Goal: Task Accomplishment & Management: Manage account settings

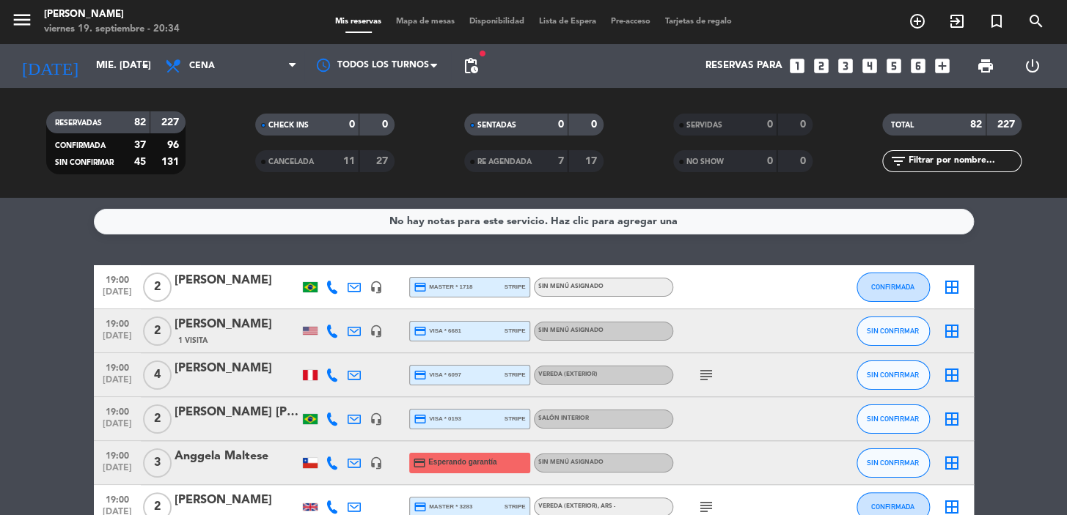
click at [814, 65] on icon "looks_two" at bounding box center [821, 65] width 19 height 19
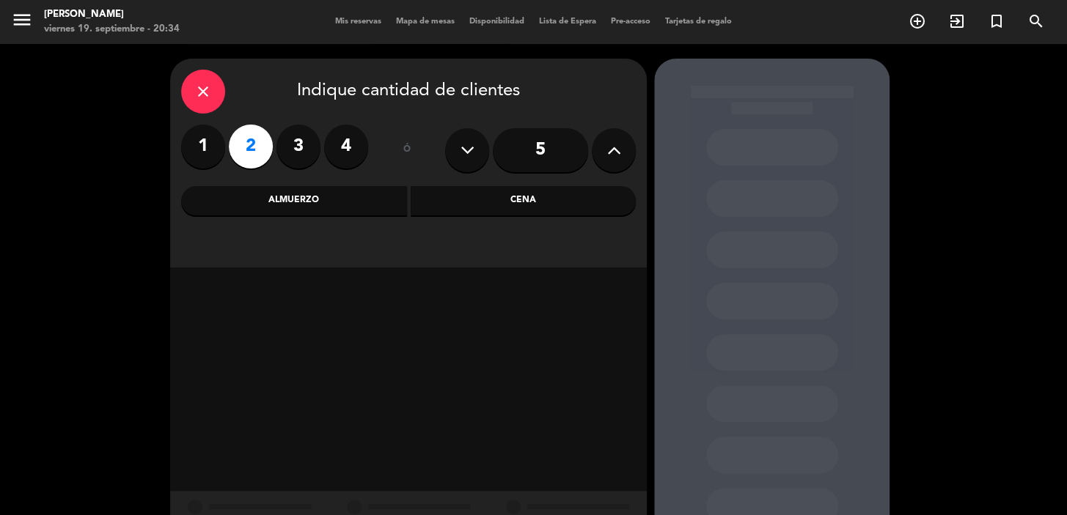
click at [502, 204] on div "Cena" at bounding box center [524, 200] width 226 height 29
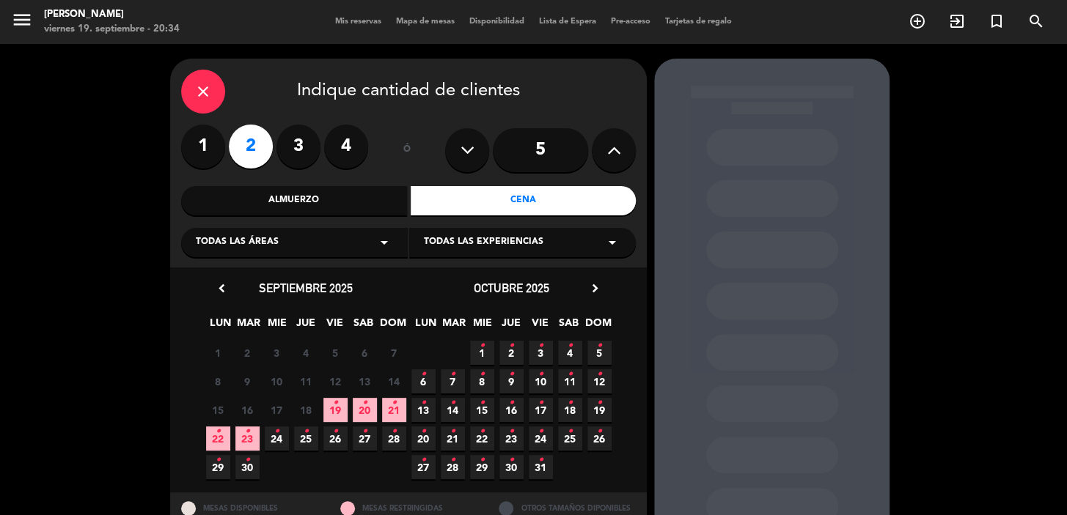
click at [367, 405] on span "20 •" at bounding box center [365, 410] width 24 height 24
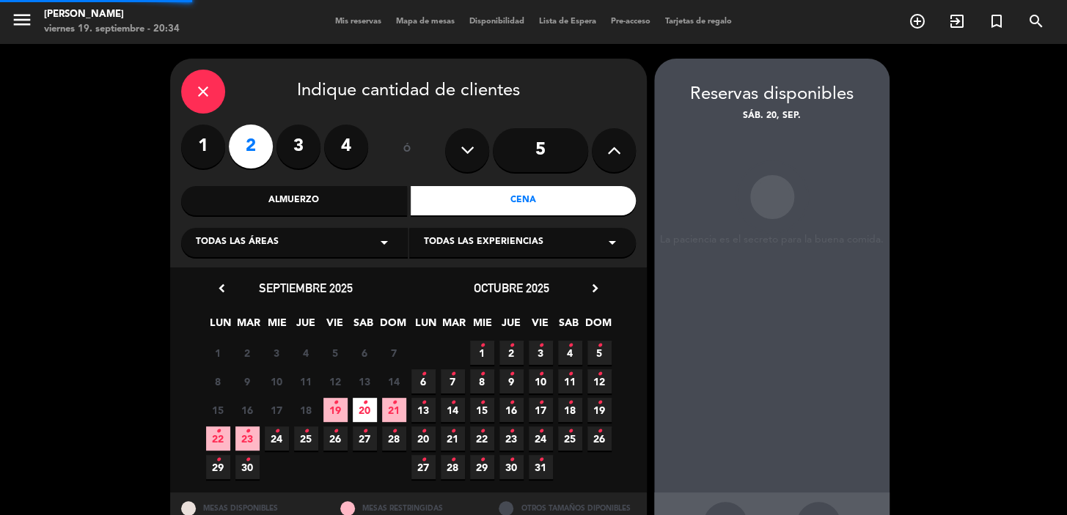
scroll to position [54, 0]
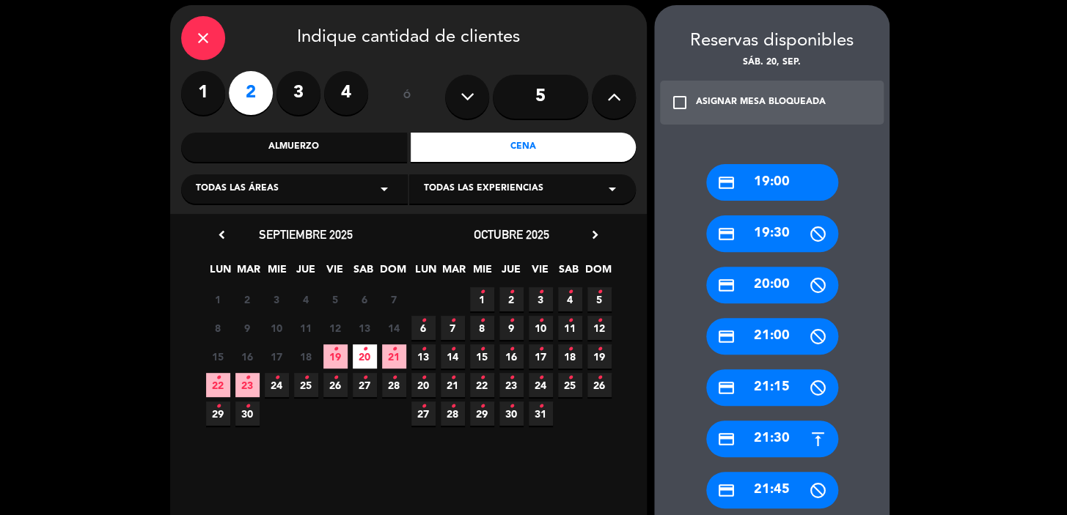
click at [764, 444] on div "credit_card 21:30" at bounding box center [772, 439] width 132 height 37
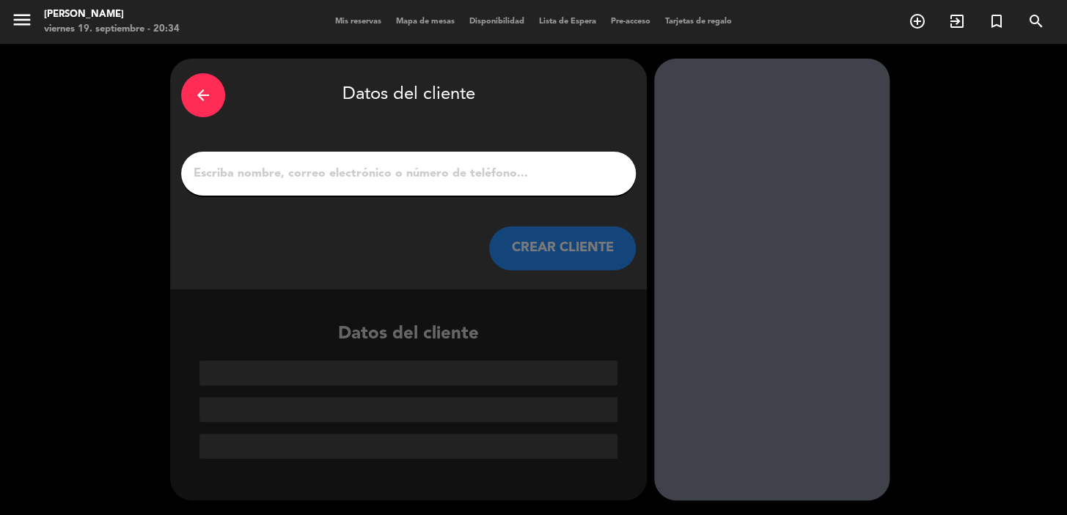
scroll to position [0, 0]
drag, startPoint x: 227, startPoint y: 191, endPoint x: 232, endPoint y: 179, distance: 13.1
paste input "[PERSON_NAME]"
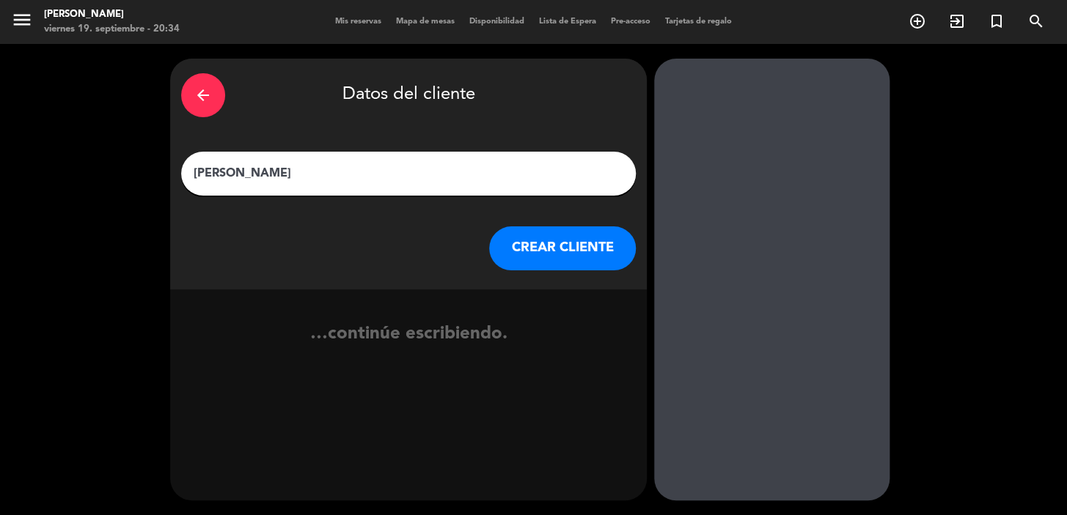
type input "[PERSON_NAME]"
click at [577, 240] on button "CREAR CLIENTE" at bounding box center [562, 249] width 147 height 44
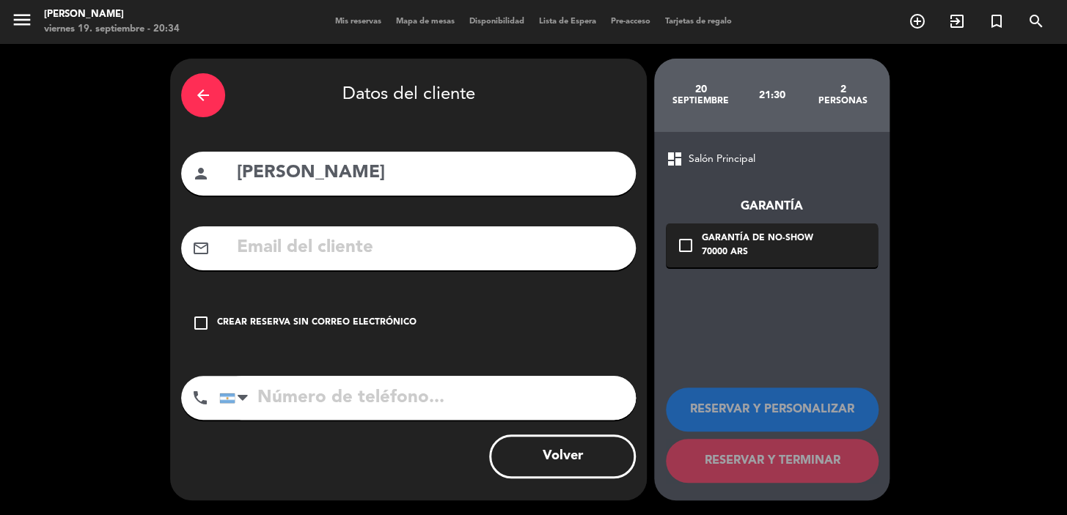
click at [197, 320] on icon "check_box_outline_blank" at bounding box center [201, 324] width 18 height 18
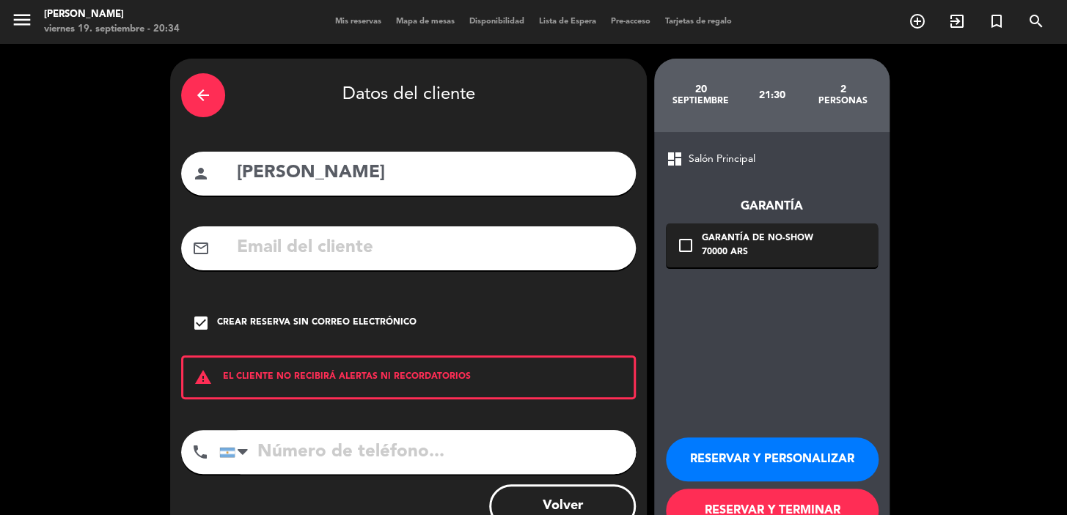
click at [844, 455] on button "RESERVAR Y PERSONALIZAR" at bounding box center [772, 460] width 213 height 44
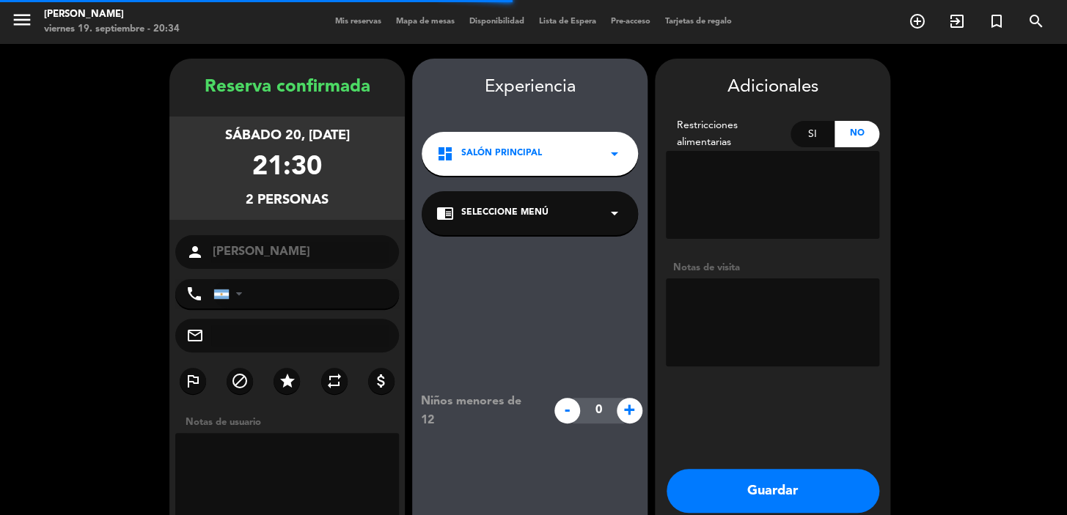
scroll to position [59, 0]
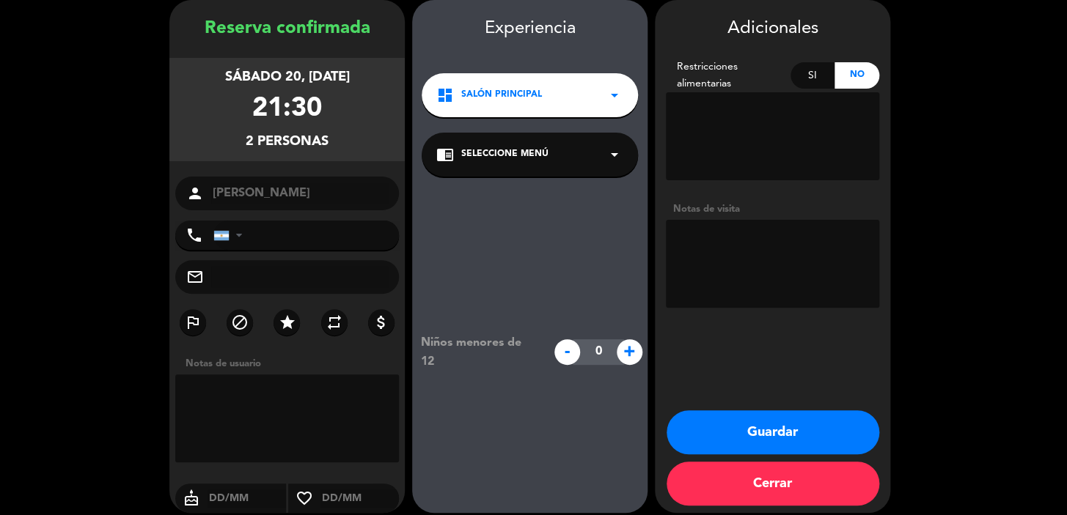
paste textarea "huésped tiene reserva web para las 23:30hs y quisiera pasarla a las 22:30hs ade…"
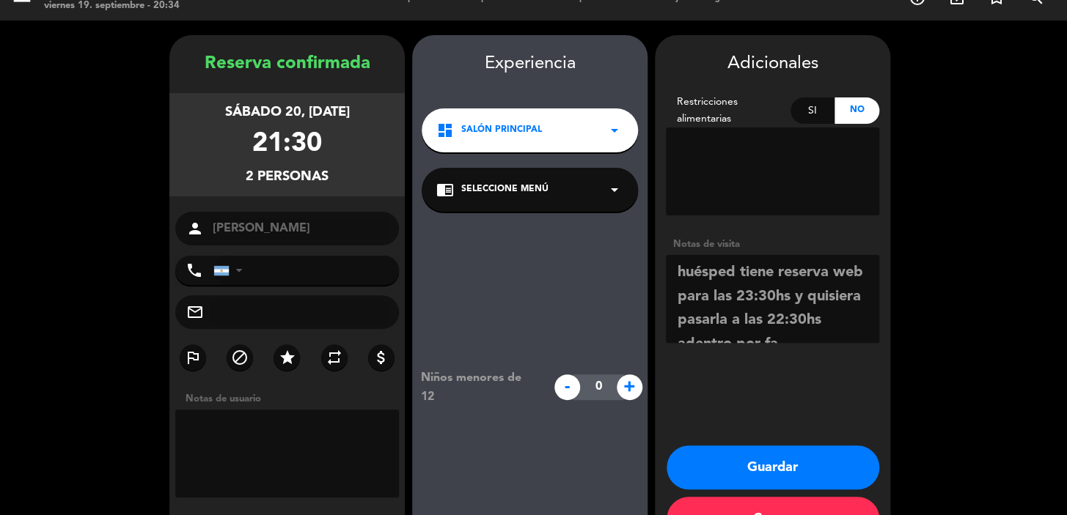
scroll to position [0, 0]
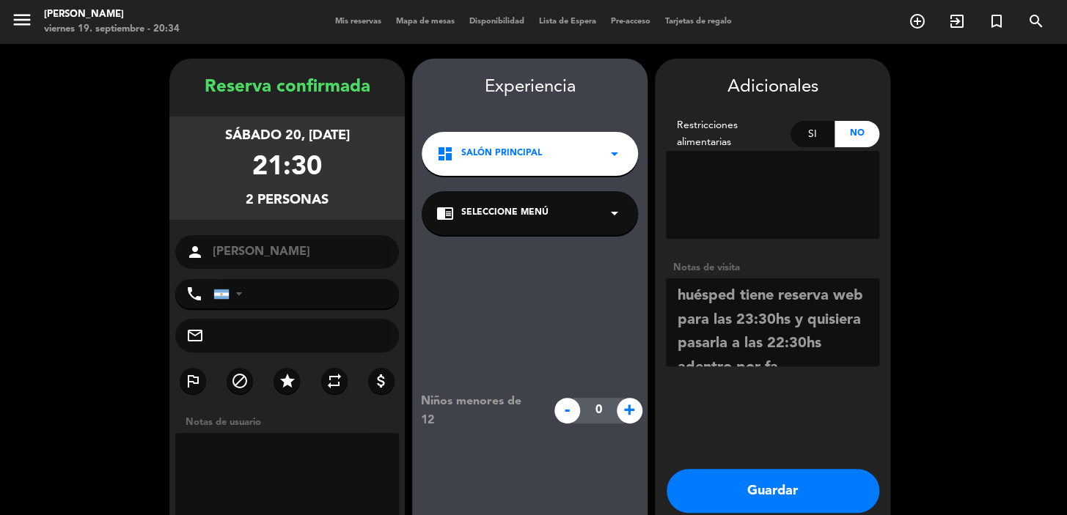
click at [674, 291] on textarea at bounding box center [772, 323] width 213 height 88
drag, startPoint x: 681, startPoint y: 282, endPoint x: 696, endPoint y: 306, distance: 28.3
click at [686, 290] on textarea at bounding box center [772, 323] width 213 height 88
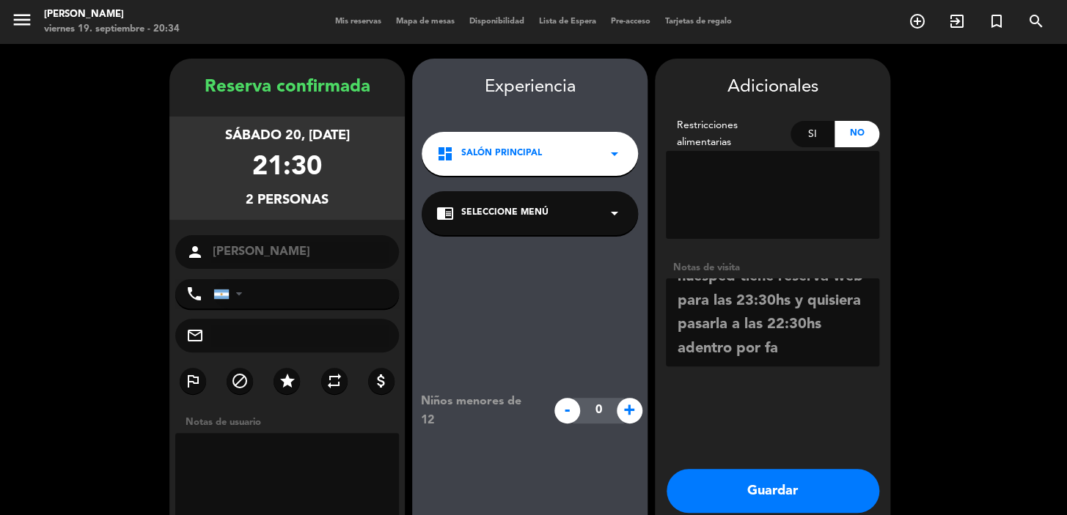
click at [809, 356] on textarea at bounding box center [772, 323] width 213 height 88
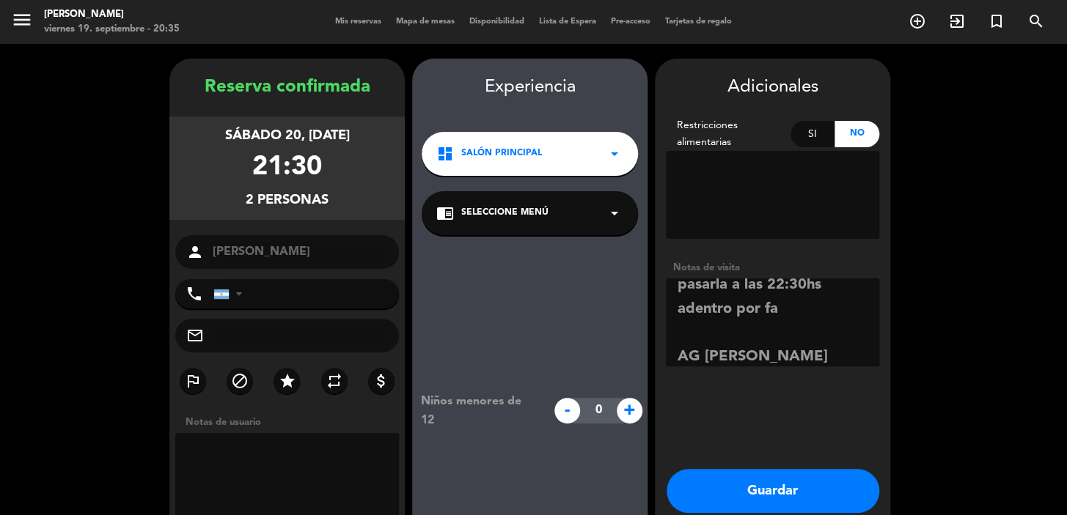
type textarea "PASO DIEGO huésped tiene reserva web para las 23:30hs y quisiera pasarla a las …"
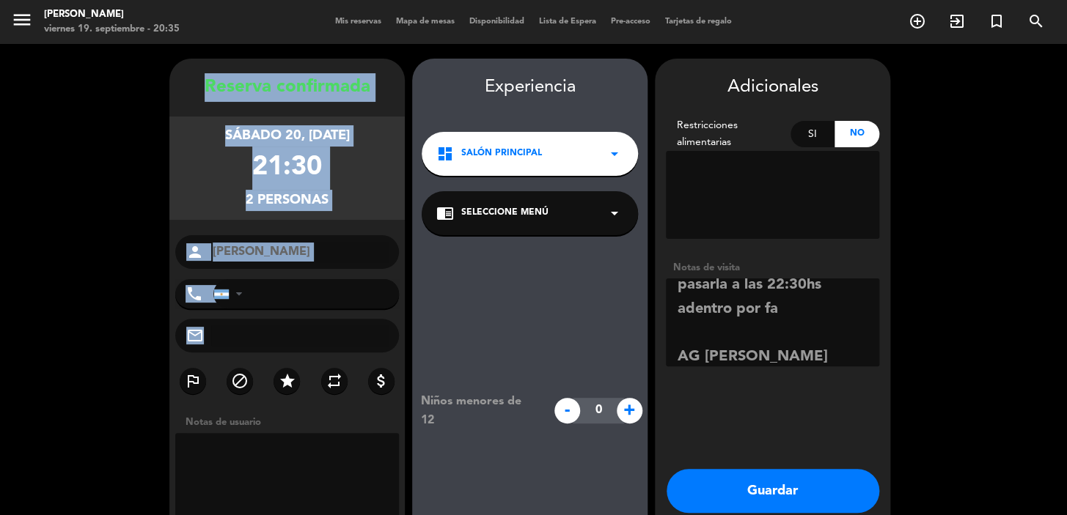
drag, startPoint x: 190, startPoint y: 79, endPoint x: 394, endPoint y: 349, distance: 338.6
click at [394, 349] on div "Reserva confirmada sábado 20, [DATE] 21:30 2 personas person [PERSON_NAME] phon…" at bounding box center [286, 329] width 235 height 513
copy div "Loremip dolorsitam consec 13, adi. 0283 10:52 9 elitsedd eiusmo tempo Incidi Ut…"
click at [795, 489] on button "Guardar" at bounding box center [772, 491] width 213 height 44
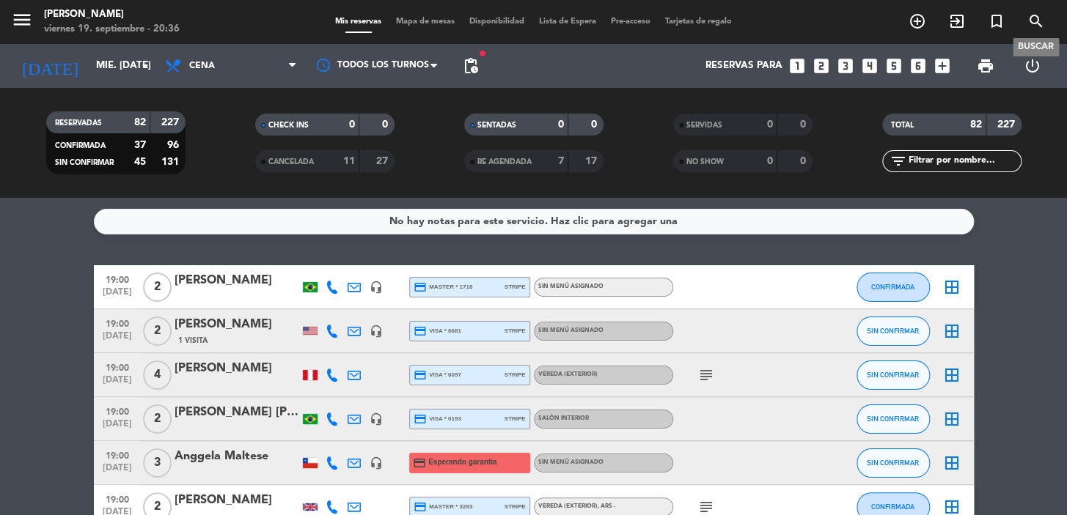
click at [1039, 16] on icon "search" at bounding box center [1036, 21] width 18 height 18
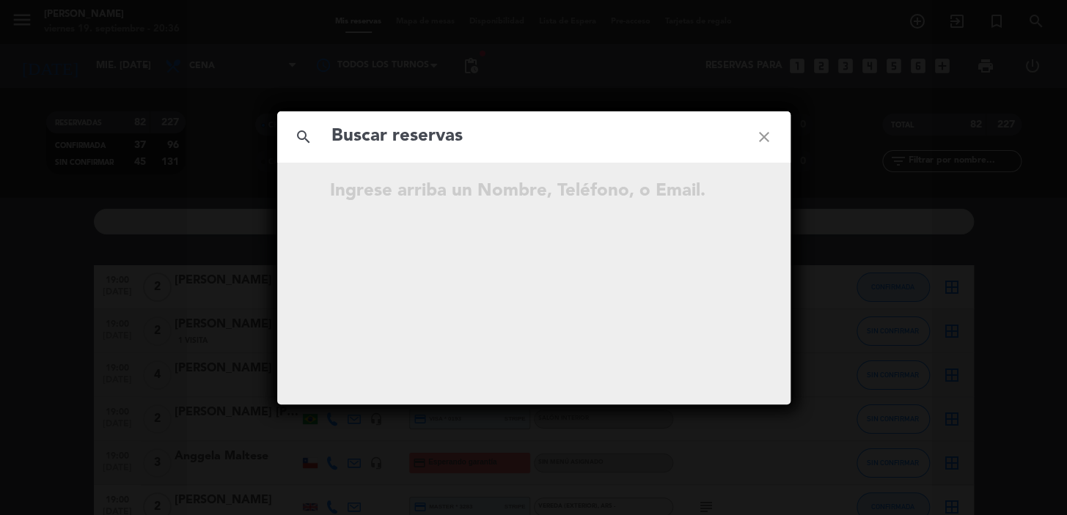
click at [375, 138] on input "text" at bounding box center [534, 137] width 408 height 30
type input "Reserva confirmada sábado 20, [DATE] 21:30 2 personas person [PERSON_NAME] phon…"
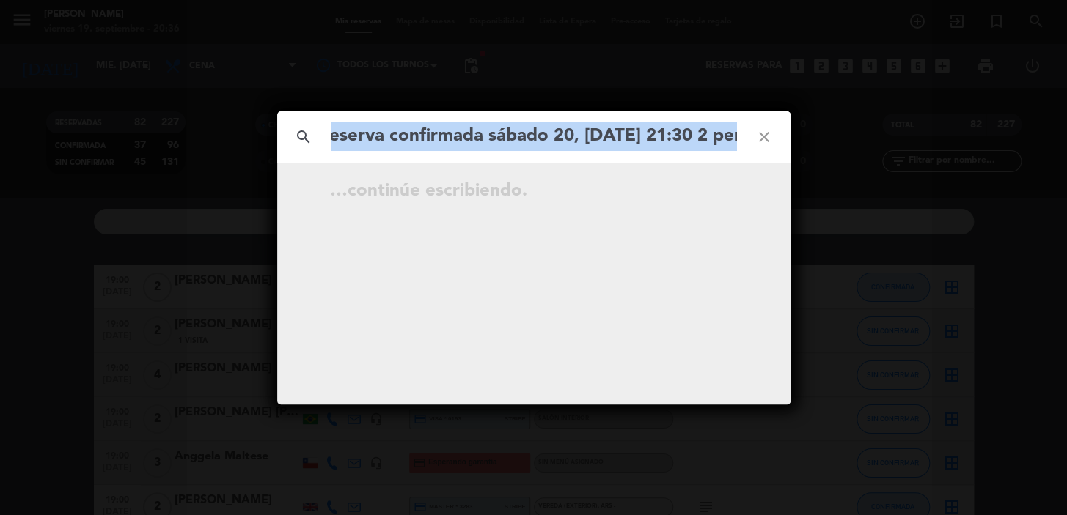
scroll to position [0, 0]
drag, startPoint x: 742, startPoint y: 134, endPoint x: 186, endPoint y: 144, distance: 556.6
click at [186, 147] on div "search Reserva confirmada sábado 20, [DATE] 21:30 2 personas person [PERSON_NAM…" at bounding box center [533, 257] width 1067 height 515
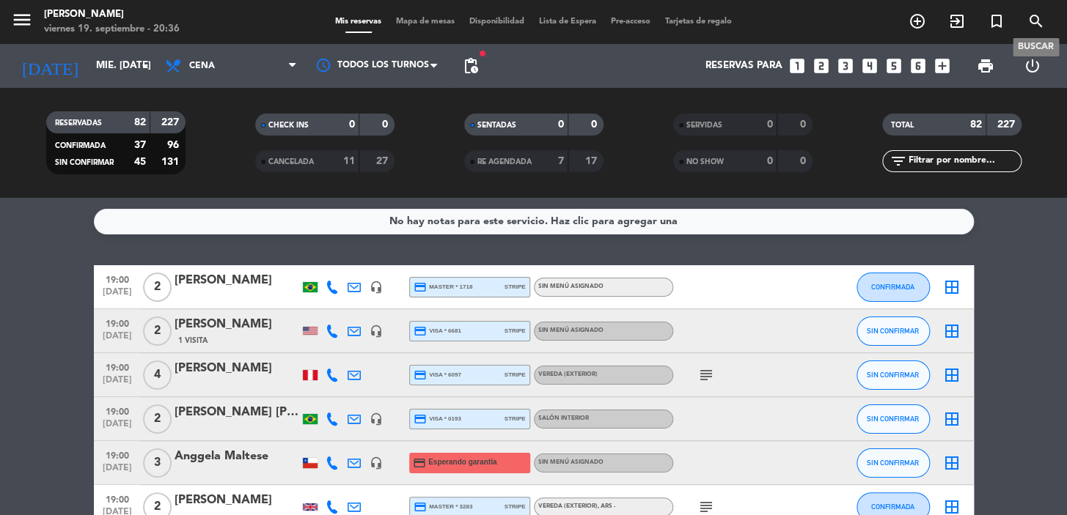
click at [1029, 21] on icon "search" at bounding box center [1036, 21] width 18 height 18
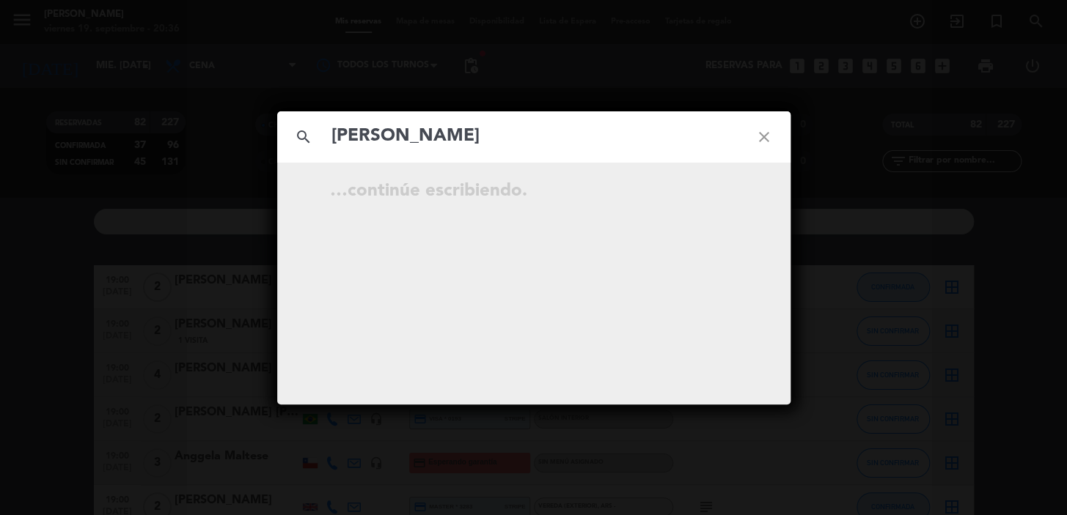
type input "[PERSON_NAME]"
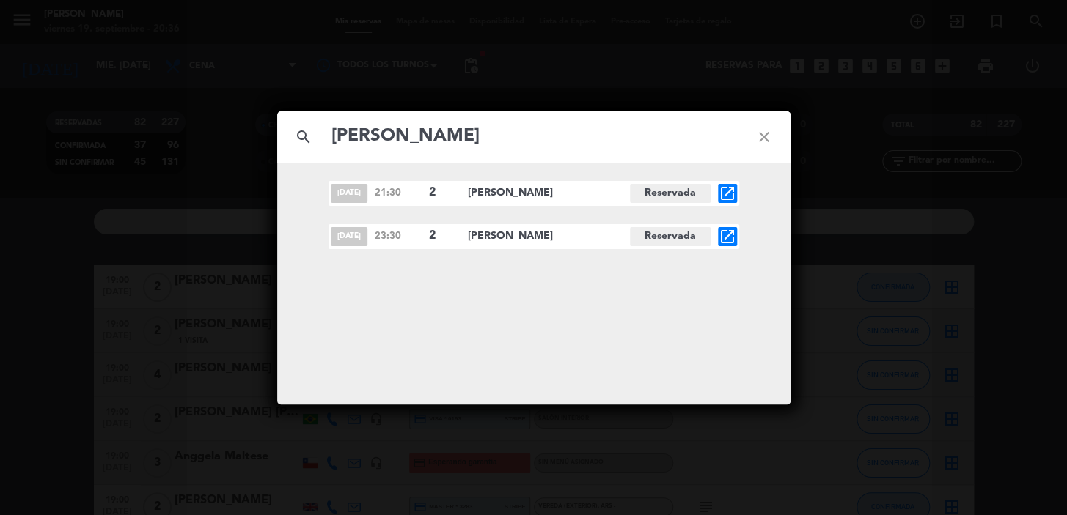
click at [730, 188] on icon "open_in_new" at bounding box center [728, 194] width 18 height 18
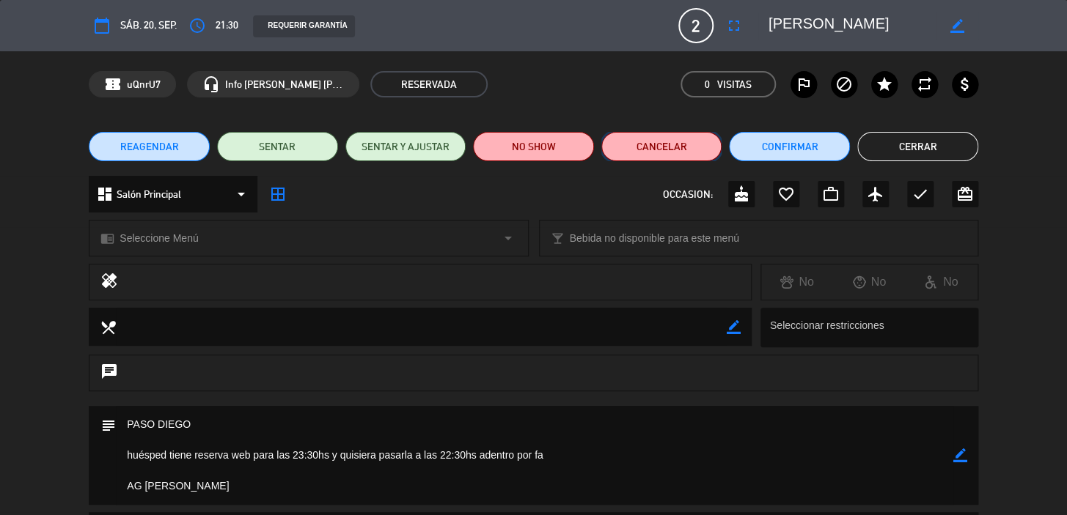
click at [689, 147] on button "Cancelar" at bounding box center [661, 146] width 121 height 29
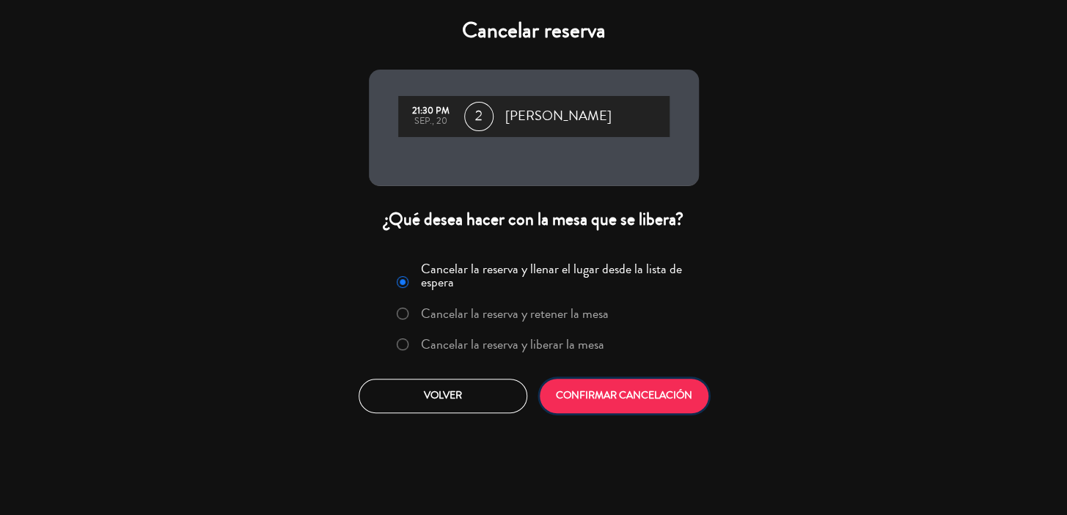
click at [573, 398] on button "CONFIRMAR CANCELACIÓN" at bounding box center [624, 396] width 169 height 34
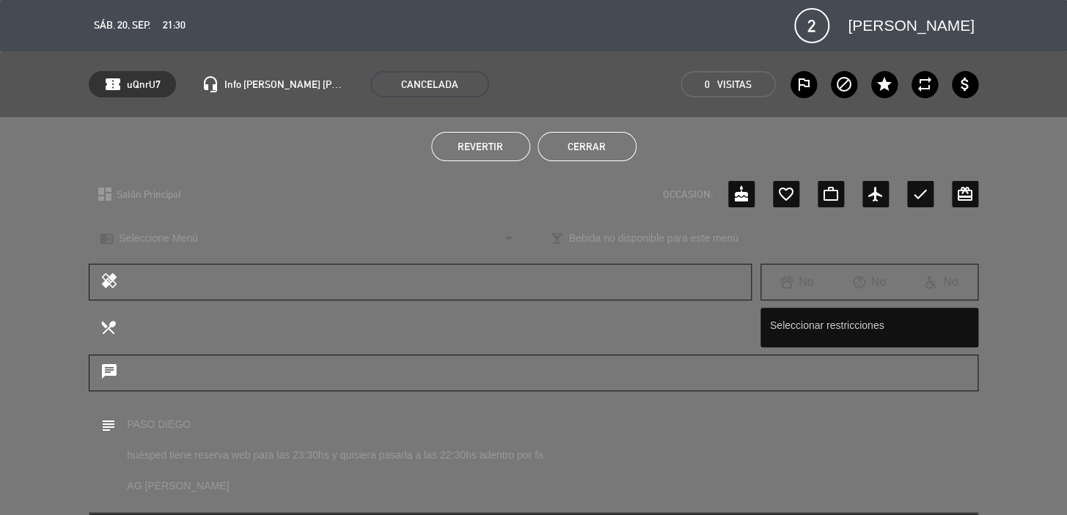
click at [612, 147] on button "Cerrar" at bounding box center [586, 146] width 99 height 29
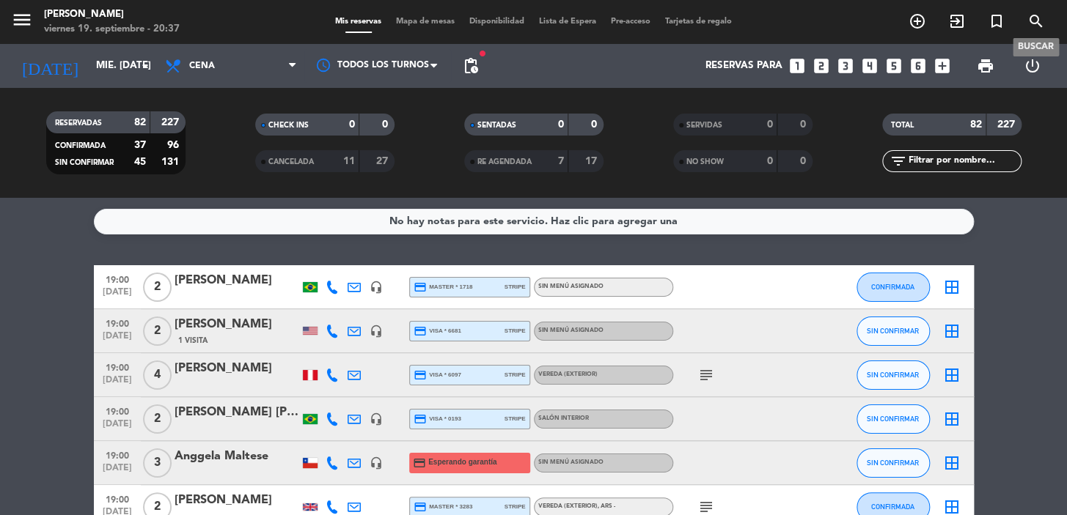
click at [1033, 16] on icon "search" at bounding box center [1036, 21] width 18 height 18
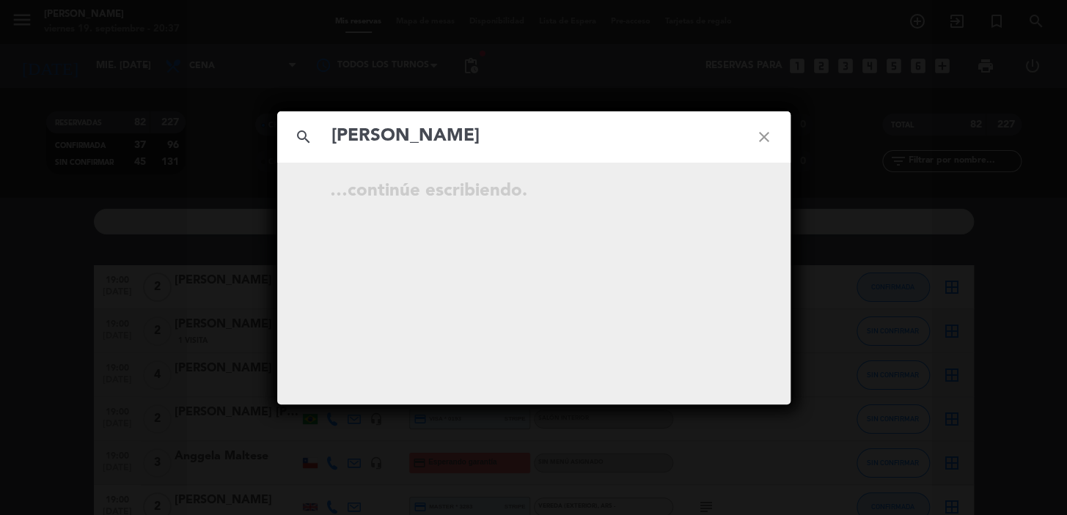
type input "[PERSON_NAME]"
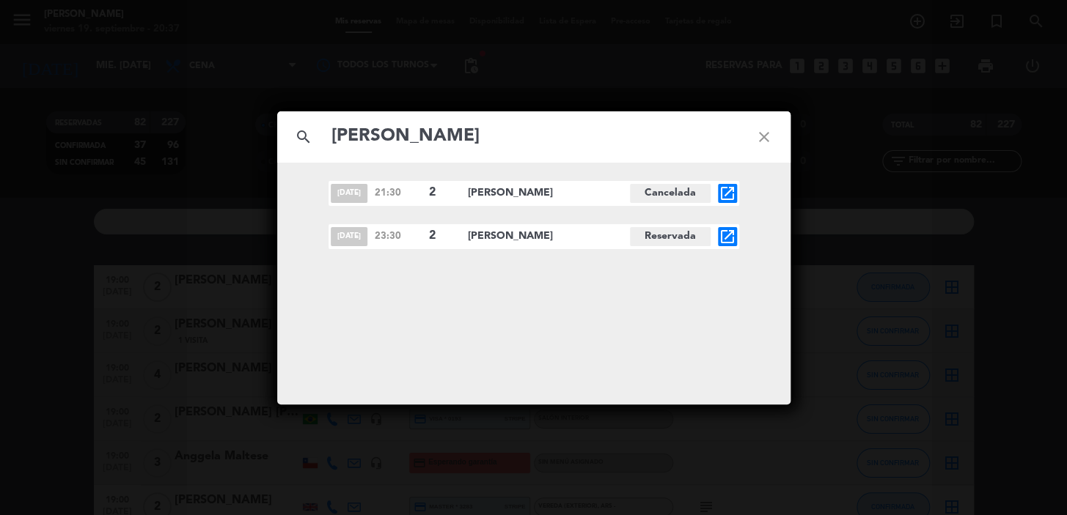
click at [724, 237] on icon "open_in_new" at bounding box center [728, 237] width 18 height 18
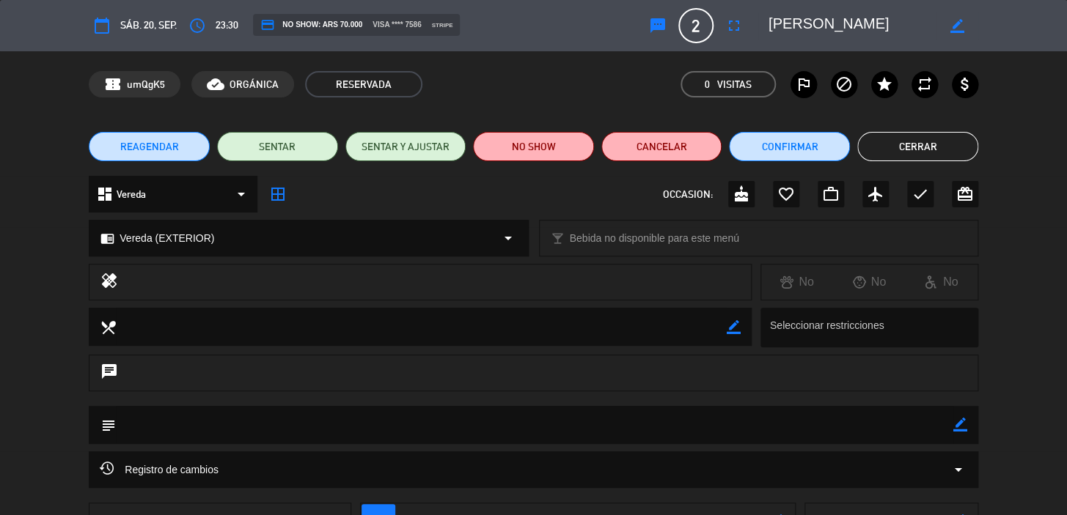
click at [216, 23] on span "23:30" at bounding box center [227, 25] width 23 height 17
click at [201, 19] on icon "access_time" at bounding box center [197, 26] width 18 height 18
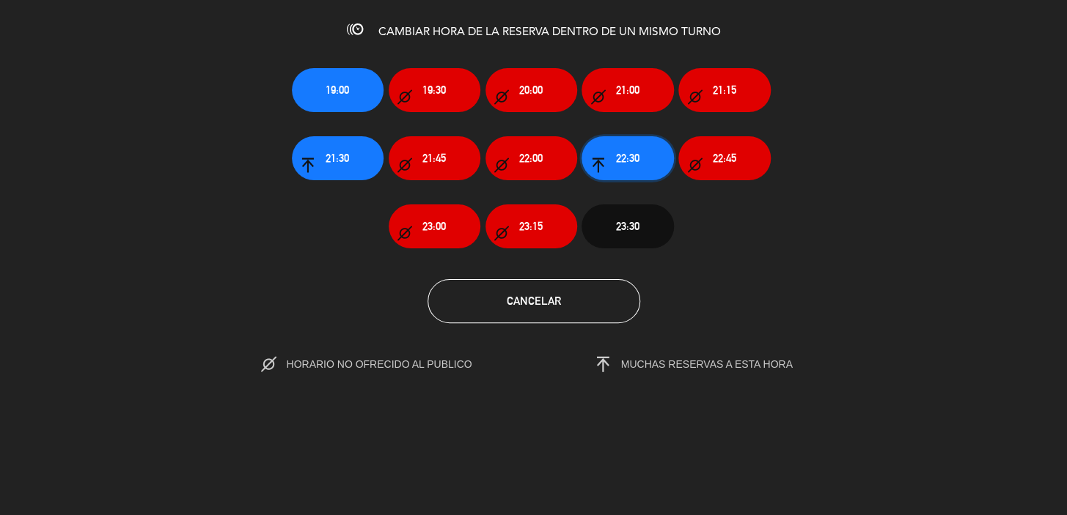
click at [625, 164] on span "22:30" at bounding box center [627, 158] width 23 height 17
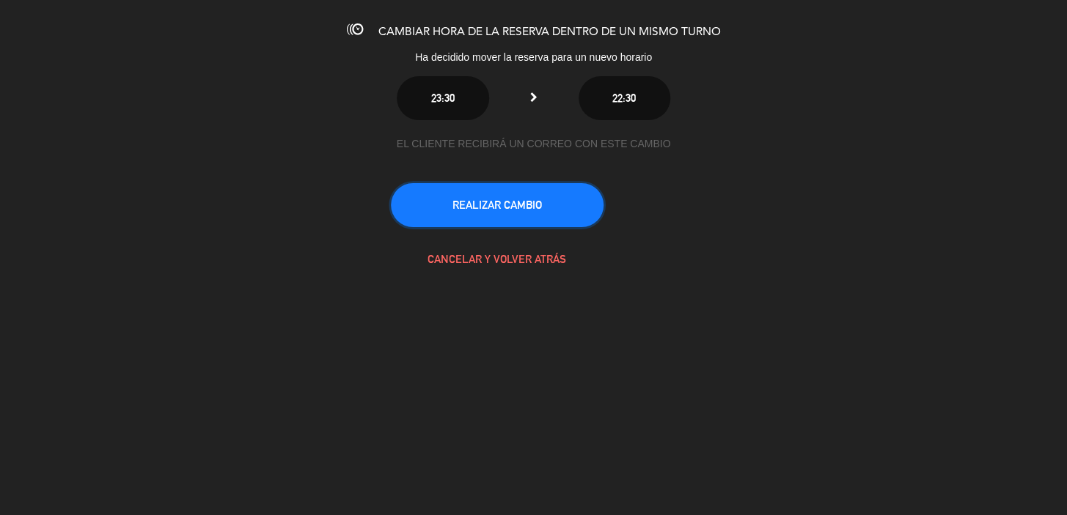
click at [529, 204] on button "REALIZAR CAMBIO" at bounding box center [497, 205] width 213 height 44
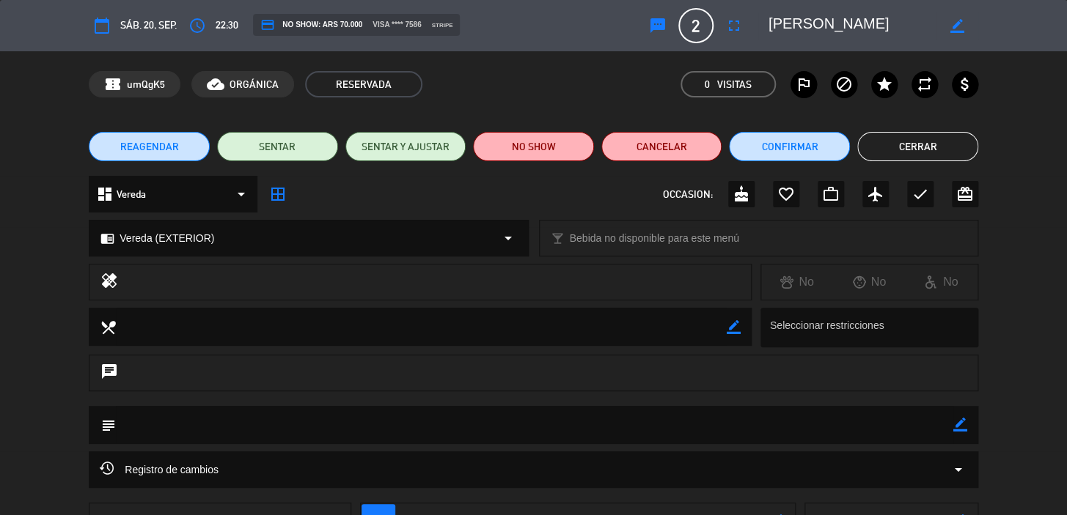
scroll to position [112, 0]
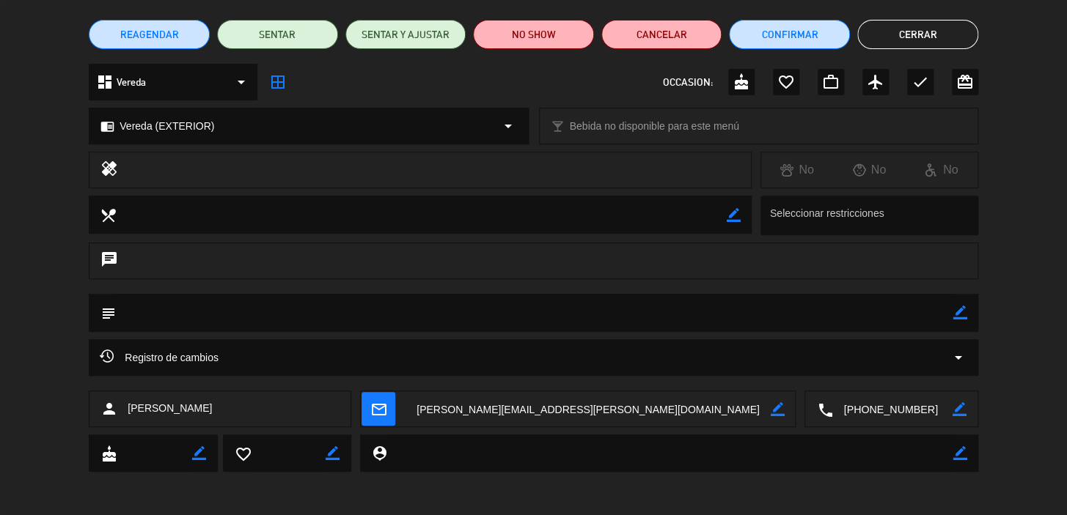
click at [379, 408] on icon "mail_outline" at bounding box center [378, 409] width 16 height 16
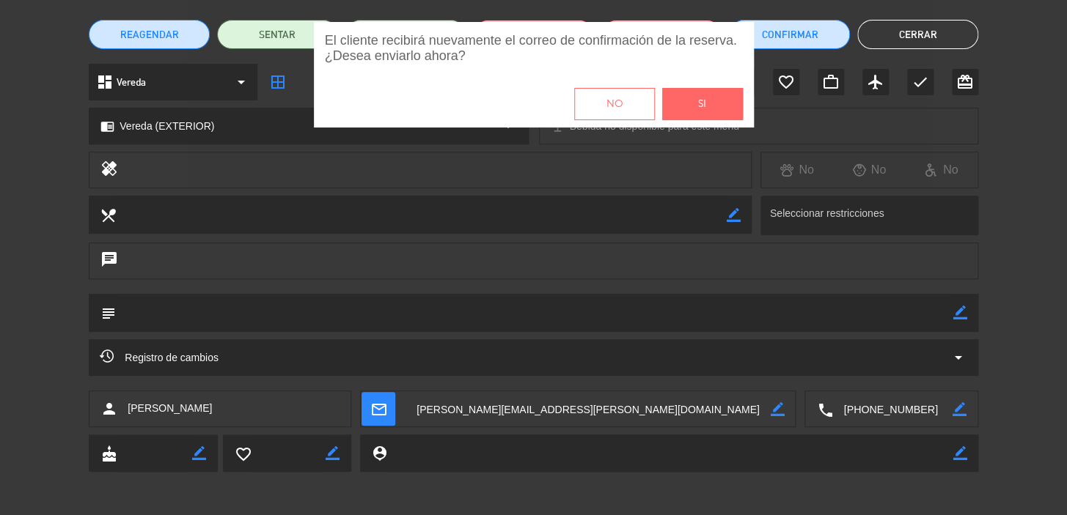
click at [677, 99] on button "Si" at bounding box center [702, 104] width 81 height 32
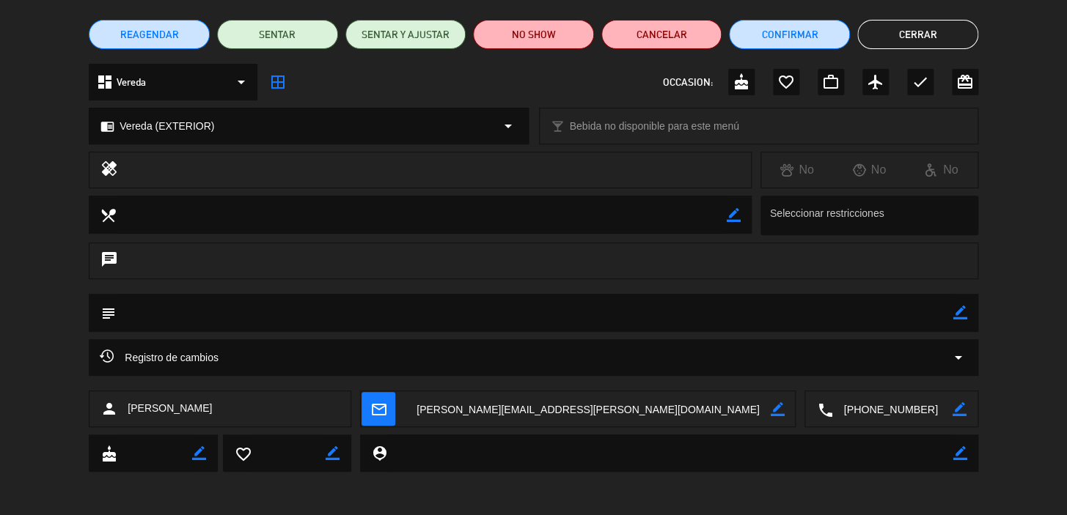
click at [911, 29] on button "Cerrar" at bounding box center [917, 34] width 121 height 29
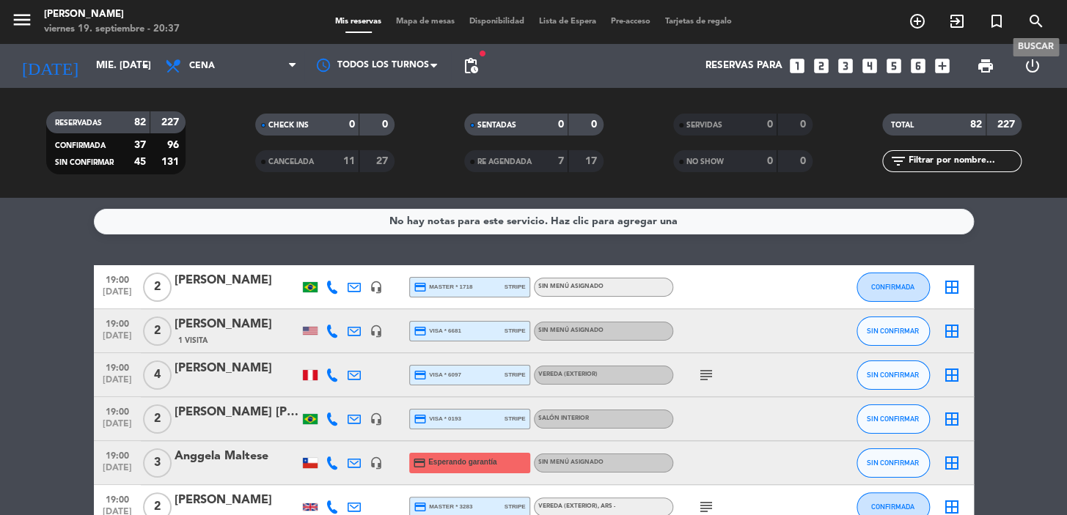
click at [1028, 18] on icon "search" at bounding box center [1036, 21] width 18 height 18
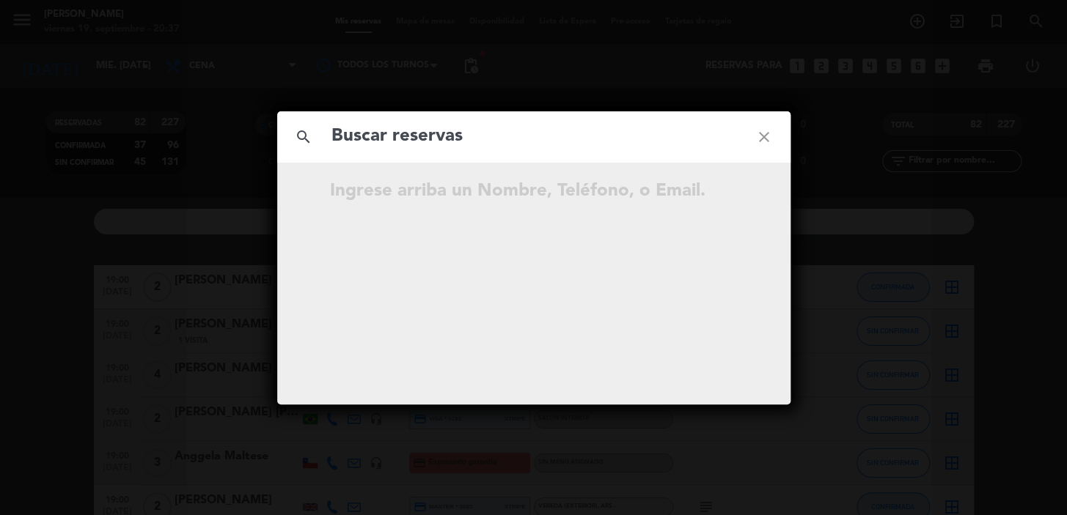
click at [604, 138] on input "text" at bounding box center [534, 137] width 408 height 30
type input "[PERSON_NAME]"
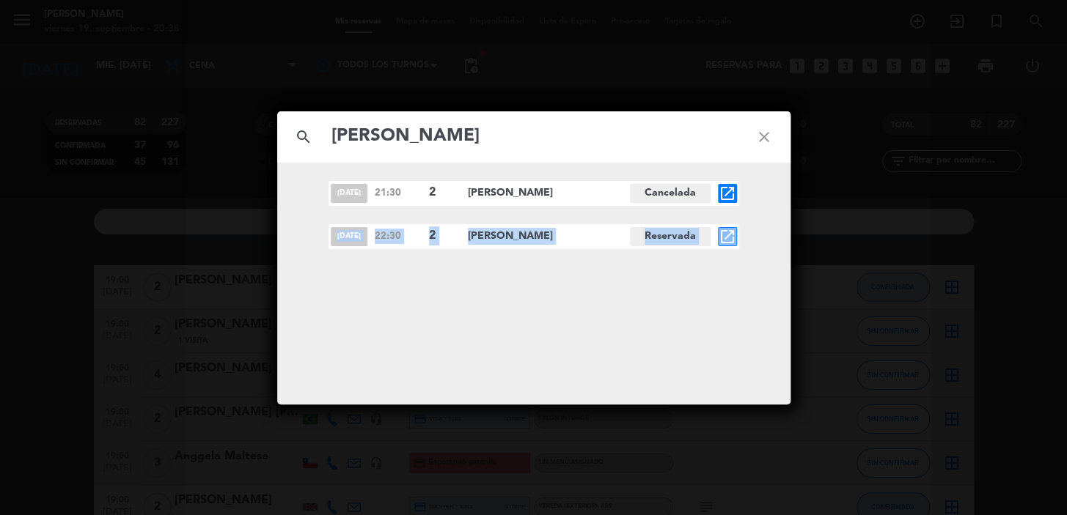
drag, startPoint x: 334, startPoint y: 233, endPoint x: 804, endPoint y: 233, distance: 470.7
click at [804, 233] on div "search [PERSON_NAME] close [DATE] 21:30 2 [PERSON_NAME] open_in_new [DATE] 22:3…" at bounding box center [533, 257] width 1067 height 515
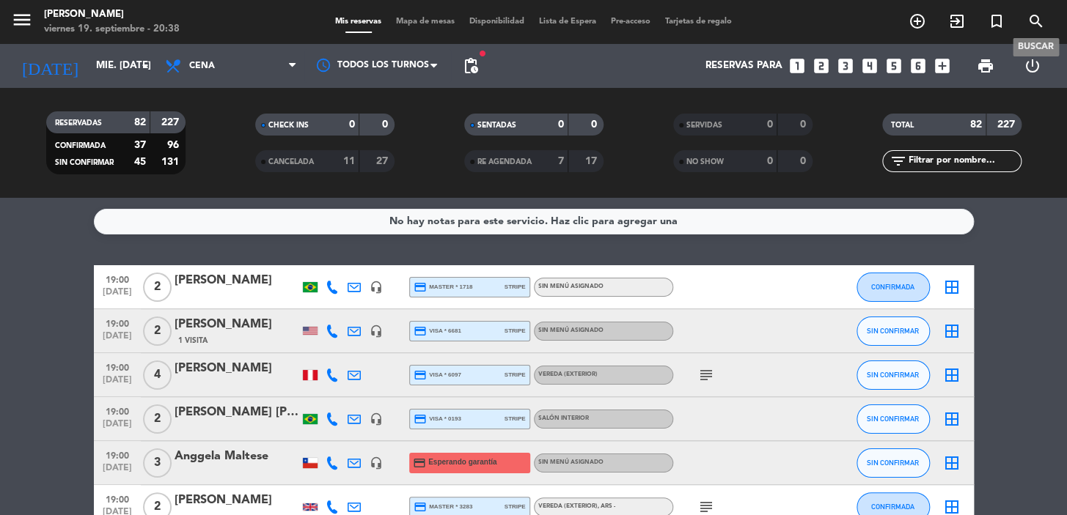
click at [1027, 21] on icon "search" at bounding box center [1036, 21] width 18 height 18
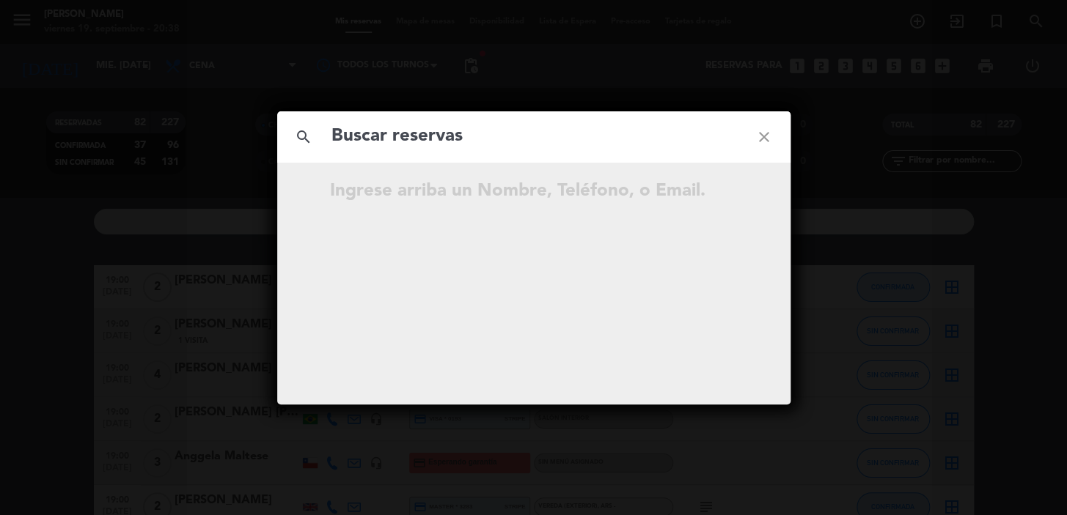
click at [543, 146] on input "text" at bounding box center [534, 137] width 408 height 30
type input "[PERSON_NAME]"
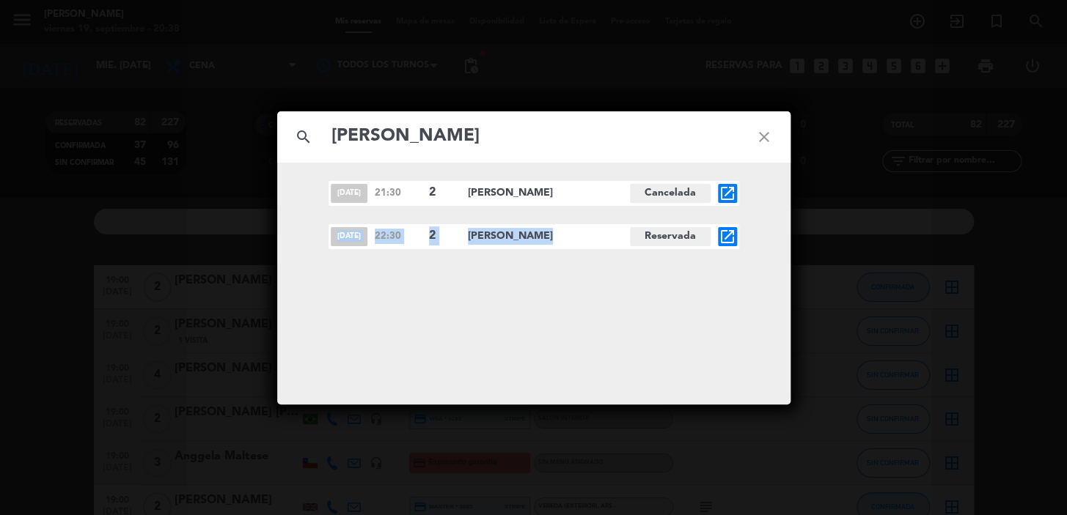
drag, startPoint x: 331, startPoint y: 237, endPoint x: 557, endPoint y: 235, distance: 225.8
click at [557, 235] on div "[DATE] 22:30 2 [PERSON_NAME] Reservada open_in_new" at bounding box center [533, 236] width 411 height 25
copy div "[DATE] 22:30 2 [PERSON_NAME]"
click at [767, 132] on icon "close" at bounding box center [764, 137] width 53 height 53
click at [763, 131] on icon "close" at bounding box center [764, 137] width 53 height 53
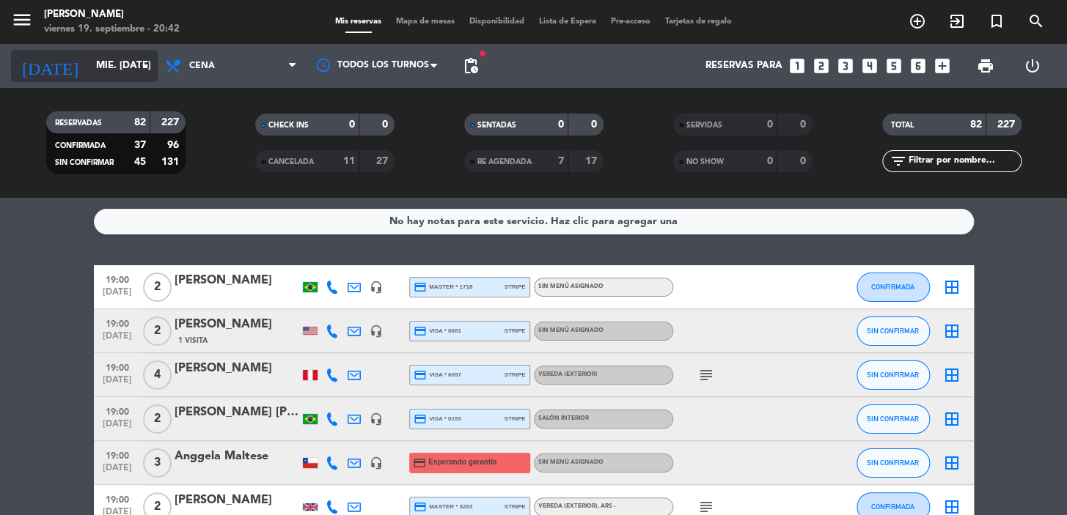
click at [89, 70] on input "mié. [DATE]" at bounding box center [154, 66] width 130 height 26
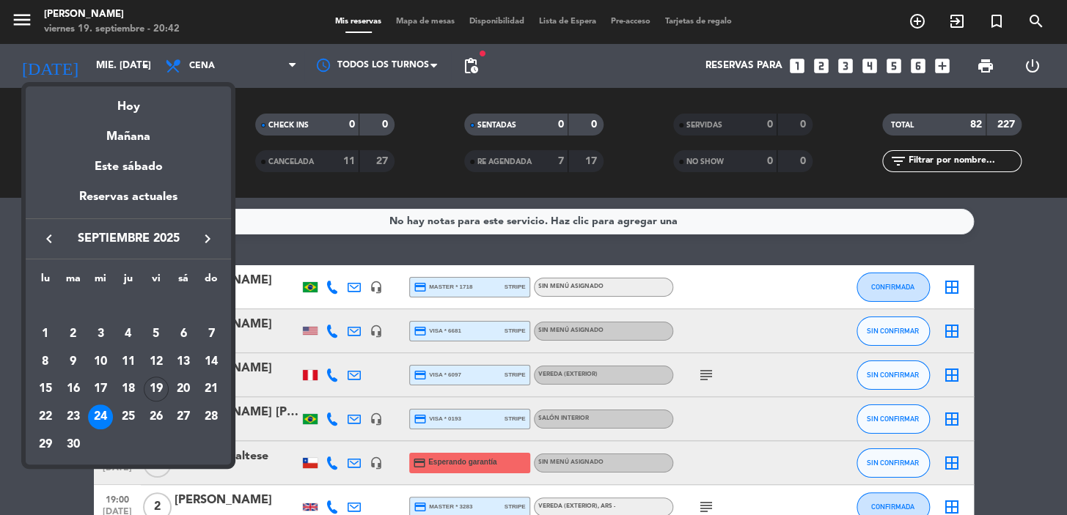
click at [205, 234] on icon "keyboard_arrow_right" at bounding box center [208, 239] width 18 height 18
click at [122, 334] on div "2" at bounding box center [128, 334] width 25 height 25
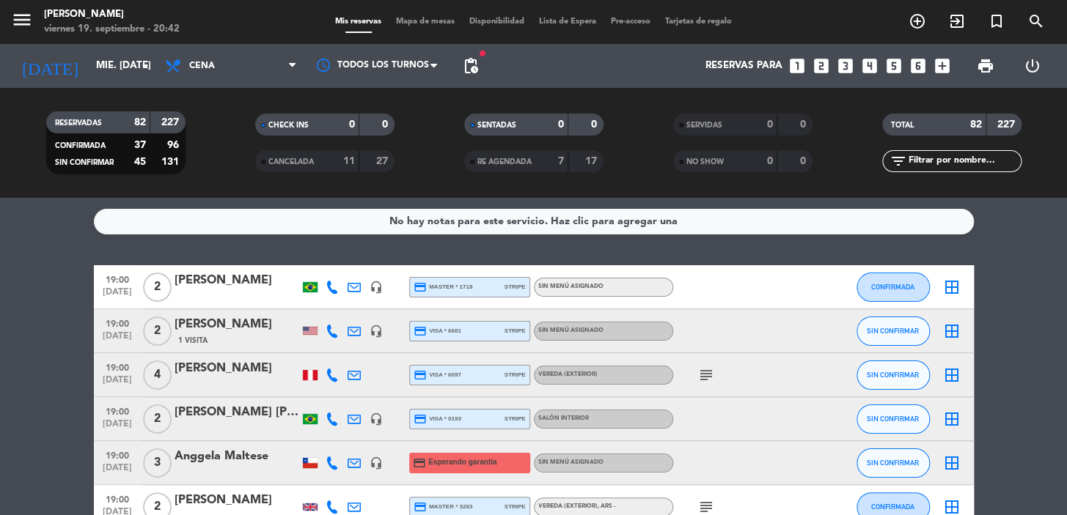
type input "[DEMOGRAPHIC_DATA] [DATE]"
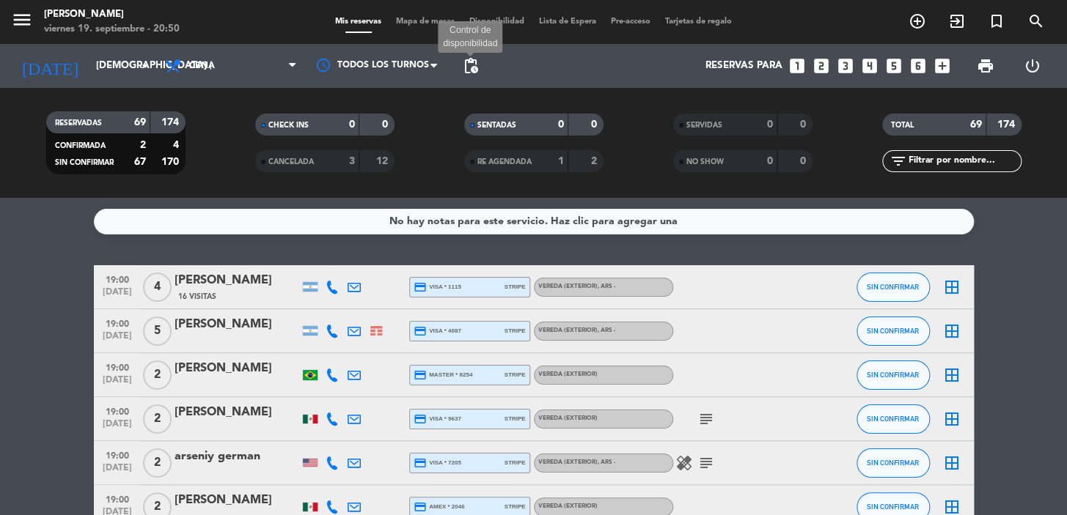
click at [475, 62] on span "pending_actions" at bounding box center [471, 66] width 18 height 18
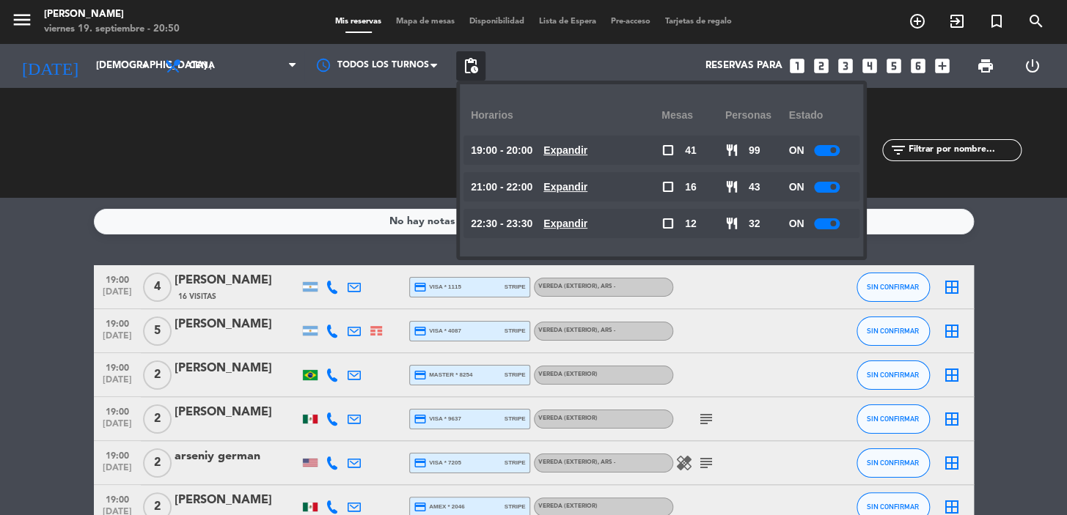
click at [573, 151] on u "Expandir" at bounding box center [565, 150] width 44 height 12
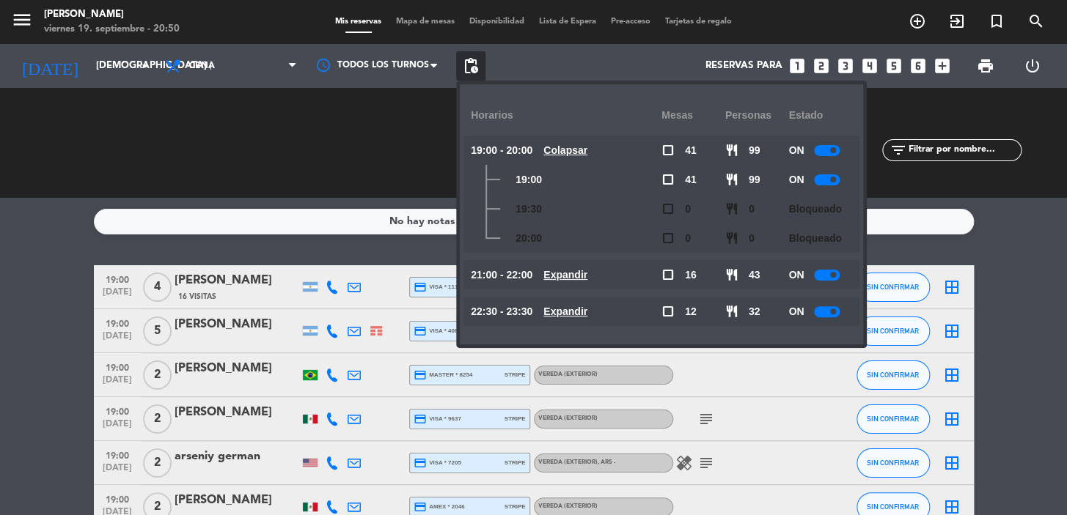
click at [573, 151] on u "Colapsar" at bounding box center [565, 150] width 44 height 12
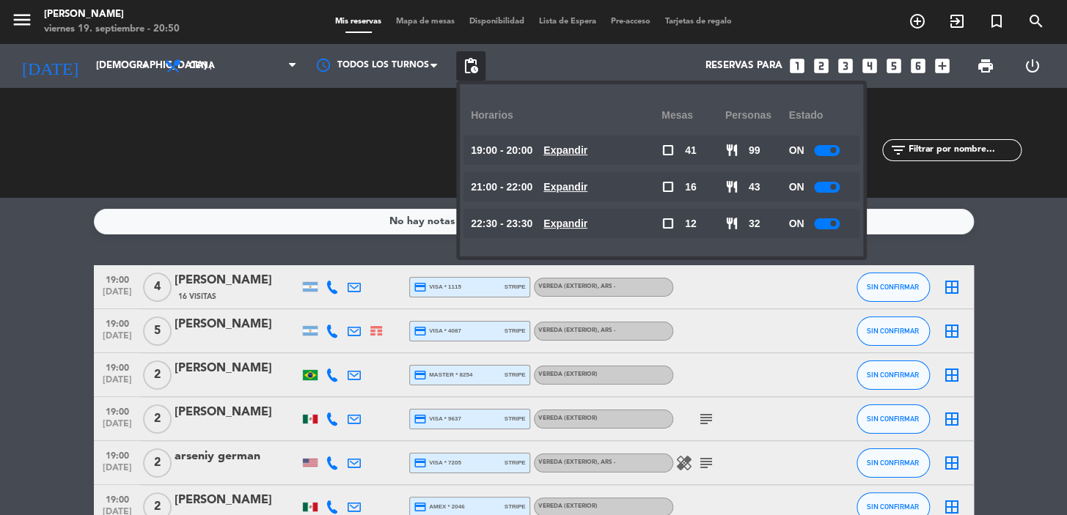
click at [584, 194] on span "Expandir" at bounding box center [565, 187] width 44 height 17
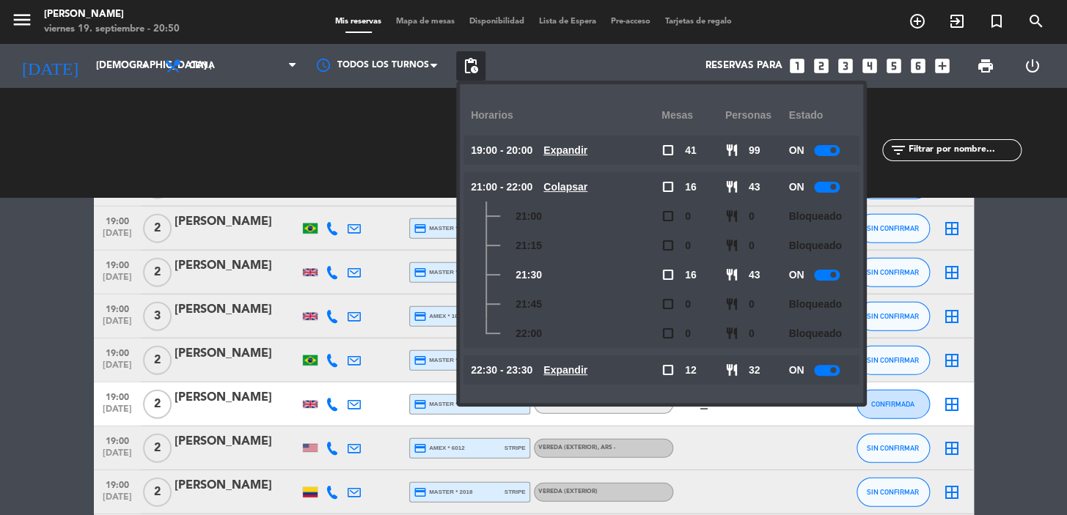
scroll to position [1333, 0]
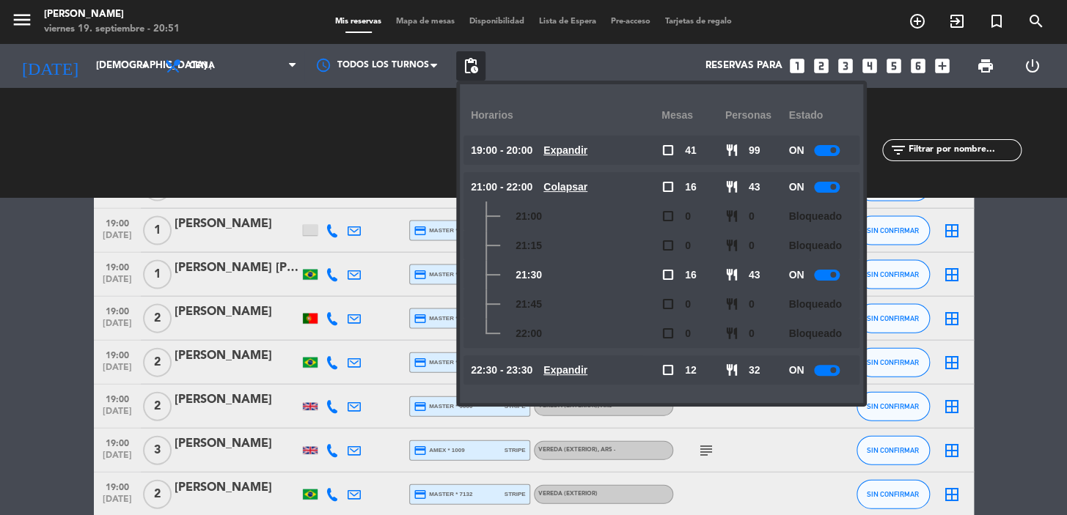
click at [250, 117] on div "CHECK INS 0 0 CANCELADA 3 12" at bounding box center [324, 143] width 209 height 81
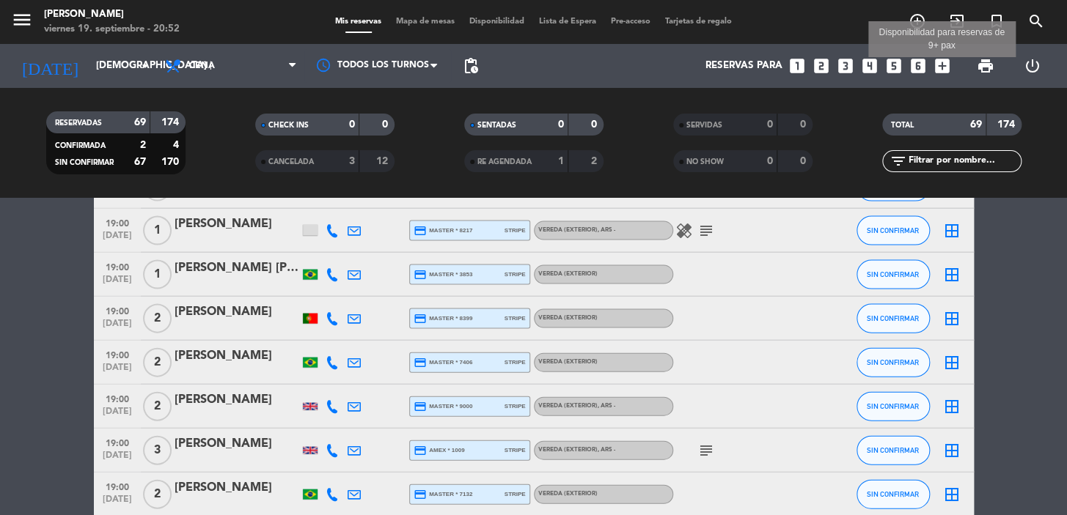
click at [941, 65] on icon "add_box" at bounding box center [942, 65] width 19 height 19
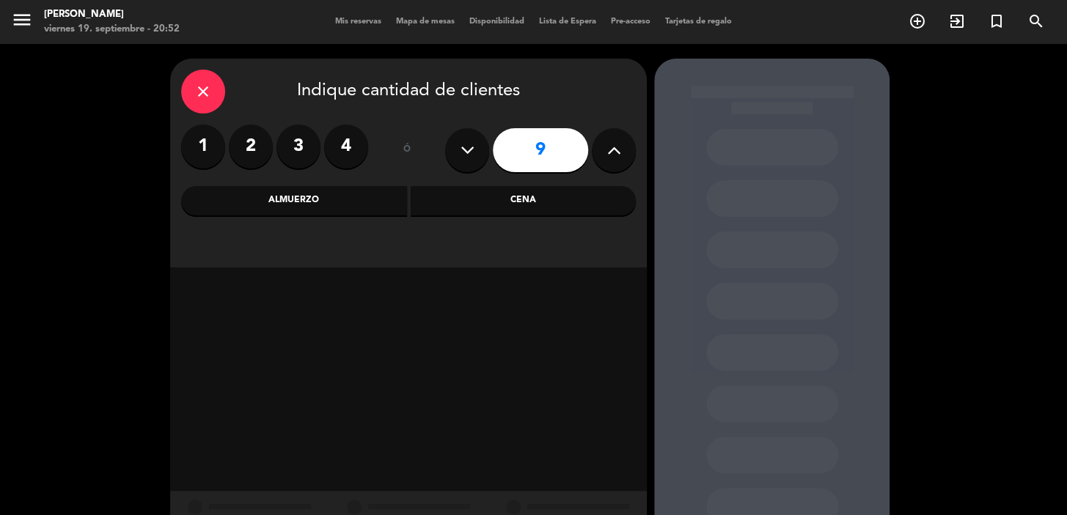
click at [462, 153] on icon at bounding box center [467, 150] width 14 height 22
click at [621, 146] on button at bounding box center [614, 150] width 44 height 44
type input "9"
click at [546, 199] on div "Cena" at bounding box center [524, 200] width 226 height 29
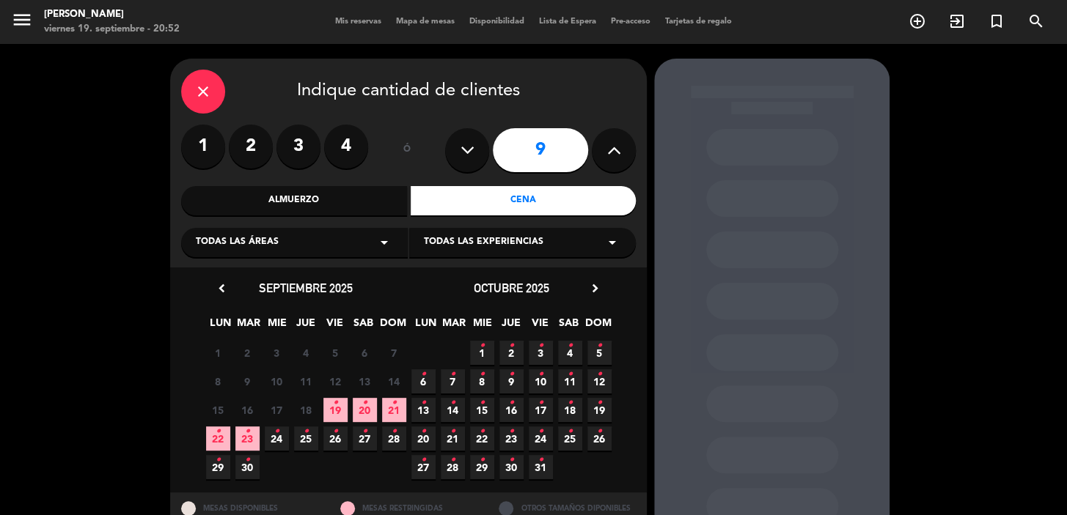
click at [503, 378] on span "9 •" at bounding box center [511, 382] width 24 height 24
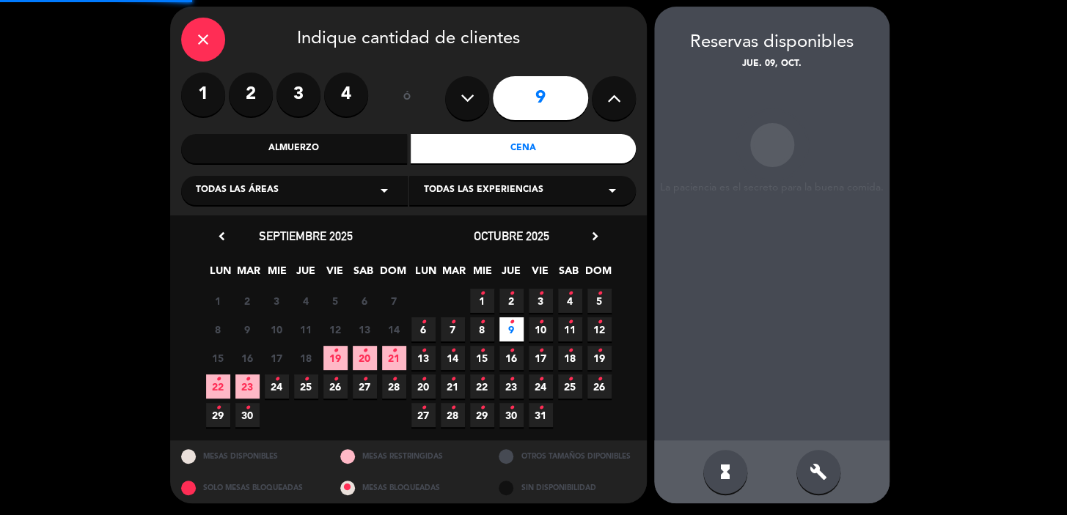
scroll to position [54, 0]
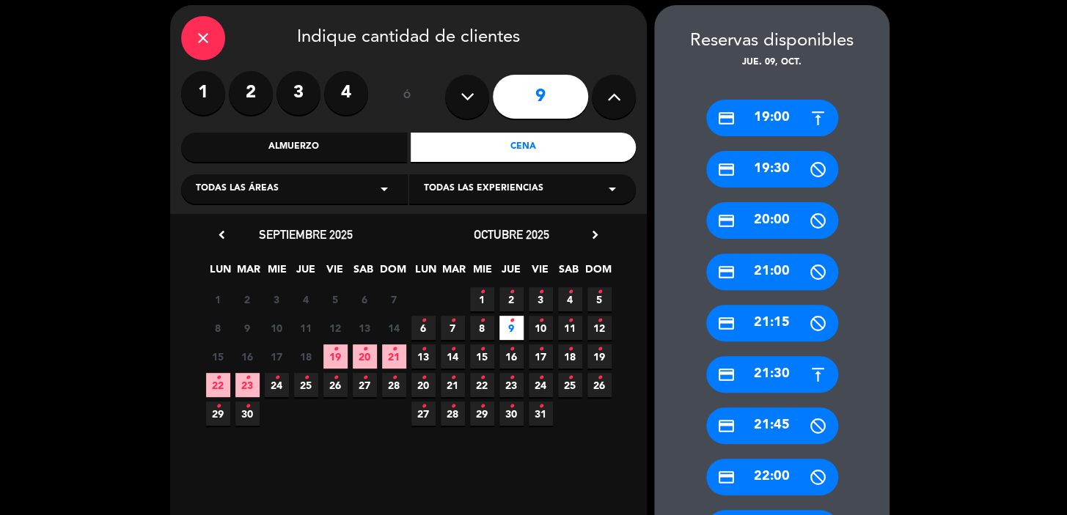
click at [770, 378] on div "credit_card 21:30" at bounding box center [772, 374] width 132 height 37
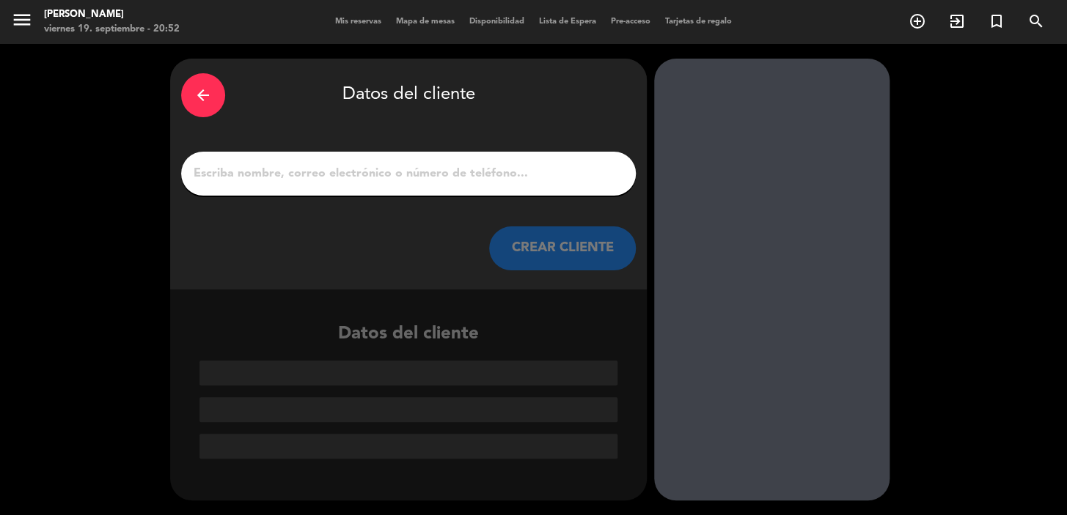
scroll to position [0, 0]
paste input "[PERSON_NAME]"
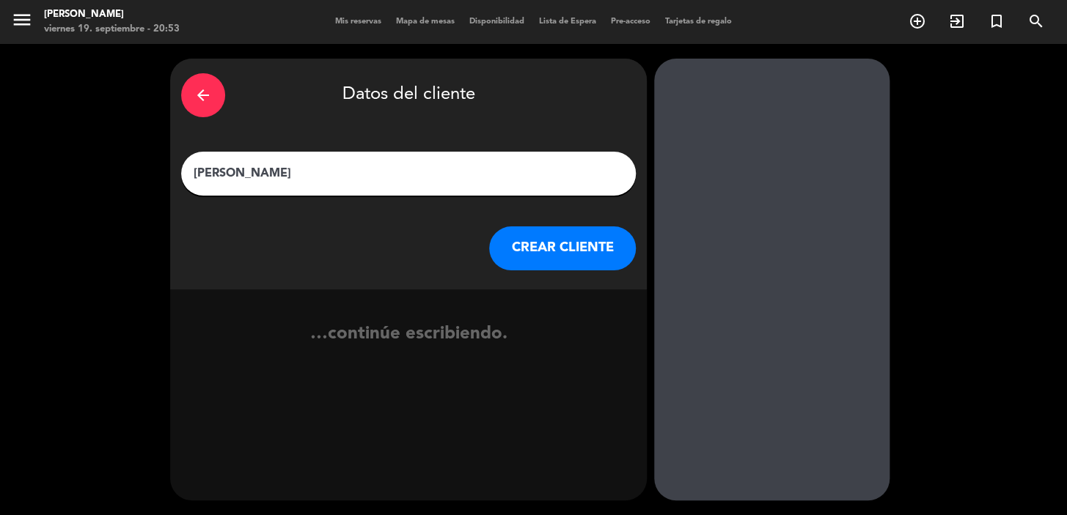
type input "[PERSON_NAME]"
click at [587, 249] on button "CREAR CLIENTE" at bounding box center [562, 249] width 147 height 44
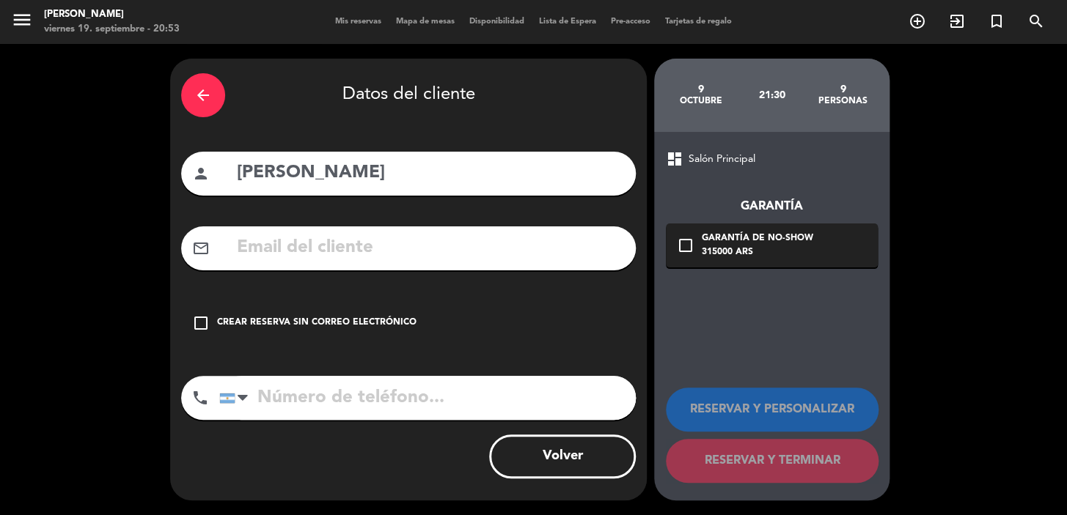
paste input "[EMAIL_ADDRESS][DOMAIN_NAME]"
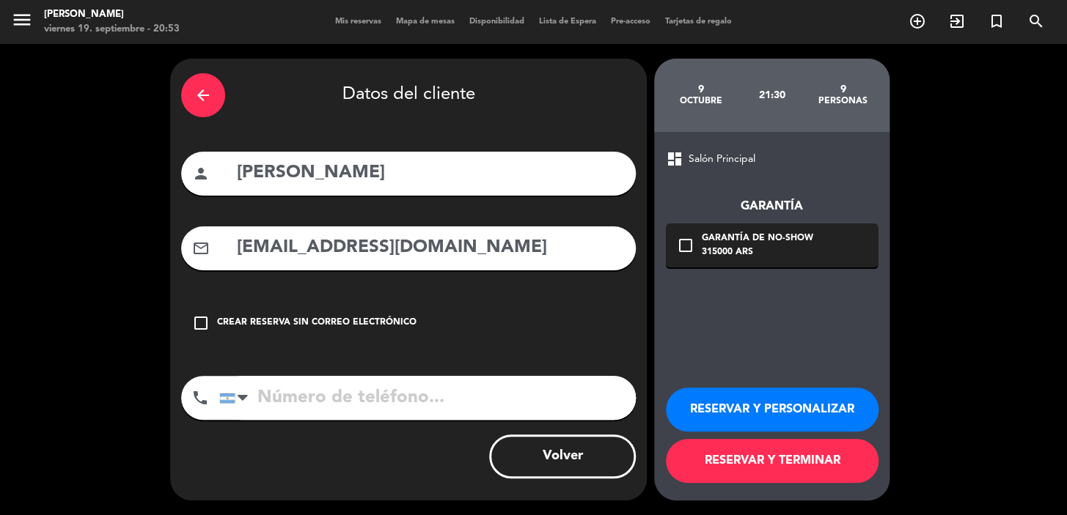
type input "[EMAIL_ADDRESS][DOMAIN_NAME]"
paste input "[PHONE_NUMBER]"
type input "[PHONE_NUMBER]"
click at [818, 237] on div "check_box_outline_blank Garantía de no-show 315000 ARS" at bounding box center [772, 246] width 212 height 44
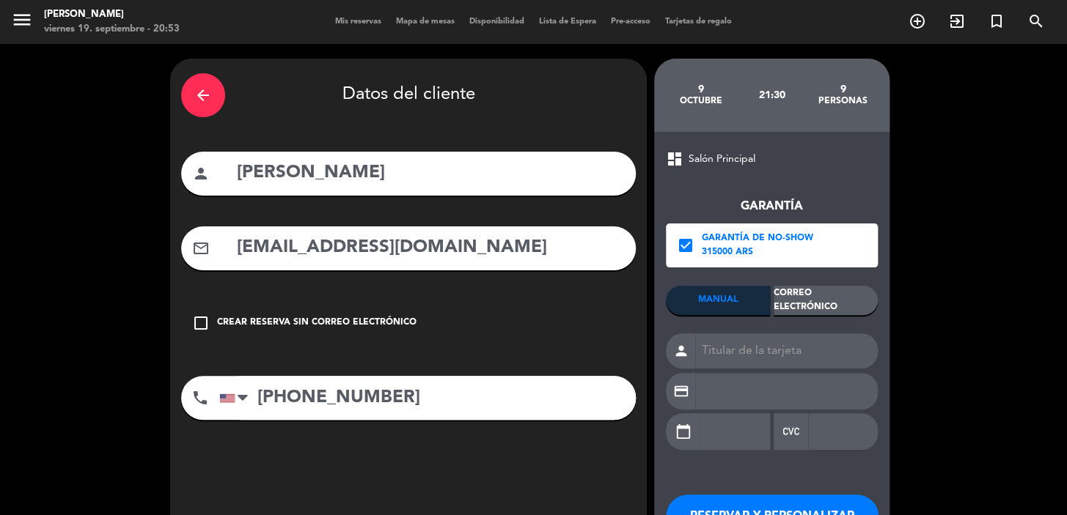
click at [840, 295] on div "Correo Electrónico" at bounding box center [826, 300] width 104 height 29
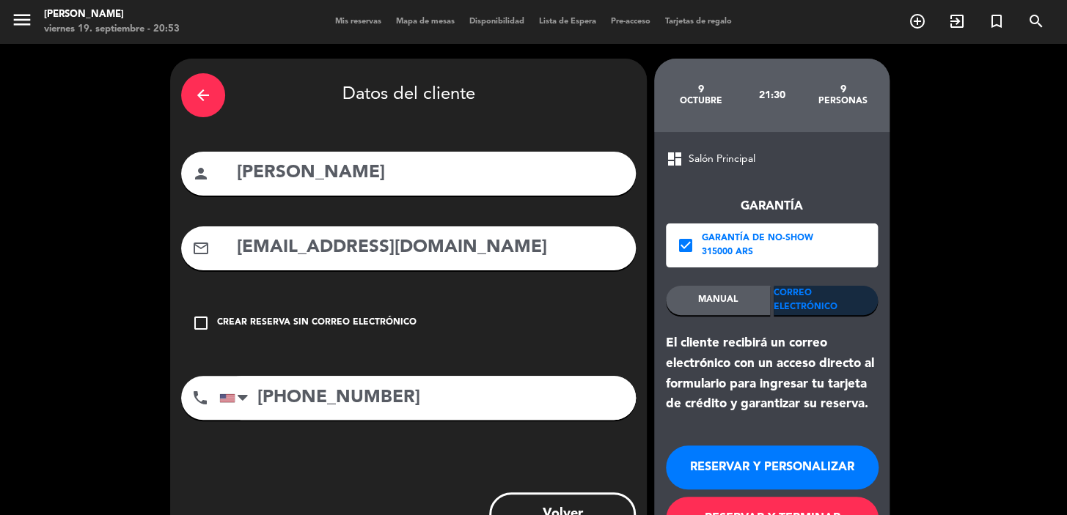
click at [770, 466] on button "RESERVAR Y PERSONALIZAR" at bounding box center [772, 468] width 213 height 44
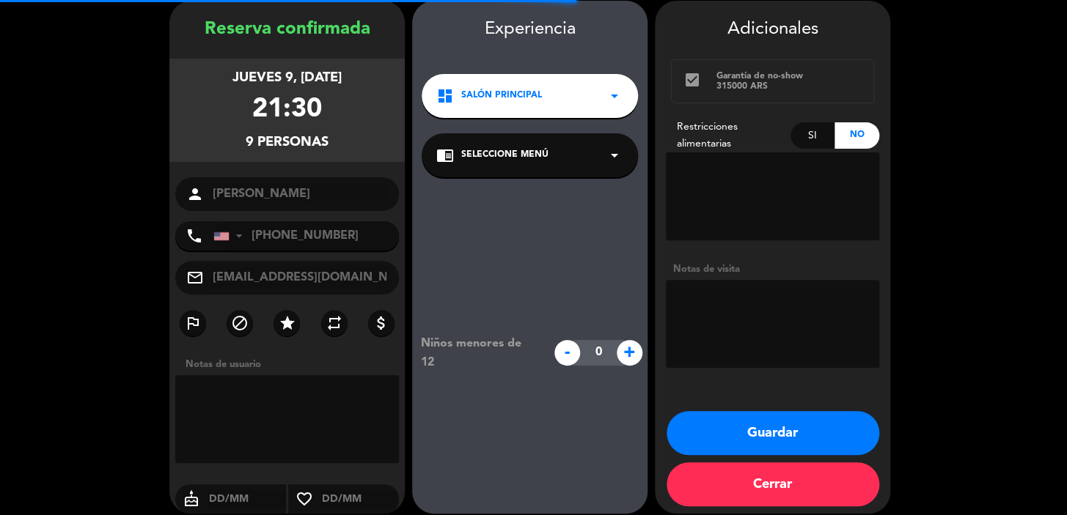
scroll to position [59, 0]
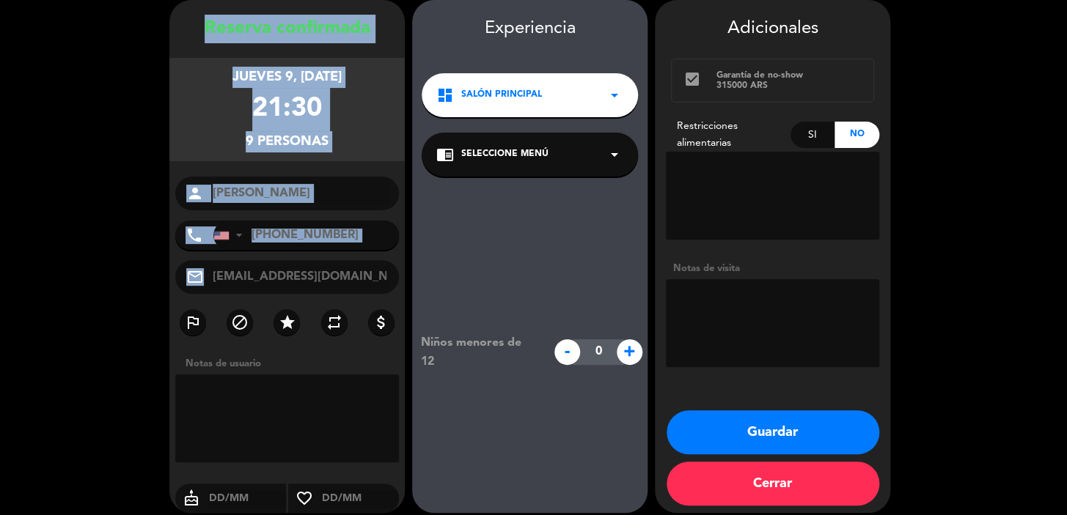
drag, startPoint x: 198, startPoint y: 26, endPoint x: 356, endPoint y: 293, distance: 309.7
click at [356, 293] on div "Reserva confirmada jueves 9, [DATE] 21:30 9 personas person [PERSON_NAME] phone…" at bounding box center [286, 271] width 235 height 513
copy div "Loremip dolorsitam consec 2, adi. 1965 65:20 6 elitsedd eiusmo tempo Incidi Utl…"
click at [755, 440] on button "Guardar" at bounding box center [772, 433] width 213 height 44
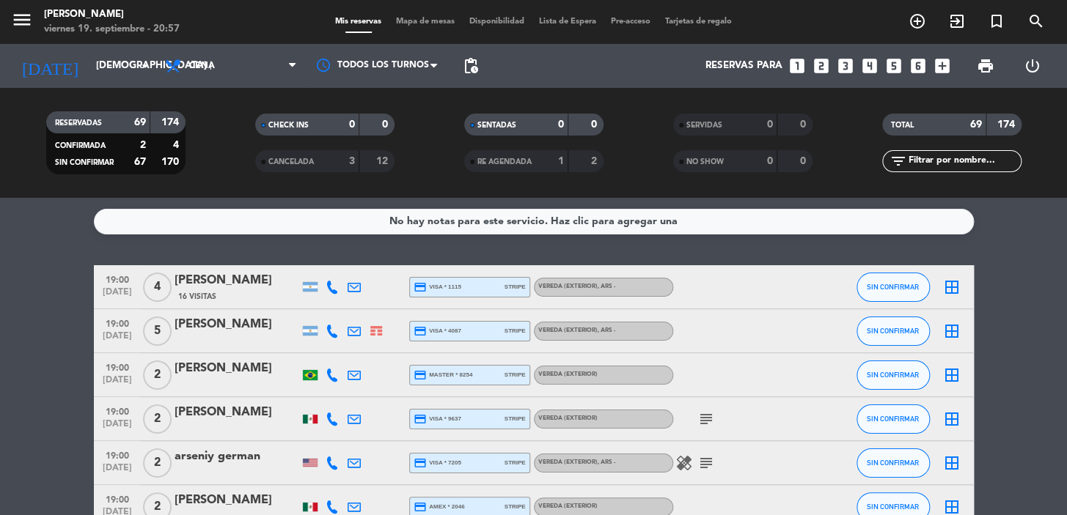
click at [820, 66] on icon "looks_two" at bounding box center [821, 65] width 19 height 19
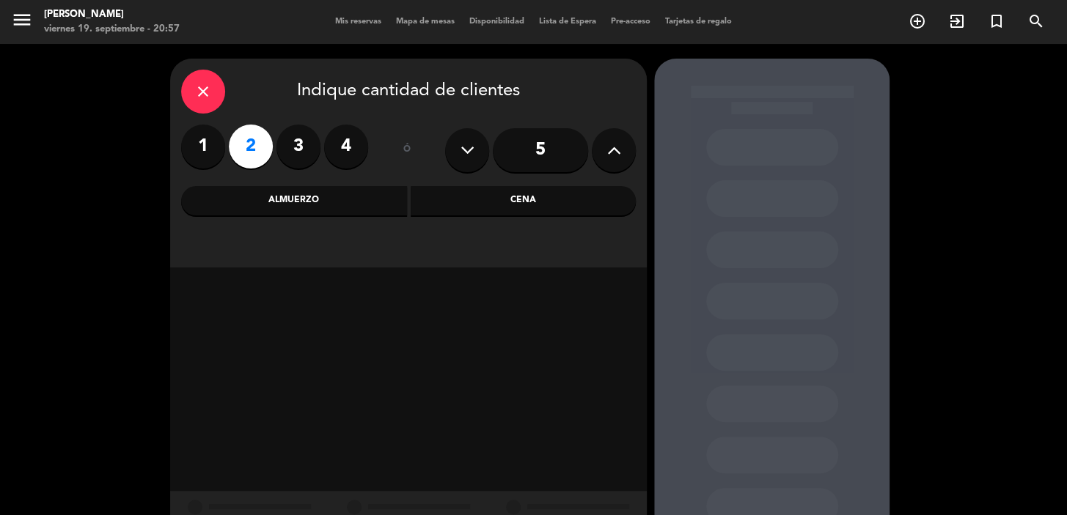
click at [507, 205] on div "Cena" at bounding box center [524, 200] width 226 height 29
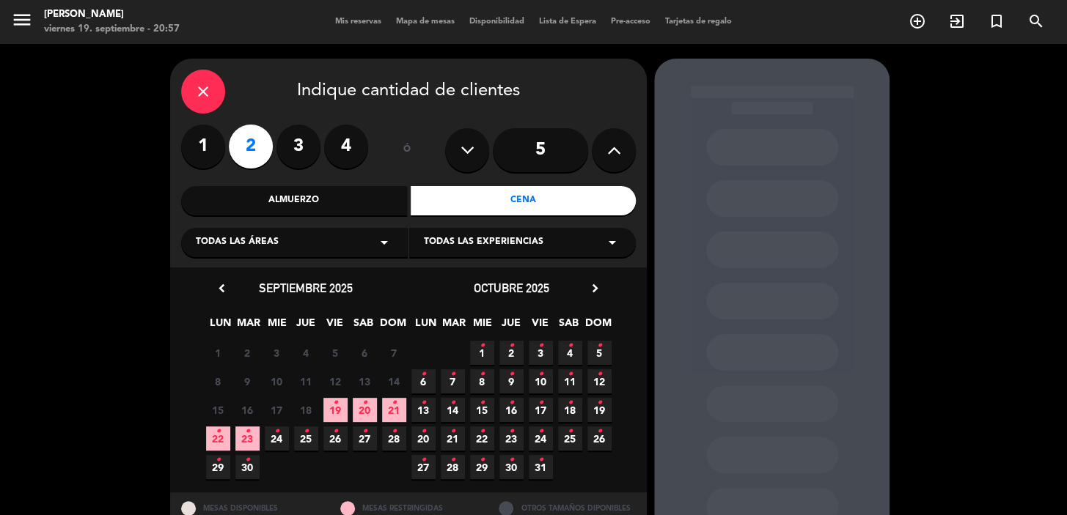
click at [252, 440] on span "23 •" at bounding box center [247, 439] width 24 height 24
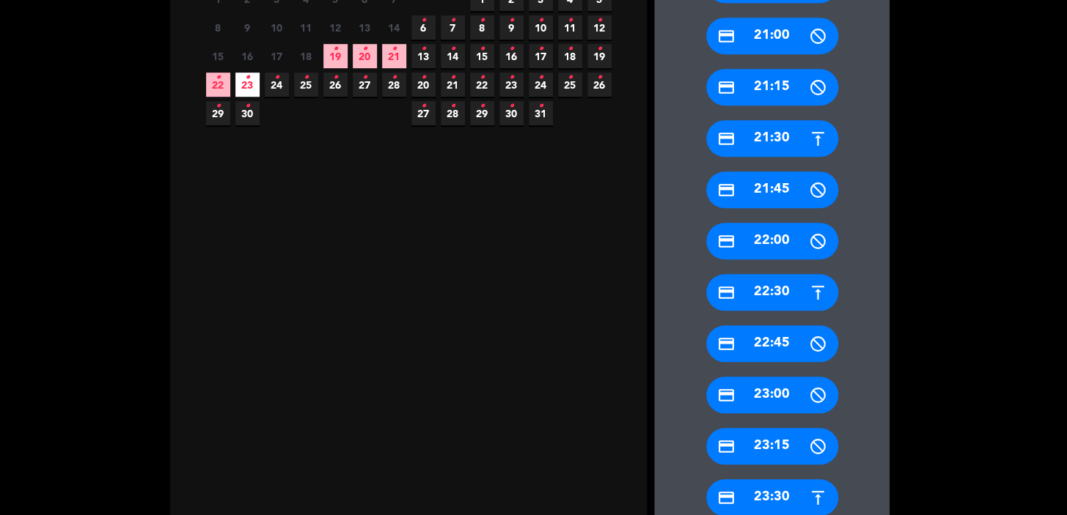
scroll to position [314, 0]
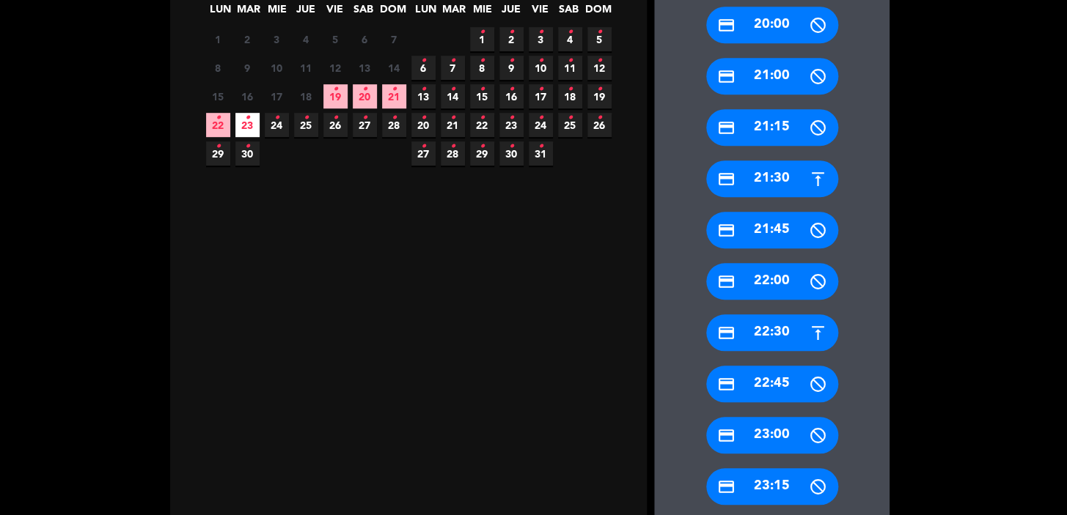
click at [795, 80] on div "credit_card 21:00" at bounding box center [772, 76] width 132 height 37
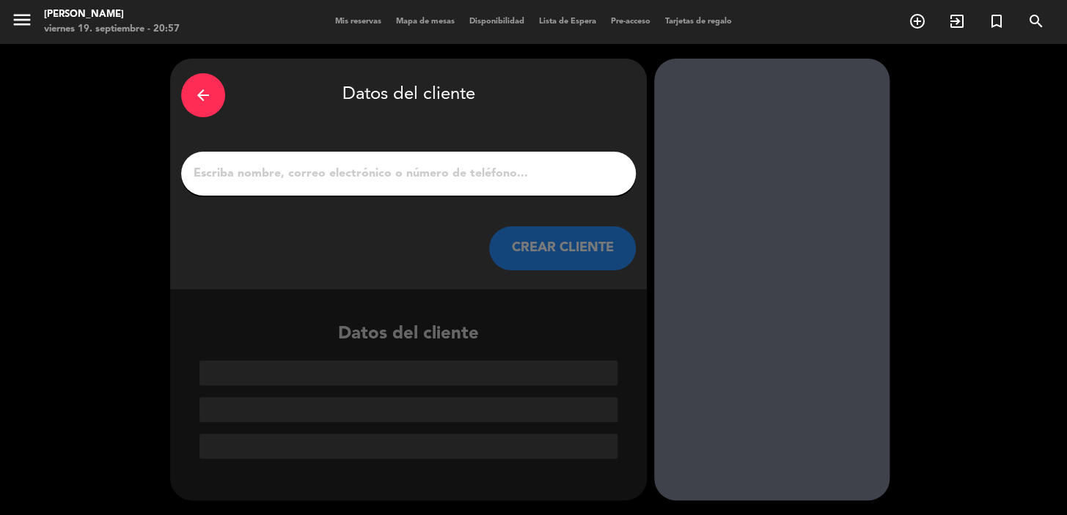
scroll to position [0, 0]
click at [411, 173] on input "1" at bounding box center [408, 174] width 433 height 21
paste input "[PERSON_NAME]"
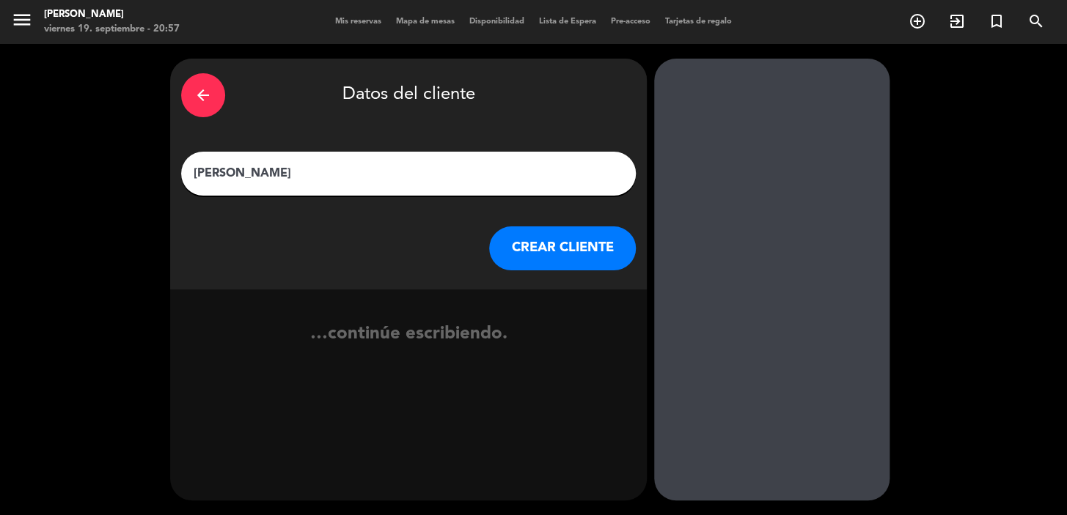
type input "[PERSON_NAME]"
click at [586, 242] on button "CREAR CLIENTE" at bounding box center [562, 249] width 147 height 44
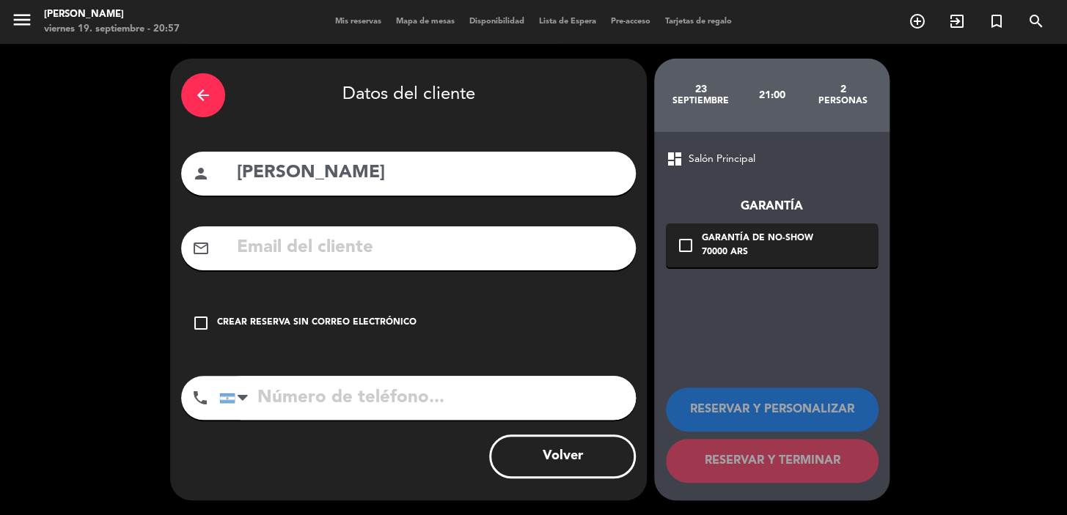
click at [210, 317] on div "check_box_outline_blank Crear reserva sin correo electrónico" at bounding box center [408, 323] width 455 height 44
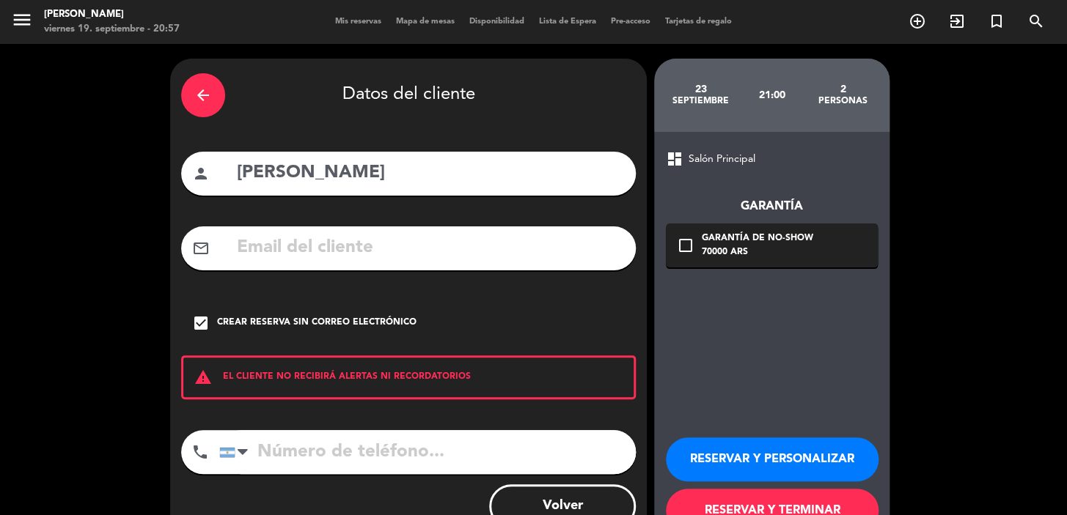
click at [838, 458] on button "RESERVAR Y PERSONALIZAR" at bounding box center [772, 460] width 213 height 44
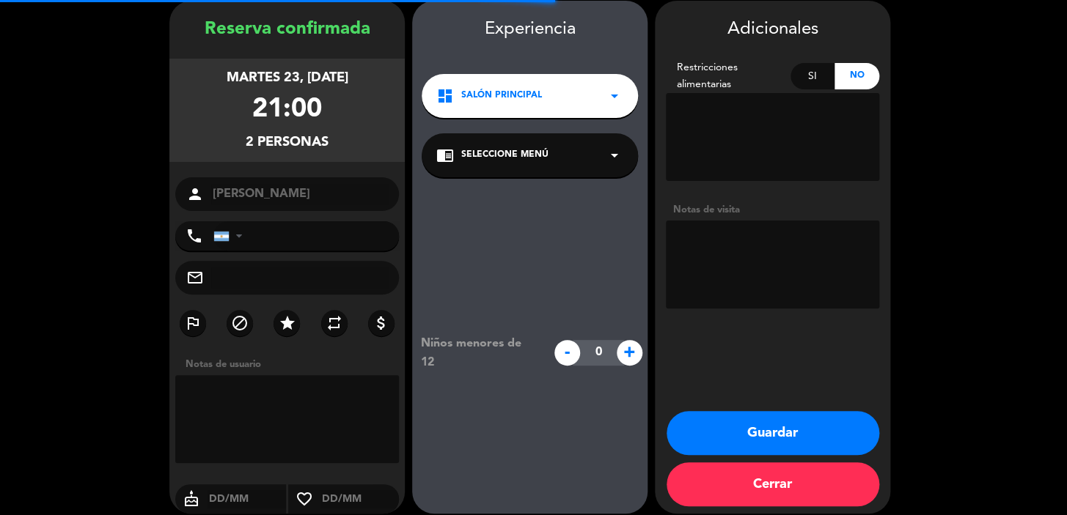
scroll to position [59, 0]
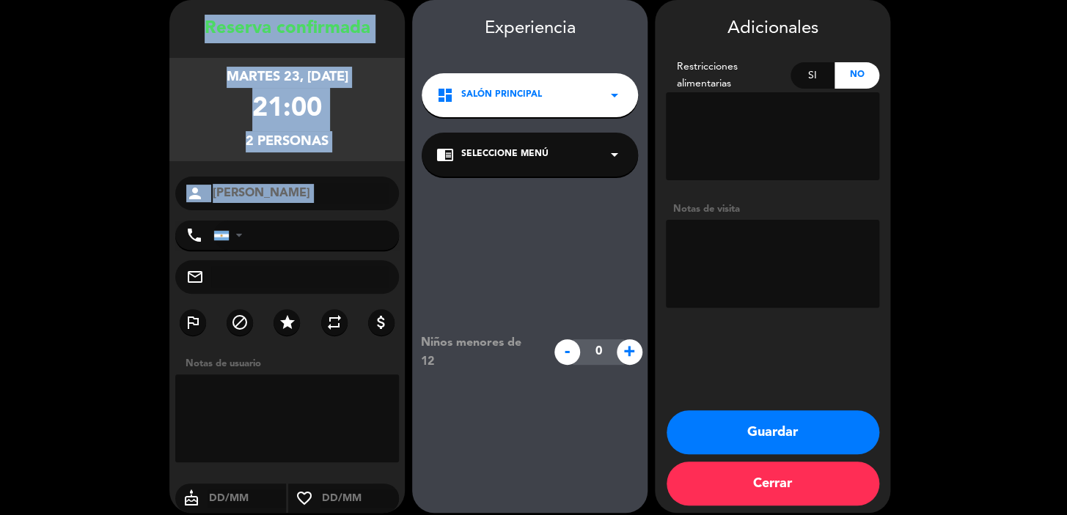
drag, startPoint x: 200, startPoint y: 34, endPoint x: 331, endPoint y: 218, distance: 226.6
click at [331, 218] on div "Reserva confirmada martes 23, [DATE] 21:00 2 personas person [PERSON_NAME] phon…" at bounding box center [286, 271] width 235 height 513
copy div "Reserva confirmada martes 23, [DATE] 21:00 2 personas person"
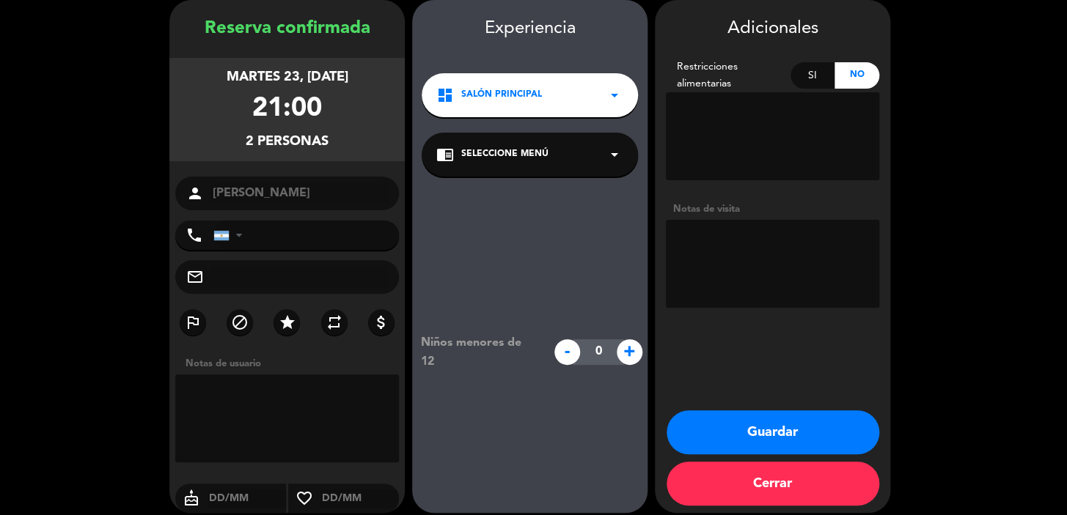
click at [755, 250] on textarea at bounding box center [772, 264] width 213 height 88
type textarea "PASO PABLO AG [PERSON_NAME]"
click at [845, 438] on button "Guardar" at bounding box center [772, 433] width 213 height 44
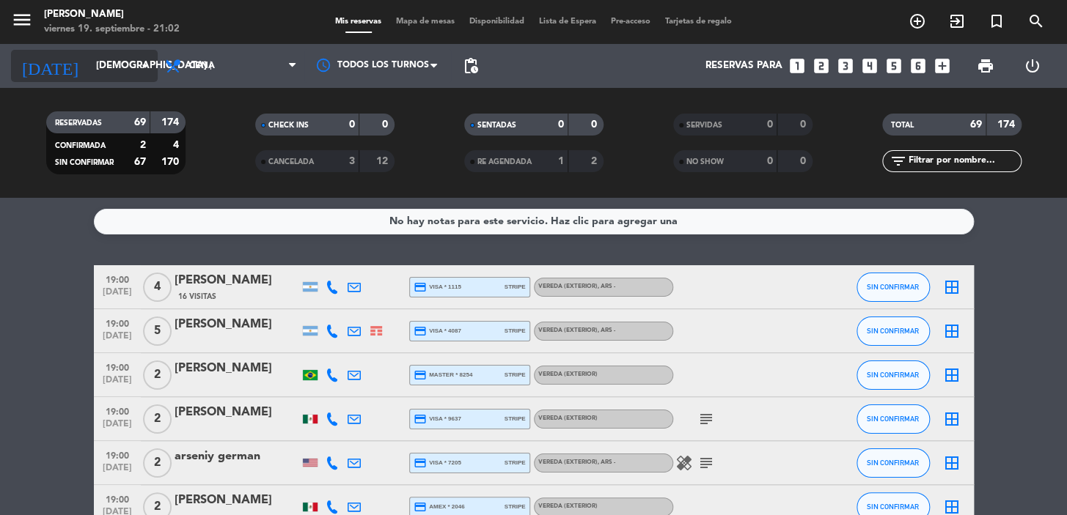
click at [136, 67] on icon "arrow_drop_down" at bounding box center [145, 66] width 18 height 18
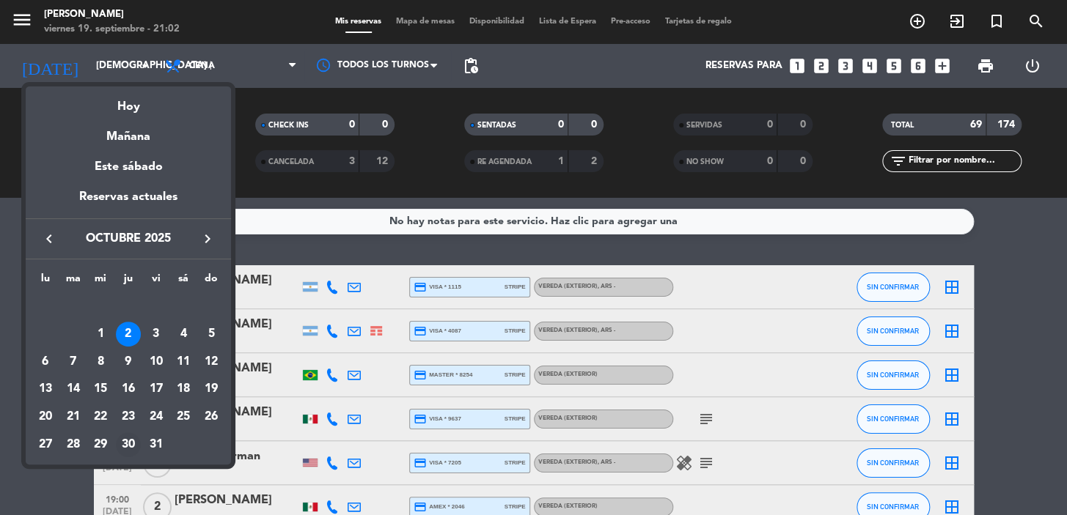
click at [128, 441] on div "30" at bounding box center [128, 445] width 25 height 25
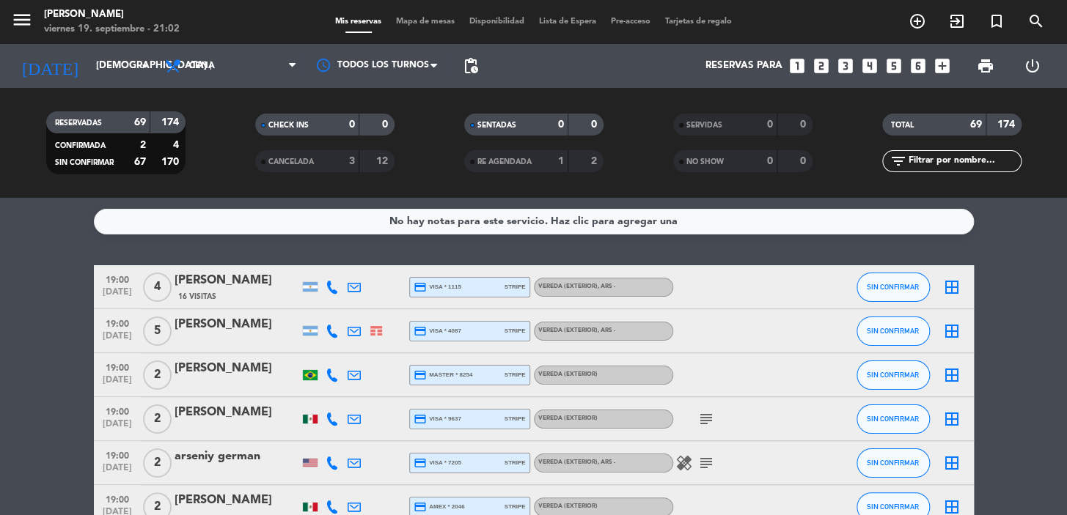
type input "[DEMOGRAPHIC_DATA] [DATE]"
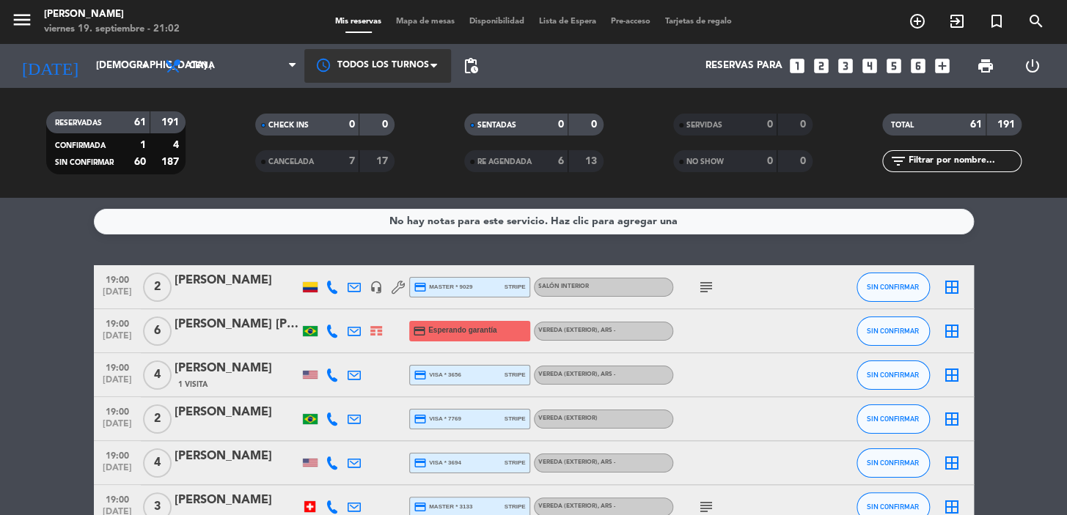
click at [412, 63] on div at bounding box center [377, 65] width 147 height 33
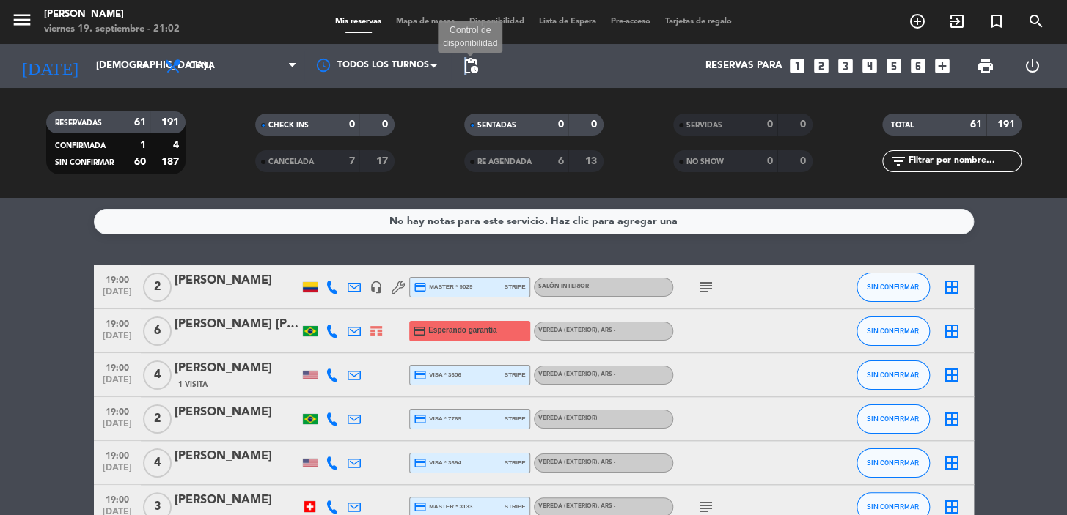
click at [466, 62] on span "pending_actions" at bounding box center [471, 66] width 18 height 18
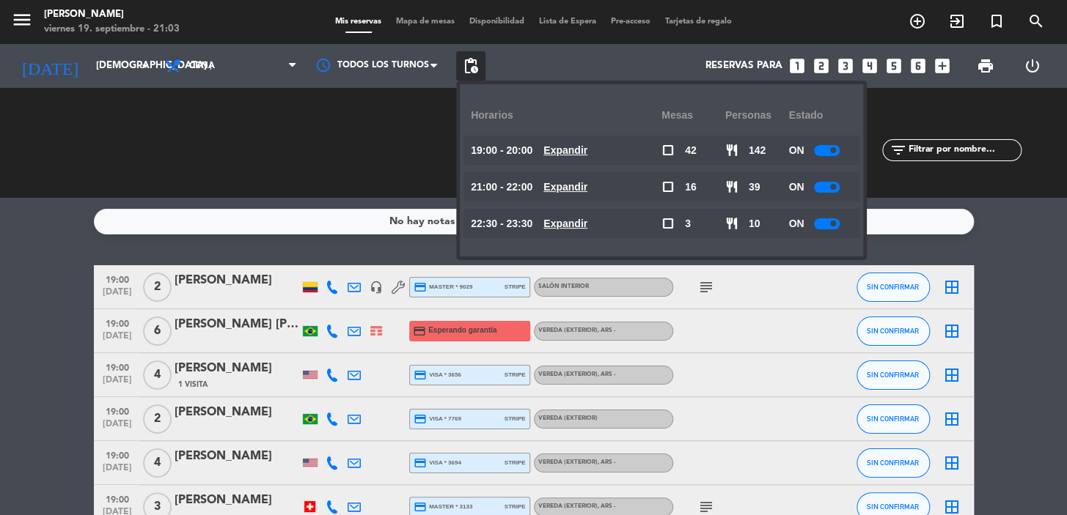
click at [579, 154] on u "Expandir" at bounding box center [565, 150] width 44 height 12
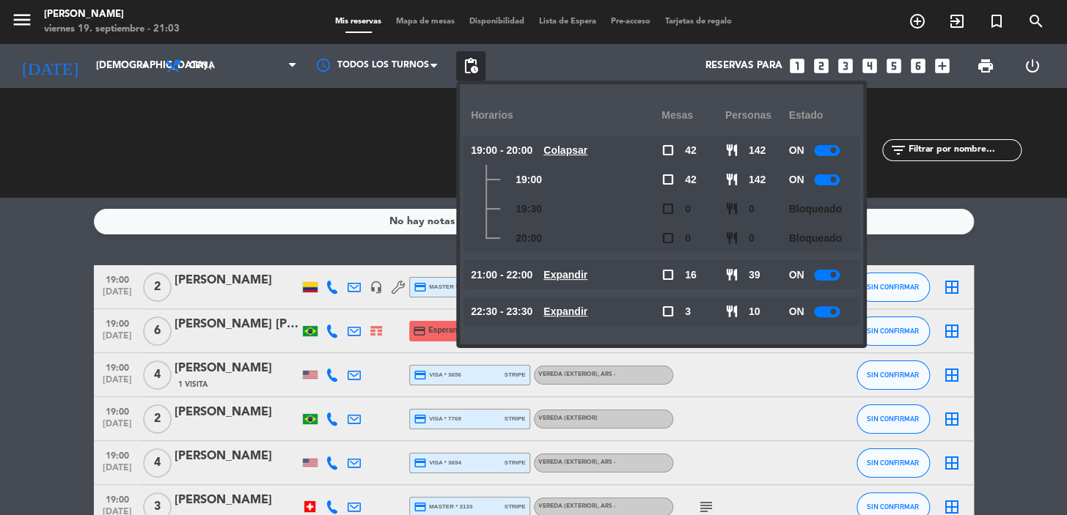
click at [579, 154] on u "Colapsar" at bounding box center [565, 150] width 44 height 12
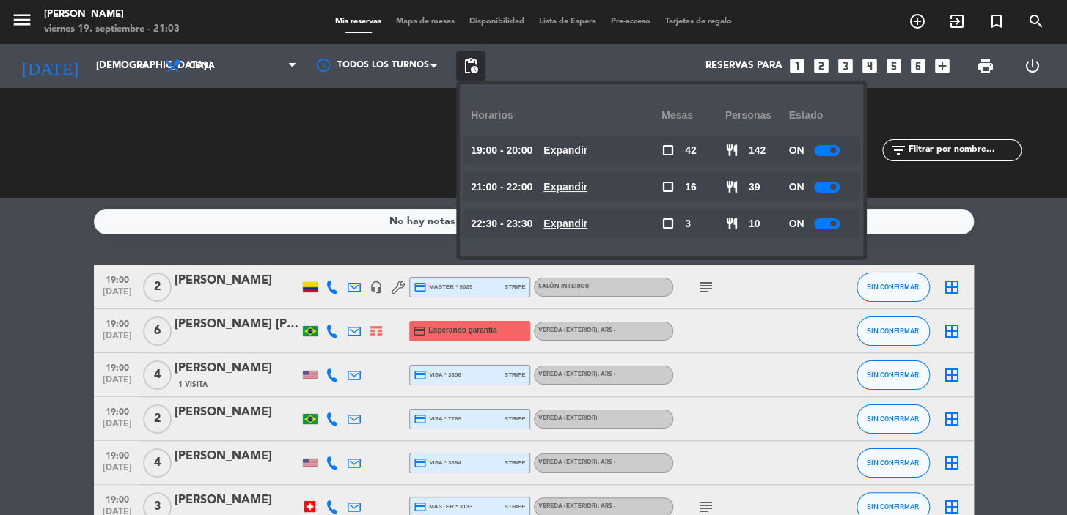
click at [579, 183] on u "Expandir" at bounding box center [565, 187] width 44 height 12
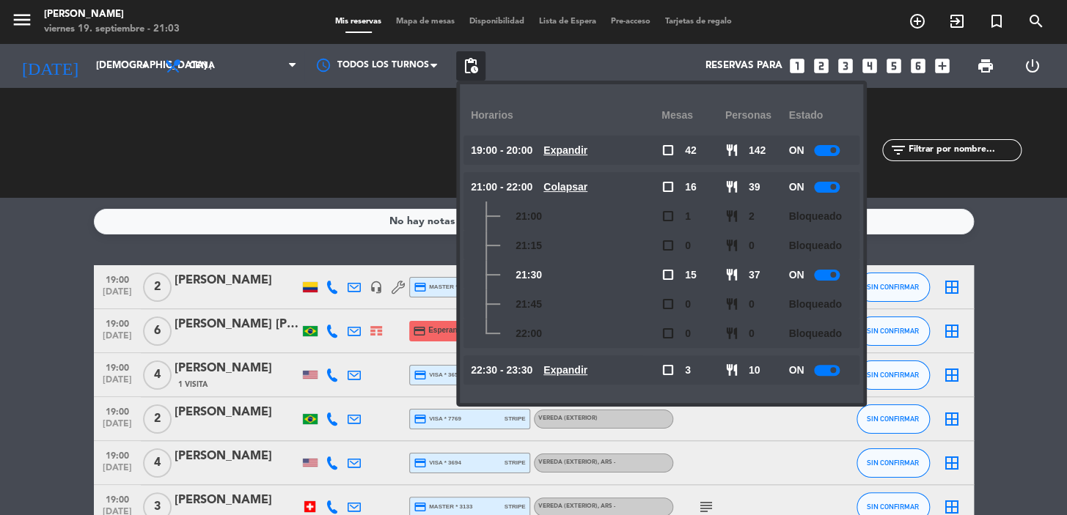
click at [579, 183] on u "Colapsar" at bounding box center [565, 187] width 44 height 12
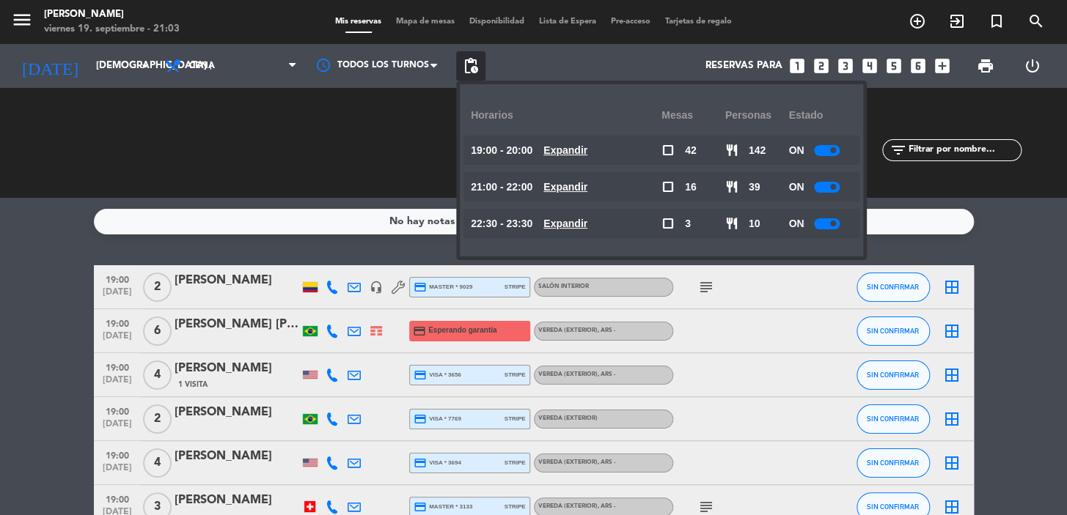
click at [587, 225] on u "Expandir" at bounding box center [565, 224] width 44 height 12
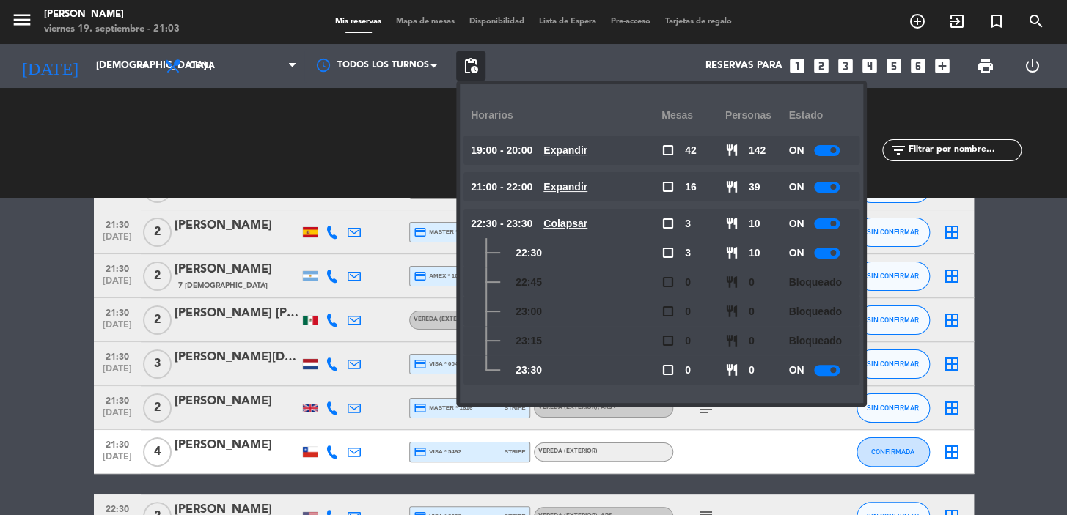
scroll to position [2568, 0]
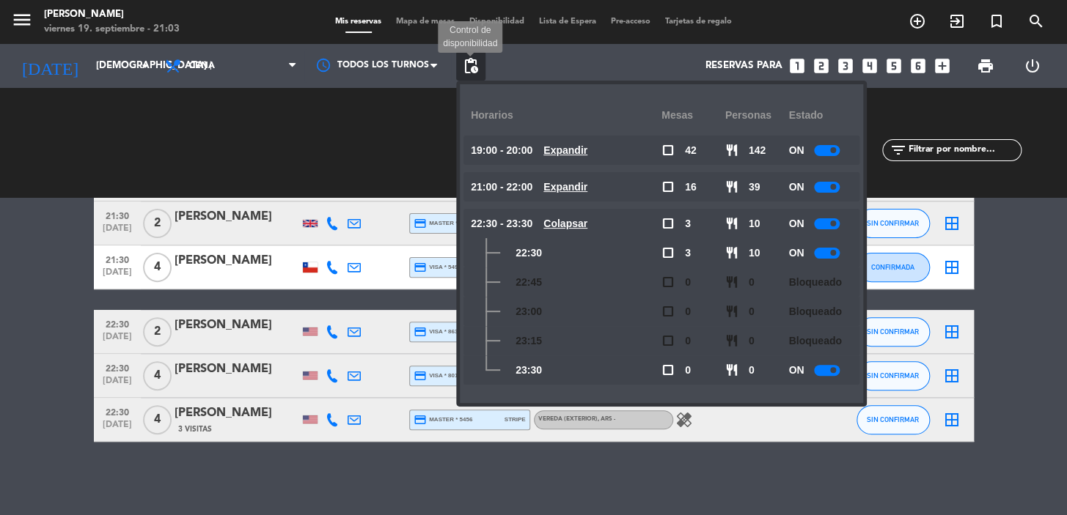
click at [469, 59] on span "pending_actions" at bounding box center [471, 66] width 18 height 18
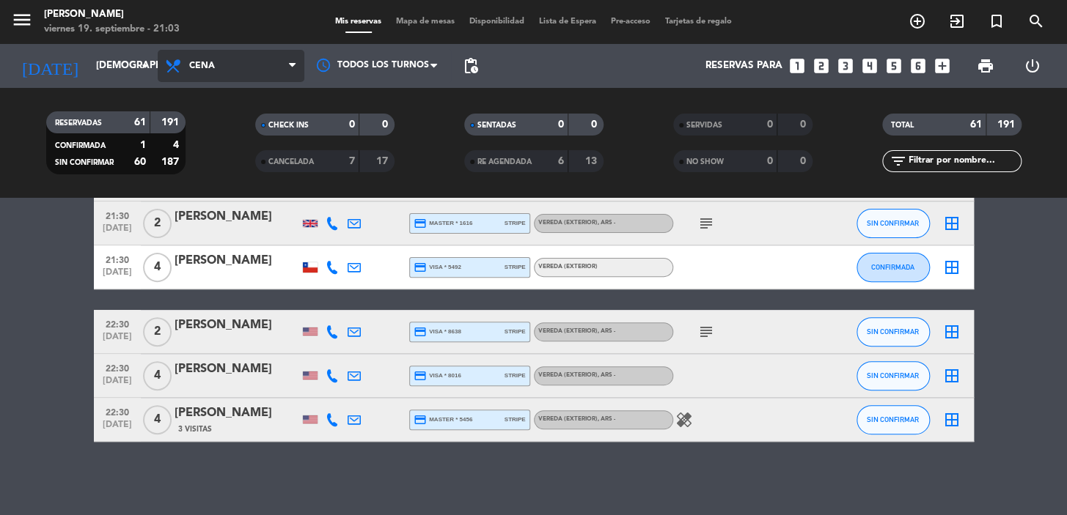
click at [232, 70] on span "Cena" at bounding box center [231, 66] width 147 height 32
click at [229, 136] on div "menu [PERSON_NAME] 19. septiembre - 21:03 Mis reservas Mapa de mesas Disponibil…" at bounding box center [533, 99] width 1067 height 198
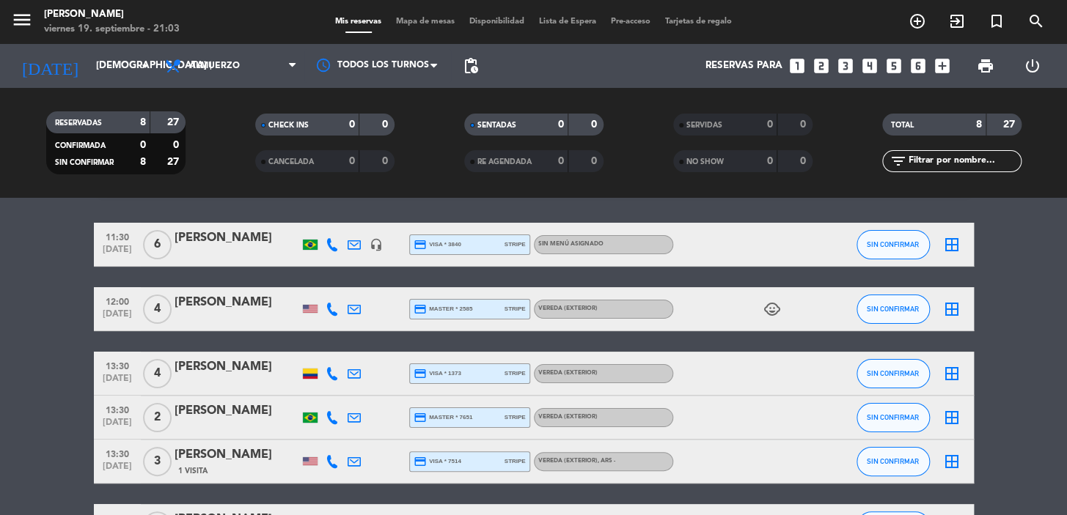
scroll to position [0, 0]
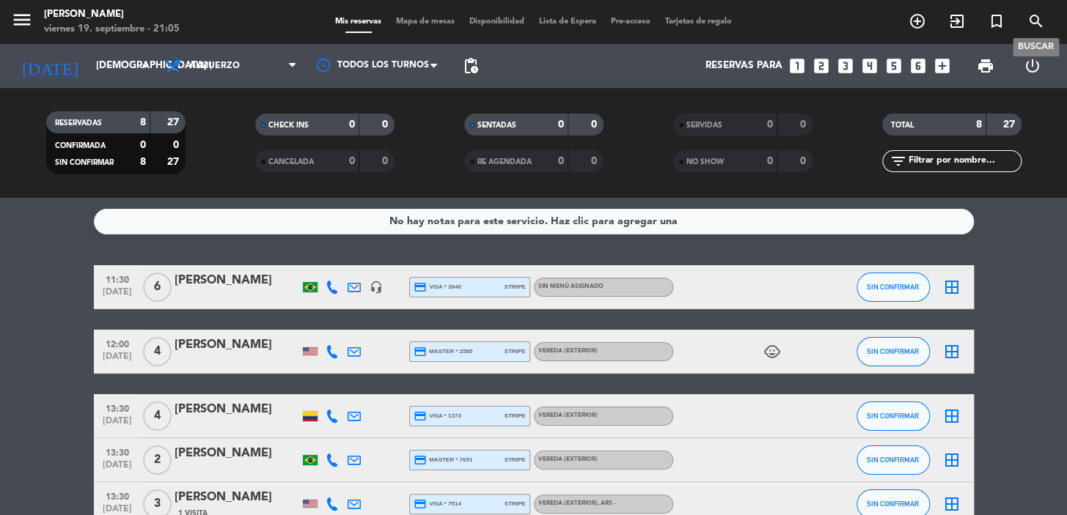
click at [1039, 15] on icon "search" at bounding box center [1036, 21] width 18 height 18
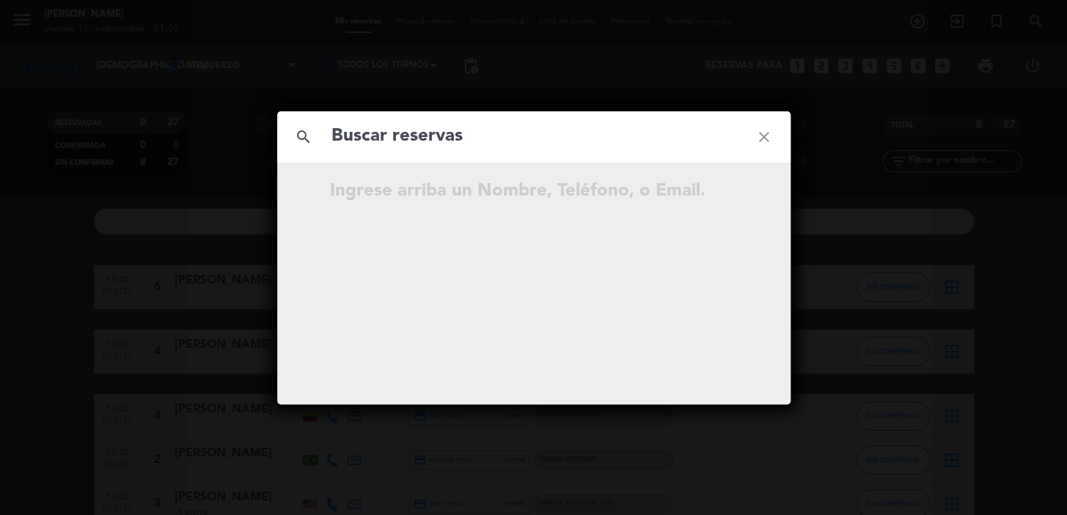
click at [599, 125] on input "text" at bounding box center [534, 137] width 408 height 30
type input "[EMAIL_ADDRESS][DOMAIN_NAME]"
click at [668, 301] on div "search [PERSON_NAME][EMAIL_ADDRESS][DOMAIN_NAME] close …continúe escribiendo." at bounding box center [533, 257] width 513 height 293
click at [589, 133] on input "[EMAIL_ADDRESS][DOMAIN_NAME]" at bounding box center [534, 137] width 408 height 30
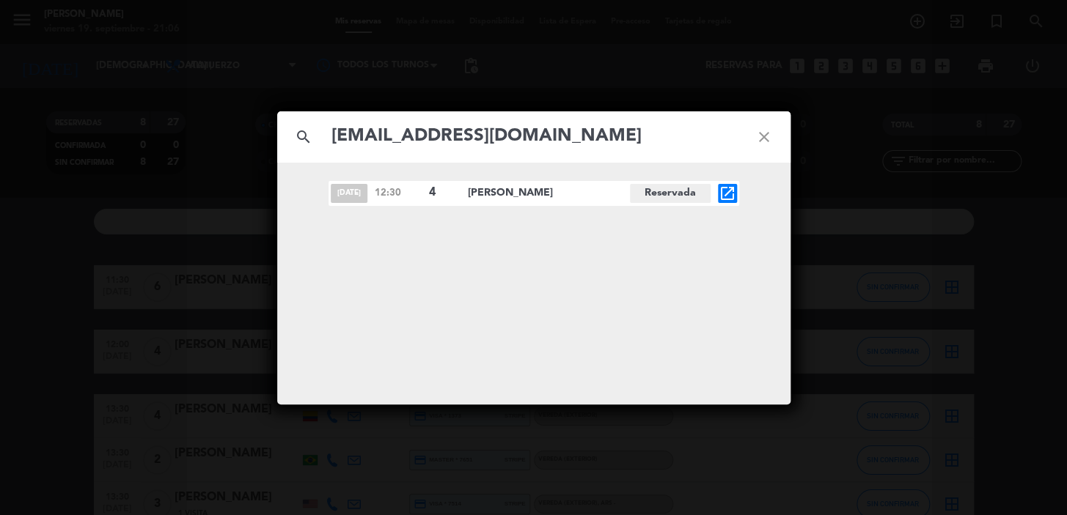
click at [725, 194] on icon "open_in_new" at bounding box center [728, 194] width 18 height 18
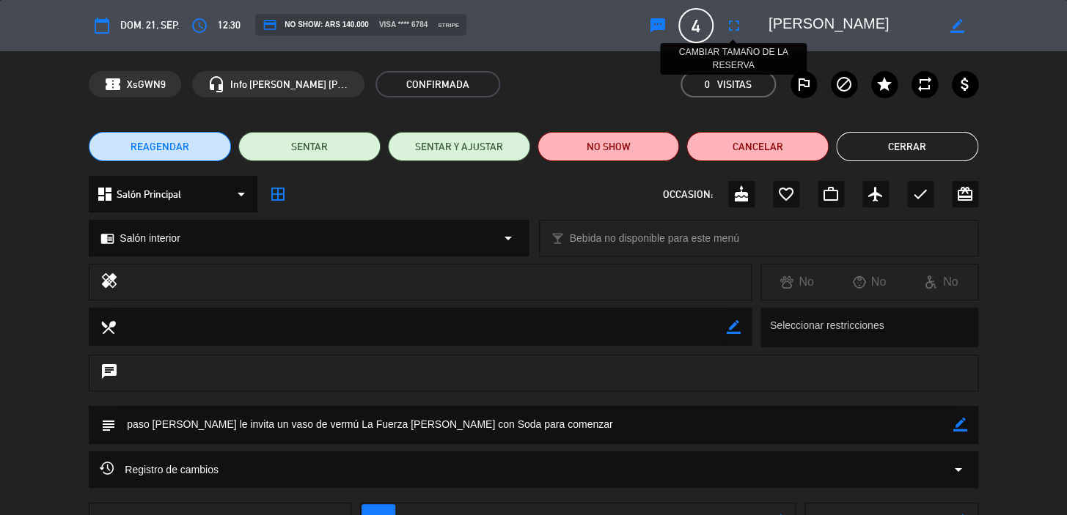
click at [730, 26] on icon "fullscreen" at bounding box center [734, 26] width 18 height 18
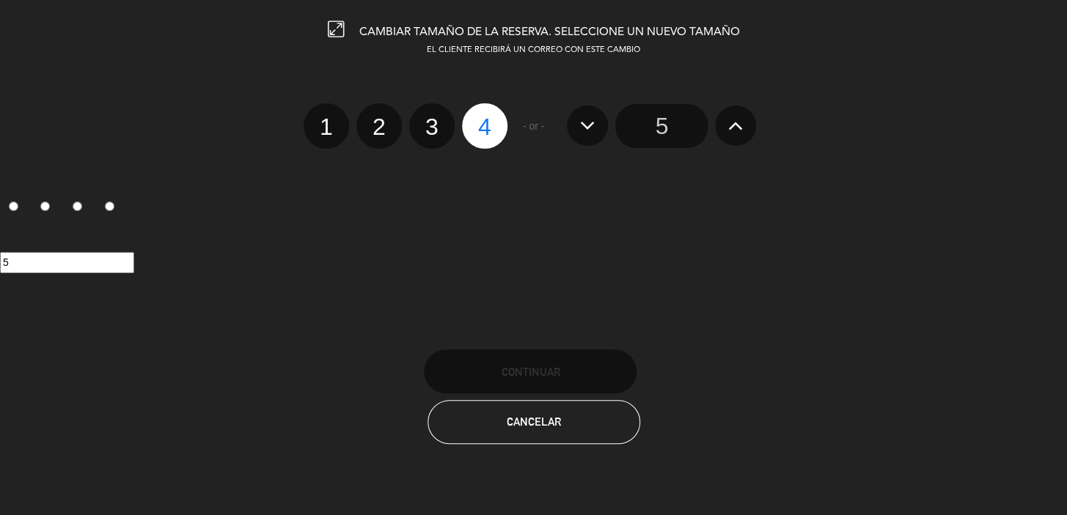
click at [675, 134] on input "5" at bounding box center [661, 126] width 92 height 44
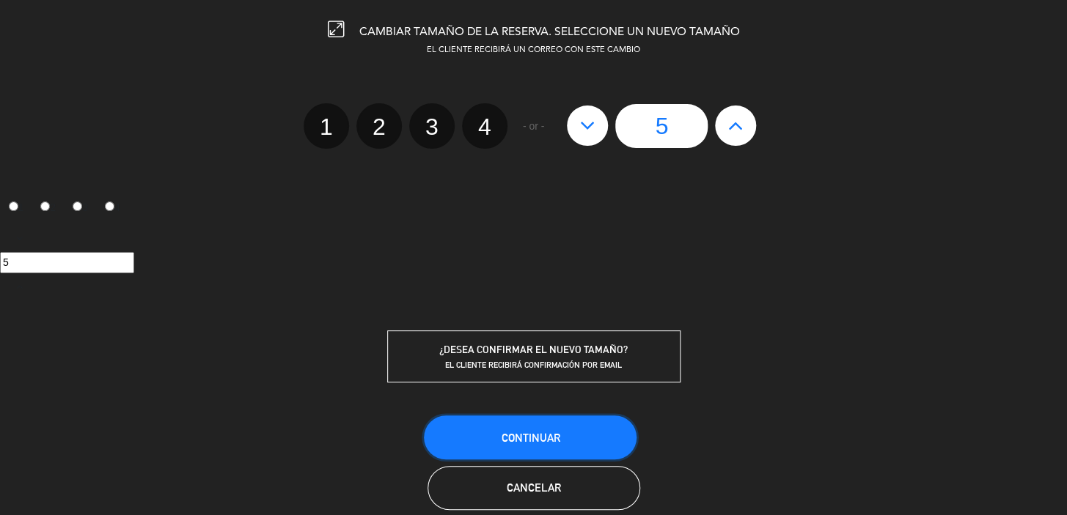
click at [574, 444] on button "Continuar" at bounding box center [530, 438] width 213 height 44
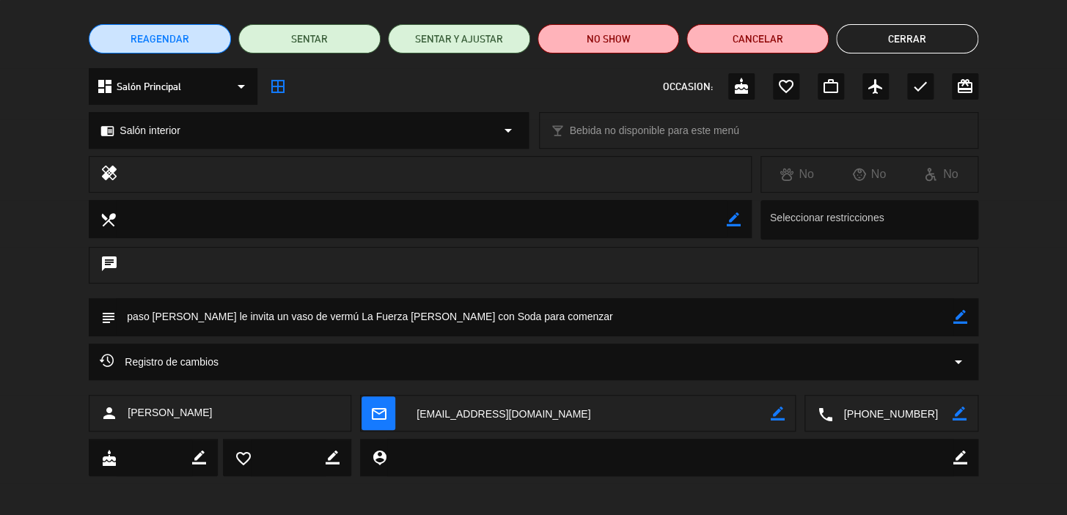
scroll to position [112, 0]
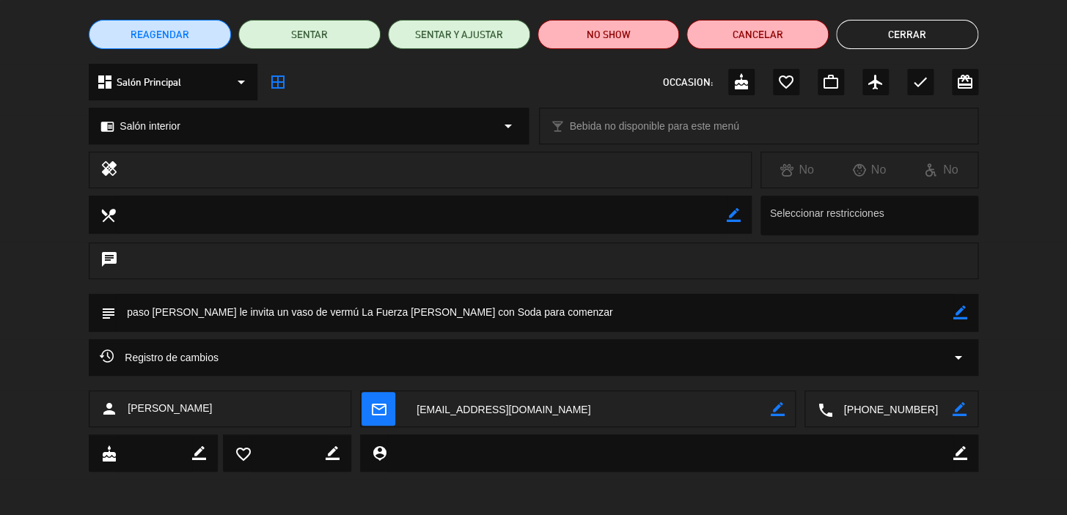
click at [383, 401] on icon "mail_outline" at bounding box center [378, 409] width 16 height 16
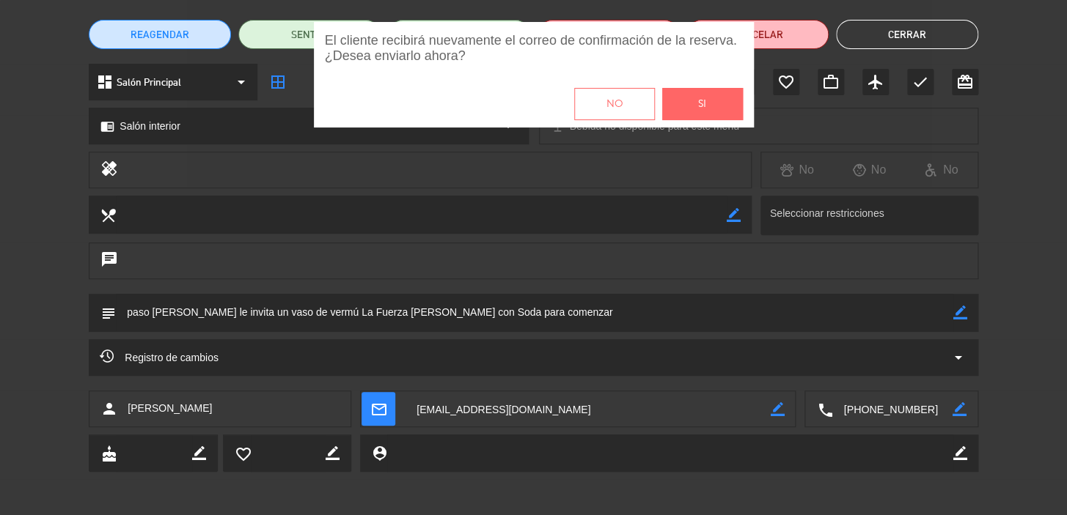
click at [730, 102] on button "Si" at bounding box center [702, 104] width 81 height 32
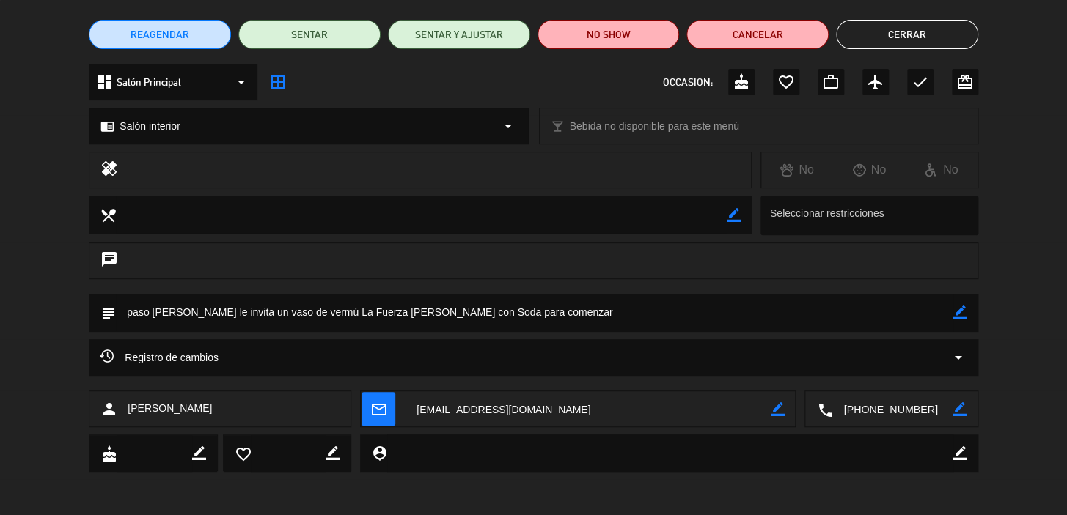
click at [919, 36] on button "Cerrar" at bounding box center [907, 34] width 142 height 29
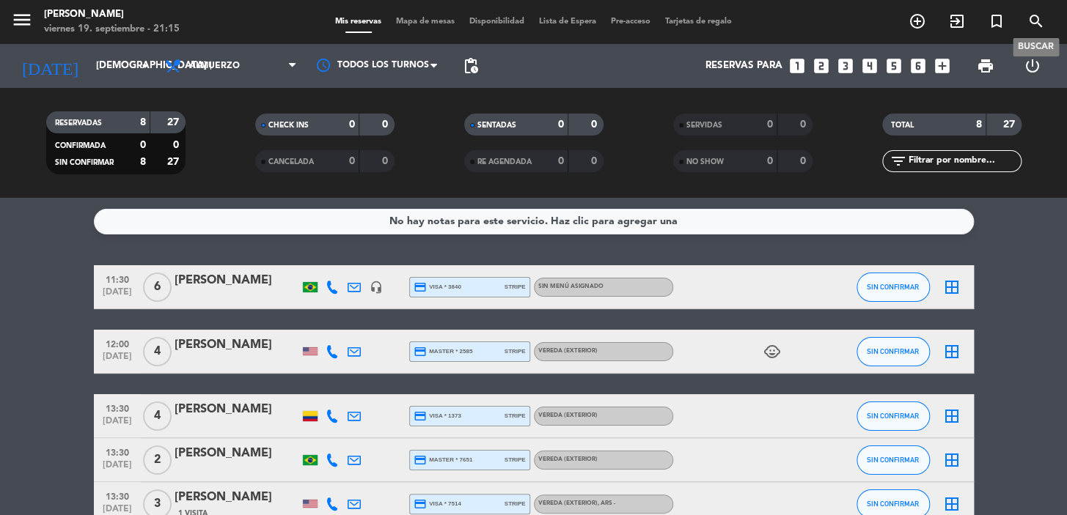
click at [1031, 21] on icon "search" at bounding box center [1036, 21] width 18 height 18
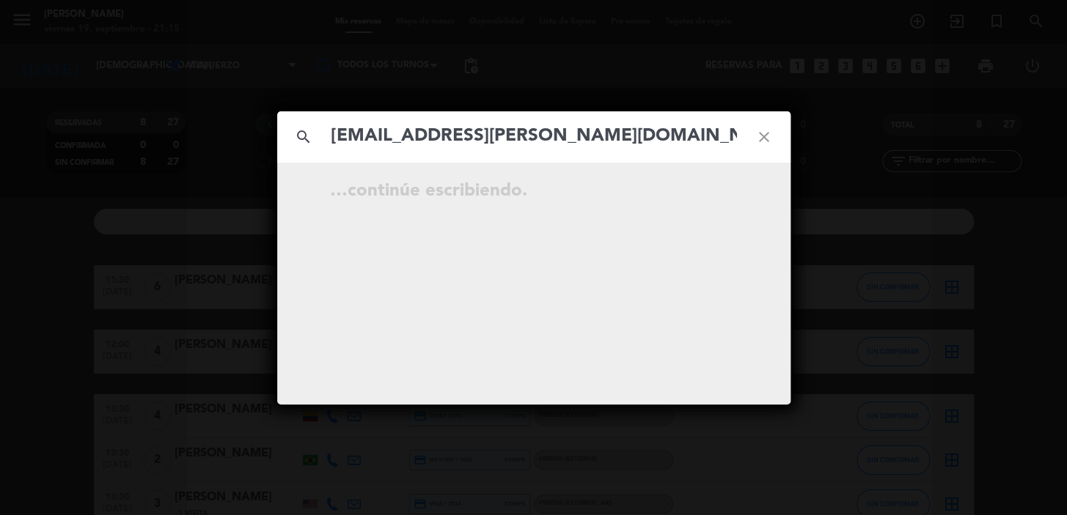
type input "[EMAIL_ADDRESS][PERSON_NAME][DOMAIN_NAME]"
click at [720, 191] on icon "open_in_new" at bounding box center [728, 194] width 18 height 18
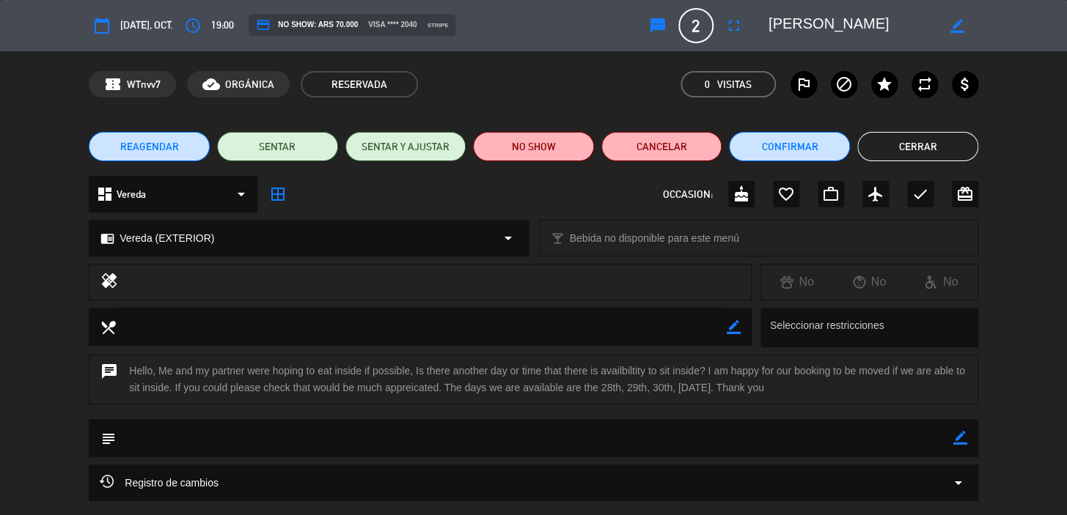
click at [960, 146] on button "Cerrar" at bounding box center [917, 146] width 121 height 29
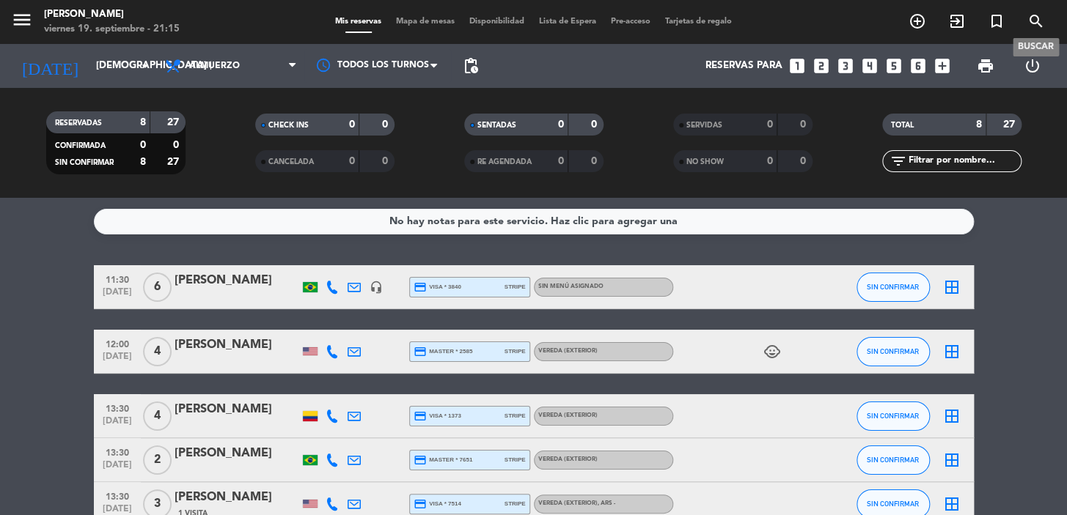
click at [1042, 23] on icon "search" at bounding box center [1036, 21] width 18 height 18
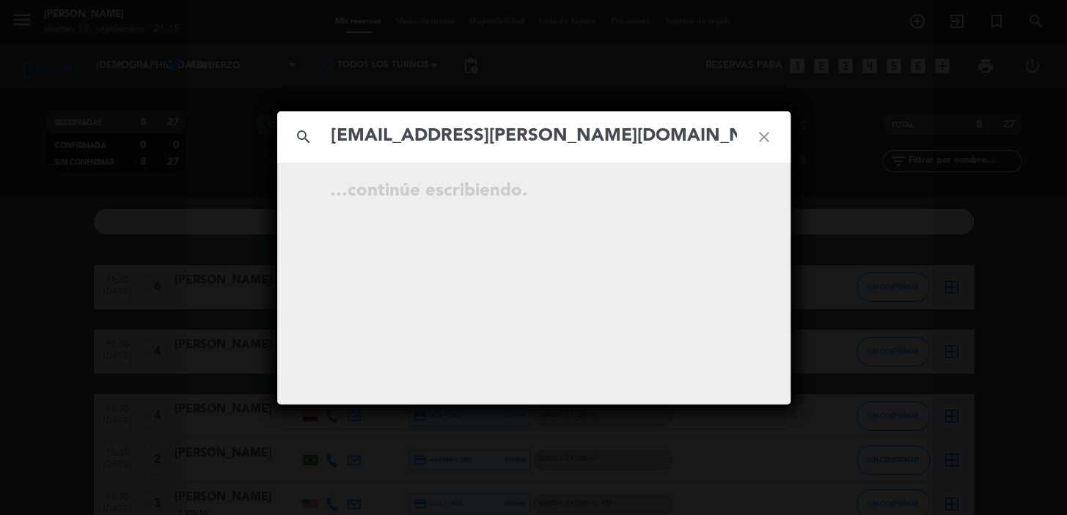
type input "[EMAIL_ADDRESS][PERSON_NAME][DOMAIN_NAME]"
drag, startPoint x: 328, startPoint y: 192, endPoint x: 550, endPoint y: 203, distance: 222.4
click at [550, 203] on div "[DATE] 19:00 2 [PERSON_NAME] Reservada open_in_new" at bounding box center [533, 193] width 411 height 25
copy div "[DATE] 19:00 2 [PERSON_NAME]"
click at [765, 142] on icon "close" at bounding box center [764, 137] width 53 height 53
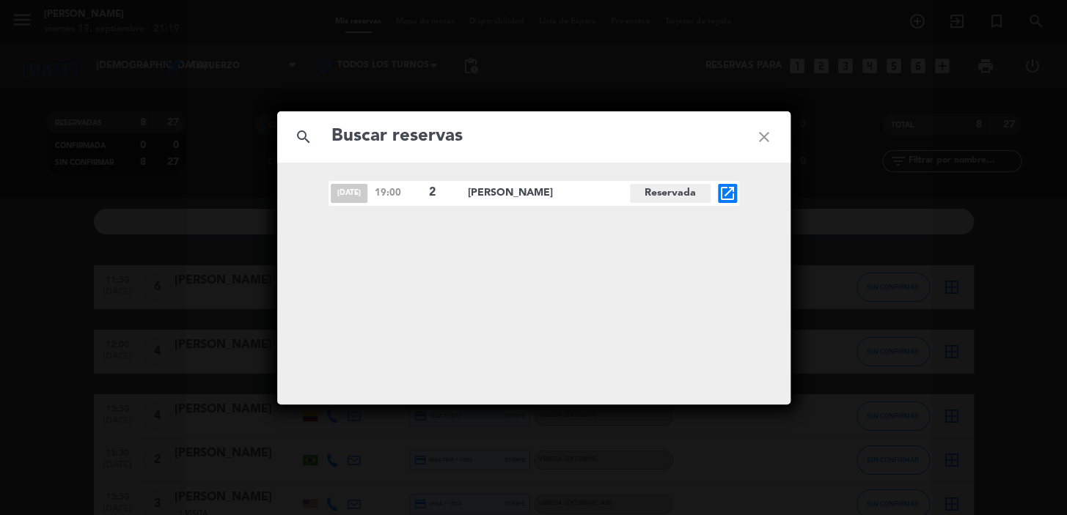
click at [763, 137] on icon "close" at bounding box center [764, 137] width 53 height 53
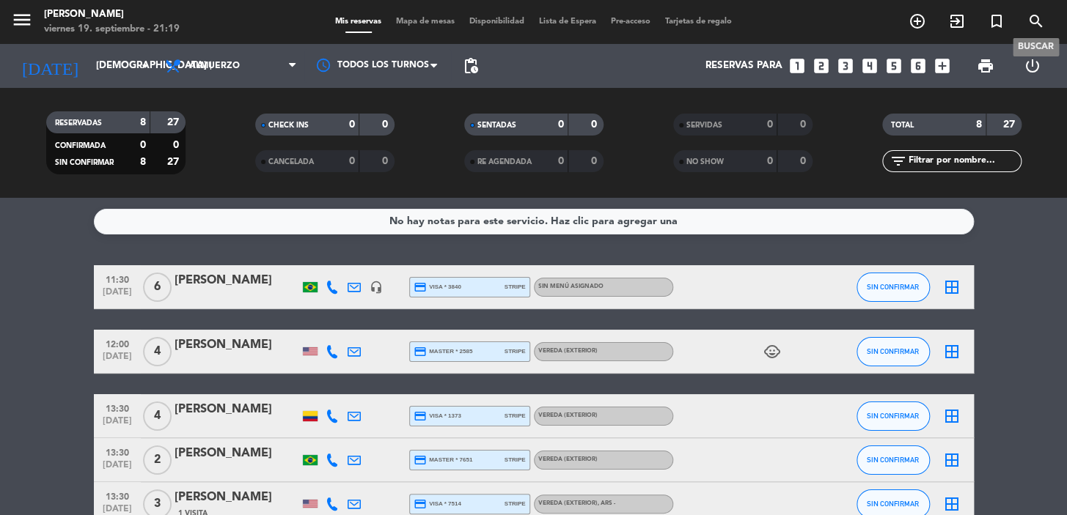
click at [1034, 22] on icon "search" at bounding box center [1036, 21] width 18 height 18
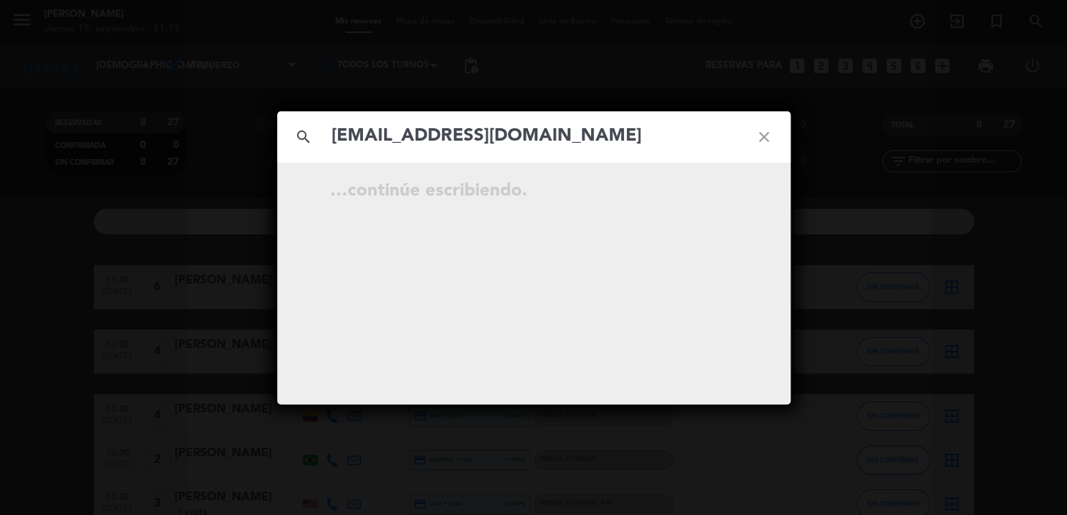
type input "[EMAIL_ADDRESS][DOMAIN_NAME]"
click at [724, 191] on icon "open_in_new" at bounding box center [728, 194] width 18 height 18
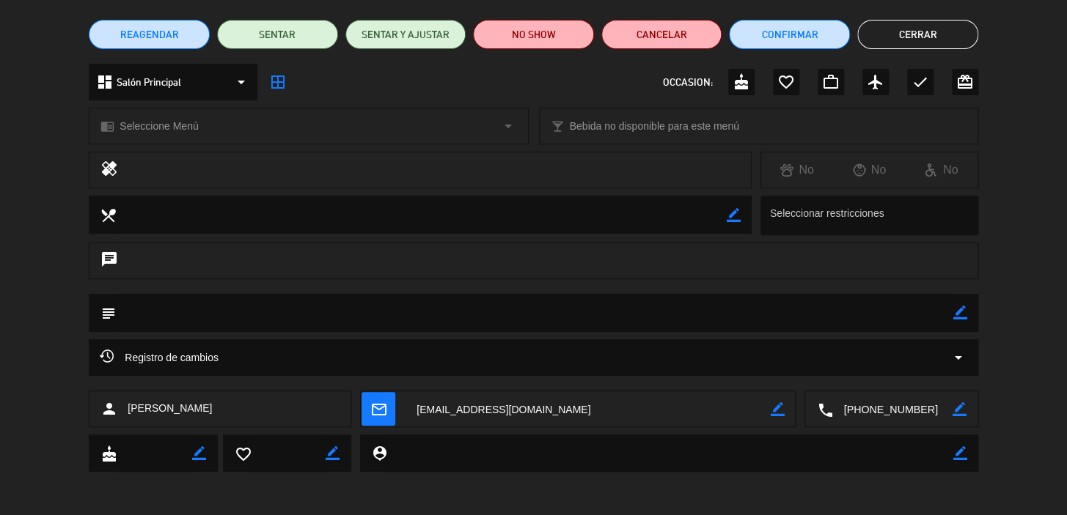
click at [386, 404] on icon "mail_outline" at bounding box center [378, 409] width 16 height 16
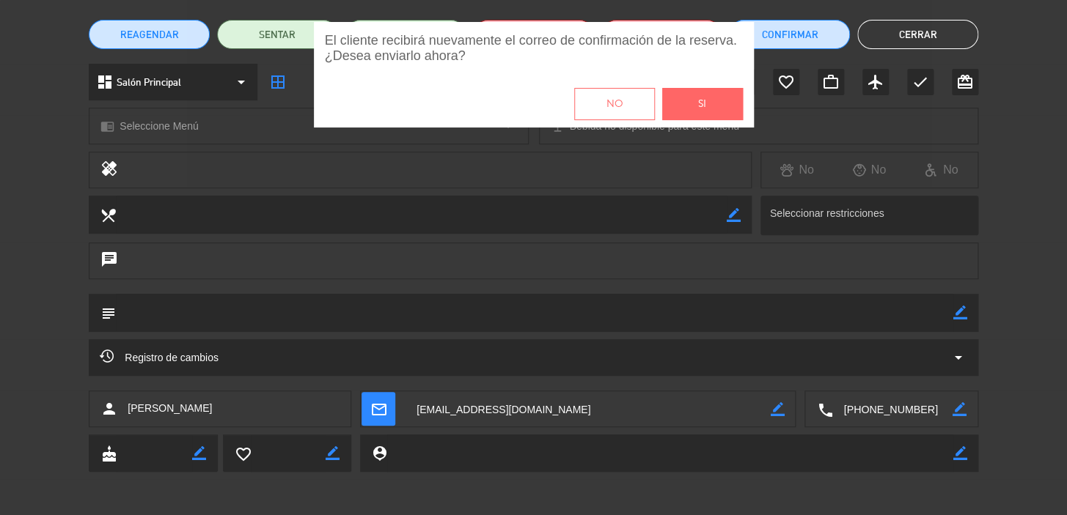
click at [716, 100] on button "Si" at bounding box center [702, 104] width 81 height 32
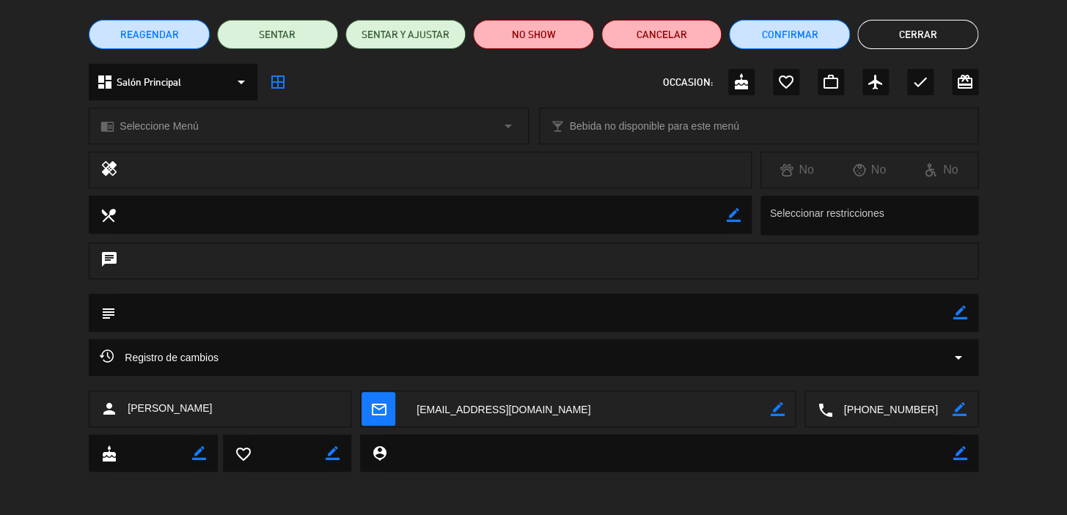
click at [953, 28] on button "Cerrar" at bounding box center [917, 34] width 121 height 29
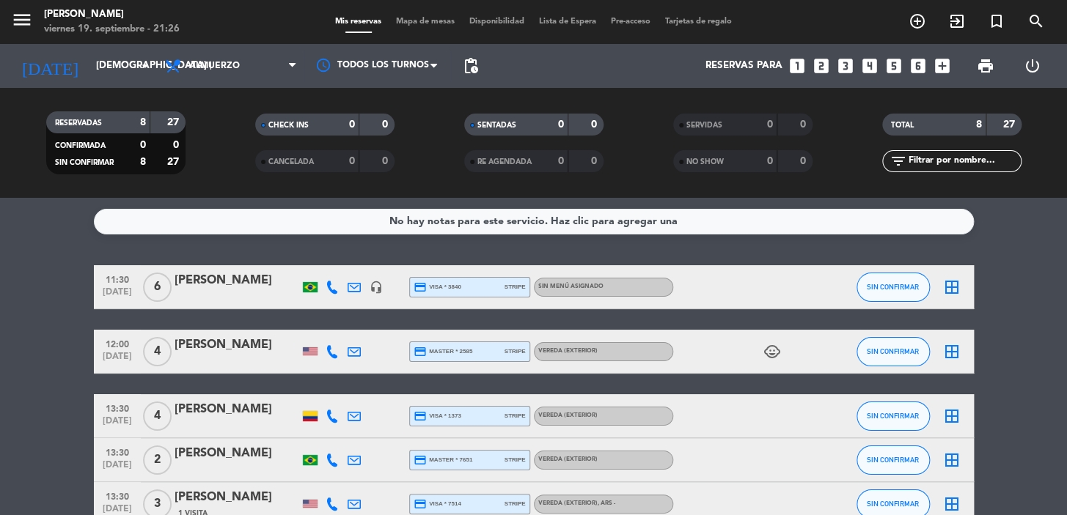
click at [870, 65] on icon "looks_4" at bounding box center [869, 65] width 19 height 19
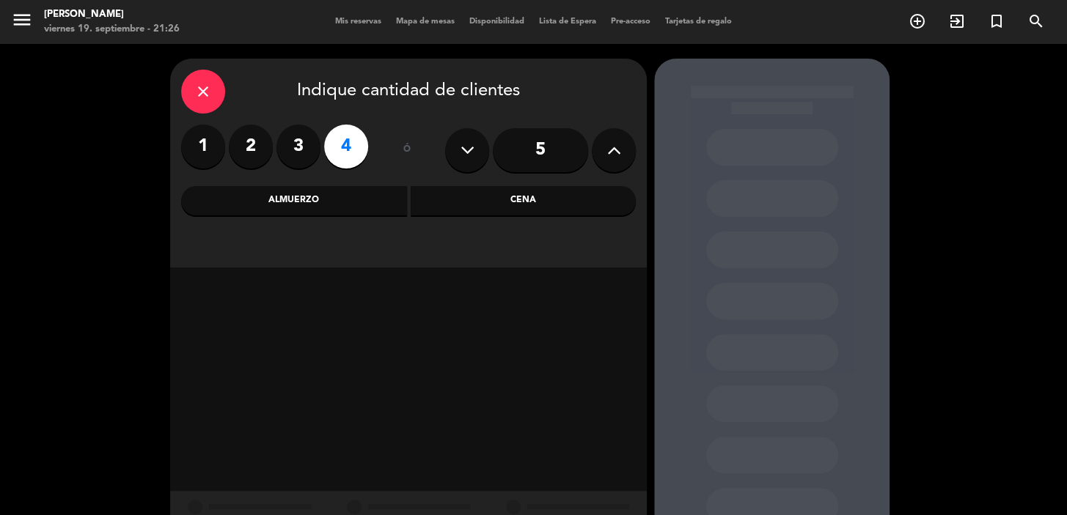
click at [545, 191] on div "Cena" at bounding box center [524, 200] width 226 height 29
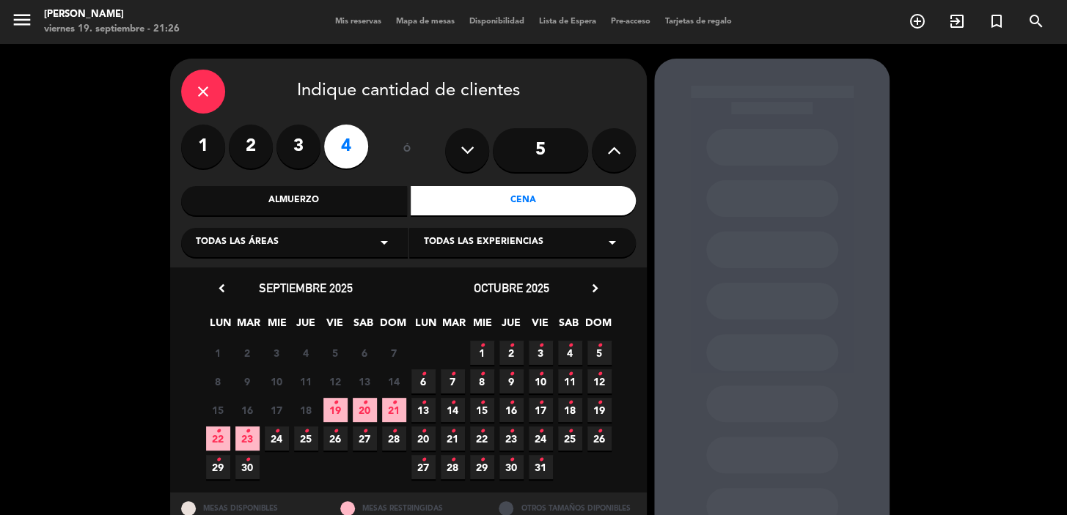
click at [362, 406] on icon "•" at bounding box center [364, 403] width 5 height 23
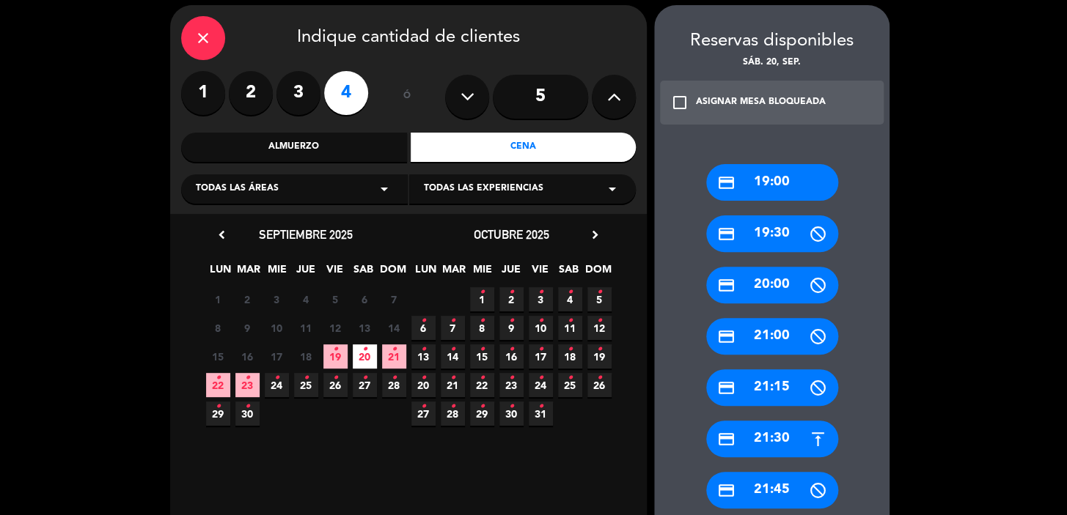
scroll to position [447, 0]
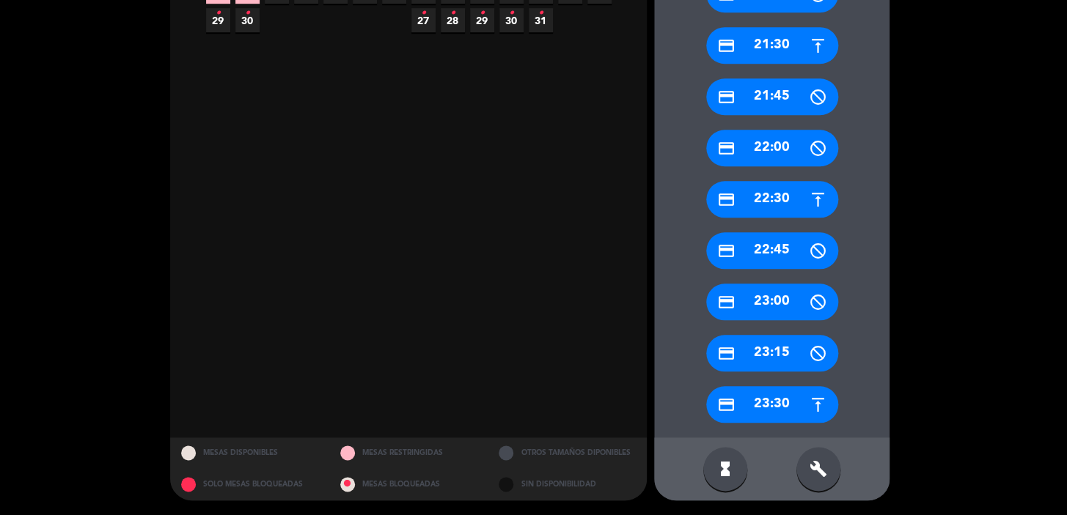
click at [763, 402] on div "credit_card 23:30" at bounding box center [772, 404] width 132 height 37
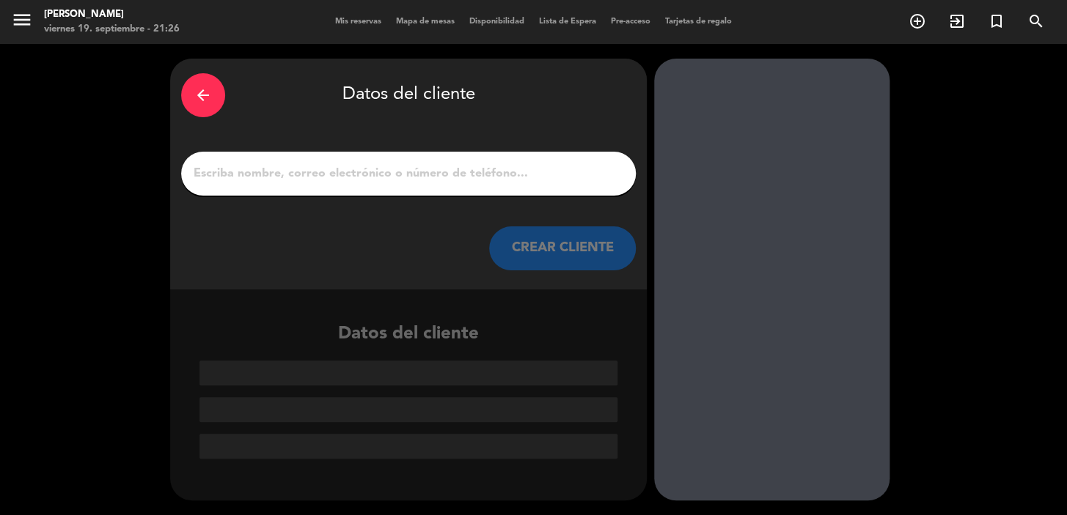
click at [356, 175] on input "1" at bounding box center [408, 174] width 433 height 21
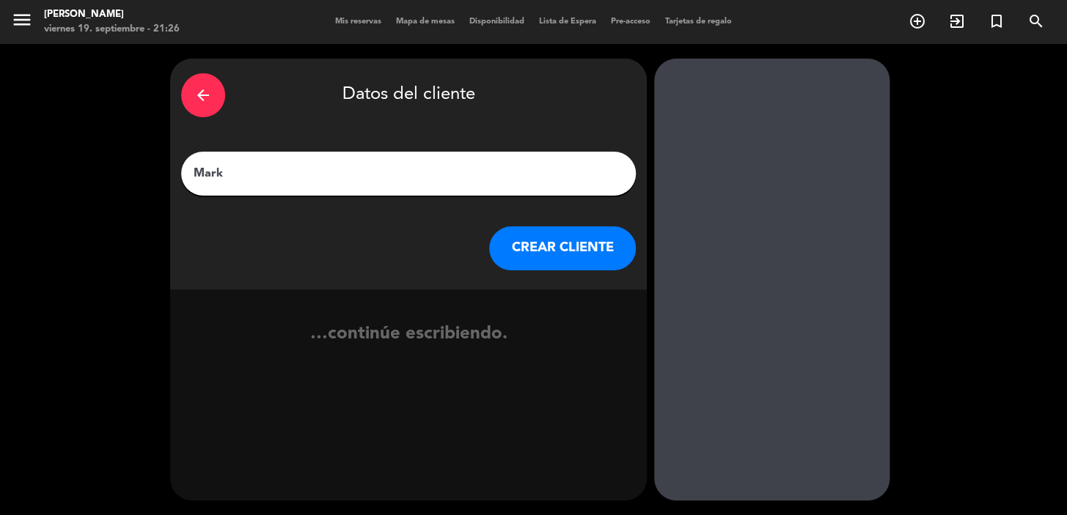
type input "Mark"
click at [510, 251] on button "CREAR CLIENTE" at bounding box center [562, 249] width 147 height 44
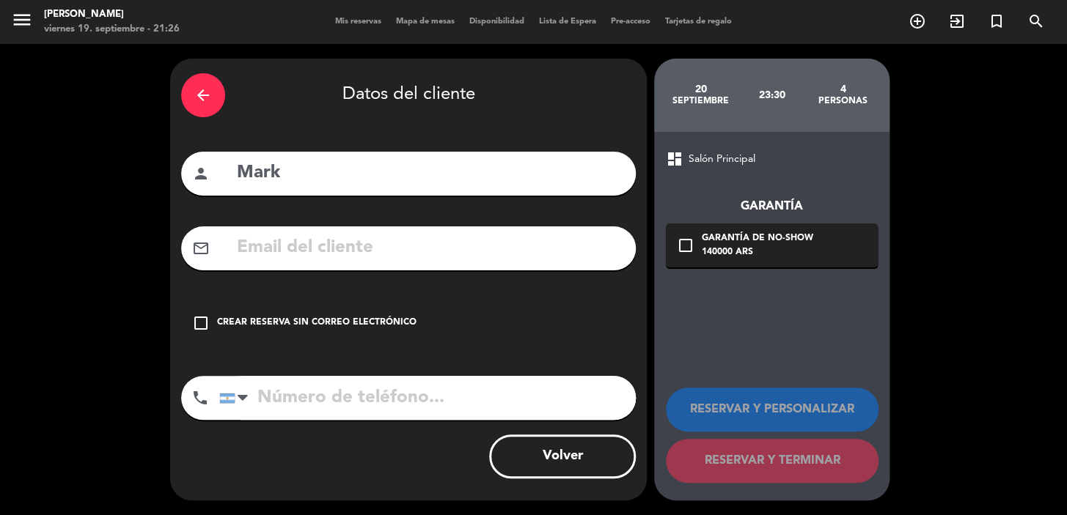
click at [510, 254] on input "text" at bounding box center [429, 248] width 389 height 30
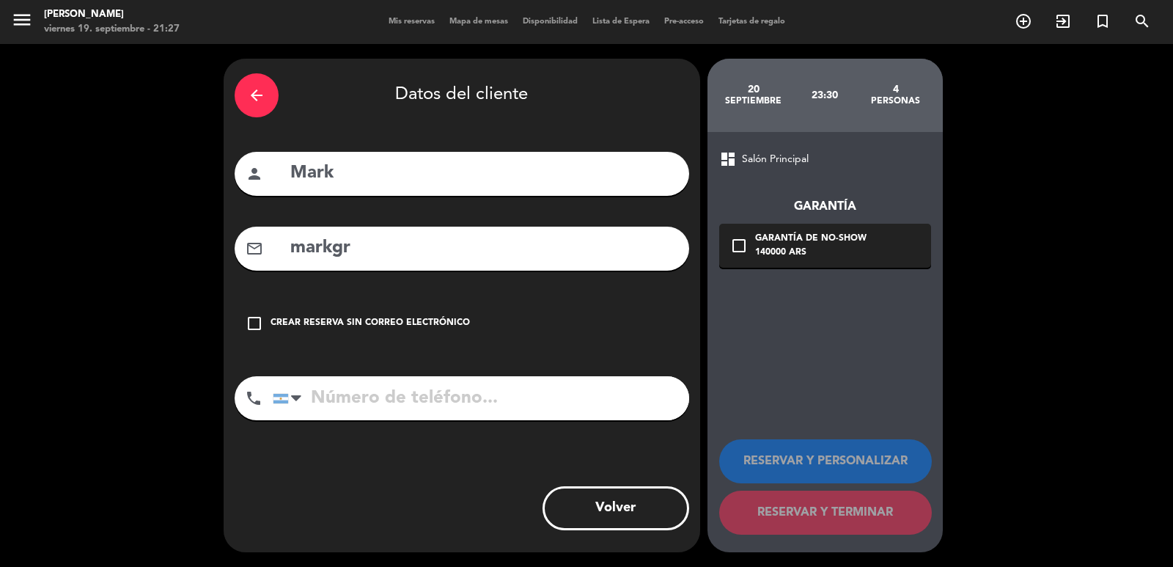
click at [415, 251] on input "markgr" at bounding box center [483, 248] width 389 height 30
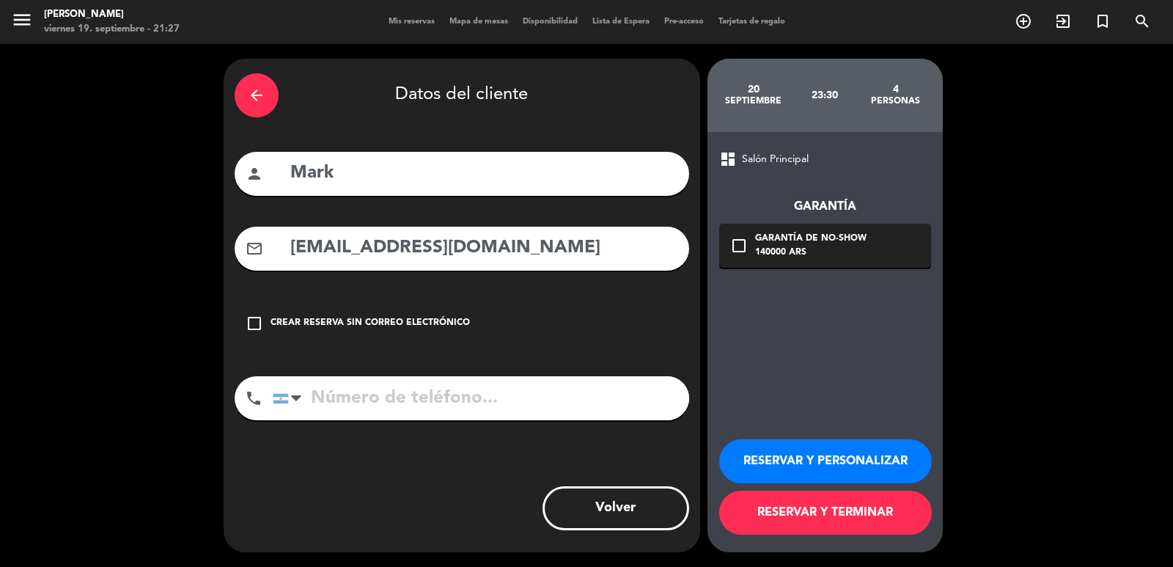
type input "[EMAIL_ADDRESS][DOMAIN_NAME]"
click at [441, 402] on input "tel" at bounding box center [481, 398] width 416 height 44
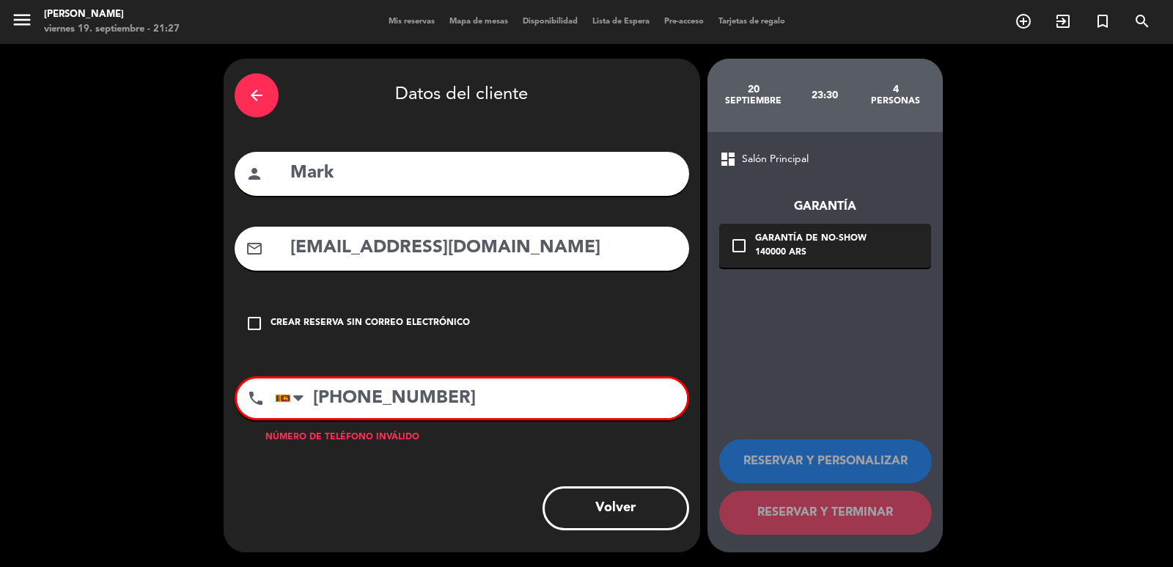
click at [320, 394] on input "[PHONE_NUMBER]" at bounding box center [481, 398] width 412 height 40
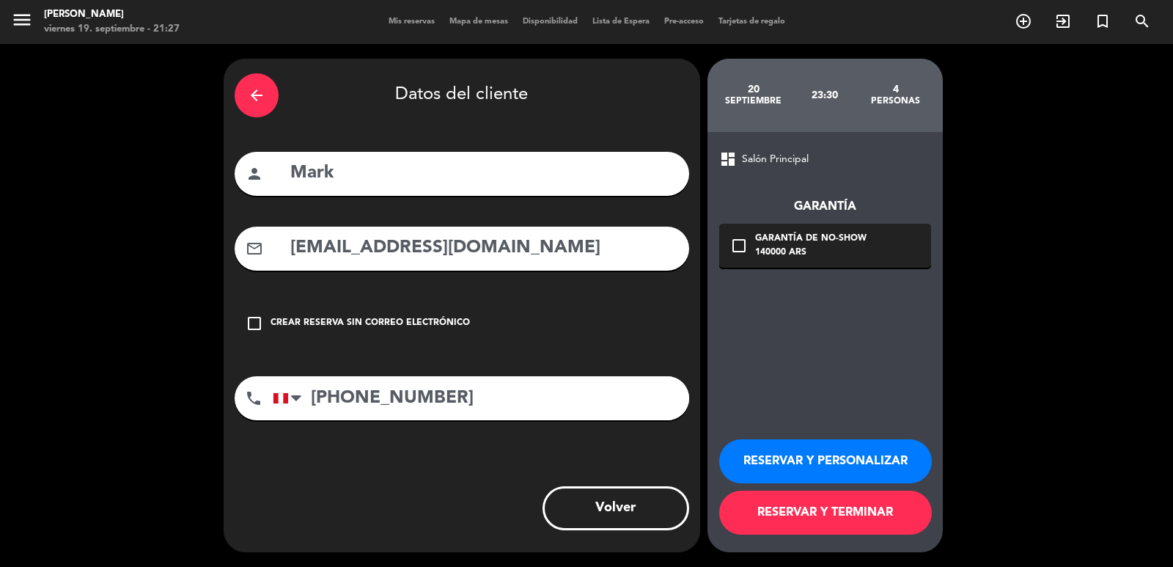
type input "[PHONE_NUMBER]"
click at [769, 253] on div "140000 ARS" at bounding box center [810, 253] width 111 height 15
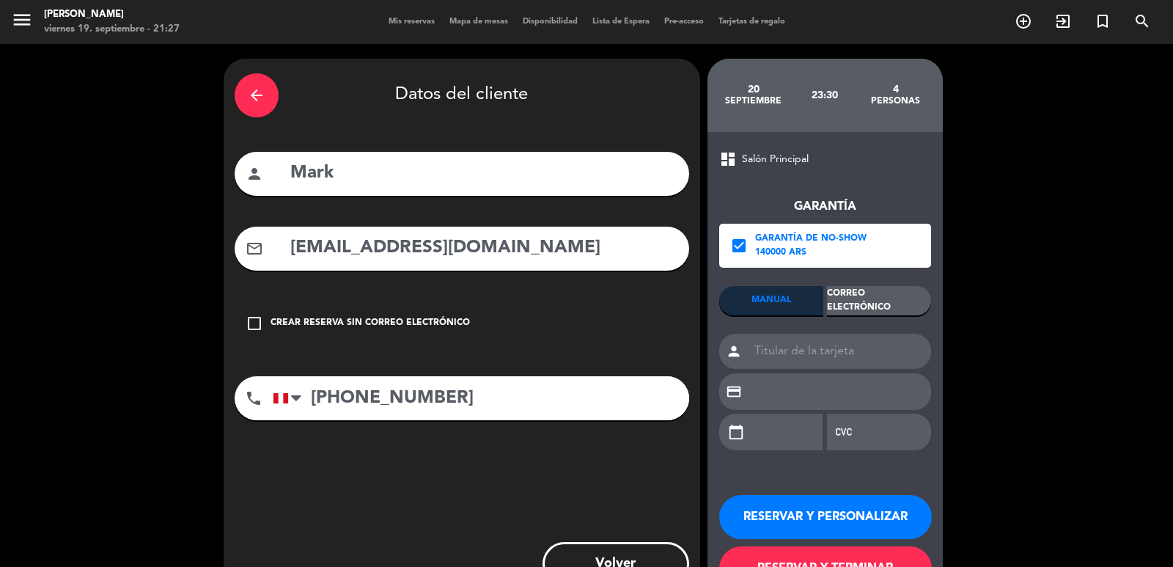
click at [910, 301] on div "Correo Electrónico" at bounding box center [879, 300] width 104 height 29
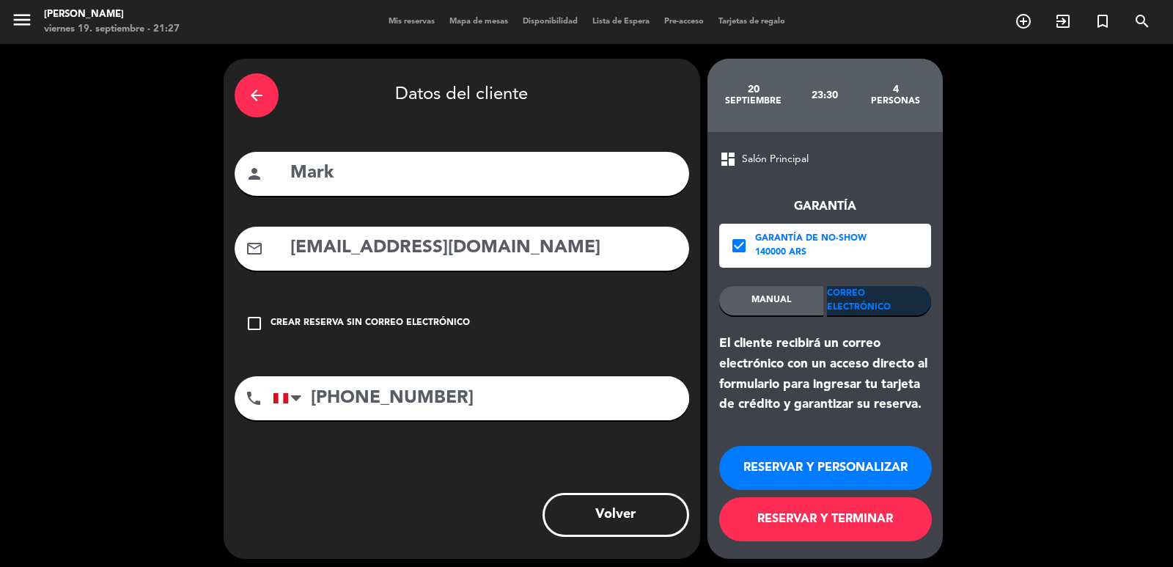
click at [851, 457] on button "RESERVAR Y PERSONALIZAR" at bounding box center [825, 468] width 213 height 44
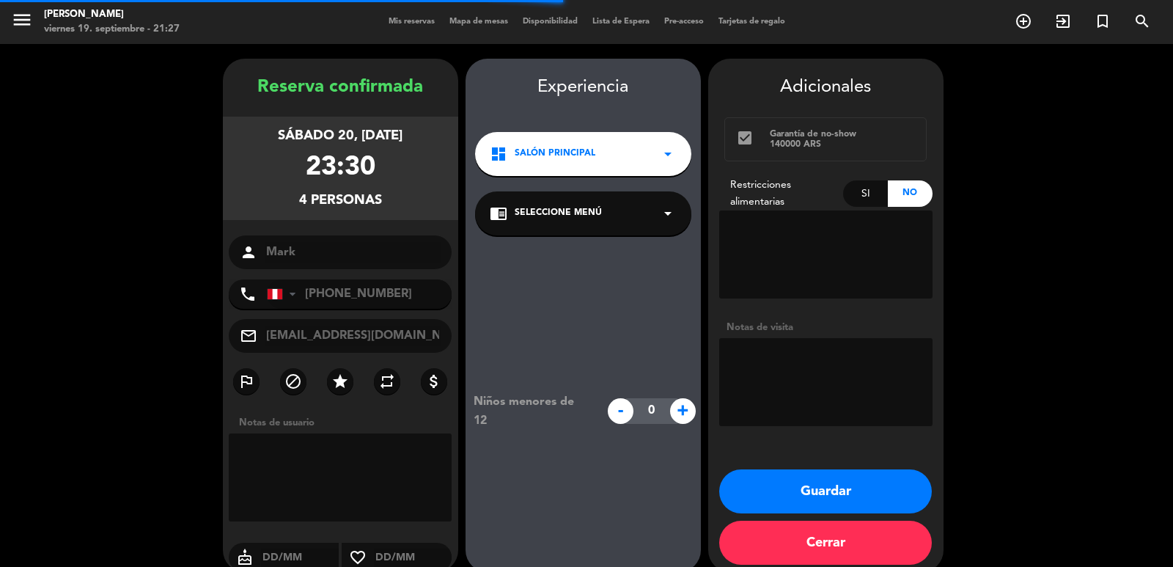
scroll to position [20, 0]
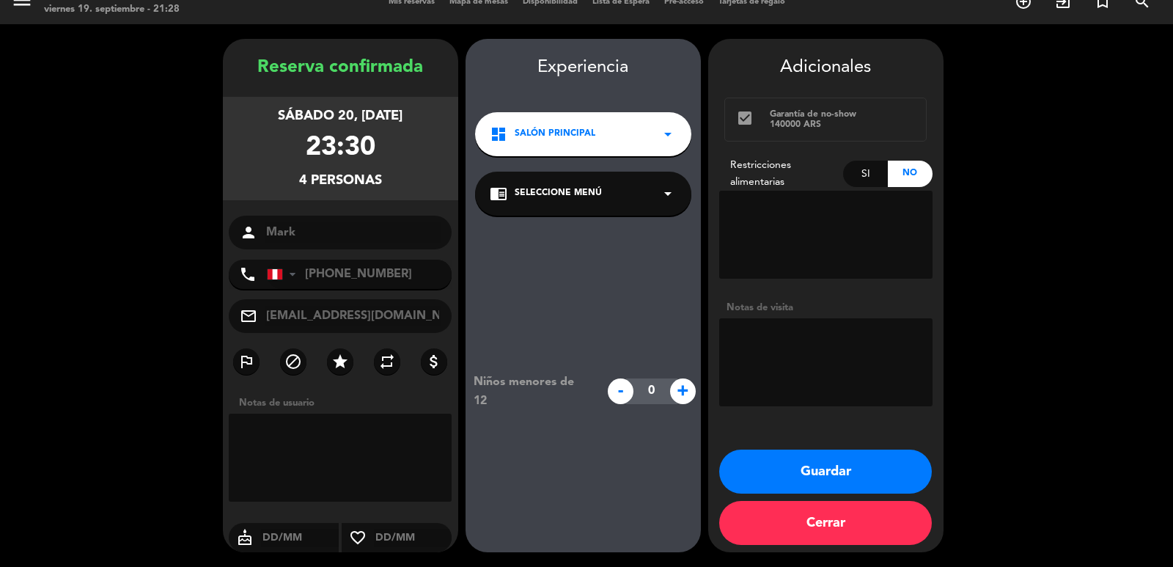
click at [769, 477] on button "Guardar" at bounding box center [825, 471] width 213 height 44
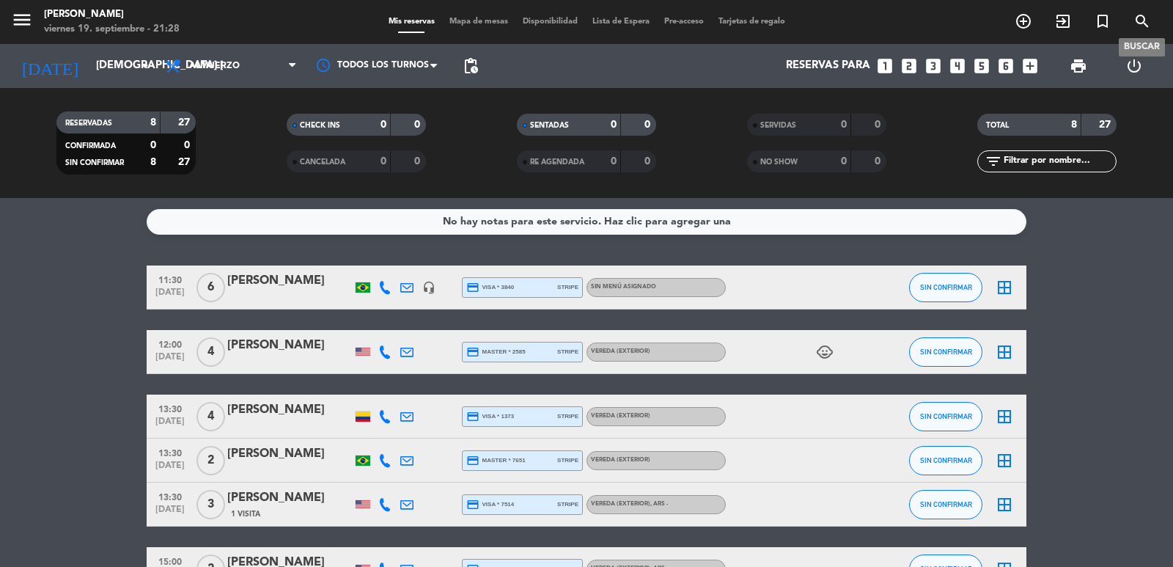
click at [1066, 24] on icon "search" at bounding box center [1143, 21] width 18 height 18
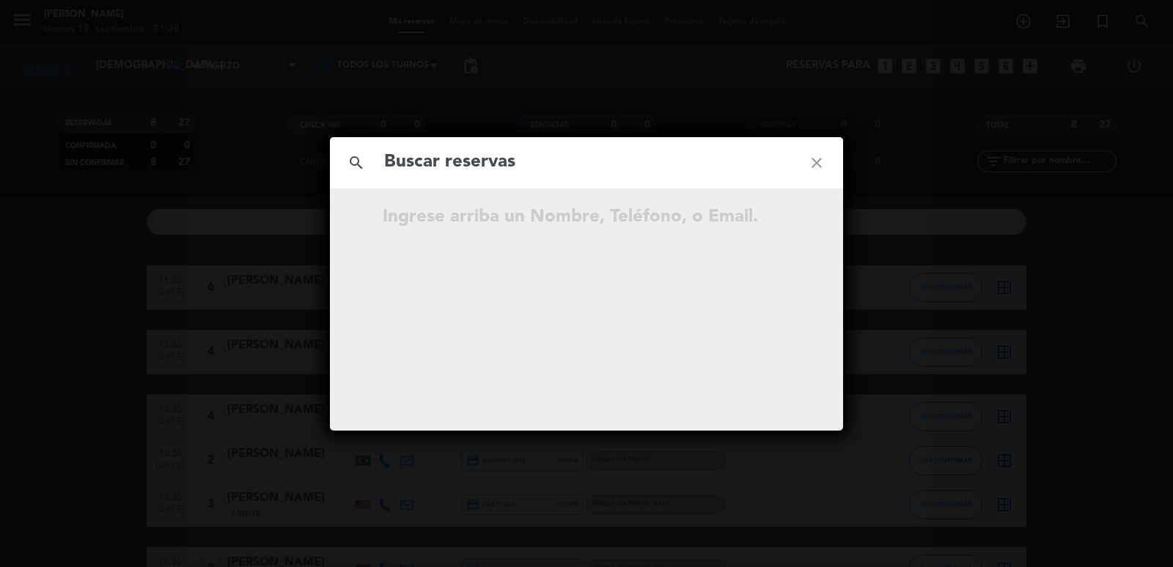
drag, startPoint x: 630, startPoint y: 151, endPoint x: 480, endPoint y: 175, distance: 151.4
click at [480, 175] on input "text" at bounding box center [587, 162] width 408 height 30
type input "mark"
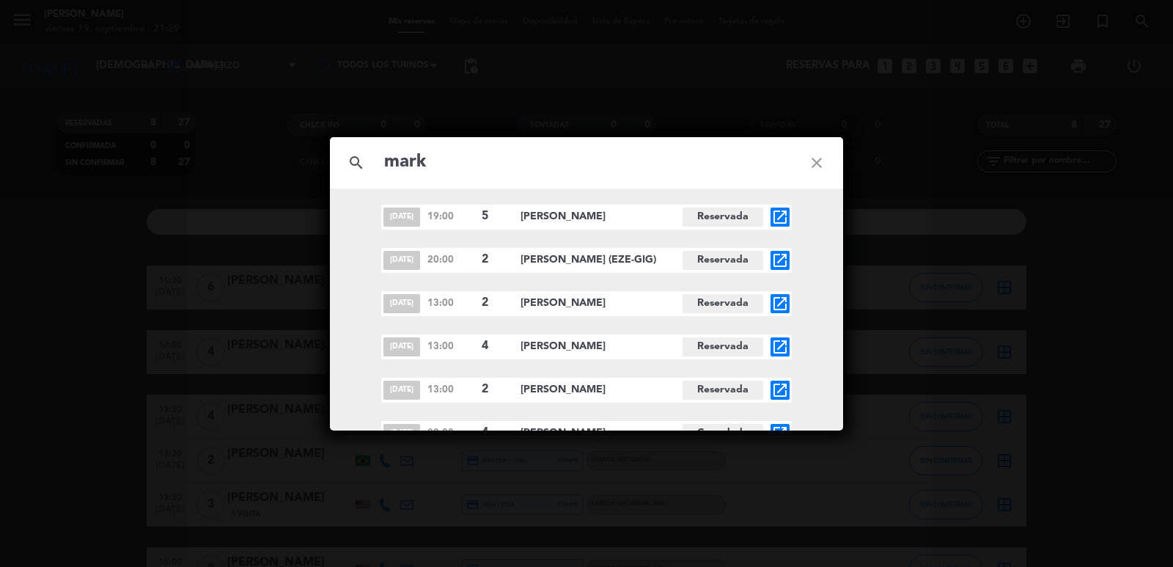
scroll to position [8505, 0]
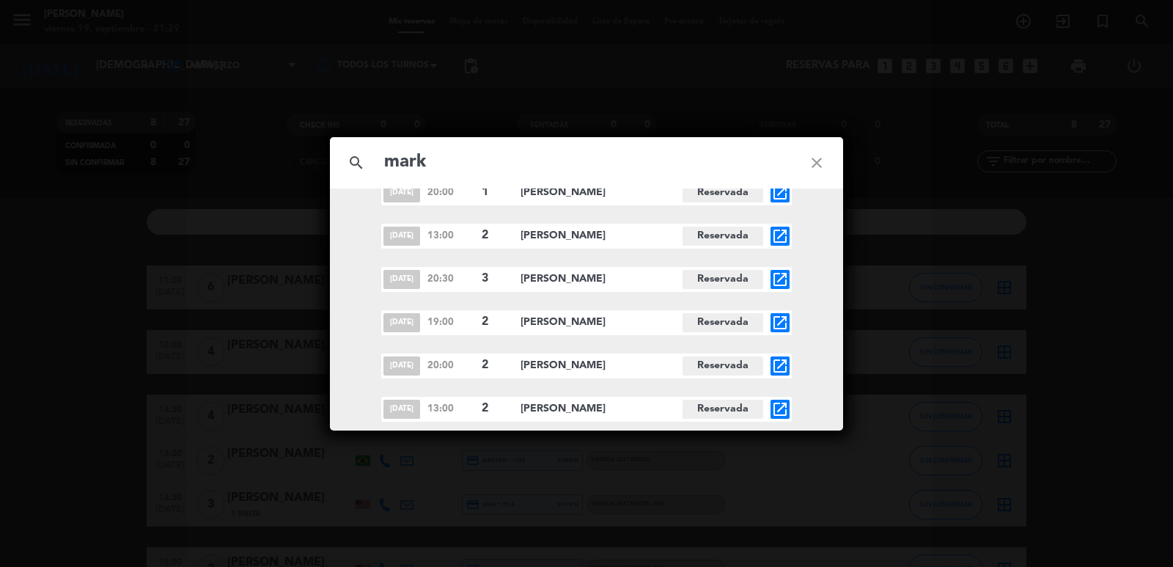
click at [818, 161] on icon "close" at bounding box center [816, 162] width 53 height 53
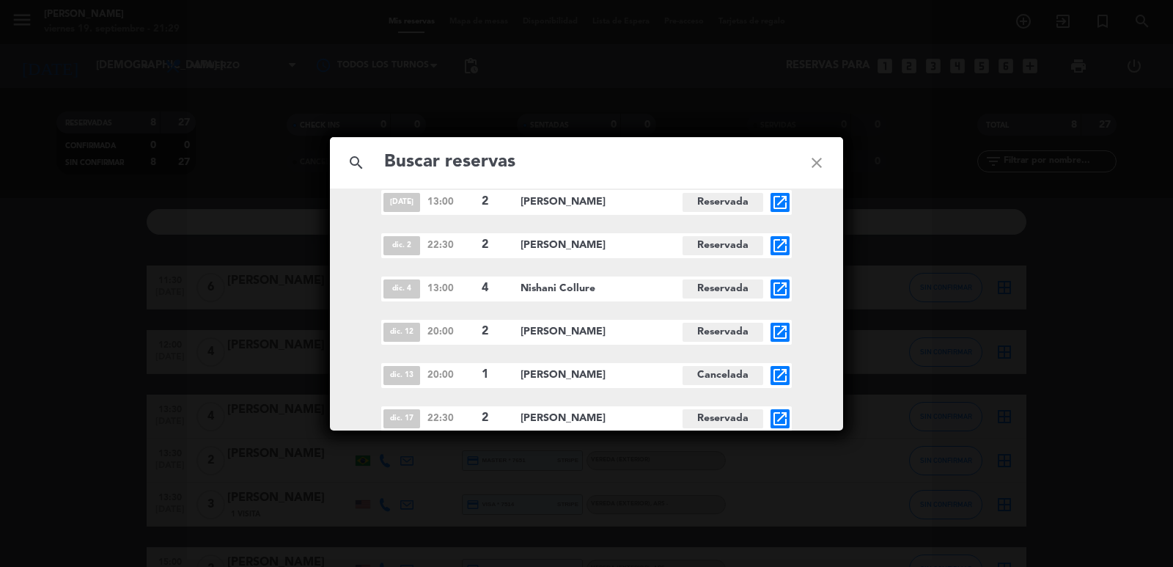
click at [822, 161] on icon "close" at bounding box center [816, 162] width 53 height 53
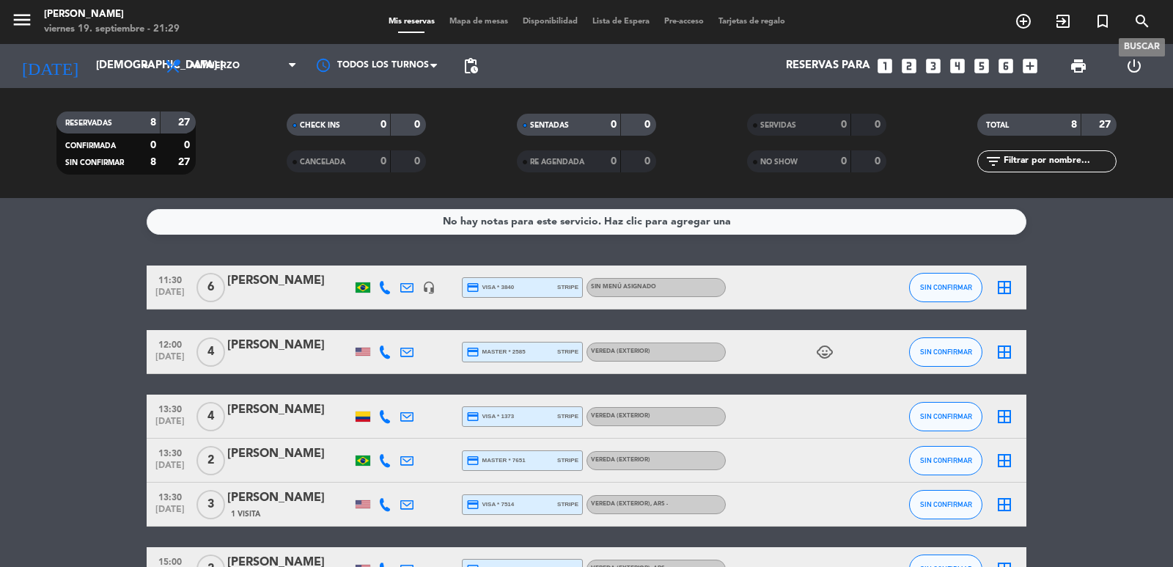
click at [1066, 28] on icon "search" at bounding box center [1143, 21] width 18 height 18
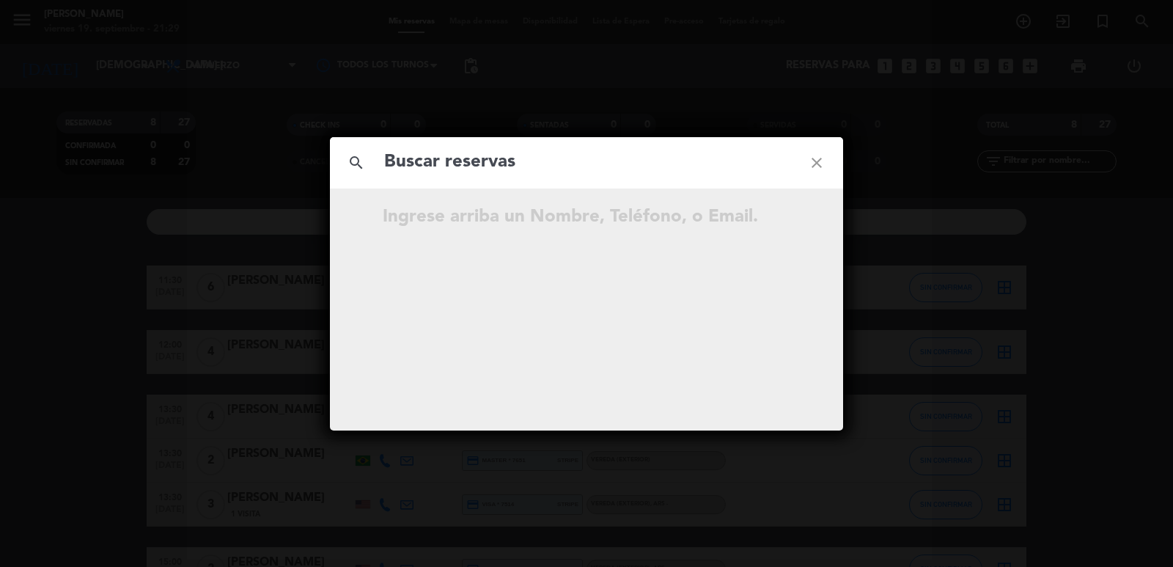
click at [576, 166] on input "text" at bounding box center [587, 162] width 408 height 30
type input "[EMAIL_ADDRESS][DOMAIN_NAME]"
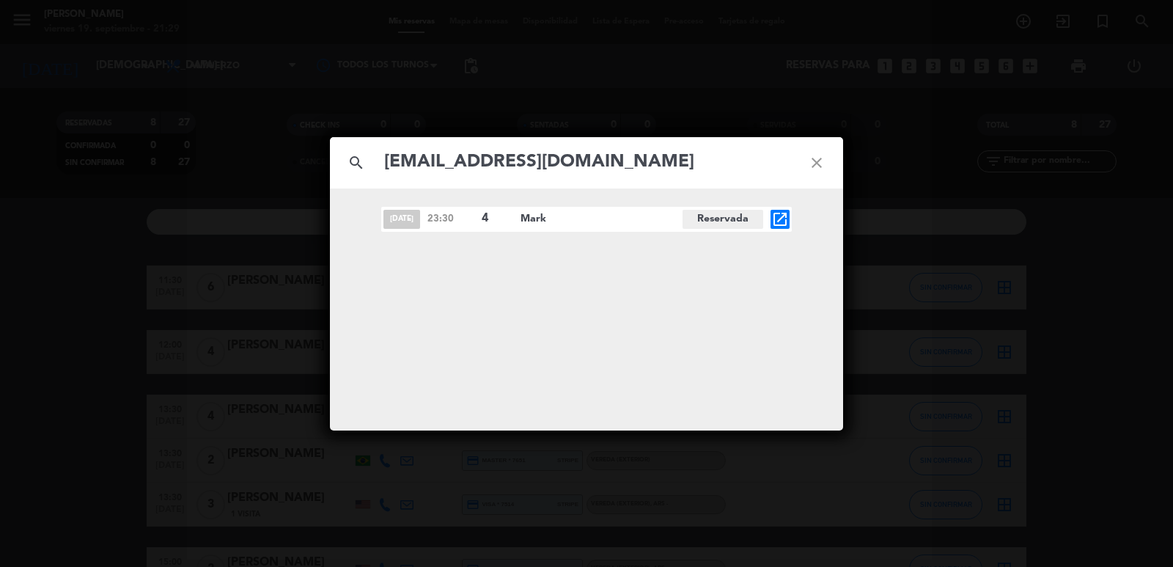
click at [779, 213] on icon "open_in_new" at bounding box center [780, 219] width 18 height 18
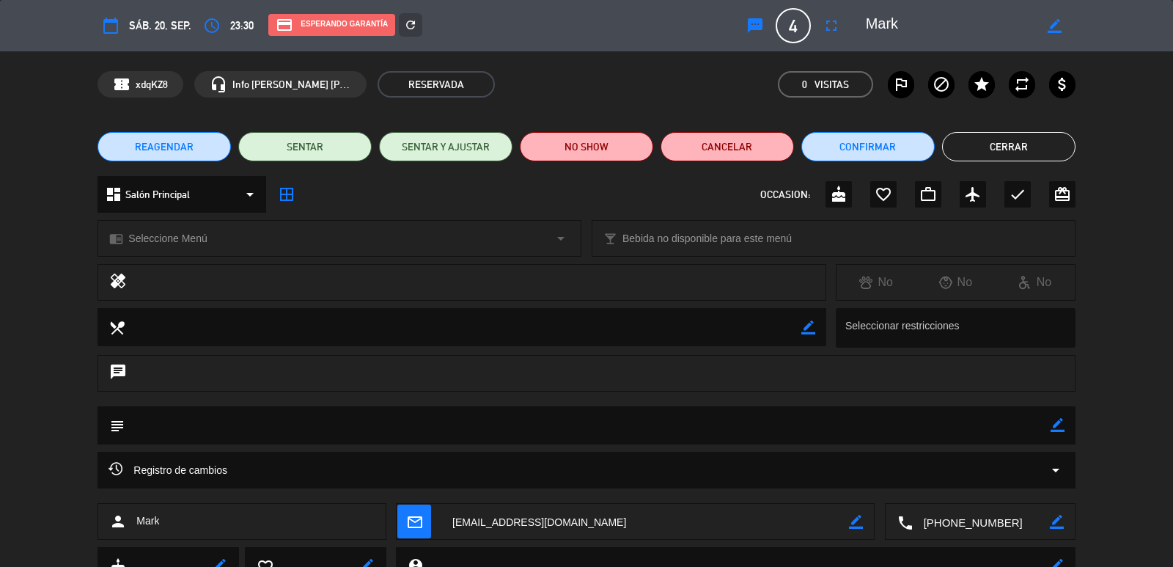
click at [239, 194] on div "dashboard Salón Principal arrow_drop_down" at bounding box center [182, 194] width 169 height 37
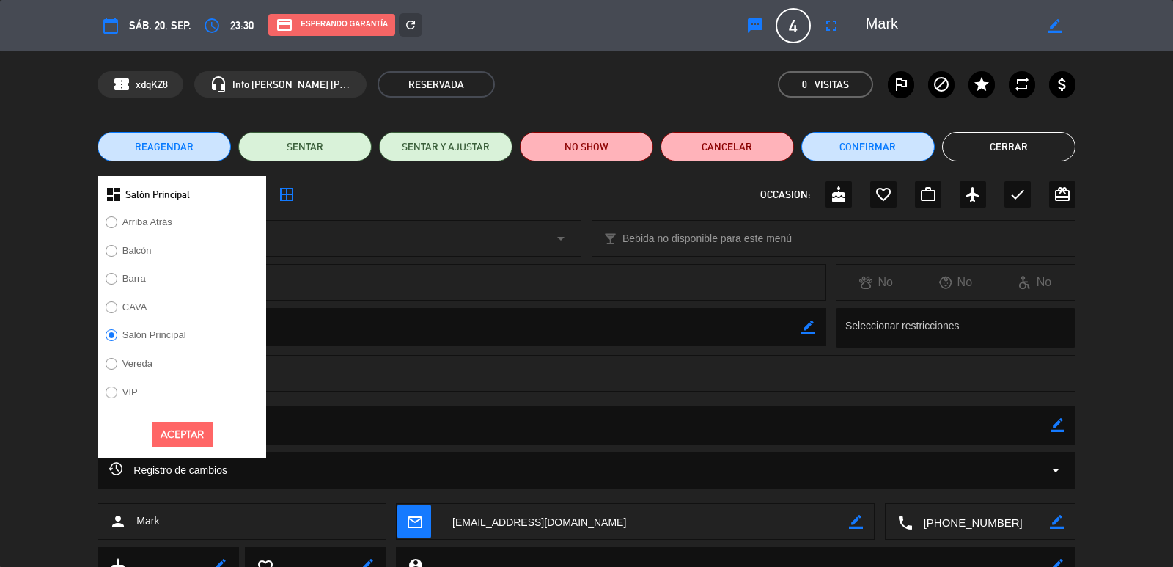
click at [138, 363] on label "Vereda" at bounding box center [137, 364] width 30 height 10
click at [172, 432] on button "Aceptar" at bounding box center [182, 435] width 61 height 26
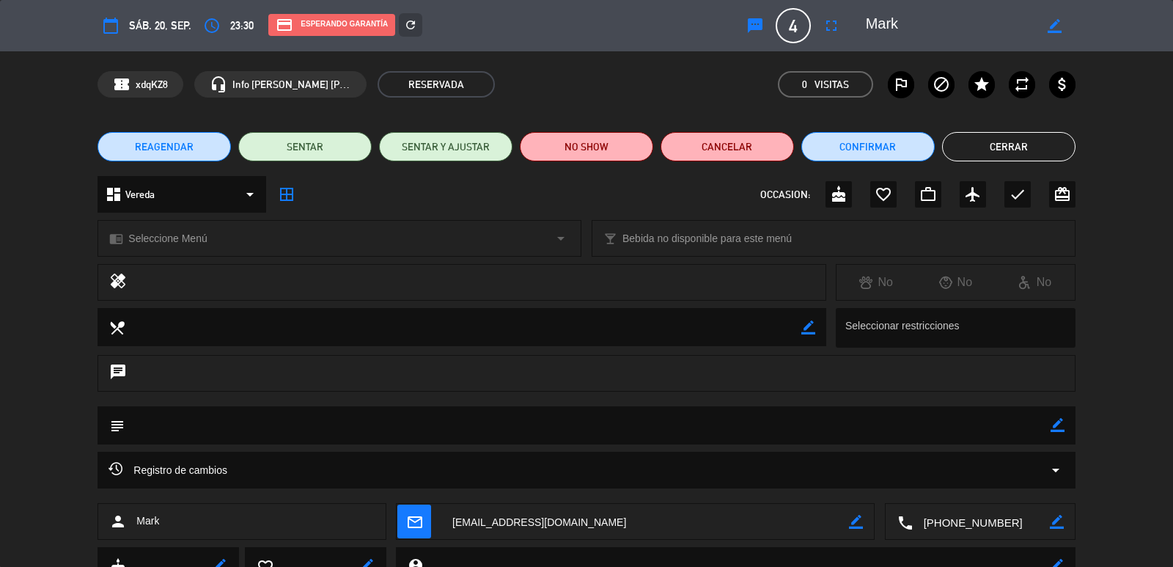
click at [180, 149] on span "REAGENDAR" at bounding box center [164, 146] width 59 height 15
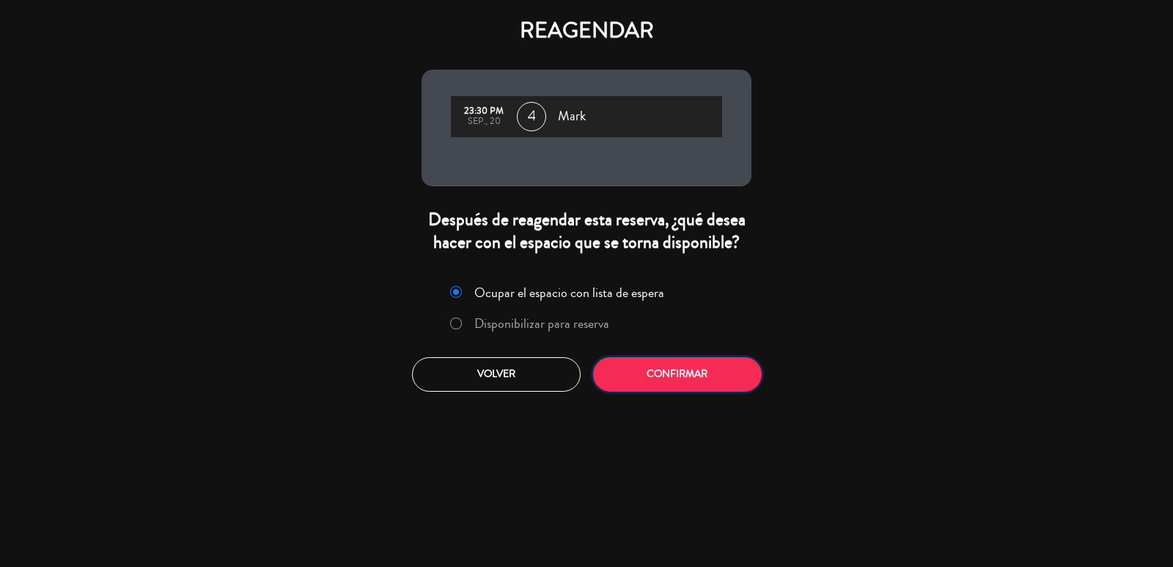
click at [669, 386] on button "Confirmar" at bounding box center [677, 374] width 169 height 34
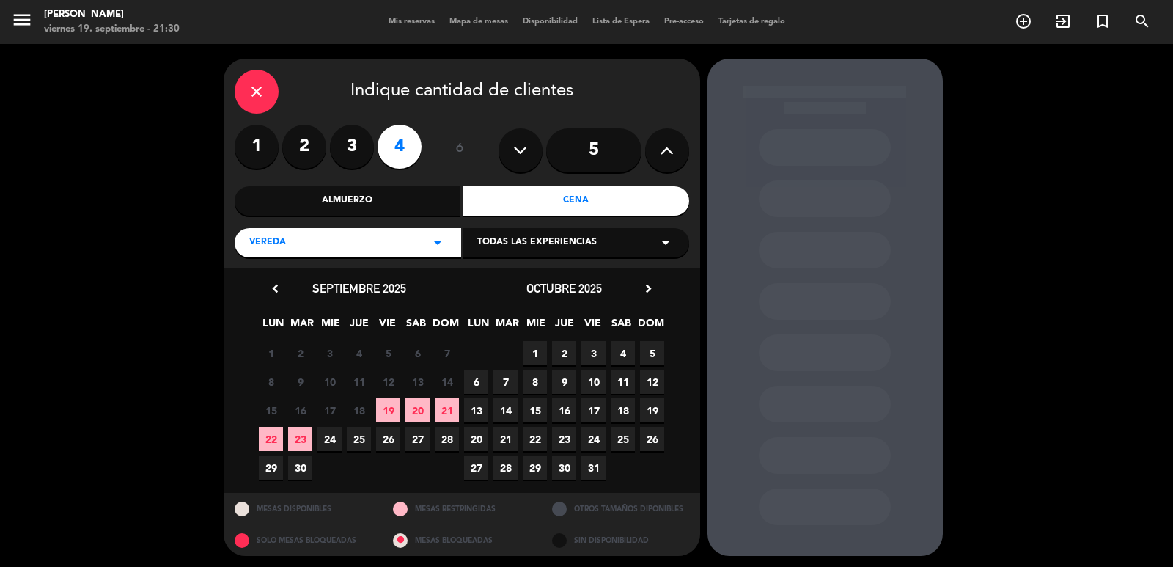
click at [419, 403] on span "20" at bounding box center [417, 410] width 24 height 24
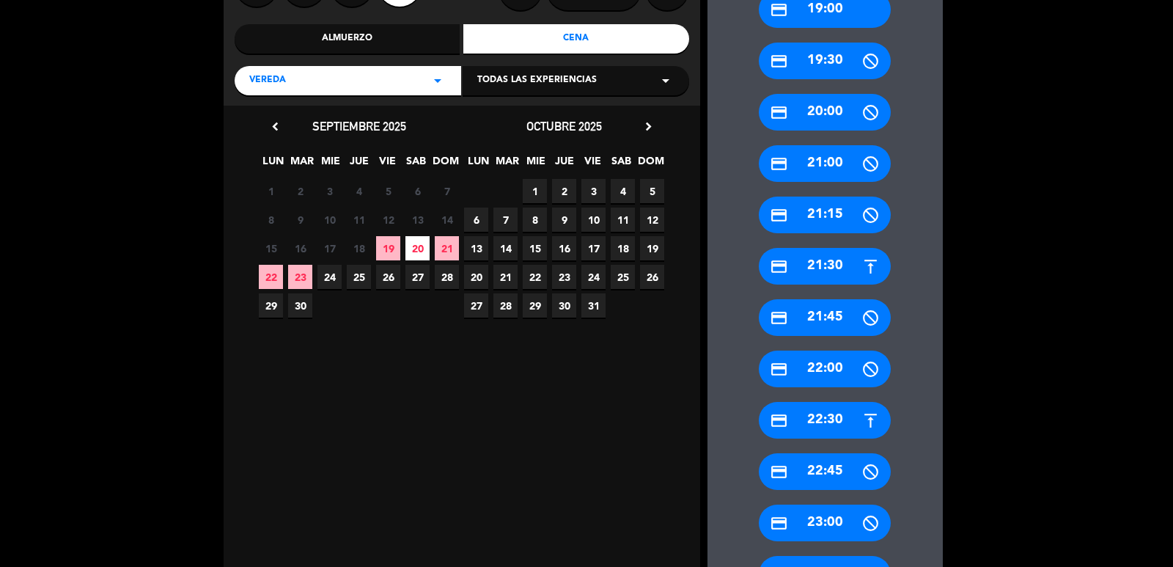
scroll to position [331, 0]
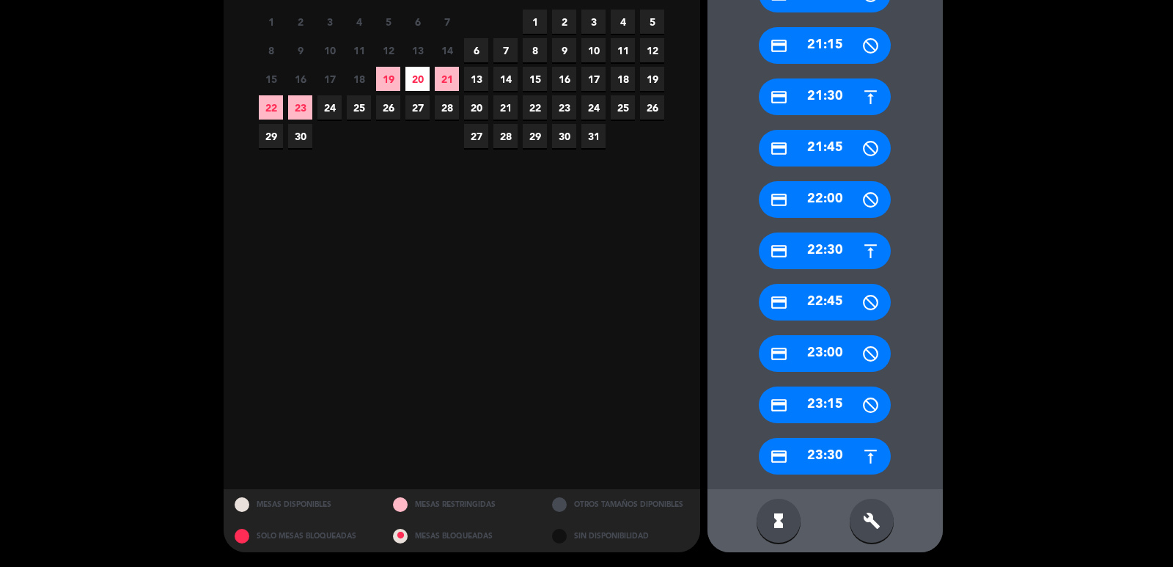
click at [814, 457] on div "credit_card 23:30" at bounding box center [825, 456] width 132 height 37
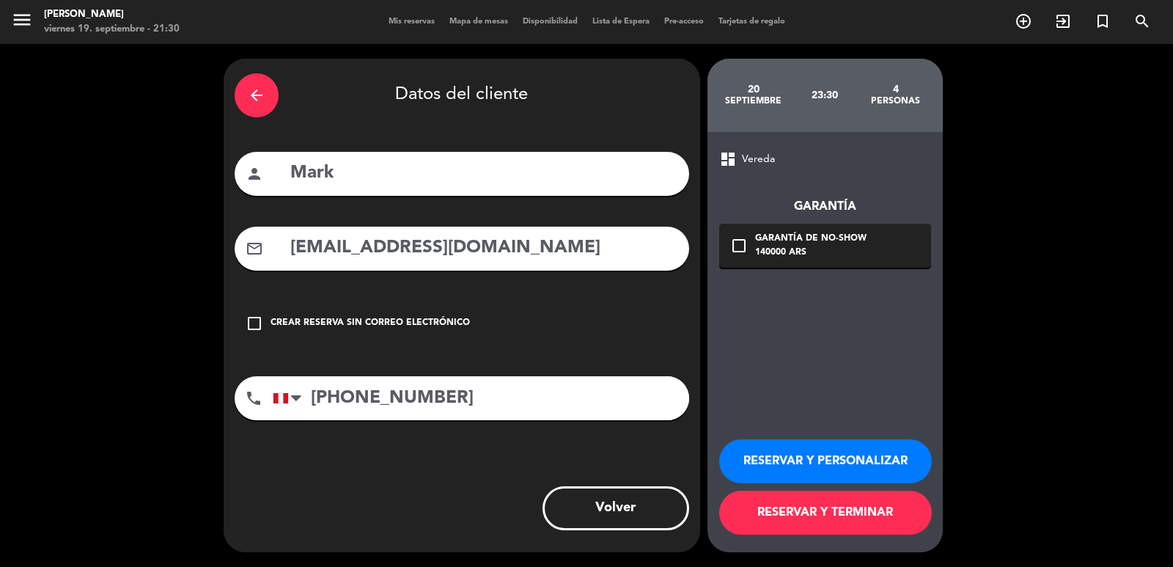
click at [818, 452] on button "RESERVAR Y PERSONALIZAR" at bounding box center [825, 461] width 213 height 44
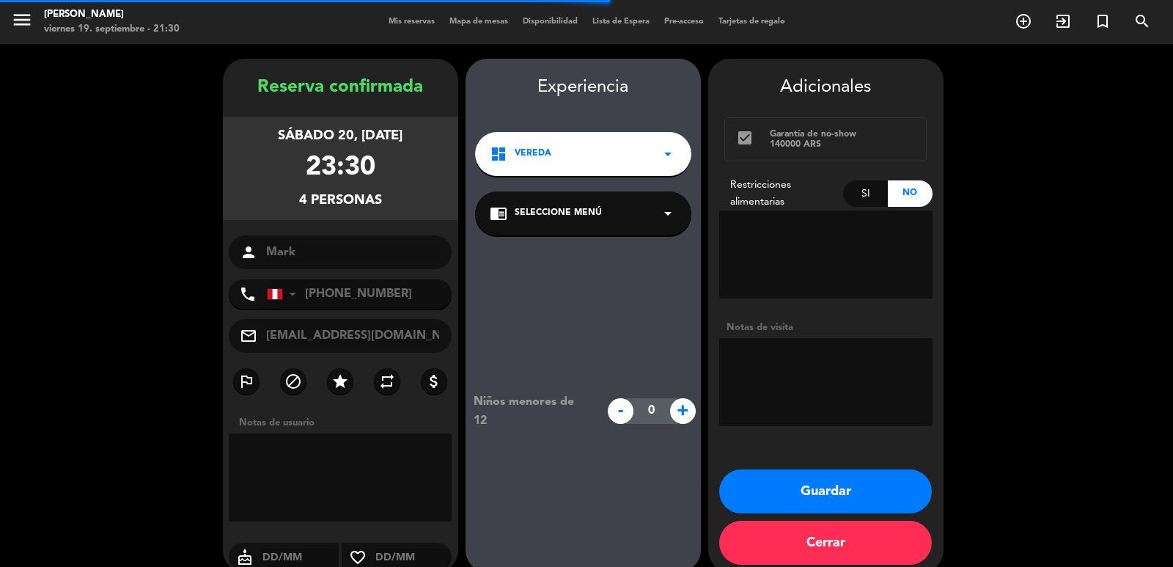
scroll to position [20, 0]
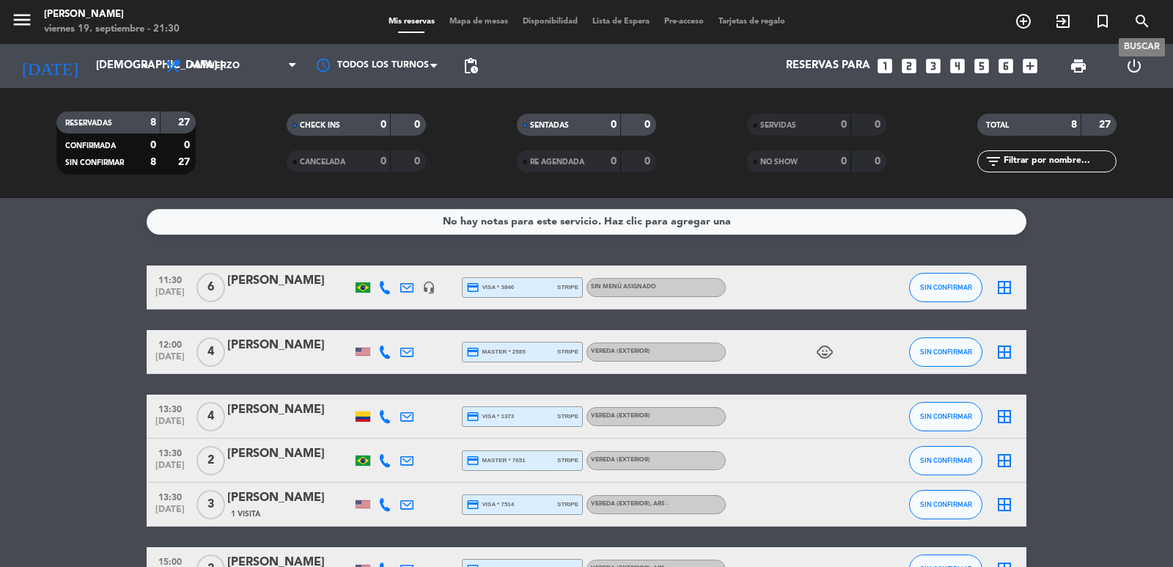
click at [1066, 24] on icon "search" at bounding box center [1143, 21] width 18 height 18
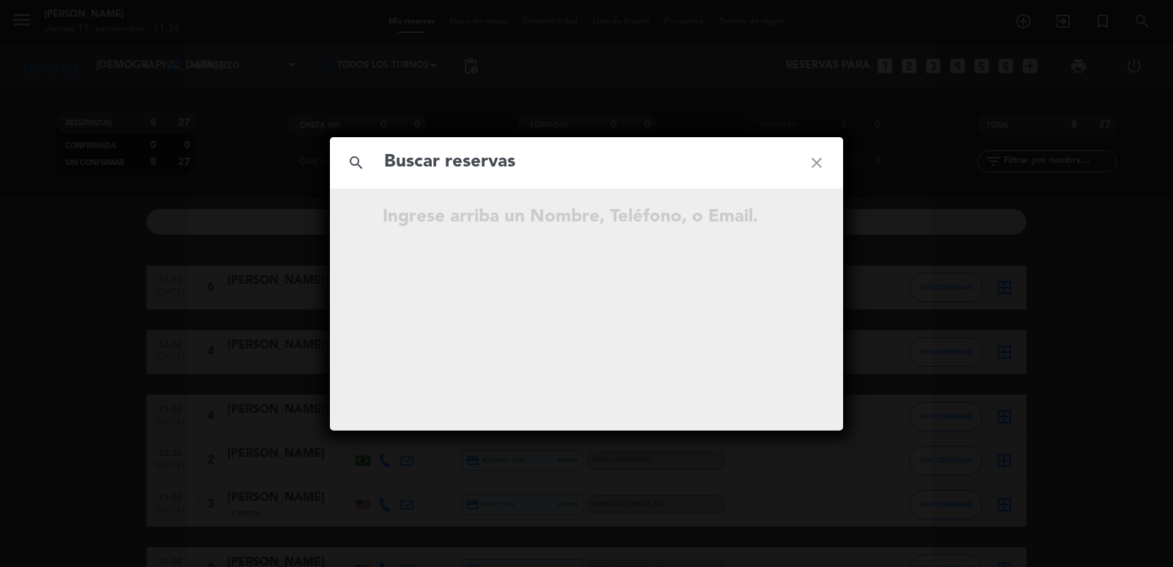
click at [643, 153] on input "text" at bounding box center [587, 162] width 408 height 30
type input "markgr_848"
click at [781, 220] on icon "open_in_new" at bounding box center [780, 219] width 18 height 18
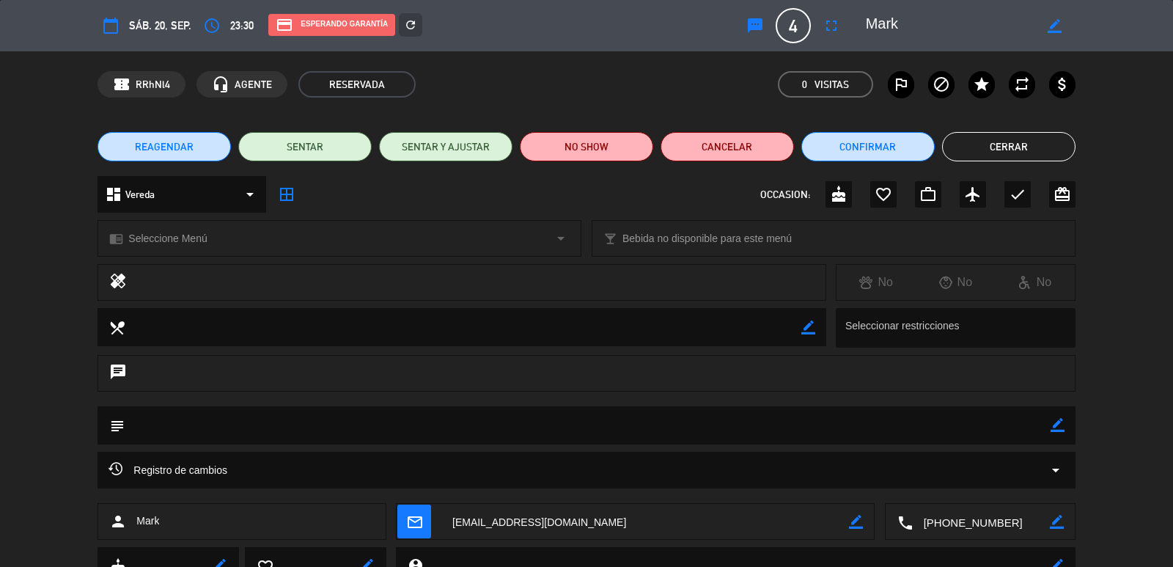
click at [164, 147] on span "REAGENDAR" at bounding box center [164, 146] width 59 height 15
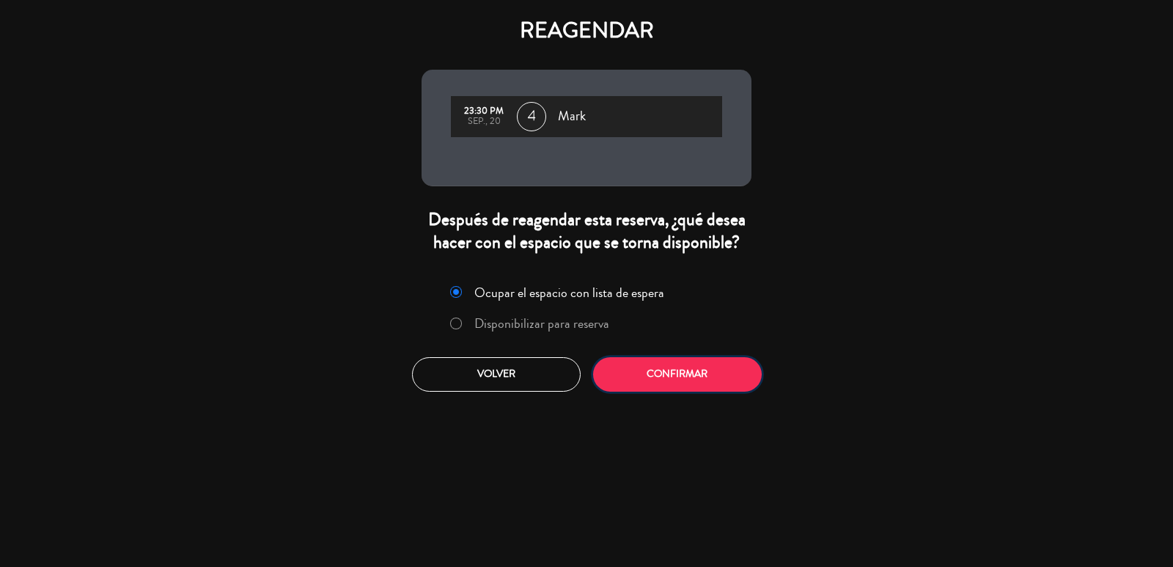
click at [694, 382] on button "Confirmar" at bounding box center [677, 374] width 169 height 34
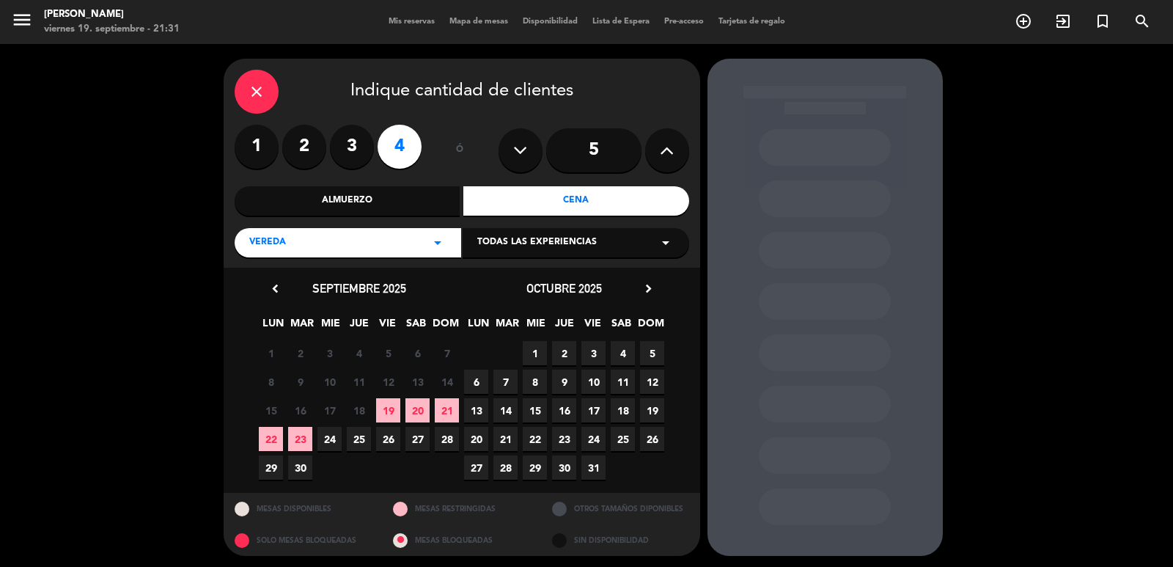
click at [422, 404] on span "20" at bounding box center [417, 410] width 24 height 24
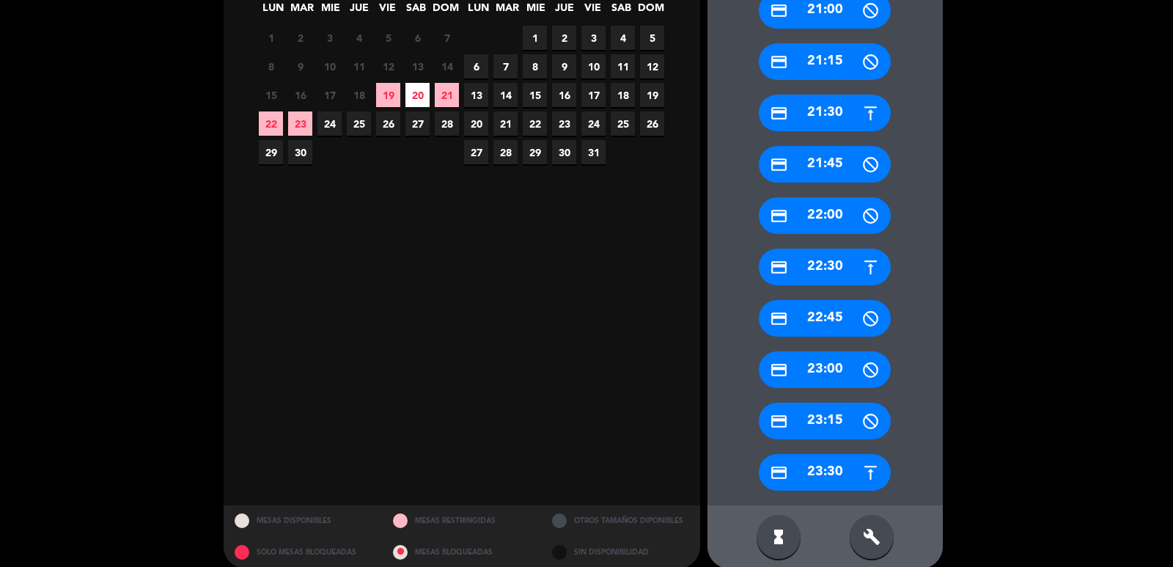
scroll to position [331, 0]
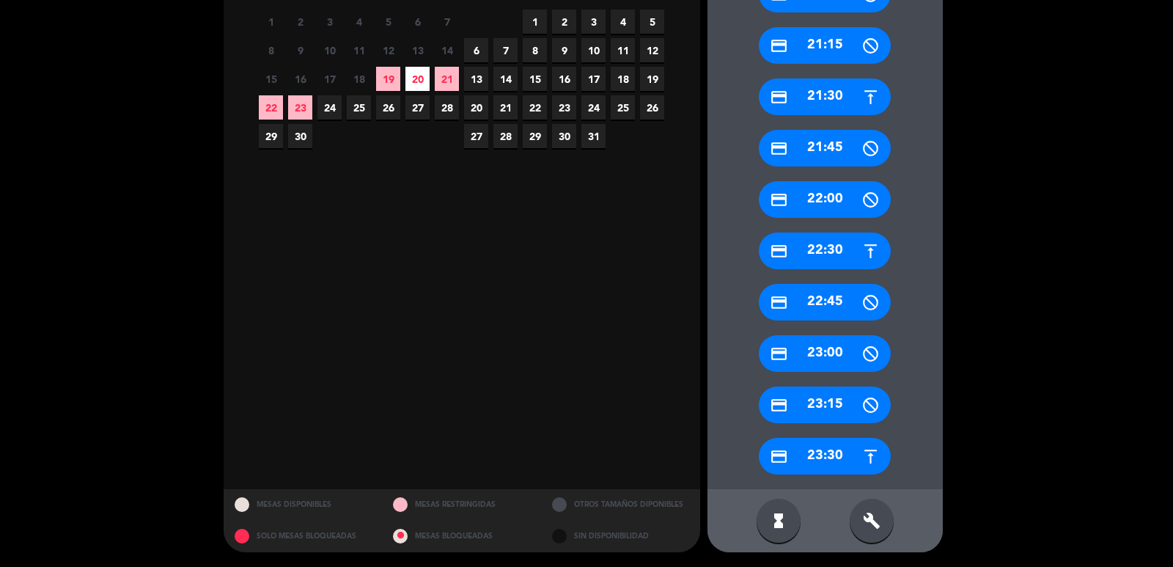
click at [814, 450] on div "credit_card 23:30" at bounding box center [825, 456] width 132 height 37
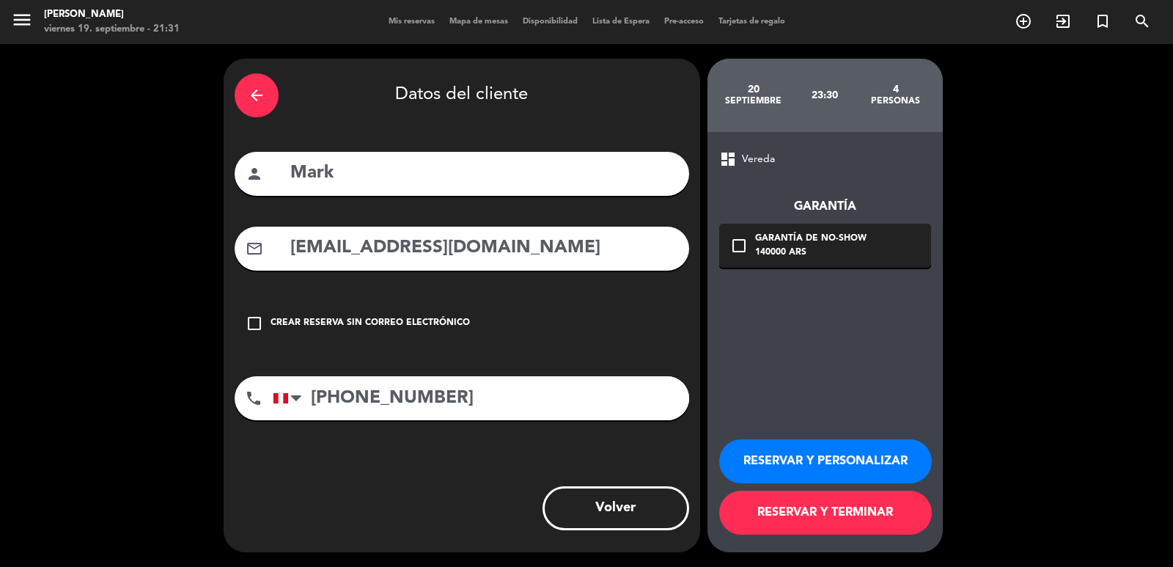
scroll to position [0, 0]
click at [797, 246] on div "140000 ARS" at bounding box center [810, 253] width 111 height 15
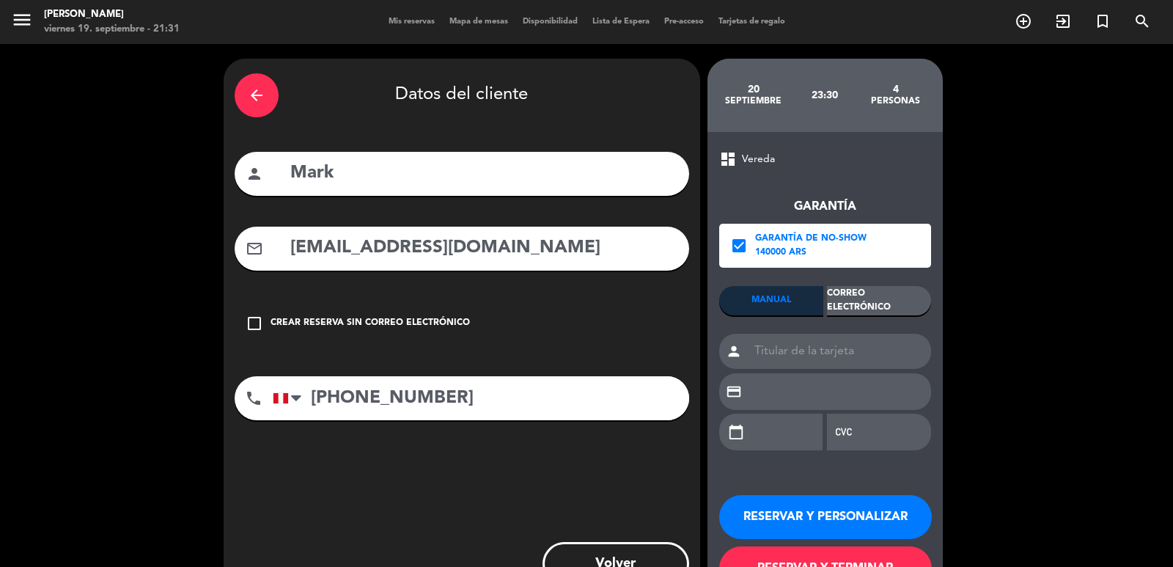
click at [870, 304] on div "Correo Electrónico" at bounding box center [879, 300] width 104 height 29
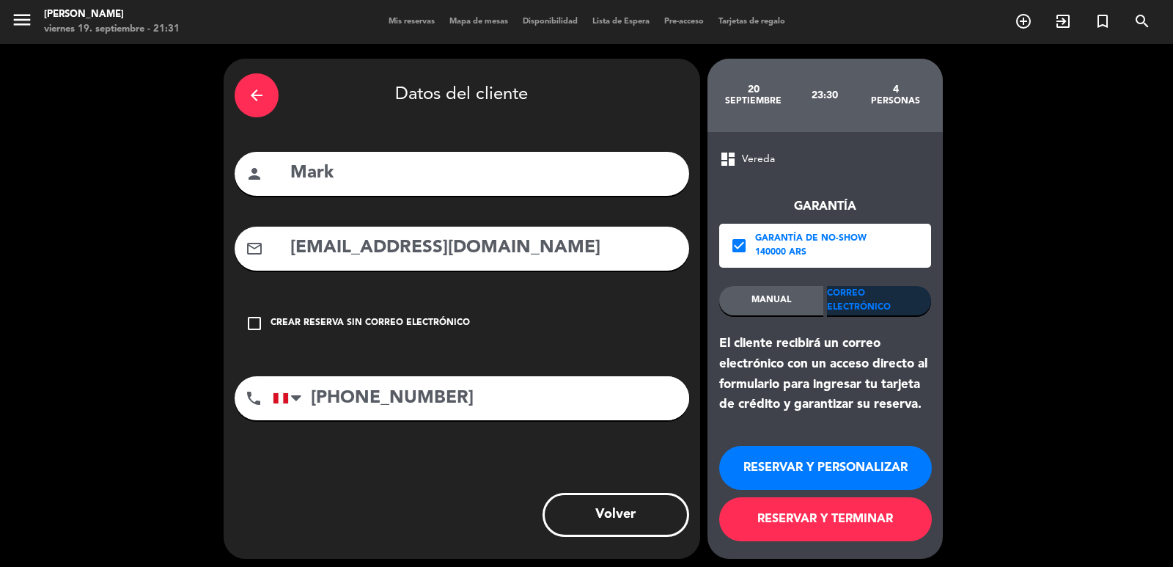
click at [803, 467] on button "RESERVAR Y PERSONALIZAR" at bounding box center [825, 468] width 213 height 44
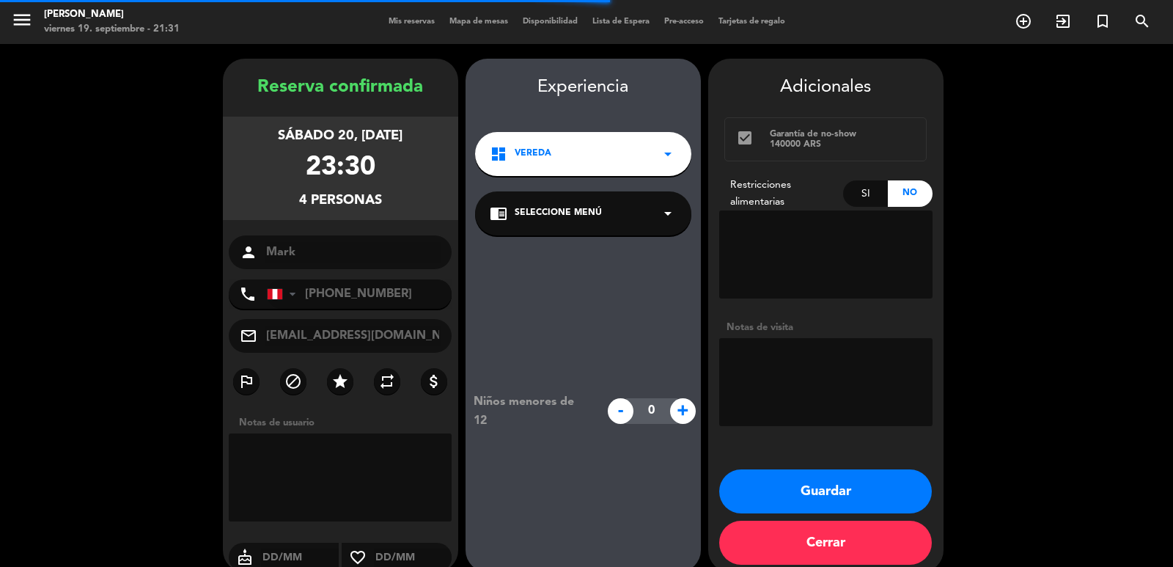
scroll to position [20, 0]
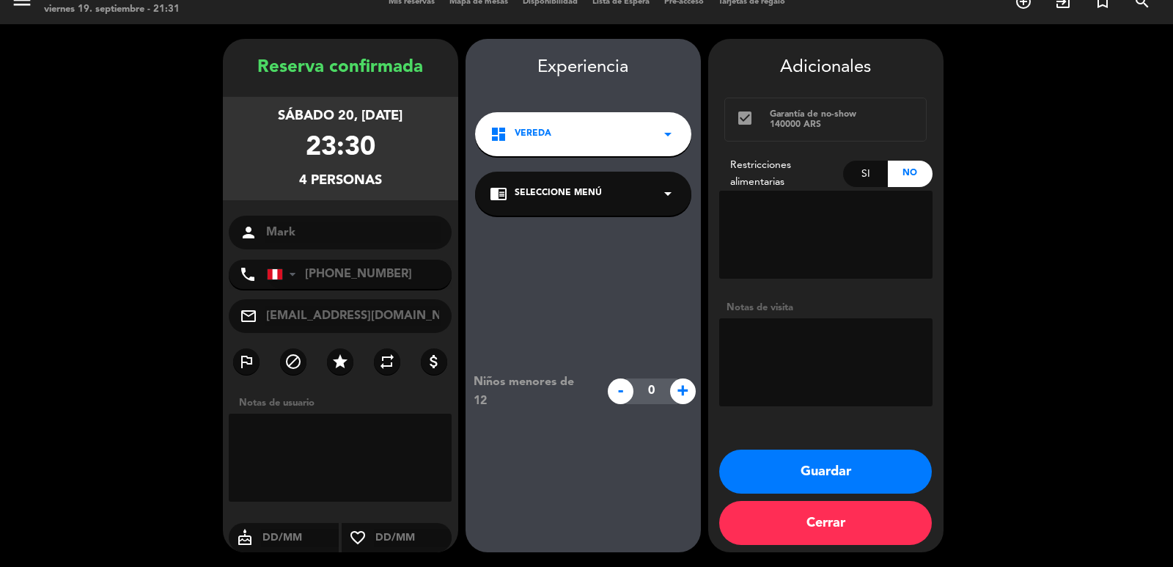
click at [831, 473] on button "Guardar" at bounding box center [825, 471] width 213 height 44
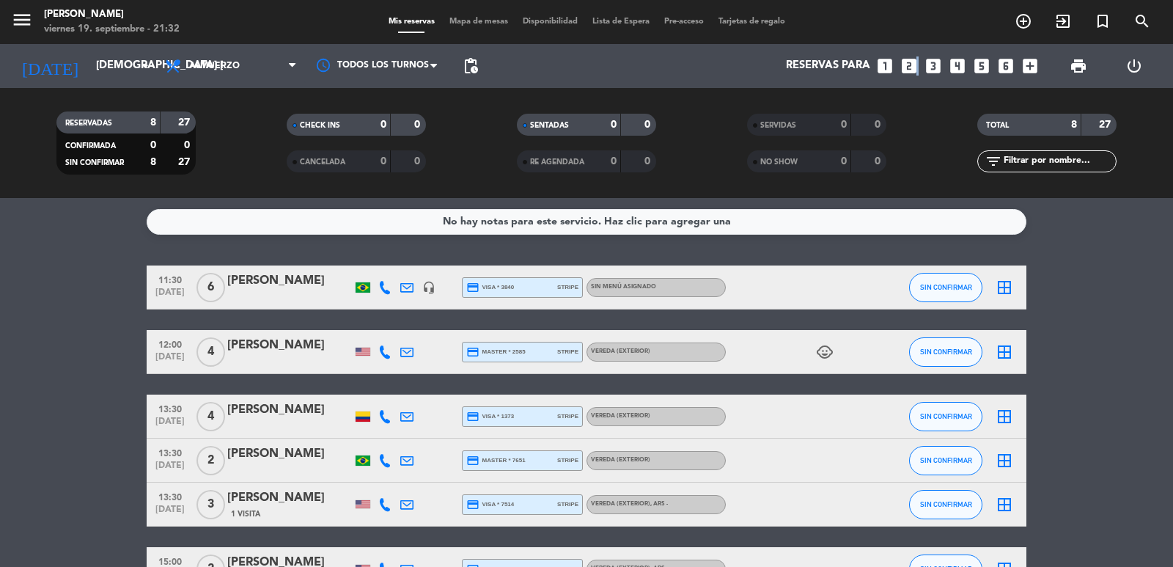
click at [916, 63] on icon "looks_two" at bounding box center [909, 65] width 19 height 19
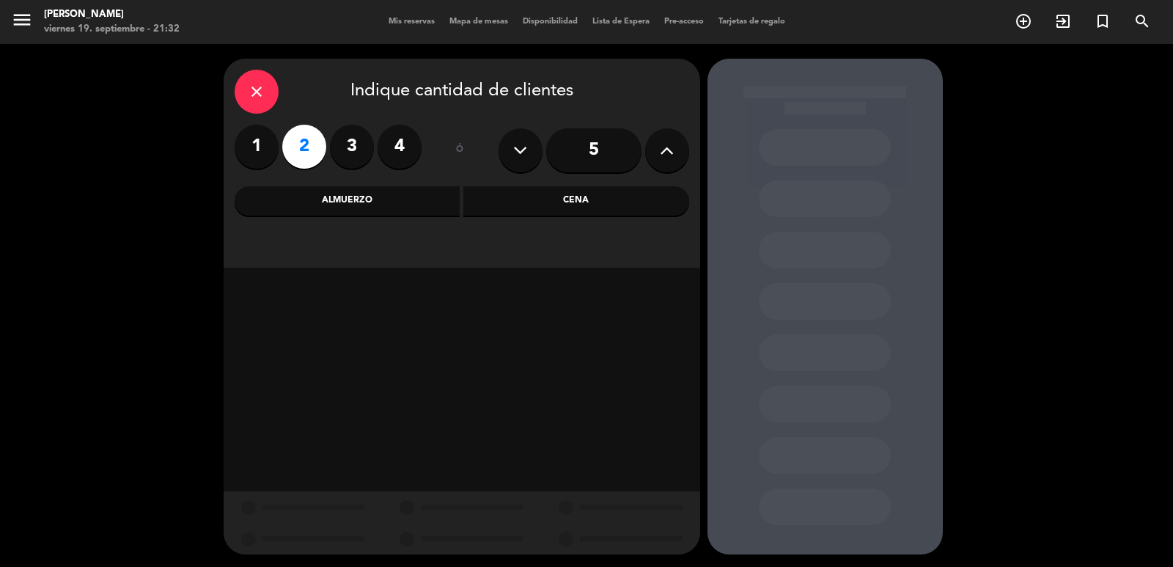
click at [324, 199] on div "Almuerzo" at bounding box center [348, 200] width 226 height 29
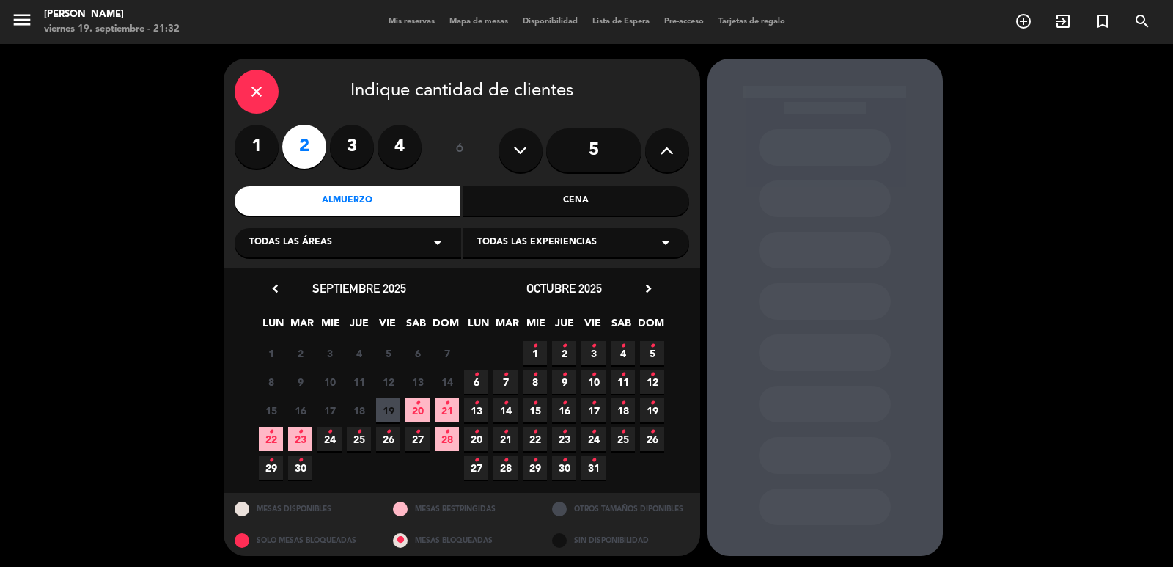
click at [299, 430] on icon "•" at bounding box center [300, 431] width 5 height 23
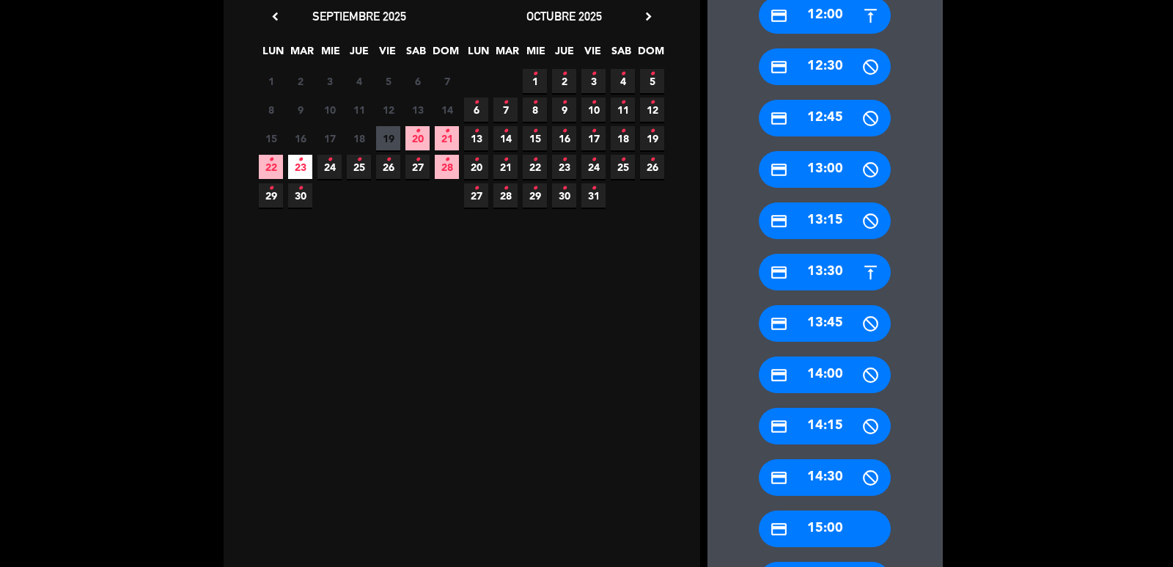
scroll to position [150, 0]
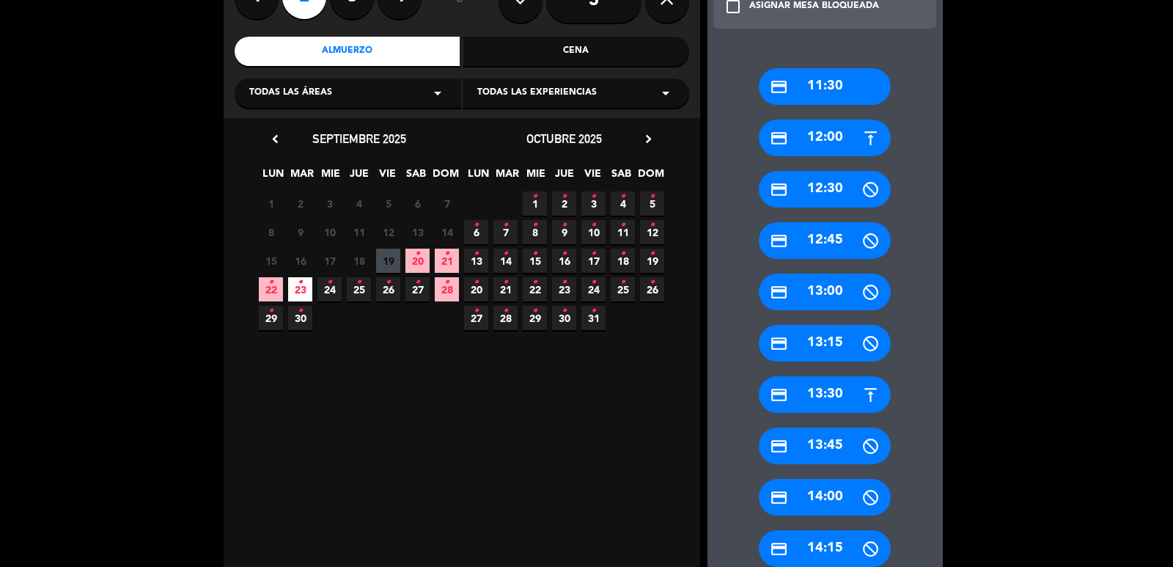
click at [845, 392] on div "credit_card 13:30" at bounding box center [825, 394] width 132 height 37
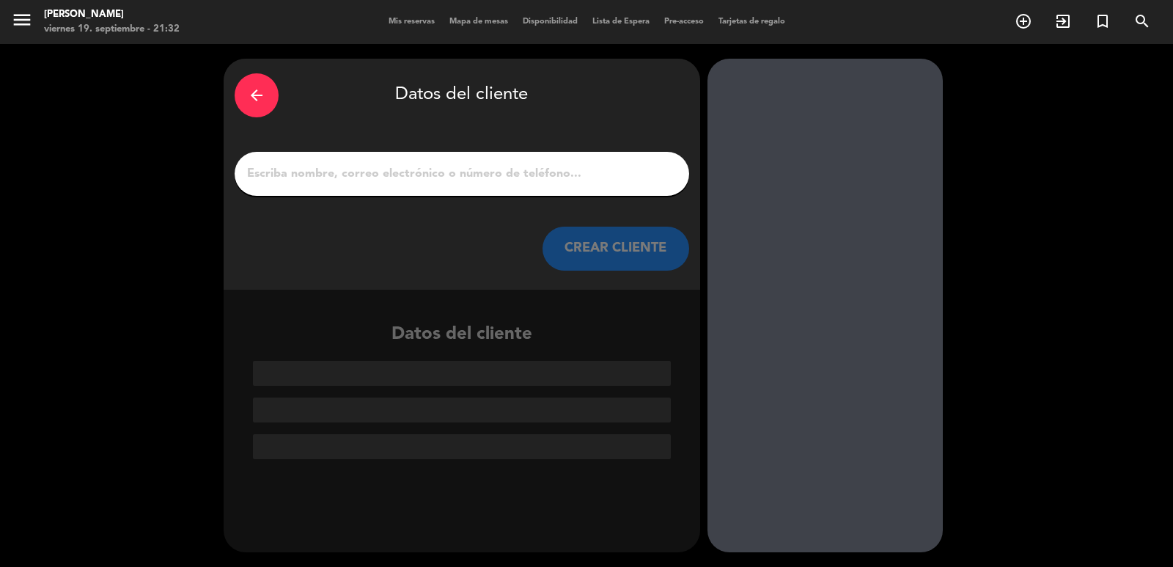
scroll to position [0, 0]
paste input "[PERSON_NAME]"
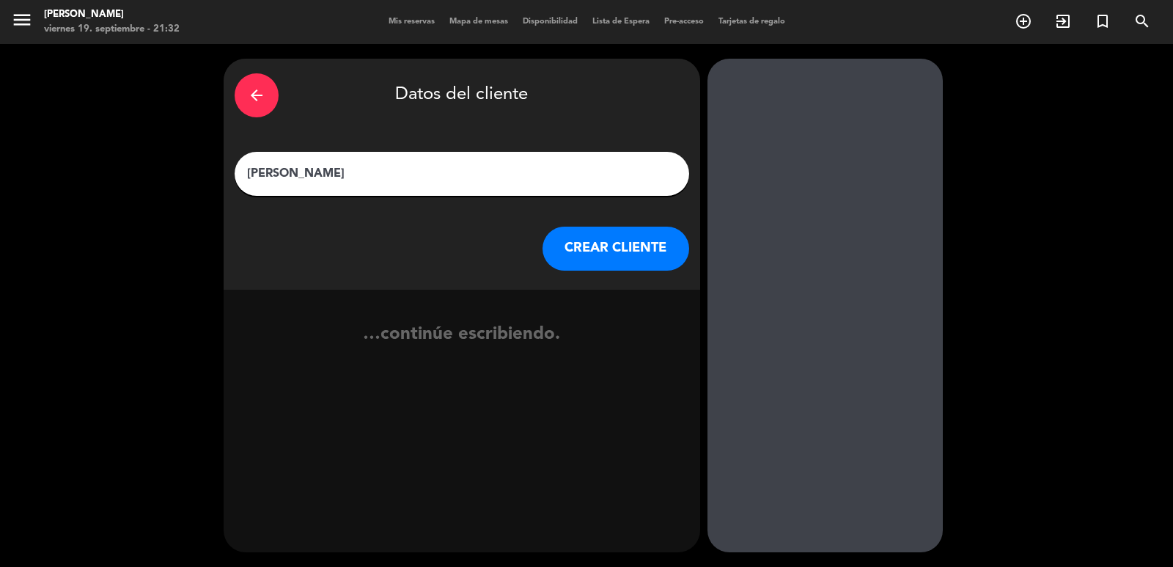
type input "[PERSON_NAME]"
click at [649, 251] on button "CREAR CLIENTE" at bounding box center [616, 249] width 147 height 44
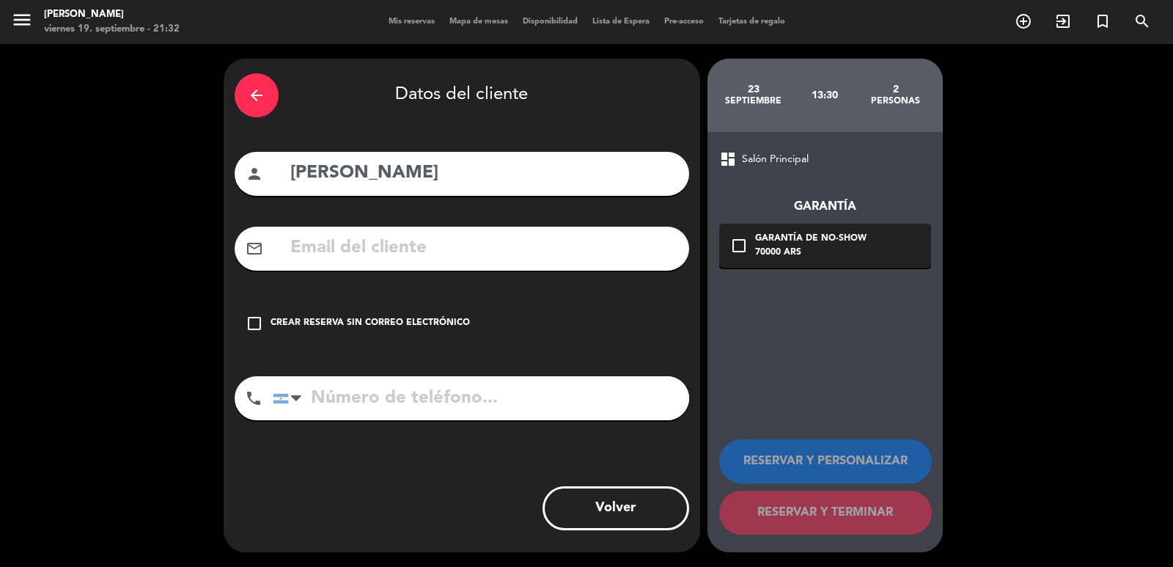
click at [354, 324] on div "Crear reserva sin correo electrónico" at bounding box center [370, 323] width 199 height 15
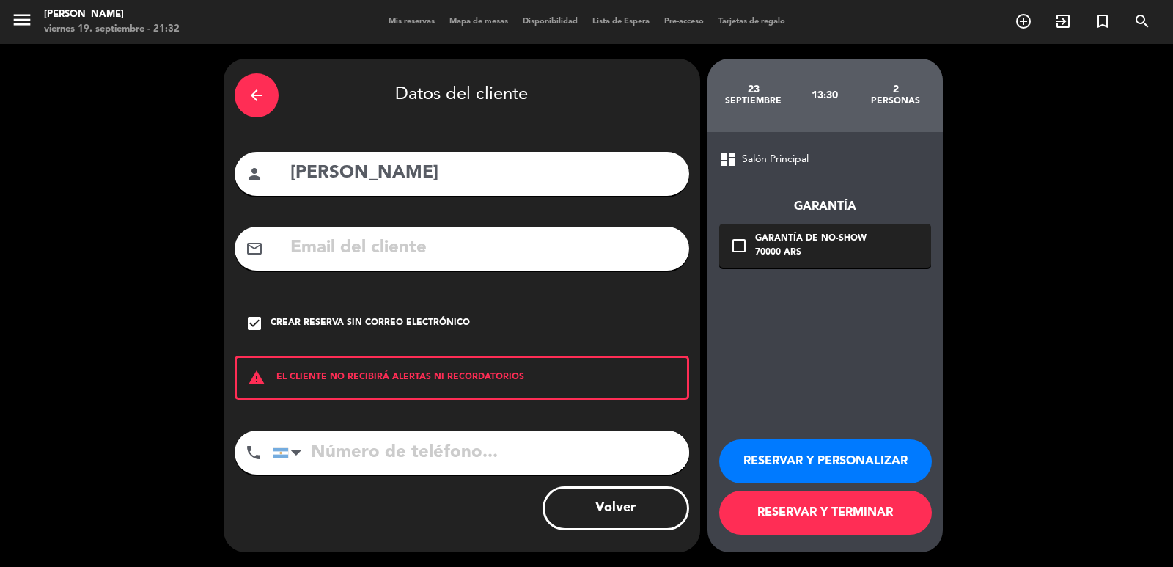
click at [889, 460] on button "RESERVAR Y PERSONALIZAR" at bounding box center [825, 461] width 213 height 44
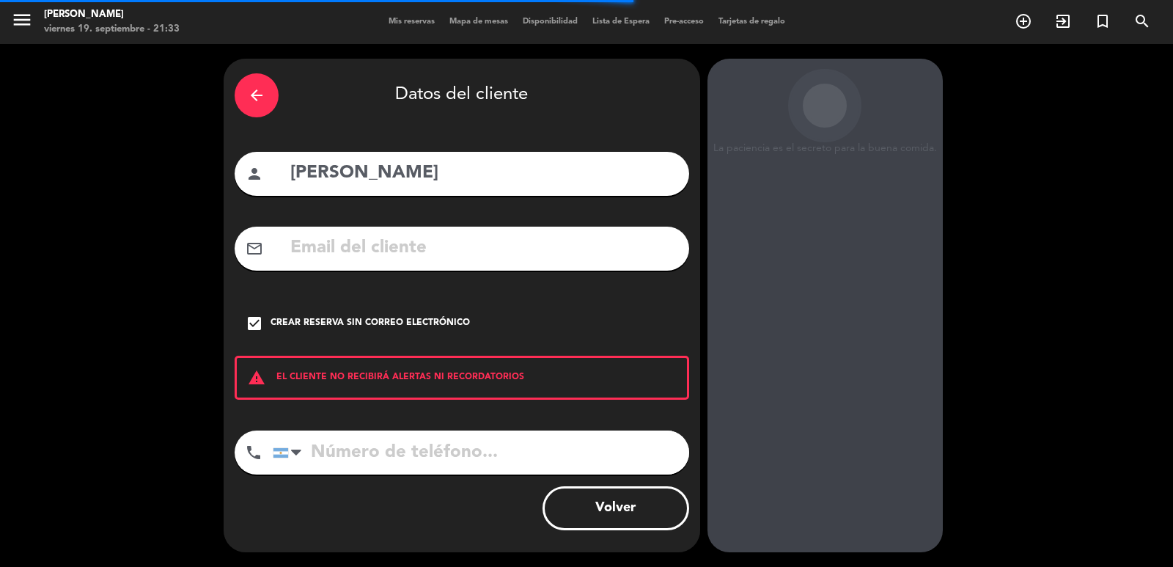
scroll to position [20, 0]
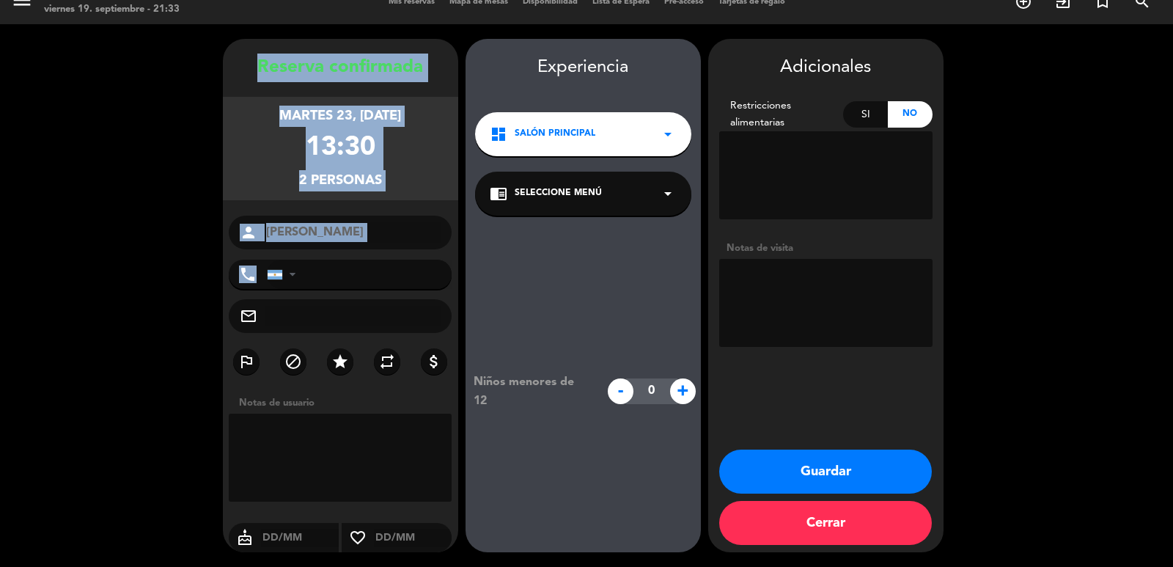
drag, startPoint x: 240, startPoint y: 64, endPoint x: 395, endPoint y: 249, distance: 241.5
click at [410, 259] on div "Reserva confirmada martes 23, [DATE] 13:30 2 personas person [PERSON_NAME] phon…" at bounding box center [340, 310] width 235 height 513
copy div "Reserva confirmada martes 23, [DATE] 13:30 2 personas person"
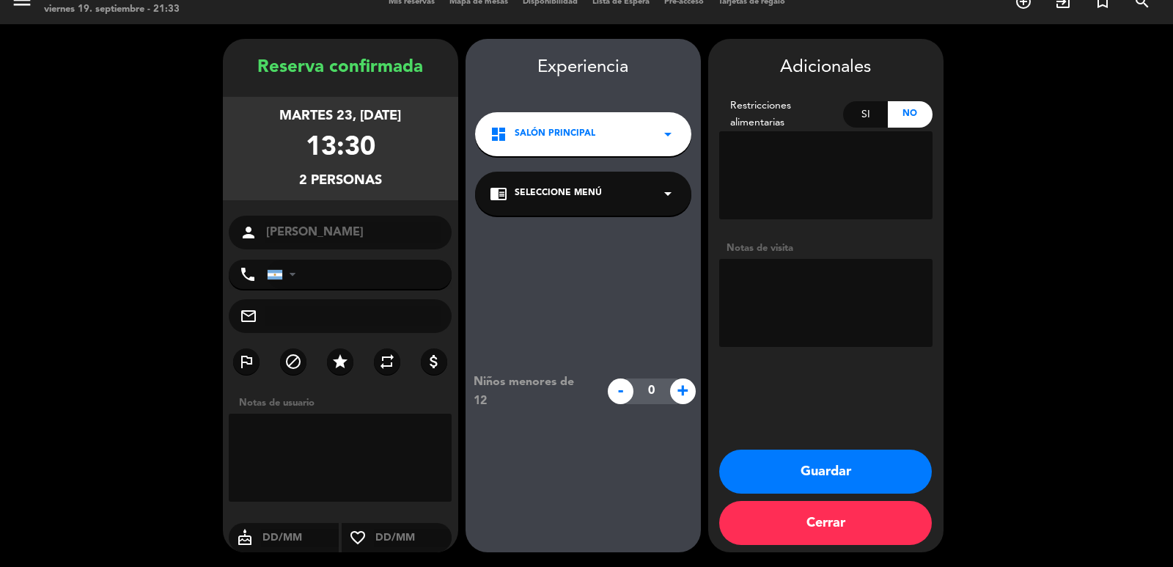
click at [846, 283] on textarea at bounding box center [825, 303] width 213 height 88
type textarea "PASO HERNAN AG [PERSON_NAME]"
click at [827, 479] on button "Guardar" at bounding box center [825, 471] width 213 height 44
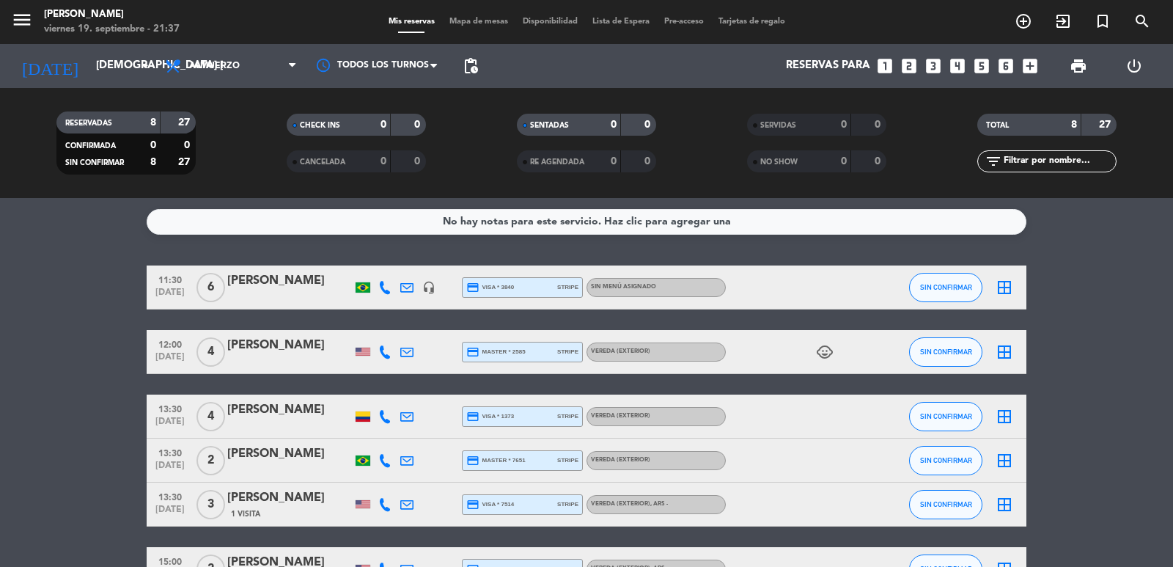
click at [915, 62] on icon "looks_two" at bounding box center [909, 65] width 19 height 19
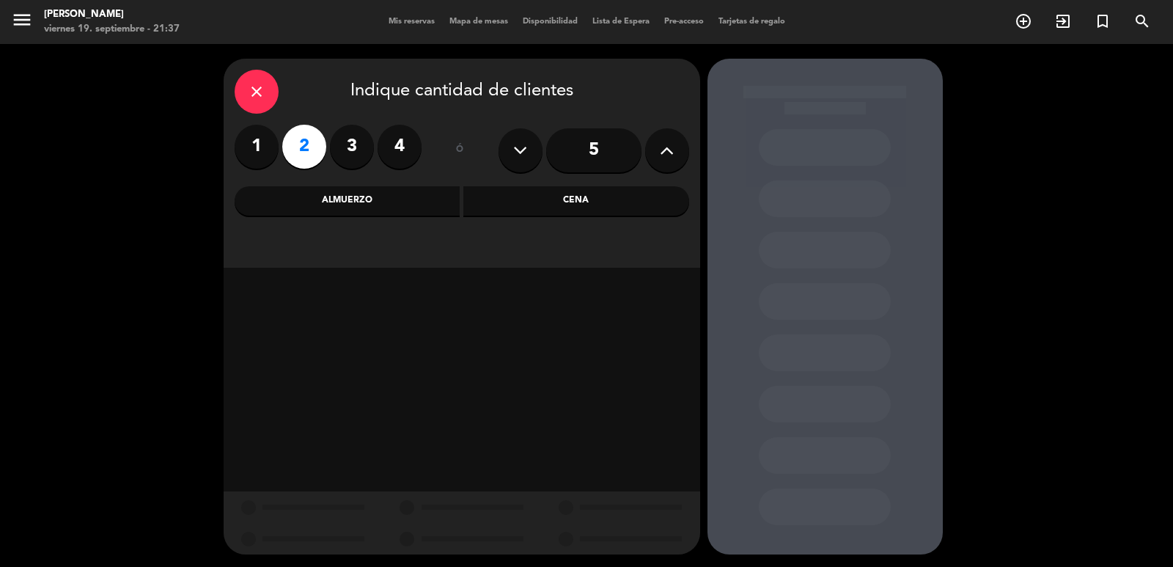
scroll to position [2, 0]
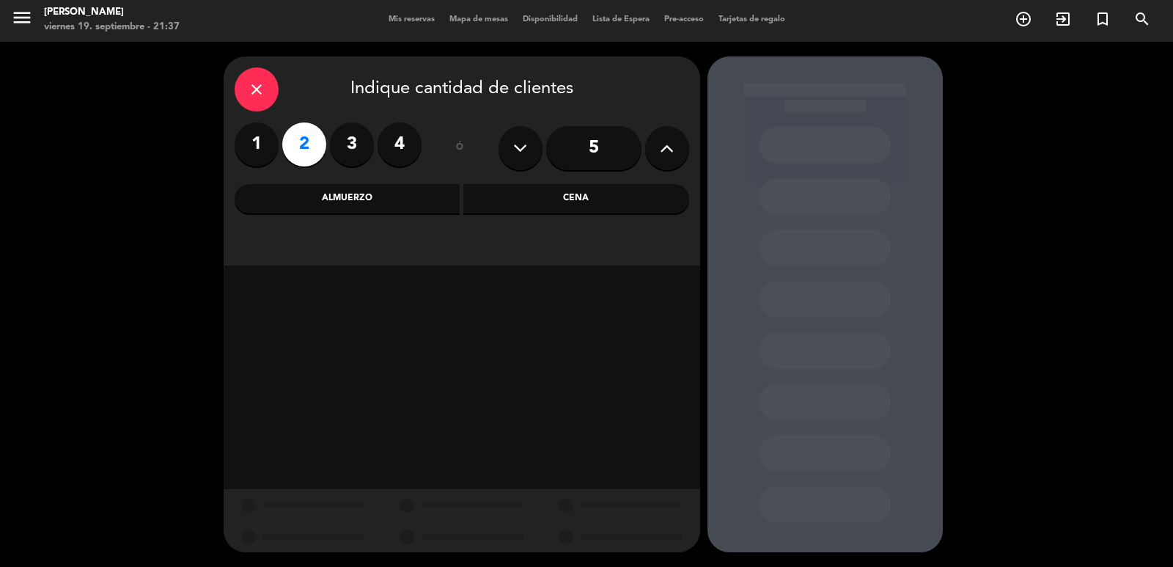
click at [521, 199] on div "Cena" at bounding box center [576, 198] width 226 height 29
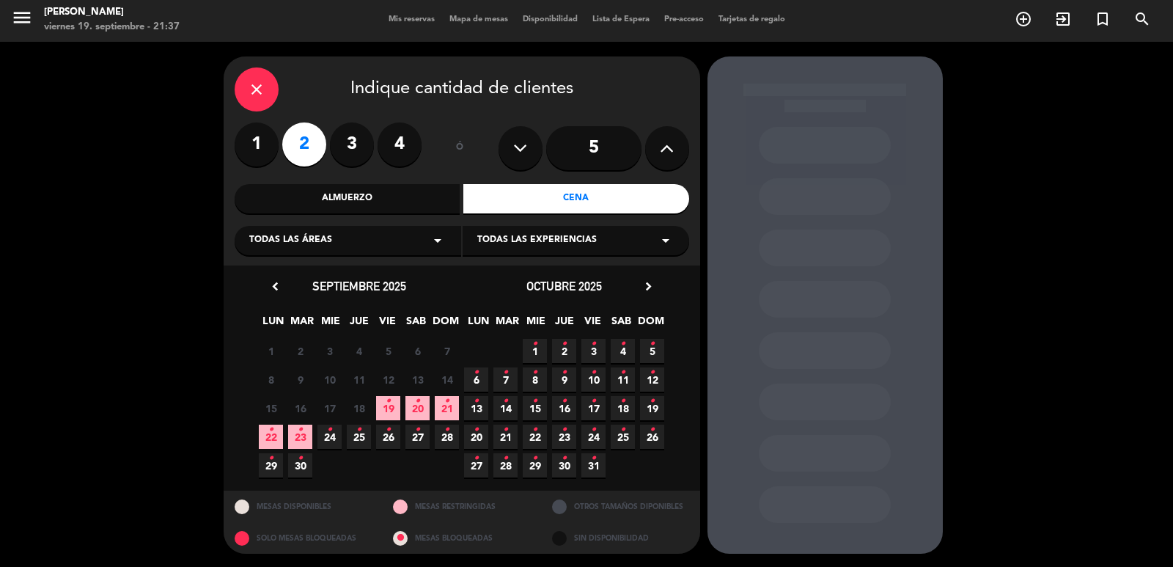
click at [560, 345] on span "2 •" at bounding box center [564, 351] width 24 height 24
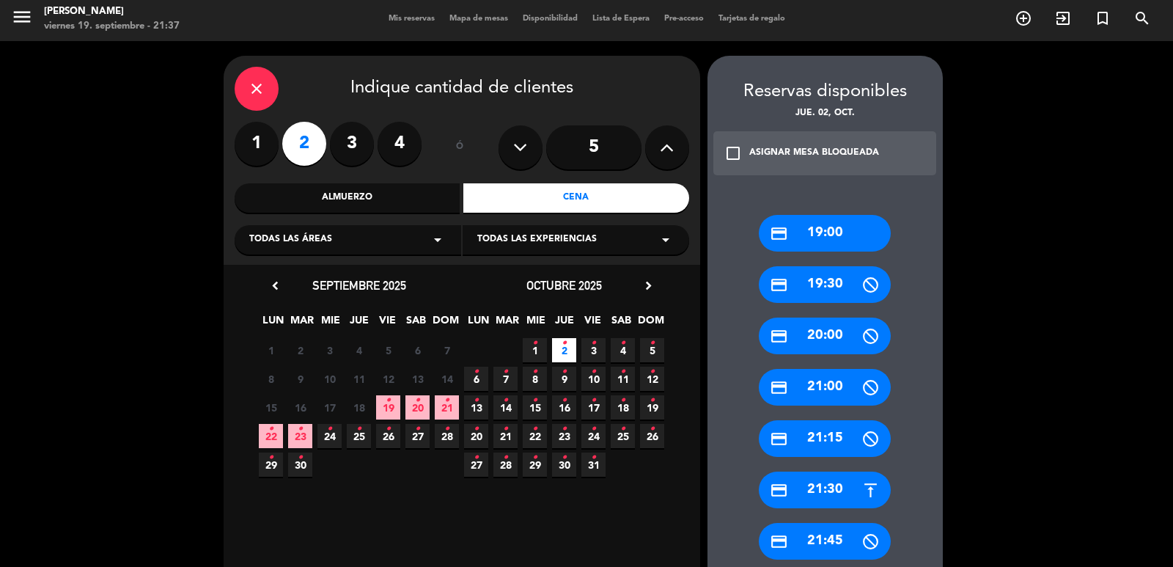
click at [826, 493] on div "credit_card 21:30" at bounding box center [825, 489] width 132 height 37
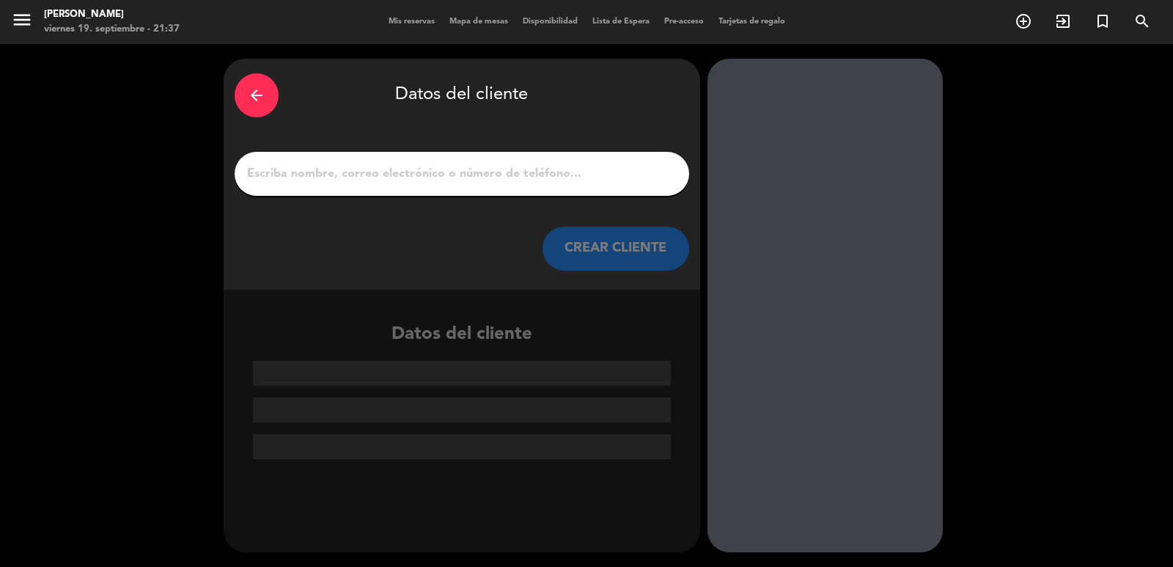
paste input "[PERSON_NAME]"
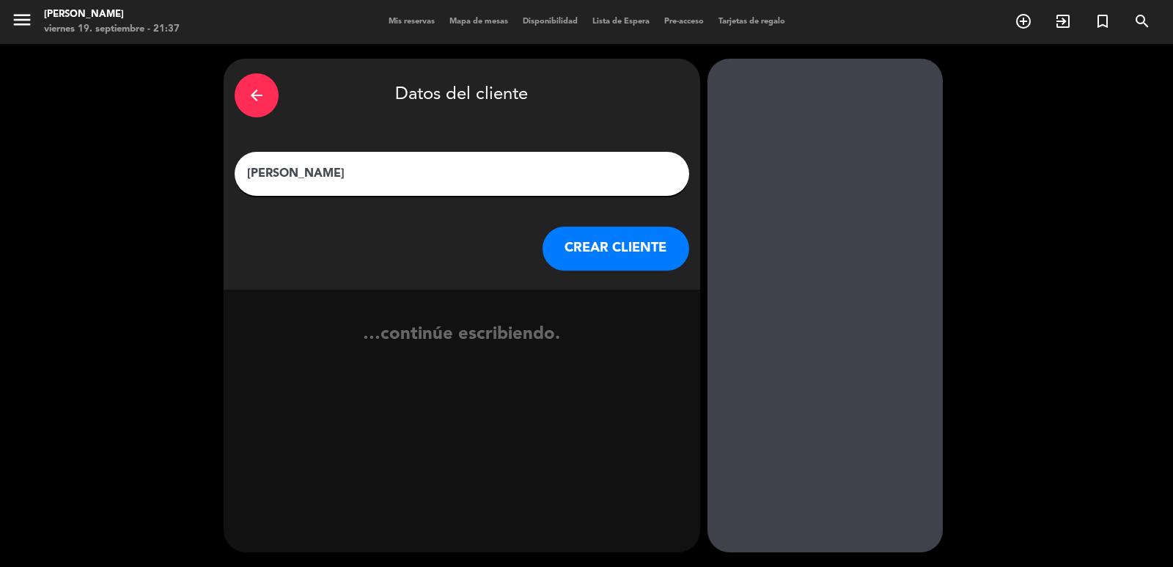
type input "[PERSON_NAME]"
click at [598, 254] on button "CREAR CLIENTE" at bounding box center [616, 249] width 147 height 44
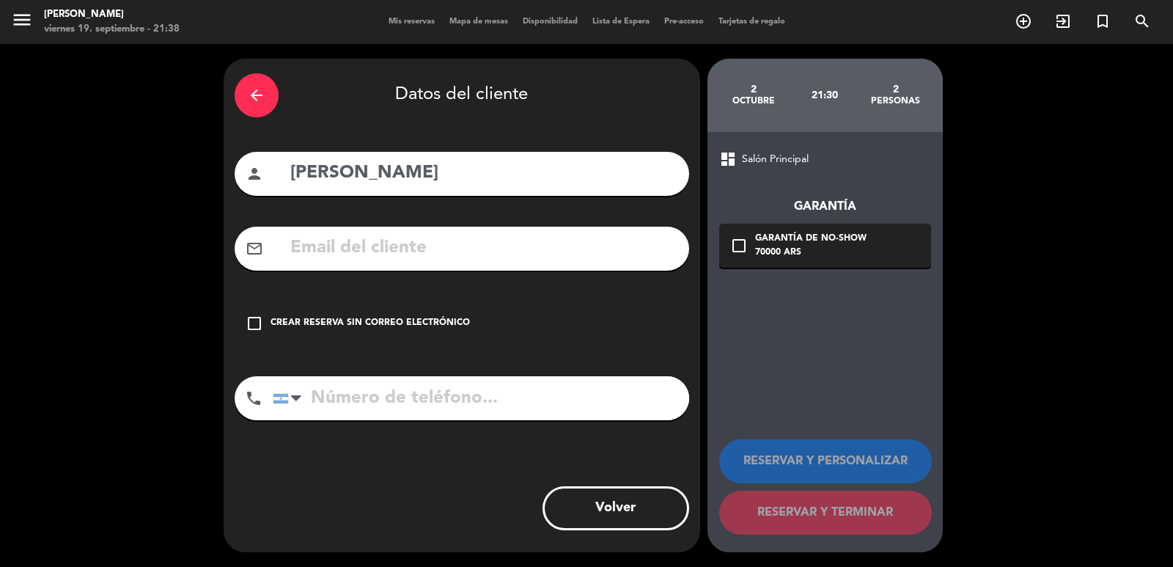
paste input "[EMAIL_ADDRESS][DOMAIN_NAME]"
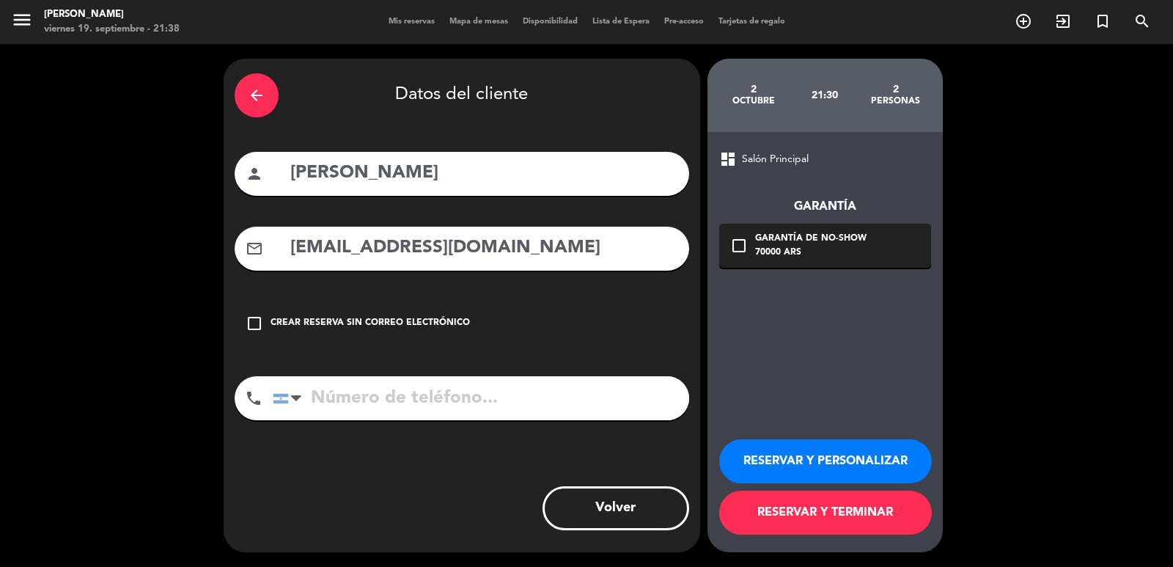
type input "[EMAIL_ADDRESS][DOMAIN_NAME]"
paste input "[PHONE_NUMBER]"
type input "[PHONE_NUMBER]"
click at [761, 251] on div "70000 ARS" at bounding box center [810, 253] width 111 height 15
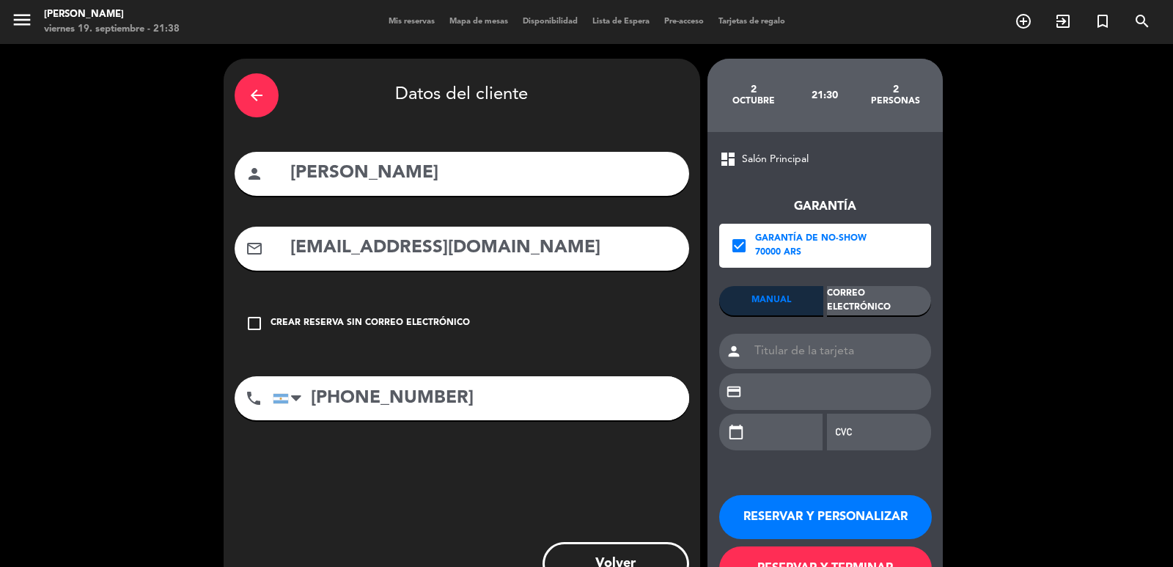
click at [873, 312] on div "Correo Electrónico" at bounding box center [879, 300] width 104 height 29
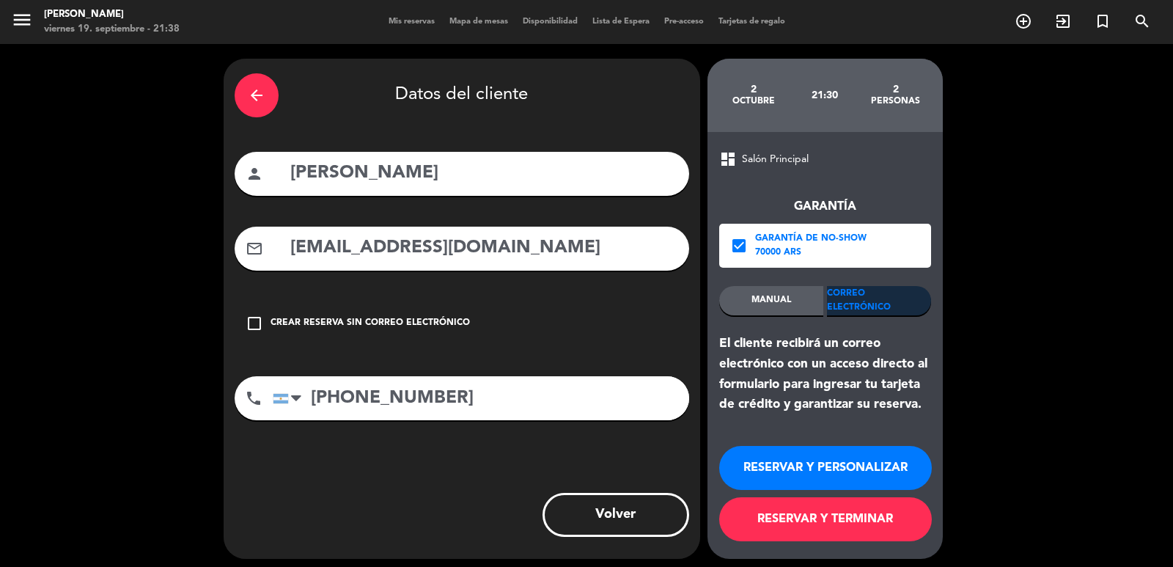
click at [869, 462] on button "RESERVAR Y PERSONALIZAR" at bounding box center [825, 468] width 213 height 44
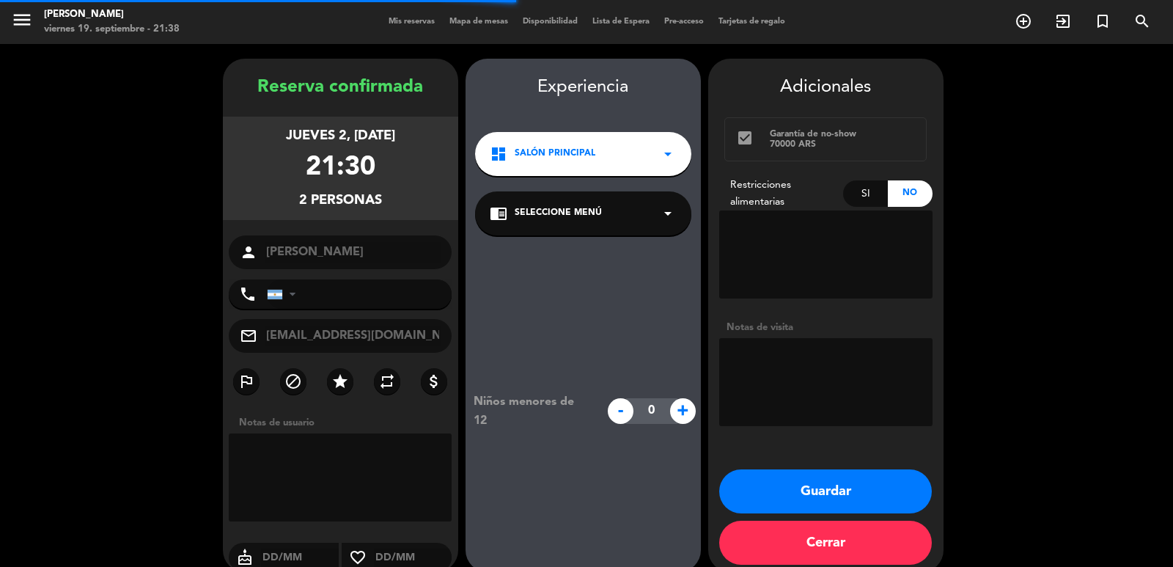
type input "[PHONE_NUMBER]"
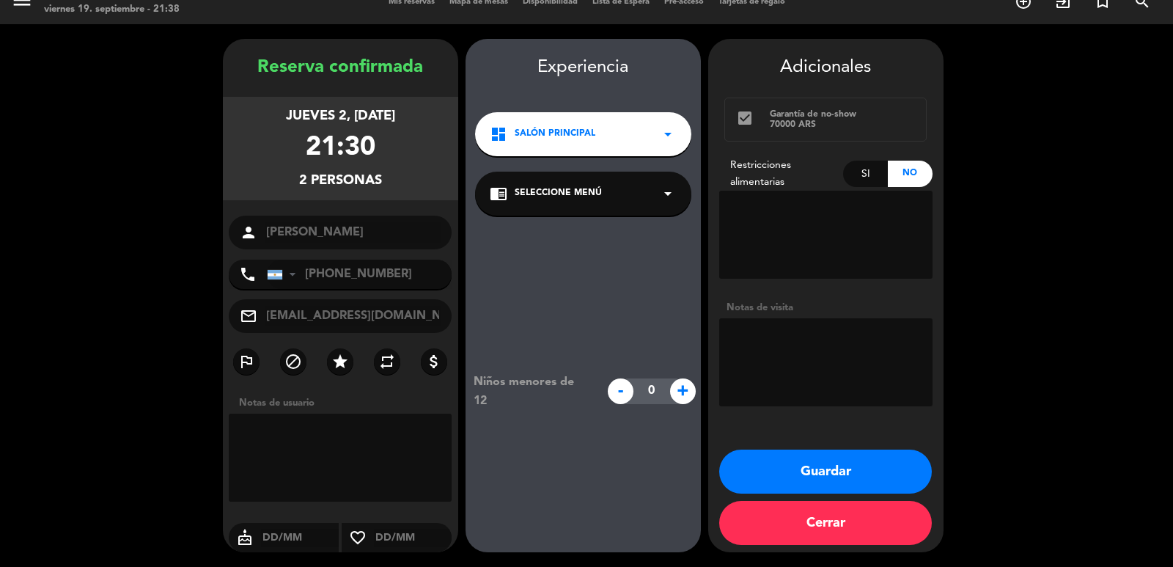
click at [536, 142] on div "dashboard Salón Principal arrow_drop_down" at bounding box center [583, 134] width 216 height 44
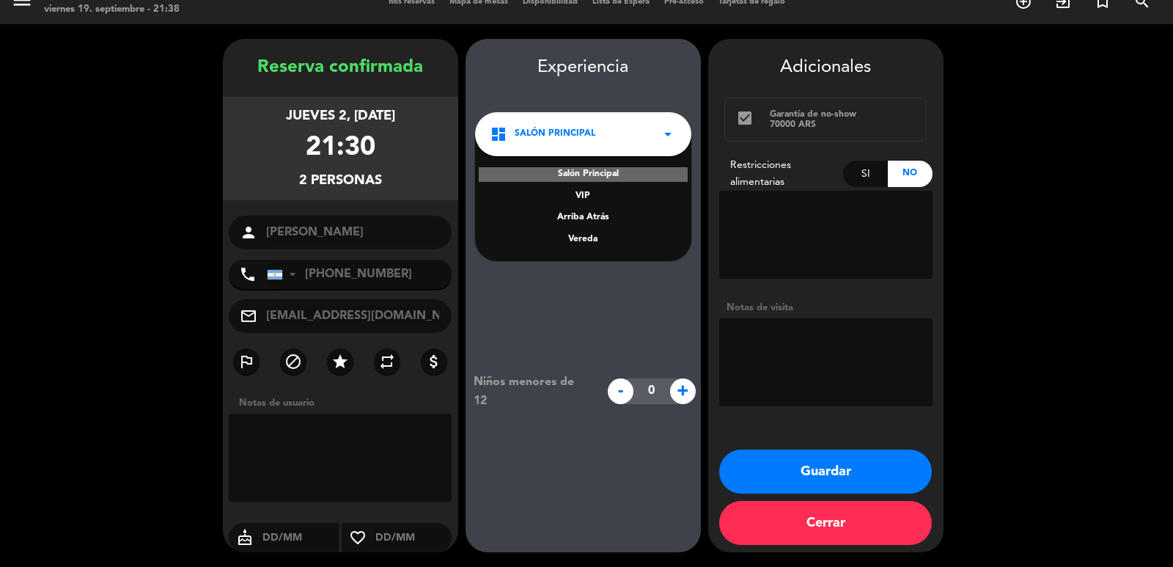
click at [575, 237] on div "Vereda" at bounding box center [583, 239] width 187 height 15
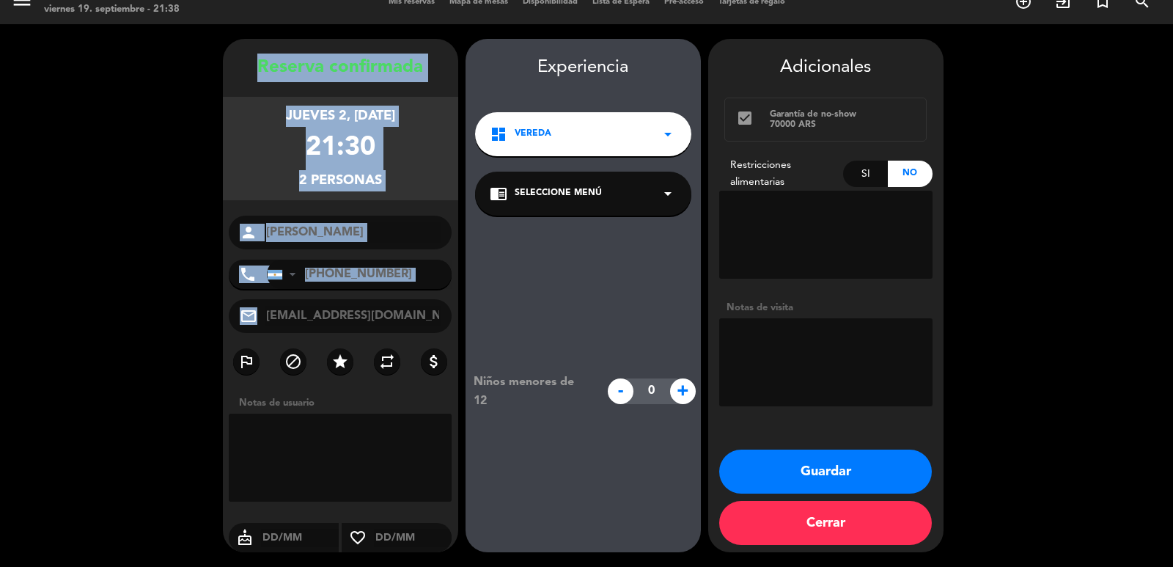
drag, startPoint x: 256, startPoint y: 63, endPoint x: 422, endPoint y: 331, distance: 315.2
click at [422, 331] on div "Reserva confirmada jueves 2, [DATE] 21:30 2 personas person [PERSON_NAME] phone…" at bounding box center [340, 310] width 235 height 513
copy div "Loremip dolorsitam consec 6, adi. 5899 39:44 0 elitsedd eiusmo tempo Incidi Utl…"
click at [843, 474] on button "Guardar" at bounding box center [825, 471] width 213 height 44
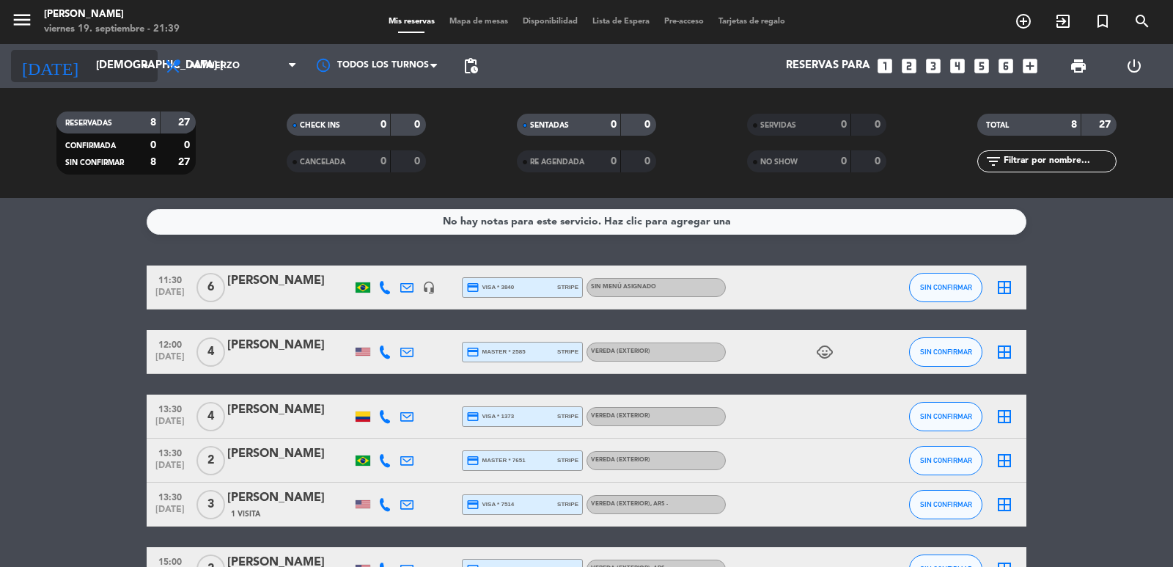
click at [89, 77] on input "[DEMOGRAPHIC_DATA] [DATE]" at bounding box center [160, 66] width 142 height 28
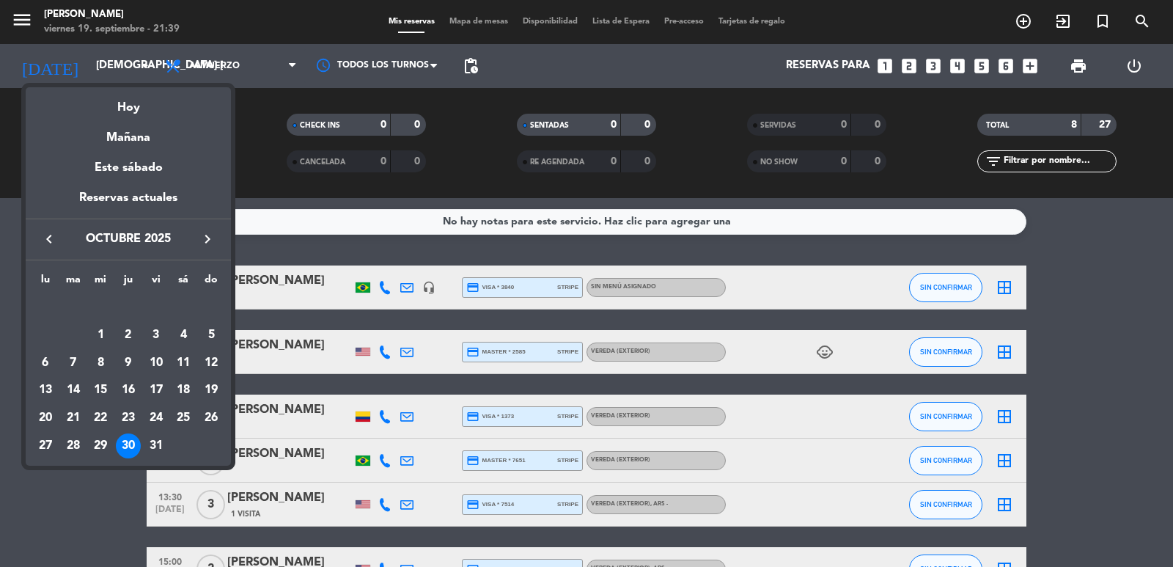
click at [205, 243] on icon "keyboard_arrow_right" at bounding box center [208, 239] width 18 height 18
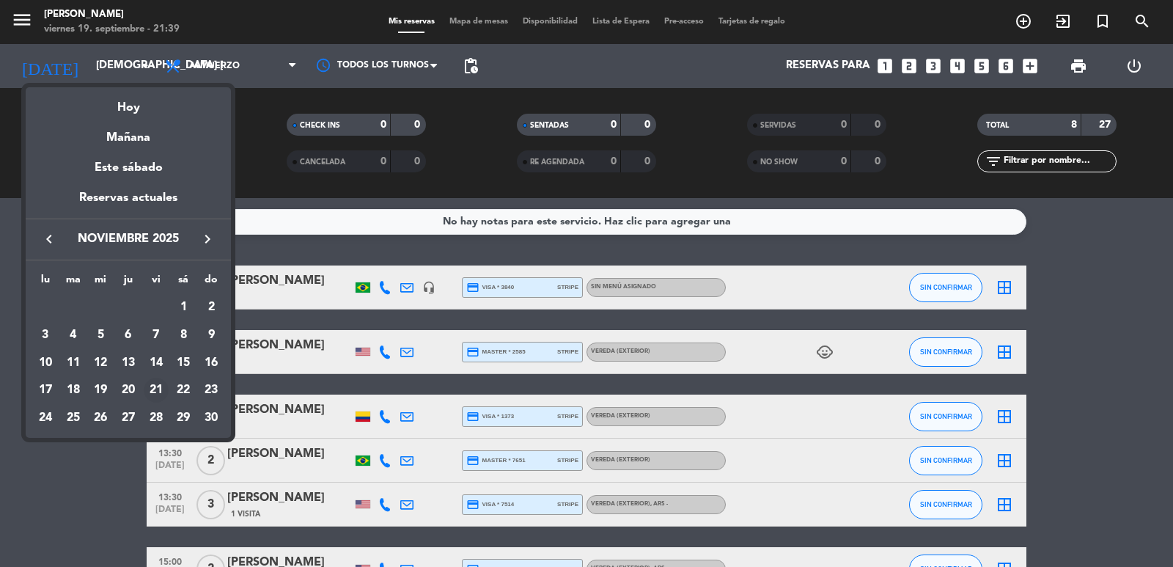
click at [151, 389] on div "21" at bounding box center [156, 390] width 25 height 25
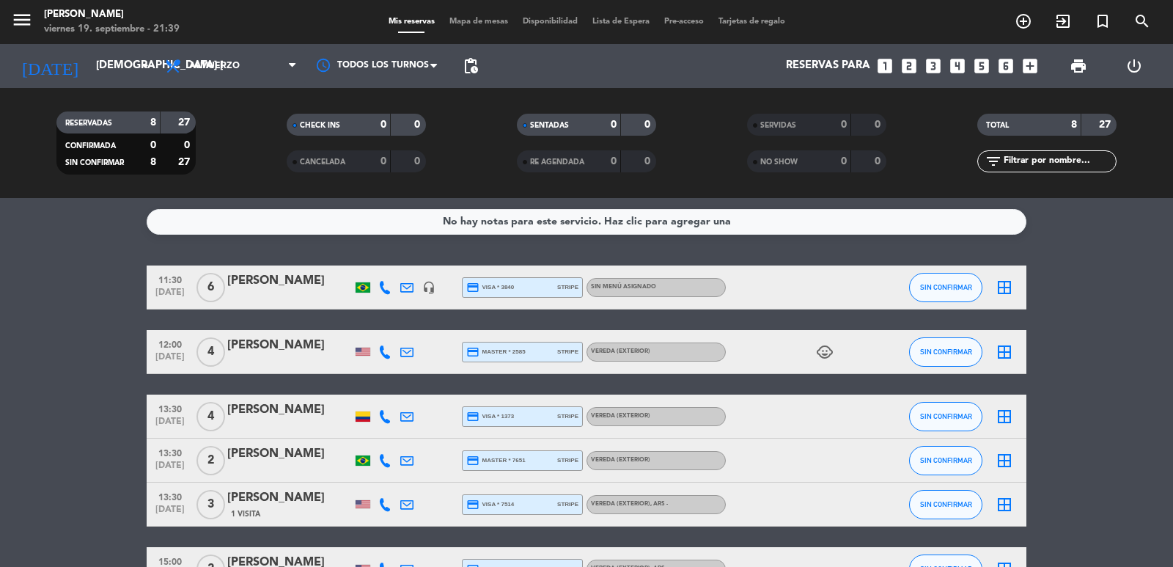
type input "vie. [DATE]"
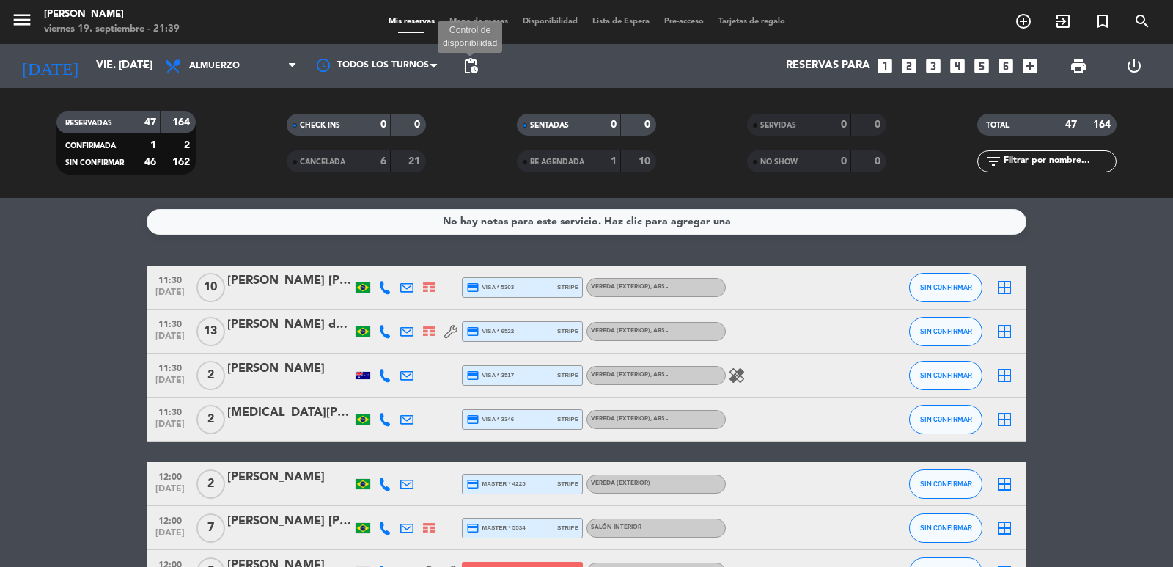
click at [476, 70] on span "pending_actions" at bounding box center [471, 66] width 18 height 18
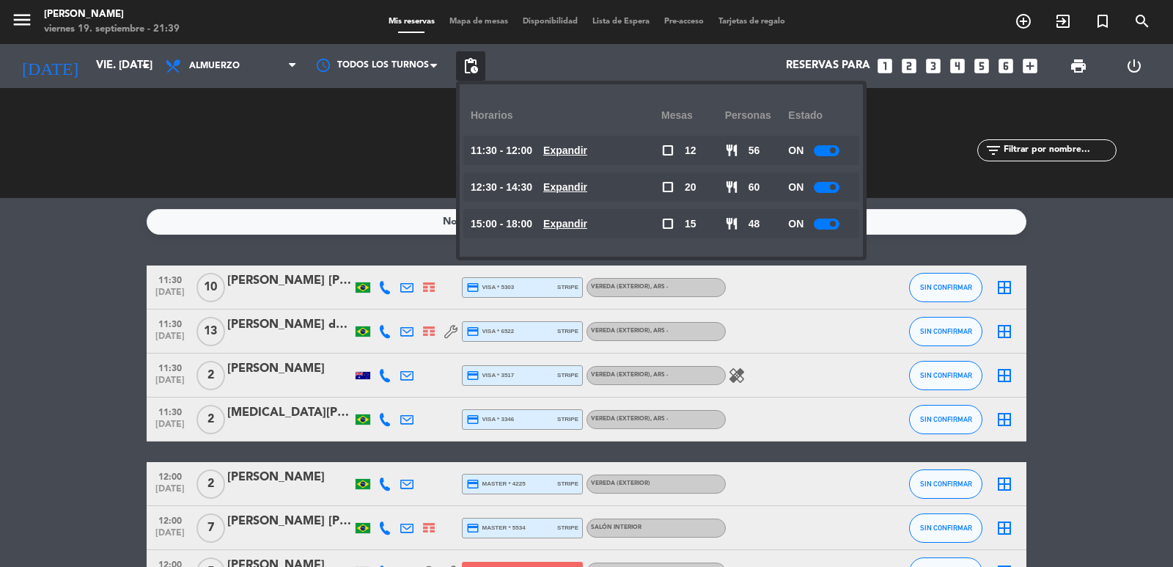
click at [587, 153] on u "Expandir" at bounding box center [565, 150] width 44 height 12
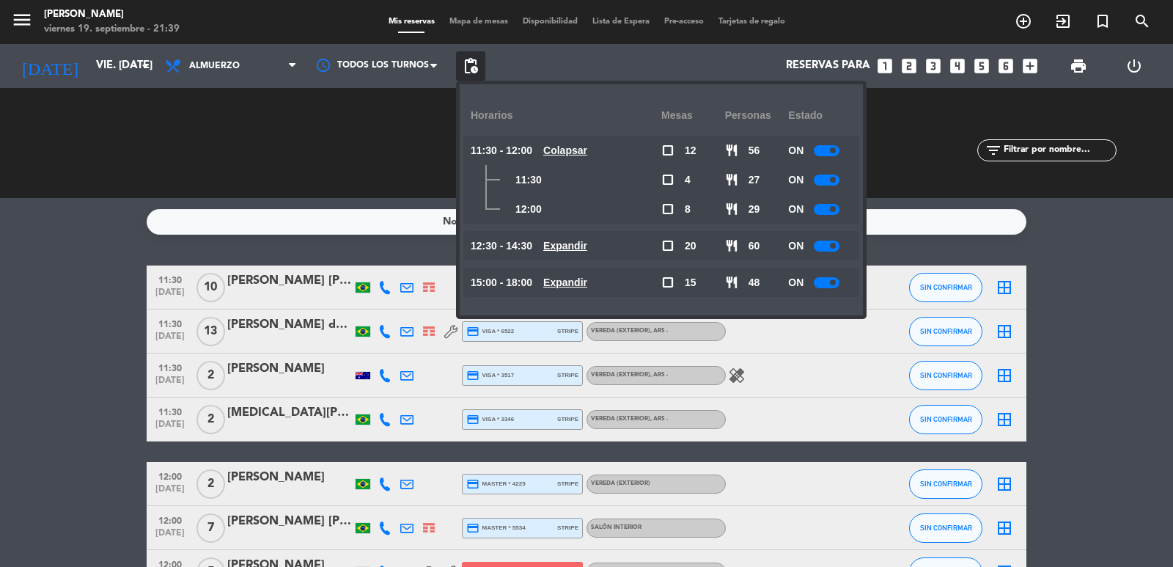
click at [587, 150] on u "Colapsar" at bounding box center [565, 150] width 44 height 12
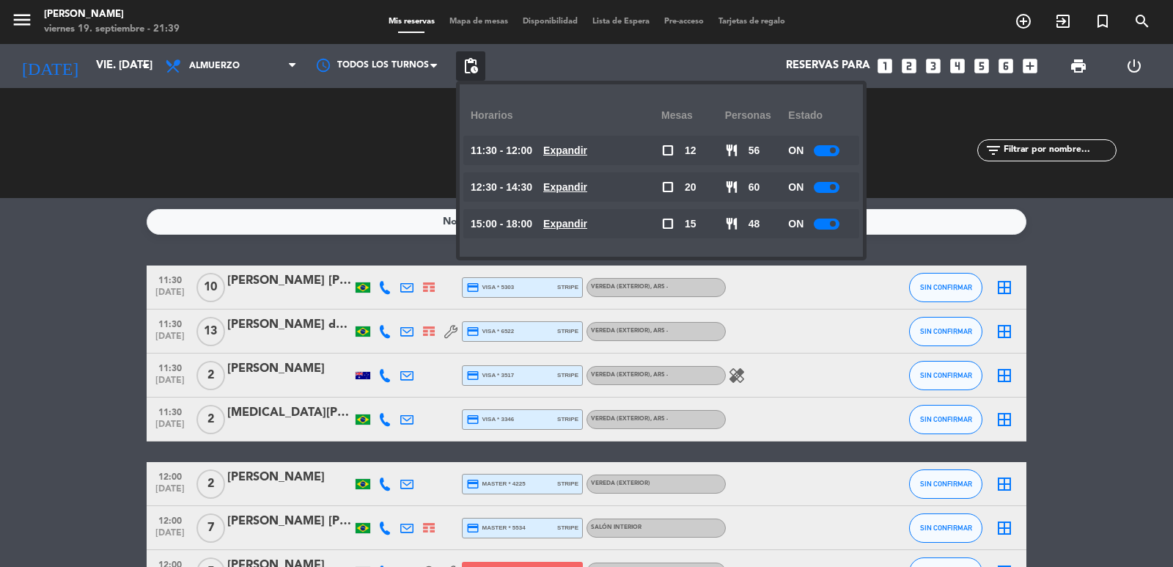
click at [587, 191] on u "Expandir" at bounding box center [565, 187] width 44 height 12
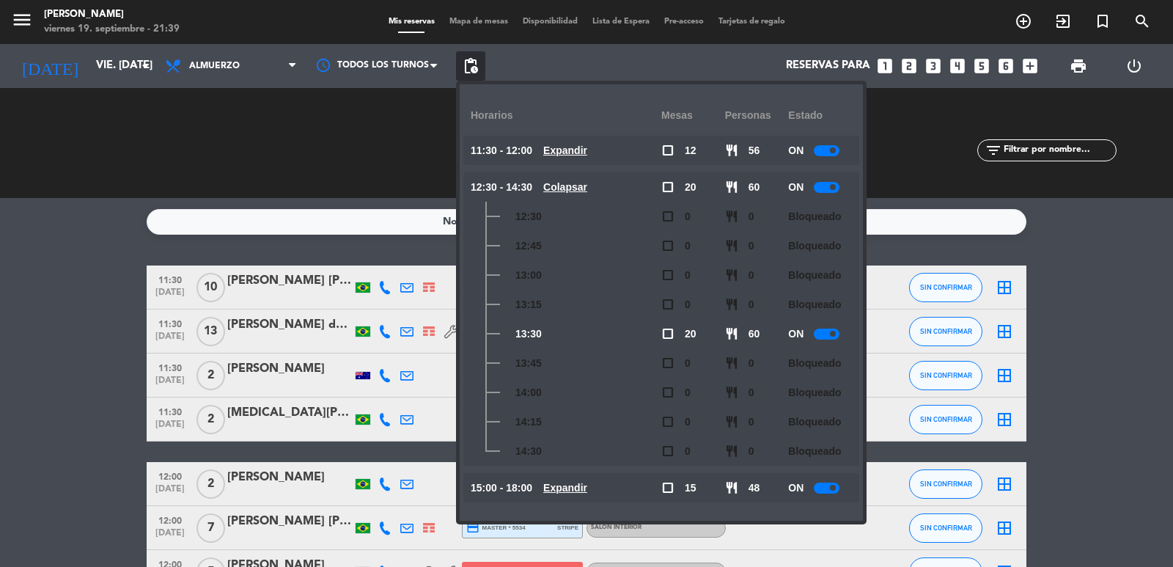
click at [587, 191] on u "Colapsar" at bounding box center [565, 187] width 44 height 12
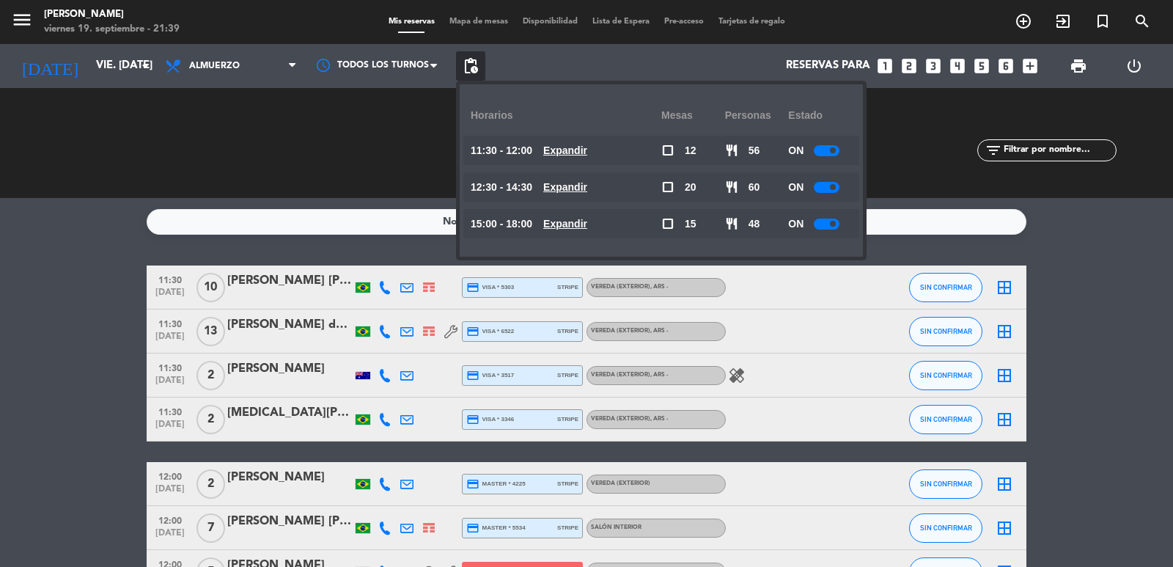
click at [587, 221] on u "Expandir" at bounding box center [565, 224] width 44 height 12
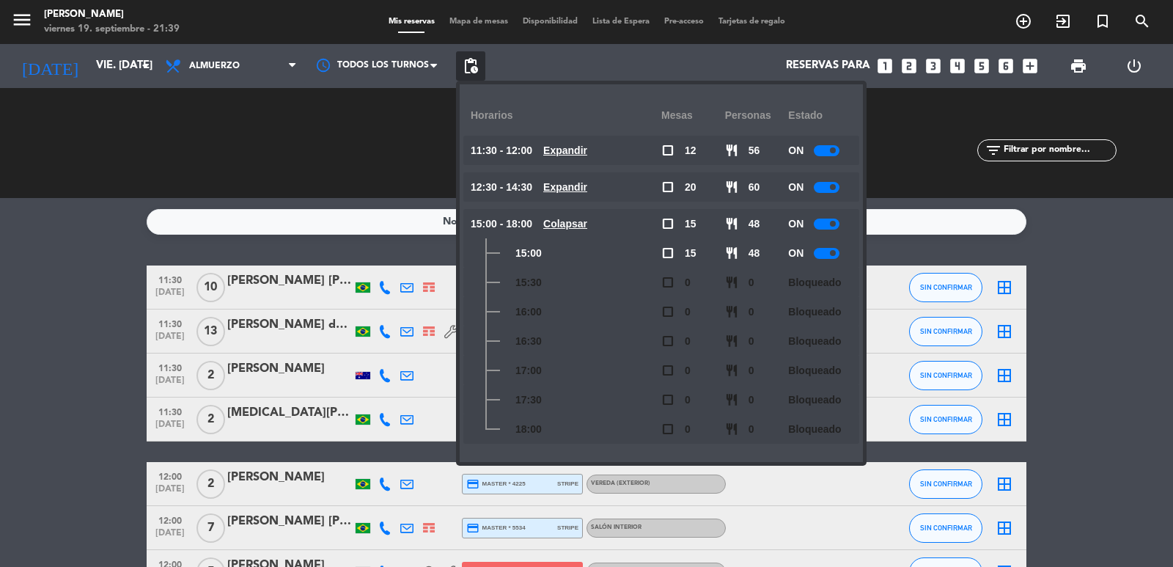
click at [586, 221] on u "Colapsar" at bounding box center [565, 224] width 44 height 12
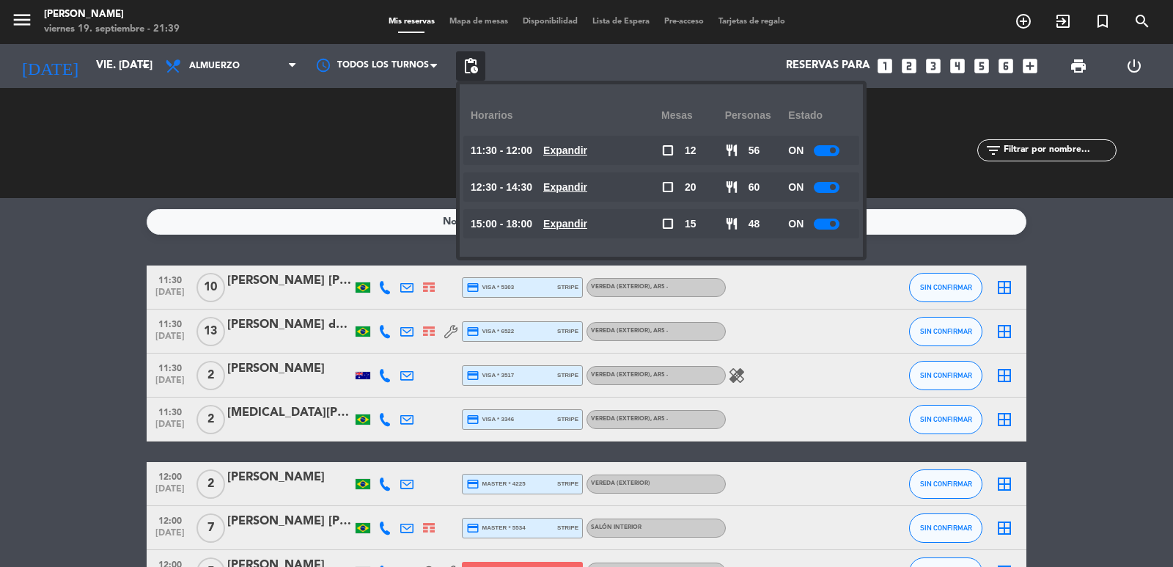
click at [242, 48] on div "Todos los servicios Almuerzo Cena Almuerzo Todos los servicios Almuerzo Cena" at bounding box center [231, 66] width 147 height 44
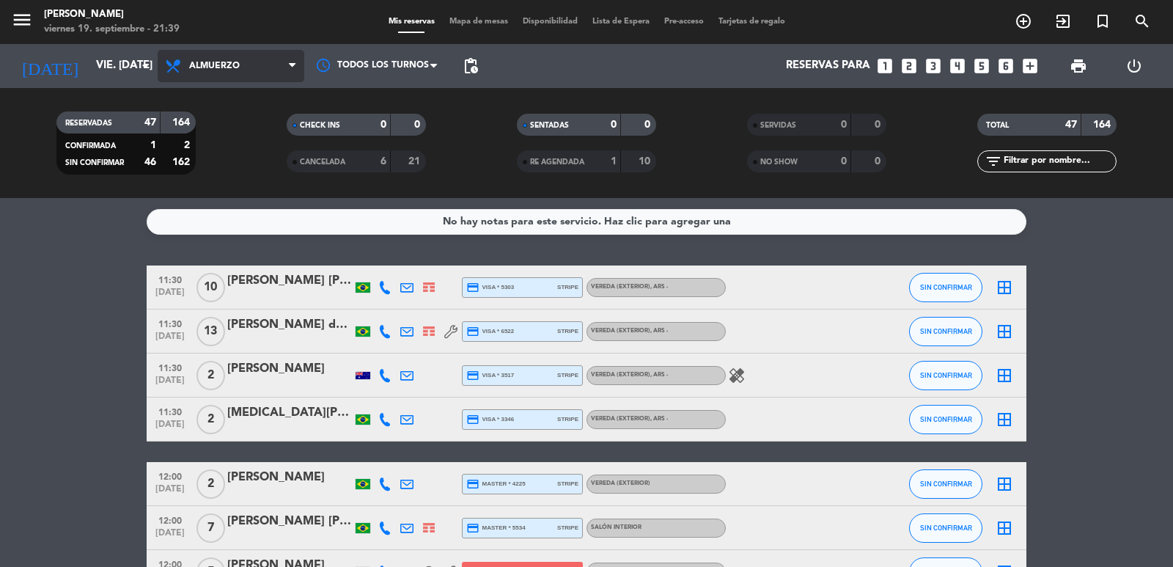
click at [247, 64] on span "Almuerzo" at bounding box center [231, 66] width 147 height 32
click at [243, 155] on div "menu [PERSON_NAME] 19. septiembre - 21:39 Mis reservas Mapa de mesas Disponibil…" at bounding box center [586, 99] width 1173 height 198
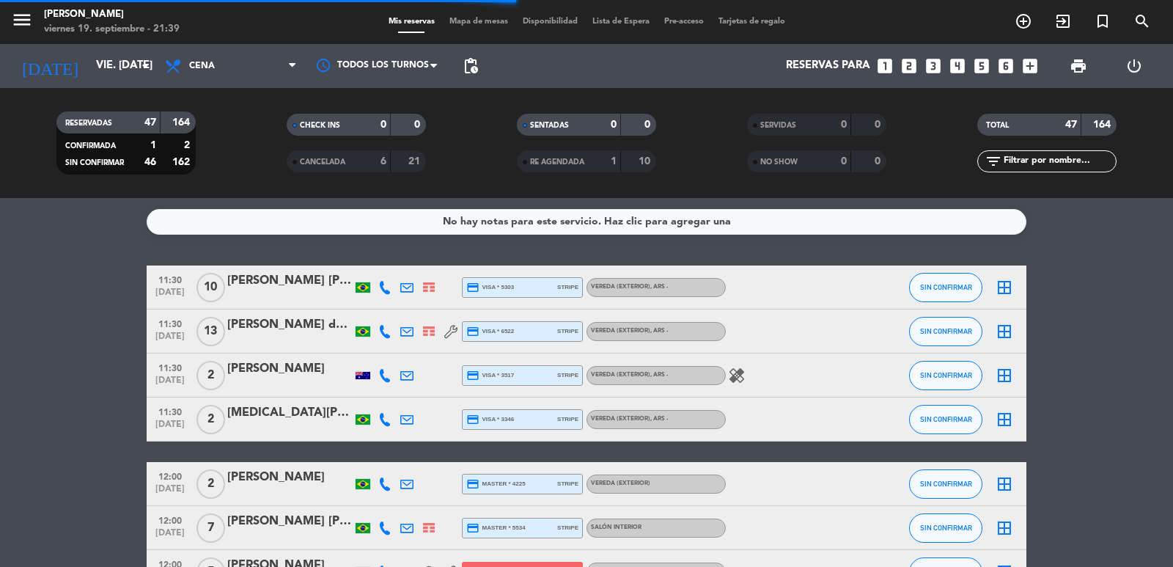
click at [473, 76] on span "pending_actions" at bounding box center [470, 65] width 29 height 29
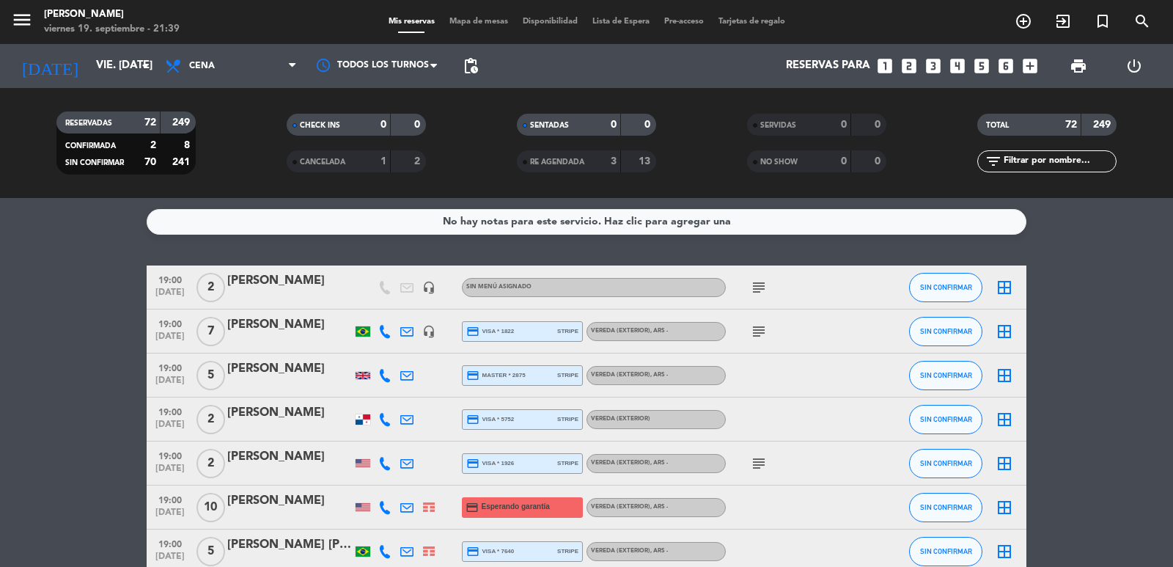
click at [471, 70] on span "pending_actions" at bounding box center [471, 66] width 18 height 18
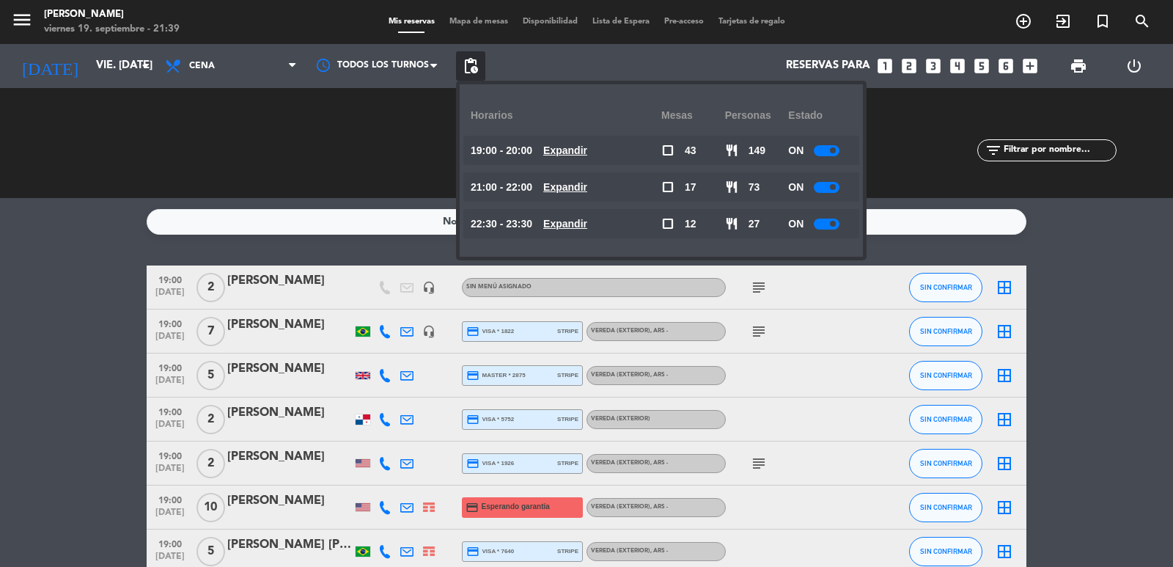
click at [573, 152] on u "Expandir" at bounding box center [565, 150] width 44 height 12
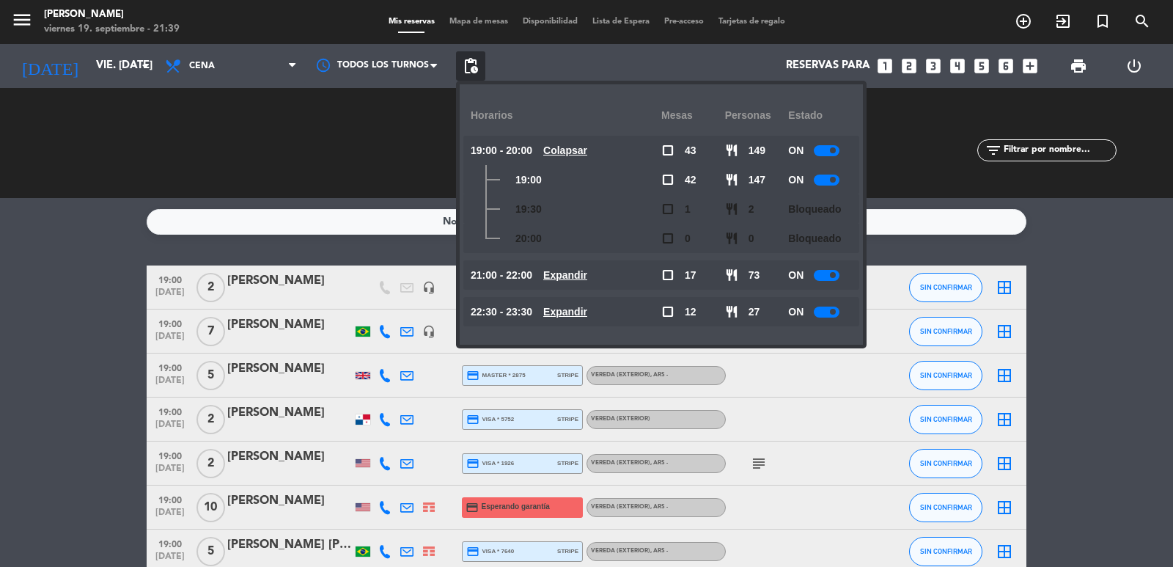
click at [573, 152] on u "Colapsar" at bounding box center [565, 150] width 44 height 12
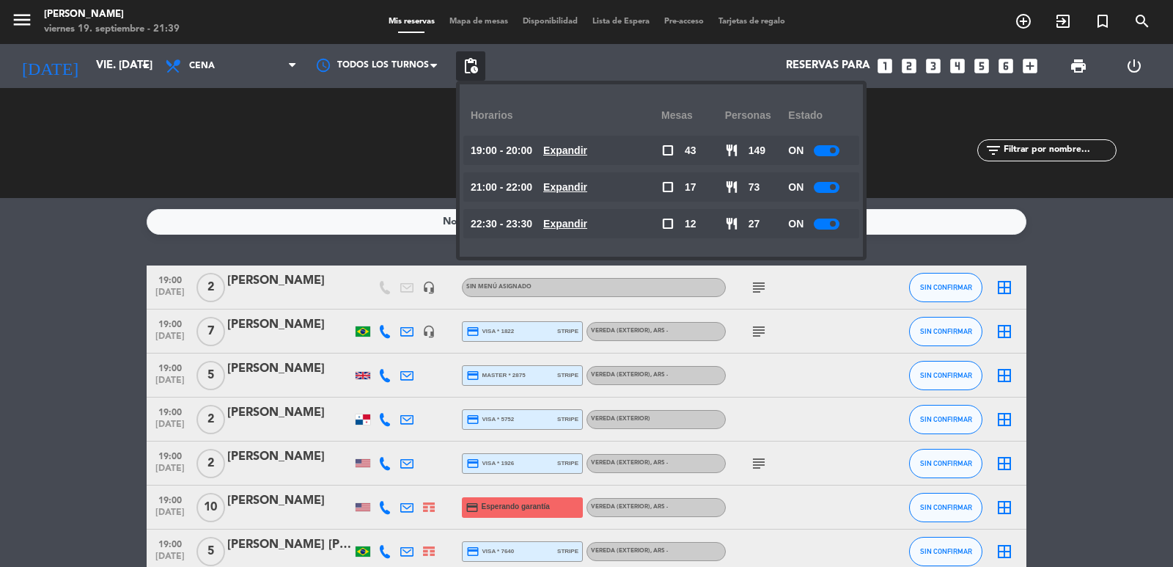
click at [585, 182] on u "Expandir" at bounding box center [565, 187] width 44 height 12
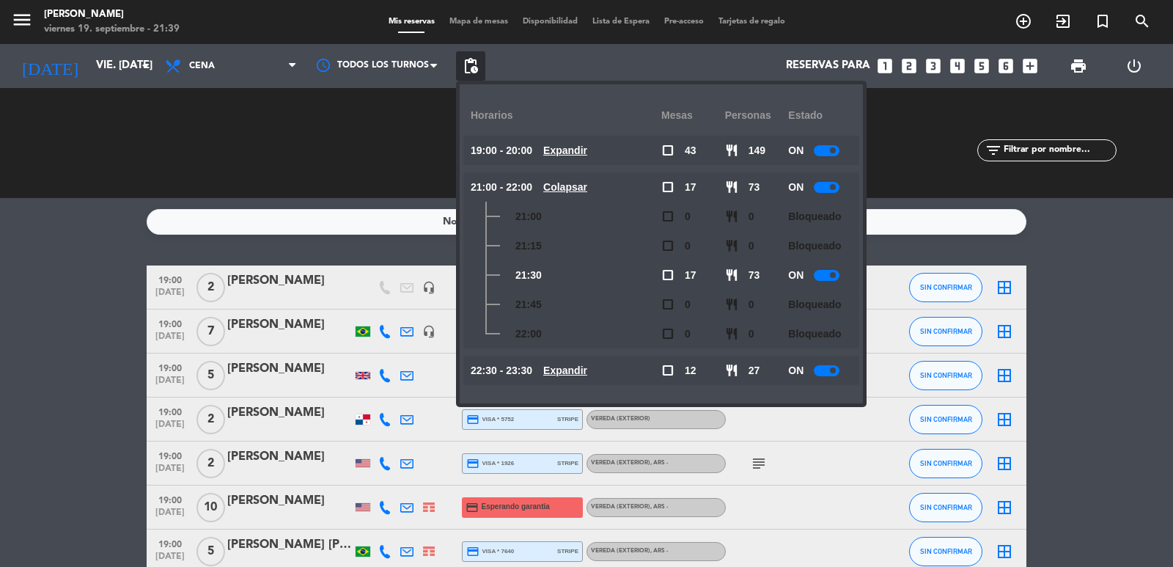
click at [585, 182] on u "Colapsar" at bounding box center [565, 187] width 44 height 12
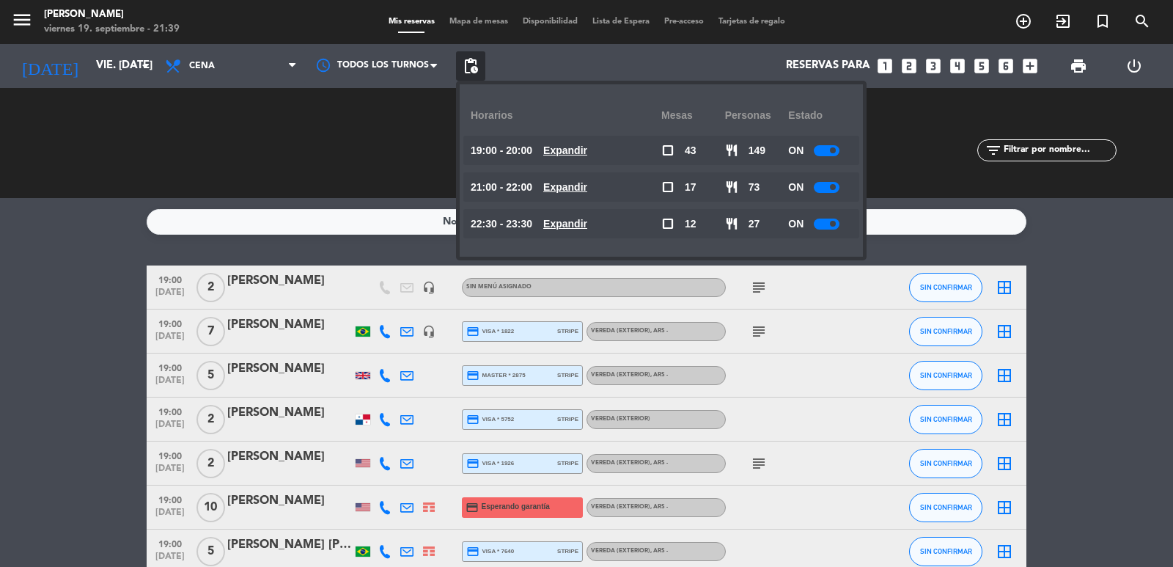
click at [587, 220] on u "Expandir" at bounding box center [565, 224] width 44 height 12
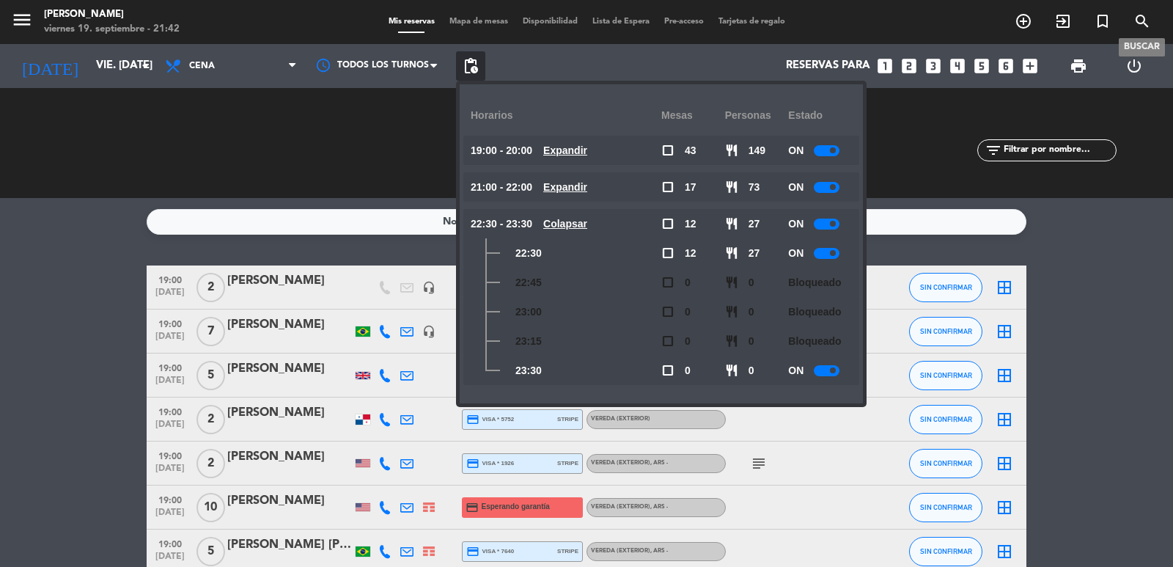
click at [1066, 23] on icon "search" at bounding box center [1143, 21] width 18 height 18
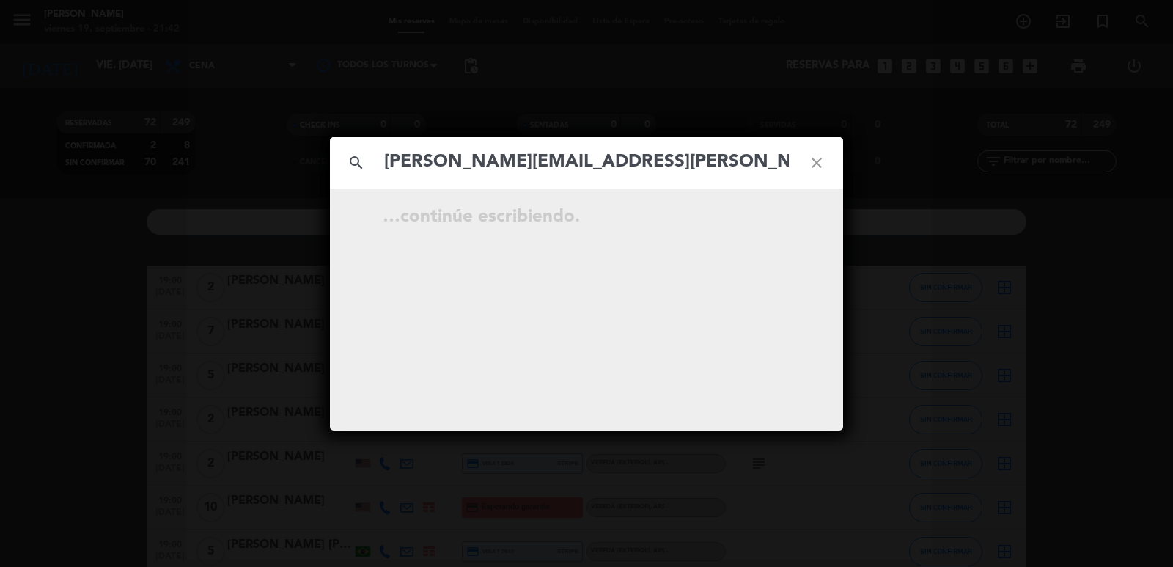
type input "[PERSON_NAME][EMAIL_ADDRESS][PERSON_NAME][DOMAIN_NAME]"
click at [771, 223] on icon "open_in_new" at bounding box center [780, 219] width 18 height 18
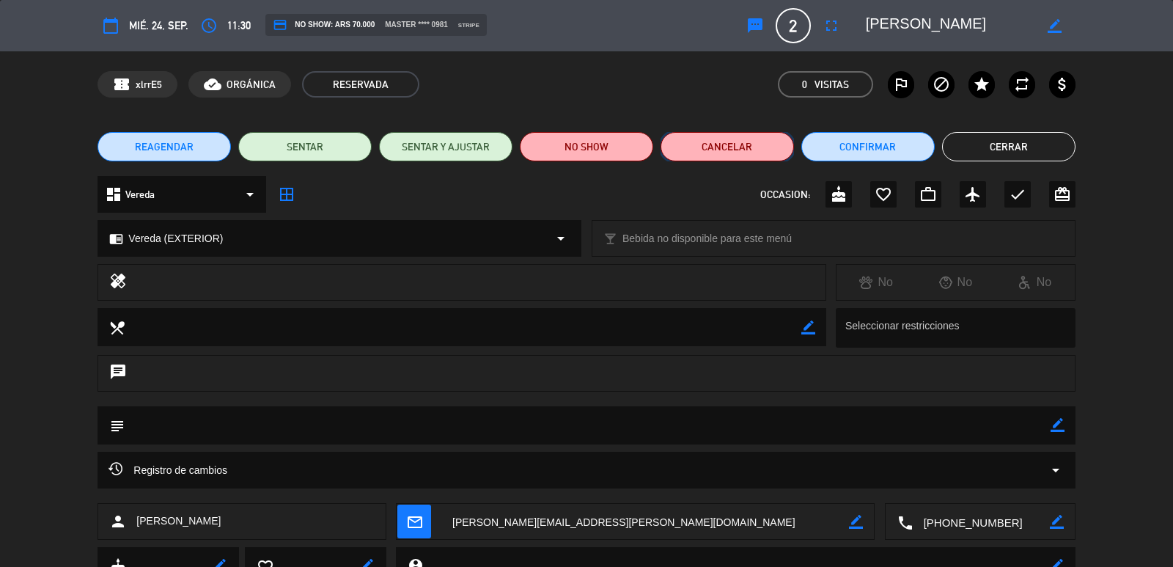
click at [704, 151] on button "Cancelar" at bounding box center [727, 146] width 133 height 29
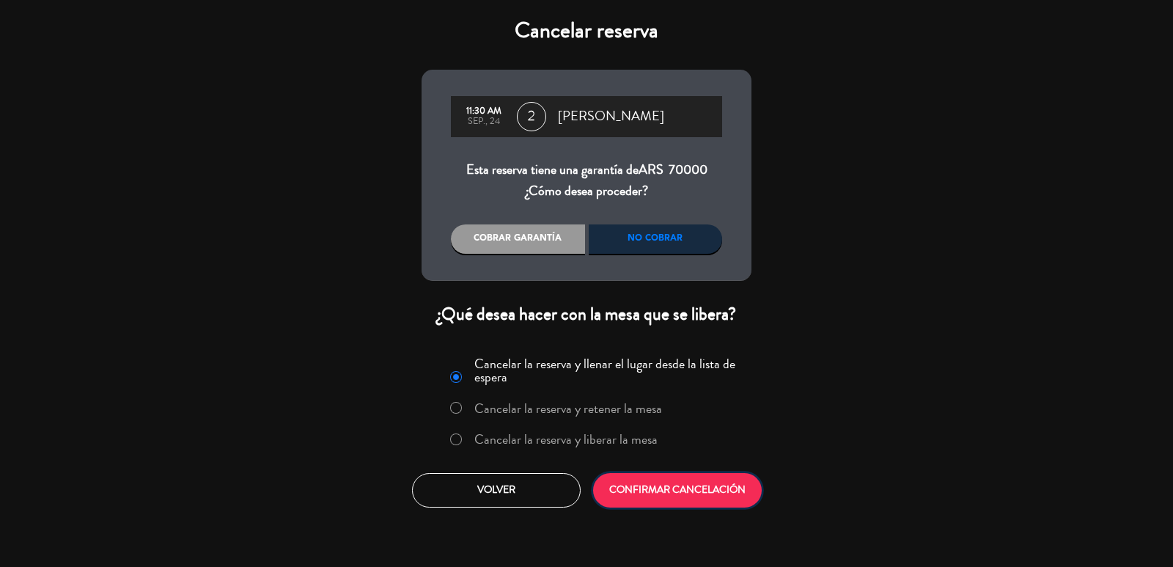
click at [663, 491] on button "CONFIRMAR CANCELACIÓN" at bounding box center [677, 490] width 169 height 34
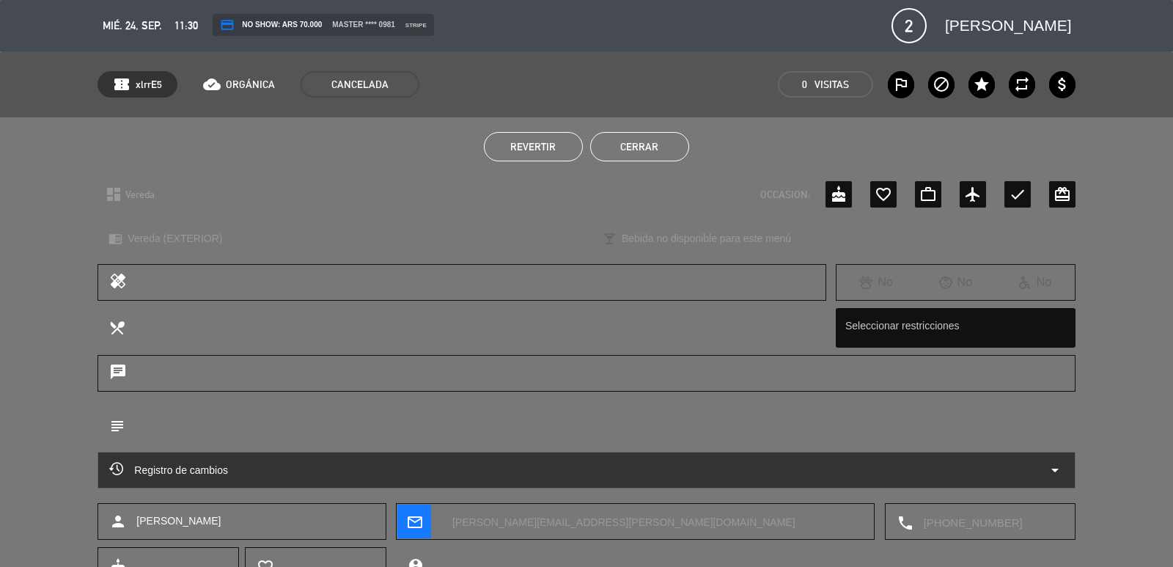
click at [624, 148] on button "Cerrar" at bounding box center [639, 146] width 99 height 29
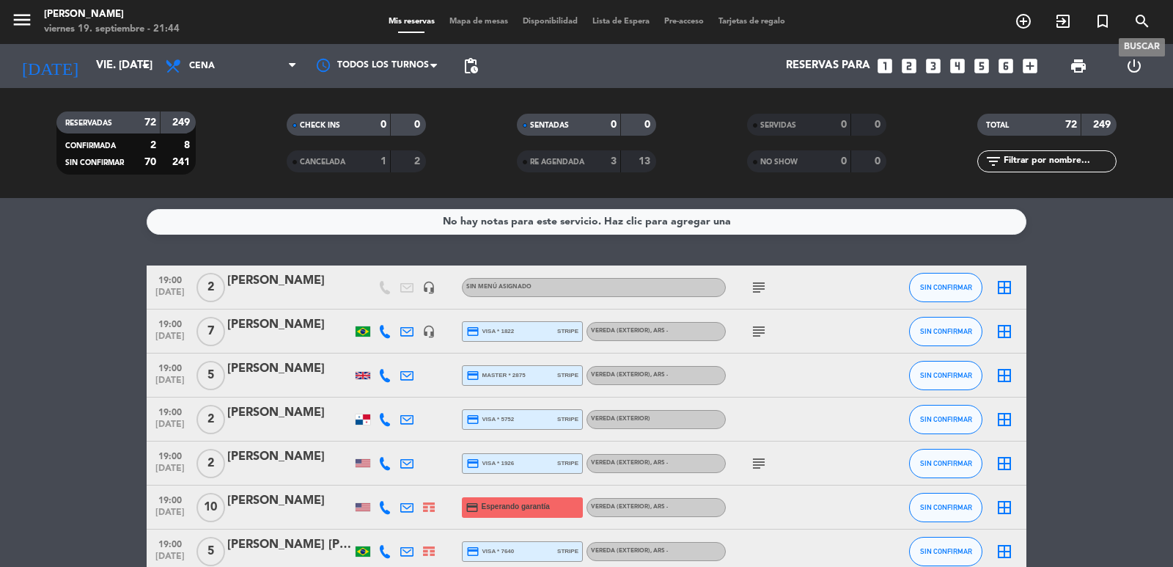
click at [1066, 26] on icon "search" at bounding box center [1143, 21] width 18 height 18
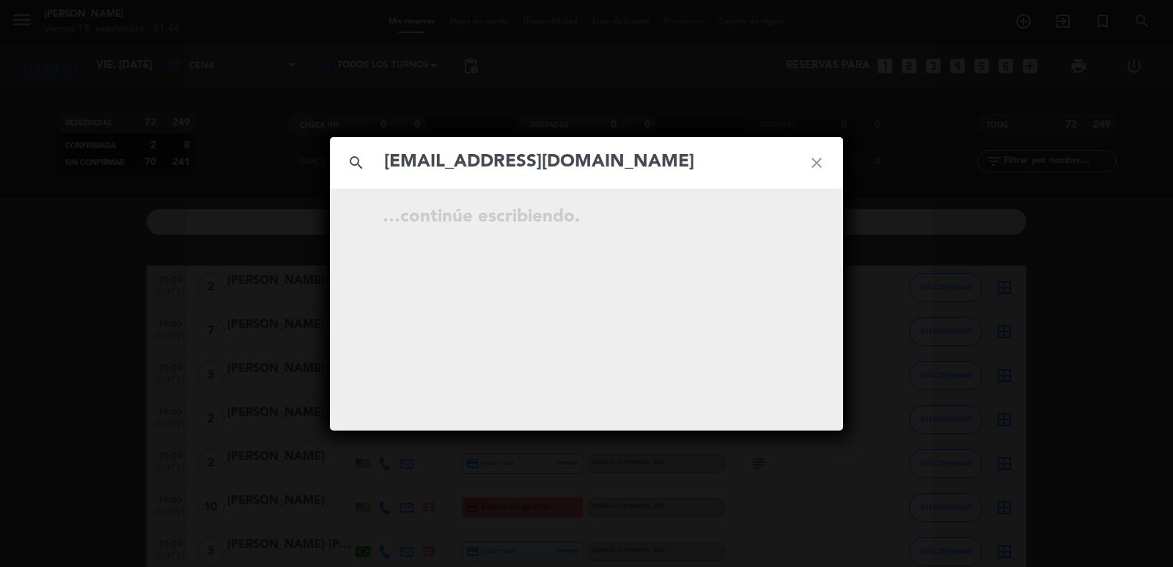
type input "[EMAIL_ADDRESS][DOMAIN_NAME]"
click at [671, 175] on input "[EMAIL_ADDRESS][DOMAIN_NAME]" at bounding box center [587, 162] width 408 height 30
click at [826, 163] on icon "close" at bounding box center [816, 162] width 53 height 53
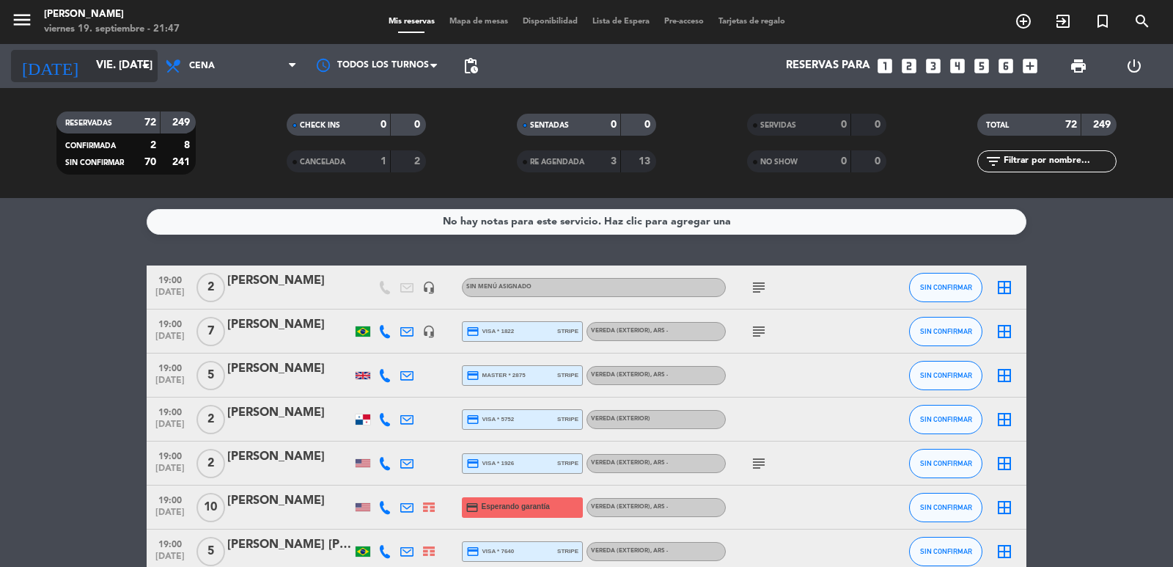
click at [145, 62] on icon "arrow_drop_down" at bounding box center [145, 66] width 18 height 18
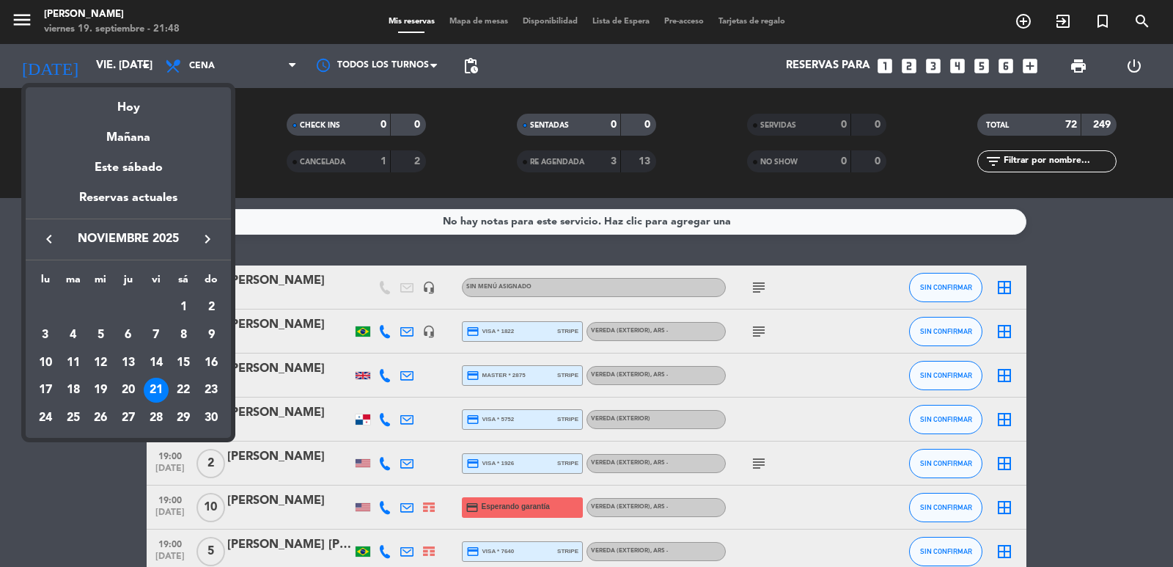
click at [204, 233] on icon "keyboard_arrow_right" at bounding box center [208, 239] width 18 height 18
click at [203, 233] on icon "keyboard_arrow_right" at bounding box center [208, 239] width 18 height 18
click at [201, 233] on icon "keyboard_arrow_right" at bounding box center [208, 239] width 18 height 18
click at [199, 233] on icon "keyboard_arrow_right" at bounding box center [208, 239] width 18 height 18
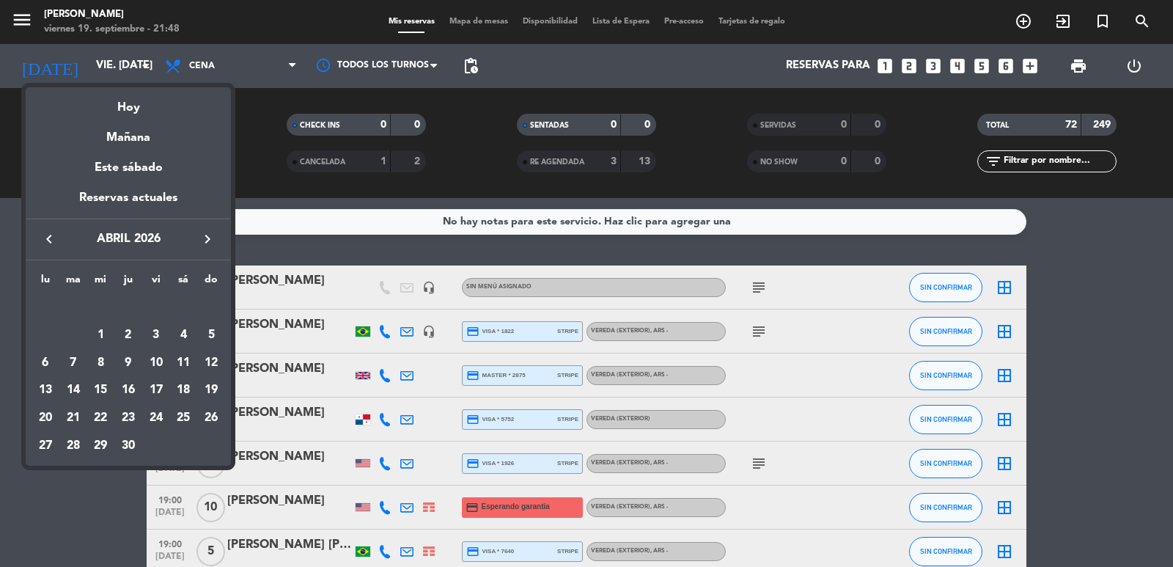
click at [156, 413] on div "24" at bounding box center [156, 417] width 25 height 25
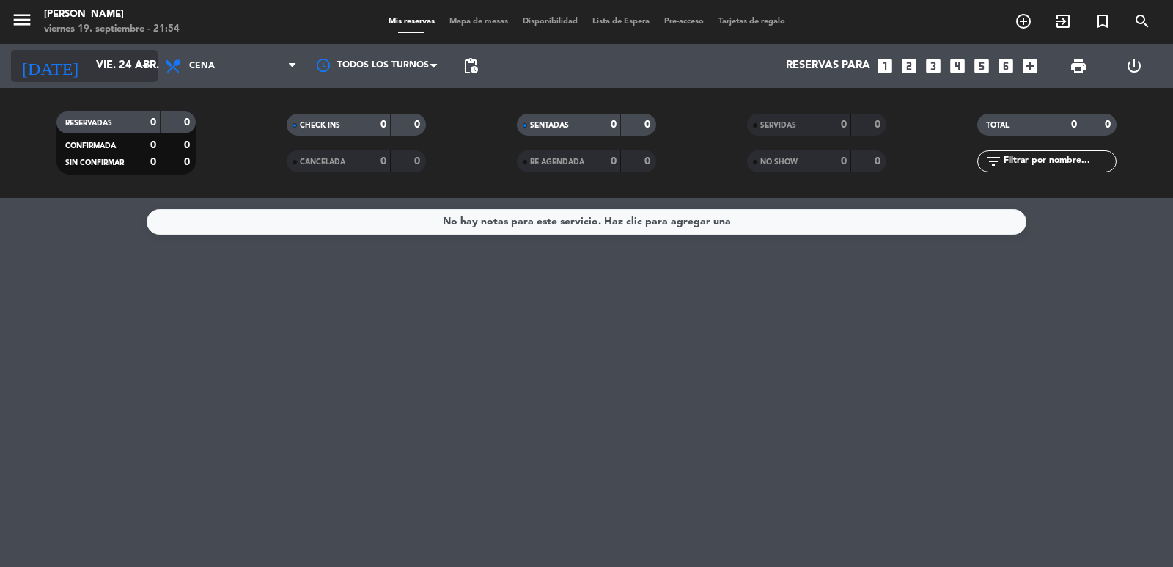
click at [128, 60] on input "vie. 24 abr." at bounding box center [160, 66] width 142 height 28
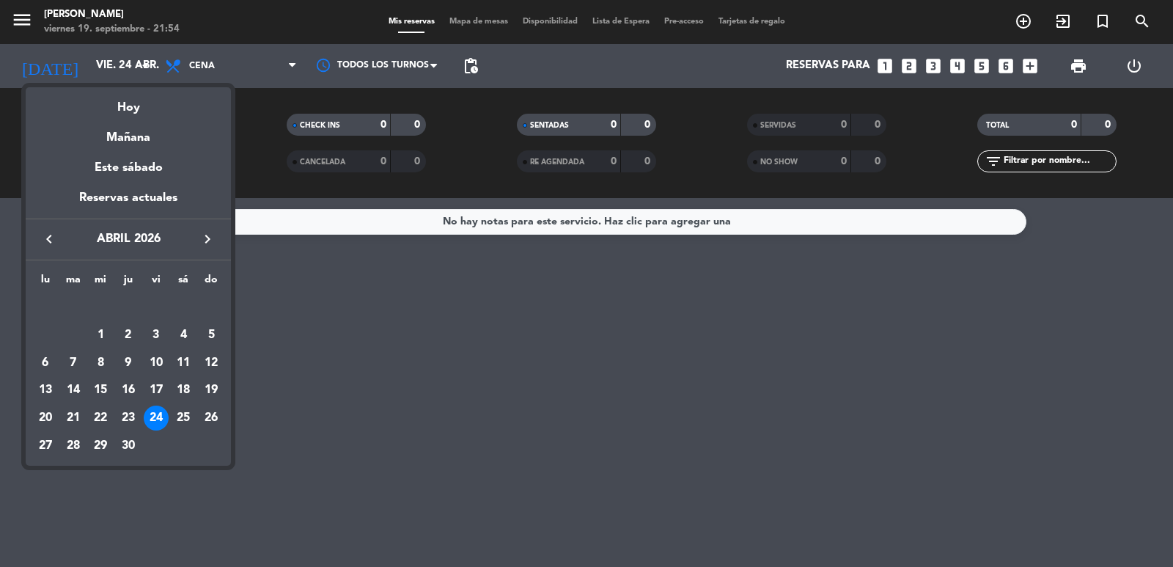
click at [136, 60] on div at bounding box center [586, 283] width 1173 height 567
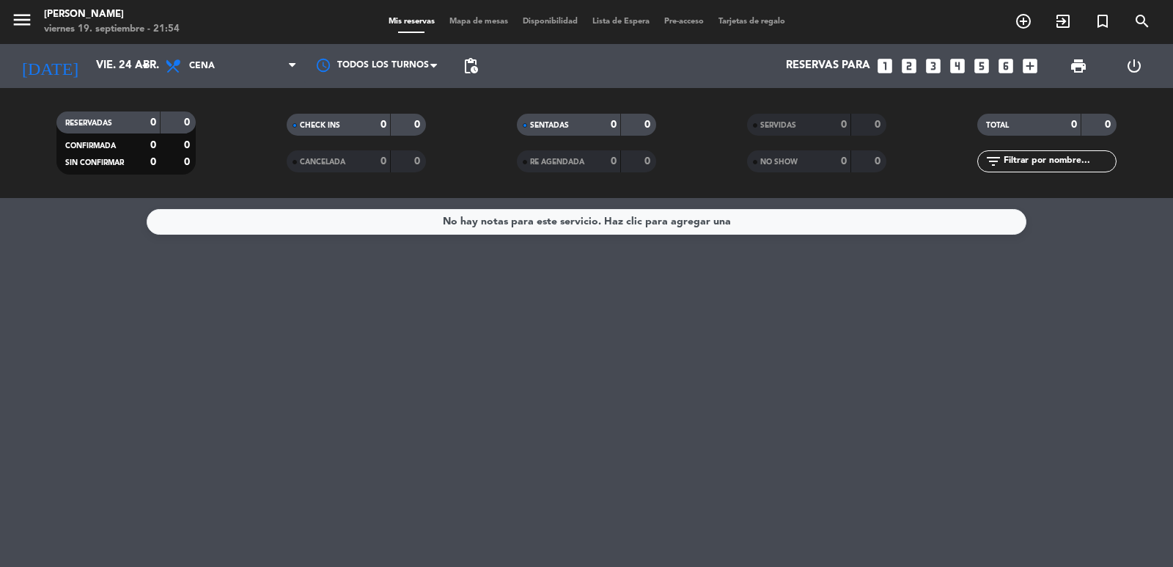
click at [136, 60] on icon "arrow_drop_down" at bounding box center [145, 66] width 18 height 18
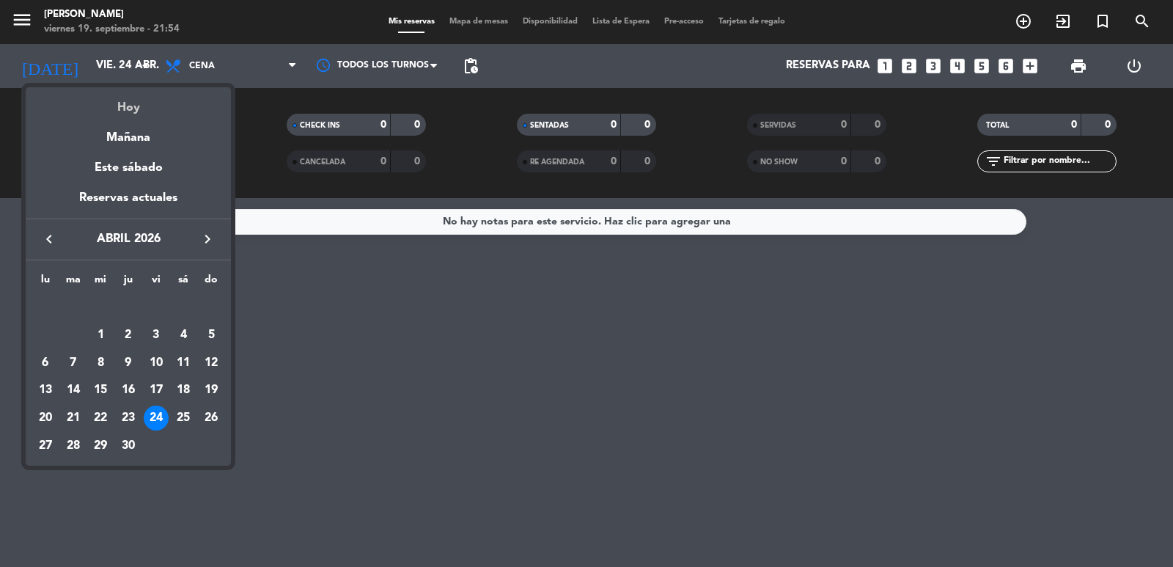
click at [124, 106] on div "Hoy" at bounding box center [128, 102] width 205 height 30
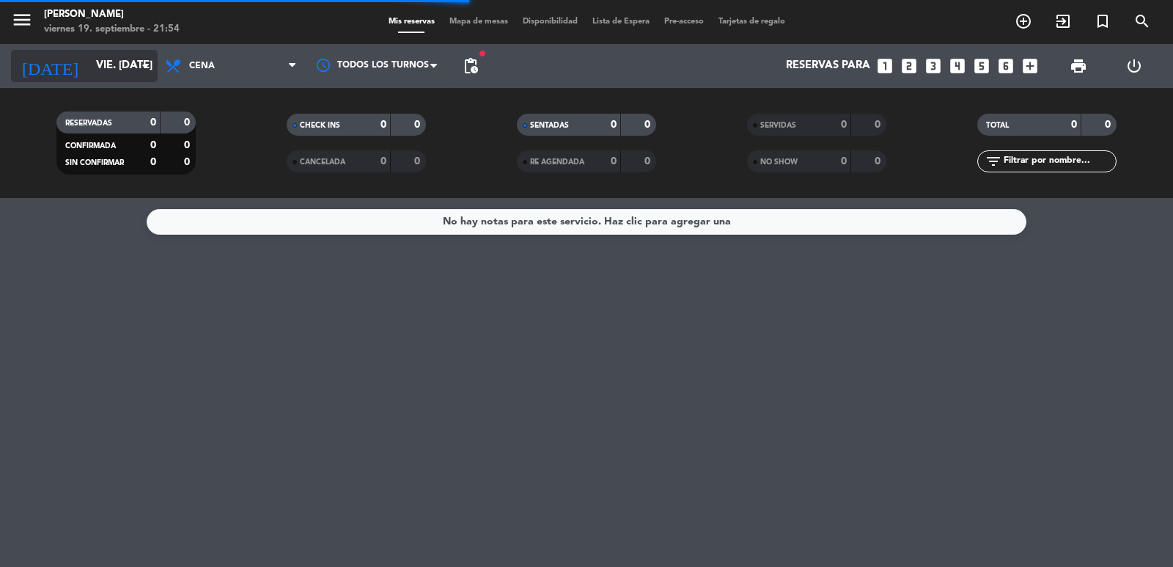
click at [137, 64] on icon "arrow_drop_down" at bounding box center [145, 66] width 18 height 18
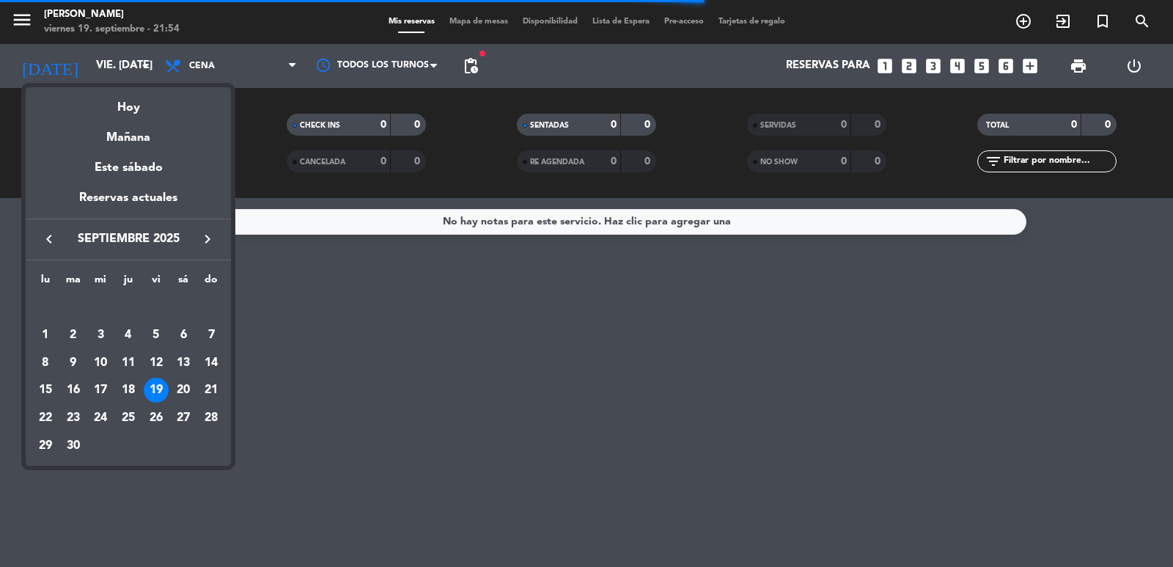
click at [207, 239] on icon "keyboard_arrow_right" at bounding box center [208, 239] width 18 height 18
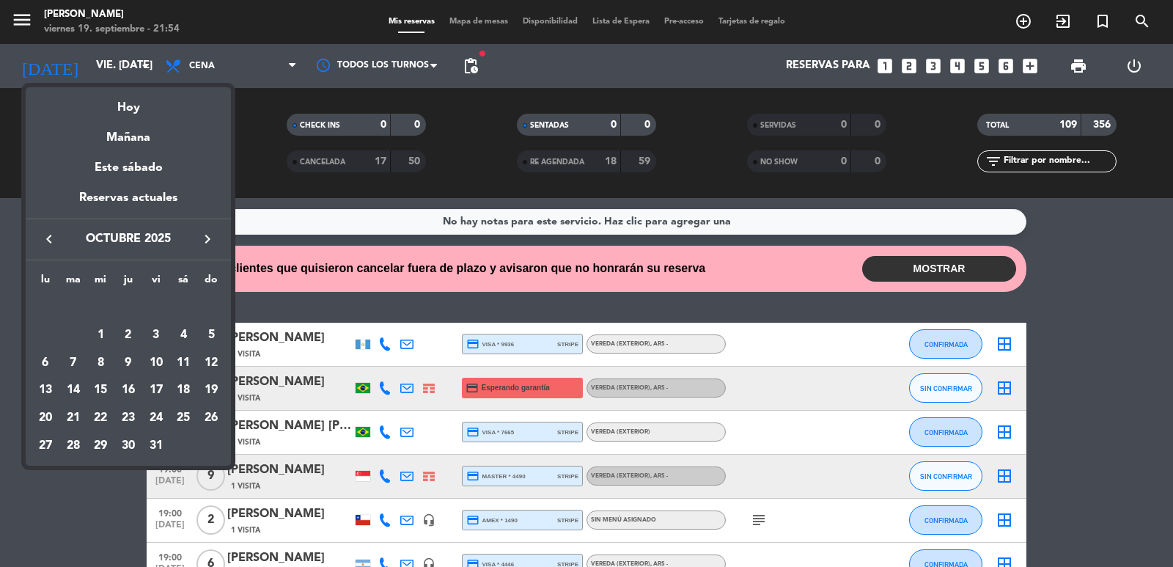
click at [153, 418] on div "24" at bounding box center [156, 417] width 25 height 25
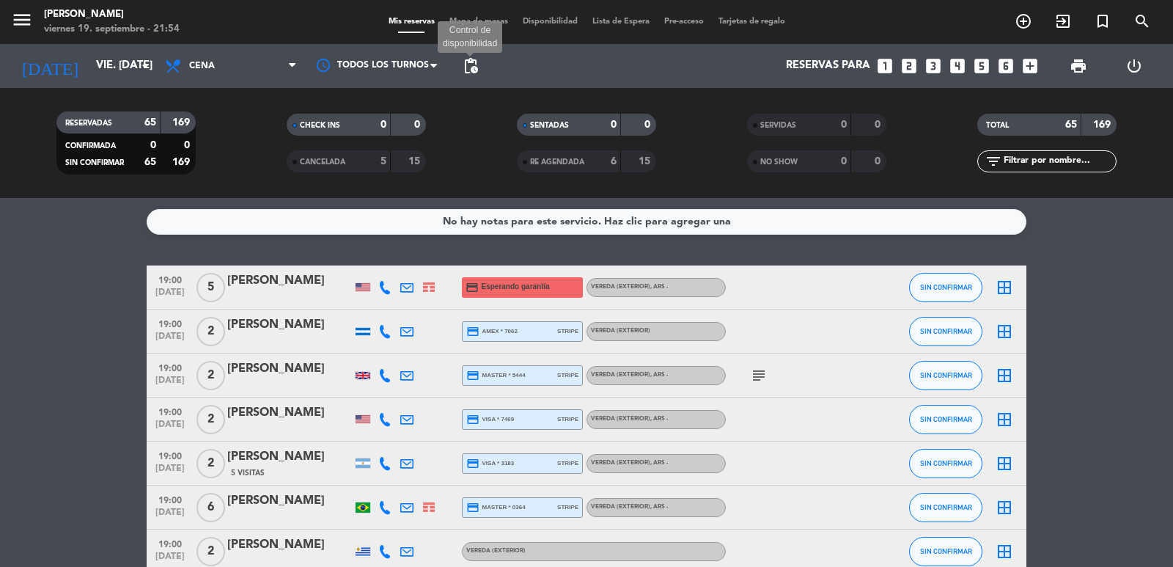
click at [473, 68] on span "pending_actions" at bounding box center [471, 66] width 18 height 18
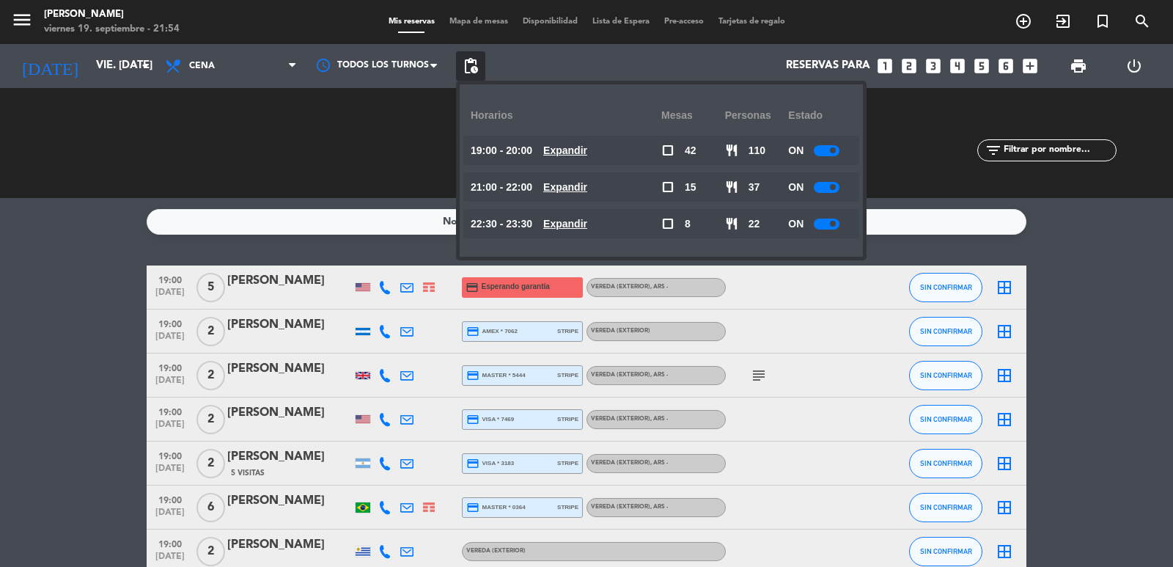
click at [569, 153] on u "Expandir" at bounding box center [565, 150] width 44 height 12
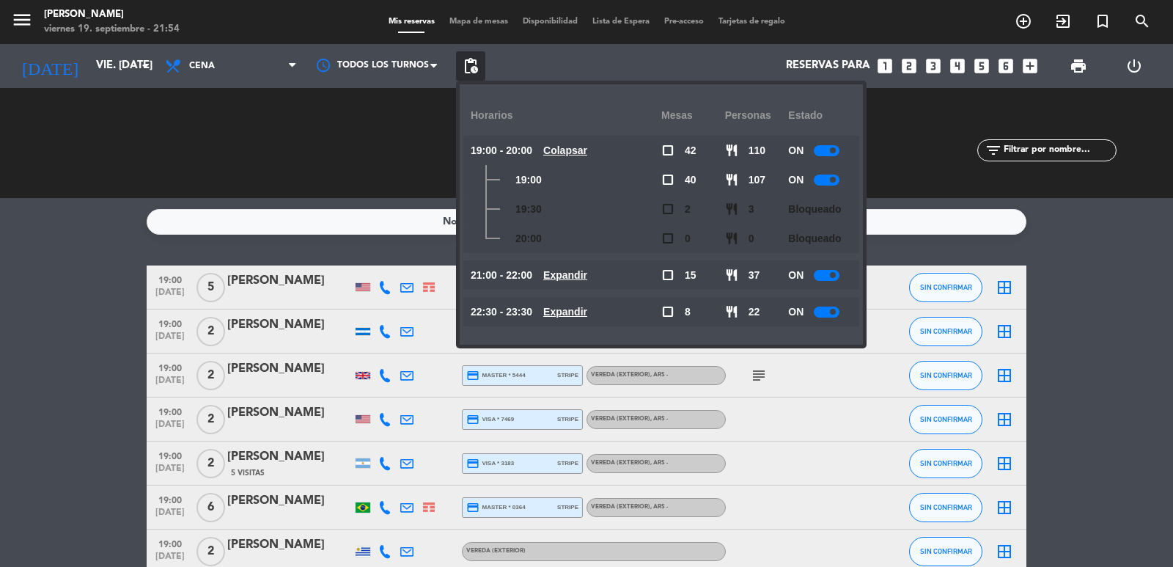
click at [570, 152] on u "Colapsar" at bounding box center [565, 150] width 44 height 12
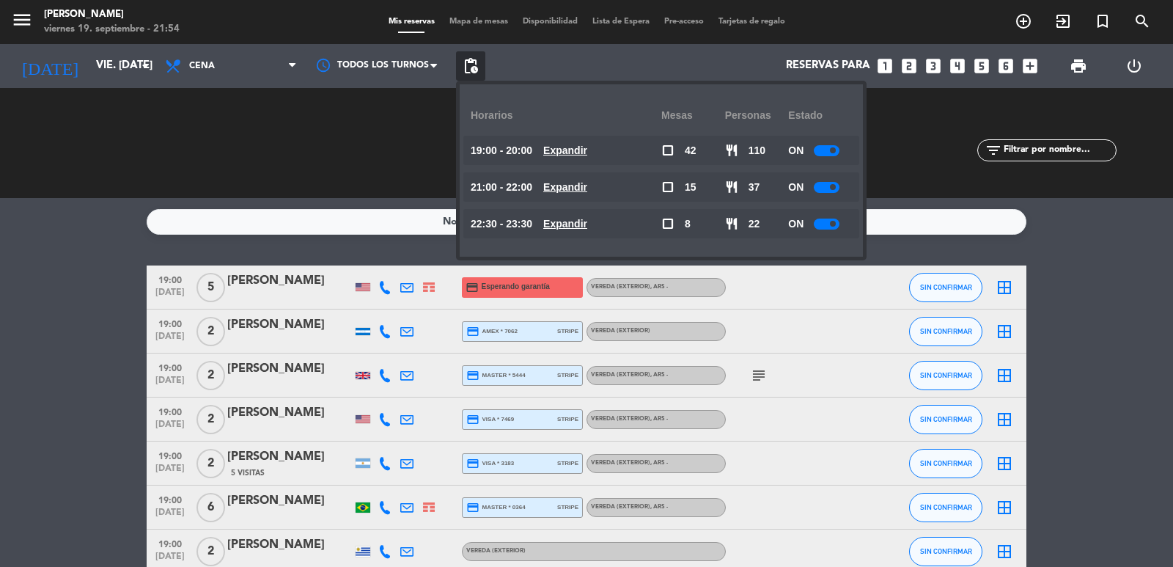
click at [587, 194] on span "Expandir" at bounding box center [565, 187] width 44 height 17
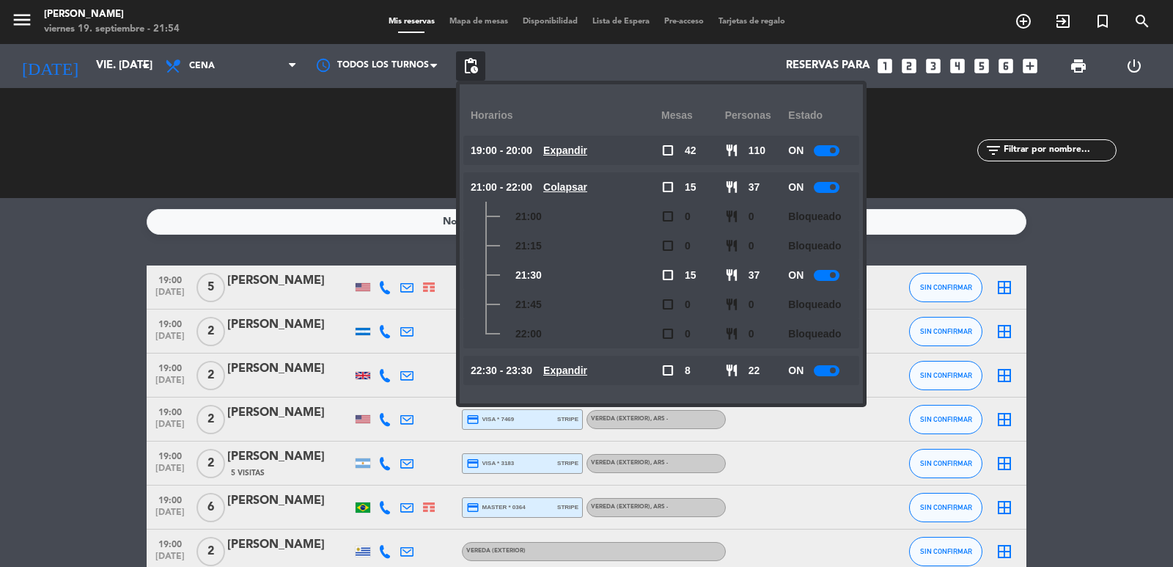
click at [587, 193] on u "Colapsar" at bounding box center [565, 187] width 44 height 12
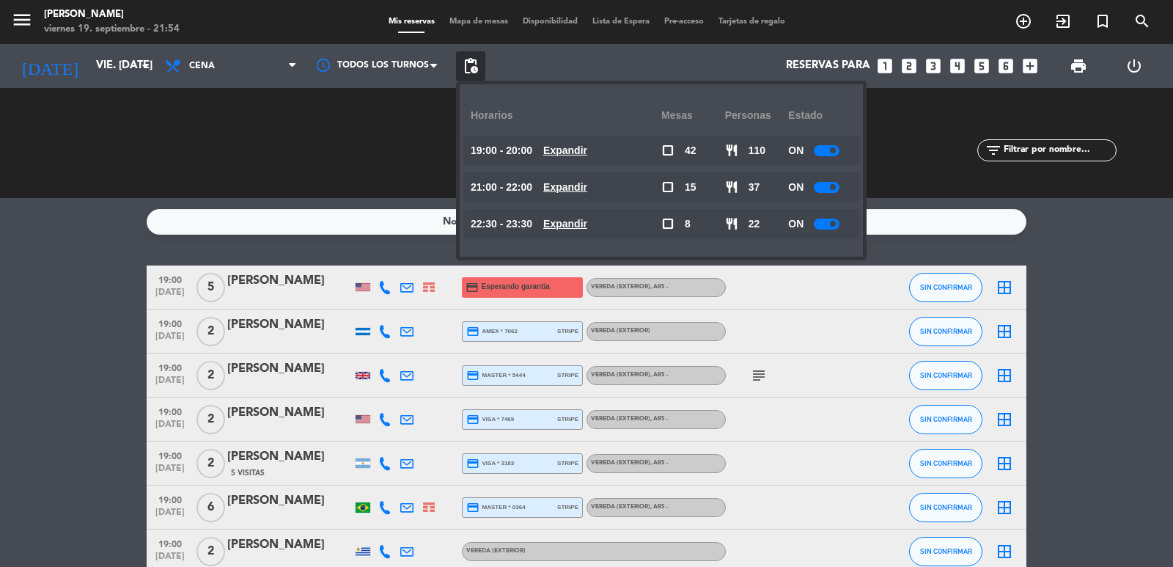
click at [587, 223] on u "Expandir" at bounding box center [565, 224] width 44 height 12
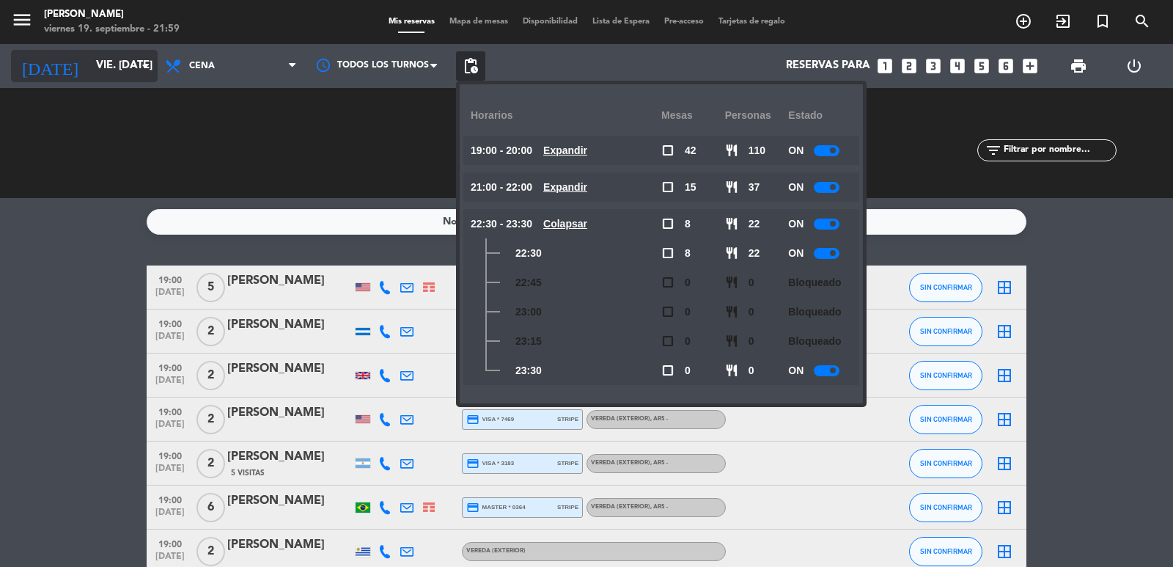
click at [122, 65] on input "vie. [DATE]" at bounding box center [160, 66] width 142 height 28
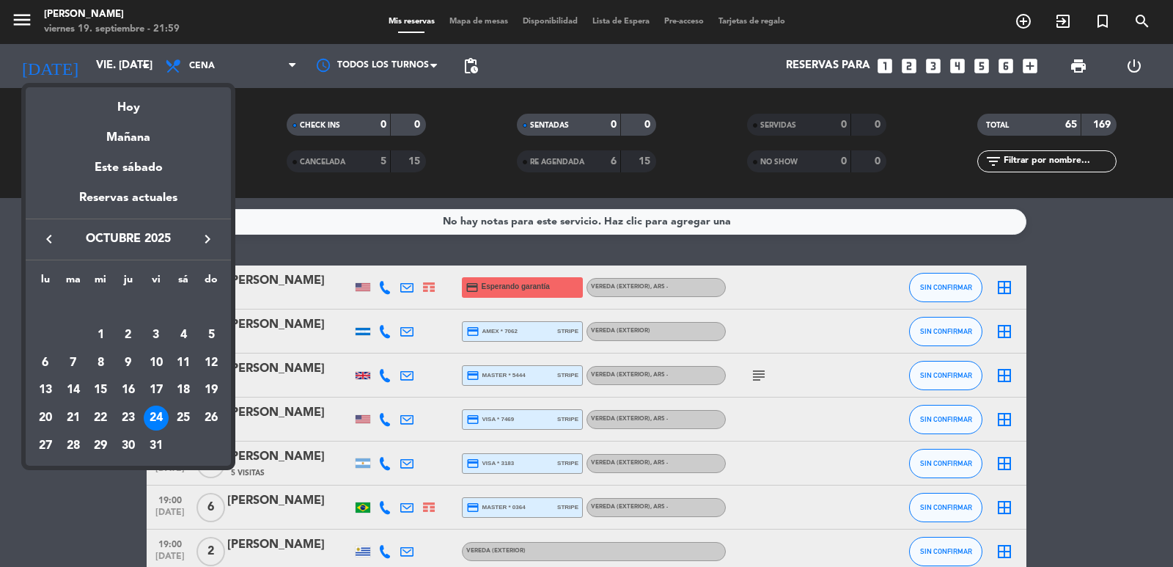
click at [51, 240] on icon "keyboard_arrow_left" at bounding box center [49, 239] width 18 height 18
click at [76, 415] on div "23" at bounding box center [73, 417] width 25 height 25
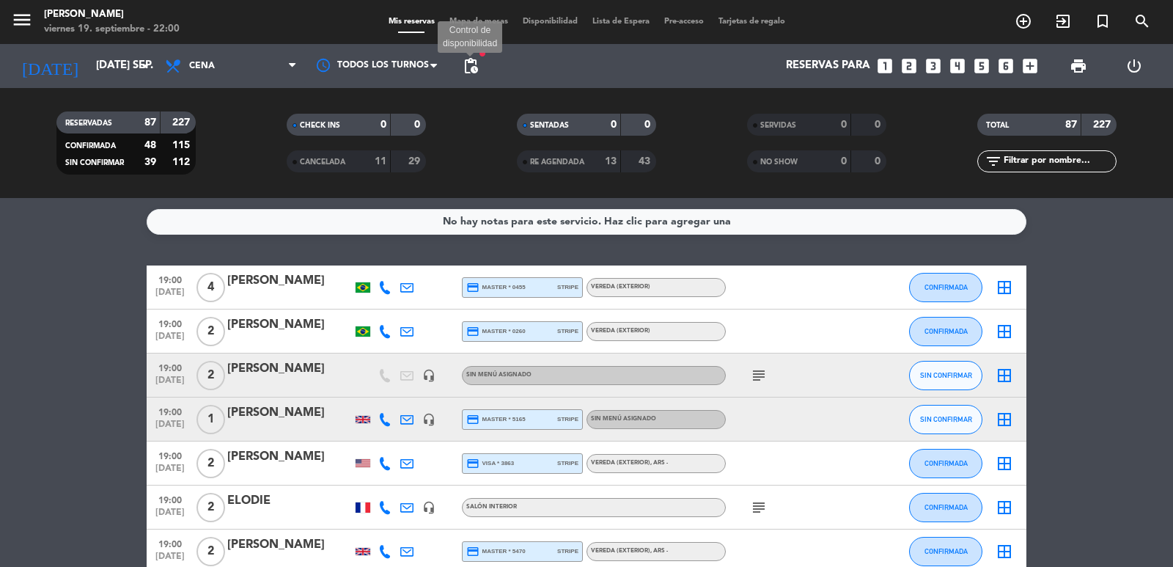
click at [474, 63] on span "pending_actions" at bounding box center [471, 66] width 18 height 18
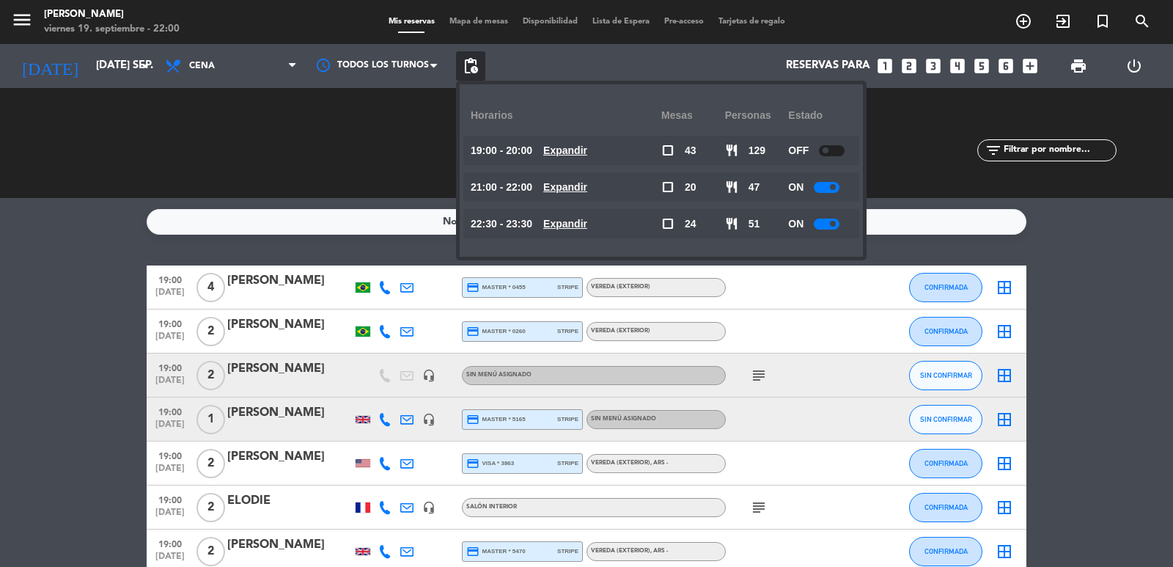
click at [587, 183] on u "Expandir" at bounding box center [565, 187] width 44 height 12
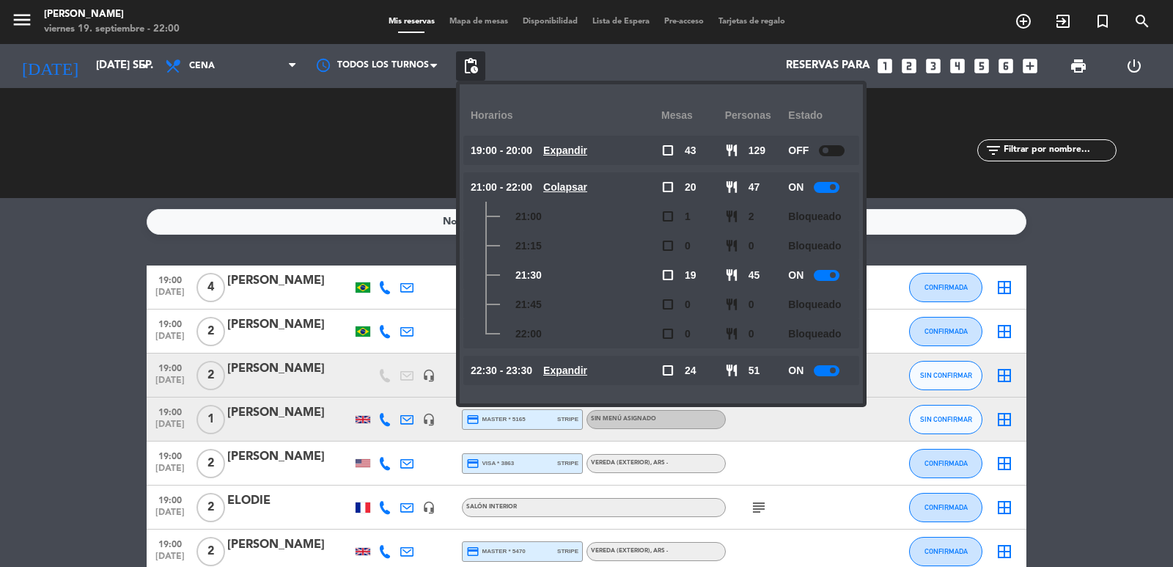
click at [587, 183] on u "Colapsar" at bounding box center [565, 187] width 44 height 12
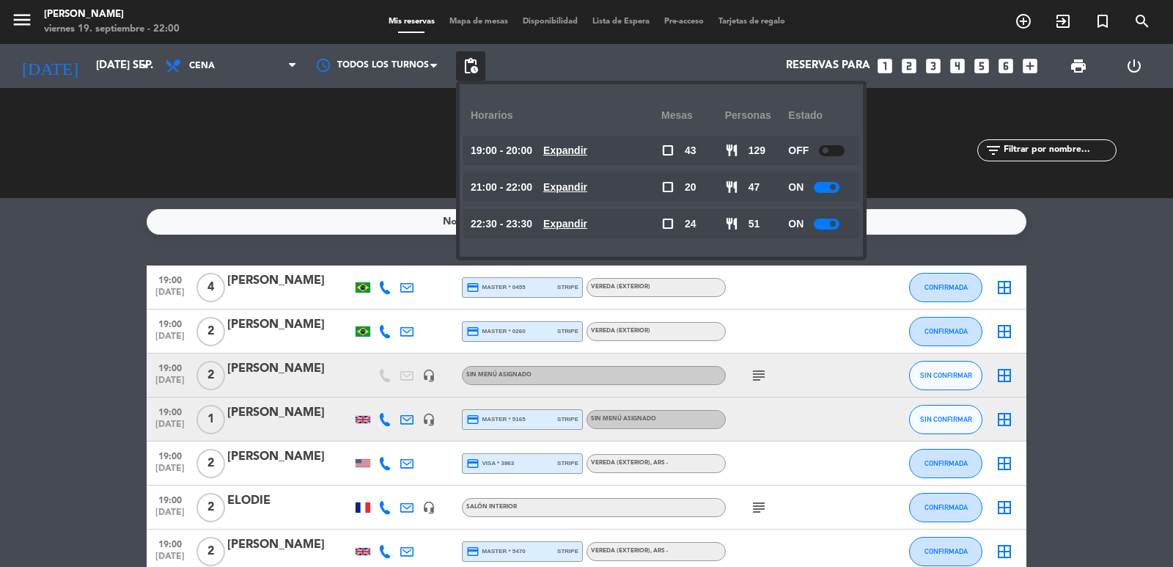
click at [579, 224] on u "Expandir" at bounding box center [565, 224] width 44 height 12
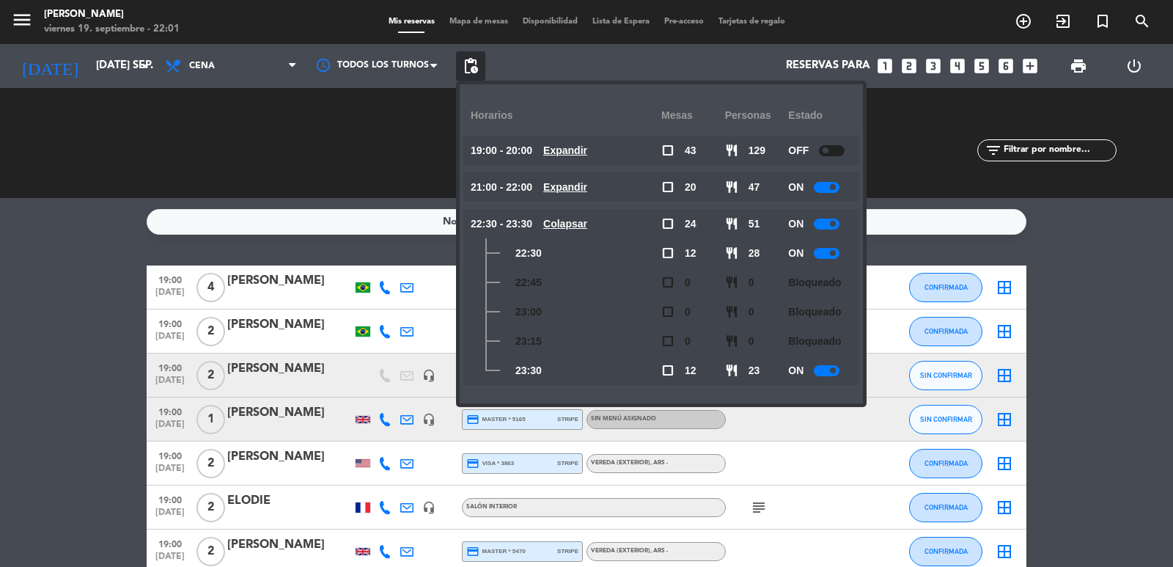
click at [928, 120] on div "SERVIDAS 0 0 NO SHOW 0 0" at bounding box center [817, 143] width 230 height 81
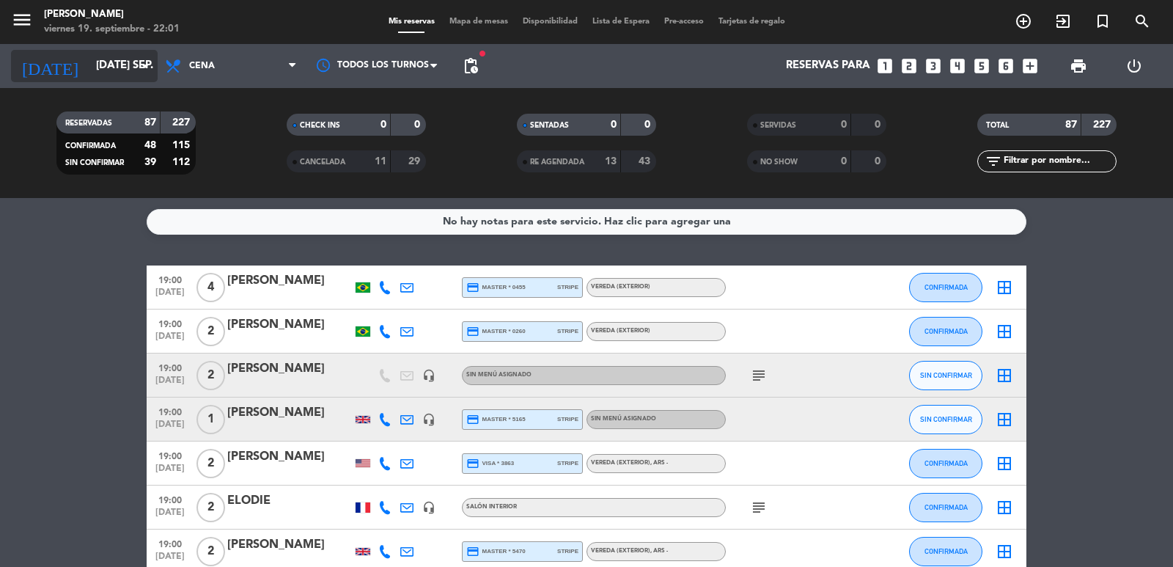
click at [148, 65] on icon "arrow_drop_down" at bounding box center [145, 66] width 18 height 18
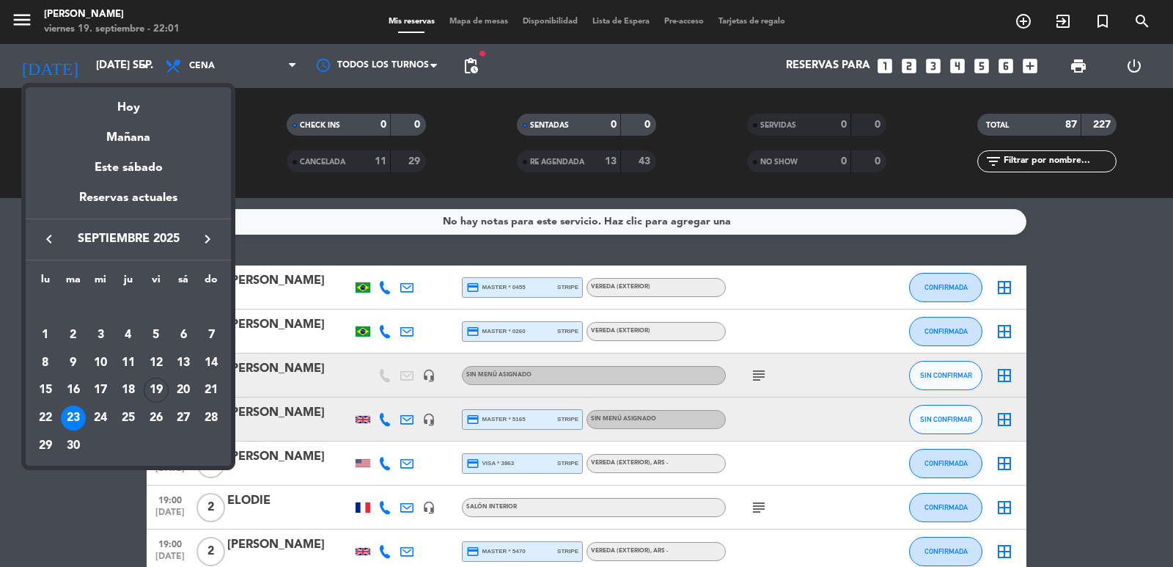
click at [197, 236] on button "keyboard_arrow_right" at bounding box center [207, 238] width 26 height 19
click at [198, 236] on button "keyboard_arrow_right" at bounding box center [207, 238] width 26 height 19
click at [99, 422] on div "24" at bounding box center [100, 417] width 25 height 25
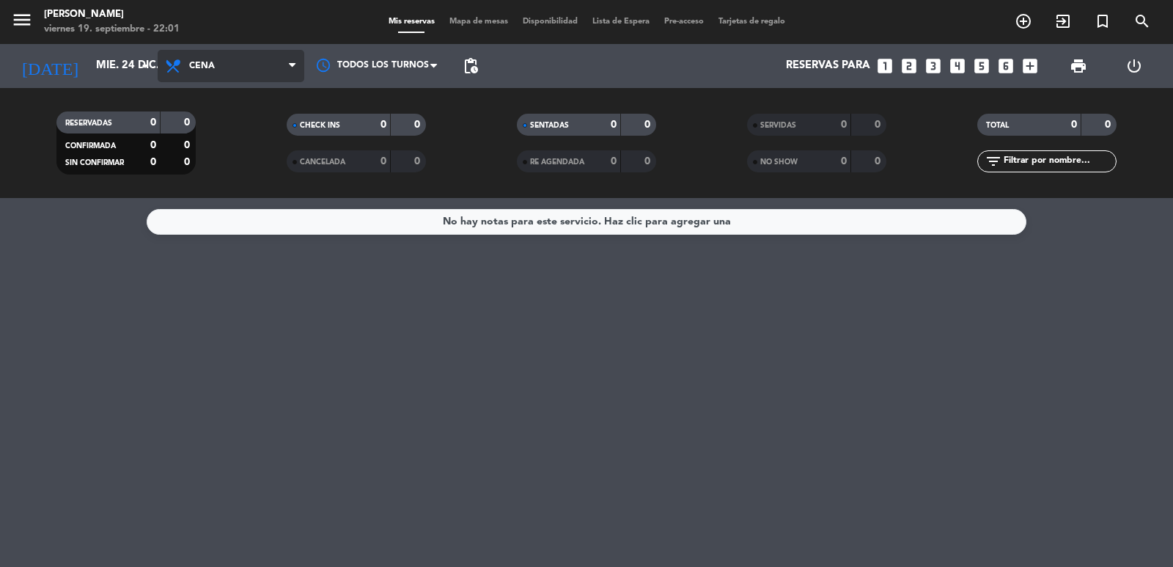
click at [284, 60] on span "Cena" at bounding box center [231, 66] width 147 height 32
click at [271, 128] on div "menu [PERSON_NAME] 19. septiembre - 22:01 Mis reservas Mapa de mesas Disponibil…" at bounding box center [586, 99] width 1173 height 198
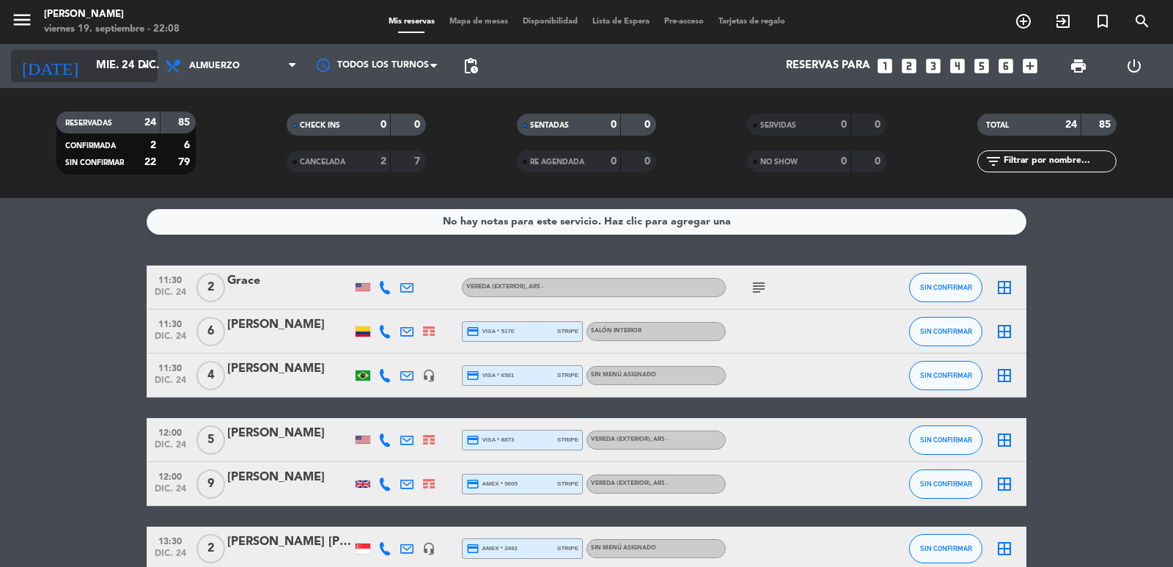
click at [89, 71] on input "mié. 24 dic." at bounding box center [160, 66] width 142 height 28
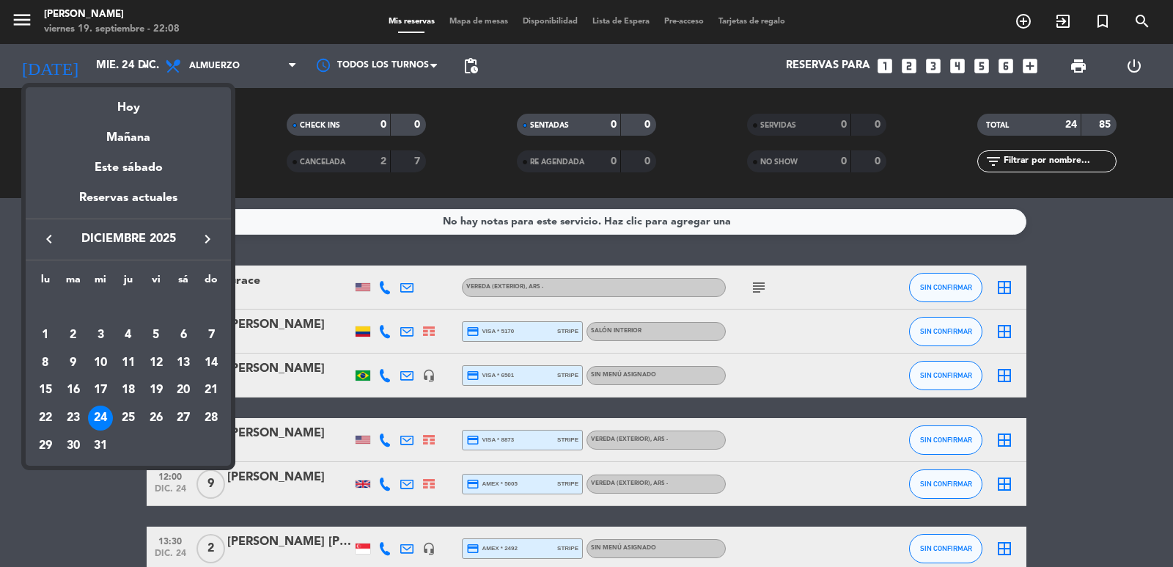
click at [205, 240] on icon "keyboard_arrow_right" at bounding box center [208, 239] width 18 height 18
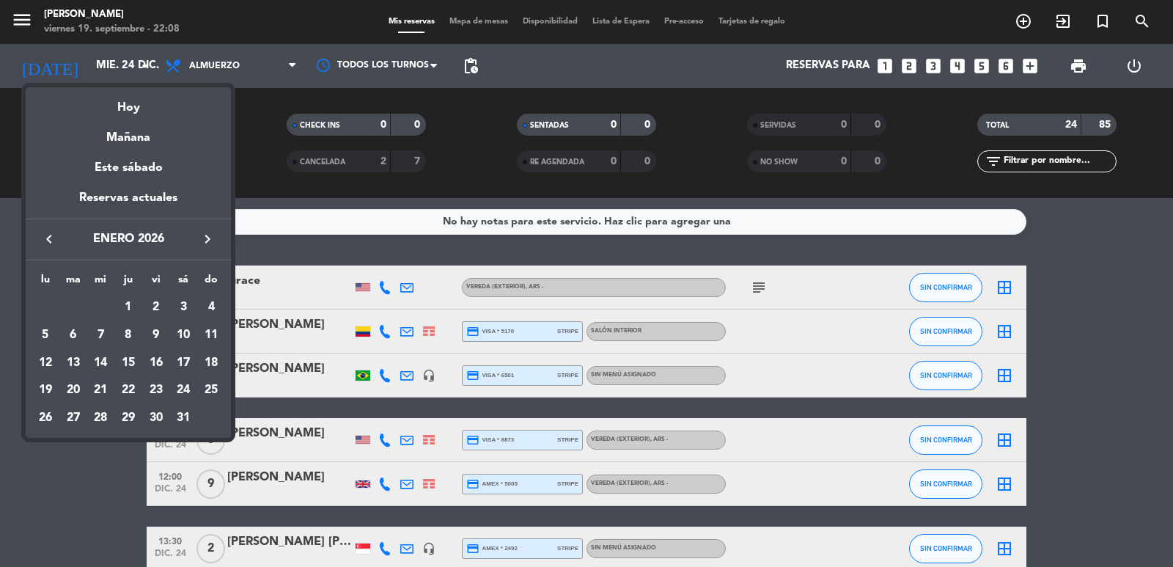
click at [48, 235] on icon "keyboard_arrow_left" at bounding box center [49, 239] width 18 height 18
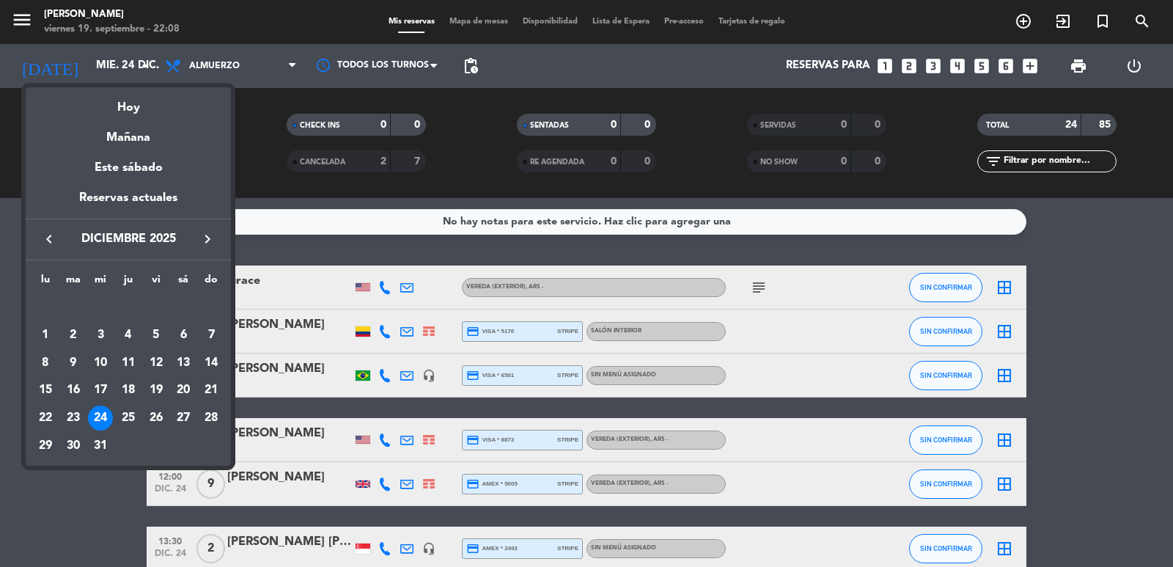
click at [48, 235] on icon "keyboard_arrow_left" at bounding box center [49, 239] width 18 height 18
click at [47, 235] on icon "keyboard_arrow_left" at bounding box center [49, 239] width 18 height 18
click at [182, 417] on div "25" at bounding box center [183, 417] width 25 height 25
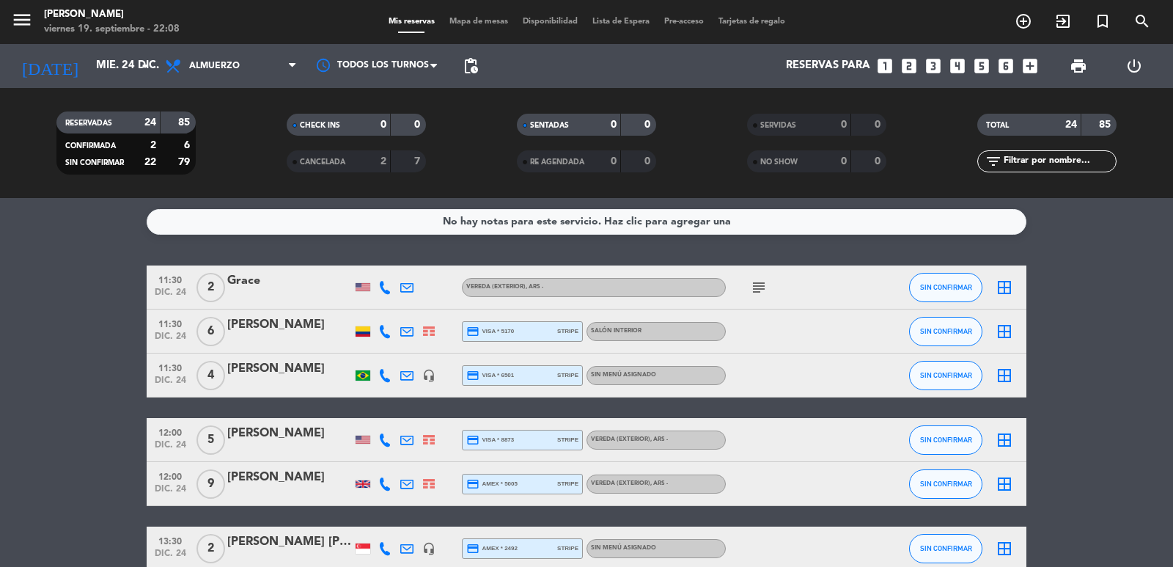
type input "sáb. [DATE]"
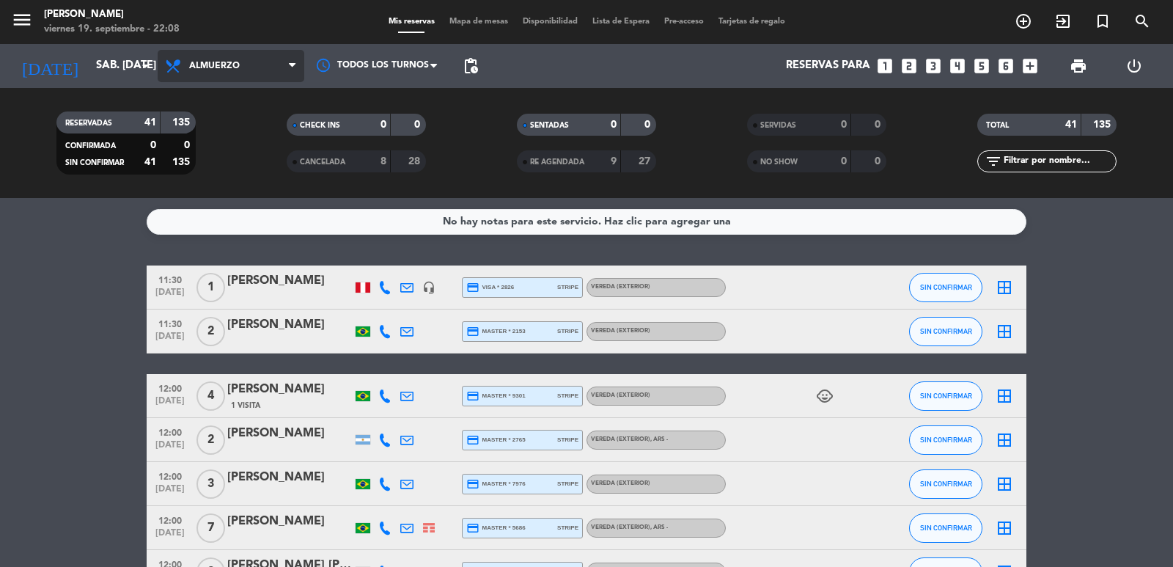
drag, startPoint x: 241, startPoint y: 69, endPoint x: 247, endPoint y: 84, distance: 16.5
click at [242, 69] on span "Almuerzo" at bounding box center [231, 66] width 147 height 32
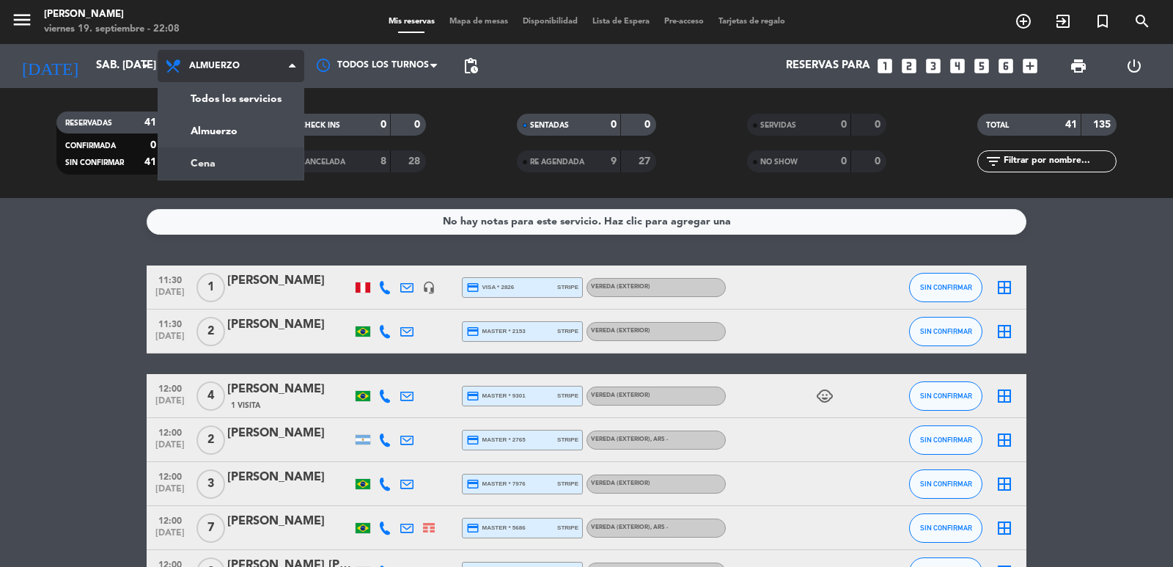
click at [268, 162] on div "menu [PERSON_NAME] 19. septiembre - 22:08 Mis reservas Mapa de mesas Disponibil…" at bounding box center [586, 99] width 1173 height 198
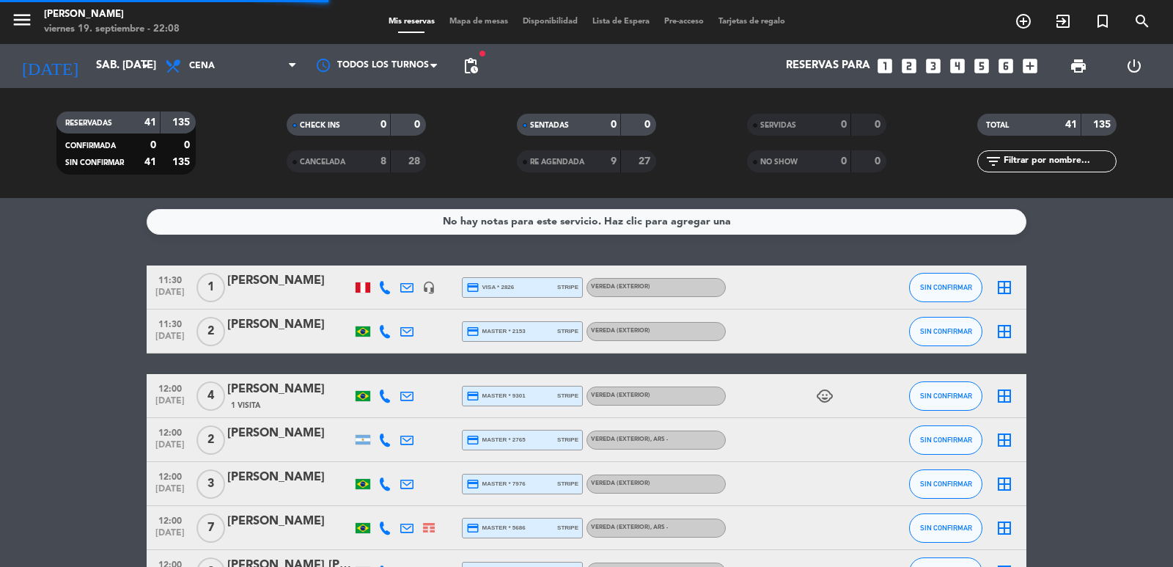
click at [460, 67] on span "pending_actions" at bounding box center [470, 65] width 29 height 29
click at [469, 70] on span "pending_actions" at bounding box center [471, 66] width 18 height 18
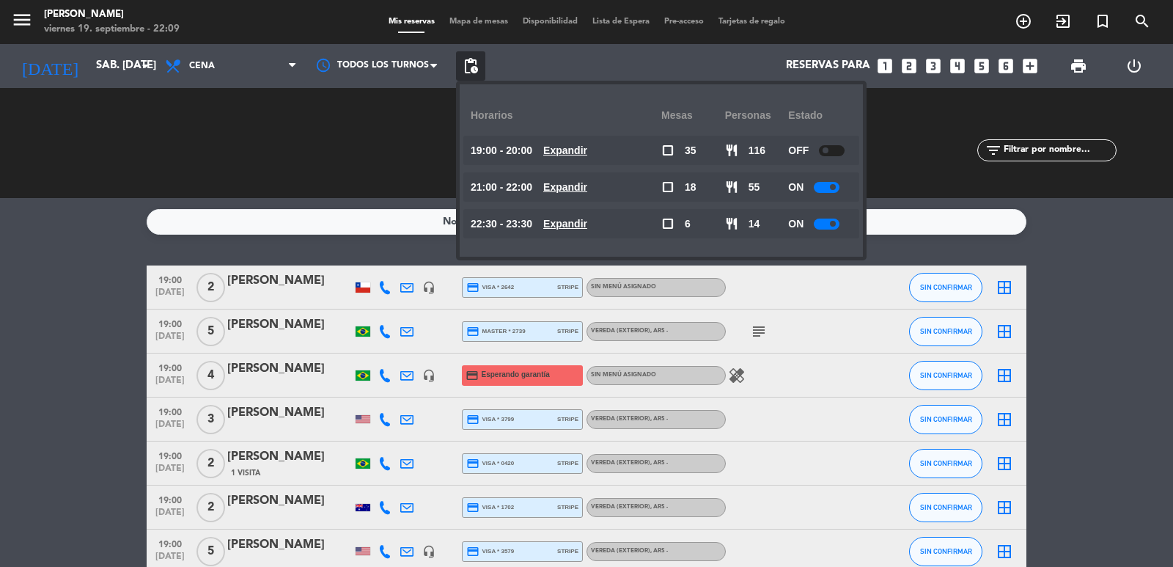
click at [587, 150] on u "Expandir" at bounding box center [565, 150] width 44 height 12
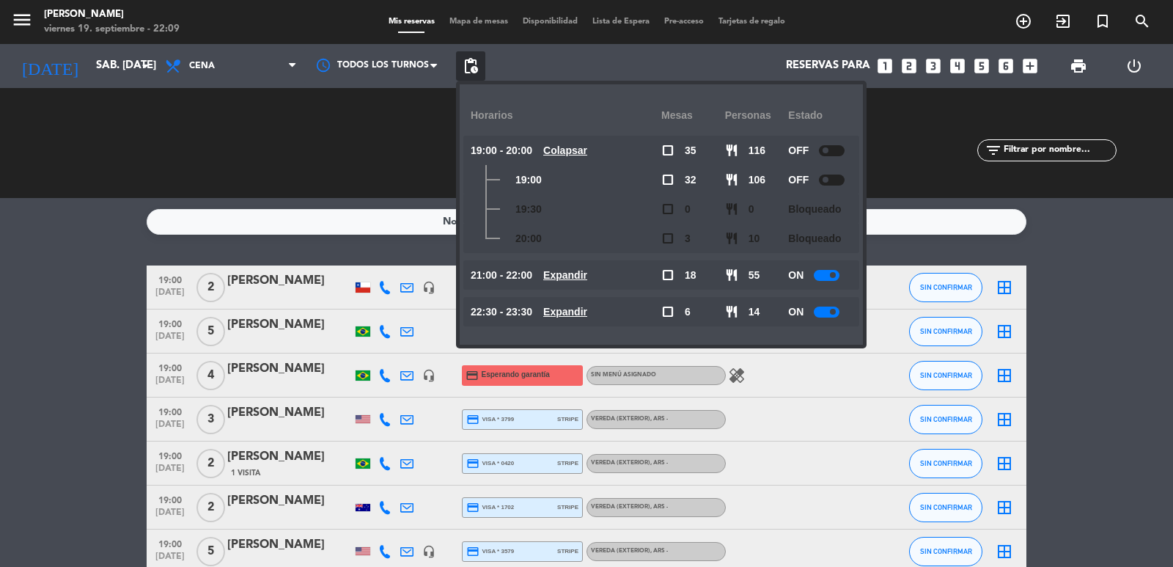
click at [587, 153] on u "Colapsar" at bounding box center [565, 150] width 44 height 12
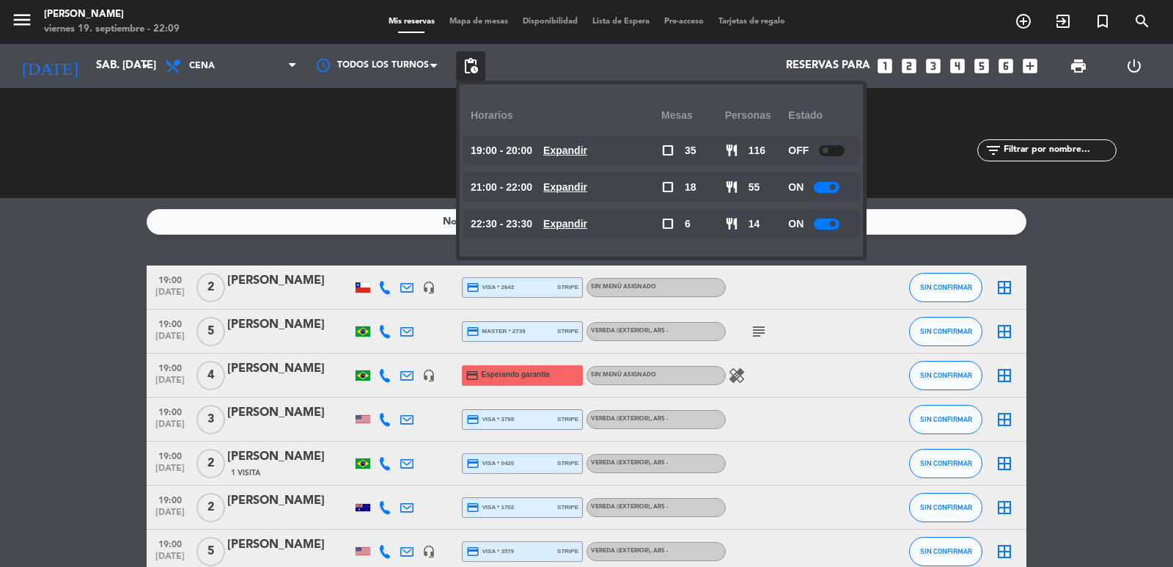
click at [587, 186] on u "Expandir" at bounding box center [565, 187] width 44 height 12
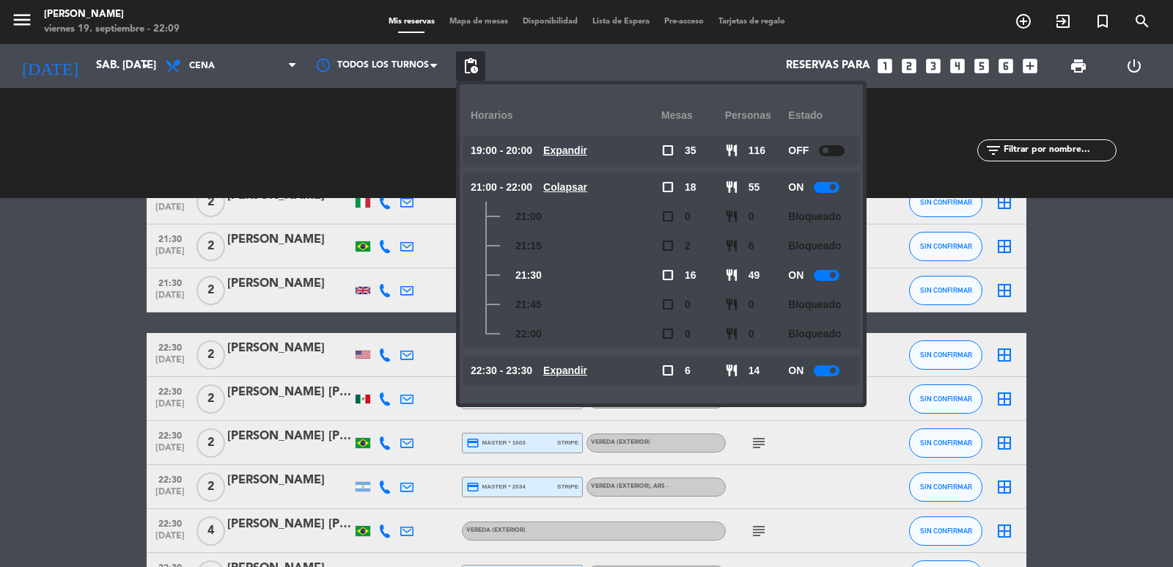
scroll to position [2450, 0]
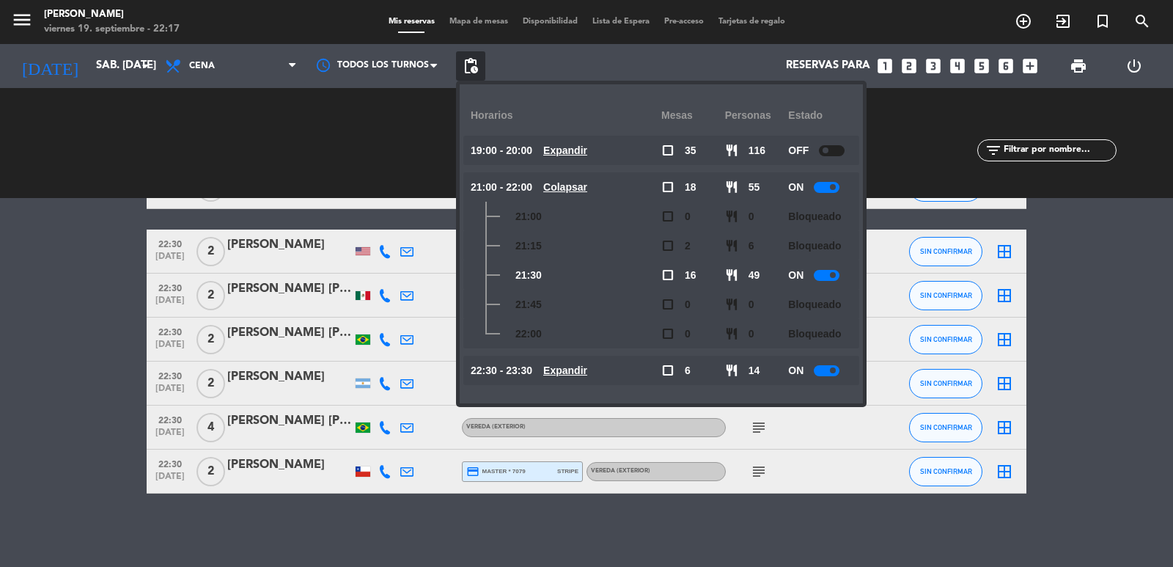
click at [381, 142] on div "CHECK INS 0 0" at bounding box center [356, 143] width 230 height 15
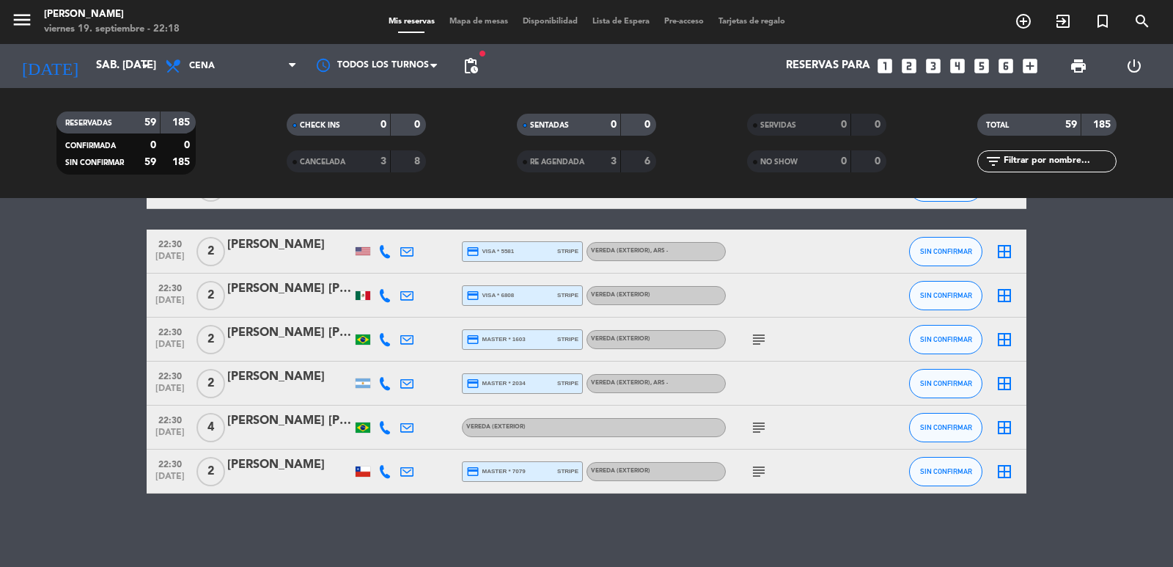
click at [1066, 65] on div "power_settings_new" at bounding box center [1134, 66] width 56 height 44
click at [1066, 65] on icon "power_settings_new" at bounding box center [1134, 66] width 18 height 18
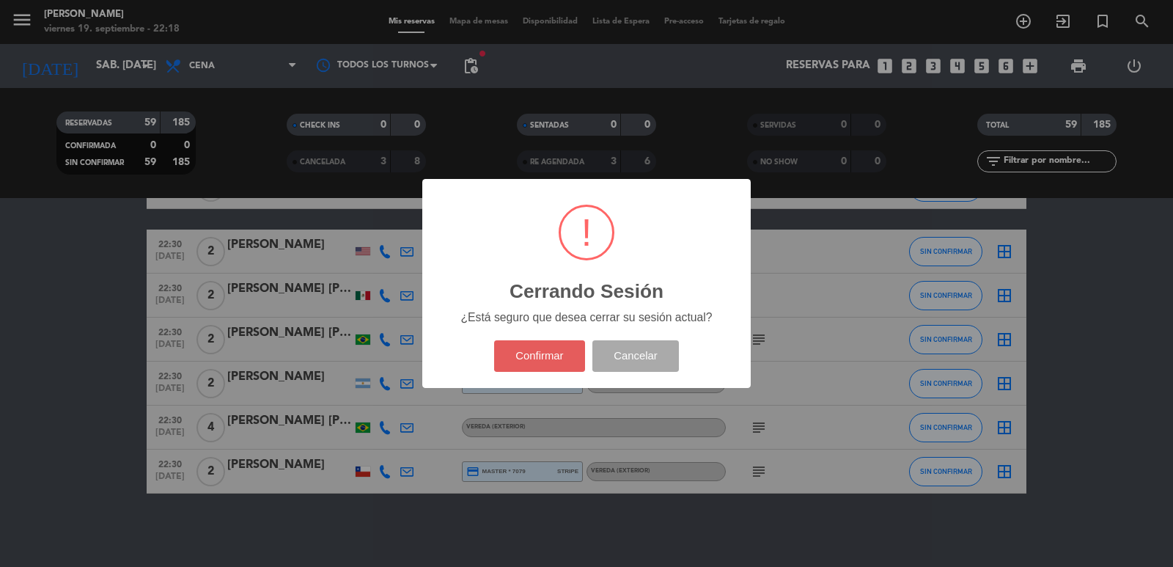
click at [569, 349] on button "Confirmar" at bounding box center [540, 356] width 92 height 32
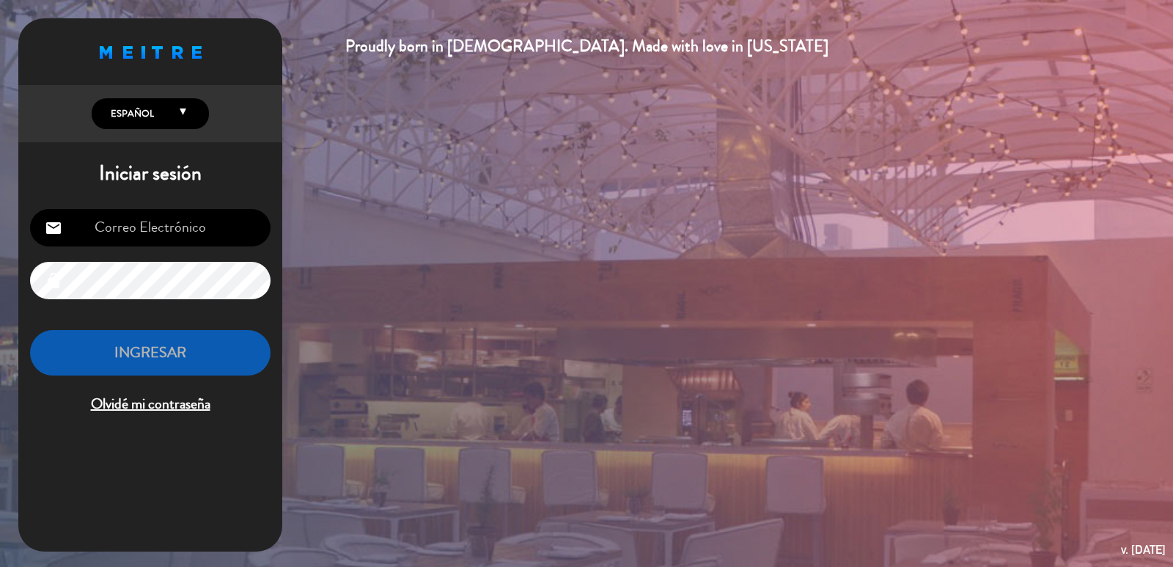
type input "[EMAIL_ADDRESS][DOMAIN_NAME]"
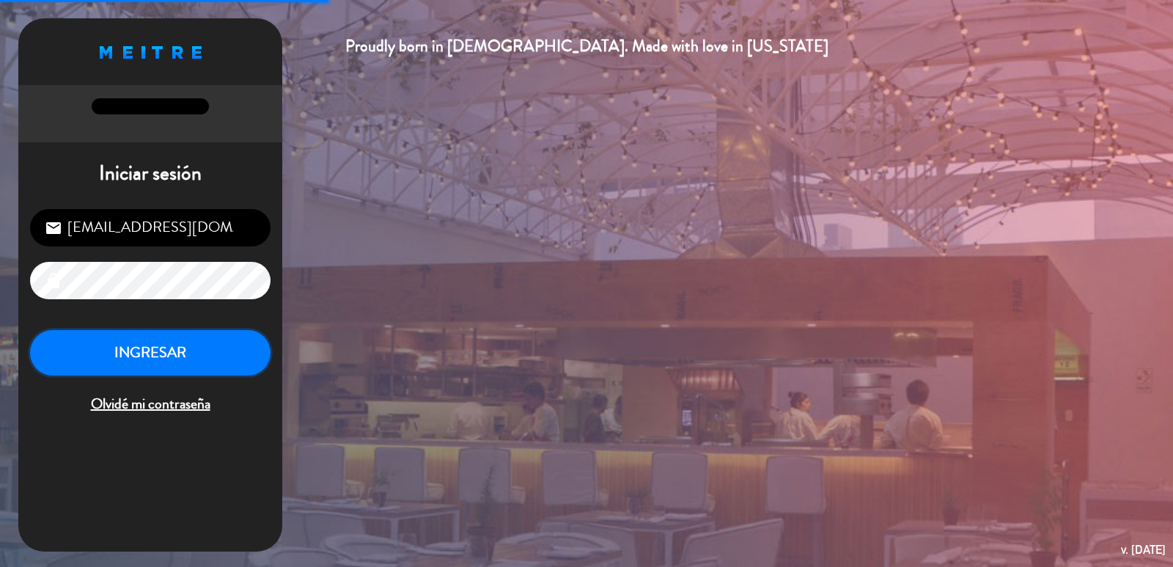
click at [162, 352] on button "INGRESAR" at bounding box center [150, 353] width 240 height 46
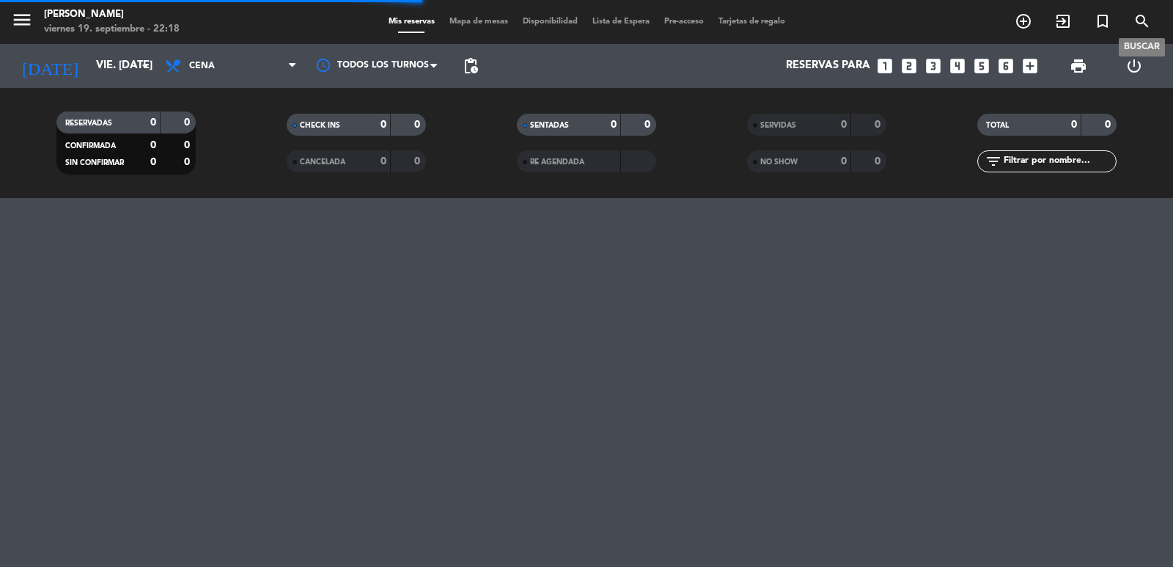
click at [1066, 28] on icon "search" at bounding box center [1143, 21] width 18 height 18
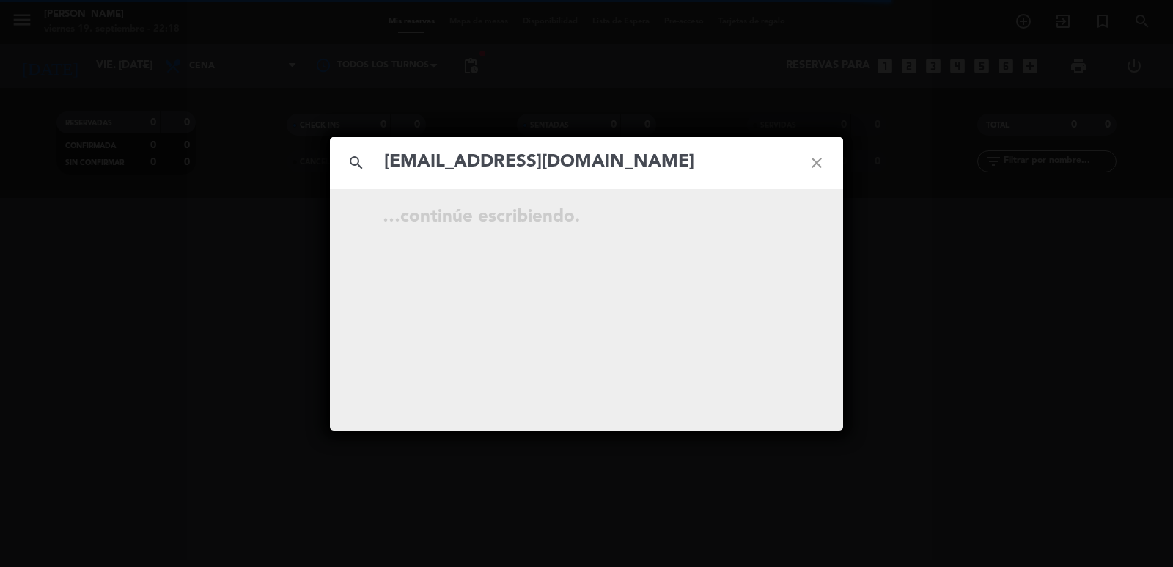
type input "[EMAIL_ADDRESS][DOMAIN_NAME]"
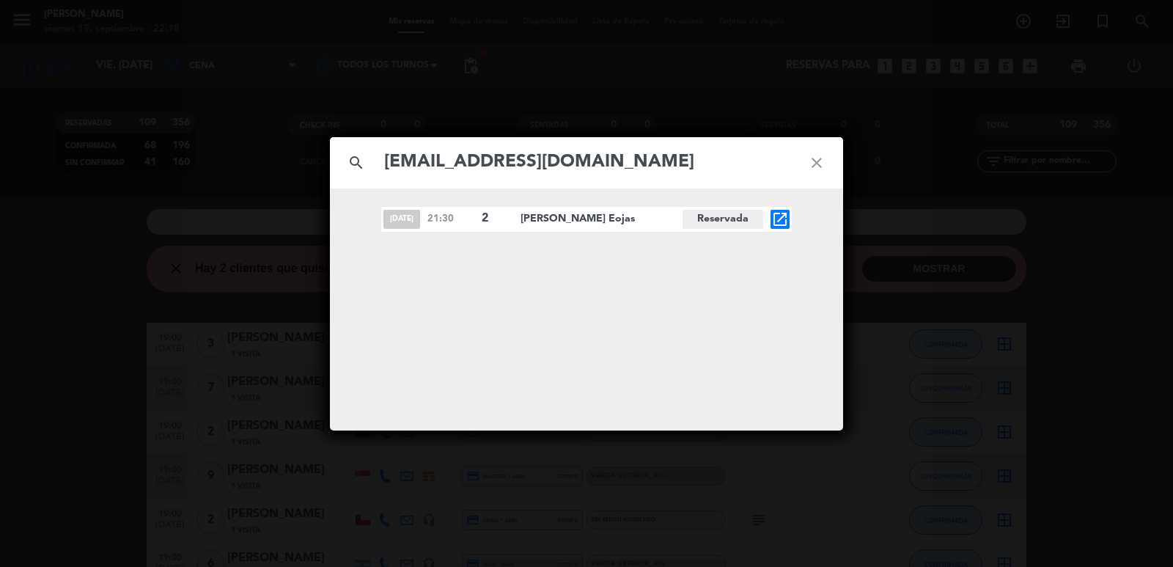
click at [775, 222] on icon "open_in_new" at bounding box center [780, 219] width 18 height 18
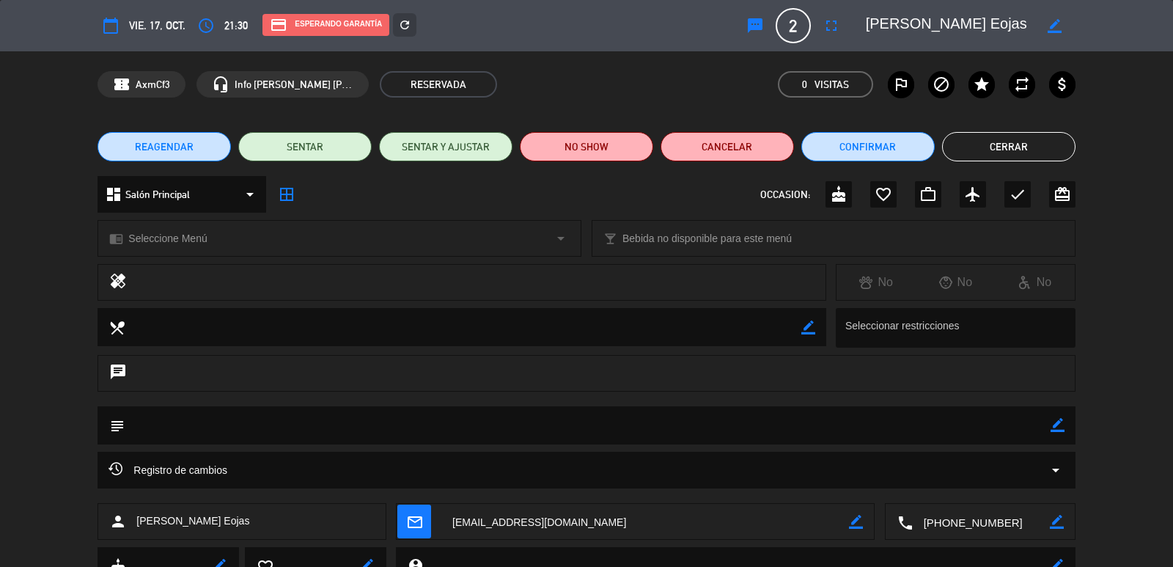
scroll to position [62, 0]
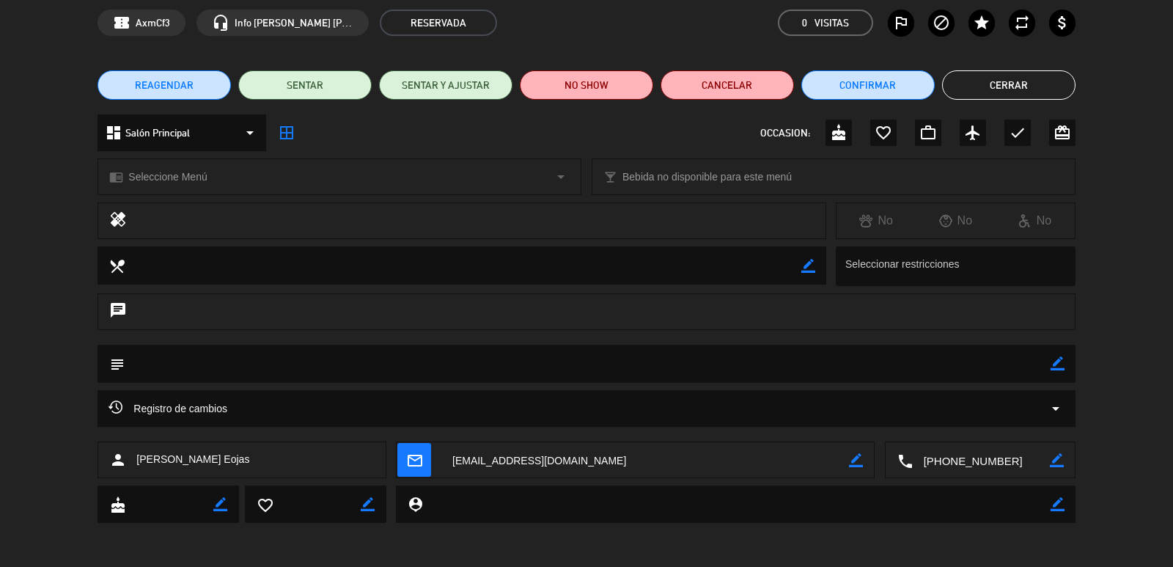
drag, startPoint x: 592, startPoint y: 458, endPoint x: 399, endPoint y: 457, distance: 192.8
click at [399, 457] on div "mail_outline border_color" at bounding box center [635, 460] width 477 height 37
click at [407, 460] on icon "mail_outline" at bounding box center [414, 460] width 16 height 16
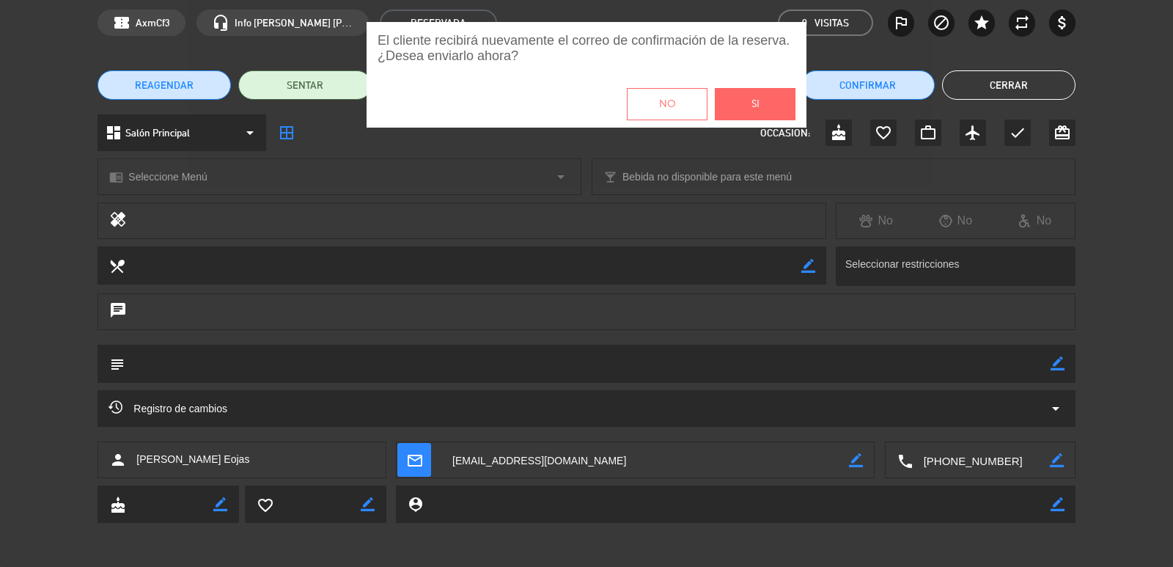
click at [778, 93] on button "Si" at bounding box center [755, 104] width 81 height 32
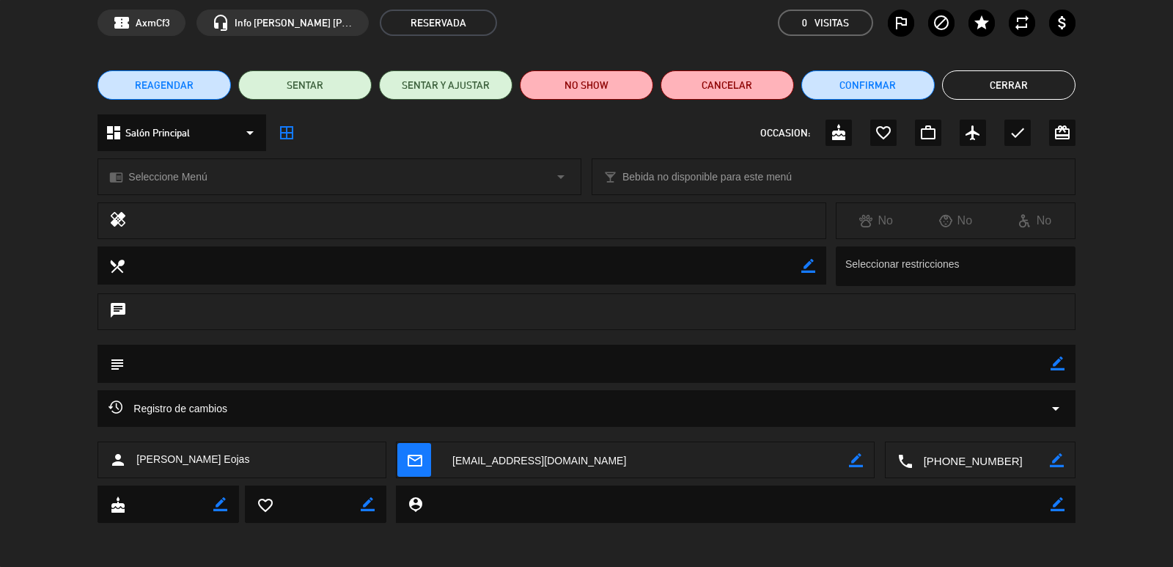
click at [862, 457] on icon "border_color" at bounding box center [856, 460] width 14 height 14
click at [412, 462] on icon "mail_outline" at bounding box center [414, 460] width 16 height 16
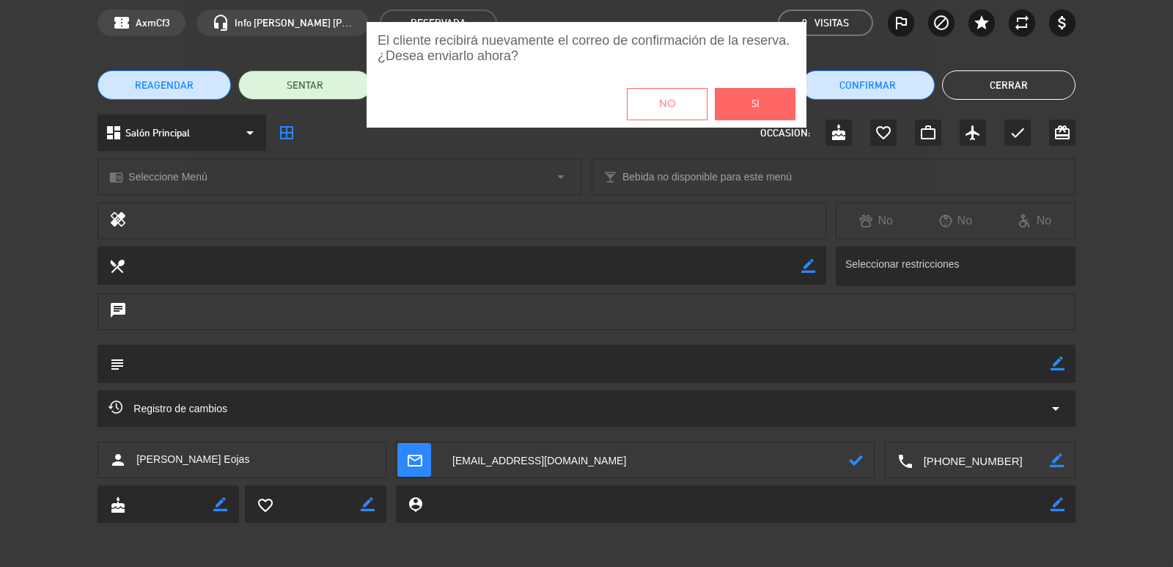
click at [780, 98] on button "Si" at bounding box center [755, 104] width 81 height 32
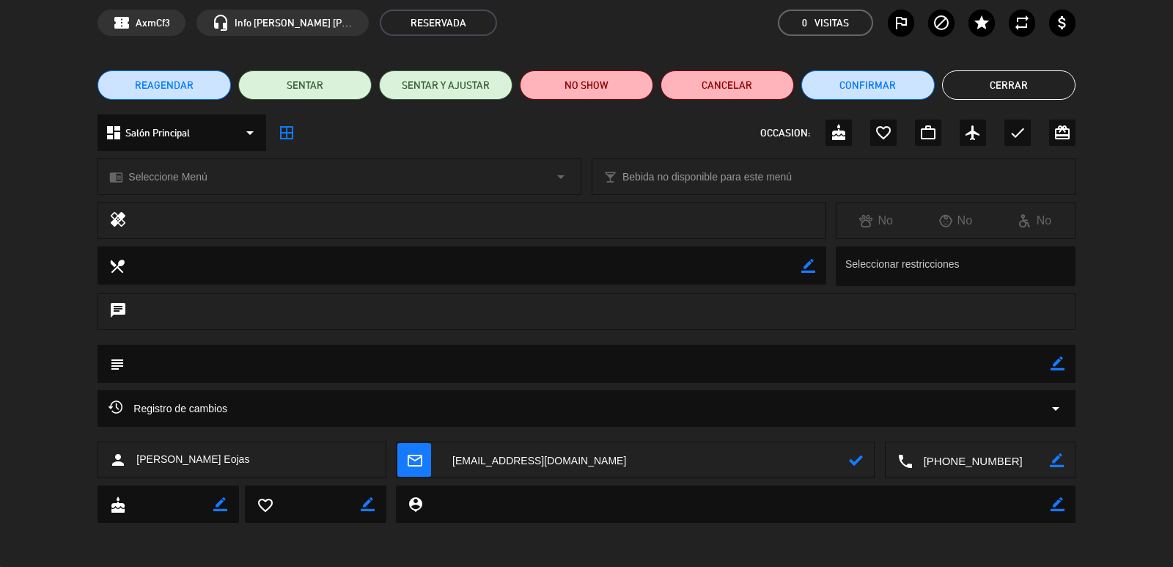
click at [861, 454] on icon at bounding box center [856, 460] width 14 height 14
drag, startPoint x: 618, startPoint y: 444, endPoint x: 429, endPoint y: 453, distance: 189.4
click at [372, 461] on div "person [PERSON_NAME] Eojas mail_outline border_color local_phone border_color" at bounding box center [586, 459] width 977 height 37
click at [862, 455] on icon "border_color" at bounding box center [856, 460] width 14 height 14
paste textarea "[EMAIL_ADDRESS][DOMAIN_NAME]"
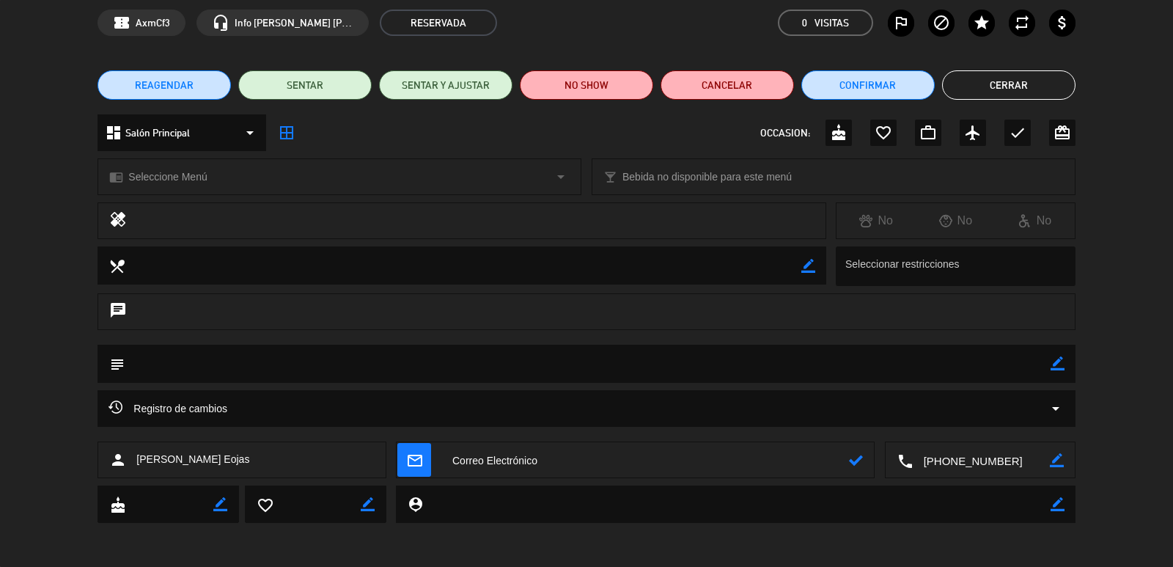
type textarea "[EMAIL_ADDRESS][DOMAIN_NAME]"
click at [861, 459] on icon at bounding box center [856, 460] width 14 height 14
click at [422, 466] on icon "mail_outline" at bounding box center [414, 460] width 16 height 16
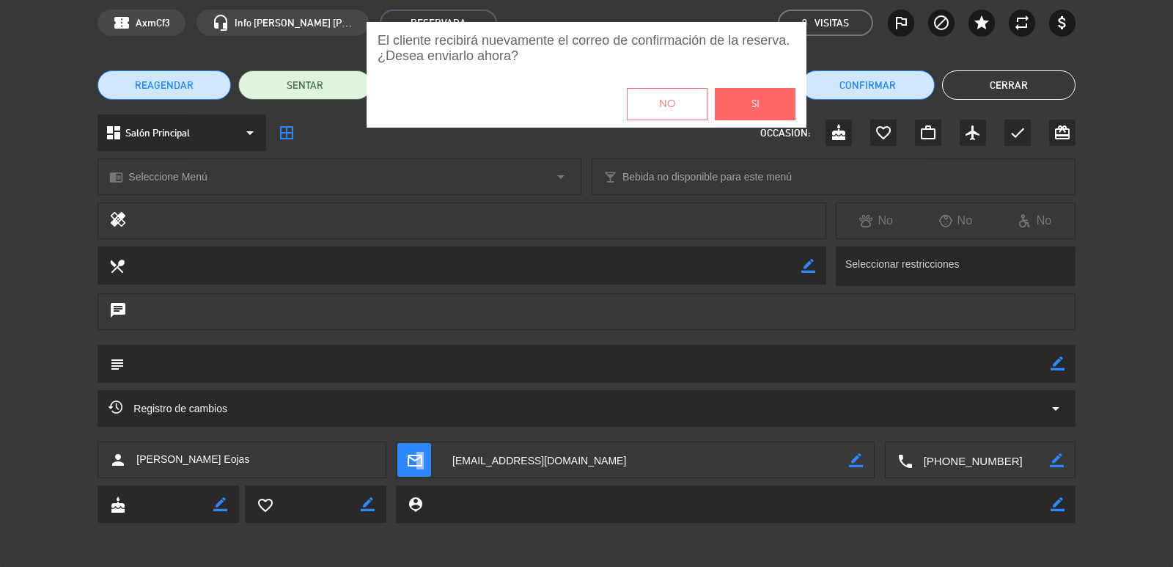
click at [759, 101] on span "Si" at bounding box center [756, 104] width 8 height 17
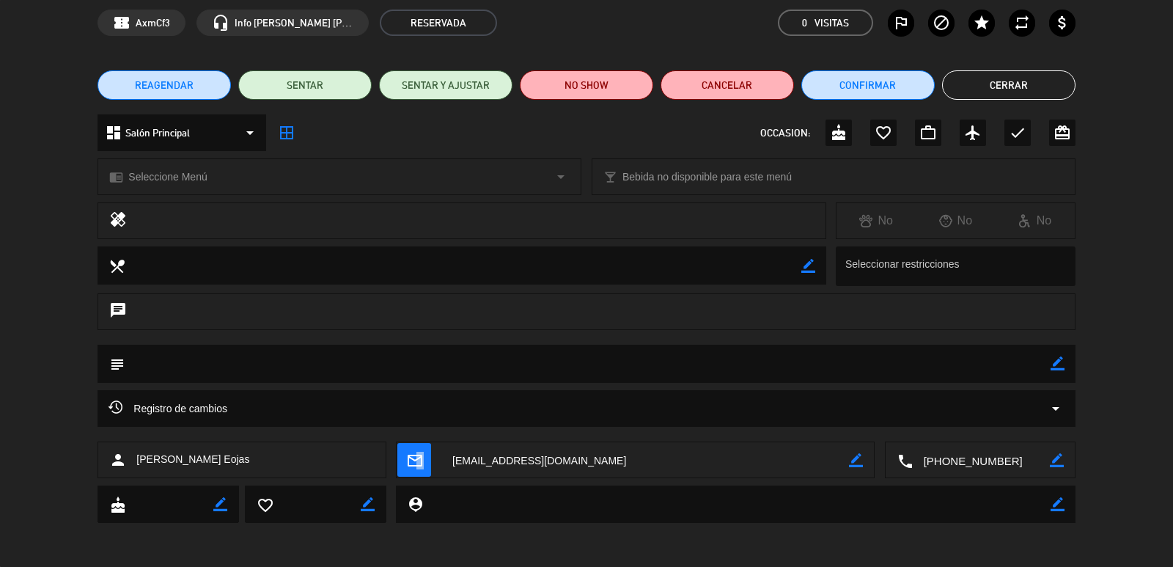
click at [999, 88] on button "Cerrar" at bounding box center [1008, 84] width 133 height 29
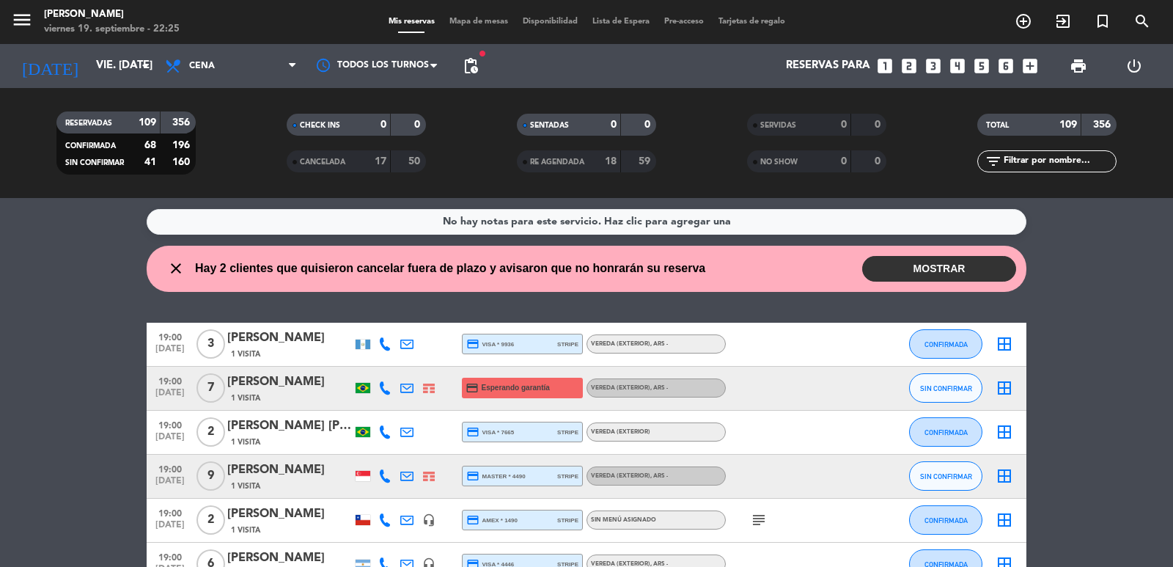
click at [1066, 21] on span "search" at bounding box center [1143, 21] width 40 height 25
click at [1066, 20] on div "search close Ingrese arriba un Nombre, Teléfono, o Email." at bounding box center [586, 283] width 1173 height 567
click at [1066, 21] on icon "search" at bounding box center [1143, 21] width 18 height 18
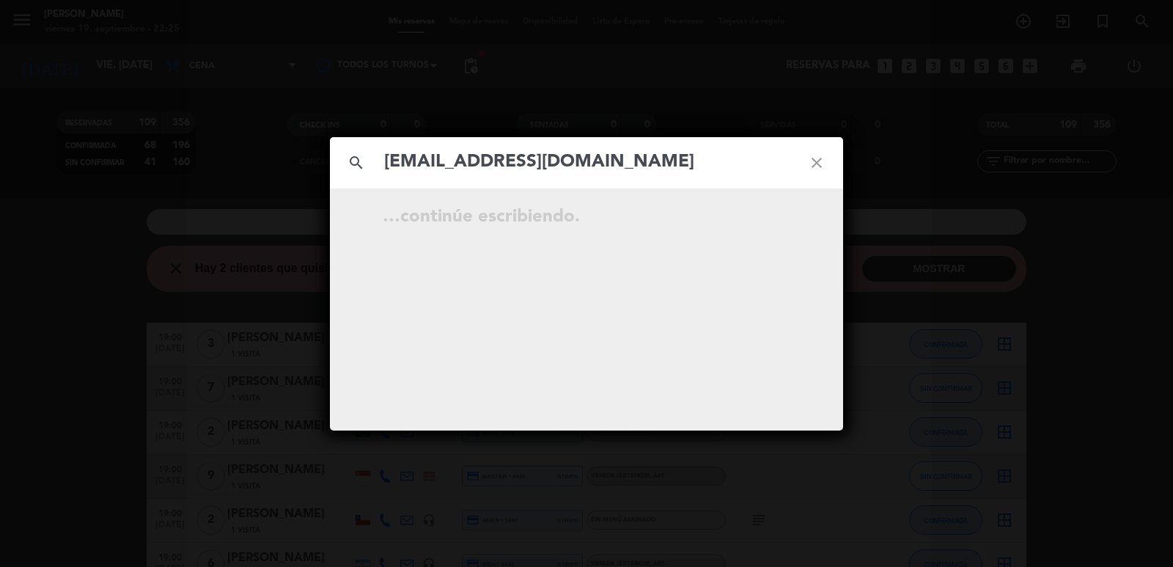
type input "[EMAIL_ADDRESS][DOMAIN_NAME]"
click at [777, 218] on icon "open_in_new" at bounding box center [780, 219] width 18 height 18
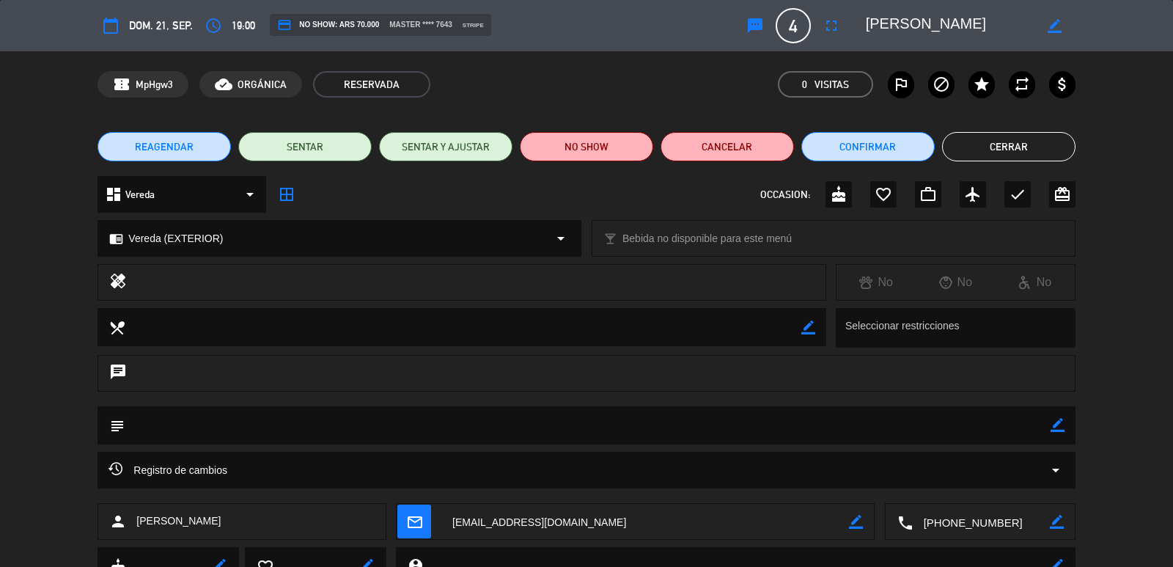
click at [1024, 150] on button "Cerrar" at bounding box center [1008, 146] width 133 height 29
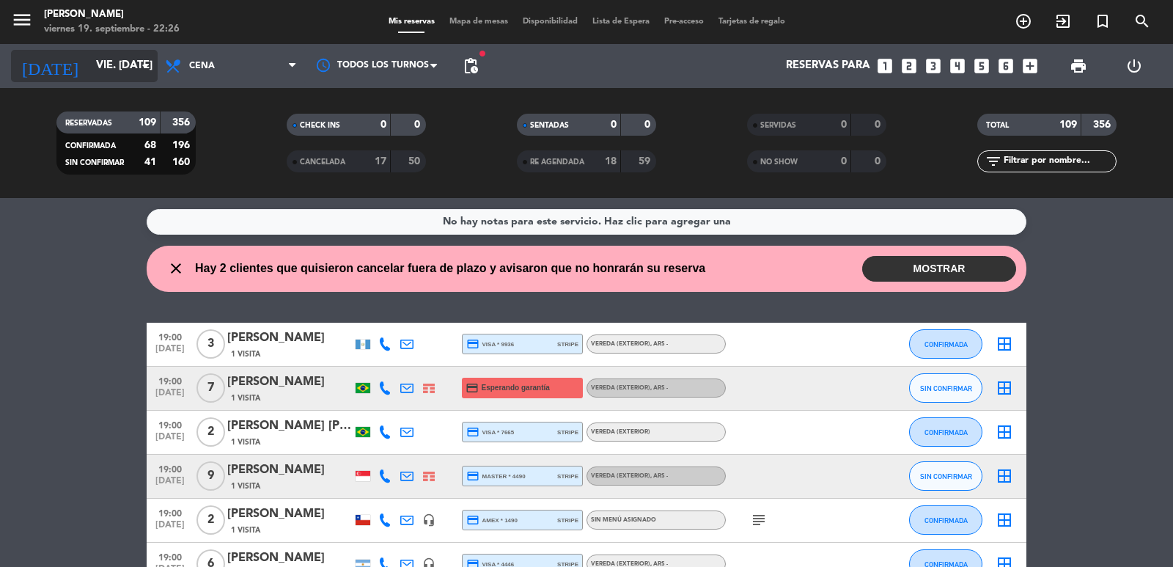
click at [89, 73] on input "vie. [DATE]" at bounding box center [160, 66] width 142 height 28
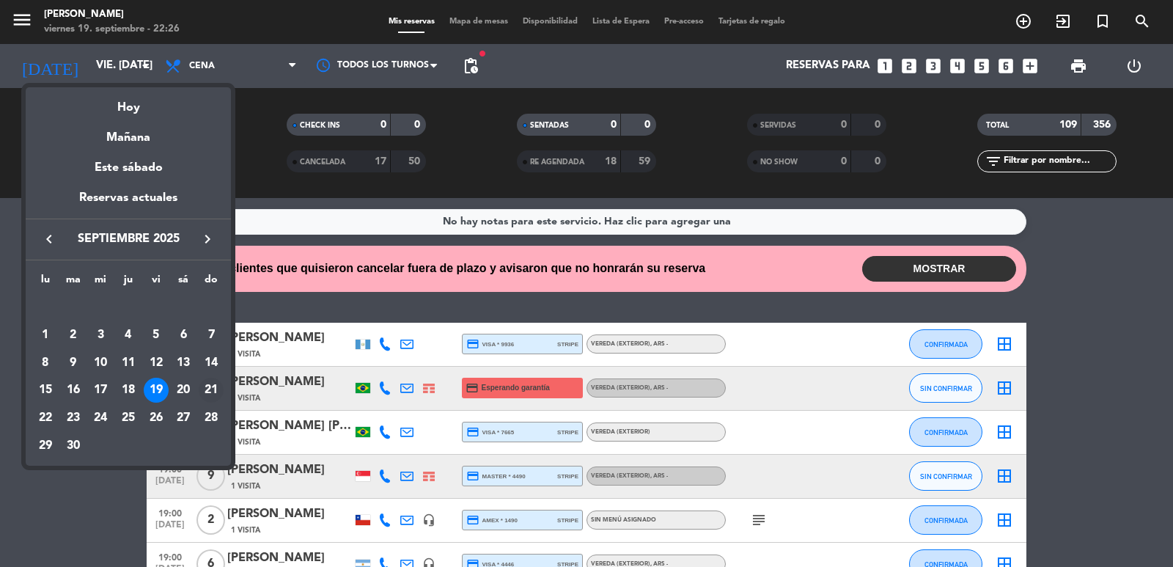
click at [207, 392] on div "21" at bounding box center [211, 390] width 25 height 25
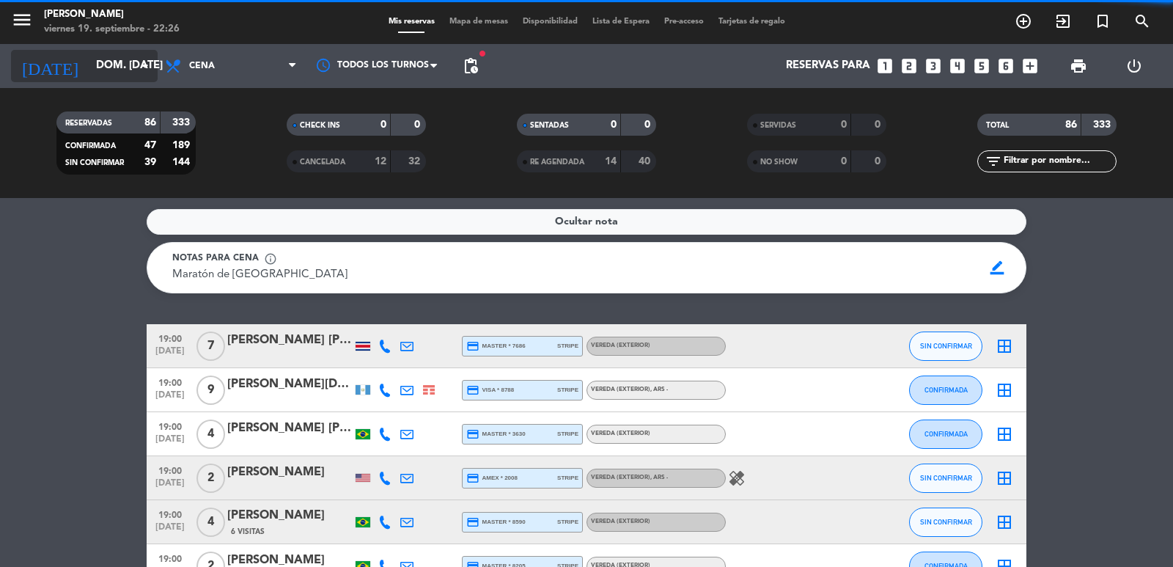
click at [139, 72] on icon "arrow_drop_down" at bounding box center [145, 66] width 18 height 18
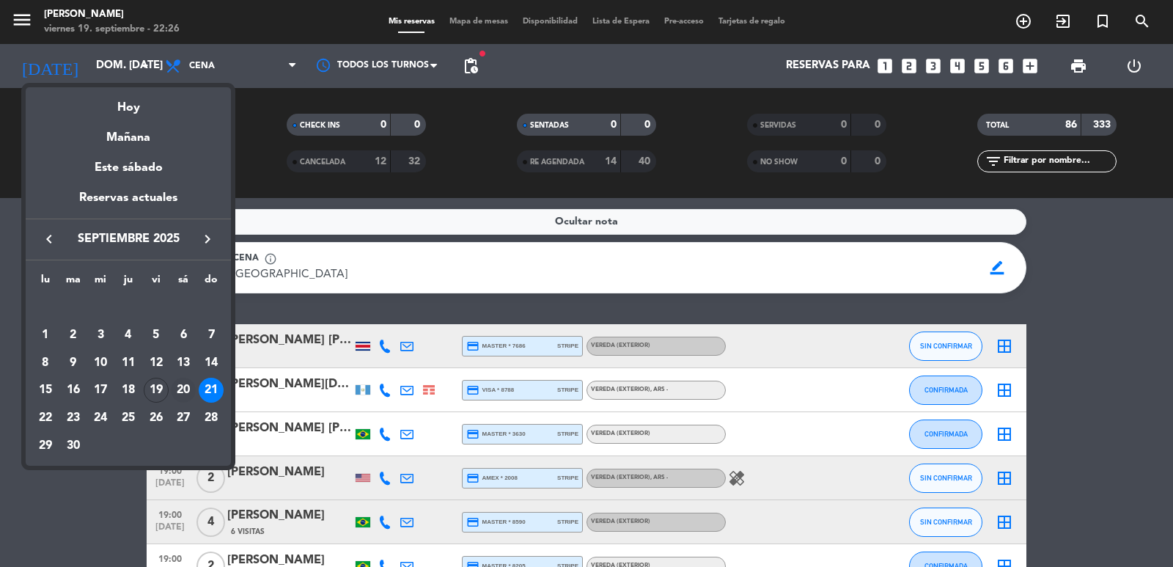
click at [175, 386] on div "20" at bounding box center [183, 390] width 25 height 25
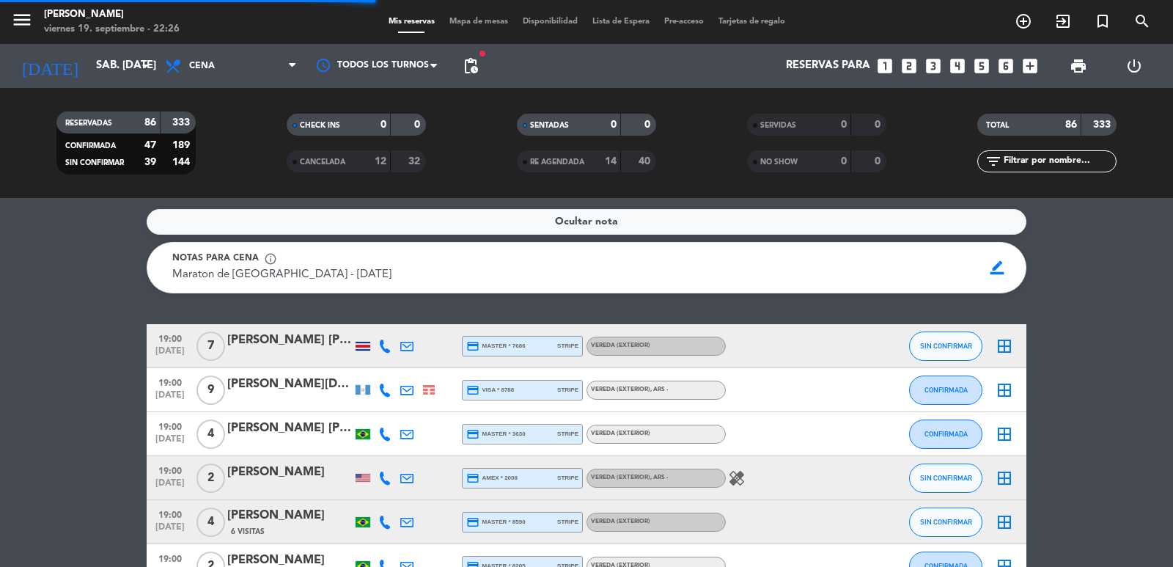
click at [463, 65] on span "pending_actions" at bounding box center [471, 66] width 18 height 18
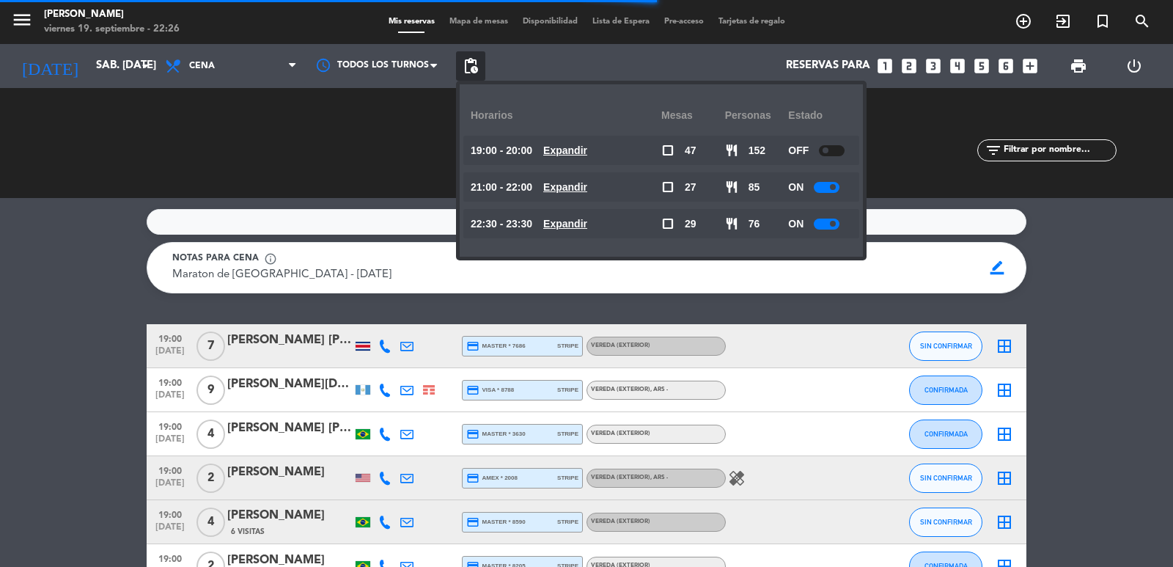
click at [576, 151] on u "Expandir" at bounding box center [565, 150] width 44 height 12
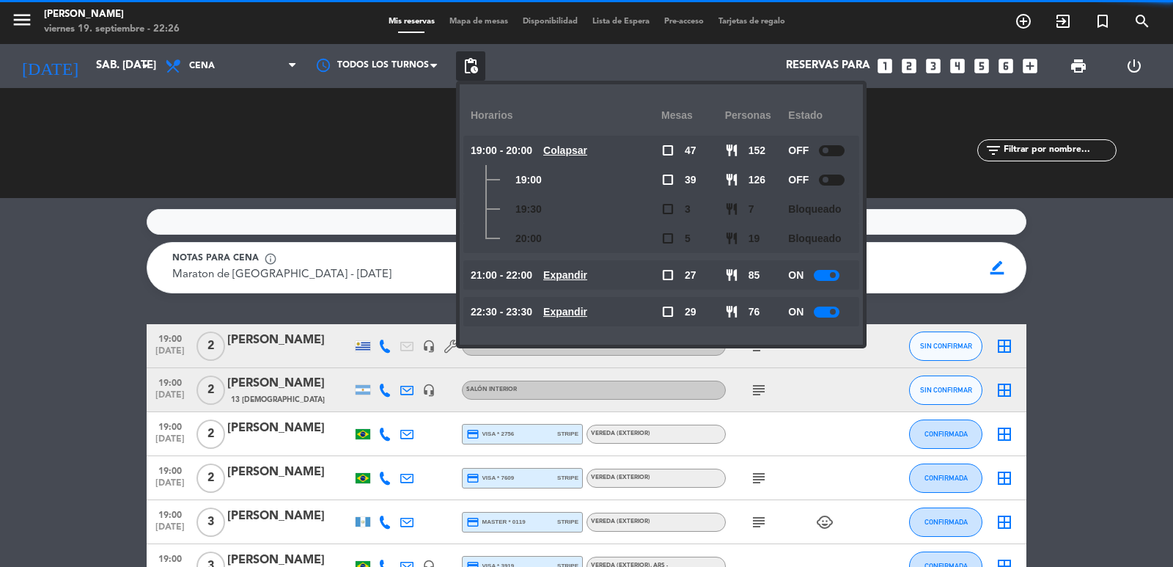
click at [576, 151] on u "Colapsar" at bounding box center [565, 150] width 44 height 12
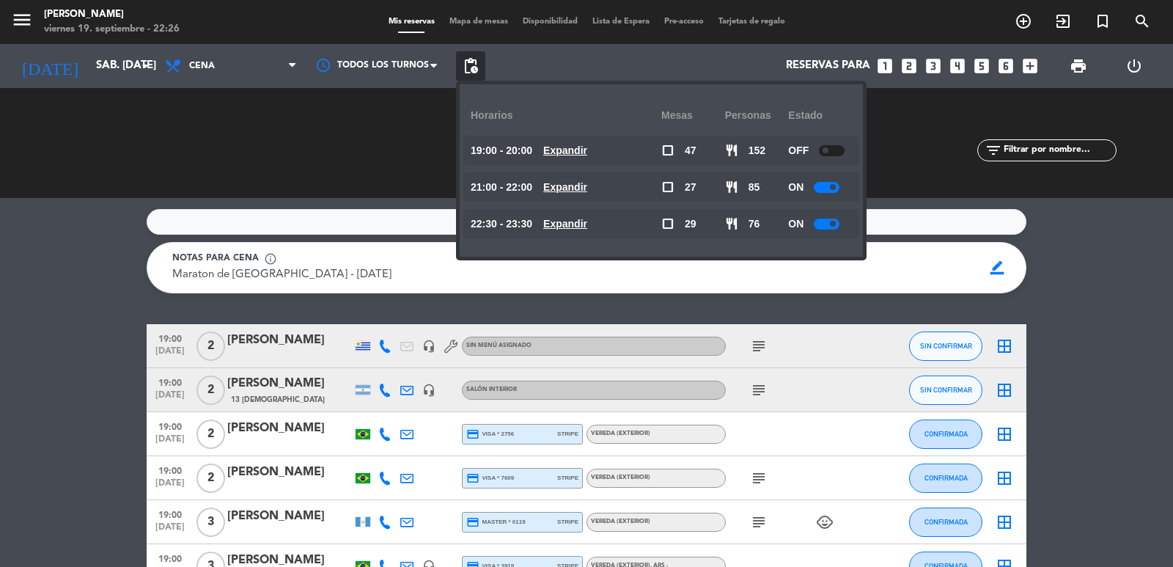
click at [584, 183] on u "Expandir" at bounding box center [565, 187] width 44 height 12
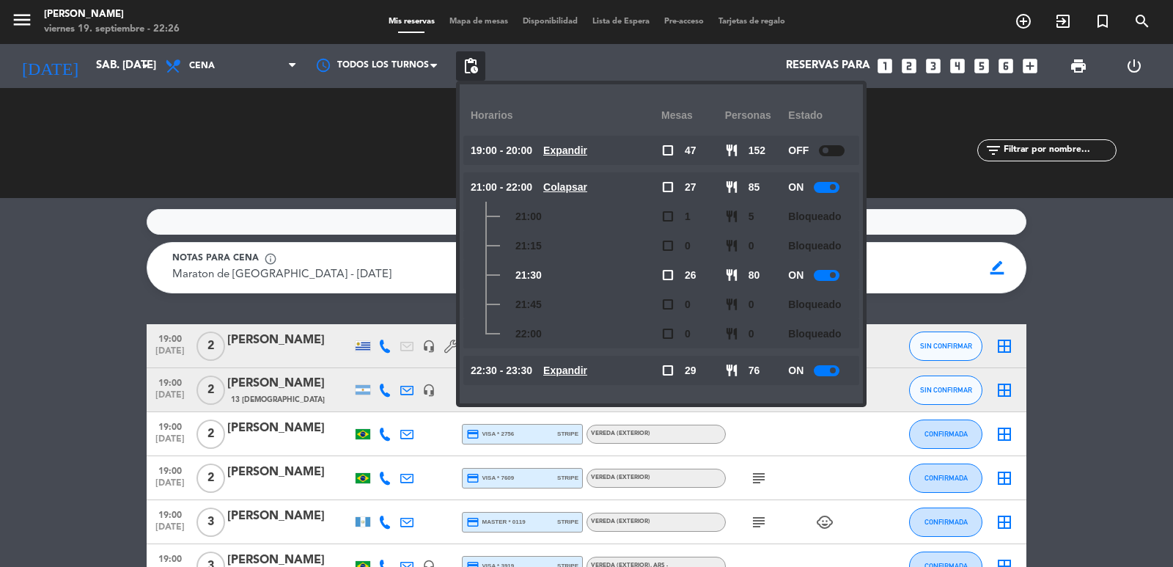
click at [584, 183] on u "Colapsar" at bounding box center [565, 187] width 44 height 12
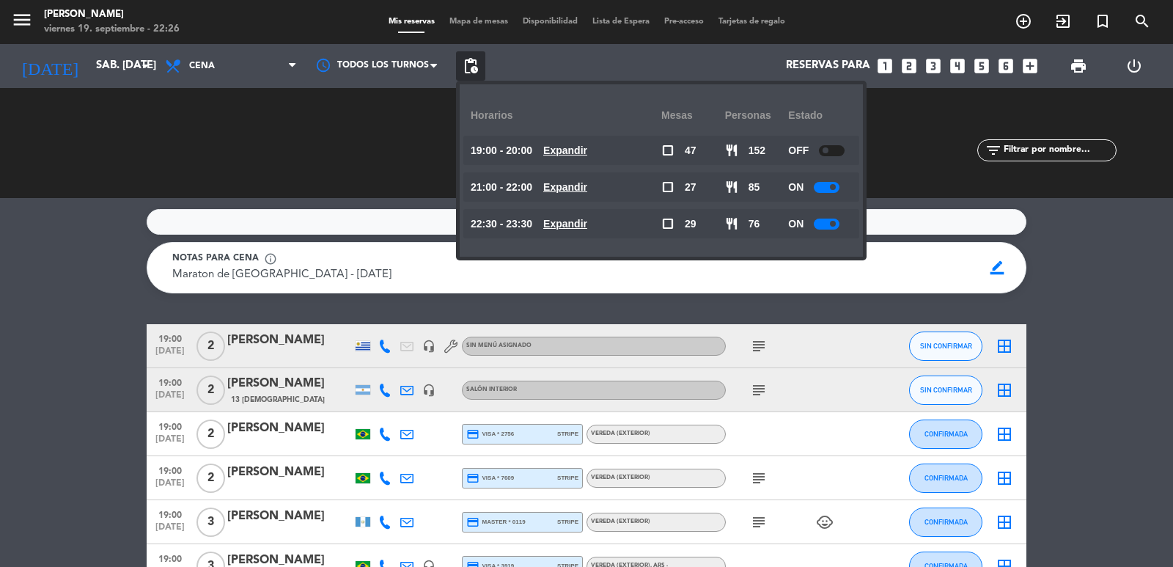
click at [584, 218] on u "Expandir" at bounding box center [565, 224] width 44 height 12
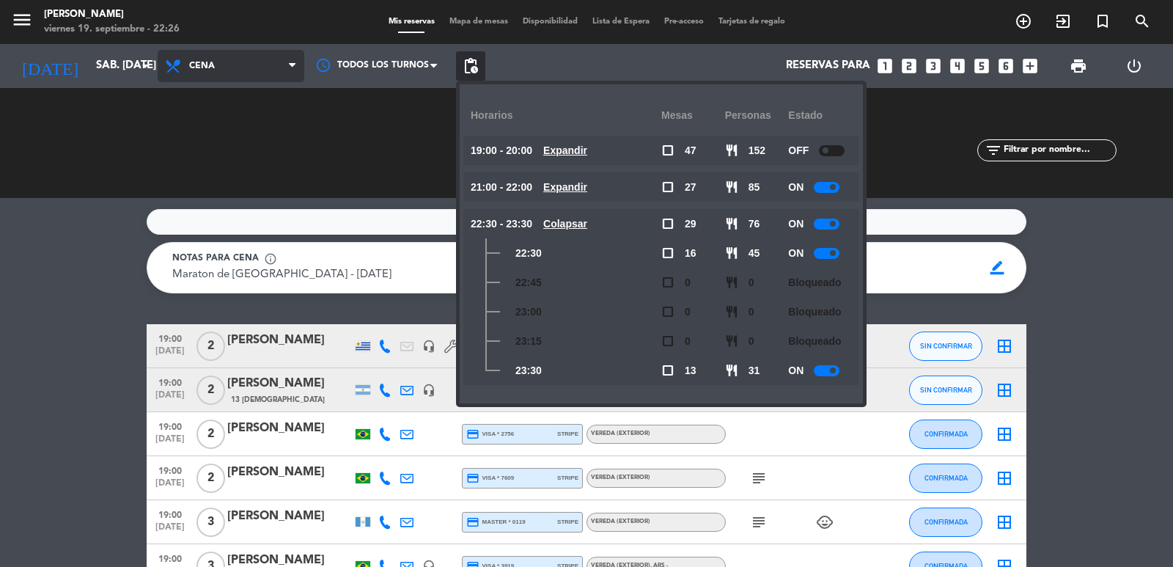
click at [221, 56] on span "Cena" at bounding box center [231, 66] width 147 height 32
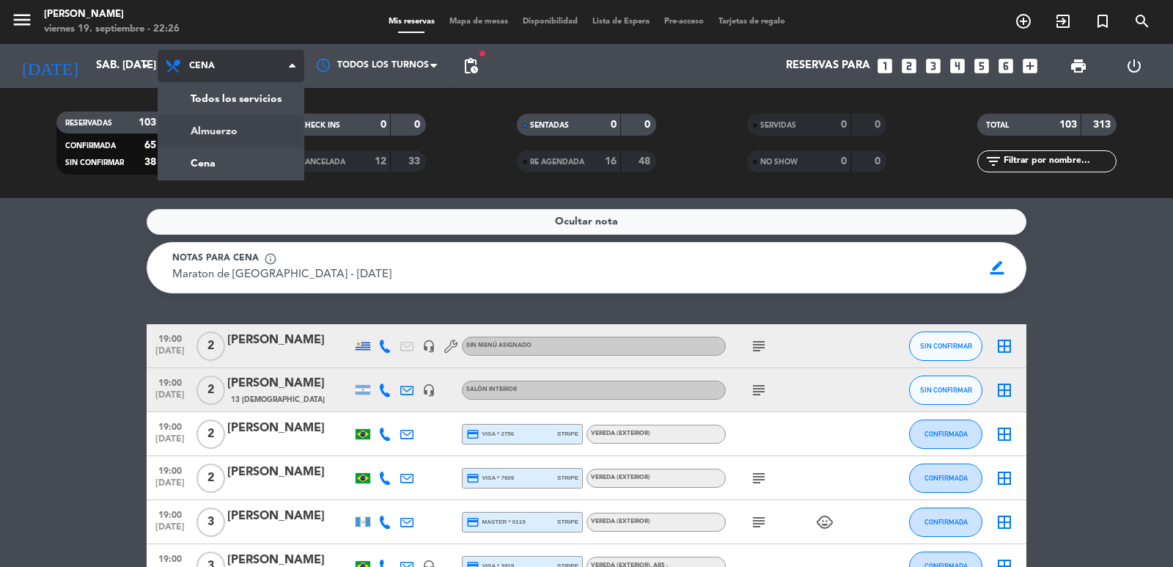
click at [251, 126] on div "menu [PERSON_NAME] 19. septiembre - 22:26 Mis reservas Mapa de mesas Disponibil…" at bounding box center [586, 99] width 1173 height 198
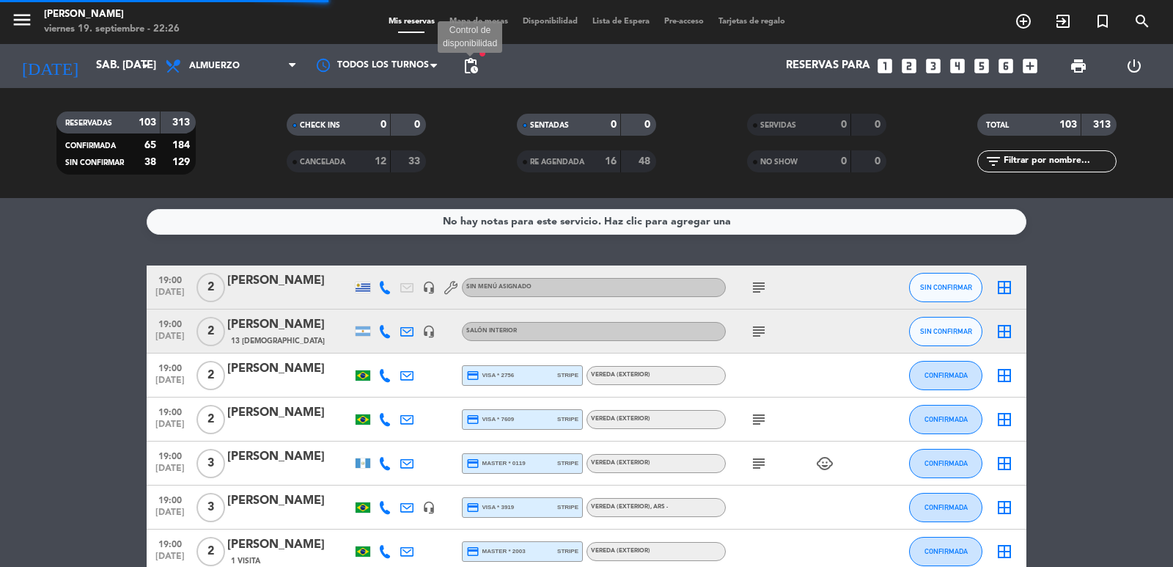
click at [470, 59] on span "pending_actions" at bounding box center [471, 66] width 18 height 18
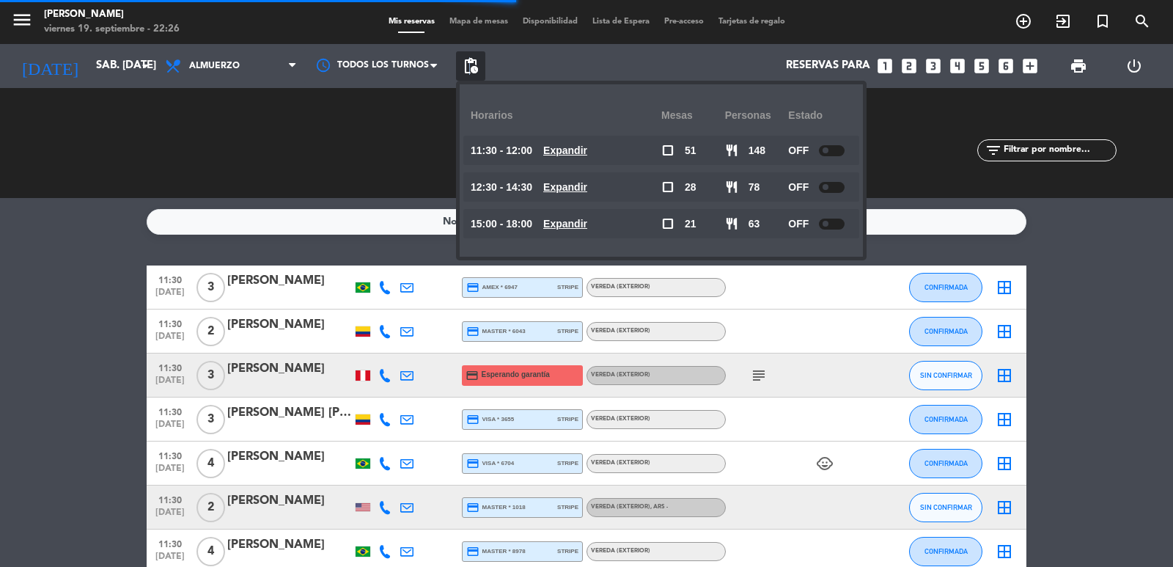
click at [587, 148] on u "Expandir" at bounding box center [565, 150] width 44 height 12
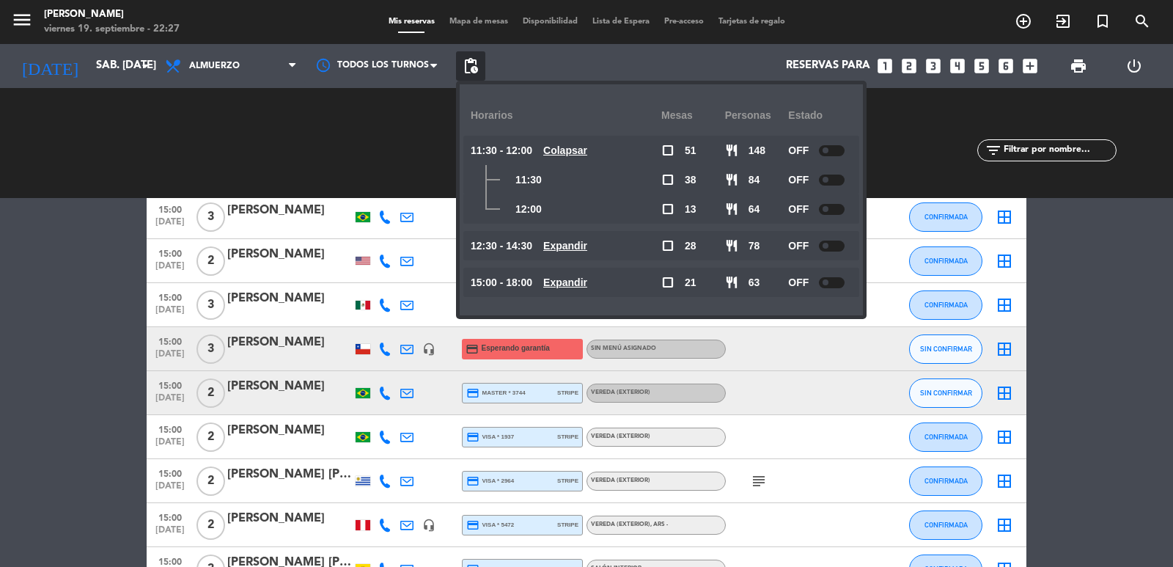
scroll to position [4233, 0]
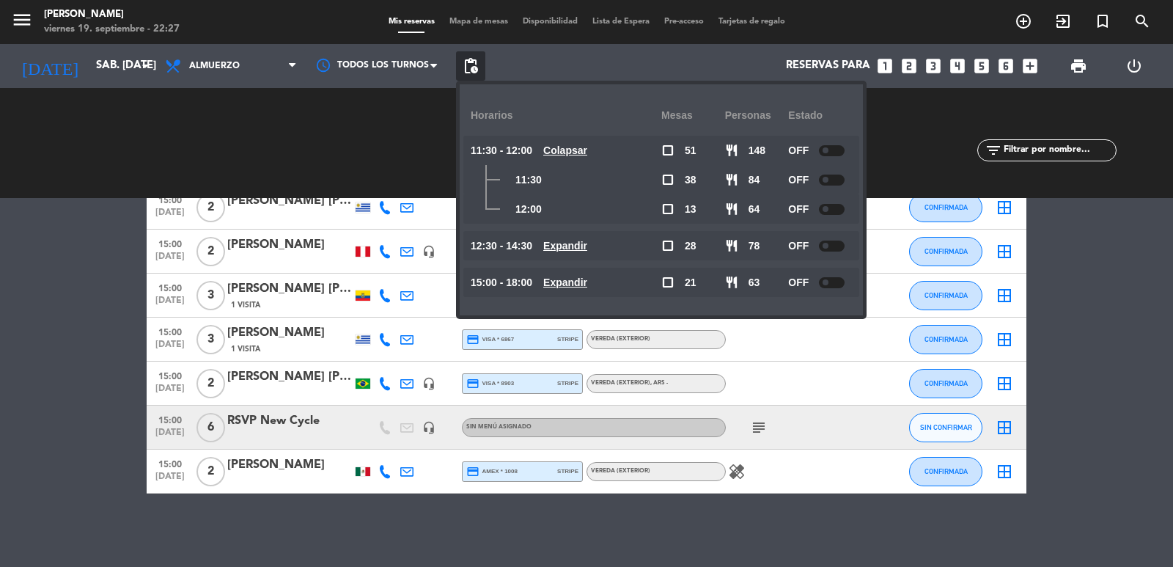
click at [580, 282] on u "Expandir" at bounding box center [565, 282] width 44 height 12
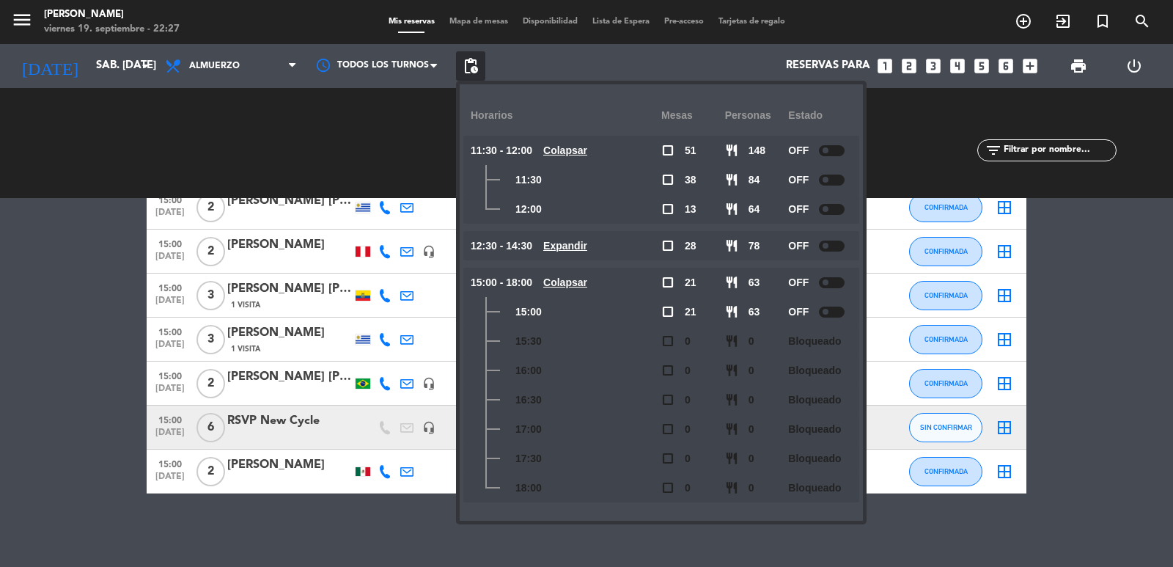
click at [581, 243] on u "Expandir" at bounding box center [565, 246] width 44 height 12
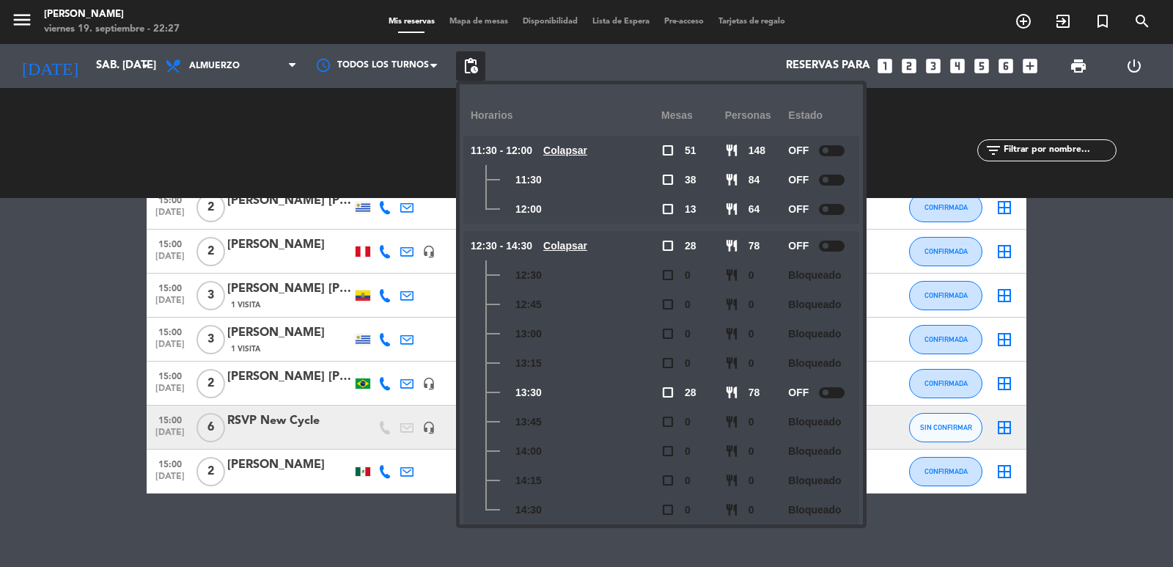
click at [581, 243] on u "Colapsar" at bounding box center [565, 246] width 44 height 12
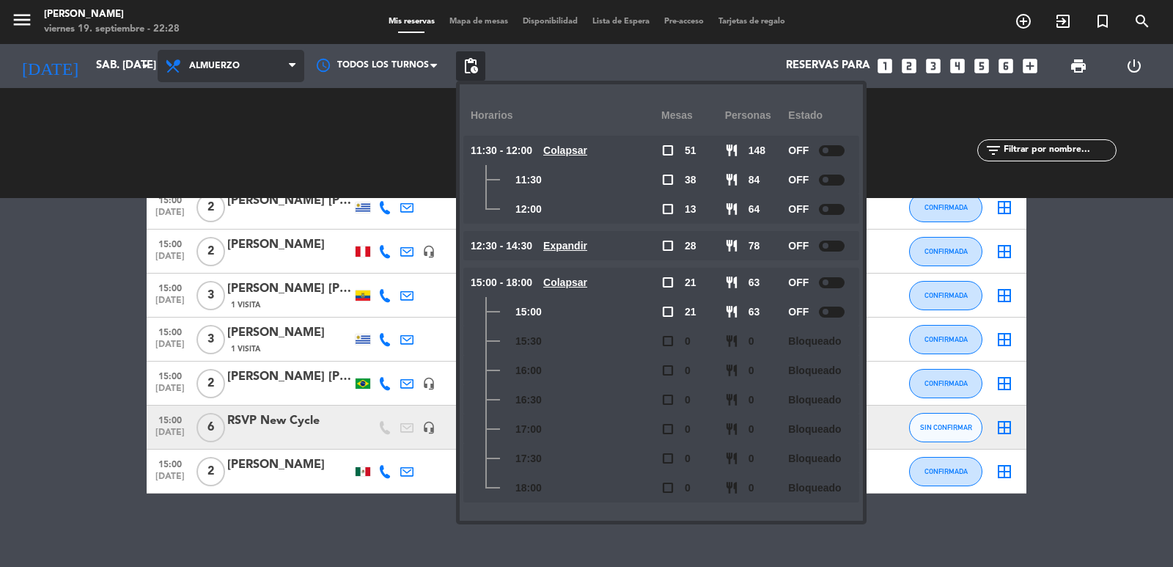
click at [273, 61] on span "Almuerzo" at bounding box center [231, 66] width 147 height 32
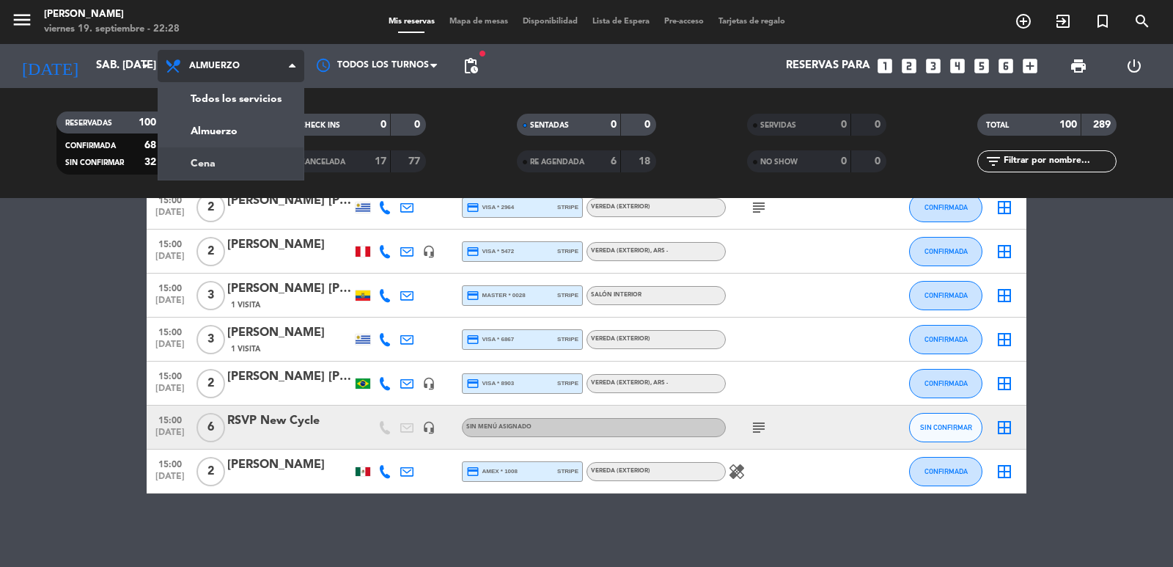
click at [264, 158] on div "menu [PERSON_NAME] 19. septiembre - 22:28 Mis reservas Mapa de mesas Disponibil…" at bounding box center [586, 99] width 1173 height 198
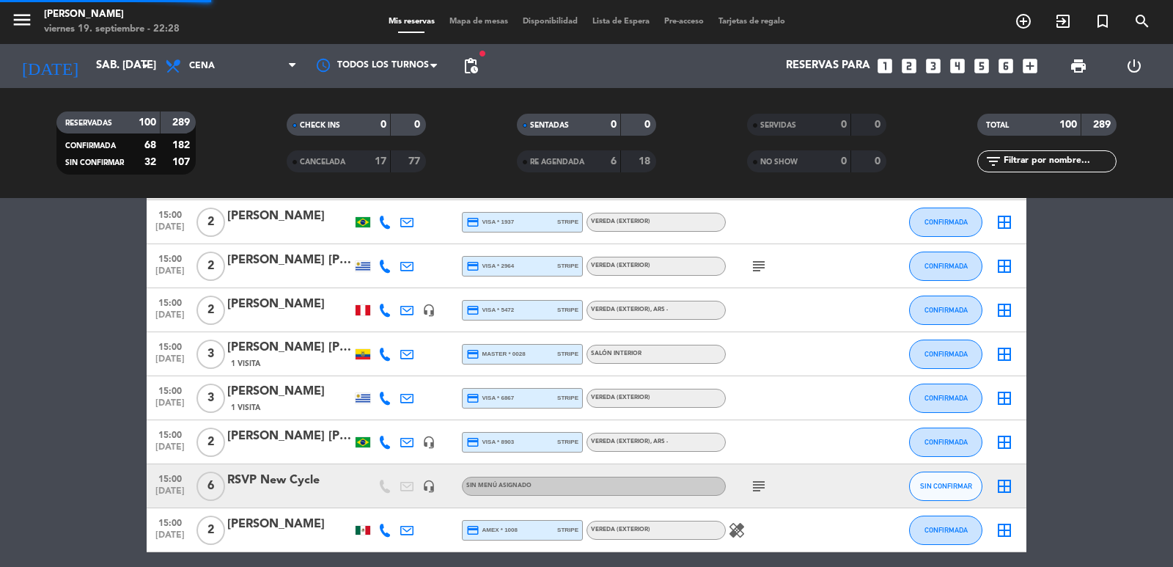
scroll to position [4292, 0]
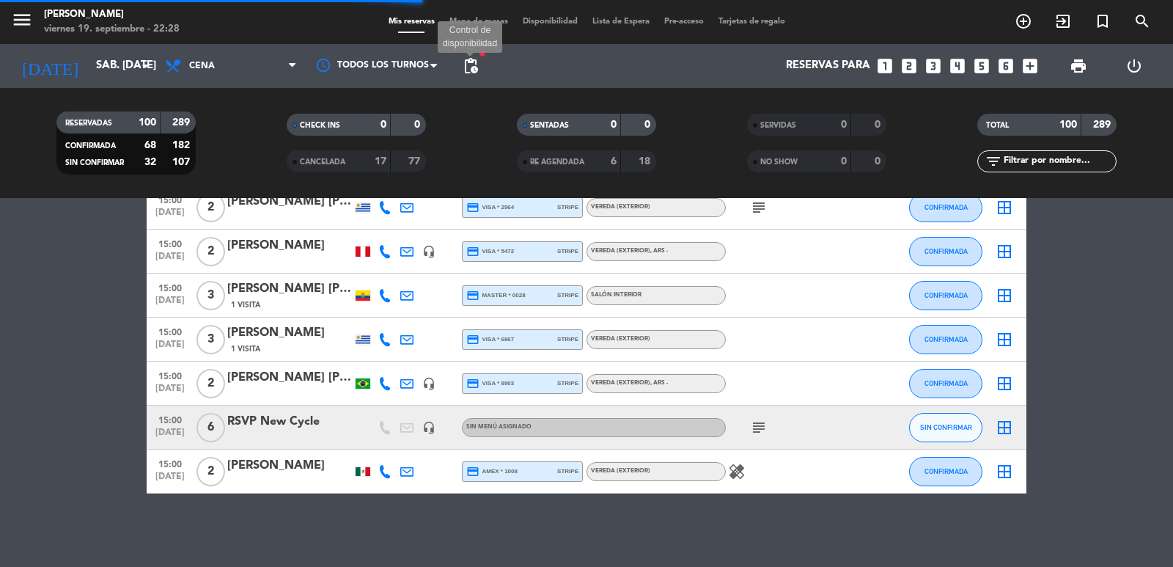
click at [473, 60] on span "pending_actions" at bounding box center [471, 66] width 18 height 18
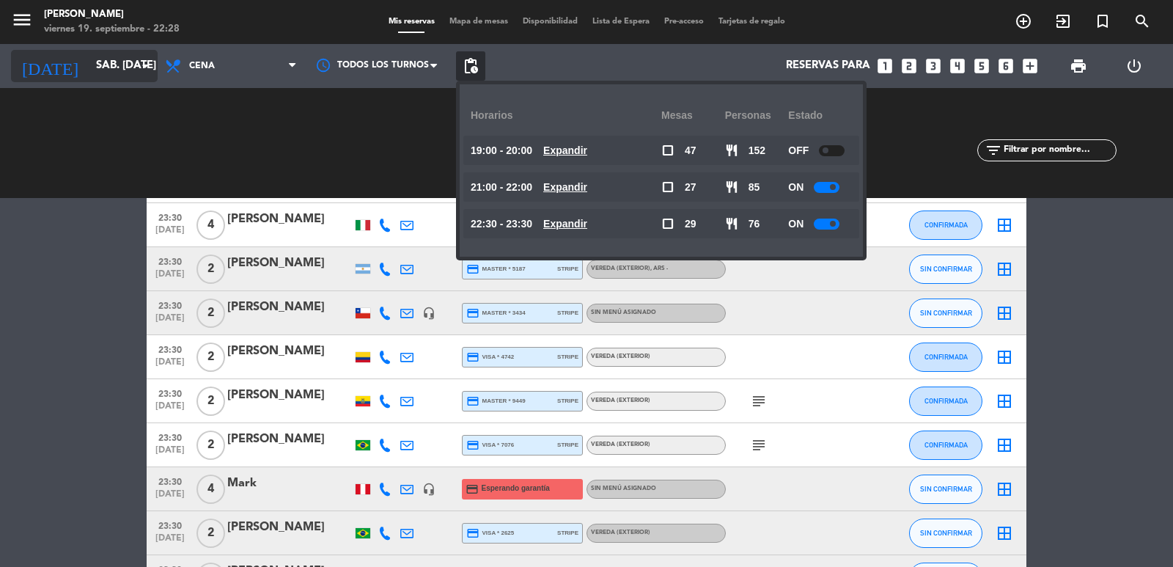
click at [98, 62] on input "sáb. [DATE]" at bounding box center [160, 66] width 142 height 28
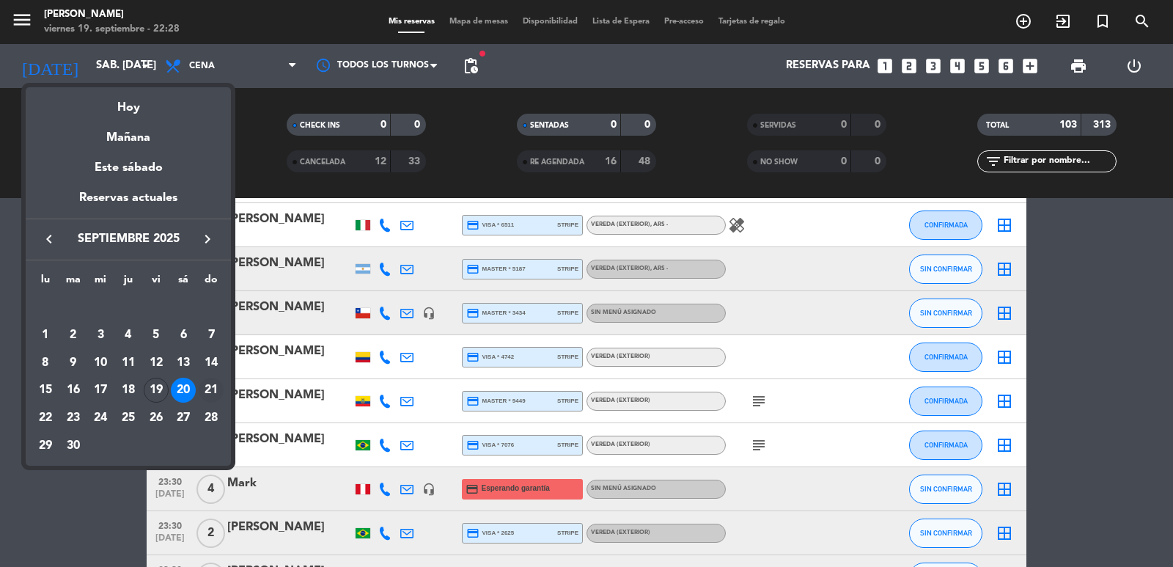
click at [210, 386] on div "21" at bounding box center [211, 390] width 25 height 25
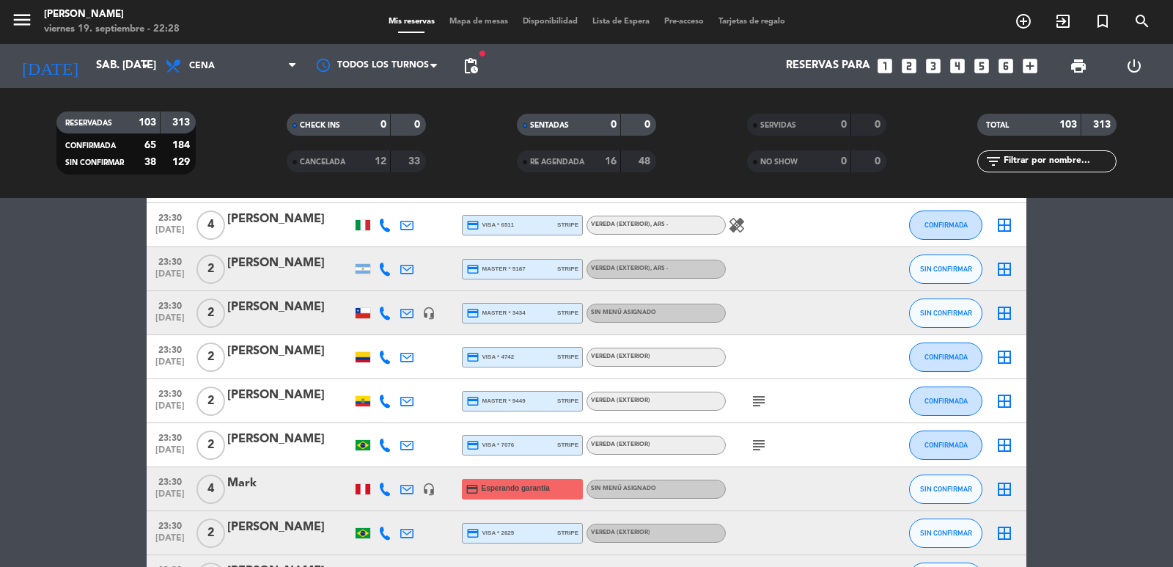
type input "dom. [DATE]"
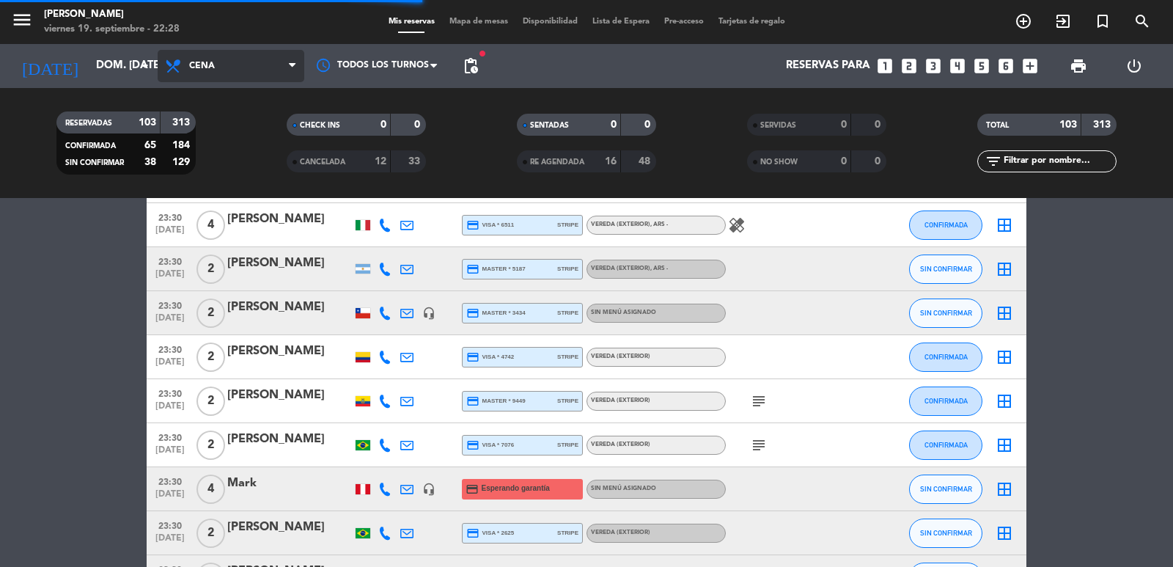
click at [276, 64] on span "Cena" at bounding box center [231, 66] width 147 height 32
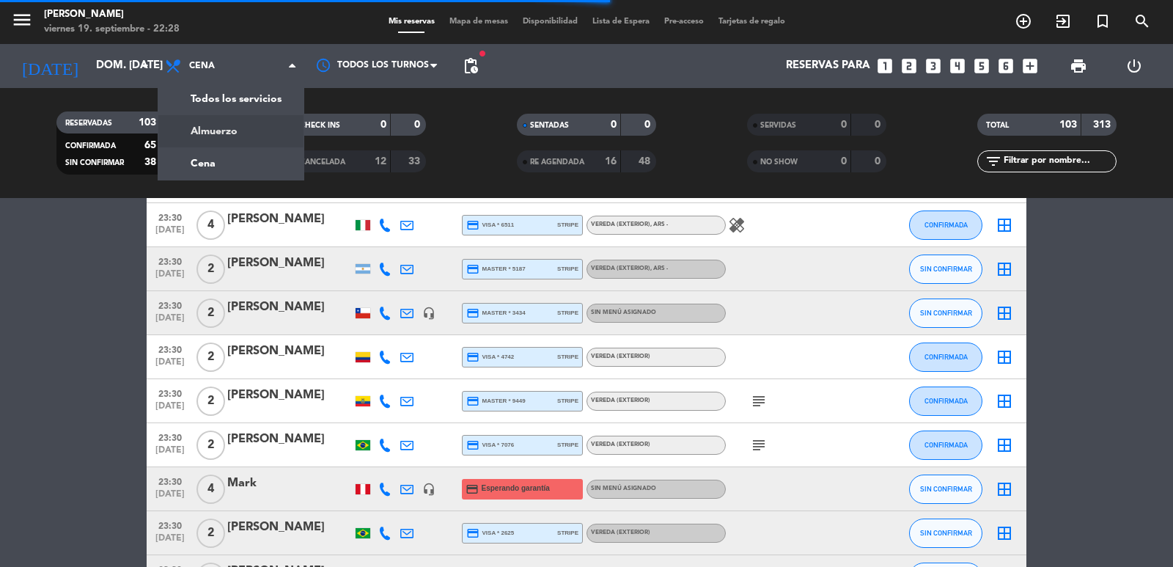
drag, startPoint x: 257, startPoint y: 125, endPoint x: 474, endPoint y: 64, distance: 225.6
click at [257, 126] on div "menu [PERSON_NAME] 19. septiembre - 22:28 Mis reservas Mapa de mesas Disponibil…" at bounding box center [586, 99] width 1173 height 198
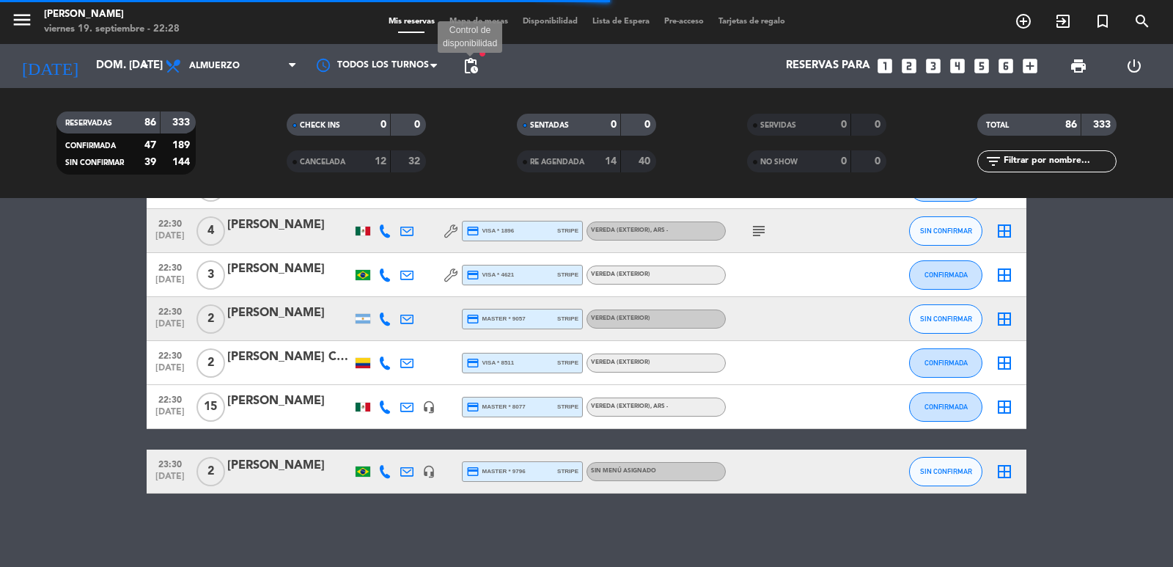
click at [480, 59] on span "pending_actions Control de disponibilidad" at bounding box center [470, 65] width 29 height 29
click at [479, 65] on span "pending_actions" at bounding box center [471, 66] width 18 height 18
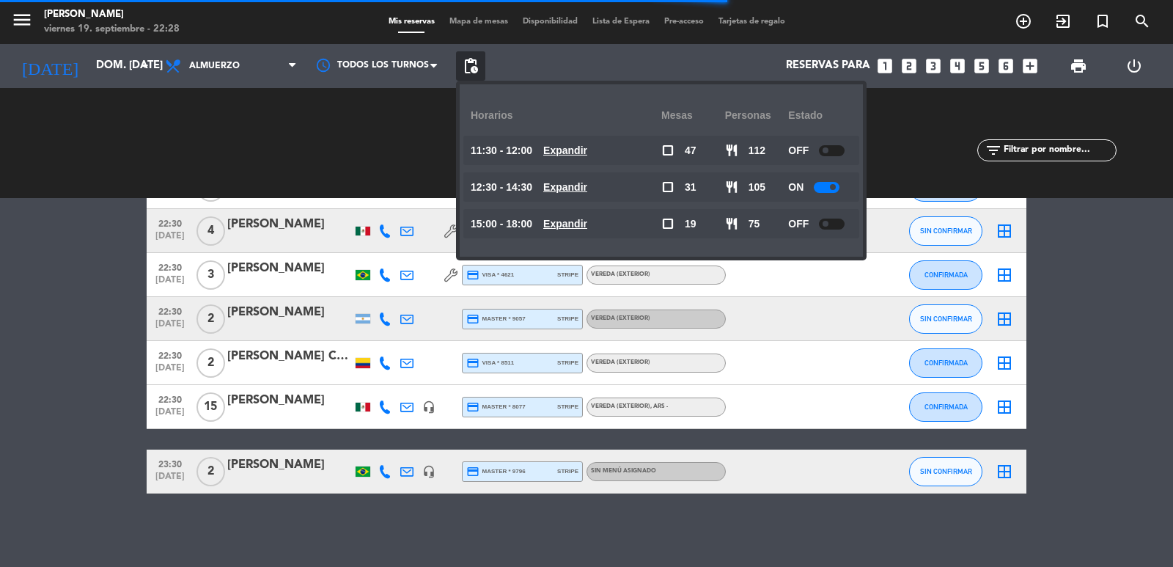
click at [584, 144] on u "Expandir" at bounding box center [565, 150] width 44 height 12
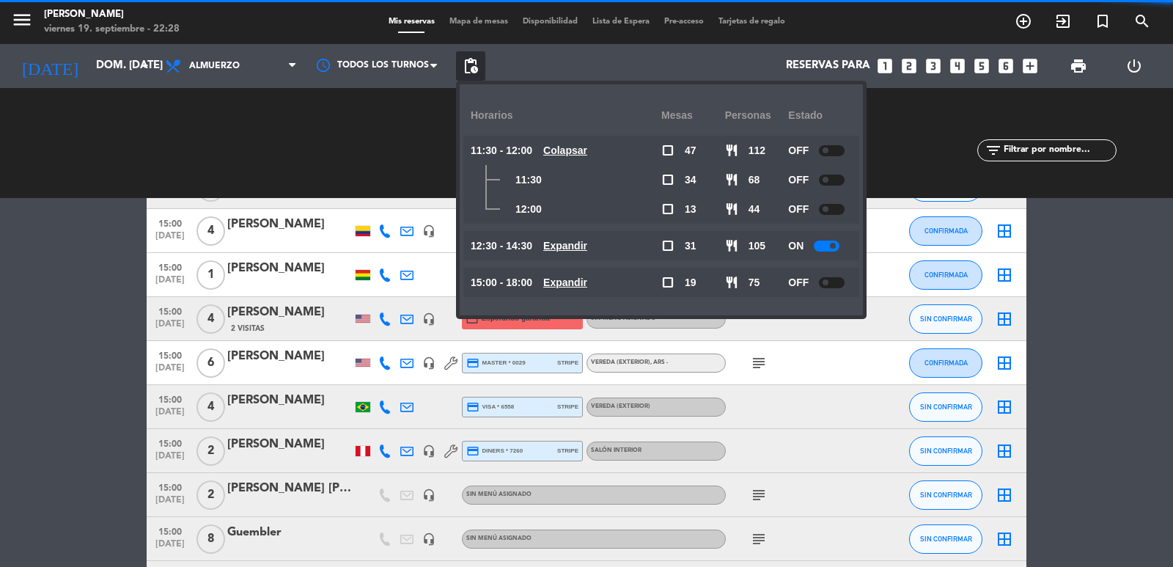
scroll to position [4142, 0]
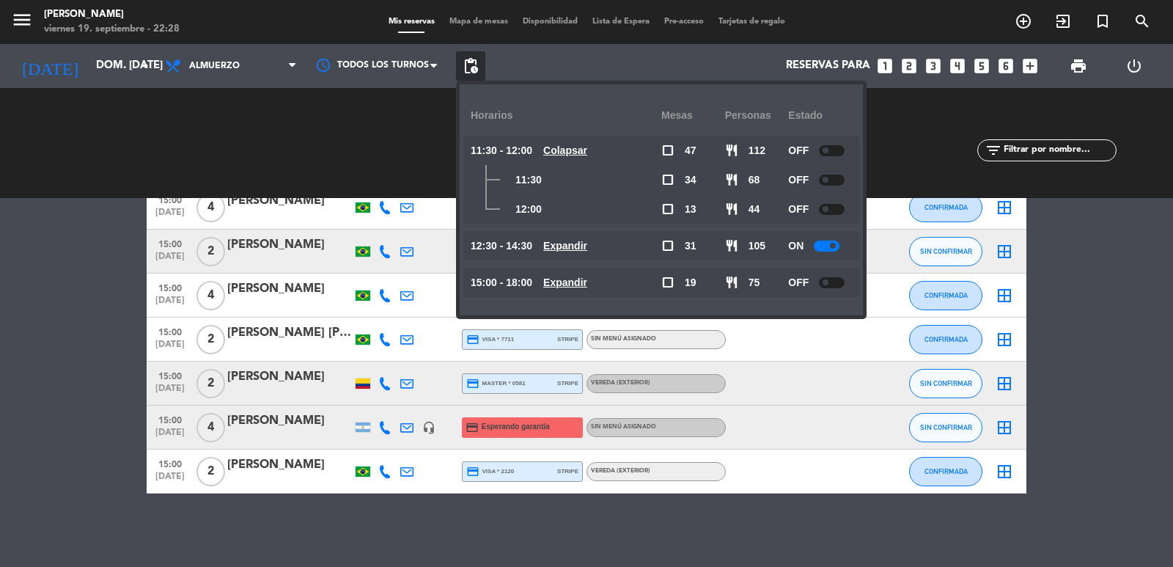
click at [587, 280] on u "Expandir" at bounding box center [565, 282] width 44 height 12
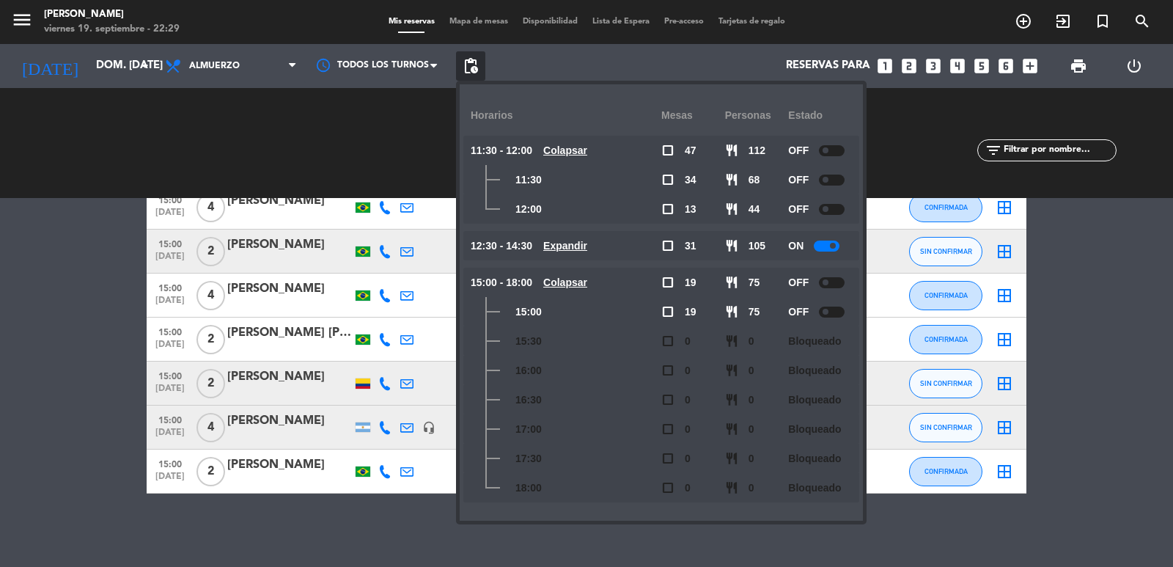
click at [912, 69] on icon "looks_two" at bounding box center [909, 65] width 19 height 19
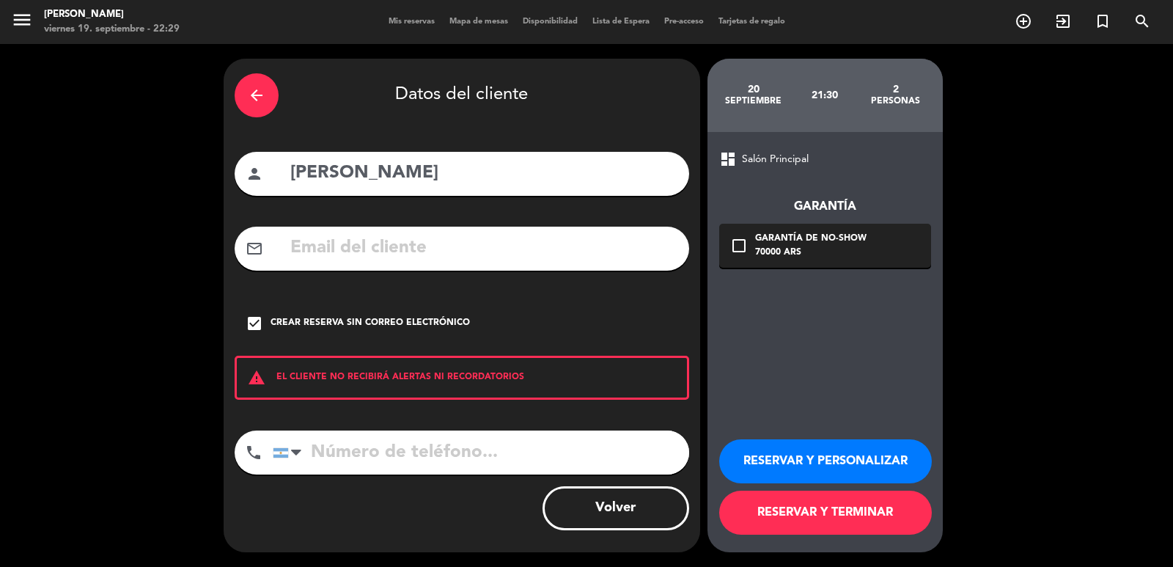
drag, startPoint x: 452, startPoint y: 169, endPoint x: 160, endPoint y: 200, distance: 294.2
click at [160, 200] on div "arrow_back Datos del cliente person [PERSON_NAME] mail_outline check_box Crear …" at bounding box center [586, 305] width 1173 height 523
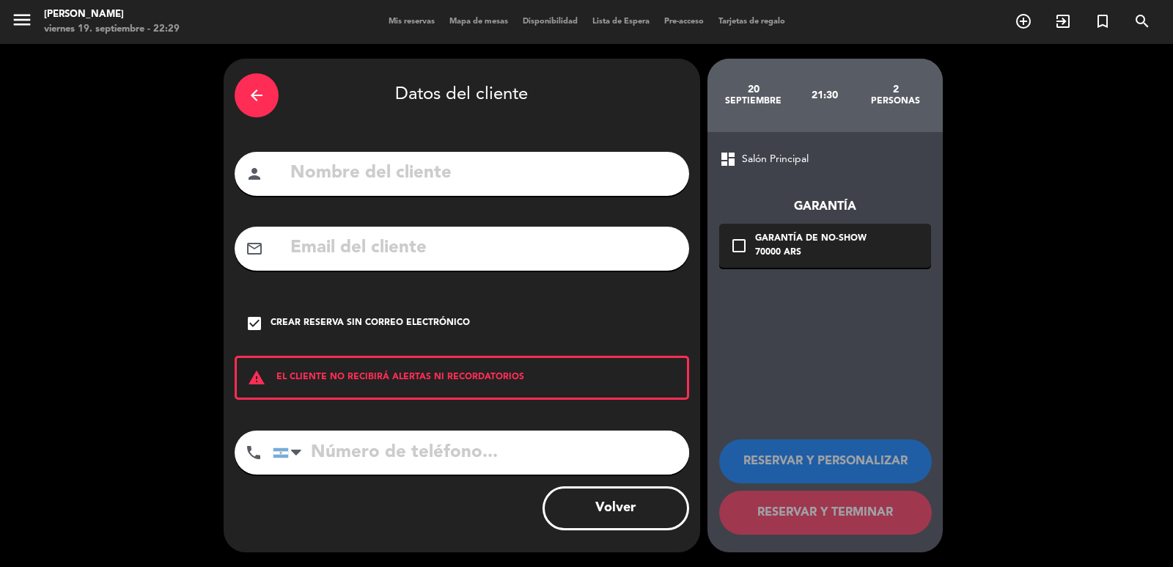
click at [246, 92] on div "arrow_back" at bounding box center [257, 95] width 44 height 44
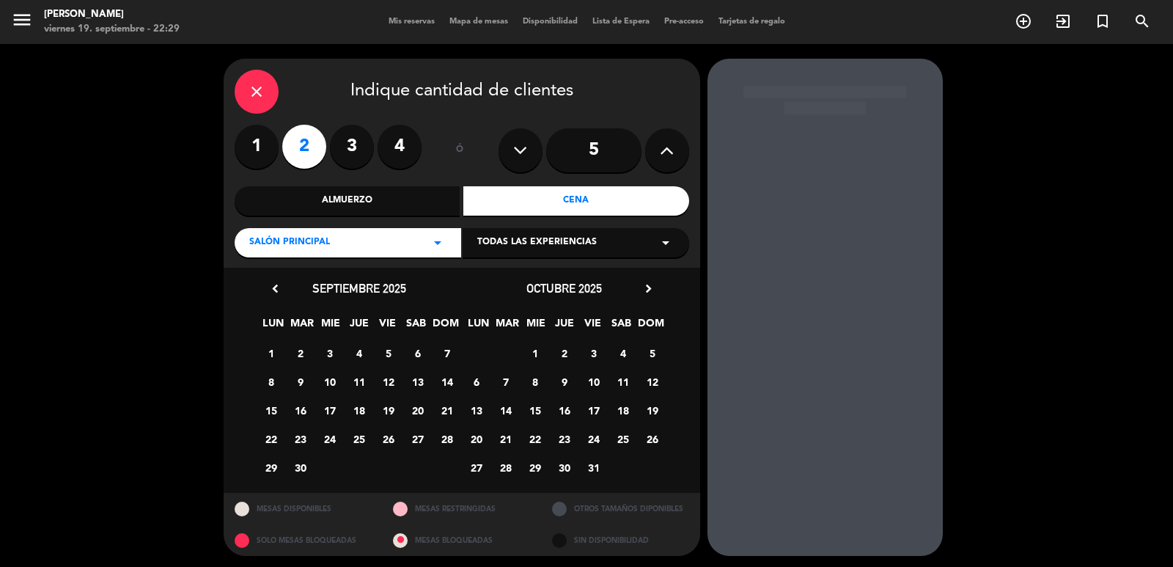
click at [436, 203] on div "Almuerzo" at bounding box center [348, 200] width 226 height 29
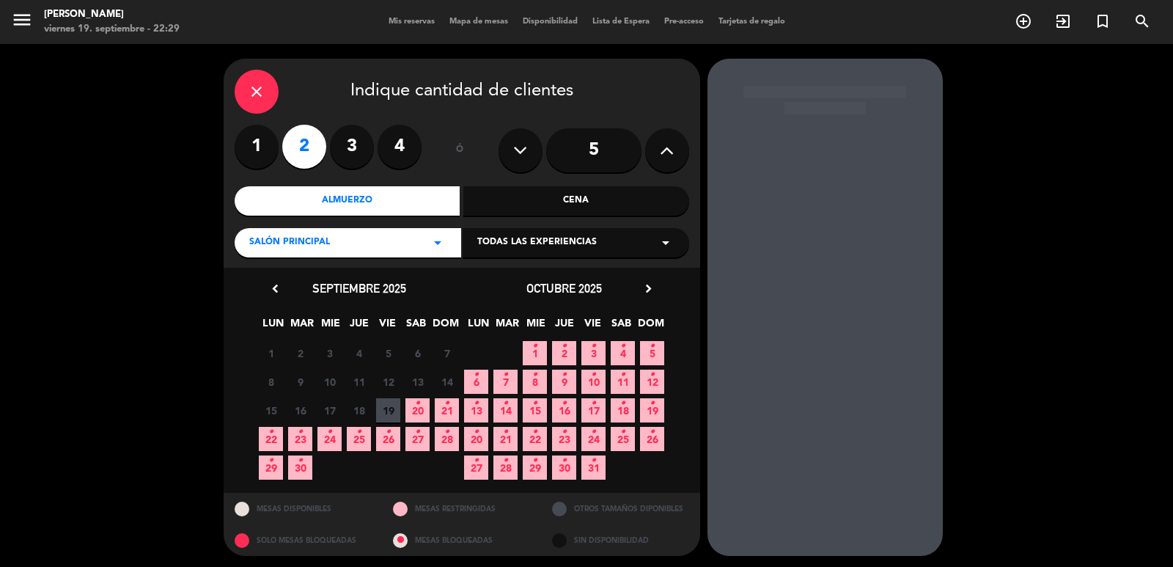
click at [436, 245] on icon "arrow_drop_down" at bounding box center [438, 243] width 18 height 18
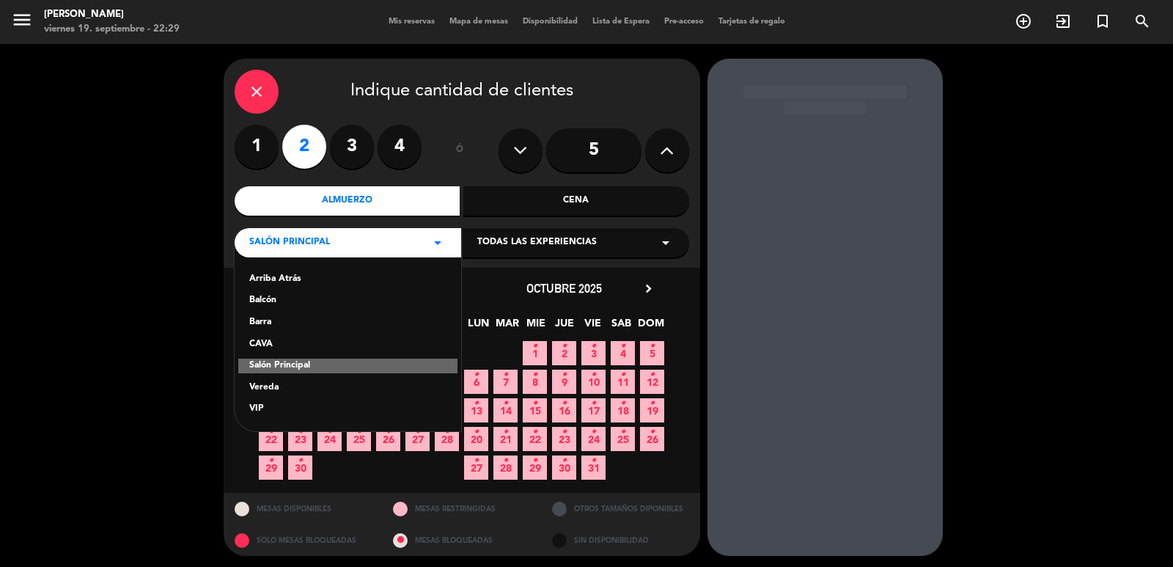
click at [348, 386] on div "Vereda" at bounding box center [347, 388] width 197 height 15
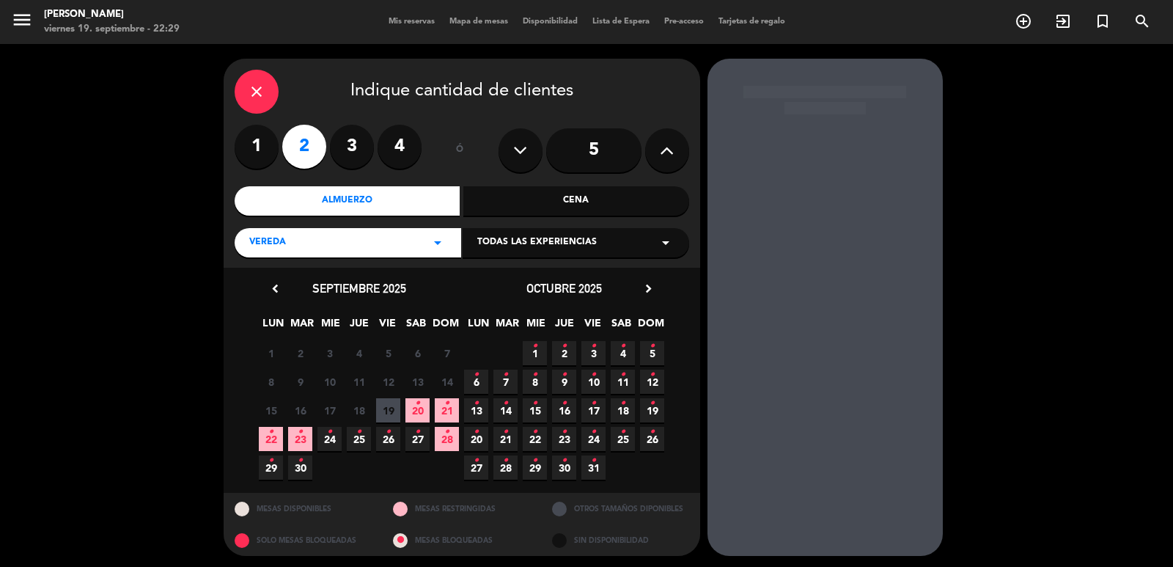
click at [441, 408] on span "21 •" at bounding box center [447, 410] width 24 height 24
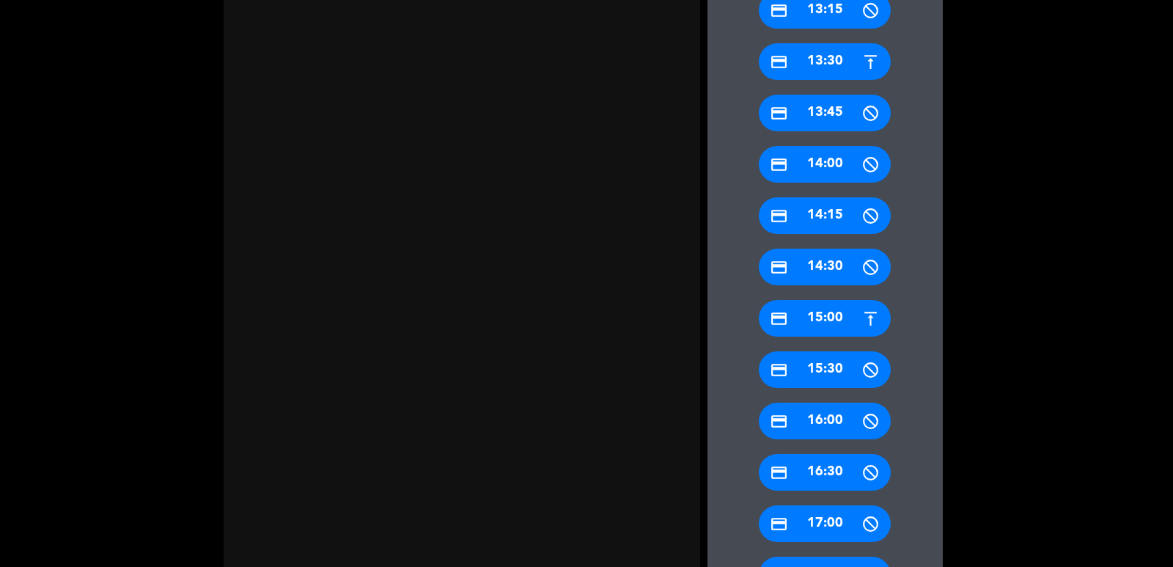
scroll to position [653, 0]
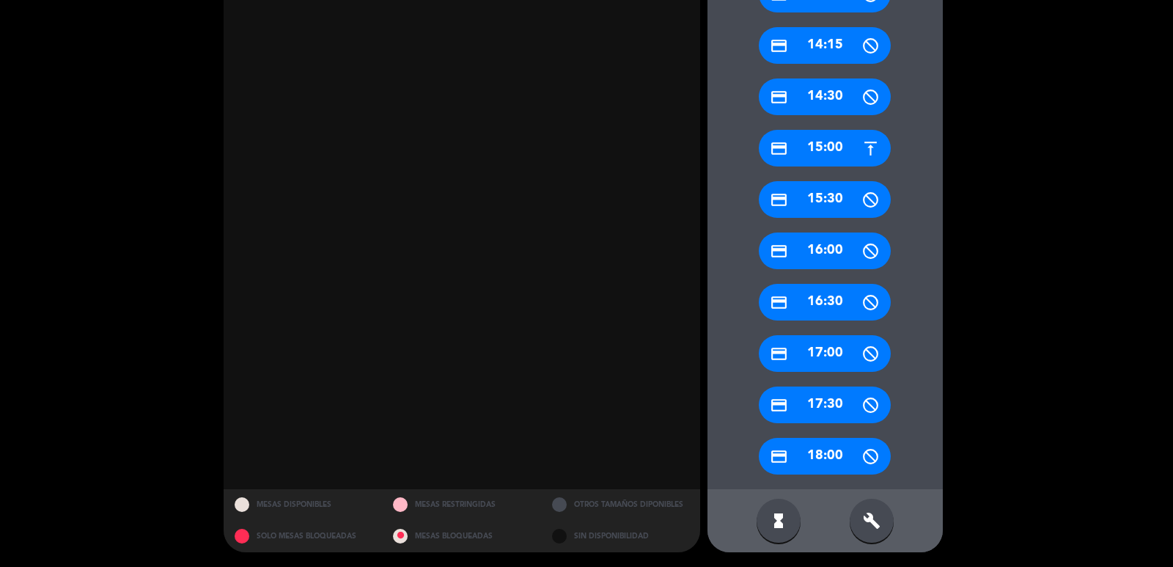
click at [831, 154] on div "credit_card 15:00" at bounding box center [825, 148] width 132 height 37
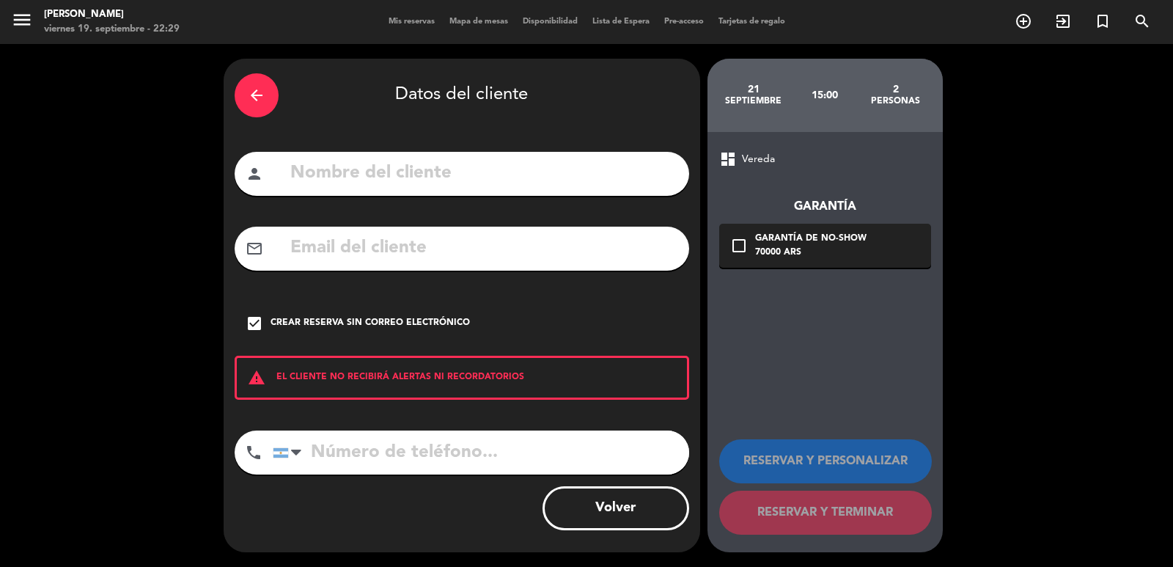
scroll to position [0, 0]
click at [334, 162] on input "text" at bounding box center [483, 173] width 389 height 30
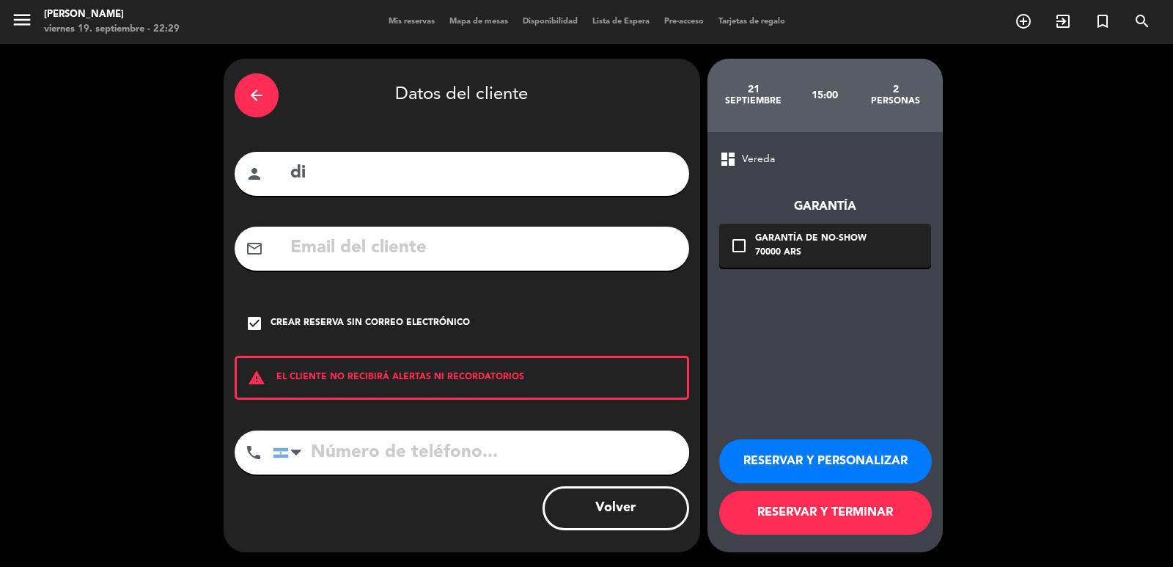
type input "d"
type input "[PERSON_NAME]"
click at [256, 316] on icon "check_box" at bounding box center [255, 324] width 18 height 18
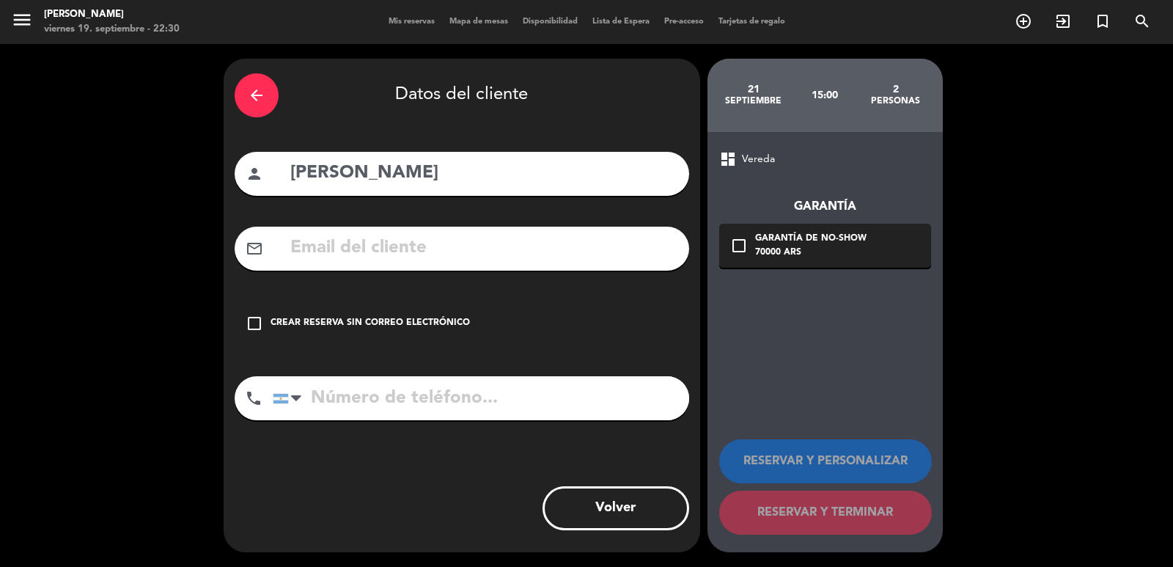
click at [375, 218] on div "arrow_back Datos del cliente person [PERSON_NAME] mail_outline check_box_outlin…" at bounding box center [462, 305] width 477 height 493
click at [389, 238] on input "text" at bounding box center [483, 248] width 389 height 30
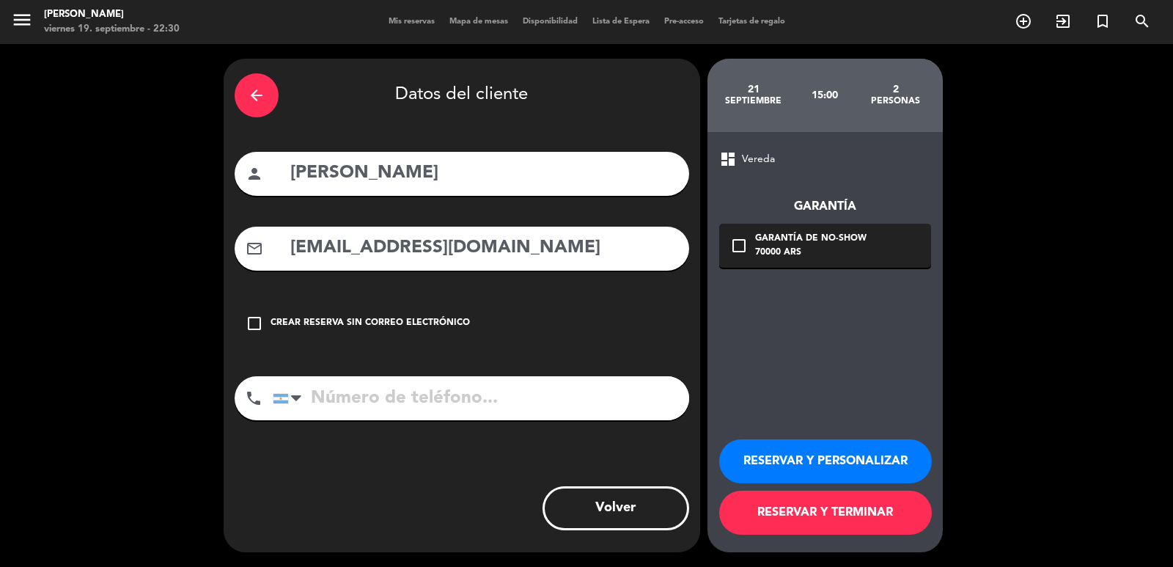
type input "[EMAIL_ADDRESS][DOMAIN_NAME]"
click at [350, 407] on input "tel" at bounding box center [481, 398] width 416 height 44
type input "1125476016"
click at [902, 236] on div "check_box_outline_blank Garantía de no-show 70000 ARS" at bounding box center [825, 246] width 212 height 44
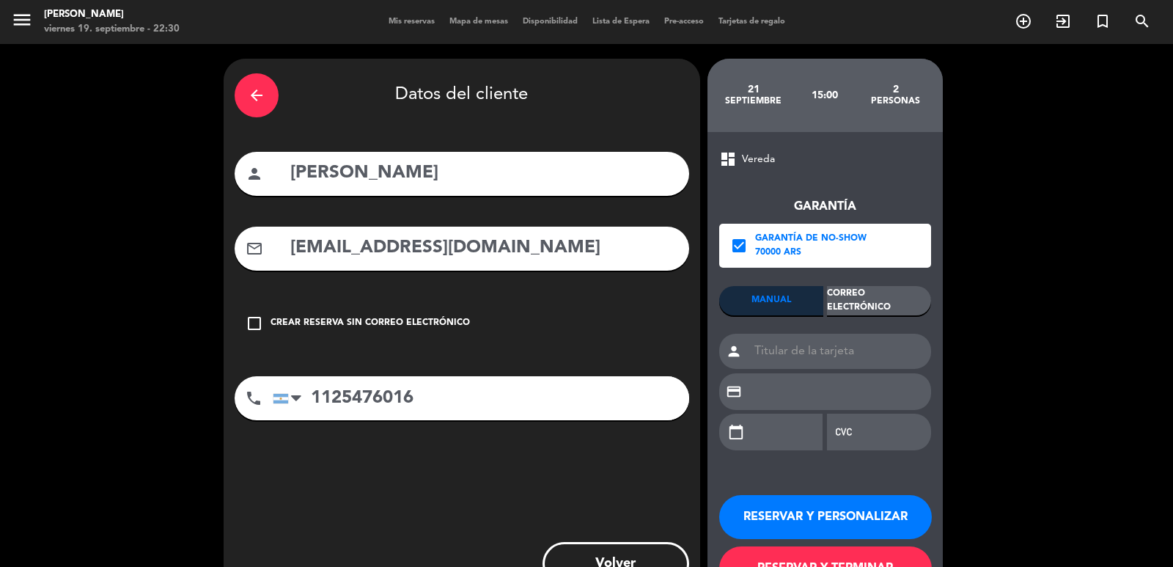
click at [903, 294] on div "Correo Electrónico" at bounding box center [879, 300] width 104 height 29
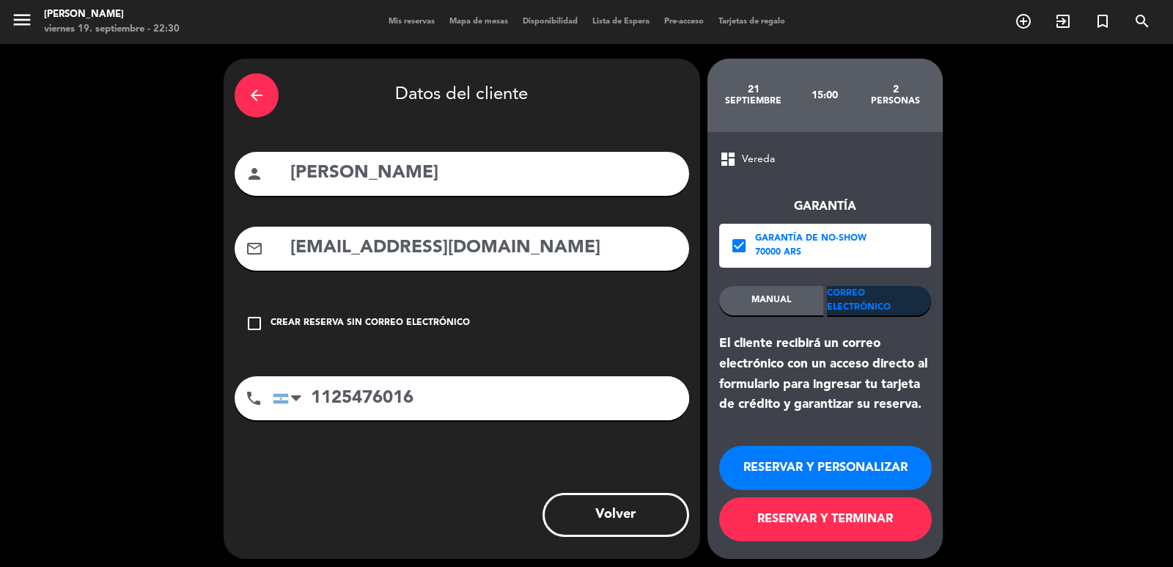
click at [851, 456] on button "RESERVAR Y PERSONALIZAR" at bounding box center [825, 468] width 213 height 44
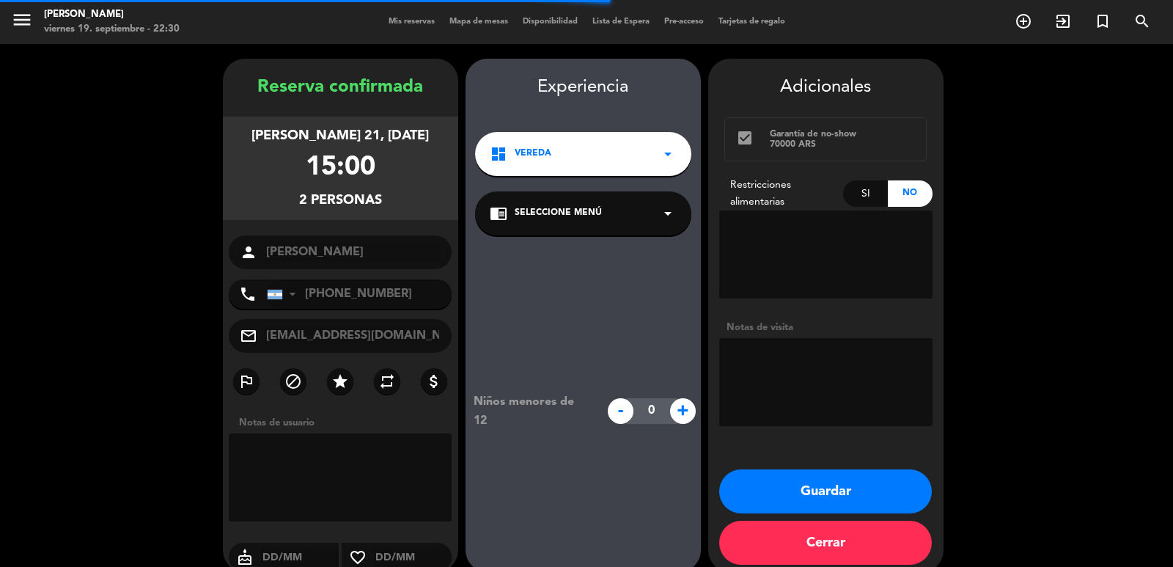
scroll to position [20, 0]
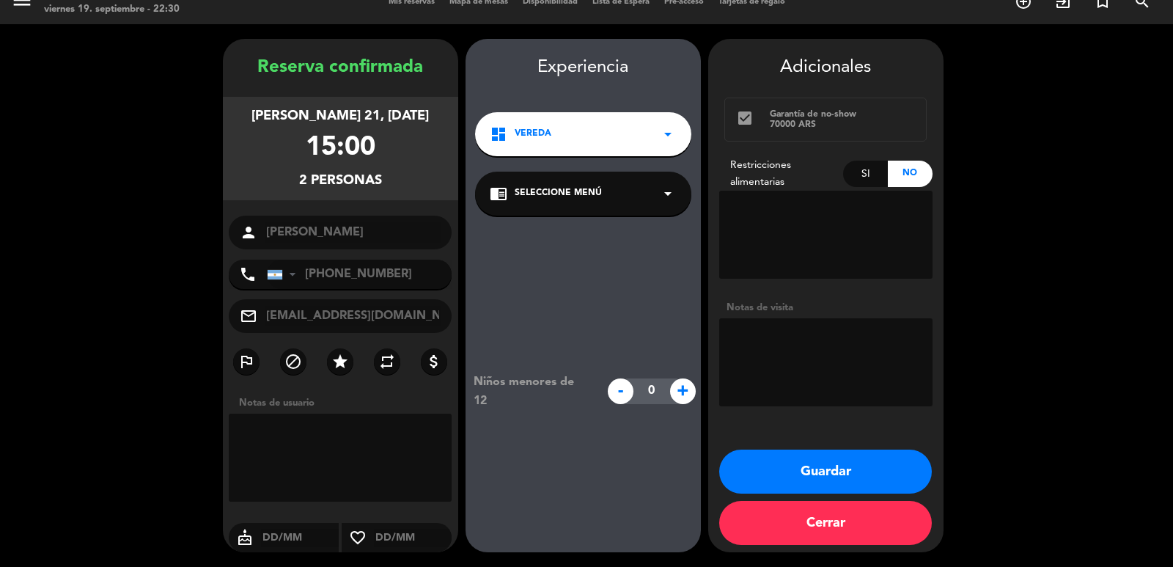
click at [765, 461] on button "Guardar" at bounding box center [825, 471] width 213 height 44
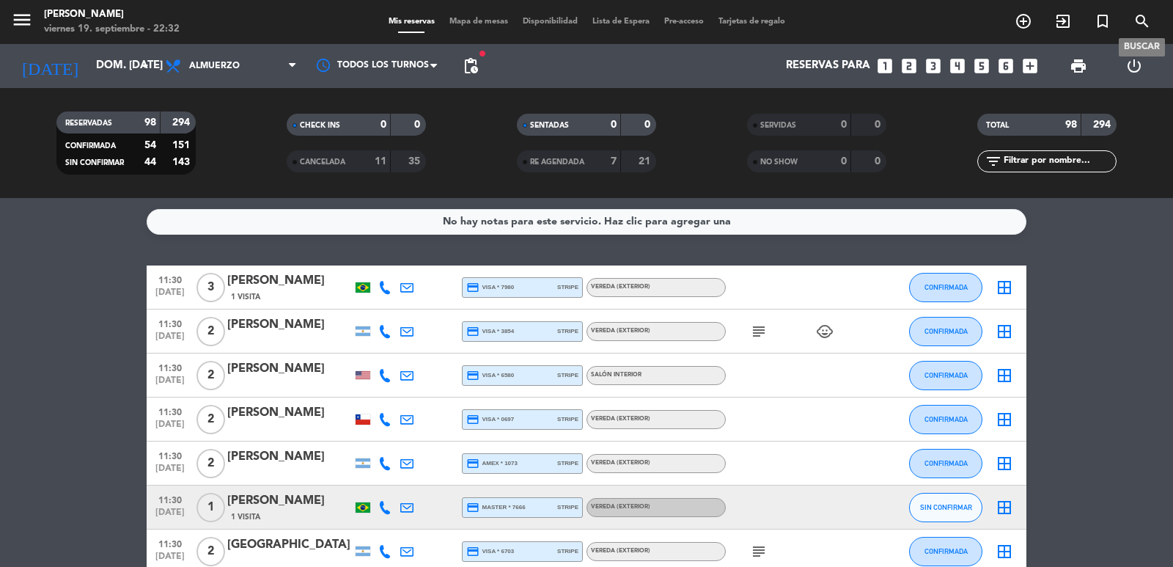
click at [1066, 20] on icon "search" at bounding box center [1143, 21] width 18 height 18
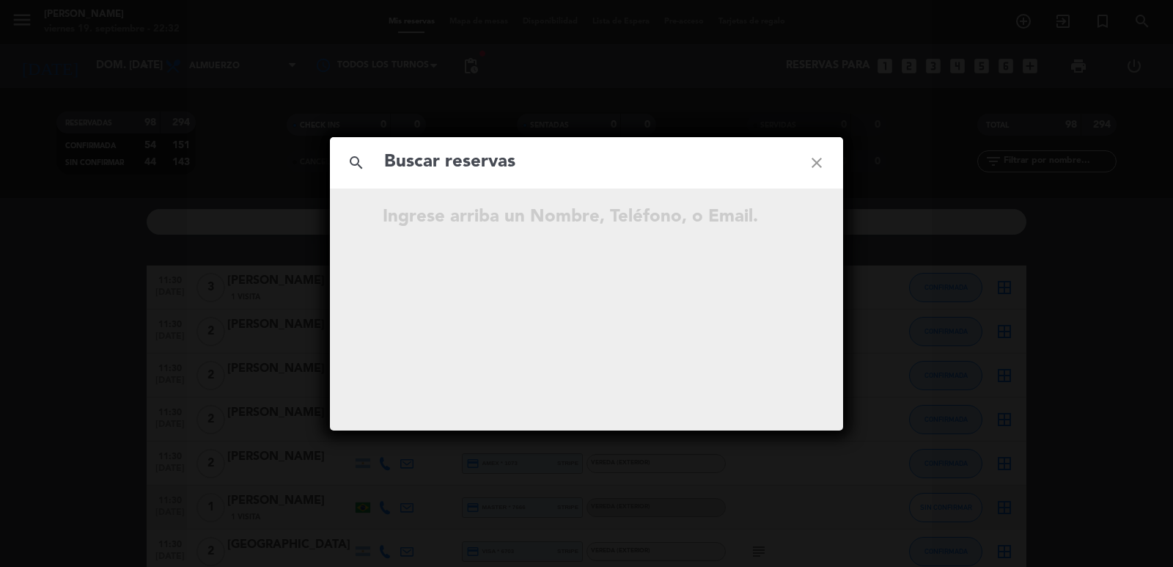
click at [579, 168] on input "text" at bounding box center [587, 162] width 408 height 30
type input "diarmandi77@g"
click at [780, 221] on icon "open_in_new" at bounding box center [780, 219] width 18 height 18
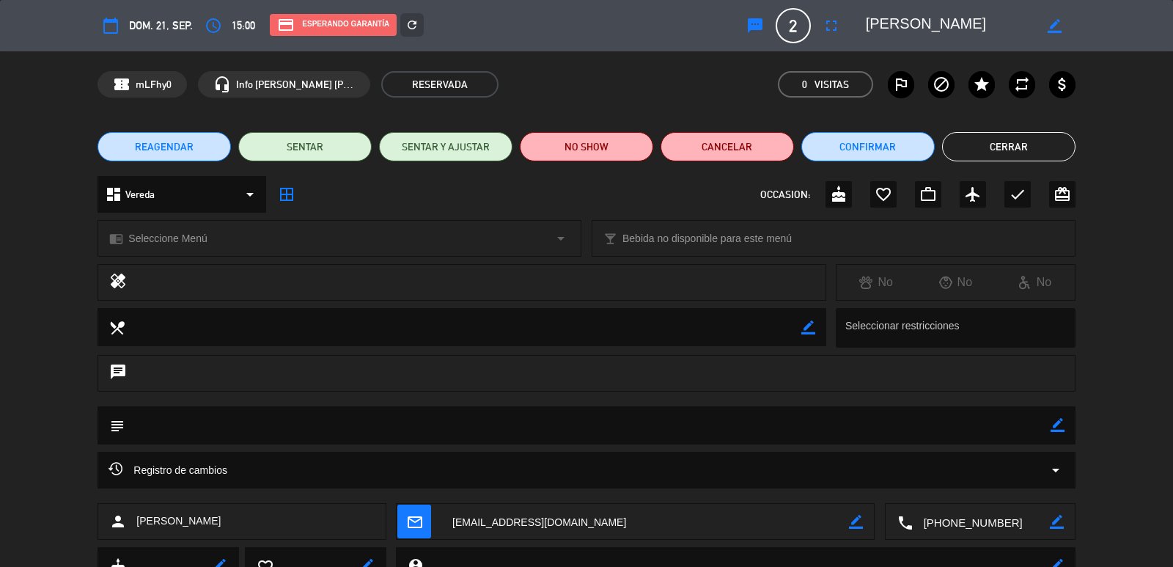
scroll to position [62, 0]
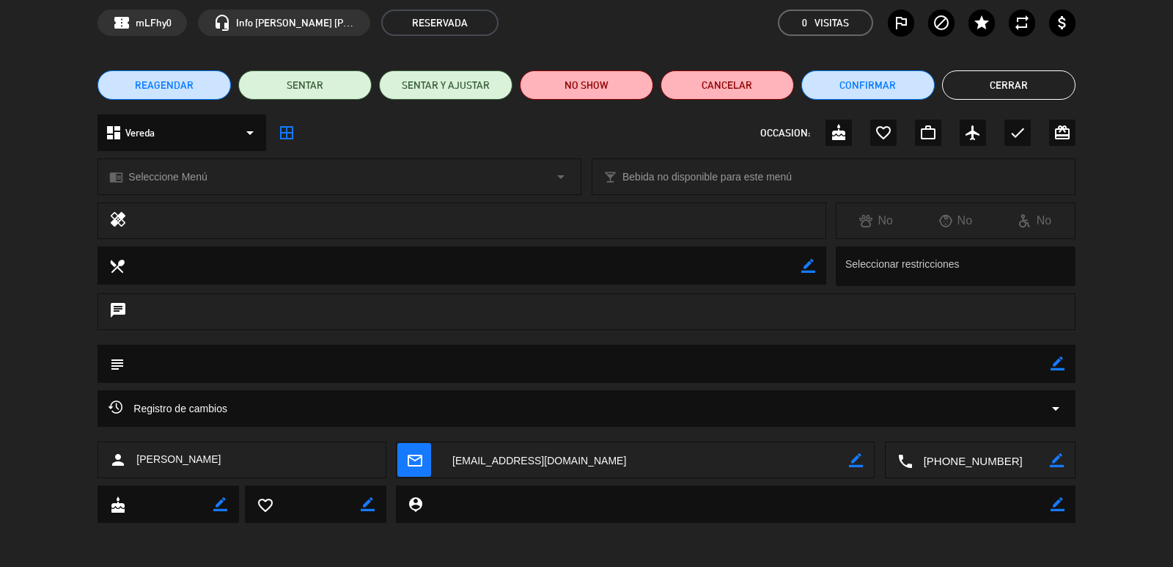
click at [416, 465] on icon "mail_outline" at bounding box center [414, 460] width 16 height 16
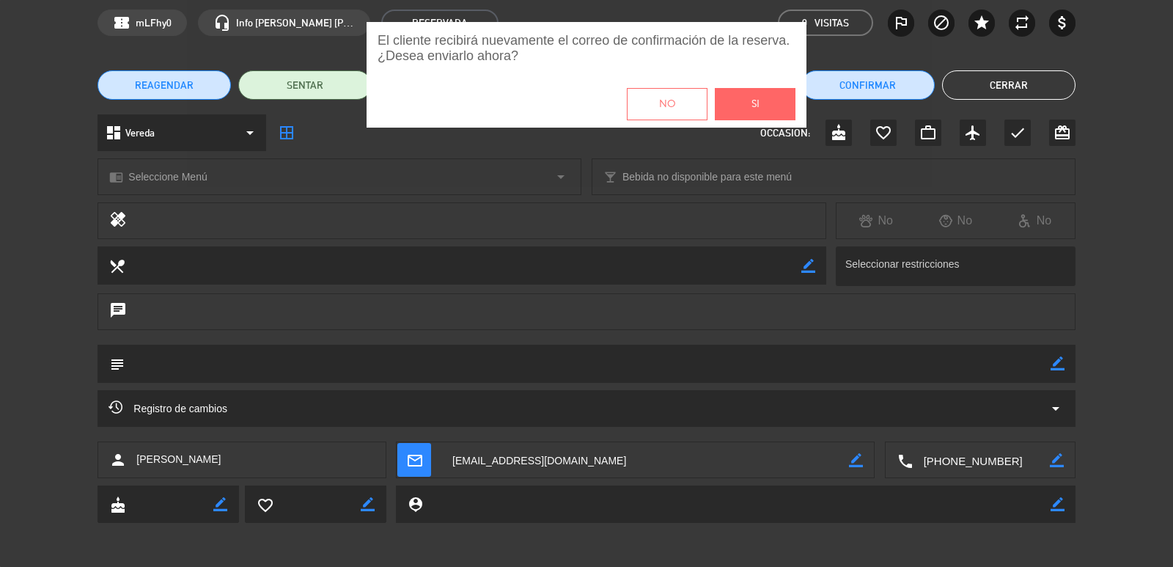
click at [773, 100] on button "Si" at bounding box center [755, 104] width 81 height 32
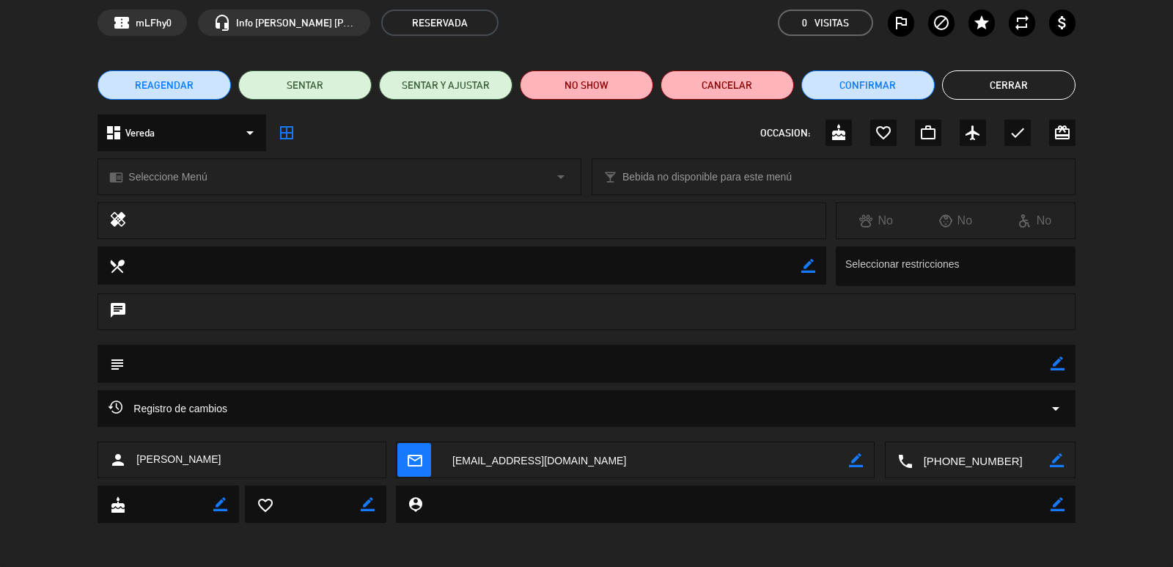
click at [412, 459] on icon "mail_outline" at bounding box center [414, 460] width 16 height 16
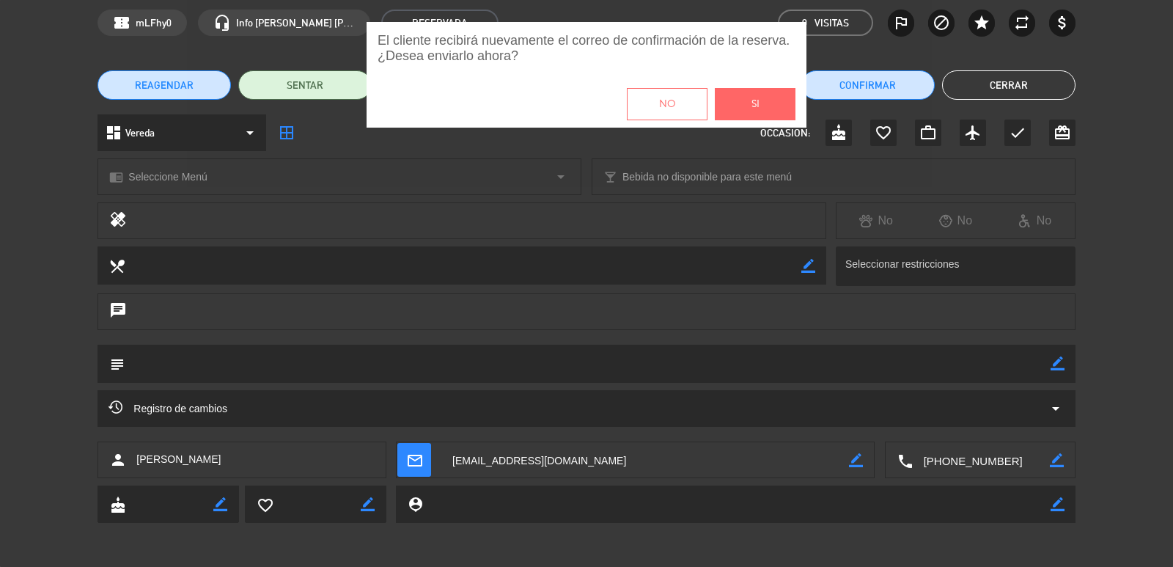
click at [745, 106] on button "Si" at bounding box center [755, 104] width 81 height 32
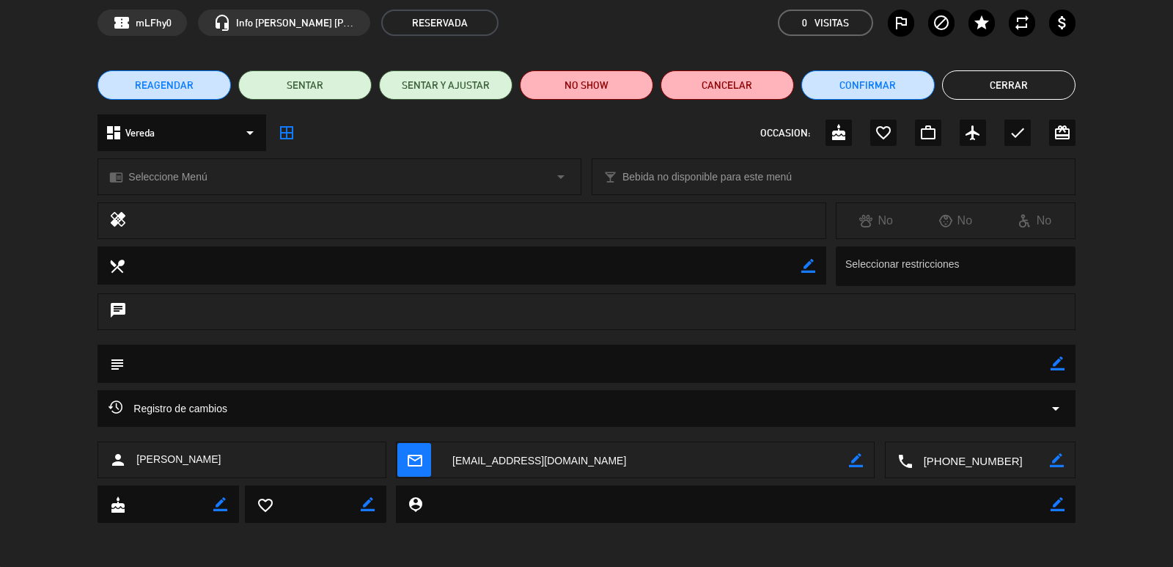
click at [851, 467] on icon "border_color" at bounding box center [856, 460] width 14 height 14
drag, startPoint x: 544, startPoint y: 448, endPoint x: 389, endPoint y: 465, distance: 155.6
click at [389, 465] on div "person [PERSON_NAME] mail_outline local_phone border_color" at bounding box center [586, 459] width 977 height 37
click at [491, 460] on textarea at bounding box center [645, 460] width 408 height 37
click at [479, 457] on textarea at bounding box center [645, 460] width 408 height 37
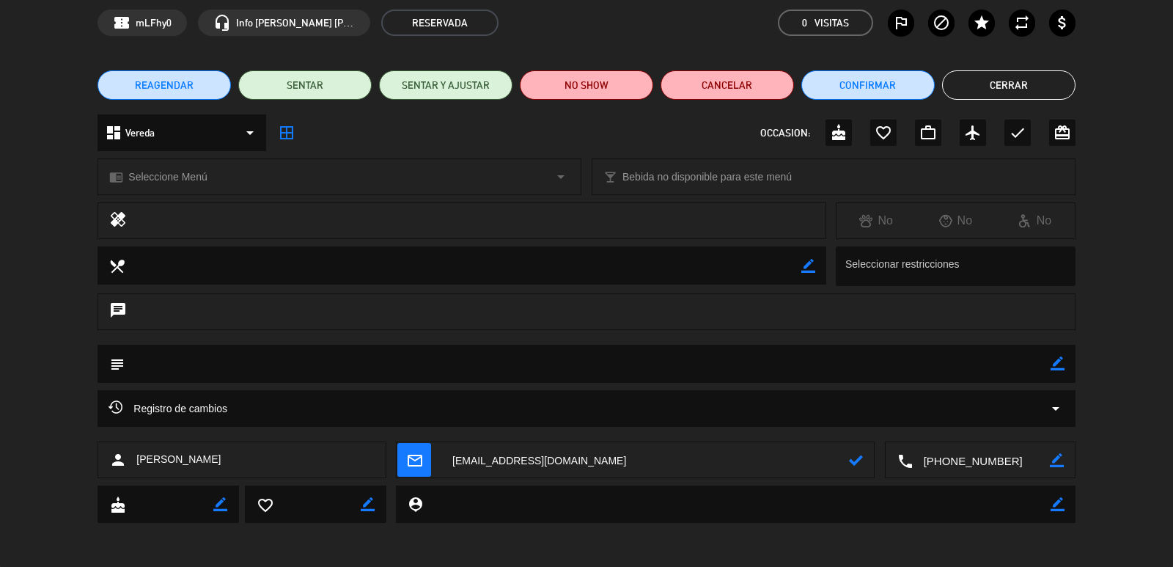
click at [478, 458] on textarea at bounding box center [645, 460] width 408 height 37
type textarea "[EMAIL_ADDRESS][DOMAIN_NAME]"
click at [851, 460] on icon at bounding box center [856, 460] width 14 height 14
click at [411, 456] on icon "mail_outline" at bounding box center [414, 460] width 16 height 16
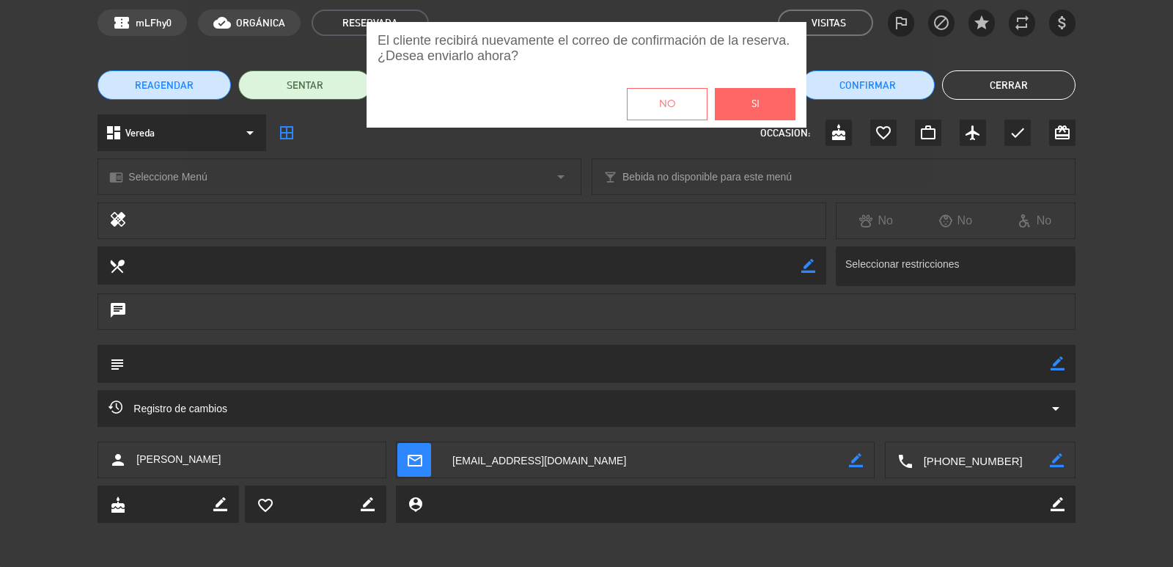
click at [765, 106] on button "Si" at bounding box center [755, 104] width 81 height 32
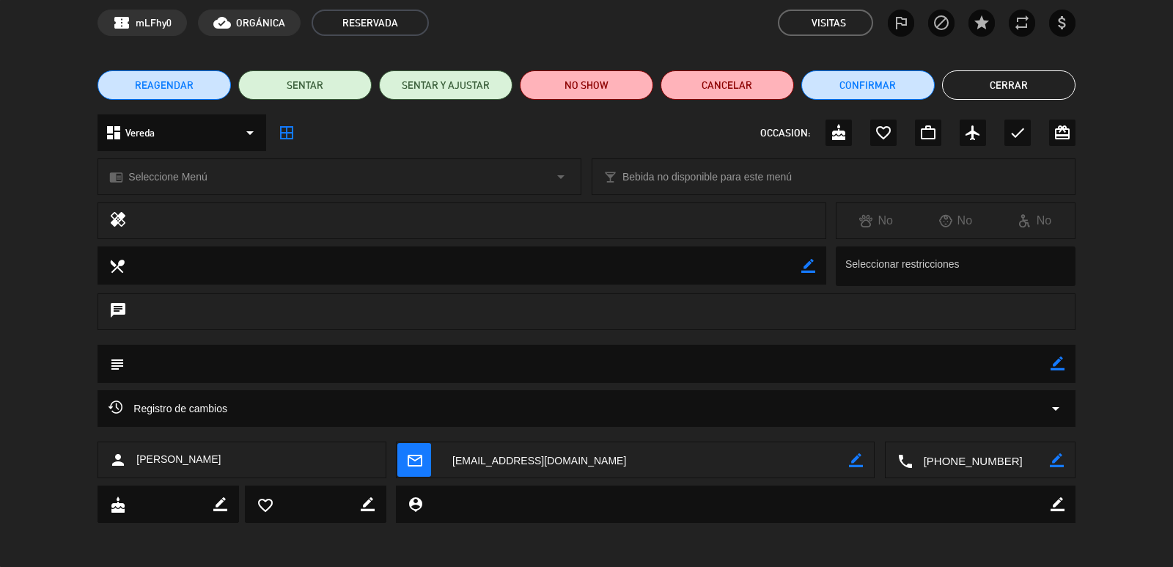
click at [159, 85] on span "REAGENDAR" at bounding box center [164, 85] width 59 height 15
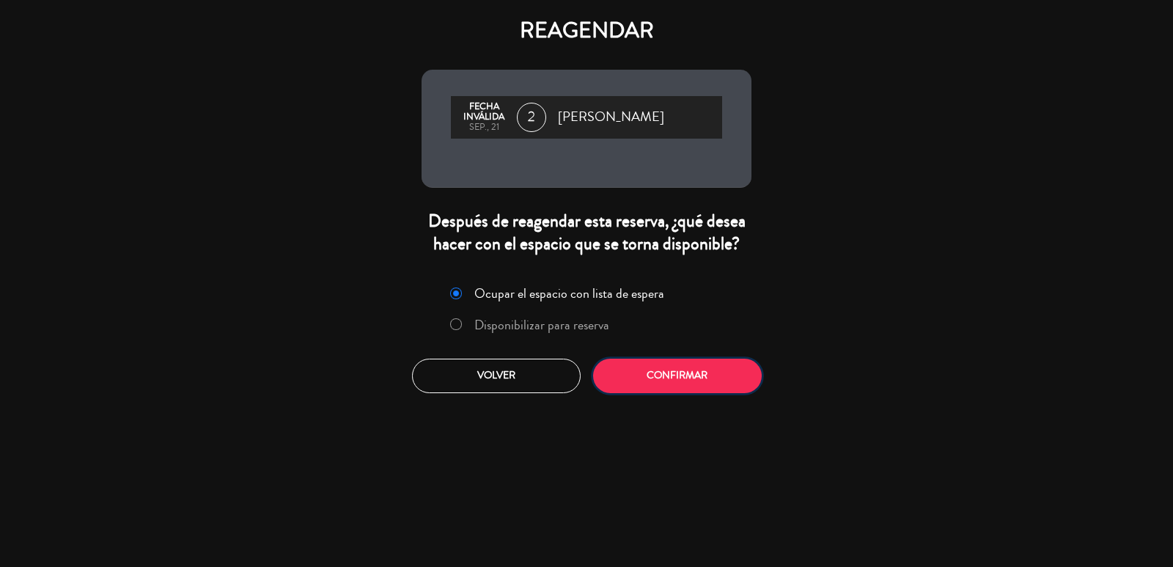
click at [628, 379] on button "Confirmar" at bounding box center [677, 376] width 169 height 34
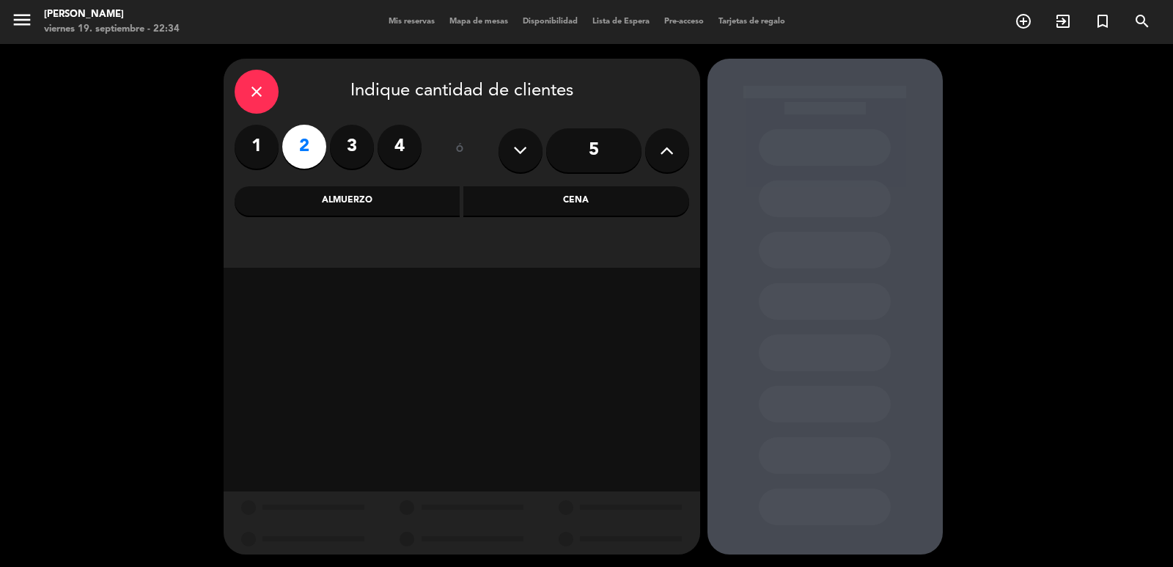
click at [241, 87] on div "close" at bounding box center [257, 92] width 44 height 44
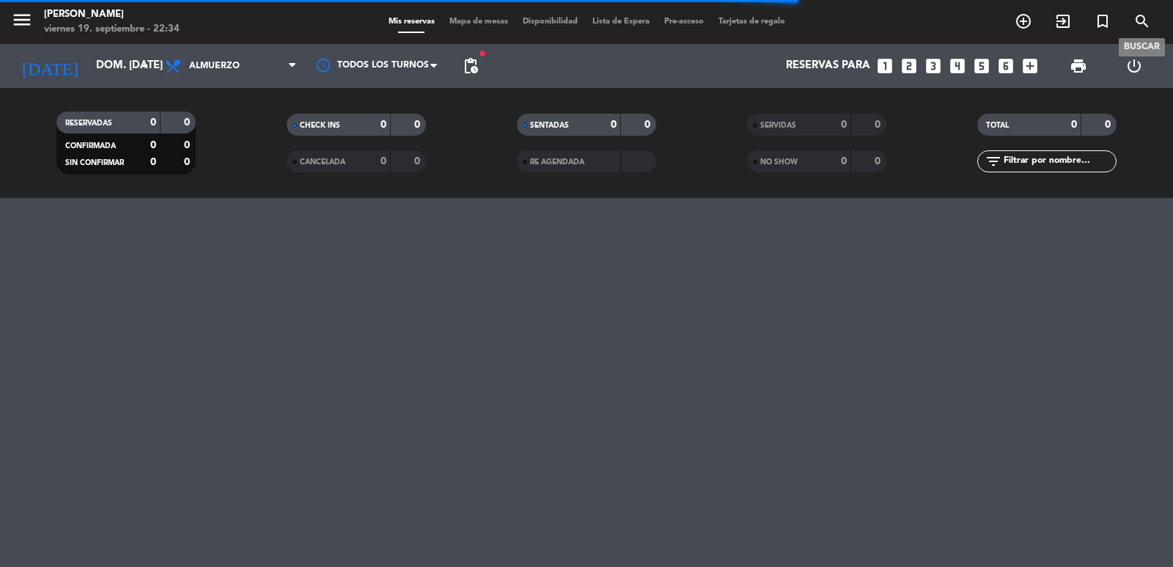
click at [1066, 24] on icon "search" at bounding box center [1143, 21] width 18 height 18
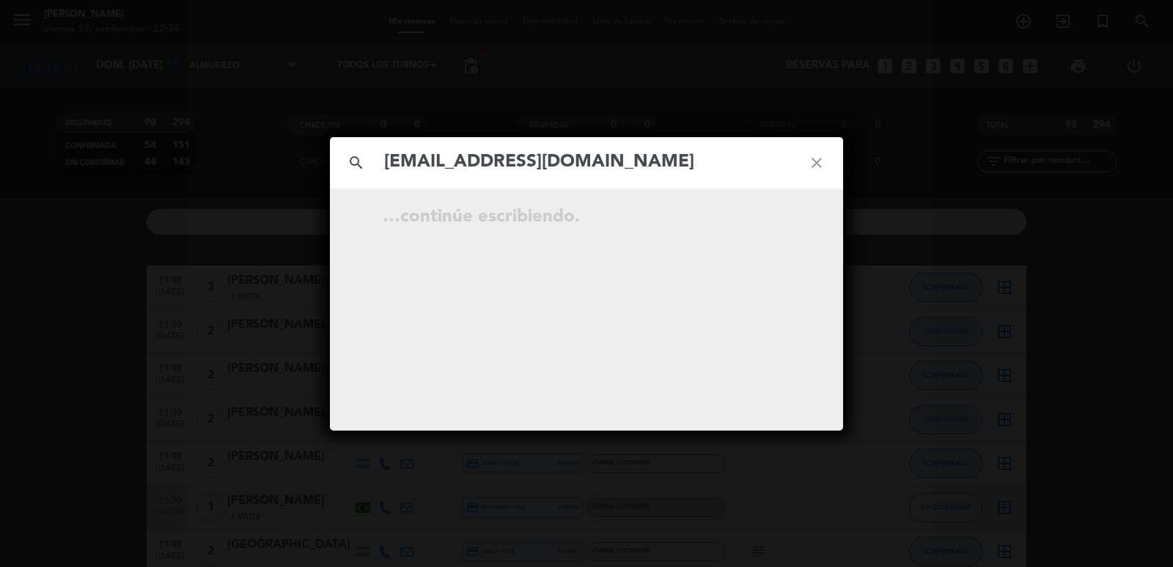
type input "[EMAIL_ADDRESS][DOMAIN_NAME]"
click at [779, 215] on icon "open_in_new" at bounding box center [780, 219] width 18 height 18
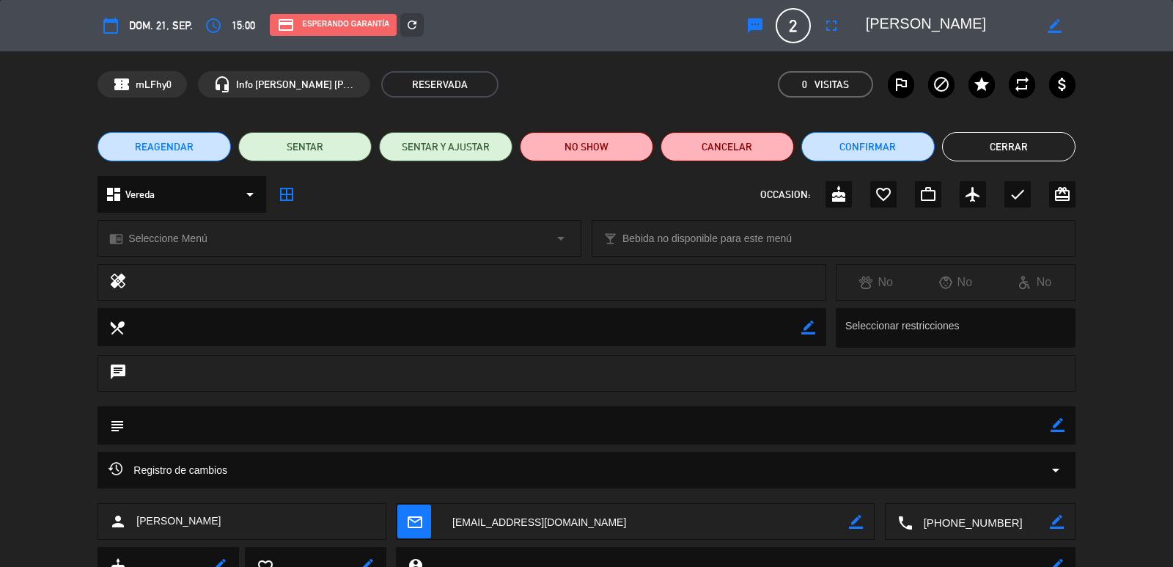
click at [122, 147] on button "REAGENDAR" at bounding box center [164, 146] width 133 height 29
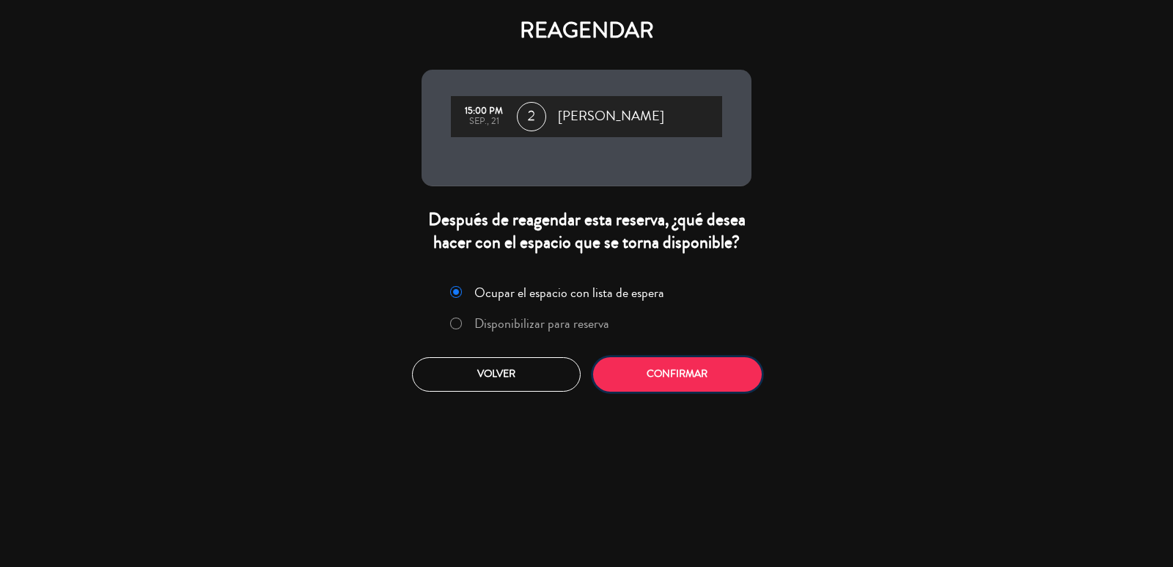
click at [708, 372] on button "Confirmar" at bounding box center [677, 374] width 169 height 34
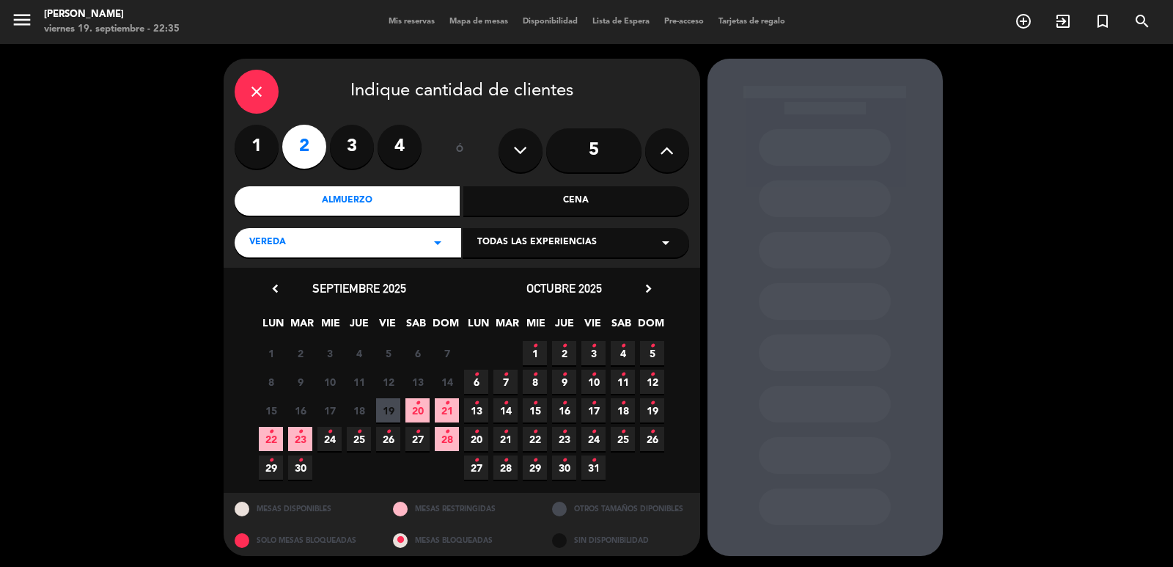
click at [441, 407] on span "21 •" at bounding box center [447, 410] width 24 height 24
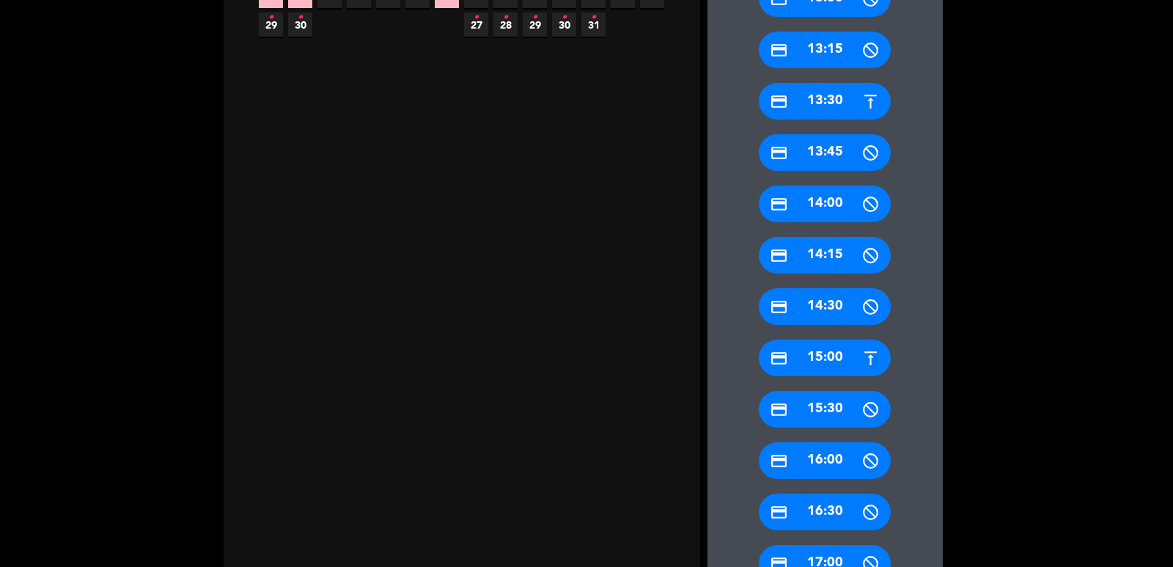
scroll to position [653, 0]
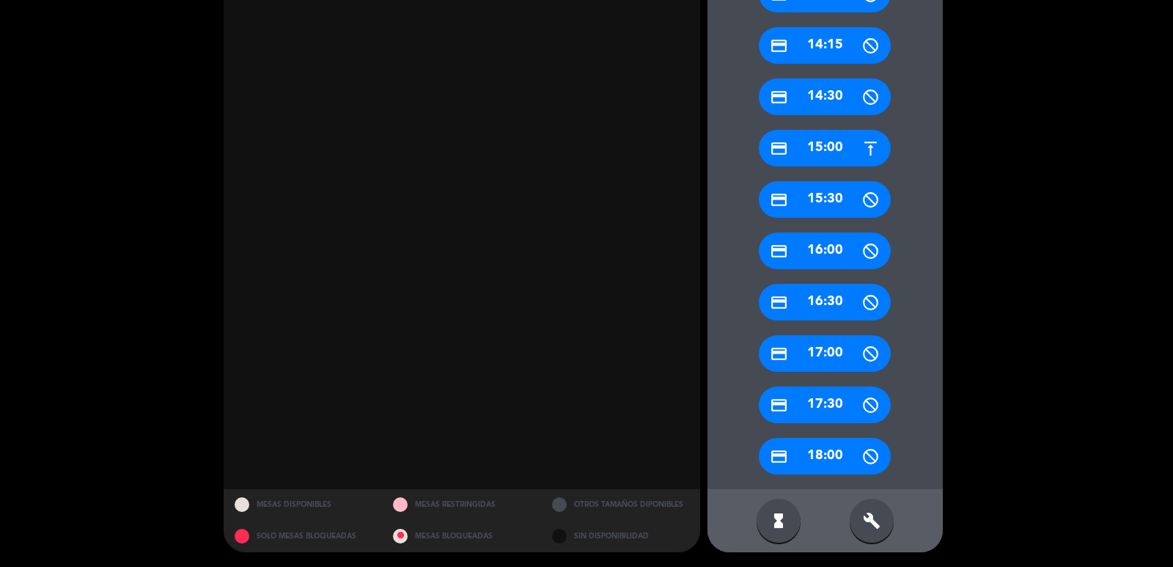
click at [818, 152] on div "credit_card 15:00" at bounding box center [825, 148] width 132 height 37
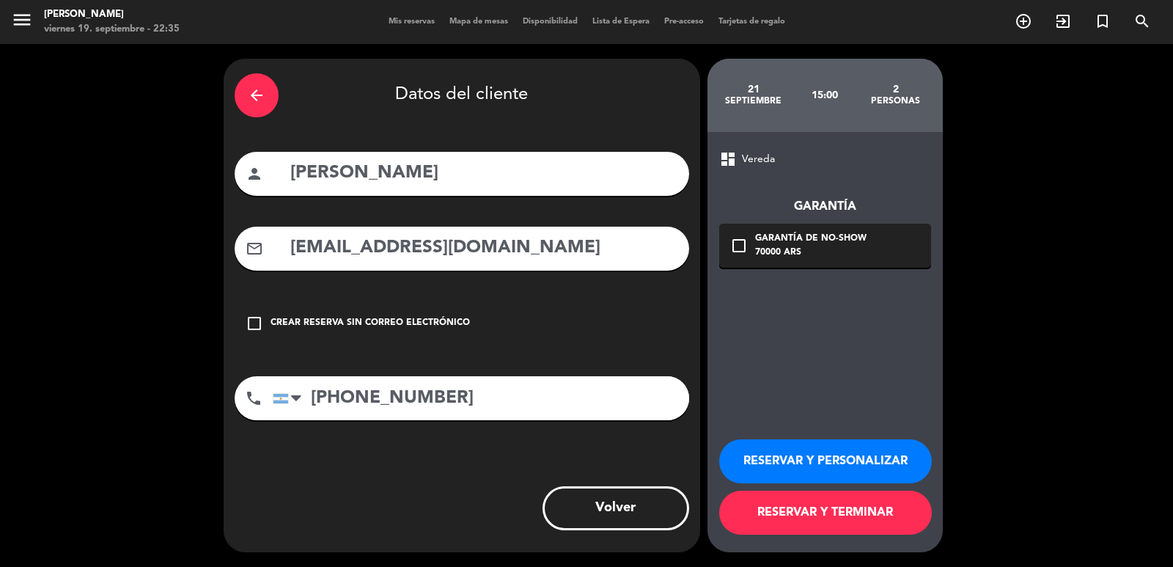
scroll to position [0, 0]
click at [834, 234] on div "Garantía de no-show" at bounding box center [810, 239] width 111 height 15
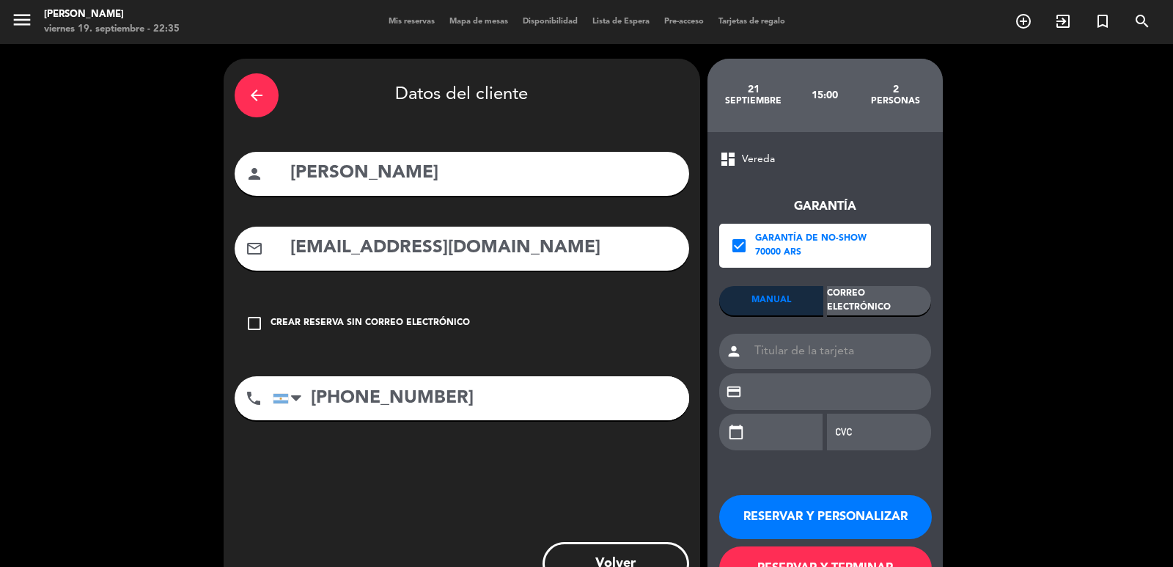
click at [898, 297] on div "Correo Electrónico" at bounding box center [879, 300] width 104 height 29
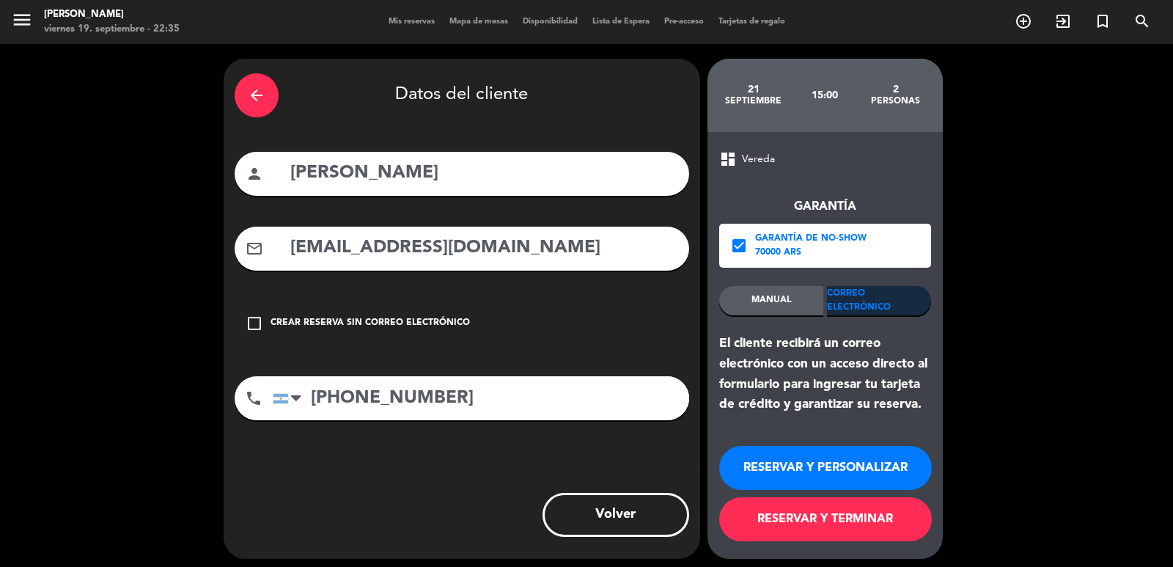
click at [840, 460] on button "RESERVAR Y PERSONALIZAR" at bounding box center [825, 468] width 213 height 44
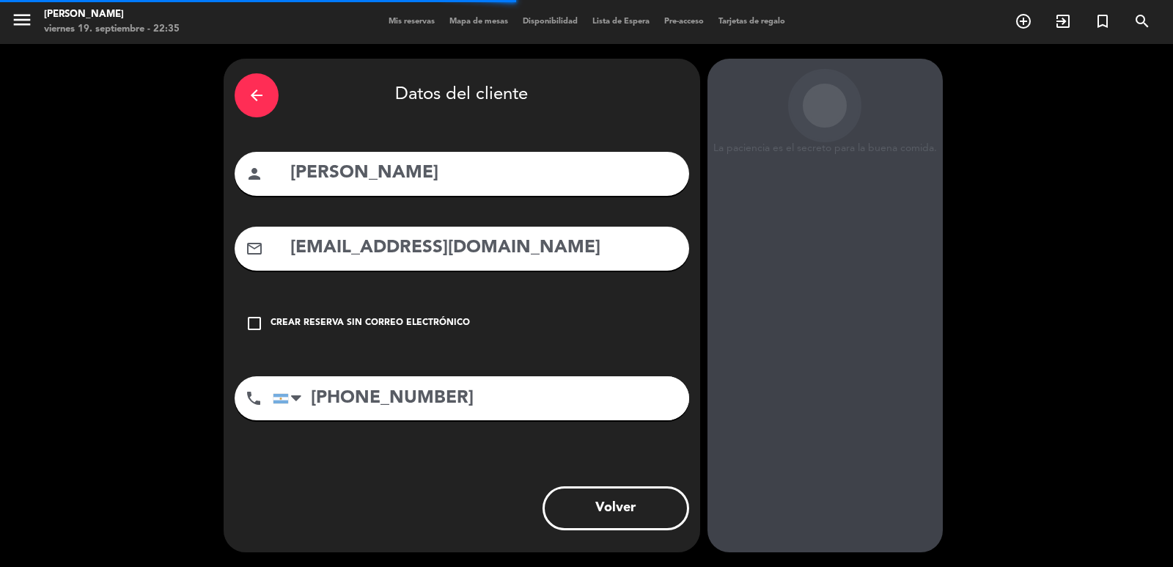
scroll to position [20, 0]
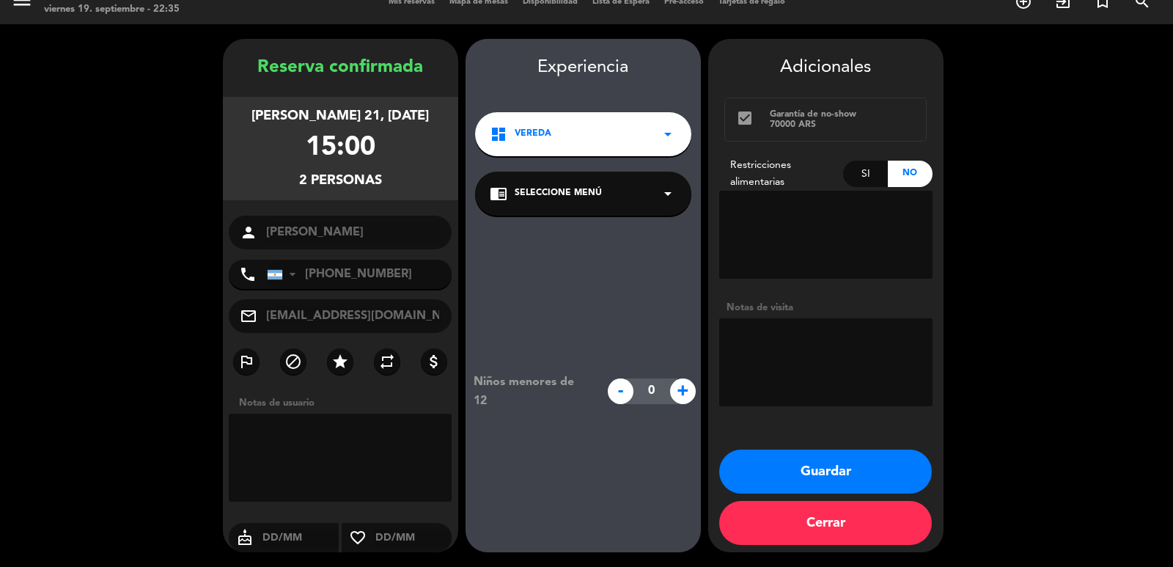
click at [806, 466] on button "Guardar" at bounding box center [825, 471] width 213 height 44
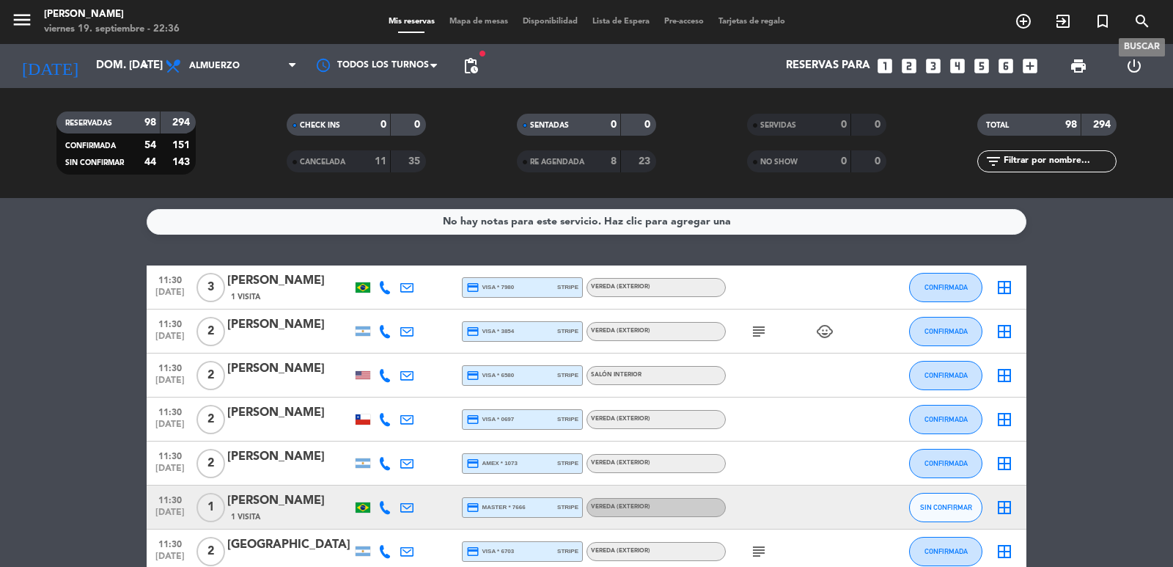
click at [1066, 16] on icon "search" at bounding box center [1143, 21] width 18 height 18
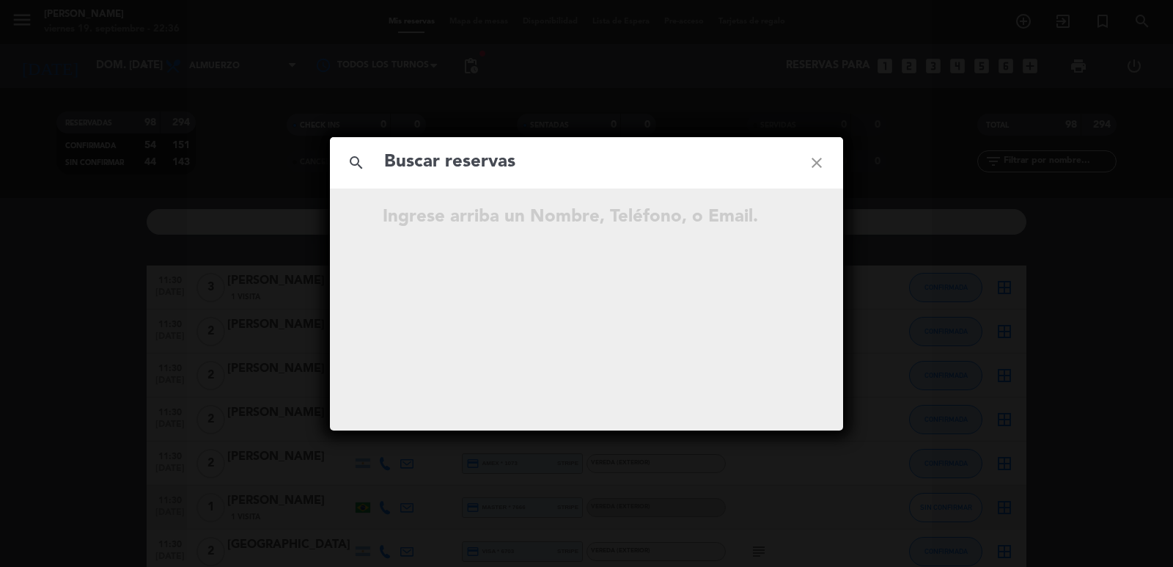
click at [412, 173] on input "text" at bounding box center [587, 162] width 408 height 30
type input "mar"
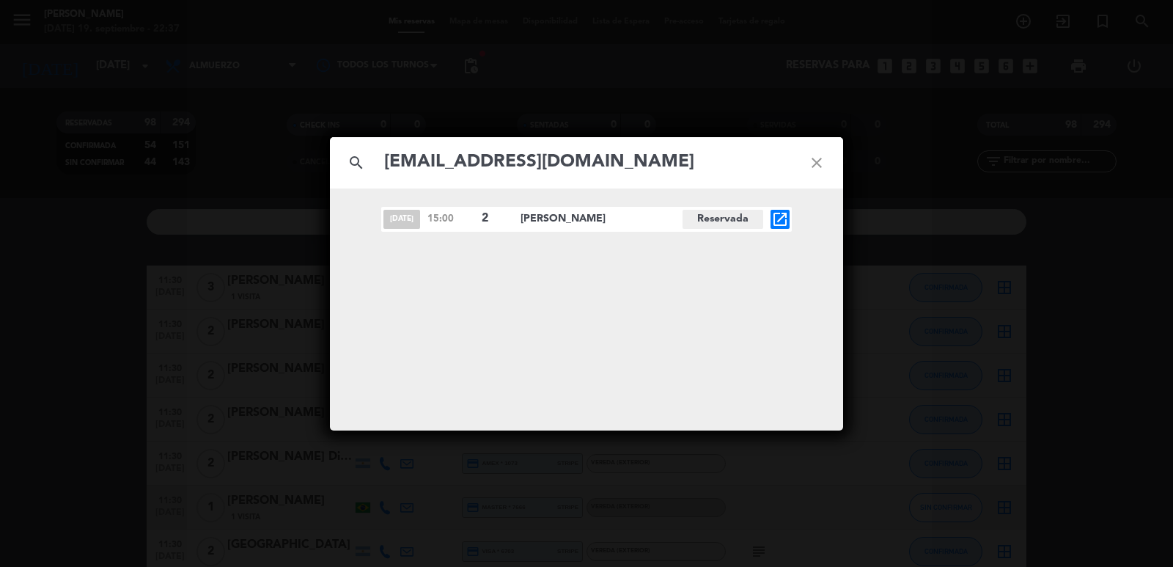
type input "[EMAIL_ADDRESS][DOMAIN_NAME]"
click at [776, 216] on icon "open_in_new" at bounding box center [780, 219] width 18 height 18
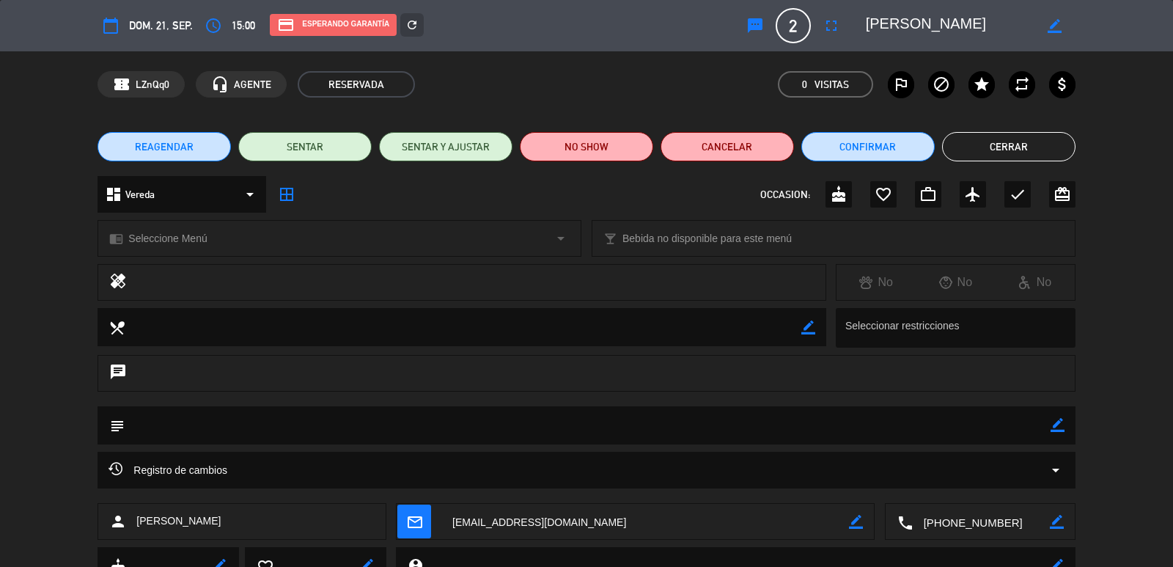
scroll to position [106, 0]
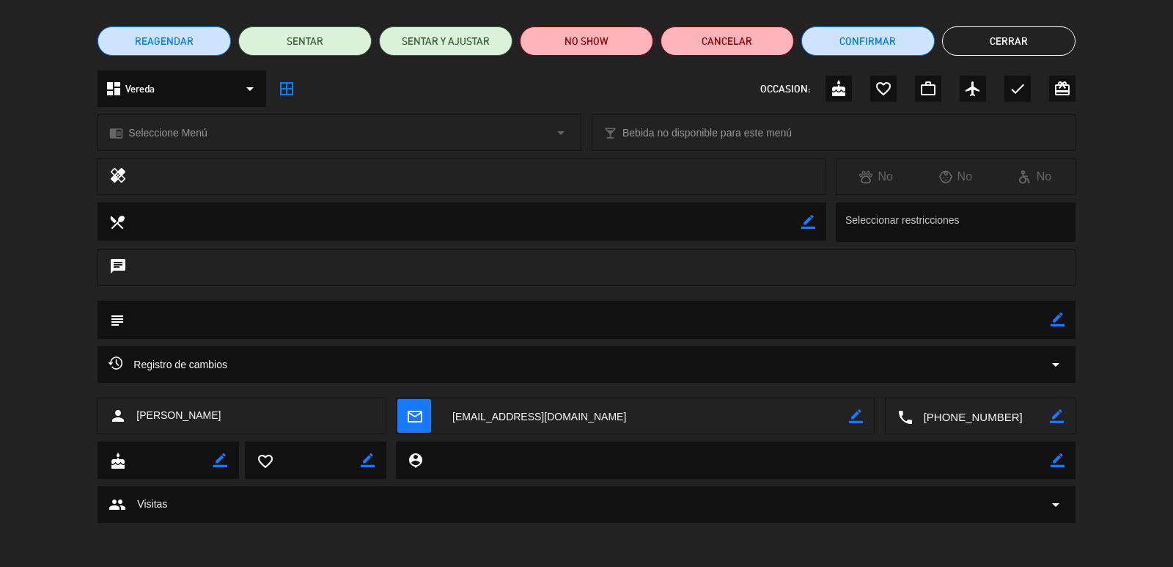
click at [1053, 42] on button "Cerrar" at bounding box center [1008, 40] width 133 height 29
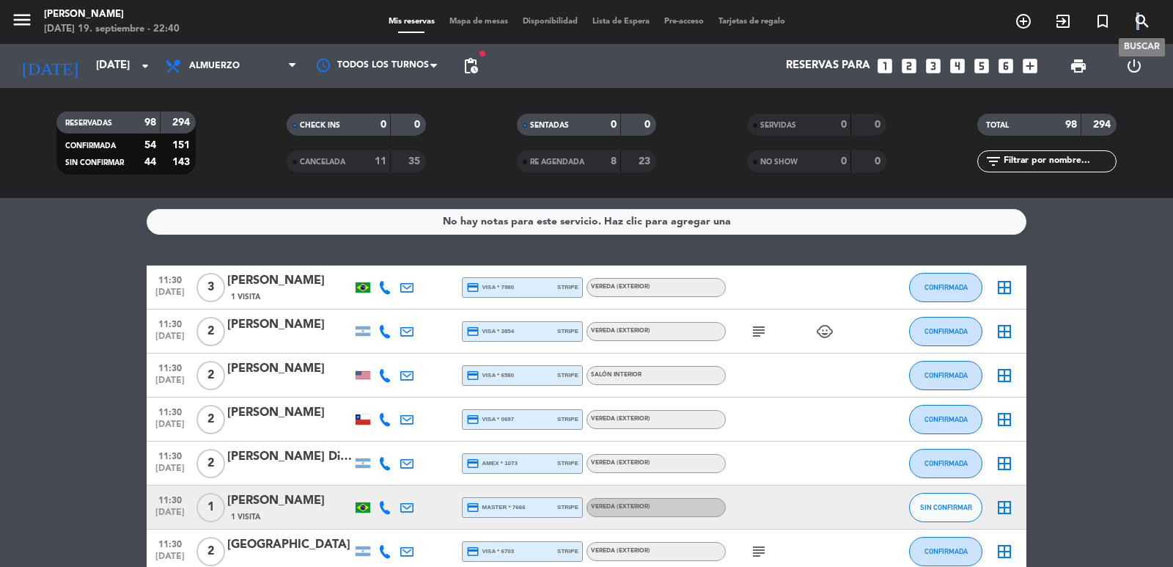
click at [1134, 23] on icon "search" at bounding box center [1143, 21] width 18 height 18
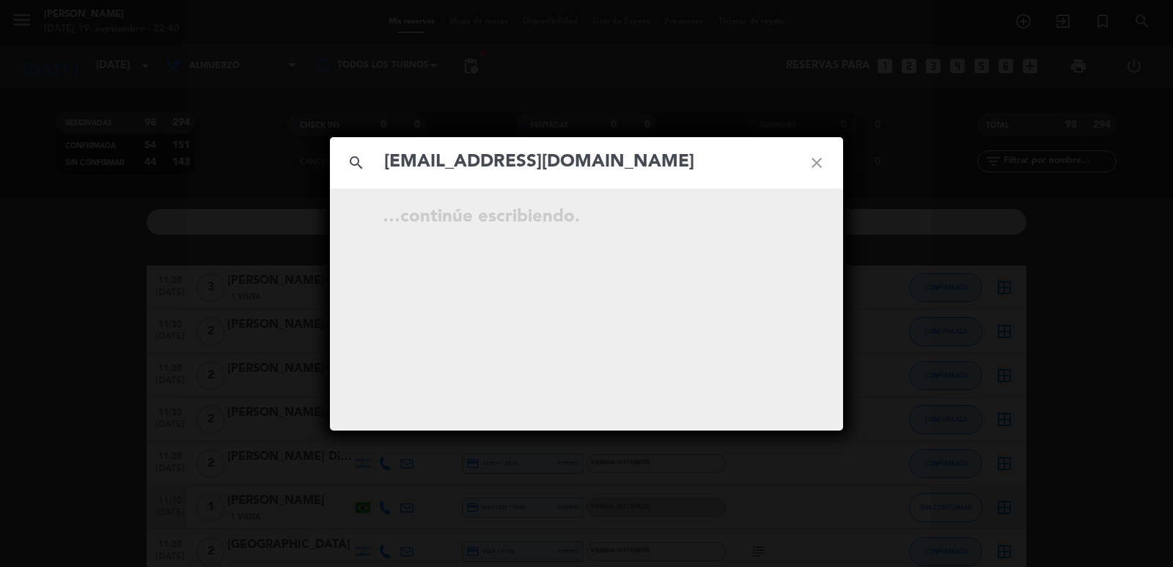
type input "[EMAIL_ADDRESS][DOMAIN_NAME]"
click at [782, 210] on icon "open_in_new" at bounding box center [780, 219] width 18 height 18
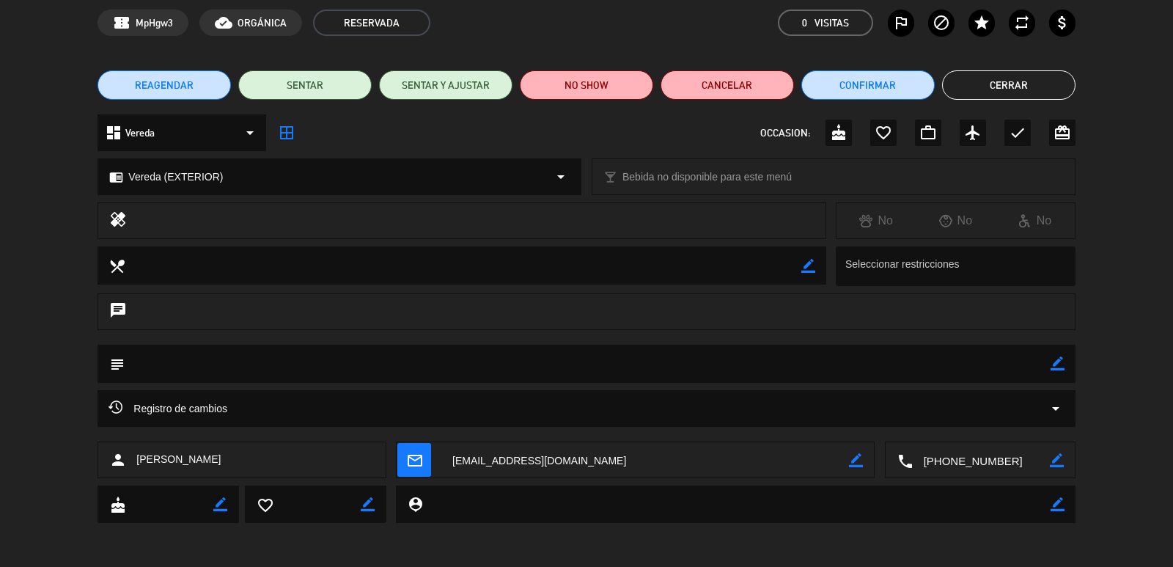
scroll to position [0, 0]
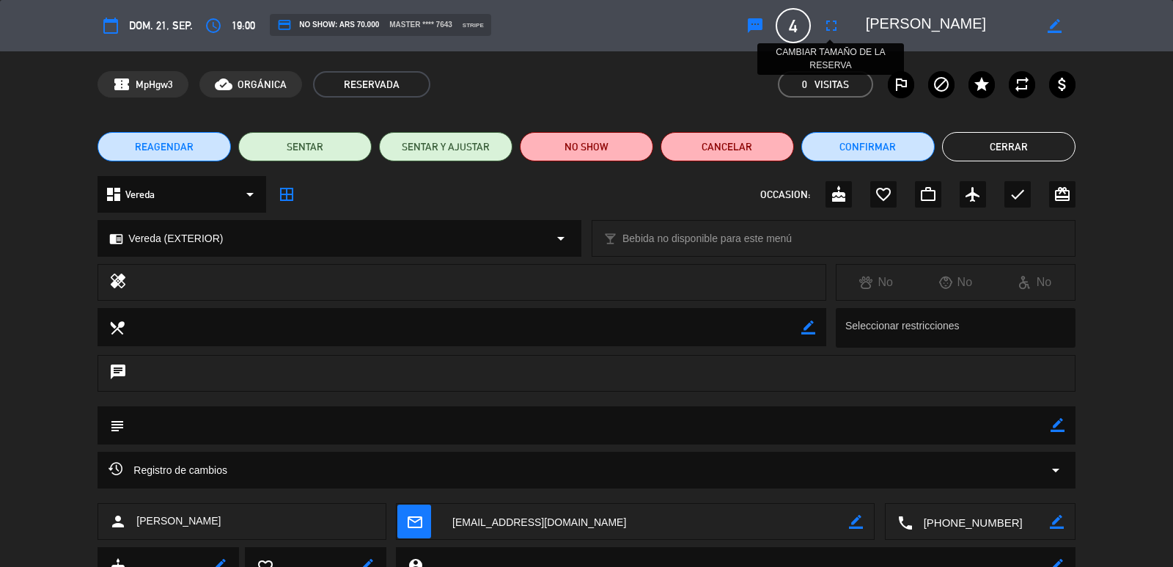
click at [836, 29] on icon "fullscreen" at bounding box center [832, 26] width 18 height 18
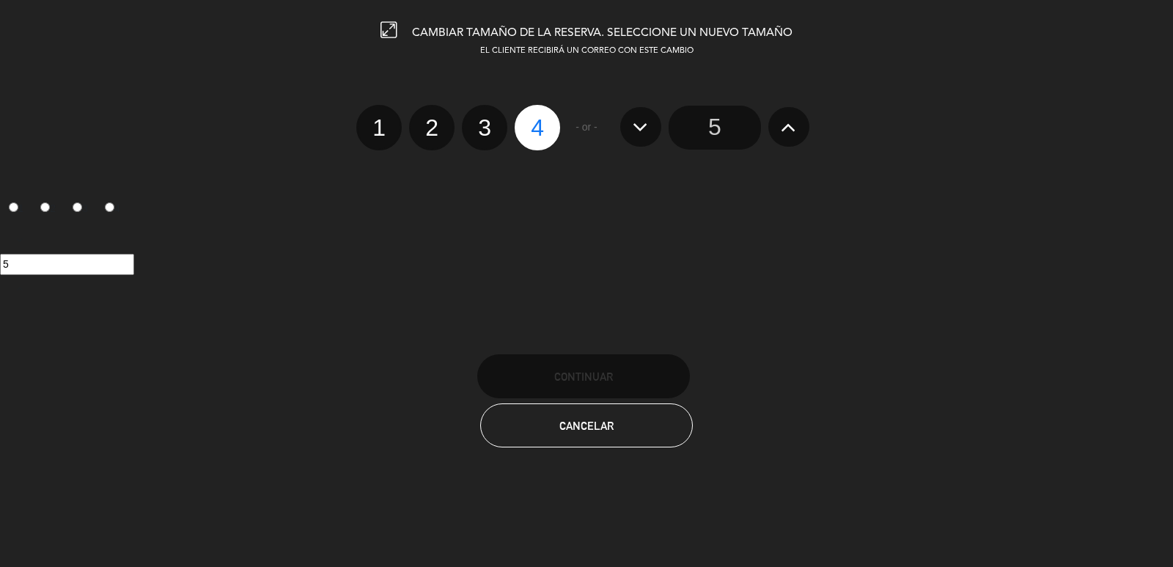
click at [779, 129] on button at bounding box center [788, 127] width 41 height 40
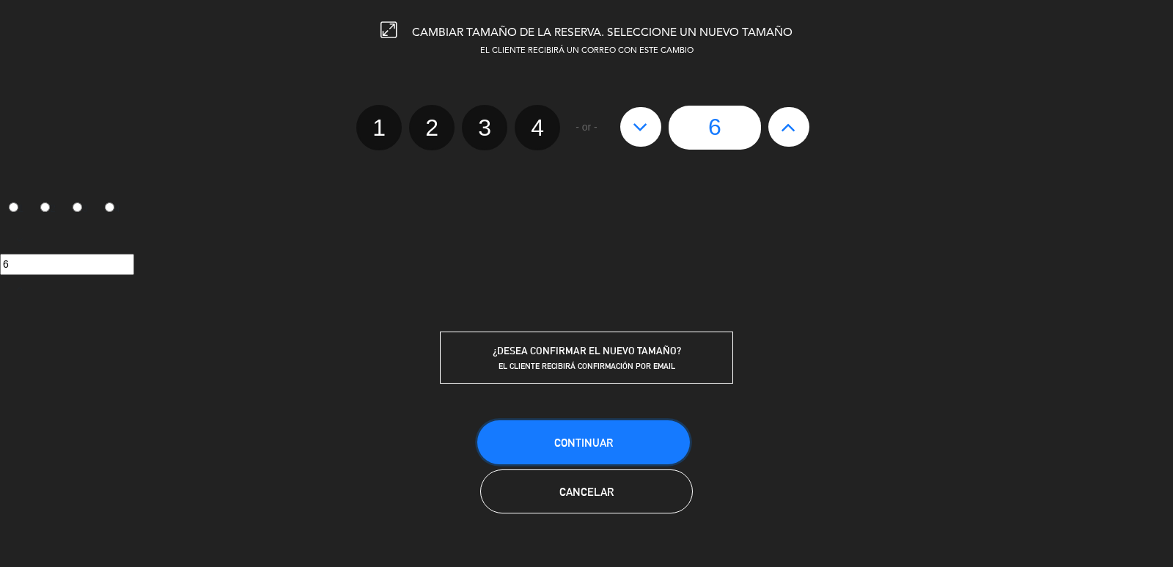
click at [620, 430] on button "Continuar" at bounding box center [583, 442] width 213 height 44
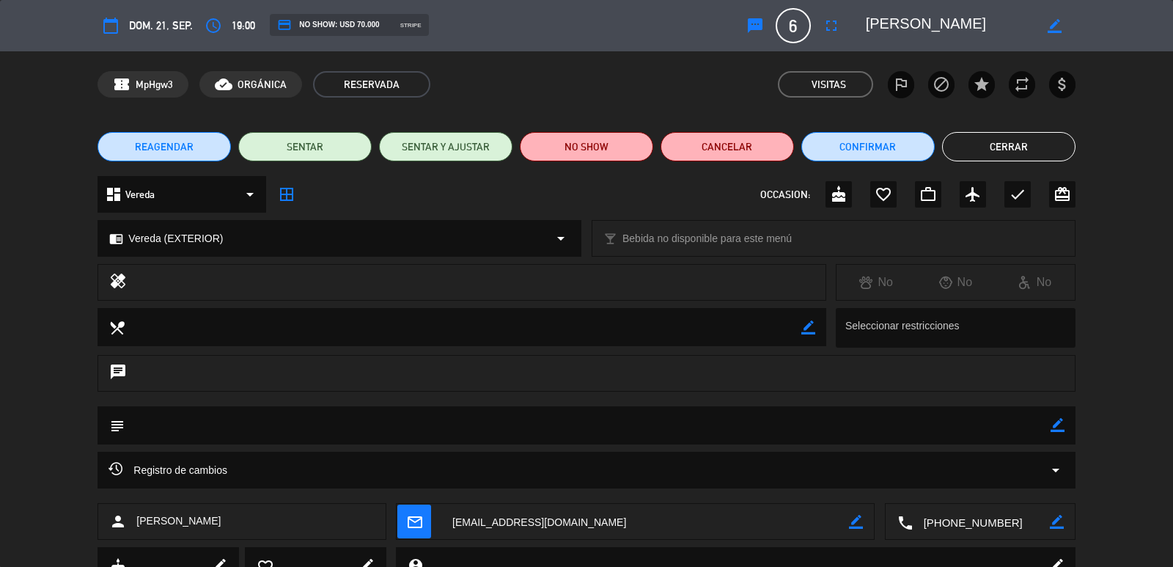
click at [415, 513] on icon "mail_outline" at bounding box center [414, 521] width 16 height 16
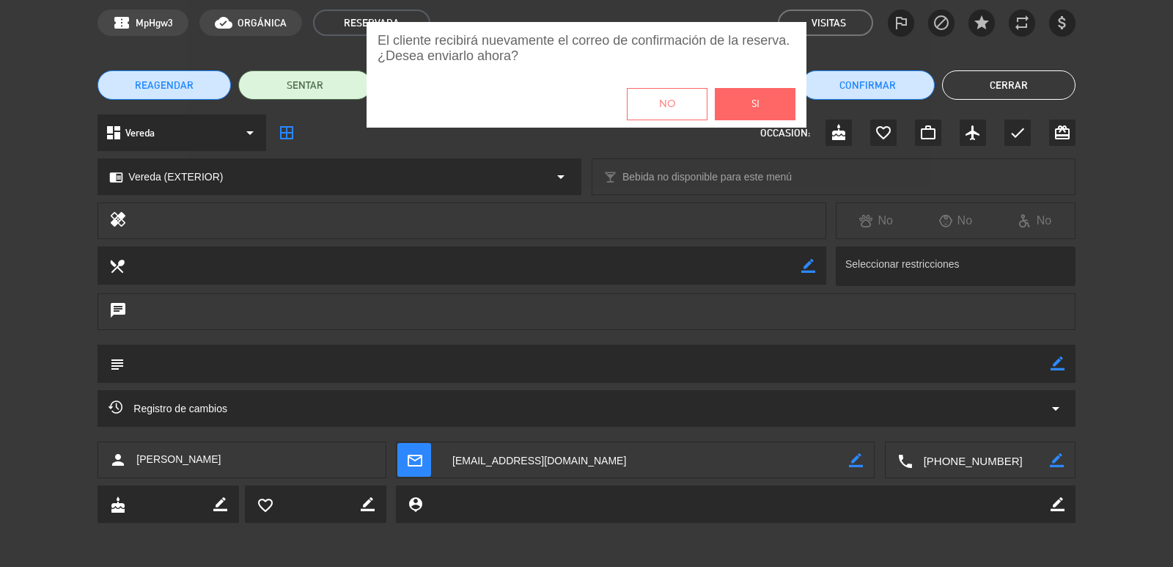
click at [762, 103] on button "Si" at bounding box center [755, 104] width 81 height 32
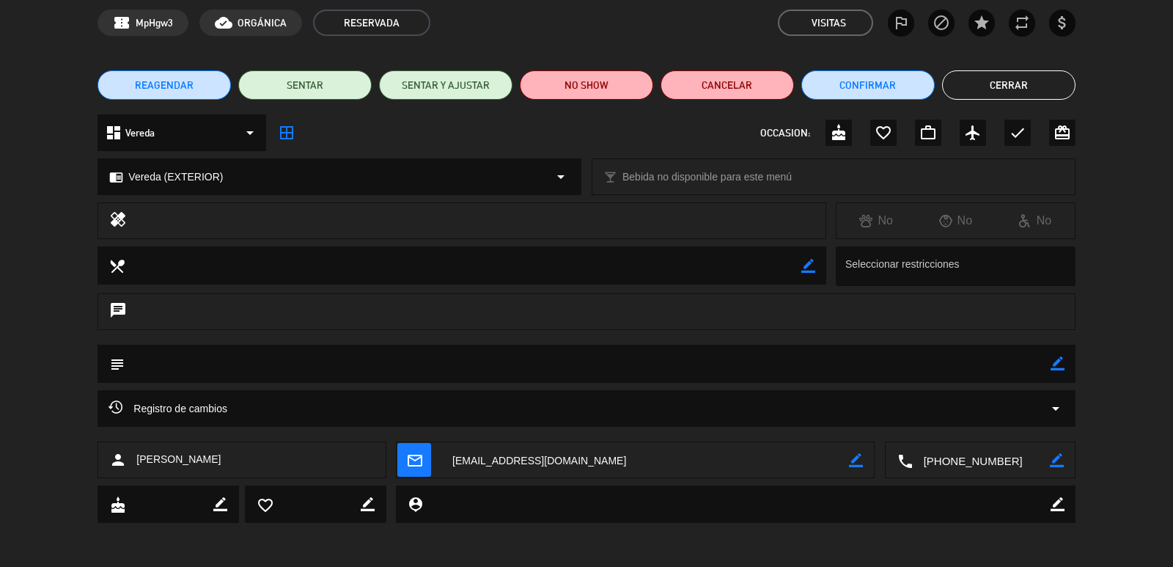
click at [1008, 77] on button "Cerrar" at bounding box center [1008, 84] width 133 height 29
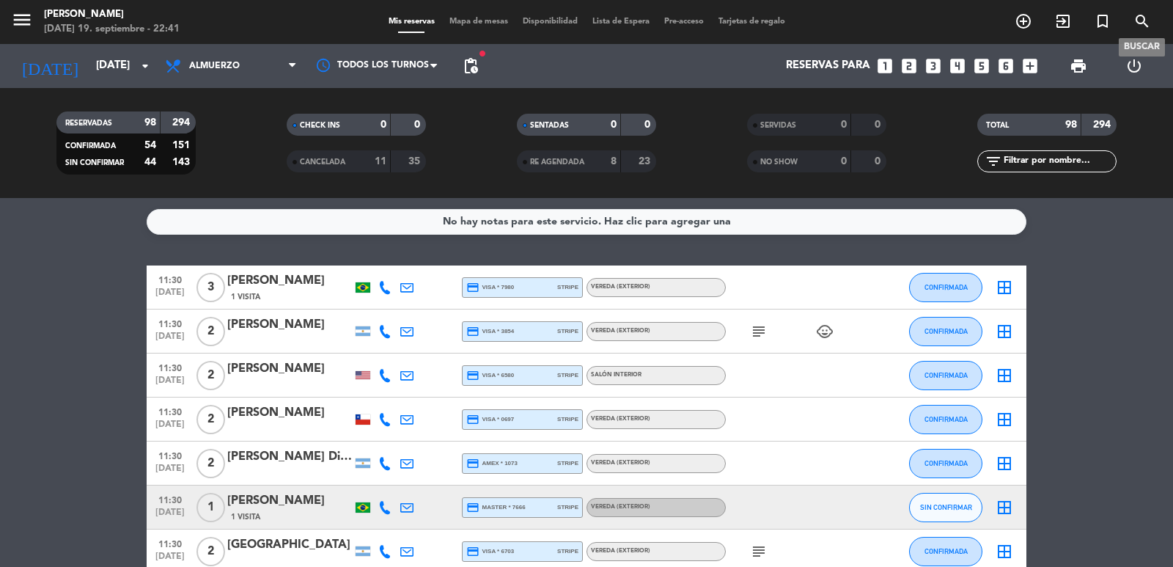
click at [1139, 21] on icon "search" at bounding box center [1143, 21] width 18 height 18
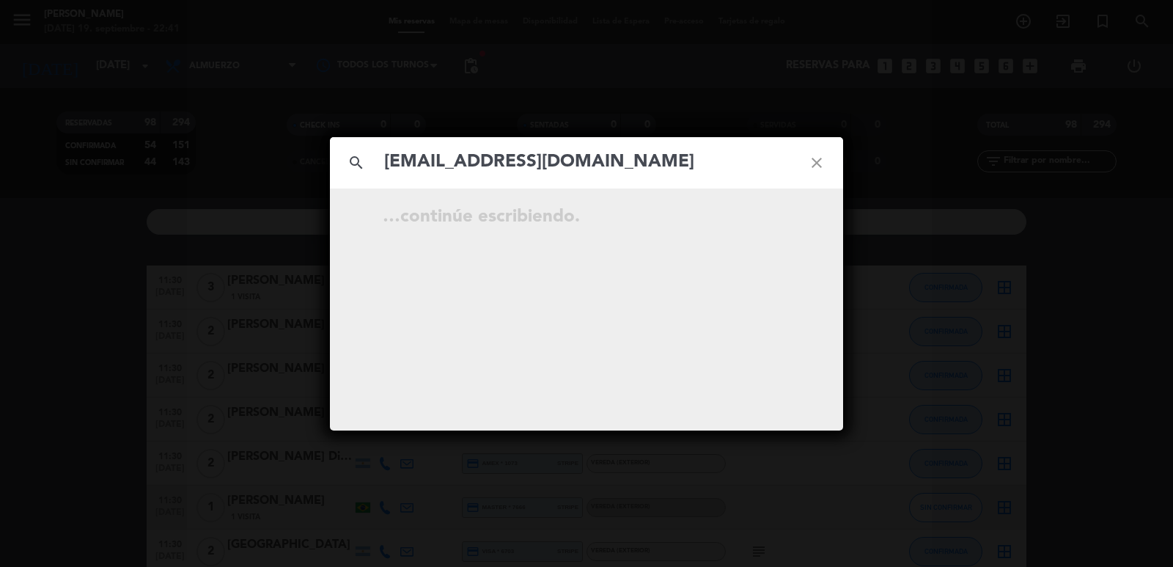
type input "[EMAIL_ADDRESS][DOMAIN_NAME]"
drag, startPoint x: 387, startPoint y: 217, endPoint x: 597, endPoint y: 220, distance: 209.7
click at [599, 220] on div "sep. 21 19:00 6 Ionara Ribeiro Reservada open_in_new" at bounding box center [586, 219] width 411 height 25
copy div "sep. 21 19:00 6 Ionara Ribeiro"
click at [818, 168] on icon "close" at bounding box center [816, 162] width 53 height 53
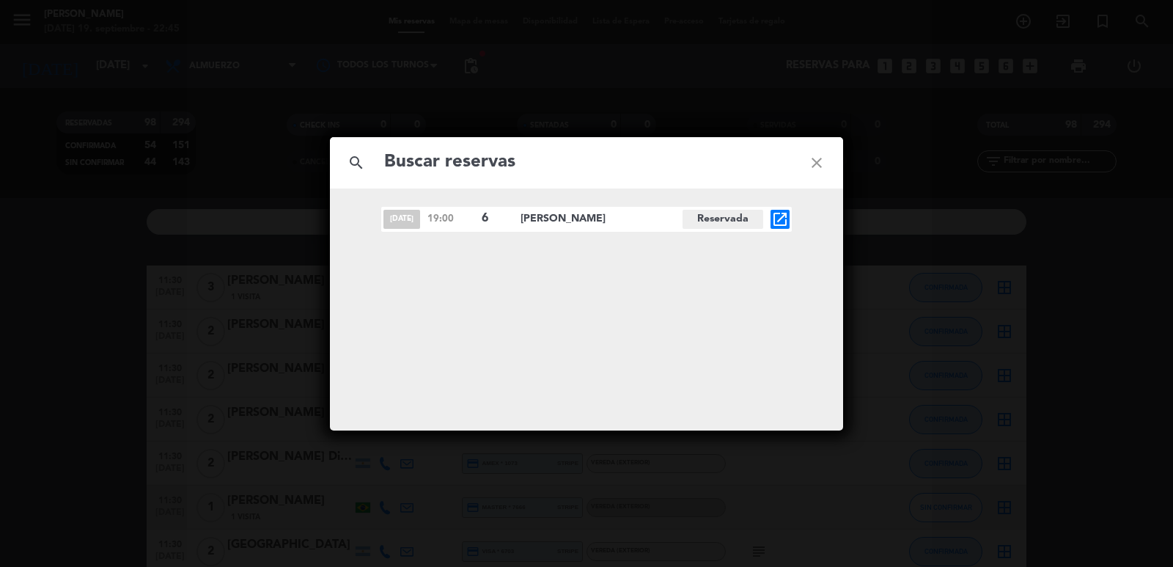
click at [820, 167] on icon "close" at bounding box center [816, 162] width 53 height 53
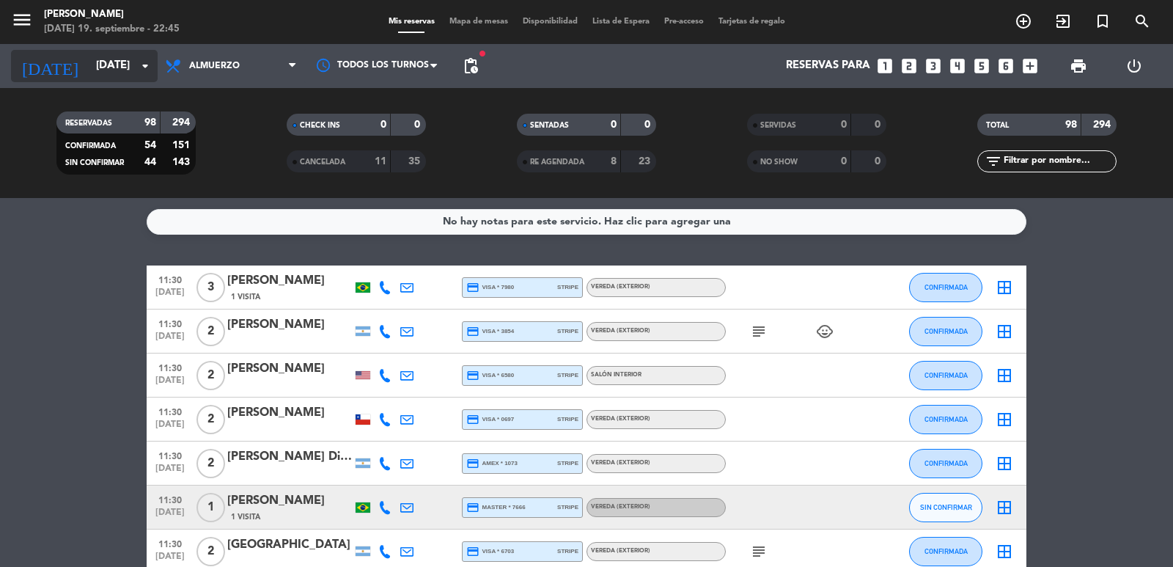
click at [114, 73] on input "dom. [DATE]" at bounding box center [160, 66] width 142 height 28
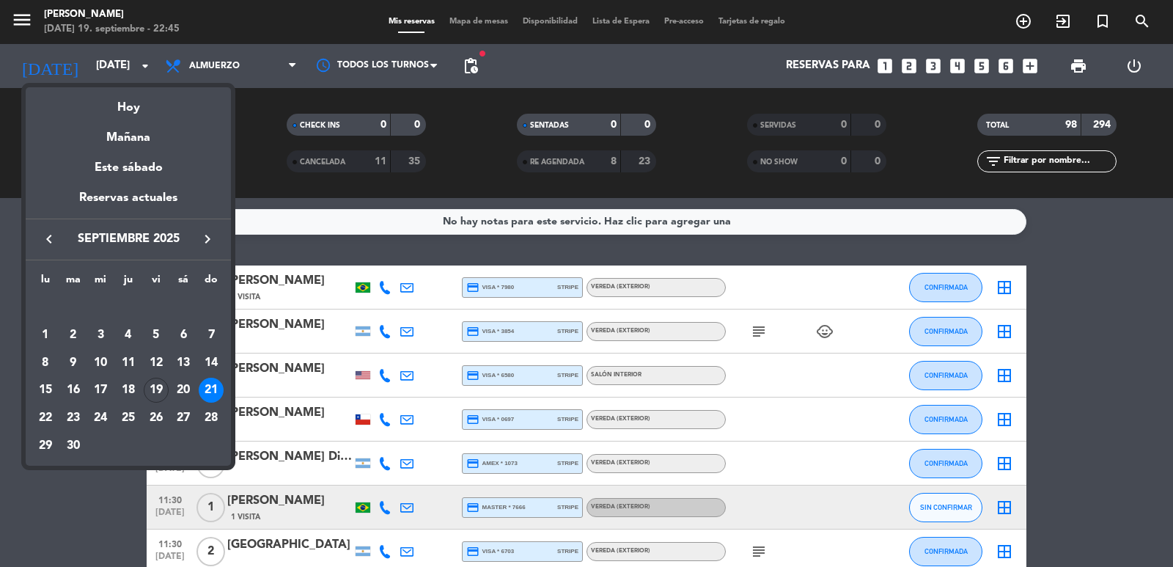
click at [256, 56] on div at bounding box center [586, 283] width 1173 height 567
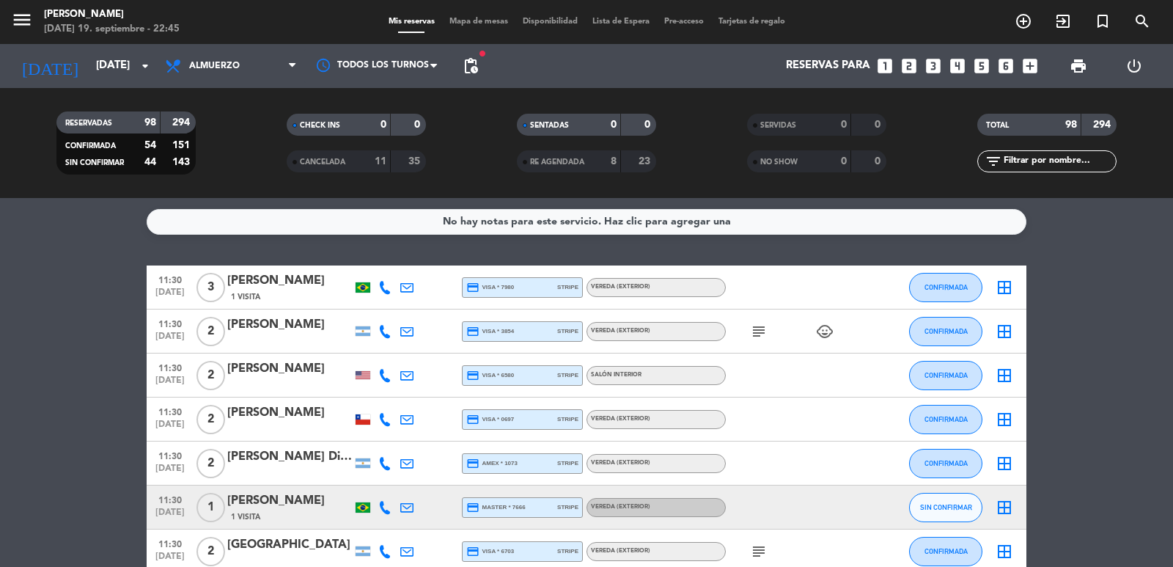
click at [481, 64] on span "pending_actions" at bounding box center [470, 65] width 29 height 29
click at [477, 64] on span "pending_actions" at bounding box center [471, 66] width 18 height 18
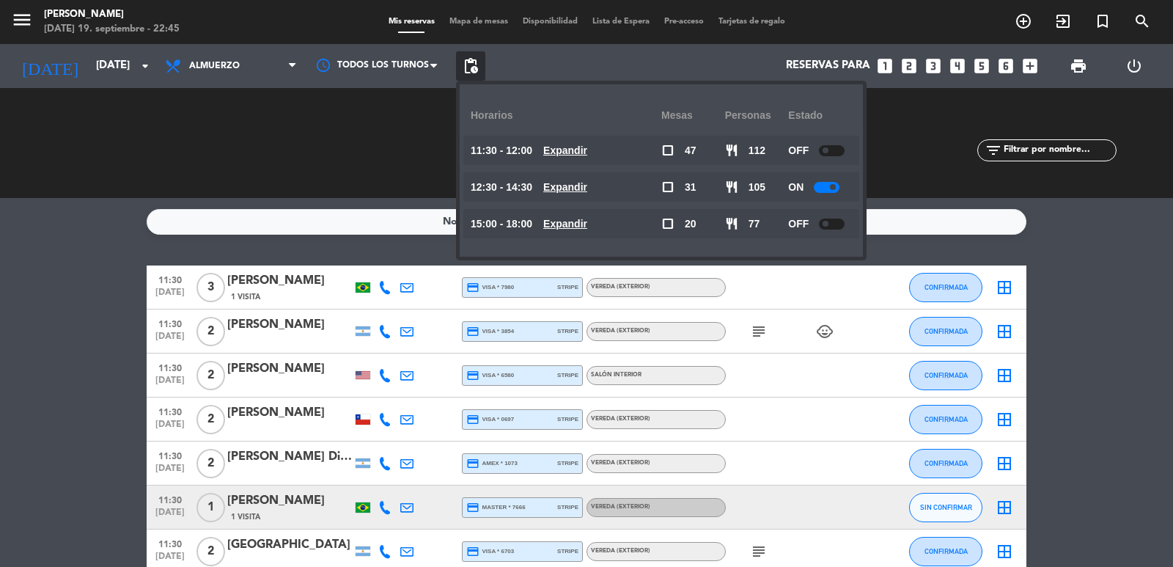
click at [587, 154] on u "Expandir" at bounding box center [565, 150] width 44 height 12
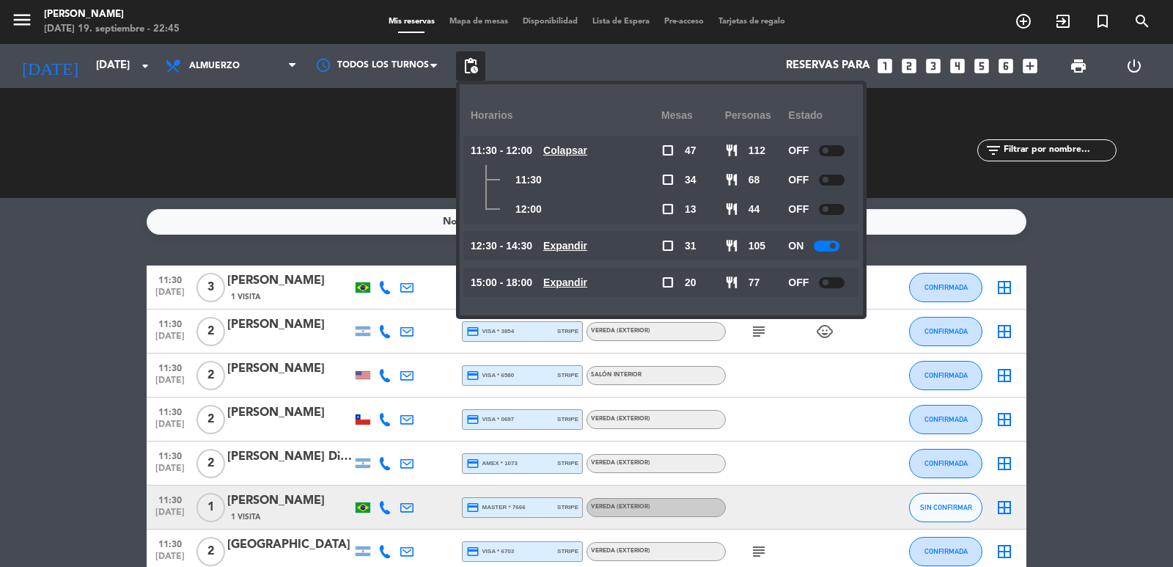
click at [587, 154] on u "Colapsar" at bounding box center [565, 150] width 44 height 12
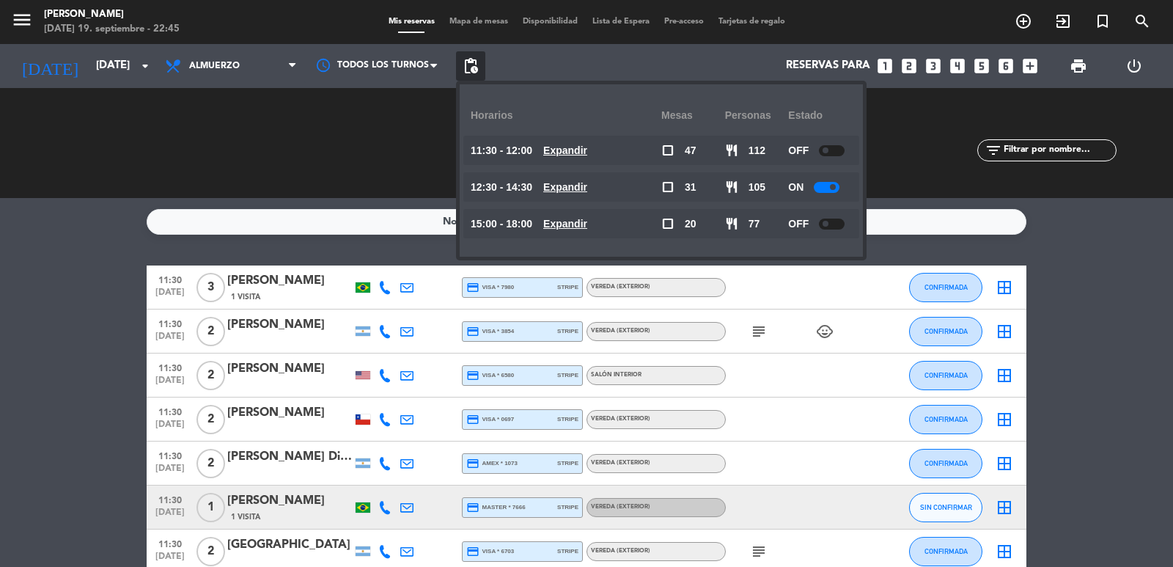
click at [587, 188] on u "Expandir" at bounding box center [565, 187] width 44 height 12
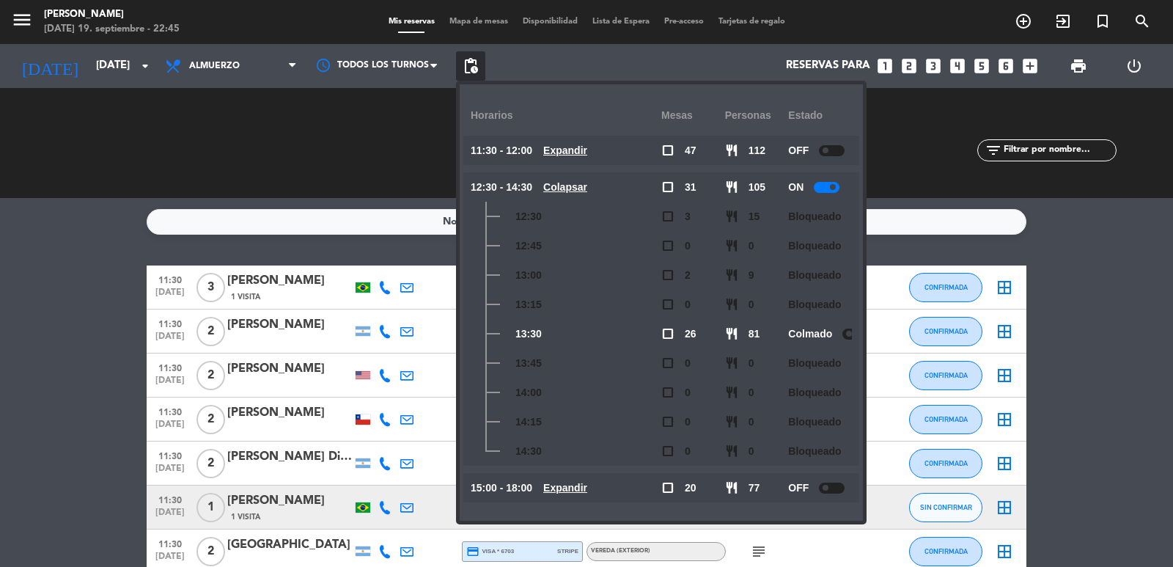
click at [587, 186] on u "Colapsar" at bounding box center [565, 187] width 44 height 12
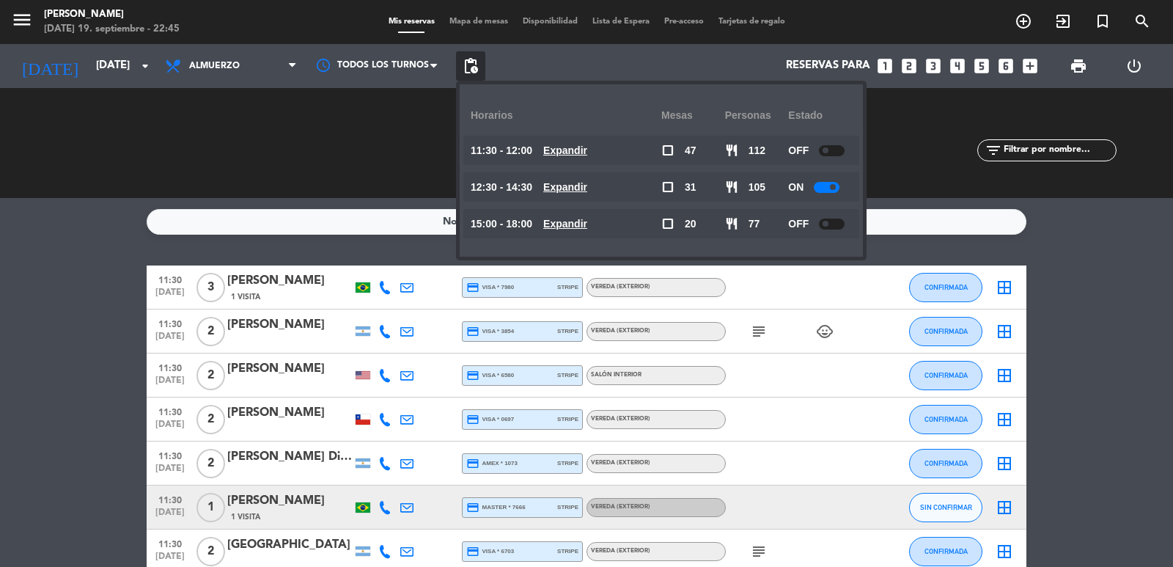
click at [587, 229] on u "Expandir" at bounding box center [565, 224] width 44 height 12
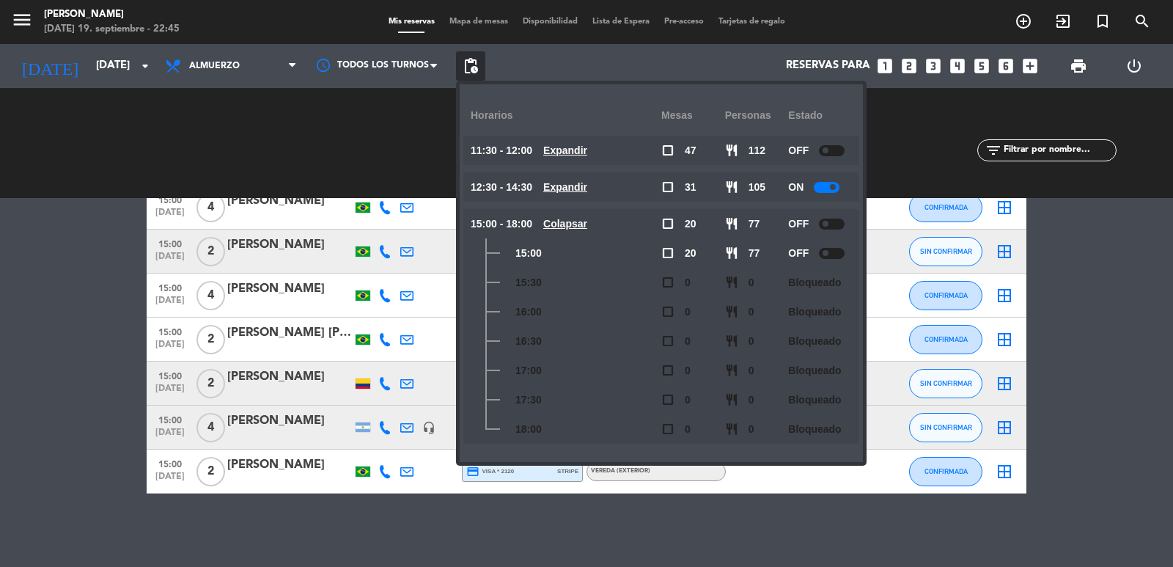
scroll to position [3746, 0]
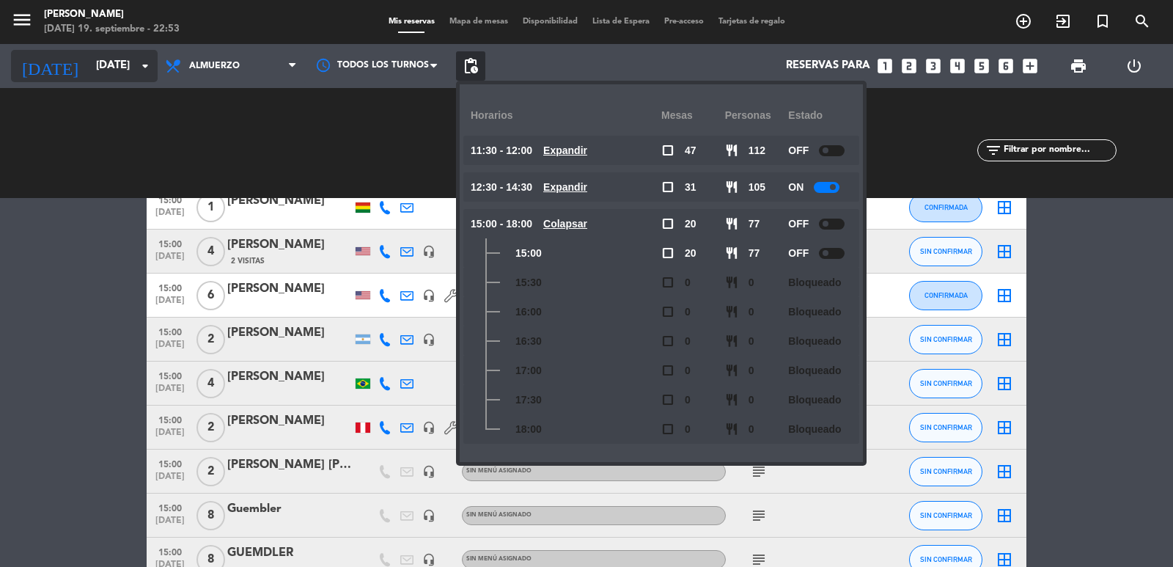
click at [140, 75] on input "dom. [DATE]" at bounding box center [160, 66] width 142 height 28
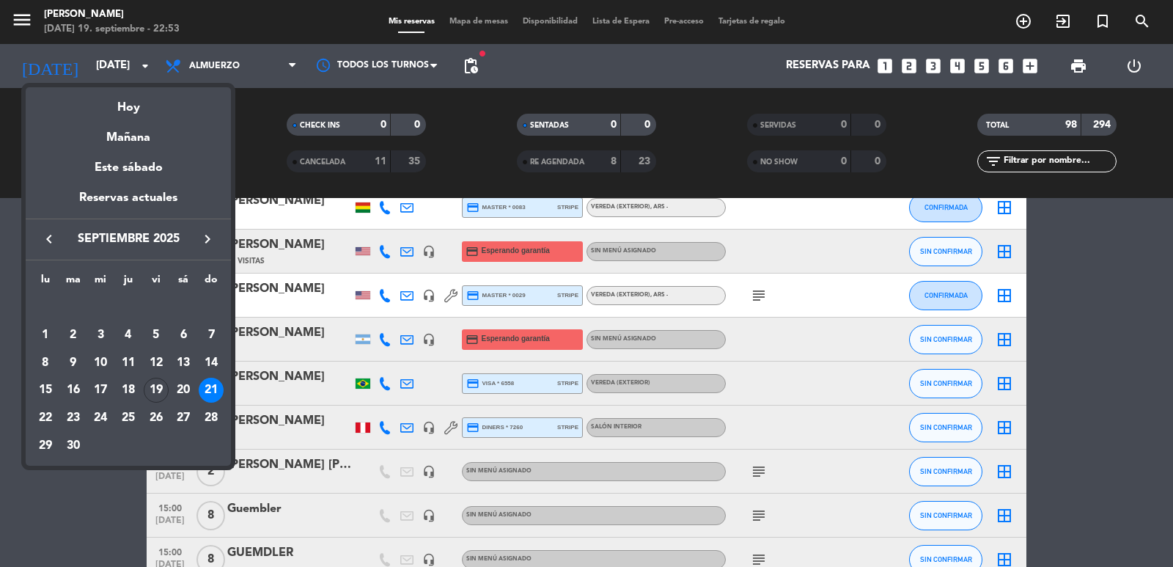
click at [204, 238] on icon "keyboard_arrow_right" at bounding box center [208, 239] width 18 height 18
click at [47, 240] on icon "keyboard_arrow_left" at bounding box center [49, 239] width 18 height 18
click at [45, 414] on div "22" at bounding box center [45, 417] width 25 height 25
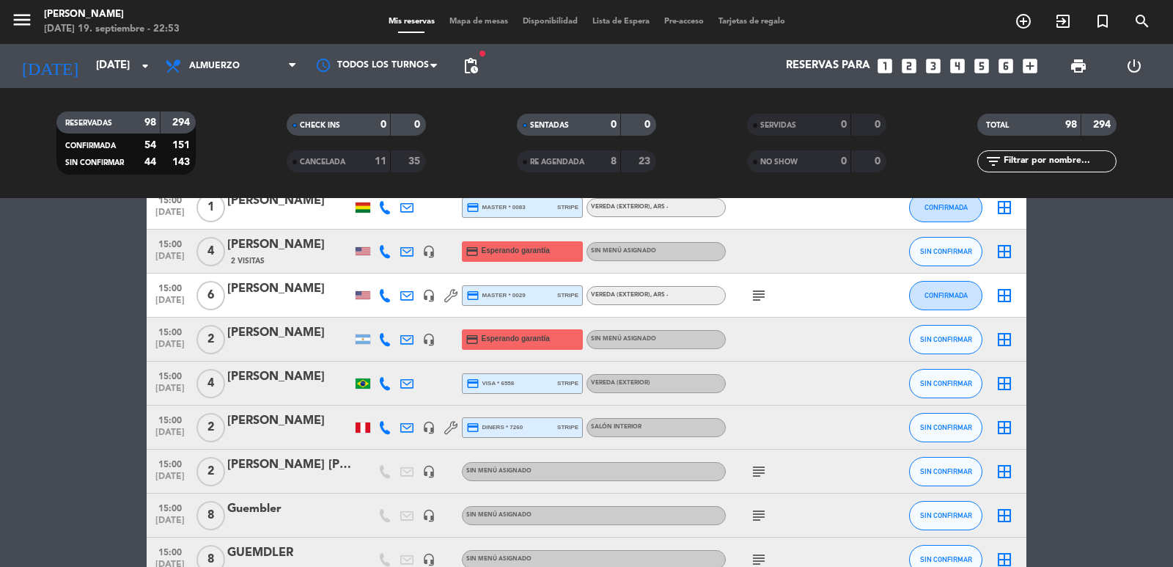
type input "lun. 22 sep."
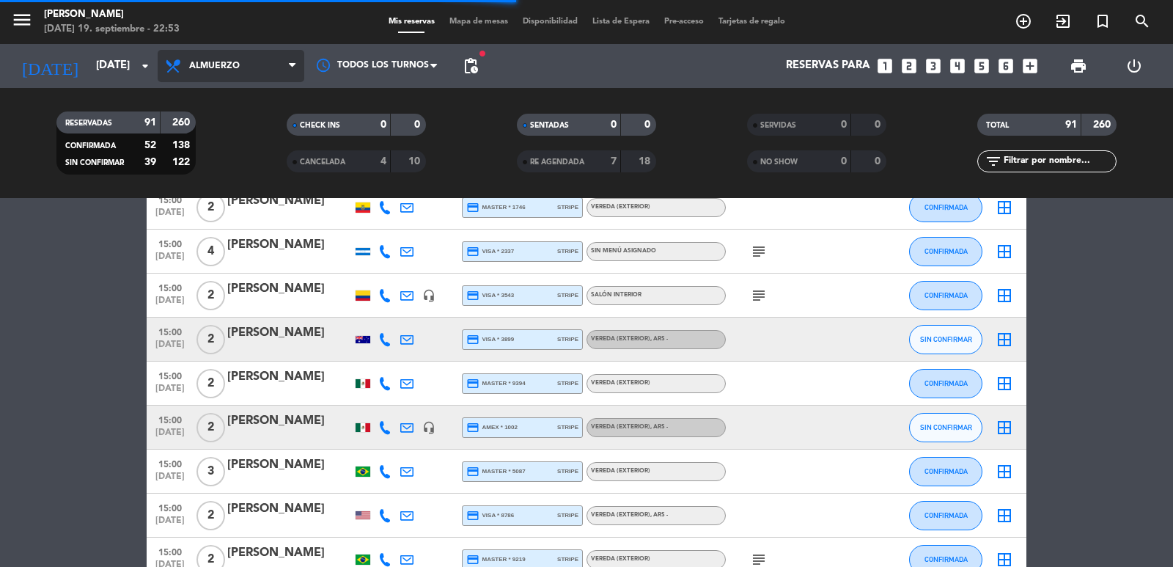
click at [249, 69] on span "Almuerzo" at bounding box center [231, 66] width 147 height 32
click at [268, 55] on span "Almuerzo" at bounding box center [231, 66] width 147 height 32
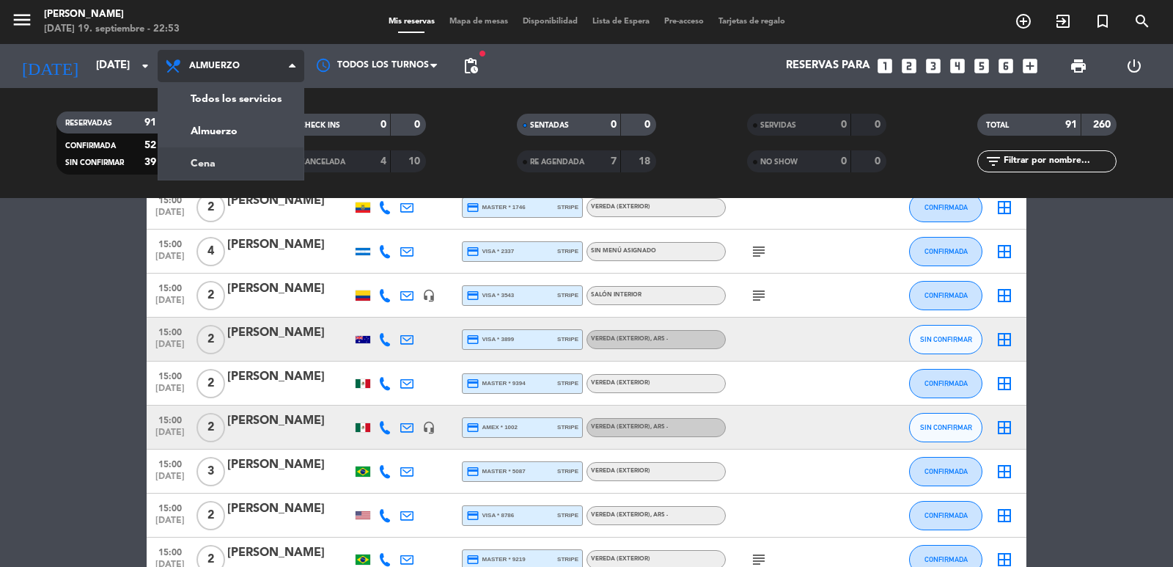
click at [245, 167] on div "menu Don Julio viernes 19. septiembre - 22:53 Mis reservas Mapa de mesas Dispon…" at bounding box center [586, 99] width 1173 height 198
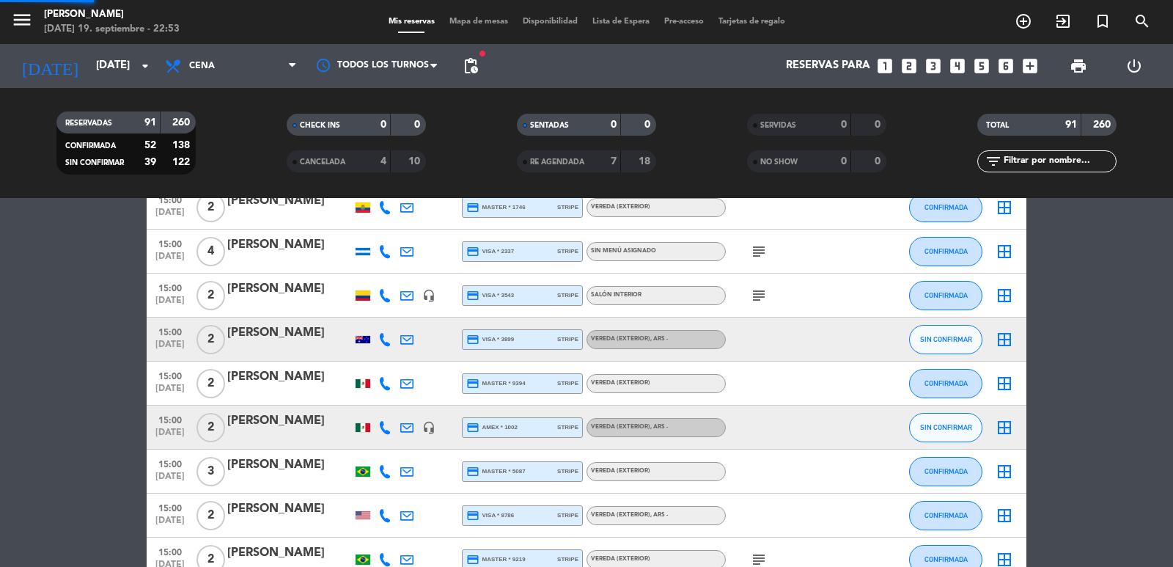
click at [491, 66] on div "Reservas para looks_one looks_two looks_3 looks_4 looks_5 looks_6 add_box" at bounding box center [764, 66] width 559 height 44
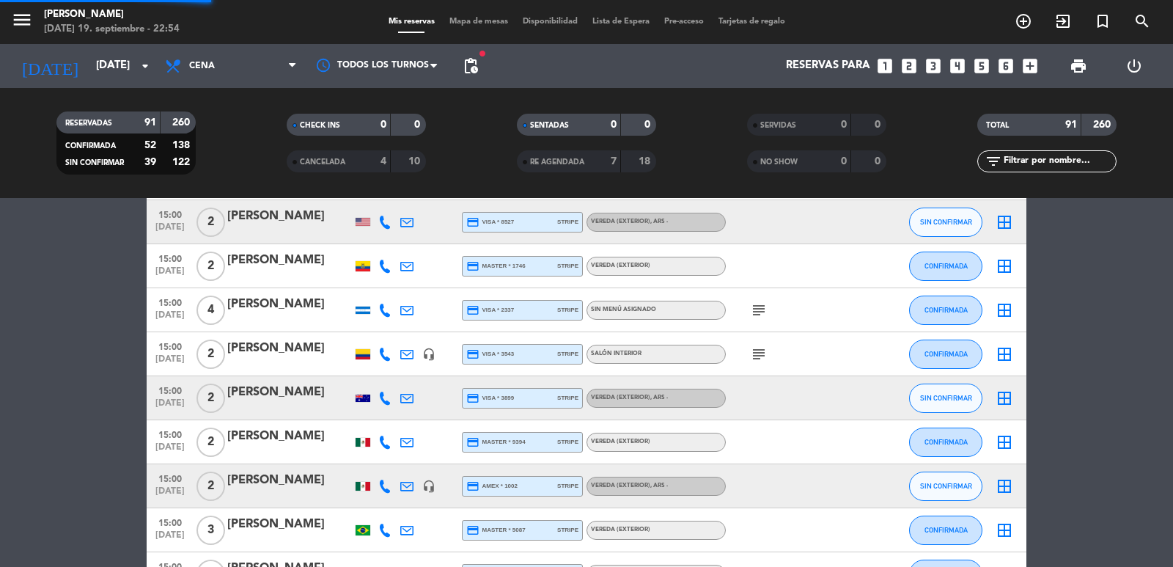
scroll to position [3805, 0]
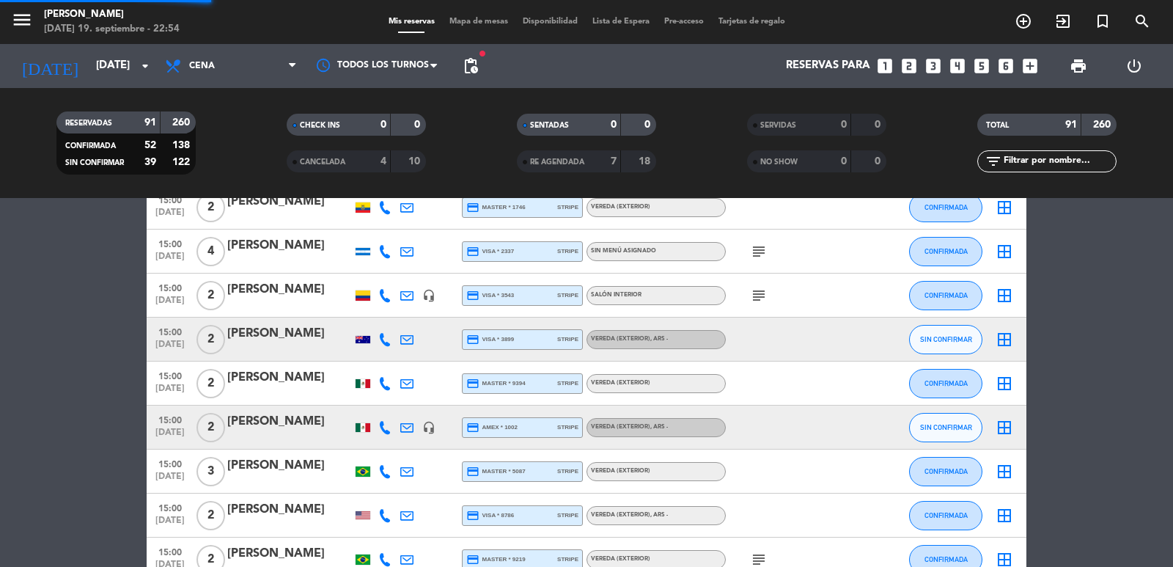
click at [483, 66] on span "pending_actions" at bounding box center [470, 65] width 29 height 29
click at [476, 66] on span "pending_actions" at bounding box center [471, 66] width 18 height 18
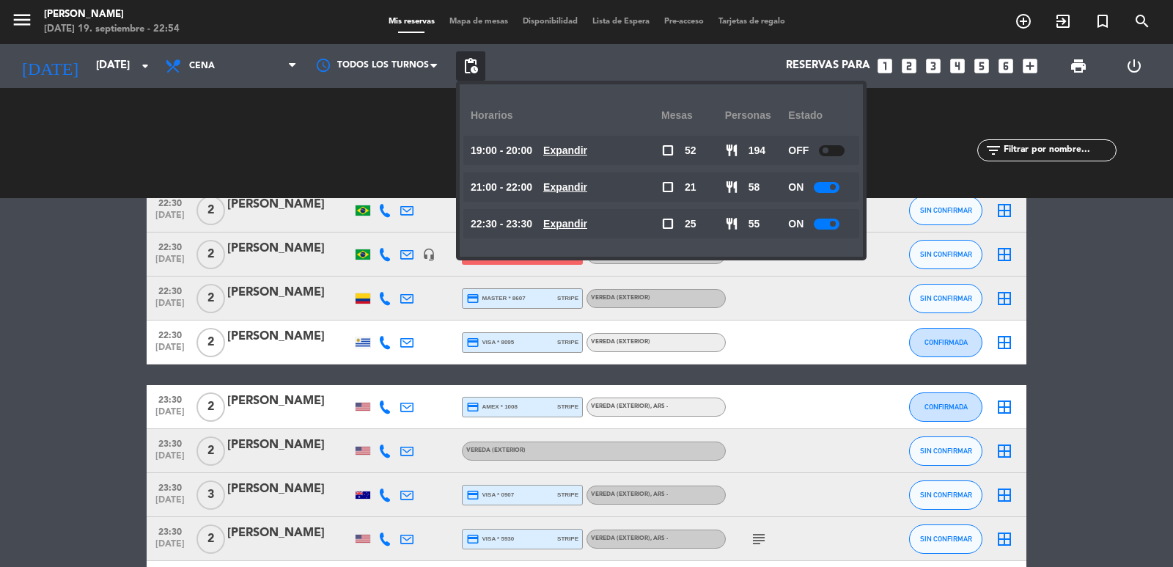
click at [587, 226] on u "Expandir" at bounding box center [565, 224] width 44 height 12
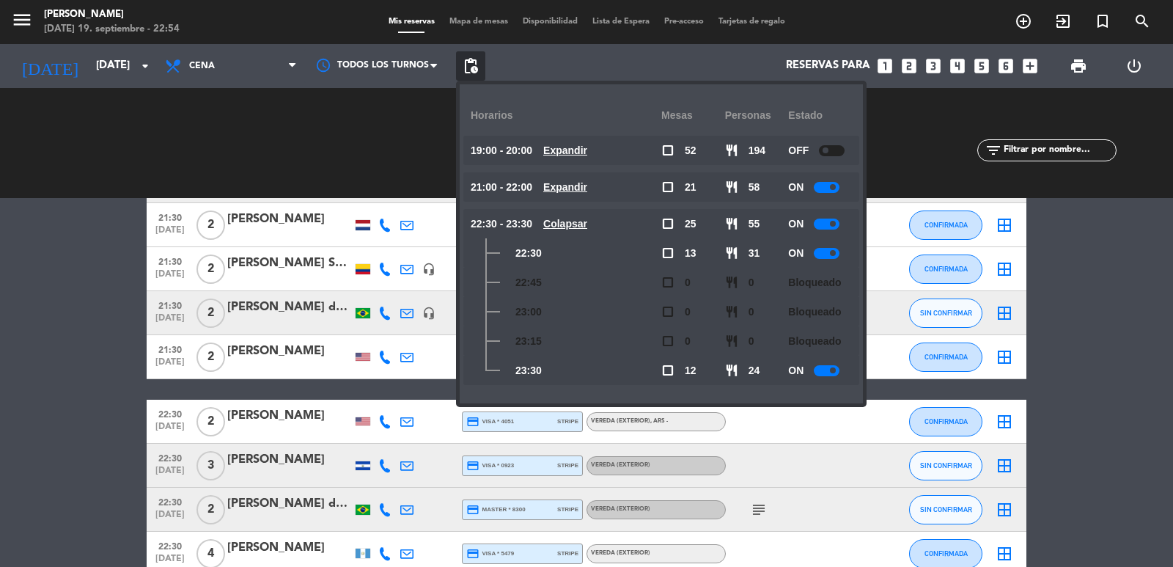
scroll to position [3344, 0]
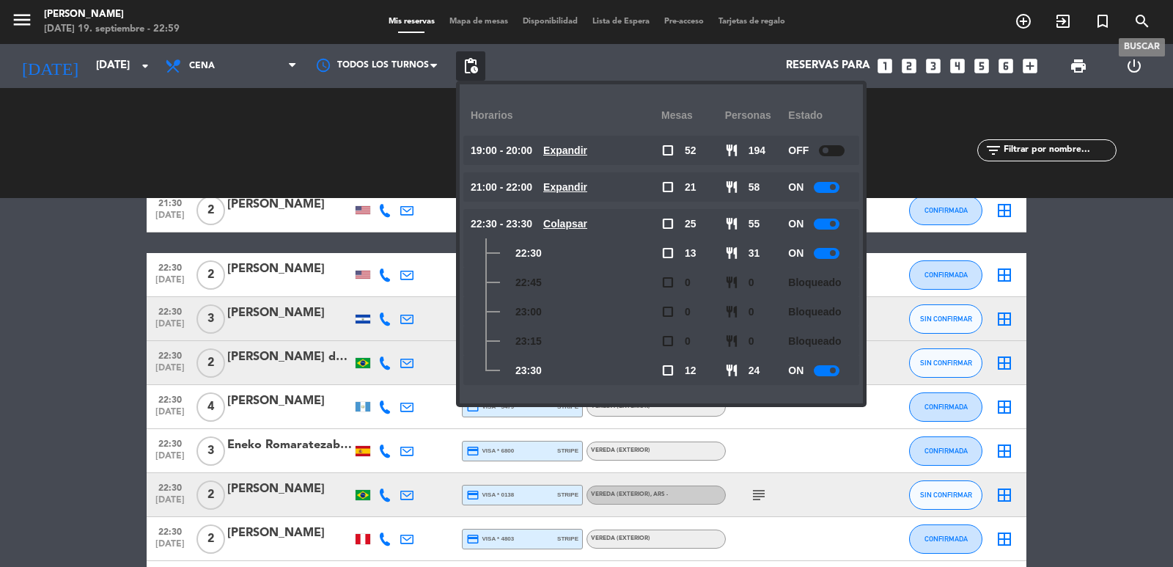
click at [1147, 21] on icon "search" at bounding box center [1143, 21] width 18 height 18
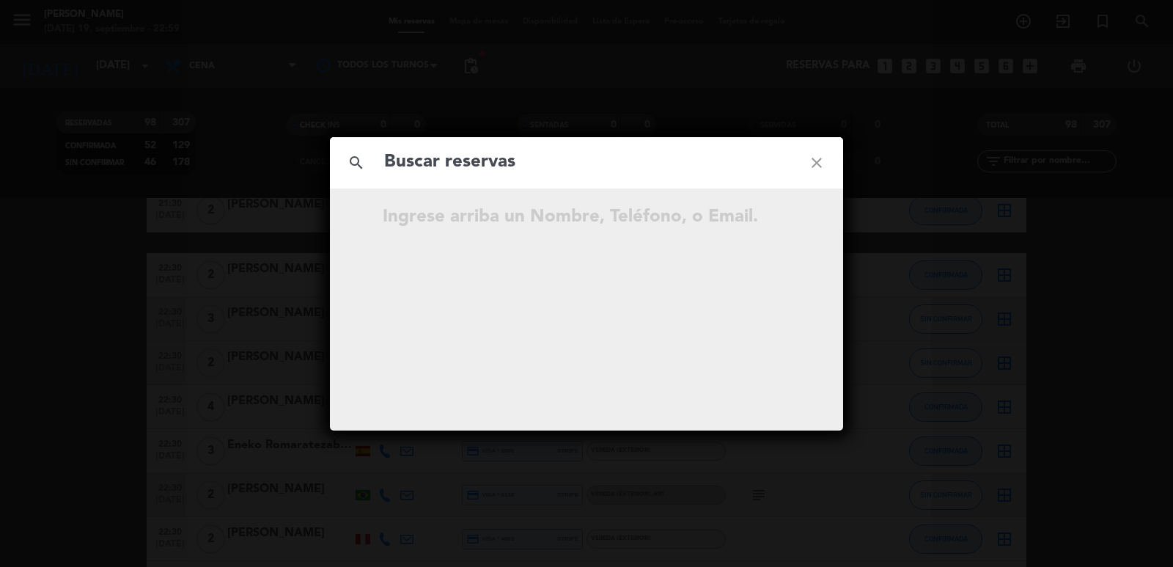
click at [576, 175] on input "text" at bounding box center [587, 162] width 408 height 30
type input "[EMAIL_ADDRESS][DOMAIN_NAME]"
click at [825, 161] on icon "close" at bounding box center [816, 162] width 53 height 53
click at [818, 159] on icon "close" at bounding box center [816, 162] width 53 height 53
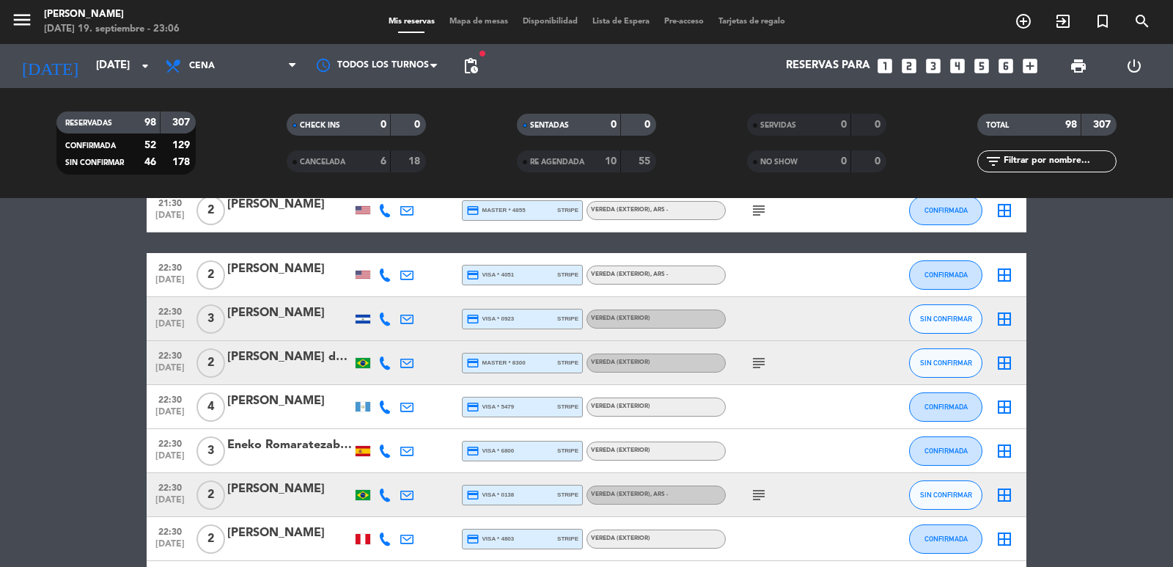
click at [982, 59] on icon "looks_5" at bounding box center [981, 65] width 19 height 19
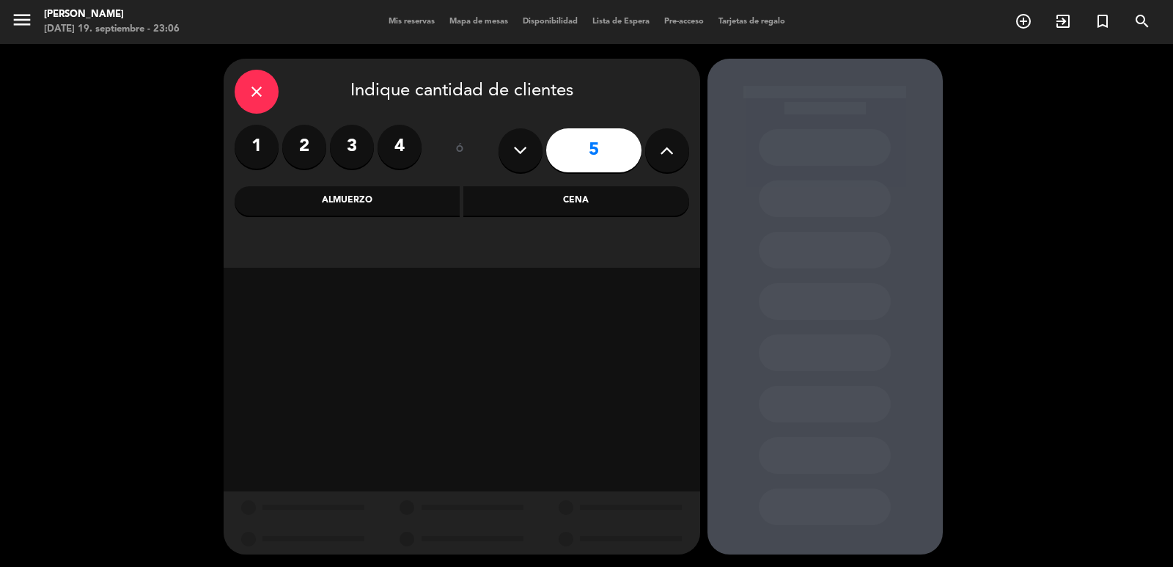
click at [515, 209] on div "Cena" at bounding box center [576, 200] width 226 height 29
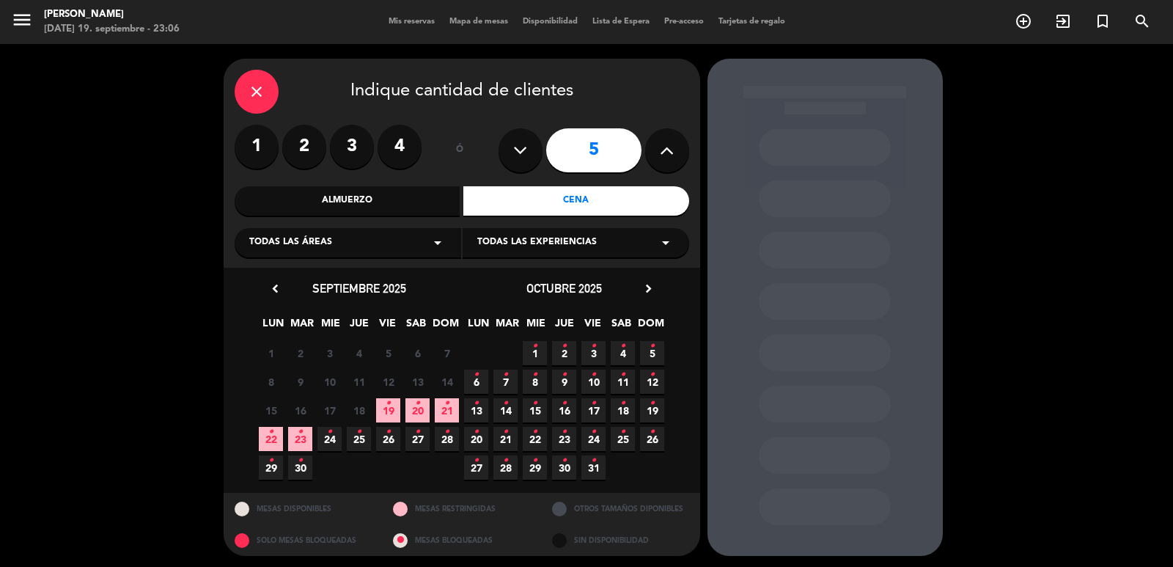
click at [650, 288] on icon "chevron_right" at bounding box center [648, 288] width 15 height 15
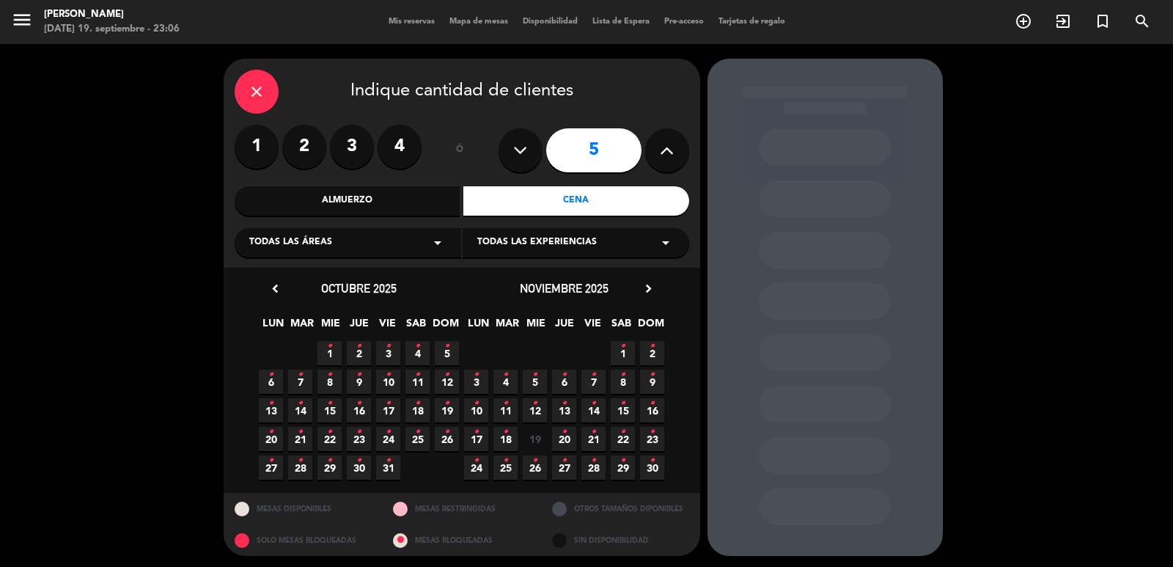
click at [650, 288] on icon "chevron_right" at bounding box center [648, 288] width 15 height 15
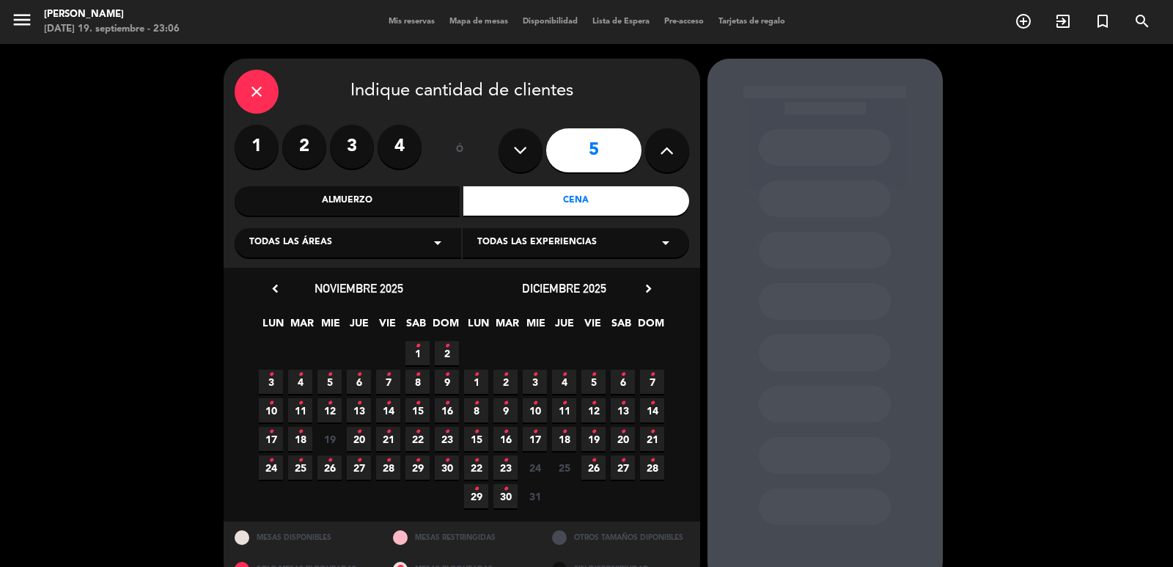
click at [537, 408] on icon "•" at bounding box center [534, 403] width 5 height 23
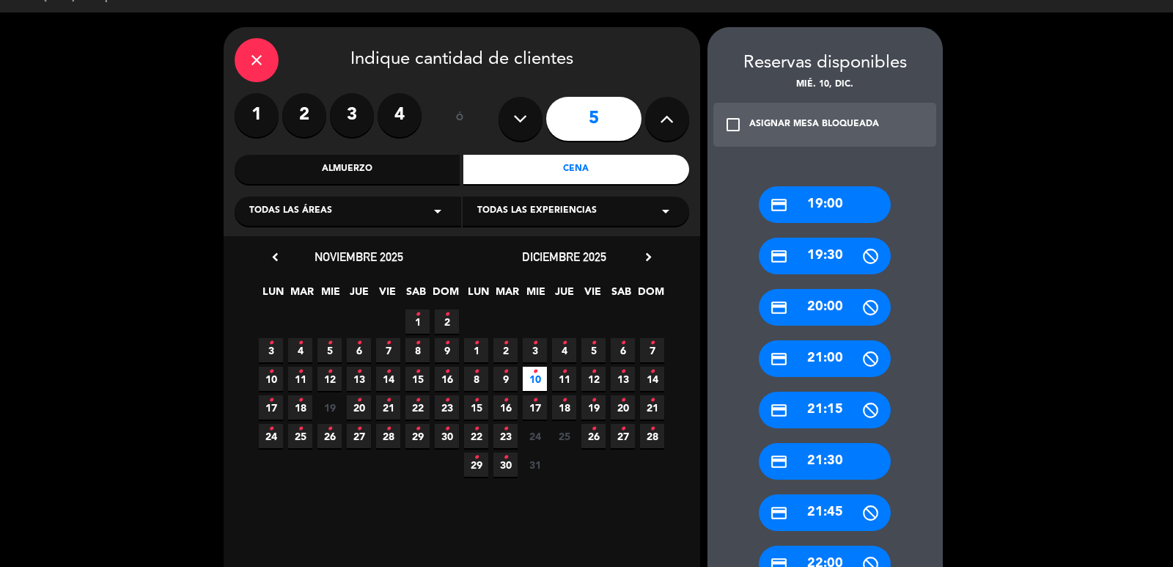
scroll to position [396, 0]
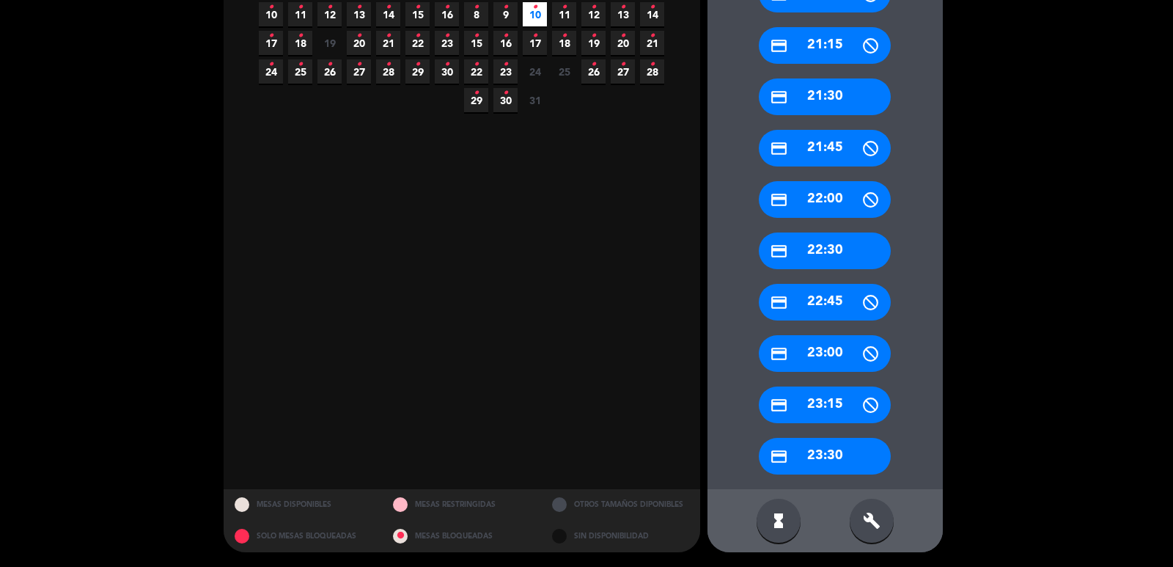
click at [815, 246] on div "credit_card 22:30" at bounding box center [825, 250] width 132 height 37
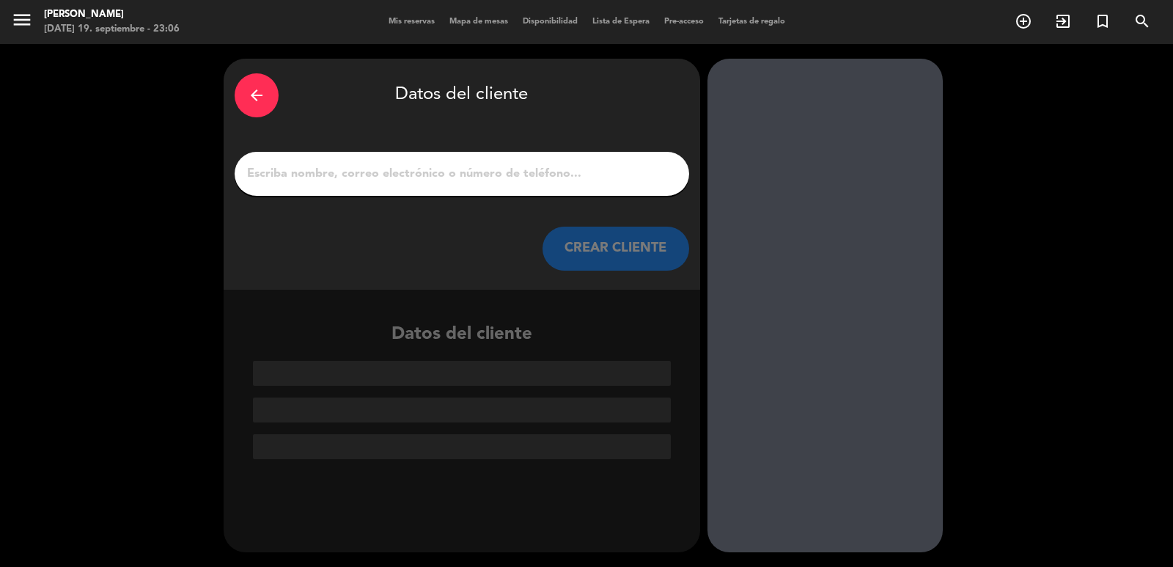
scroll to position [0, 0]
click at [263, 95] on icon "arrow_back" at bounding box center [257, 96] width 18 height 18
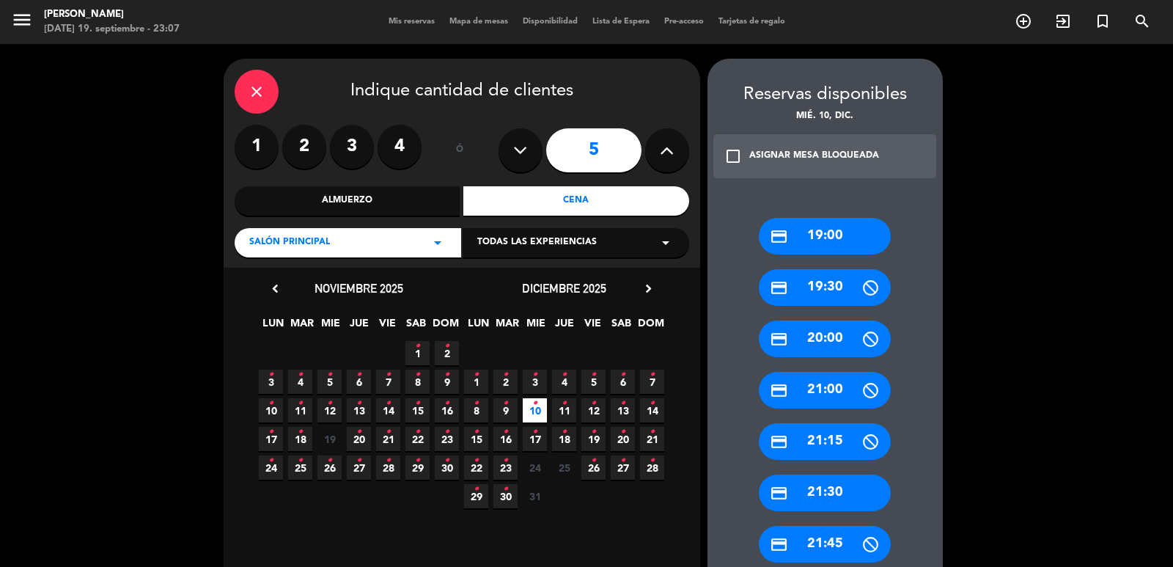
click at [842, 486] on div "credit_card 21:30" at bounding box center [825, 492] width 132 height 37
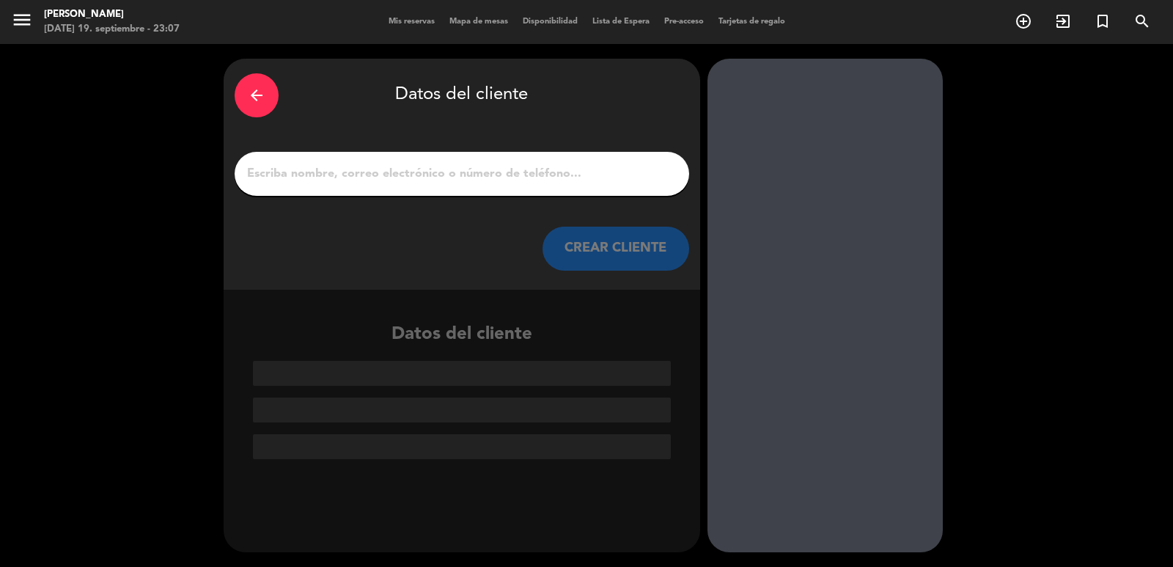
paste input "Gustavo Cracovski"
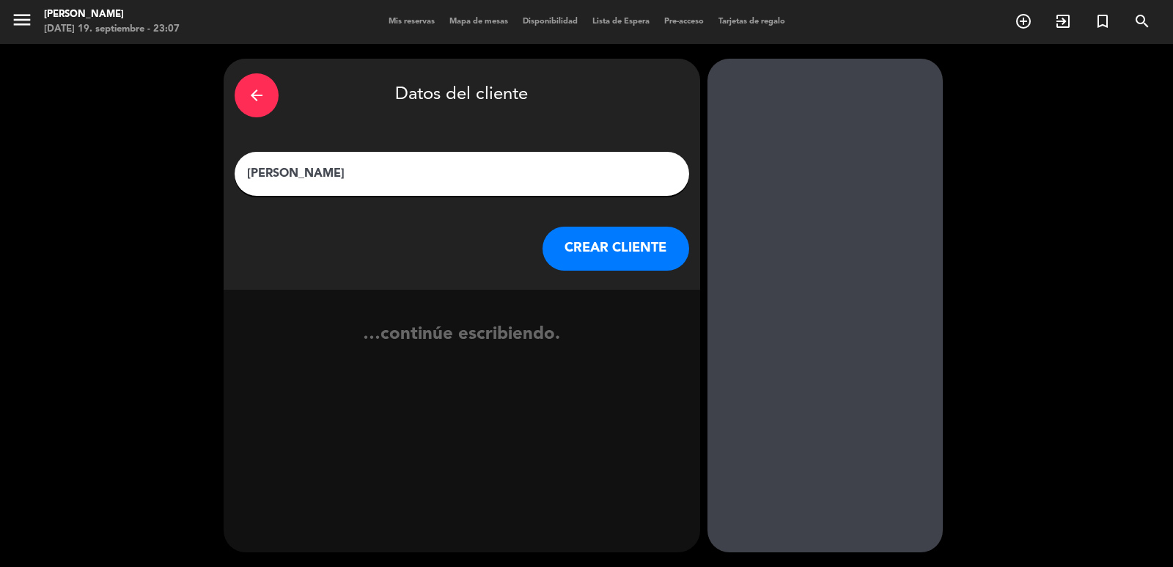
type input "Gustavo Cracovski"
click at [588, 253] on button "CREAR CLIENTE" at bounding box center [616, 249] width 147 height 44
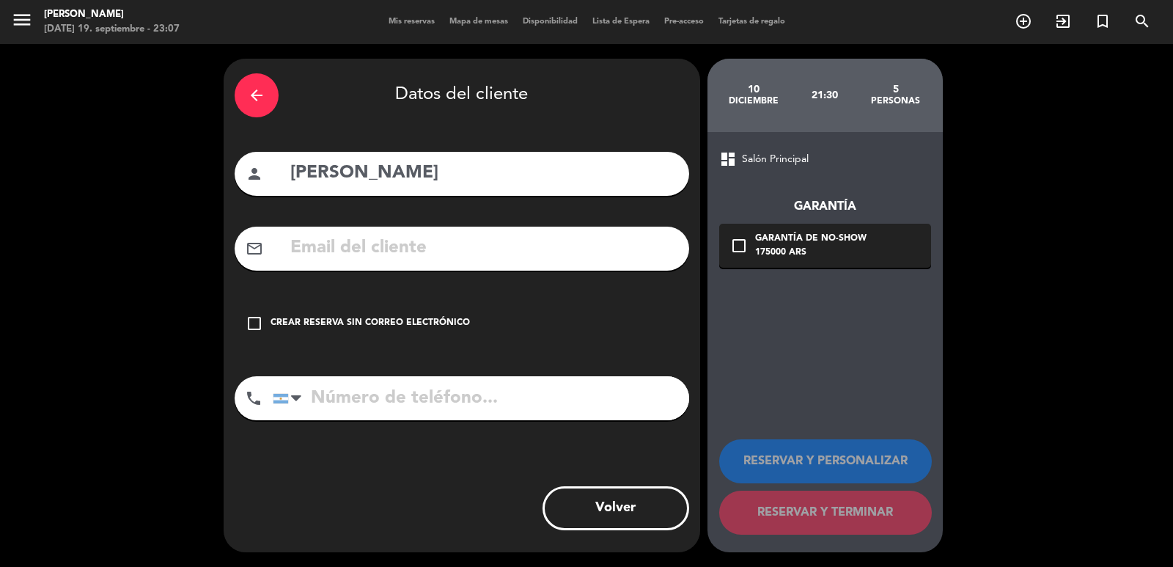
paste input "gustavoc@gmail.com"
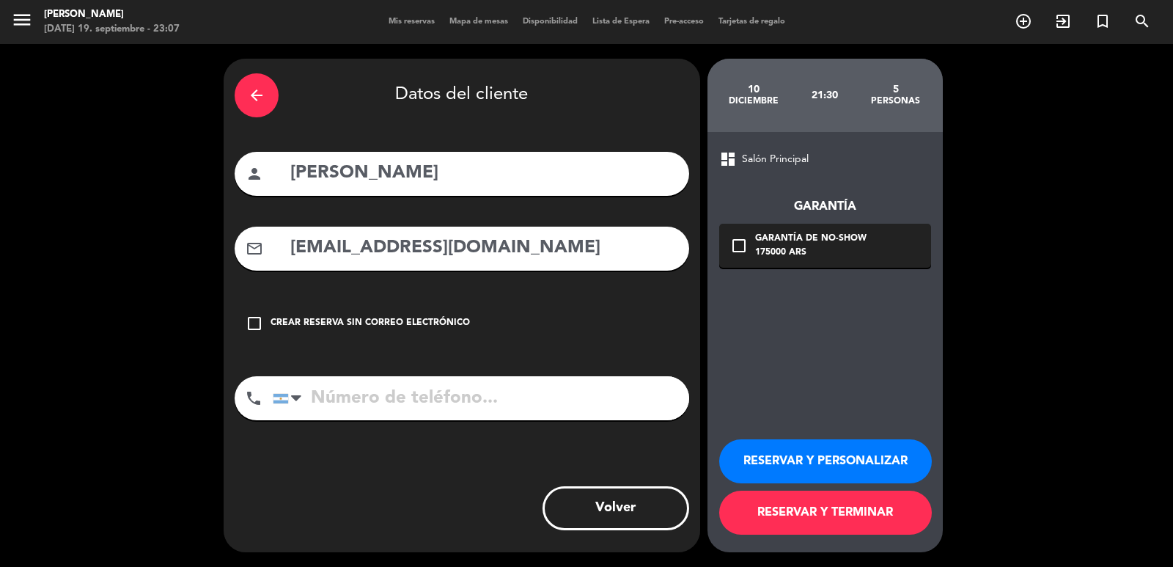
type input "gustavoc@gmail.com"
paste input "1135813001"
type input "1135813001"
click at [827, 239] on div "Garantía de no-show" at bounding box center [810, 239] width 111 height 15
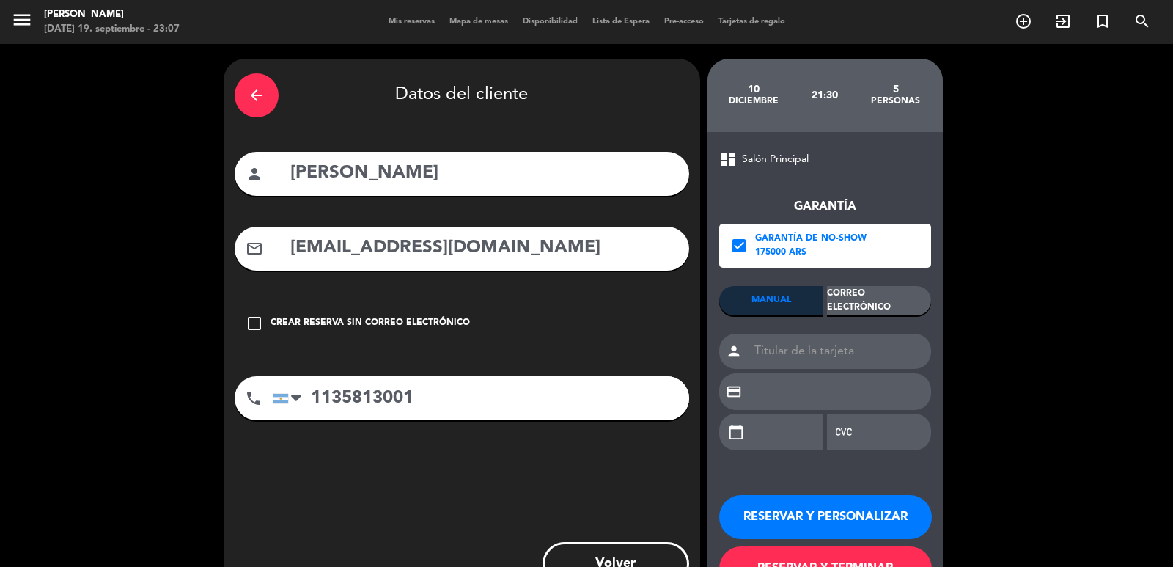
click at [854, 306] on div "Correo Electrónico" at bounding box center [879, 300] width 104 height 29
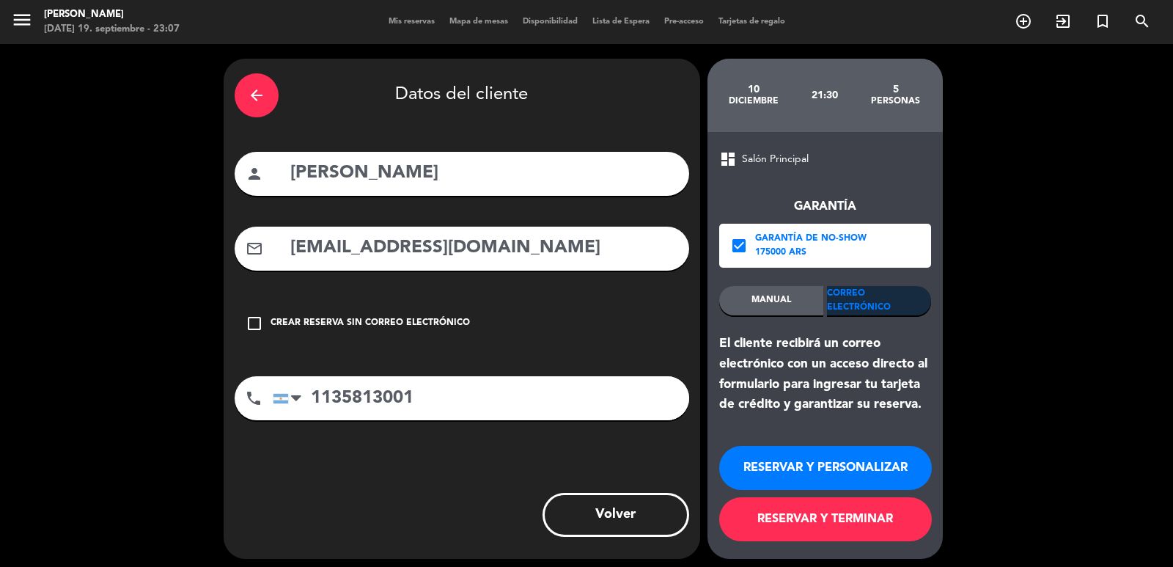
click at [853, 461] on button "RESERVAR Y PERSONALIZAR" at bounding box center [825, 468] width 213 height 44
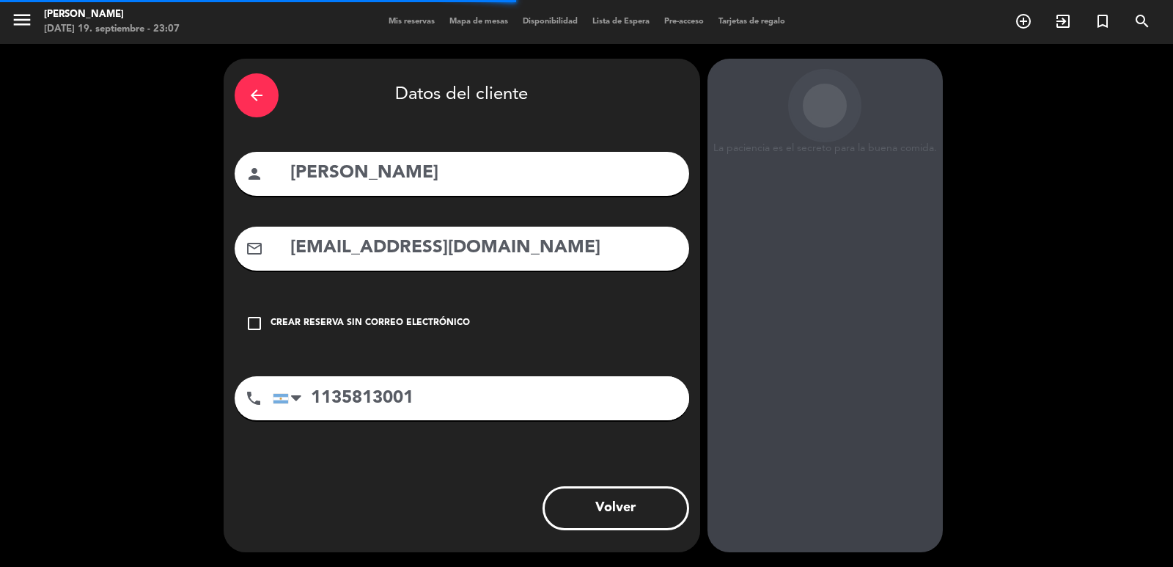
scroll to position [20, 0]
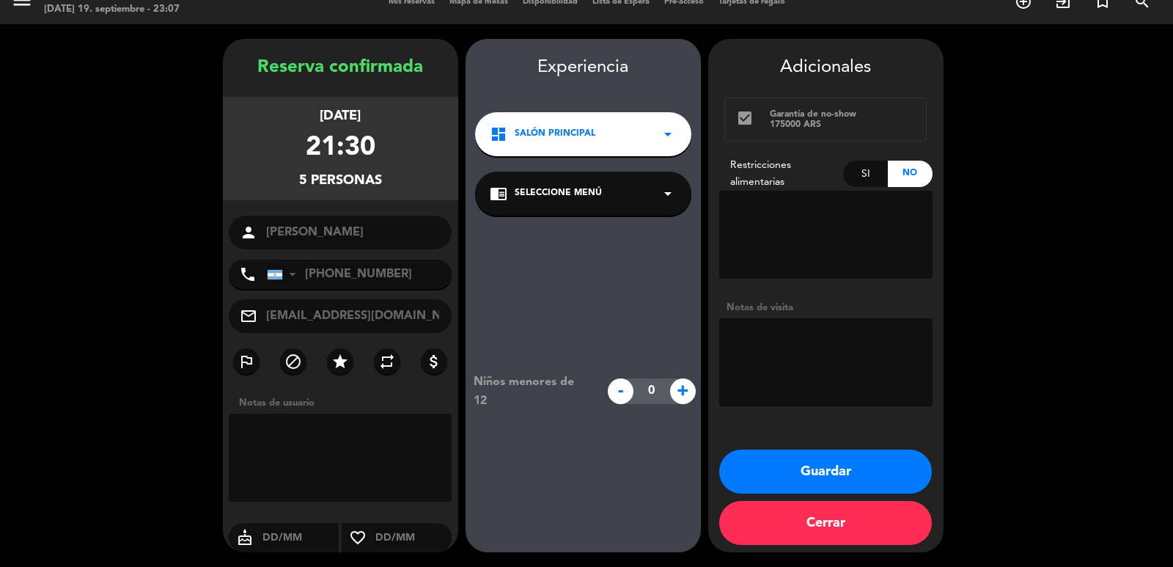
drag, startPoint x: 586, startPoint y: 120, endPoint x: 588, endPoint y: 130, distance: 10.5
click at [586, 122] on div "dashboard Salón Principal arrow_drop_down" at bounding box center [583, 134] width 216 height 44
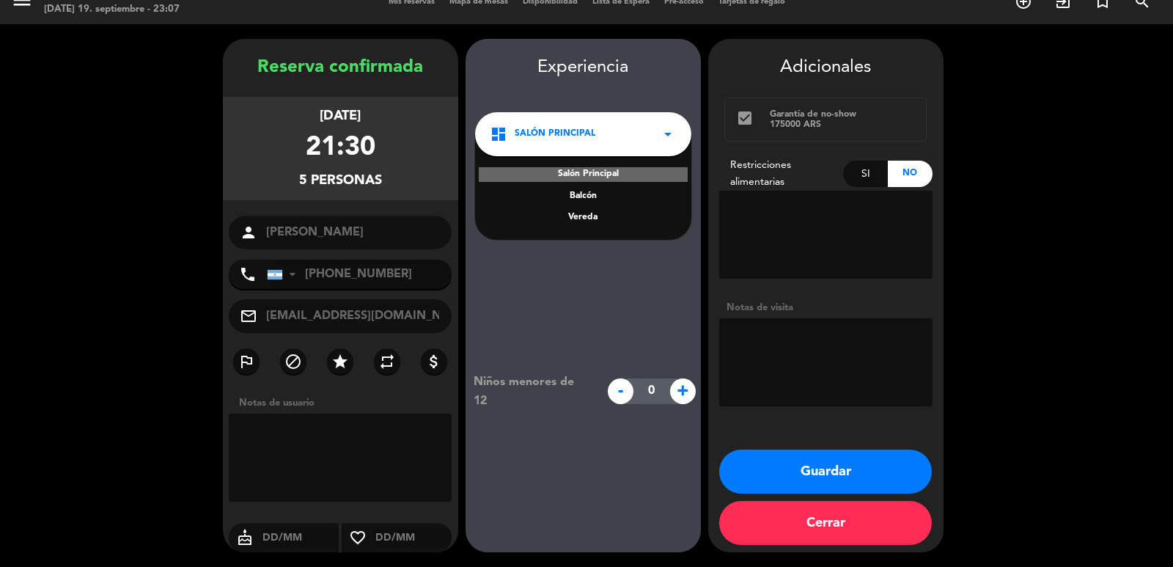
click at [591, 220] on div "Vereda" at bounding box center [583, 217] width 187 height 15
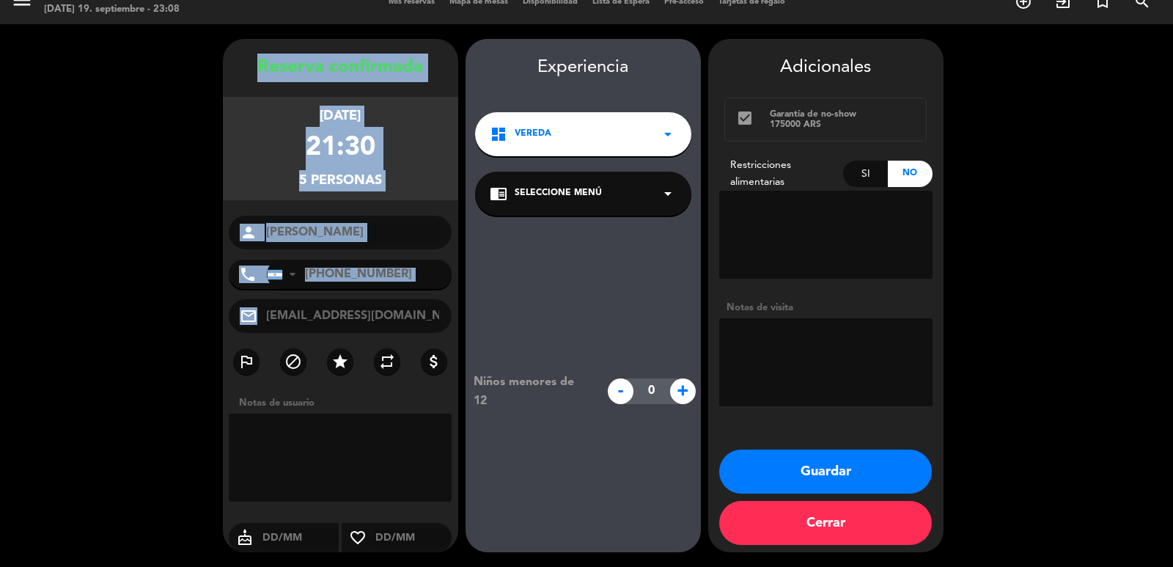
drag, startPoint x: 253, startPoint y: 65, endPoint x: 374, endPoint y: 305, distance: 268.6
click at [374, 305] on div "Reserva confirmada miércoles 10, dic. 2025 21:30 5 personas person Gustavo Crac…" at bounding box center [340, 310] width 235 height 513
copy div "Reserva confirmada miércoles 10, dic. 2025 21:30 5 personas person phone United…"
click at [817, 465] on button "Guardar" at bounding box center [825, 471] width 213 height 44
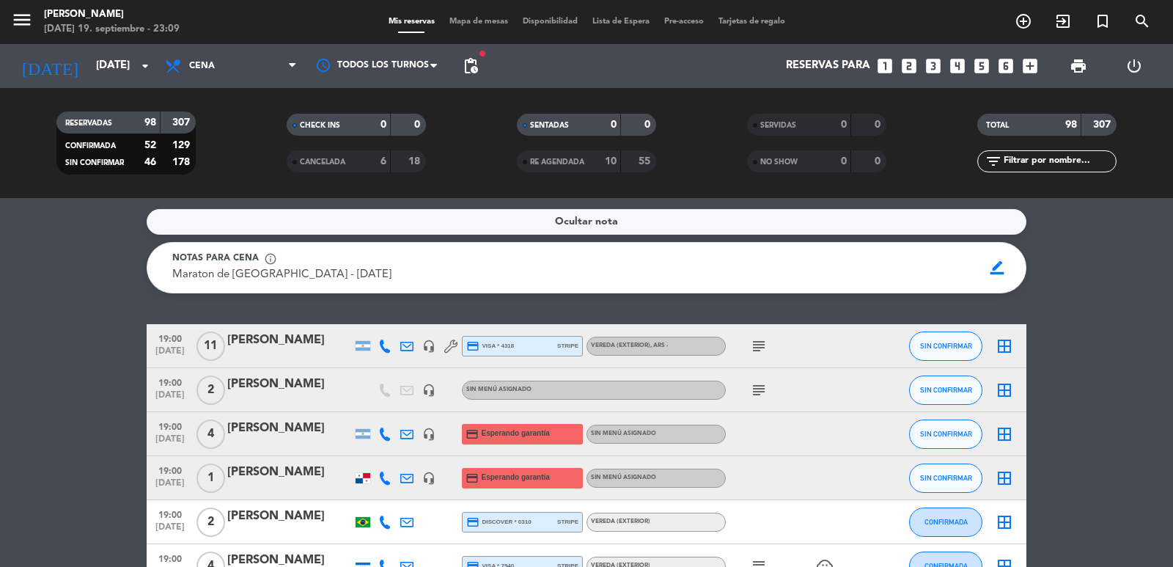
click at [984, 67] on icon "looks_5" at bounding box center [981, 65] width 19 height 19
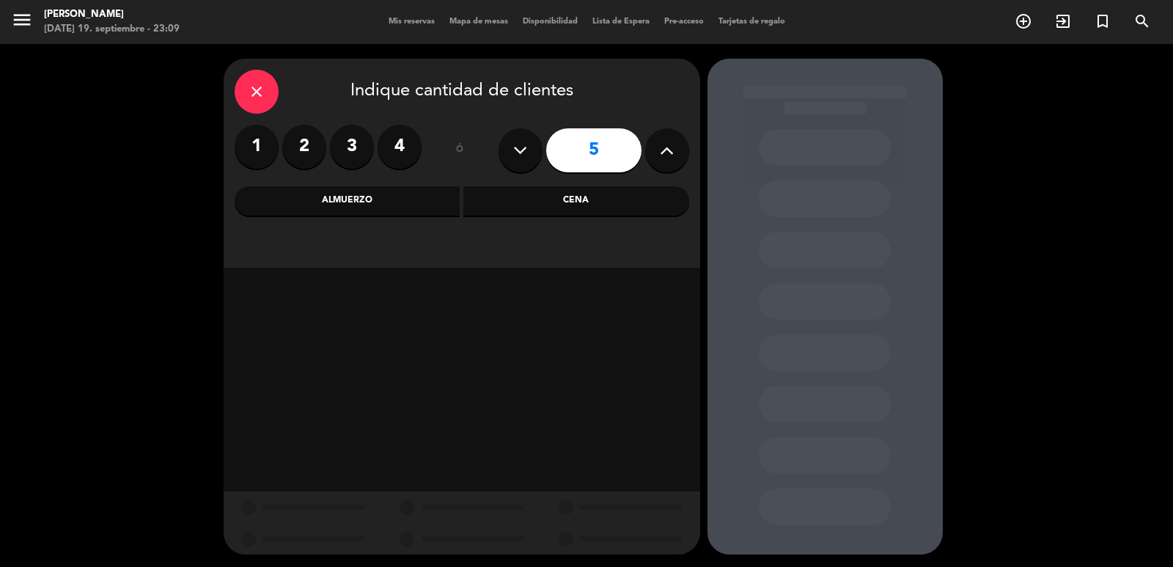
click at [521, 208] on div "Cena" at bounding box center [576, 200] width 226 height 29
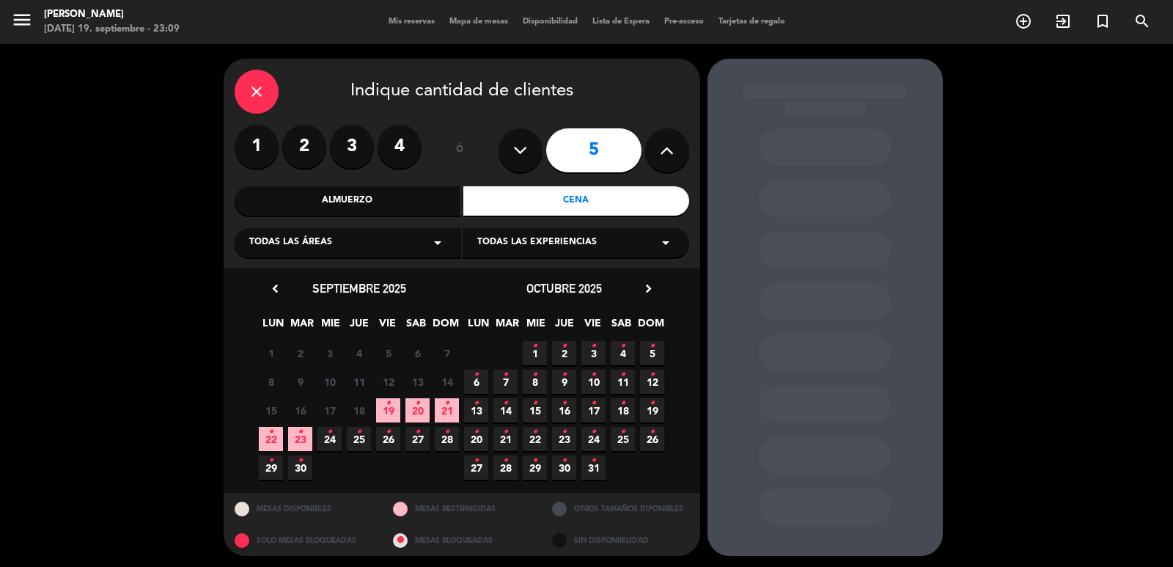
click at [589, 436] on span "24 •" at bounding box center [593, 439] width 24 height 24
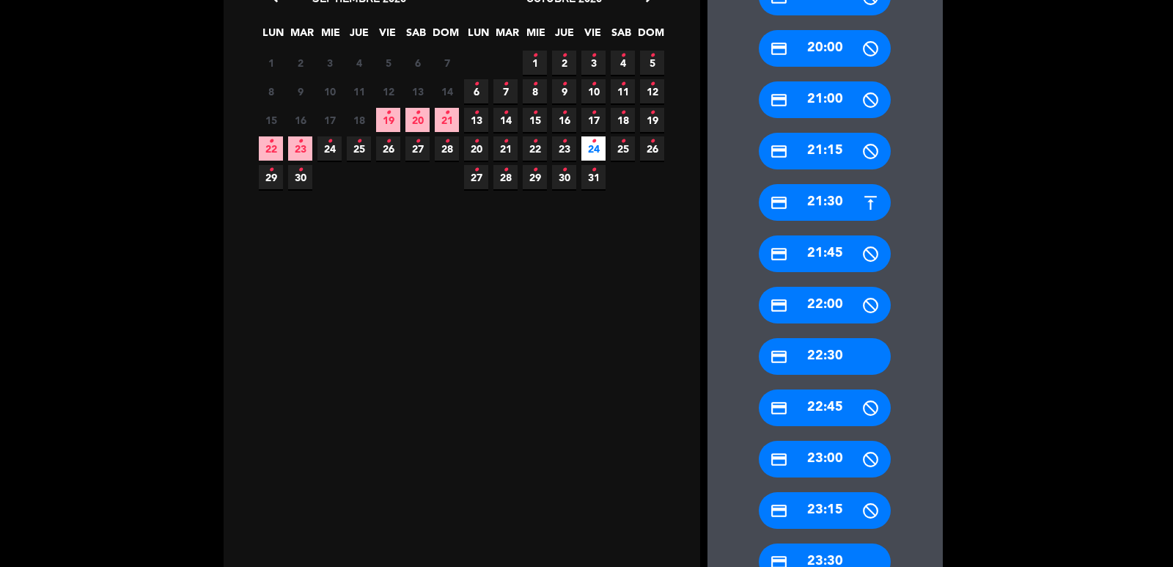
scroll to position [396, 0]
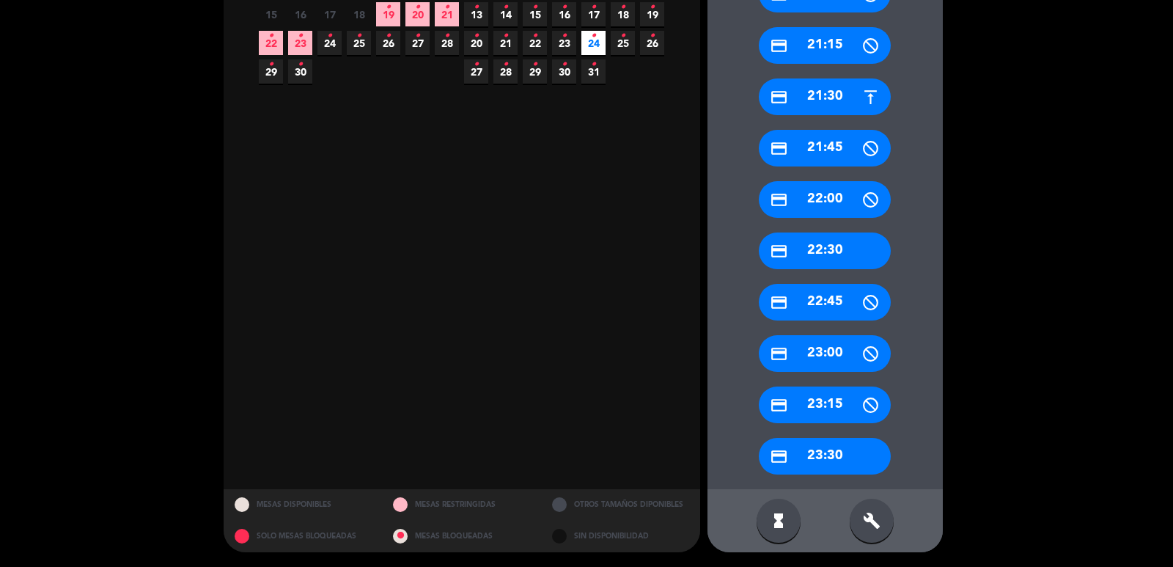
click at [834, 254] on div "credit_card 22:30" at bounding box center [825, 250] width 132 height 37
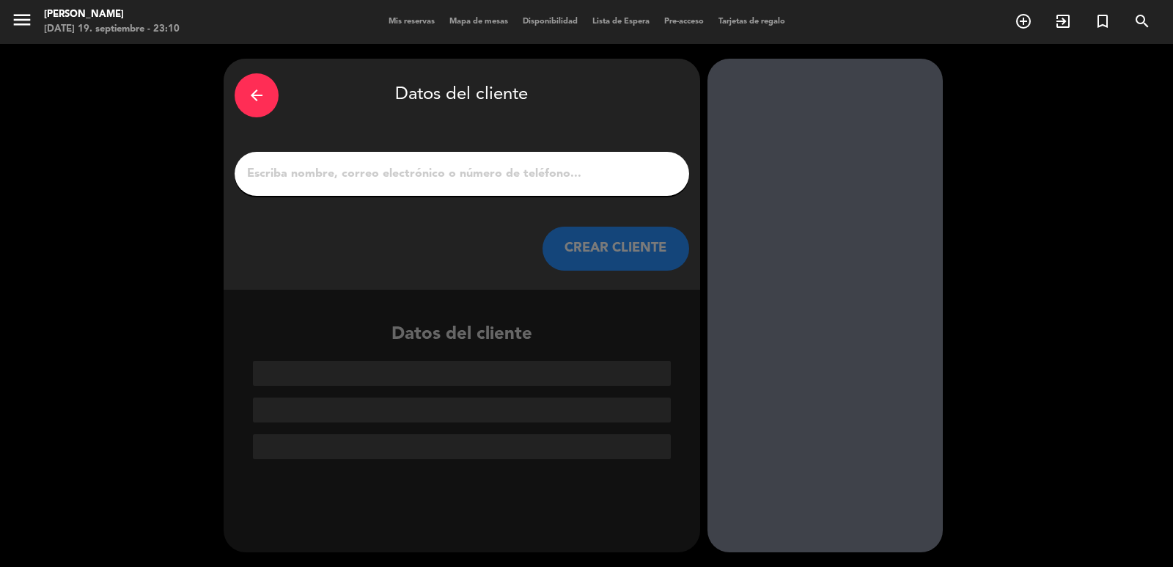
scroll to position [0, 0]
paste input "Andrea jimenez"
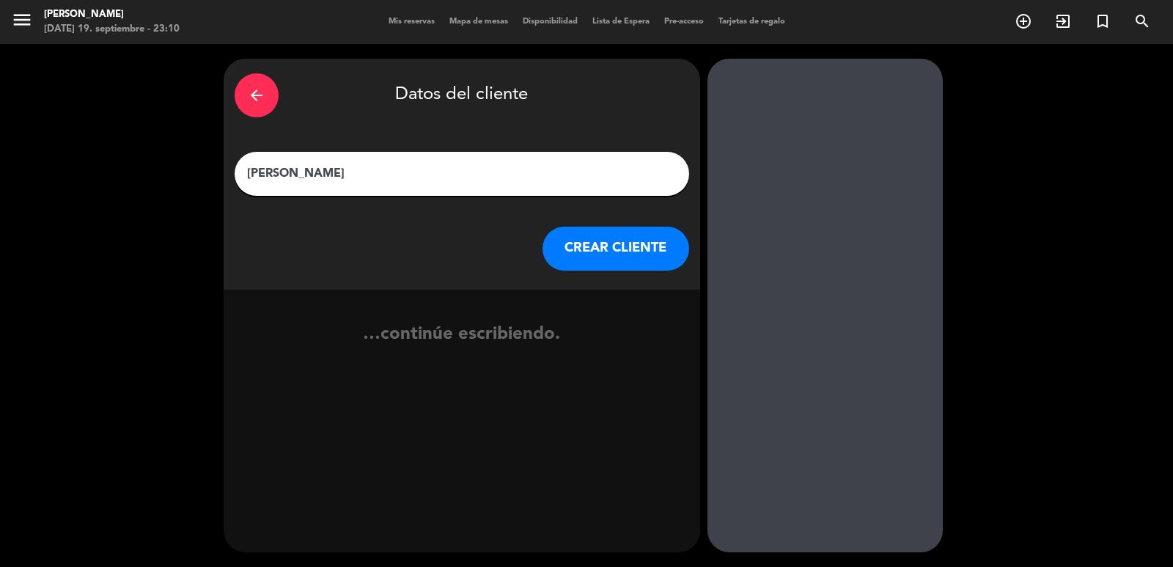
type input "Andrea jimenez"
click at [616, 249] on button "CREAR CLIENTE" at bounding box center [616, 249] width 147 height 44
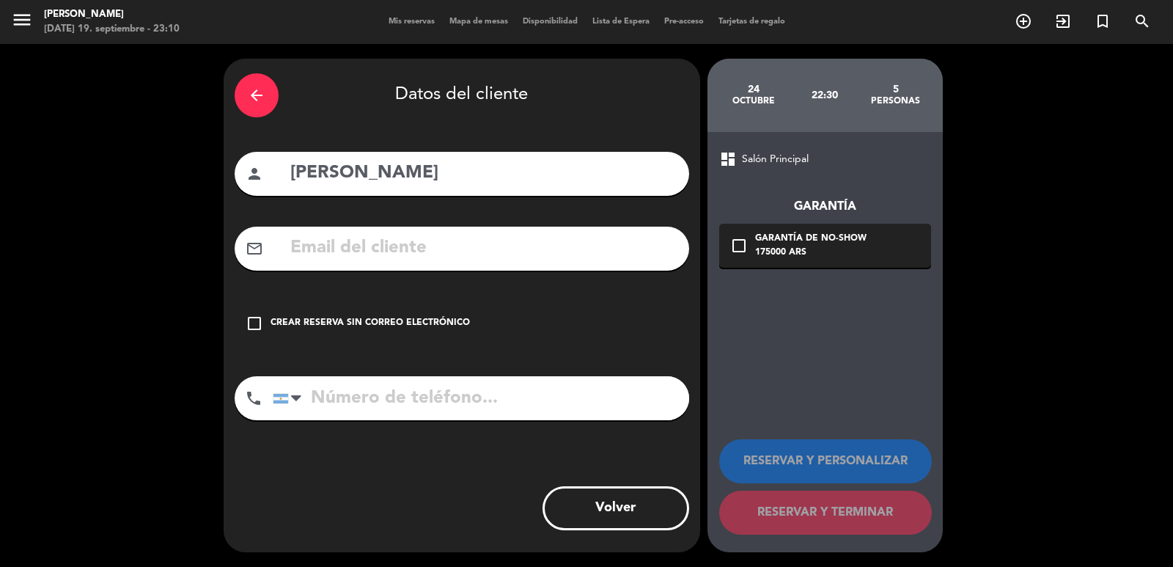
paste input "andreajimenezv@hotmail.com"
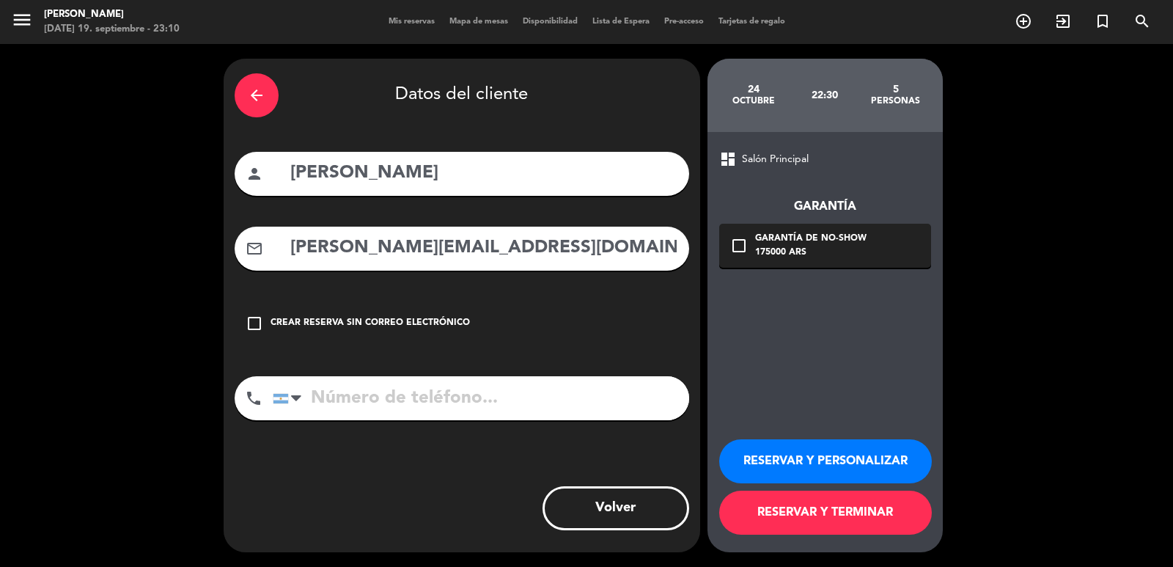
type input "andreajimenezv@hotmail.com"
click at [612, 389] on input "tel" at bounding box center [481, 398] width 416 height 44
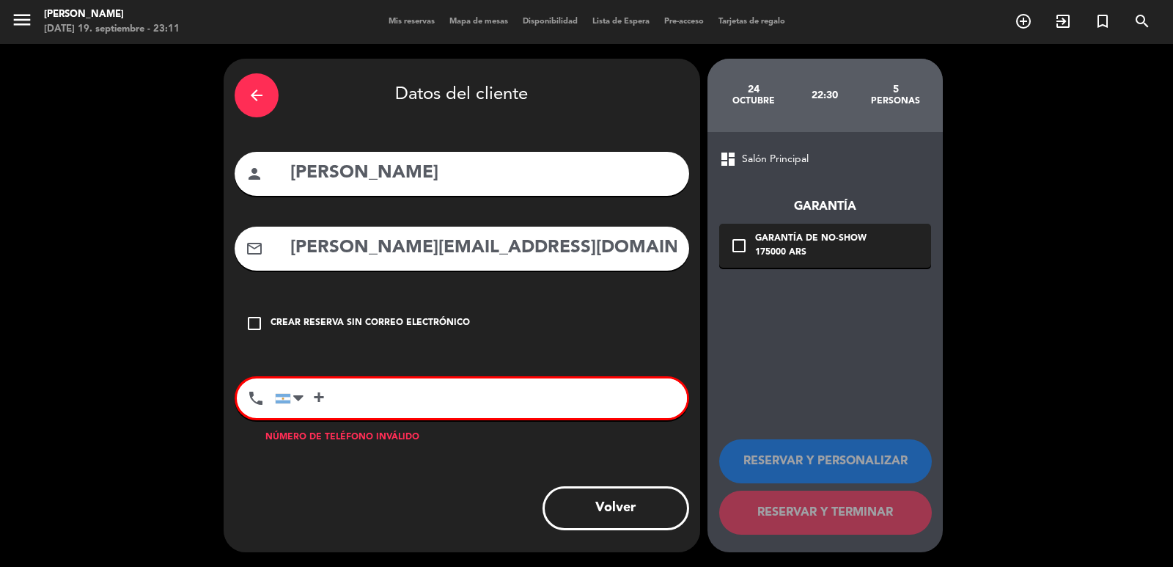
paste input "506 87184011"
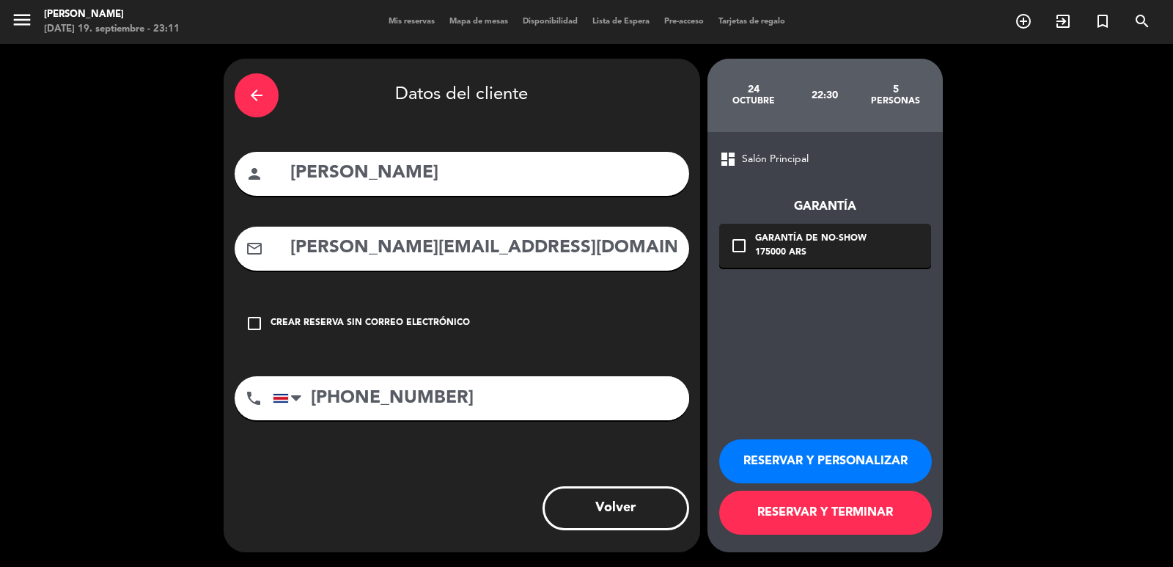
type input "+506 87184011"
click at [834, 251] on div "175000 ARS" at bounding box center [810, 253] width 111 height 15
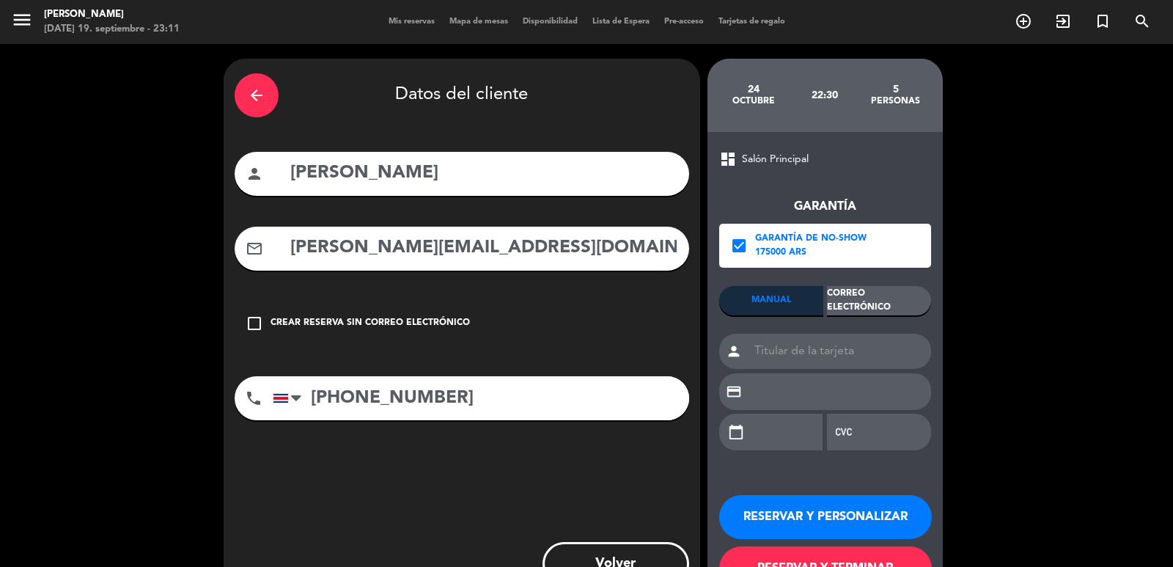
click at [873, 296] on div "Correo Electrónico" at bounding box center [879, 300] width 104 height 29
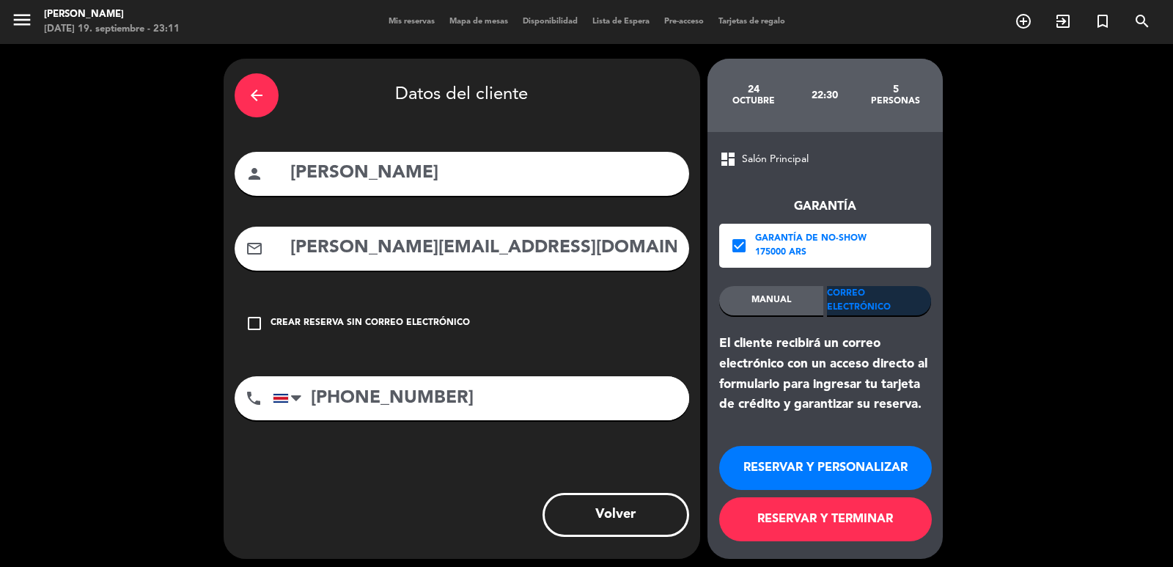
click at [795, 467] on button "RESERVAR Y PERSONALIZAR" at bounding box center [825, 468] width 213 height 44
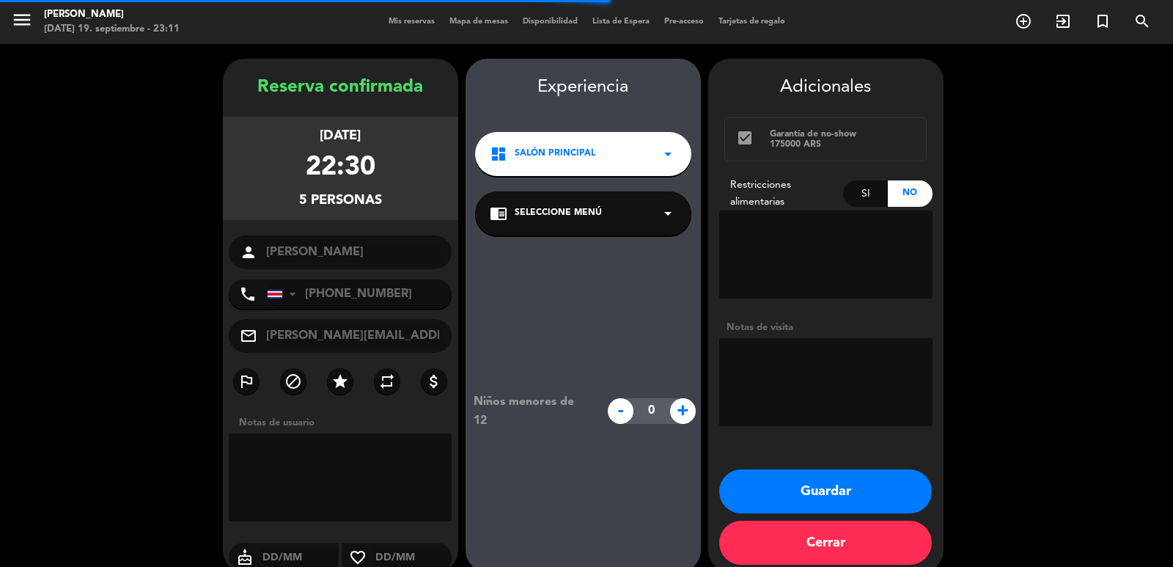
scroll to position [20, 0]
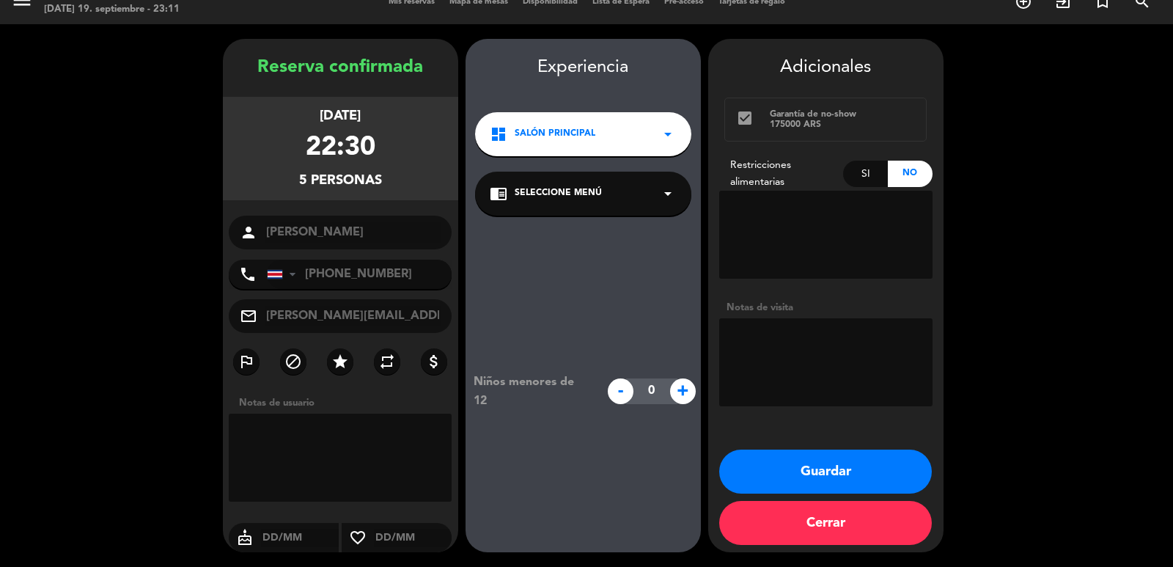
click at [603, 139] on div "dashboard Salón Principal arrow_drop_down" at bounding box center [583, 134] width 216 height 44
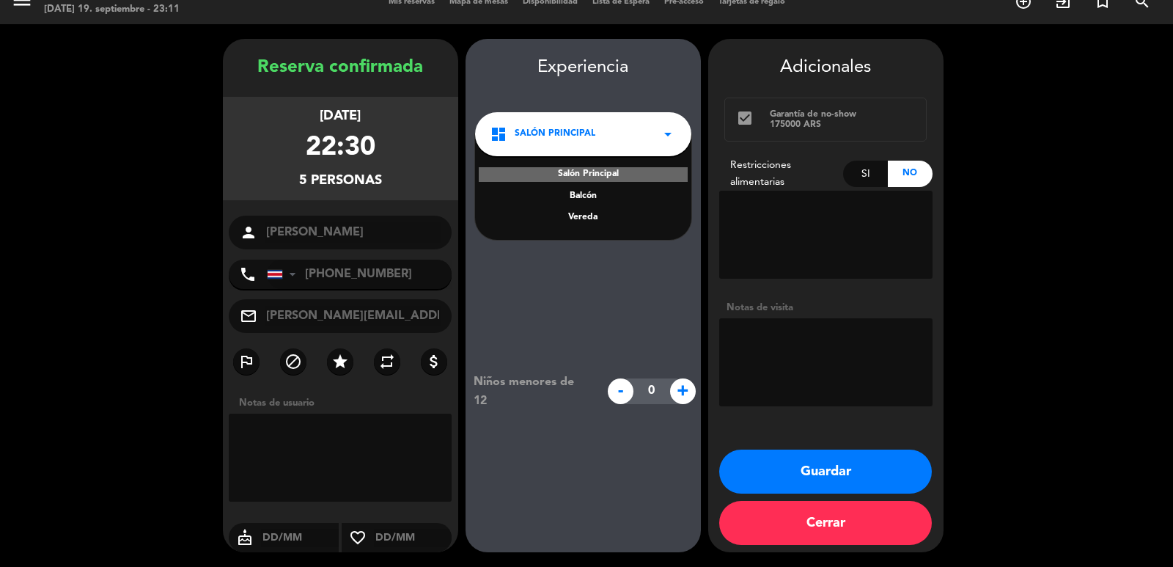
click at [580, 214] on div "Vereda" at bounding box center [583, 217] width 187 height 15
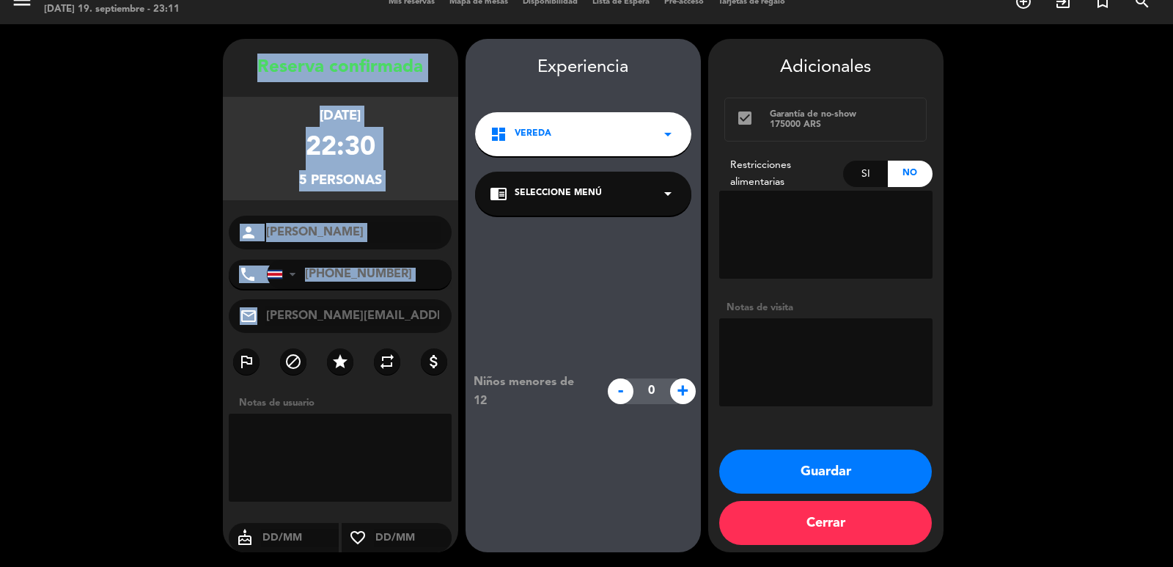
drag, startPoint x: 259, startPoint y: 67, endPoint x: 392, endPoint y: 332, distance: 296.8
click at [392, 332] on div "Reserva confirmada viernes 24, oct. 2025 22:30 5 personas person Andrea jimenez…" at bounding box center [340, 310] width 235 height 513
copy div "Reserva confirmada viernes 24, oct. 2025 22:30 5 personas person phone United S…"
click at [765, 468] on button "Guardar" at bounding box center [825, 471] width 213 height 44
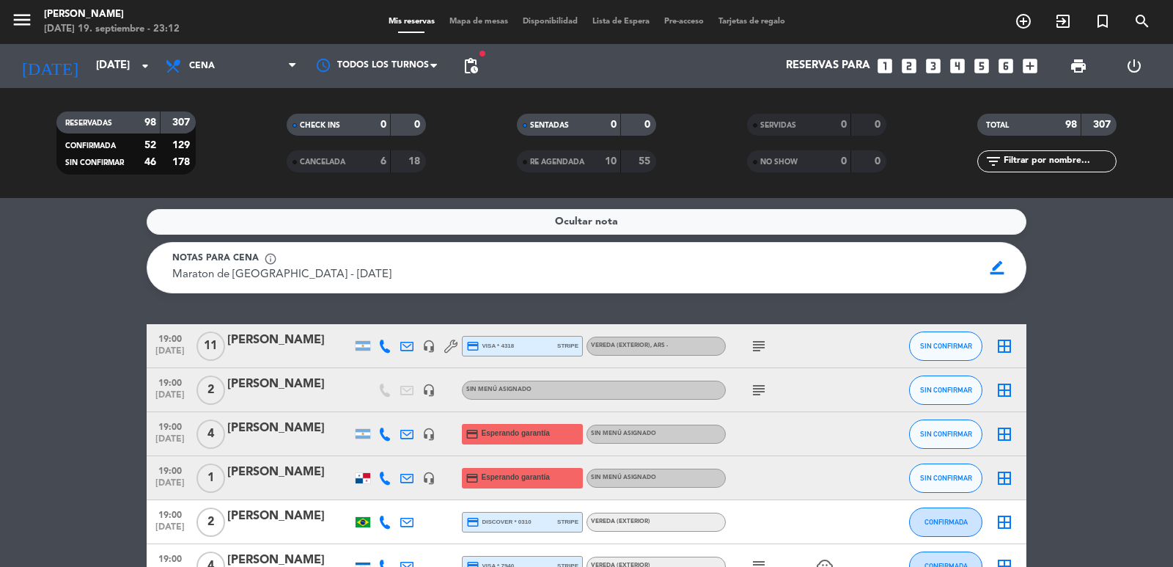
click at [913, 66] on icon "looks_two" at bounding box center [909, 65] width 19 height 19
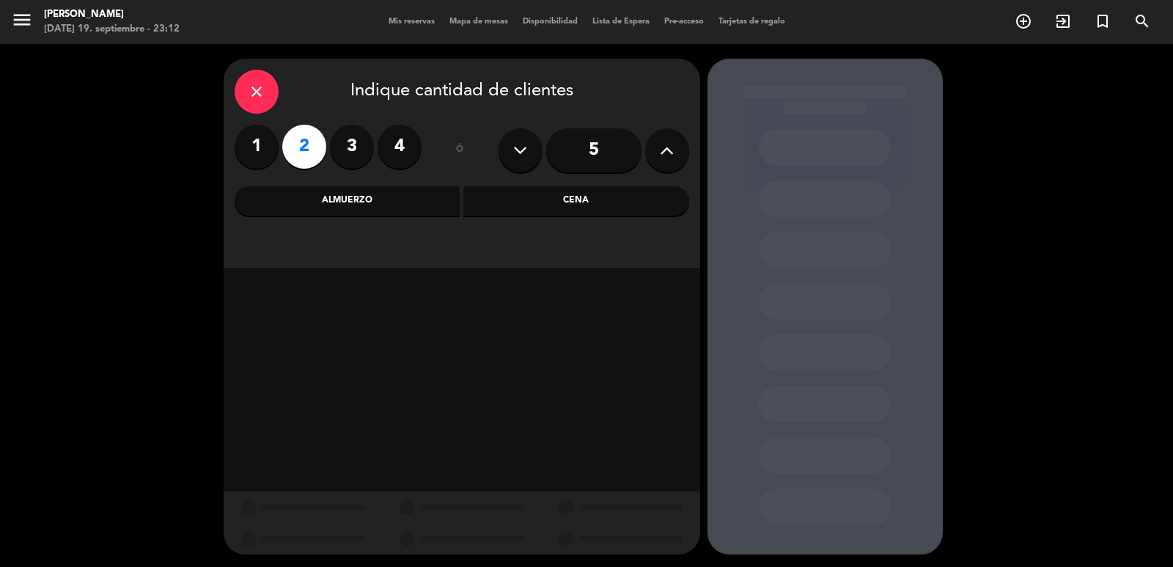
click at [648, 191] on div "Cena" at bounding box center [576, 200] width 226 height 29
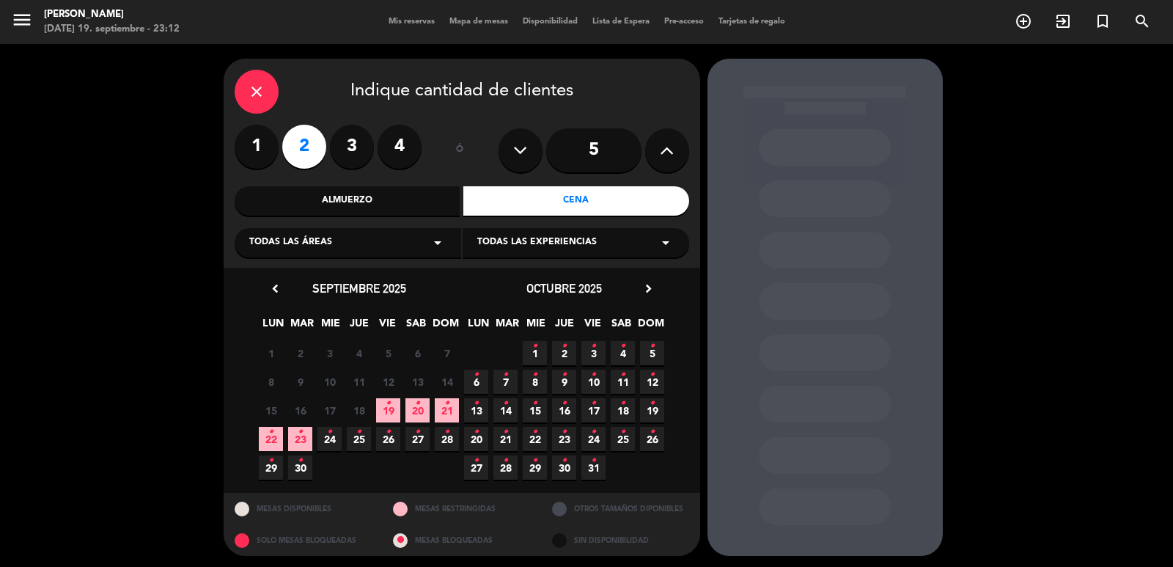
click at [650, 291] on icon "chevron_right" at bounding box center [648, 288] width 15 height 15
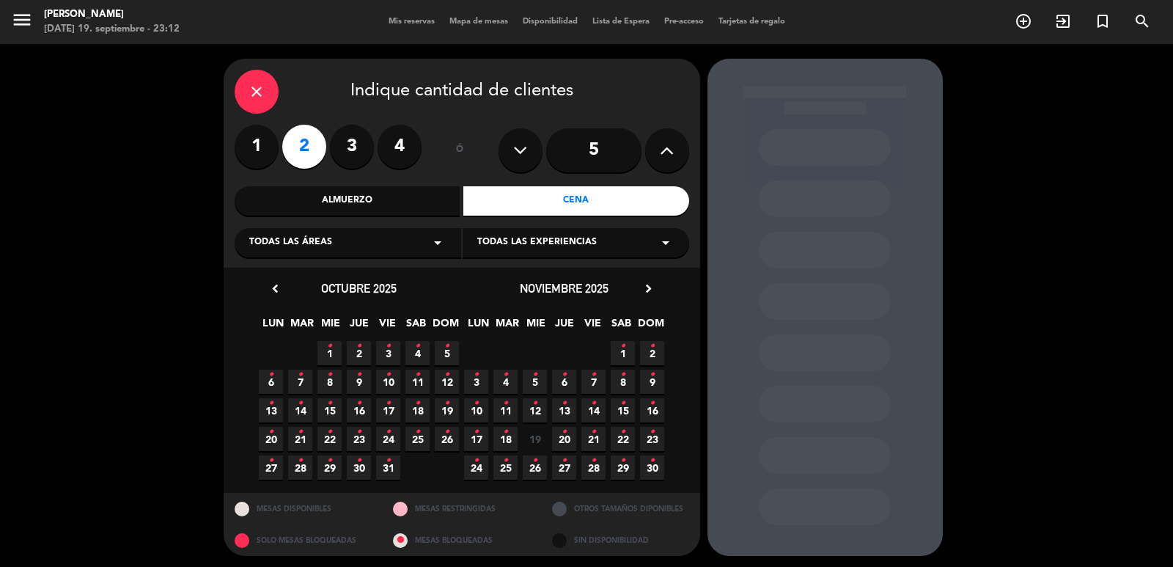
click at [649, 291] on icon "chevron_right" at bounding box center [648, 288] width 15 height 15
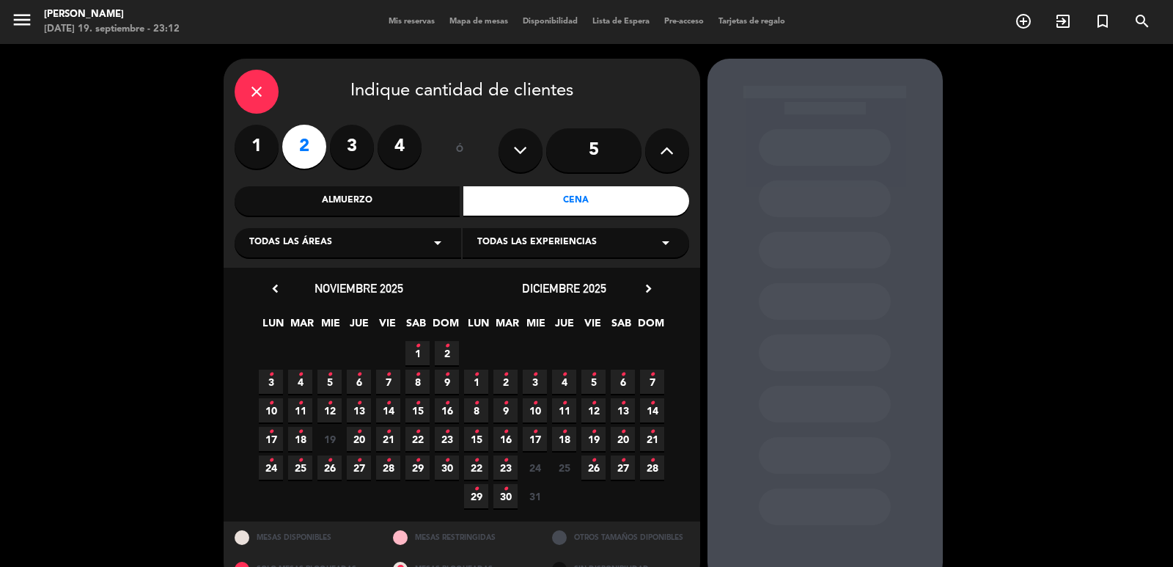
click at [649, 291] on icon "chevron_right" at bounding box center [648, 288] width 15 height 15
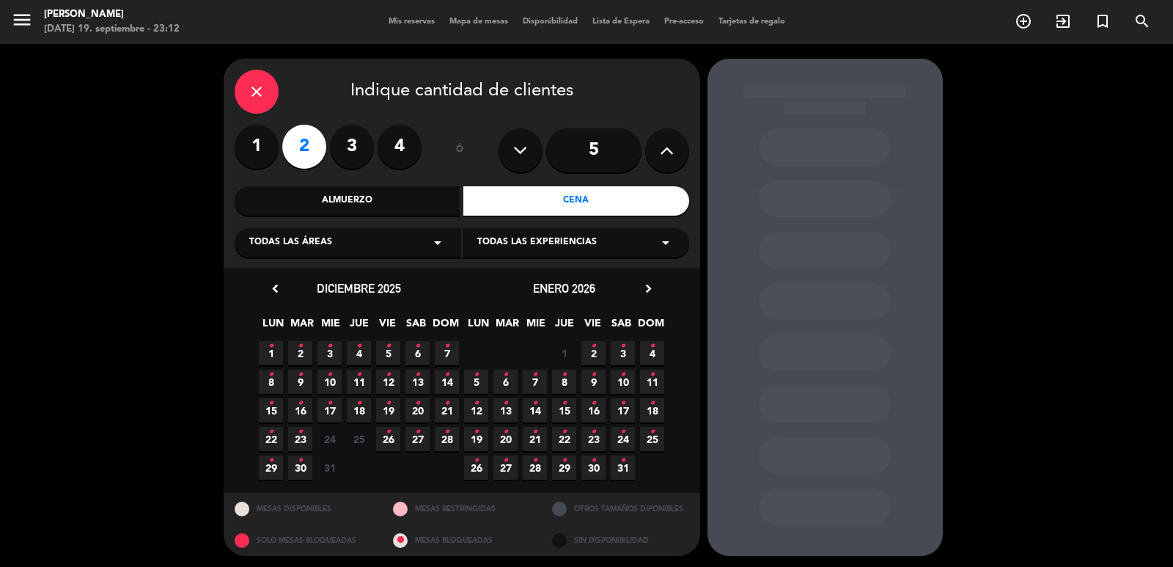
click at [651, 291] on icon "chevron_right" at bounding box center [648, 288] width 15 height 15
click at [655, 289] on icon "chevron_right" at bounding box center [648, 288] width 15 height 15
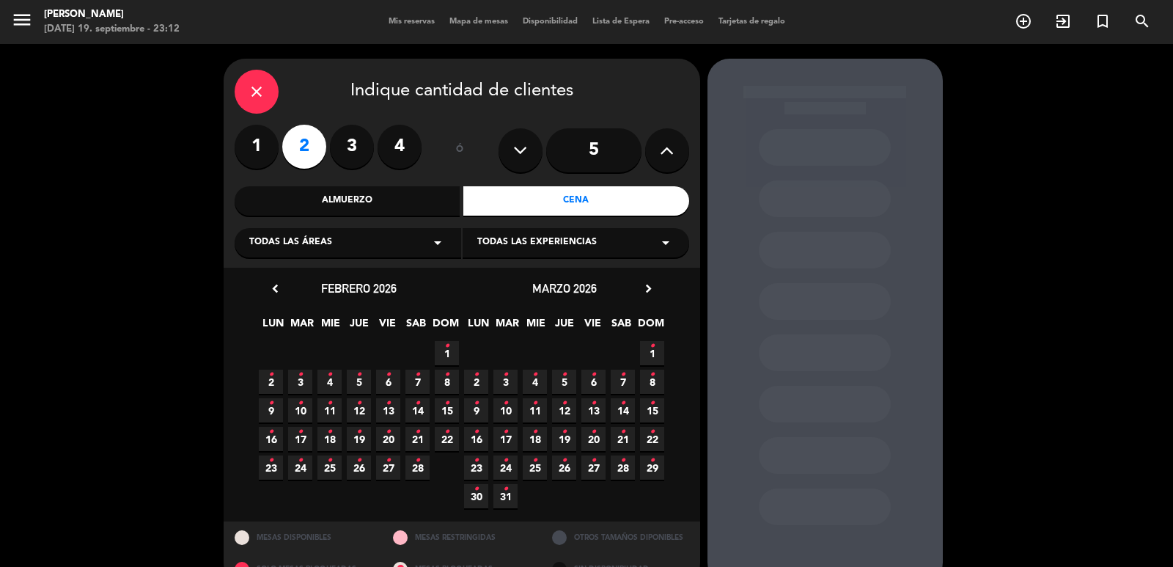
click at [655, 288] on icon "chevron_right" at bounding box center [648, 288] width 15 height 15
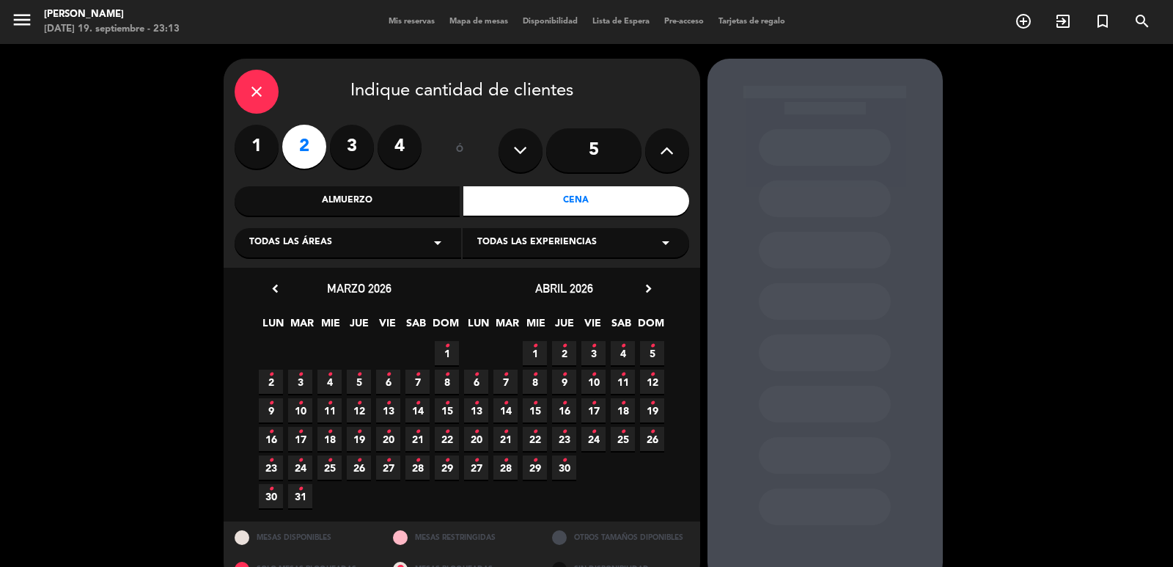
click at [595, 433] on icon "•" at bounding box center [593, 431] width 5 height 23
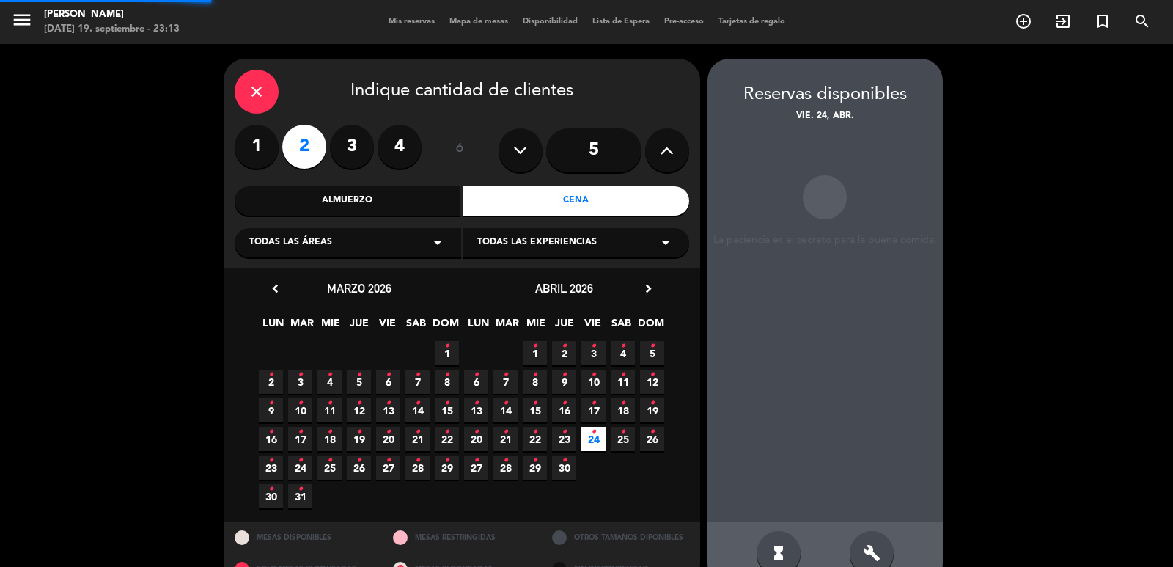
scroll to position [32, 0]
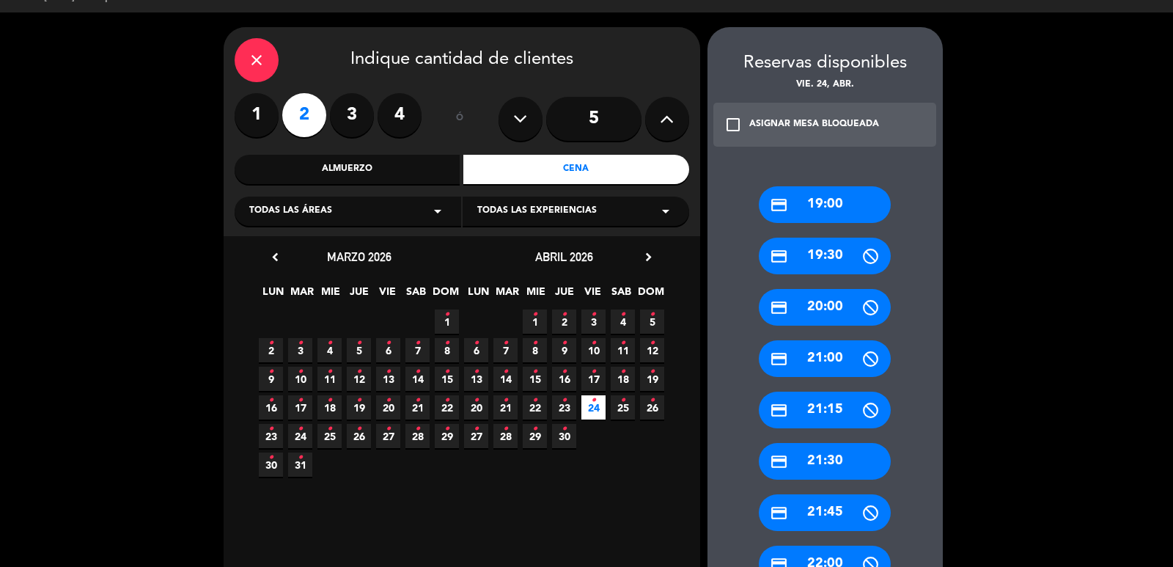
click at [851, 210] on div "credit_card 19:00" at bounding box center [825, 204] width 132 height 37
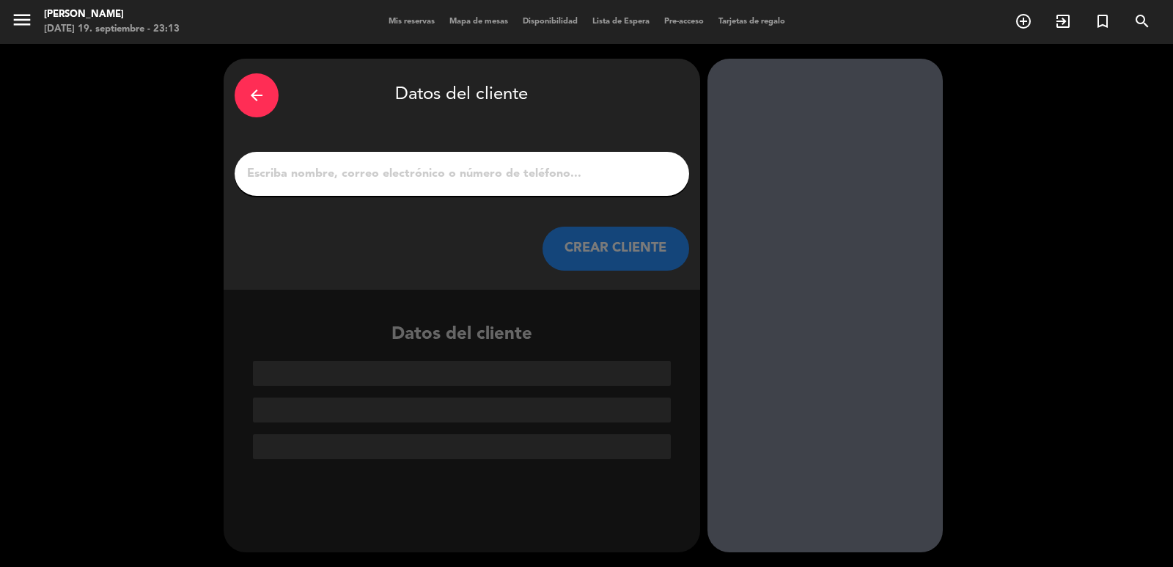
click at [323, 182] on input "1" at bounding box center [462, 174] width 433 height 21
paste input "Giovanna Vita"
type input "Giovanna Vita"
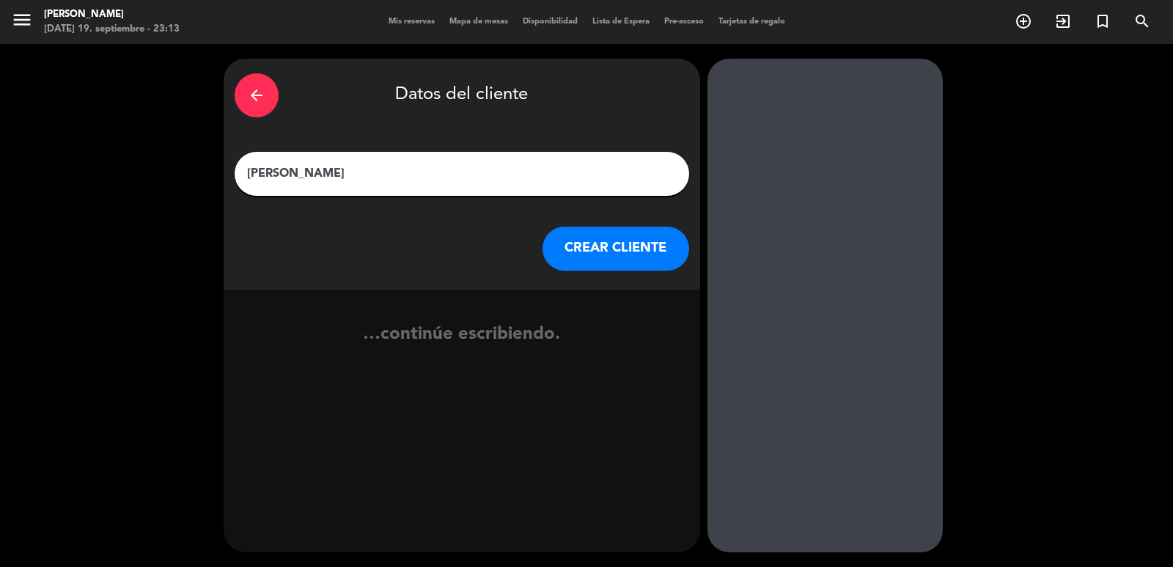
click at [601, 260] on button "CREAR CLIENTE" at bounding box center [616, 249] width 147 height 44
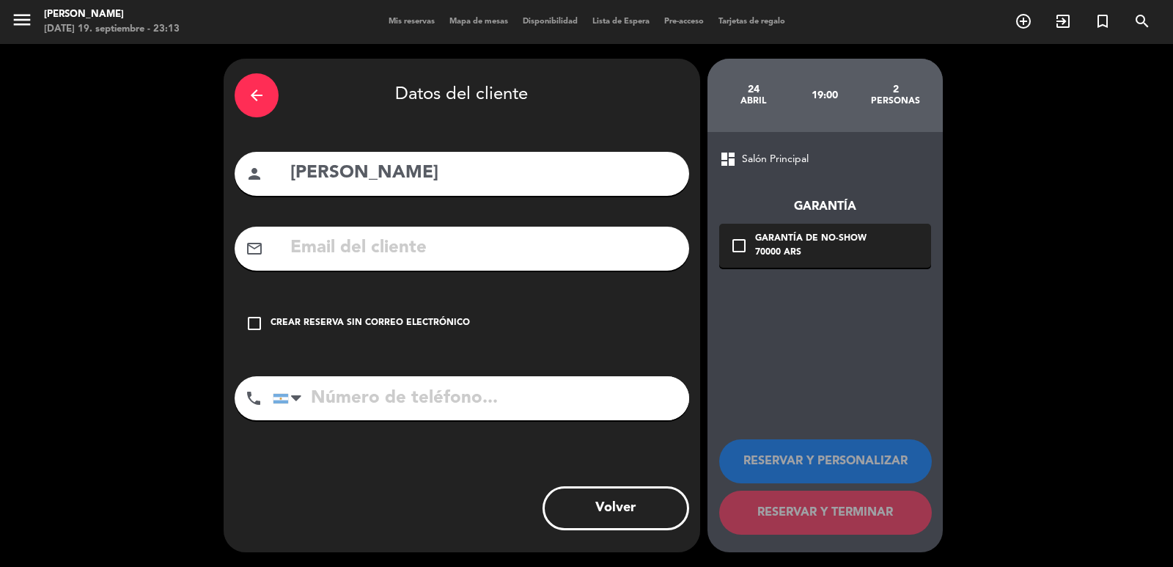
paste input "giovannavita@gmail.com"
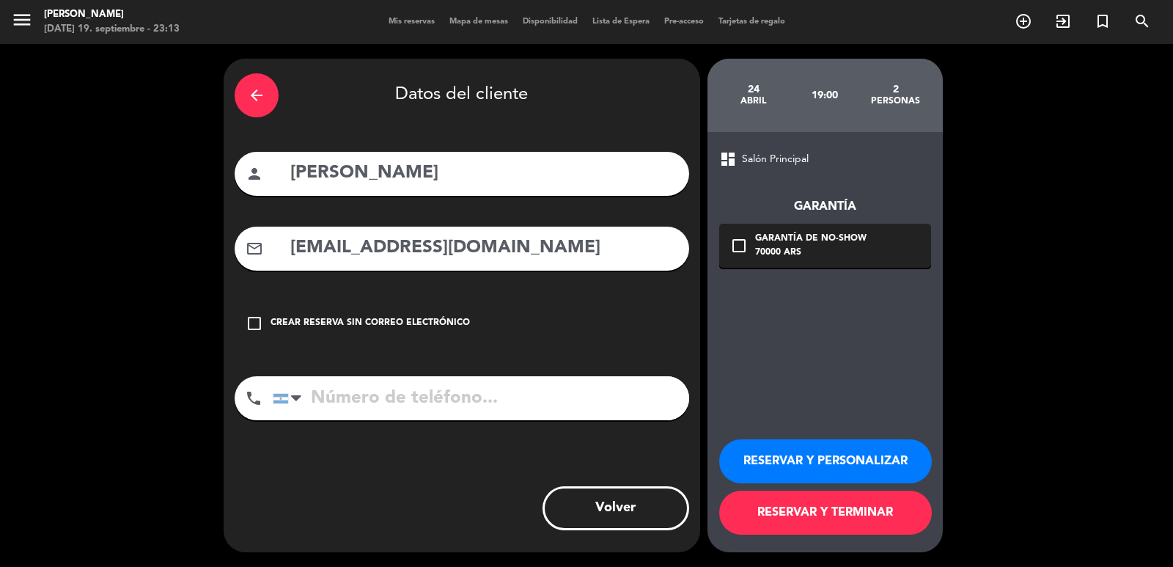
type input "giovannavita@gmail.com"
paste input "+552199966-5780"
type input "+552199966-5780"
click at [867, 232] on div "check_box_outline_blank Garantía de no-show 70000 ARS" at bounding box center [825, 246] width 212 height 44
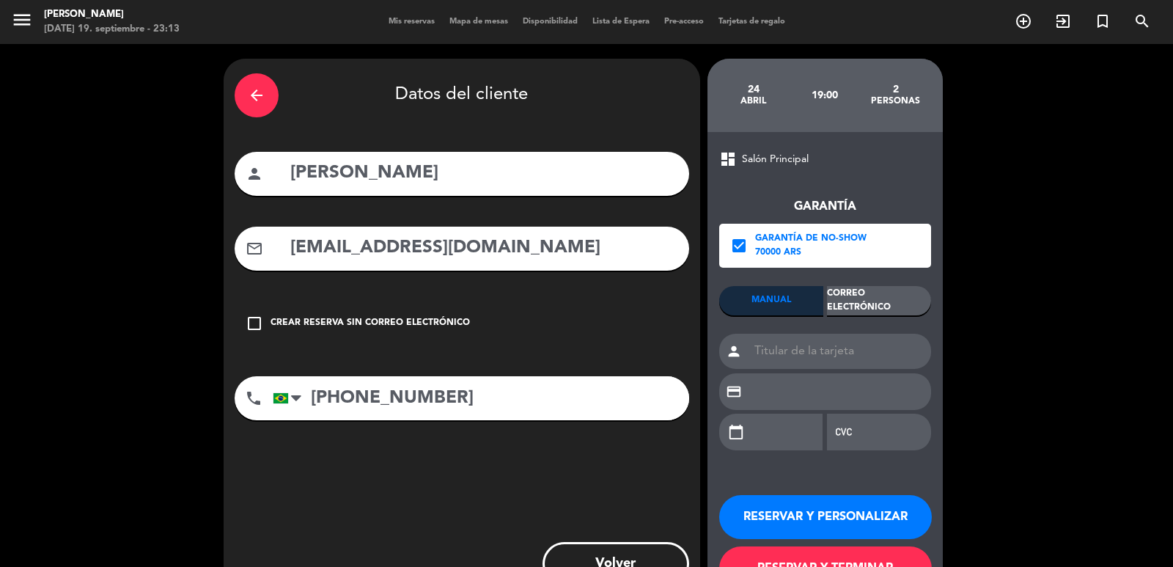
click at [901, 291] on div "Correo Electrónico" at bounding box center [879, 300] width 104 height 29
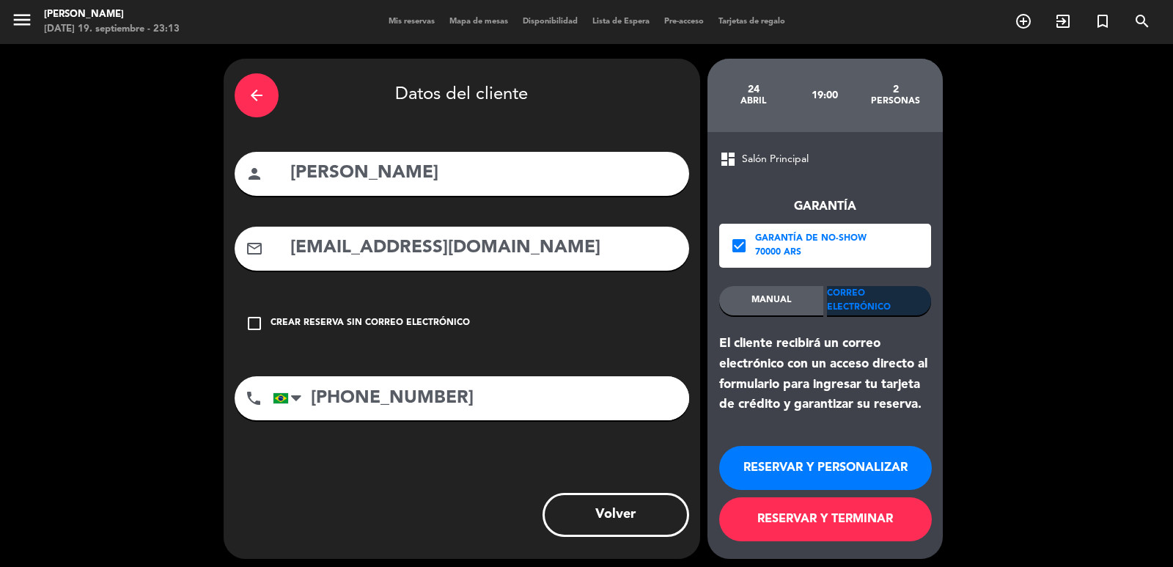
click at [895, 477] on button "RESERVAR Y PERSONALIZAR" at bounding box center [825, 468] width 213 height 44
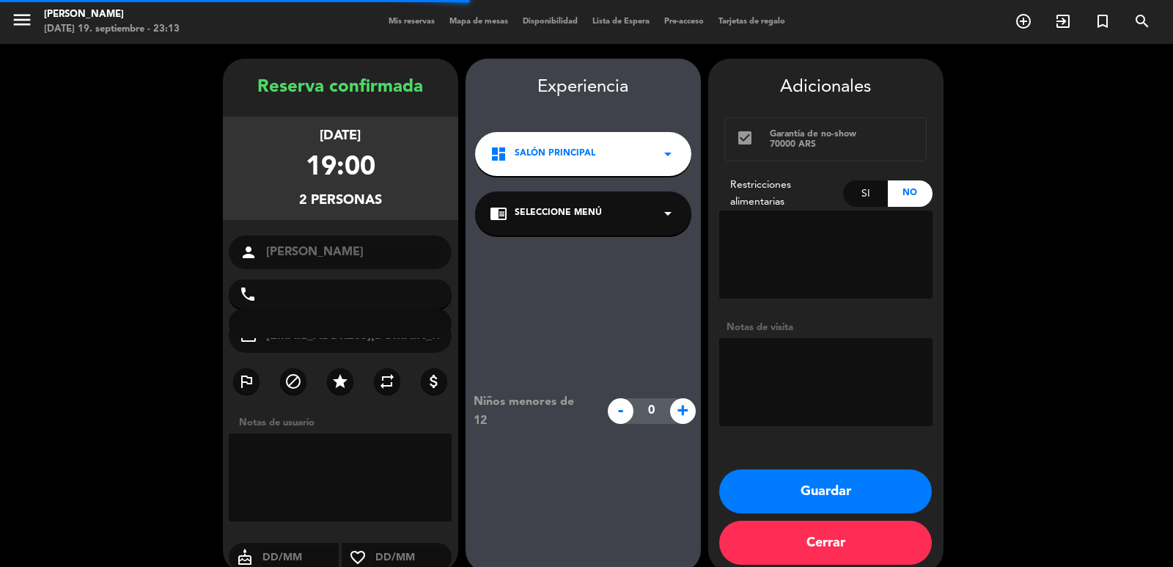
type input "+5521999665780"
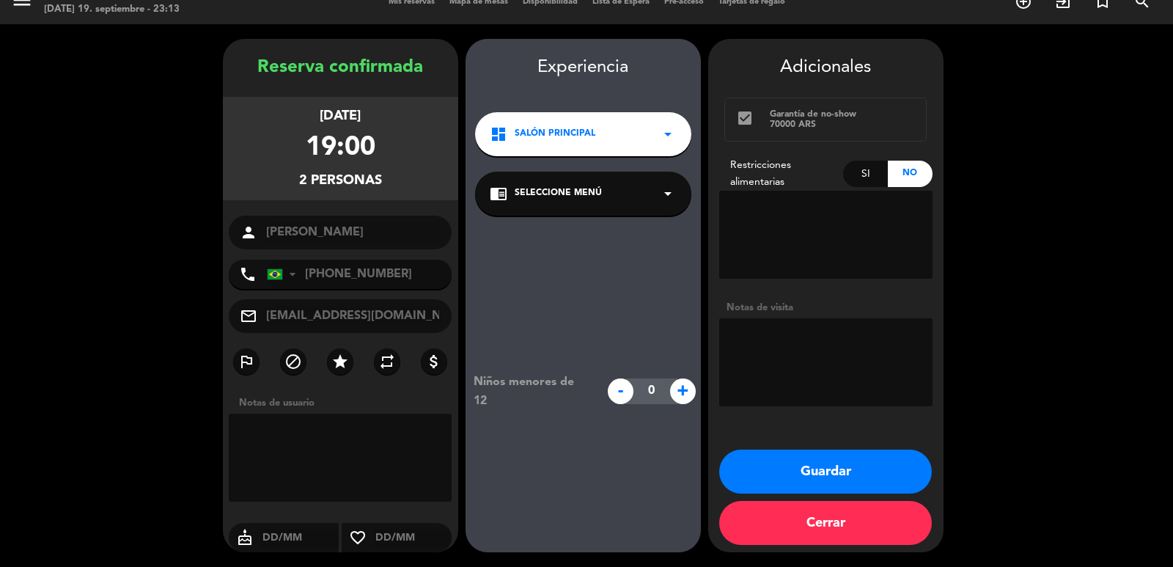
click at [507, 138] on icon "dashboard" at bounding box center [499, 134] width 18 height 18
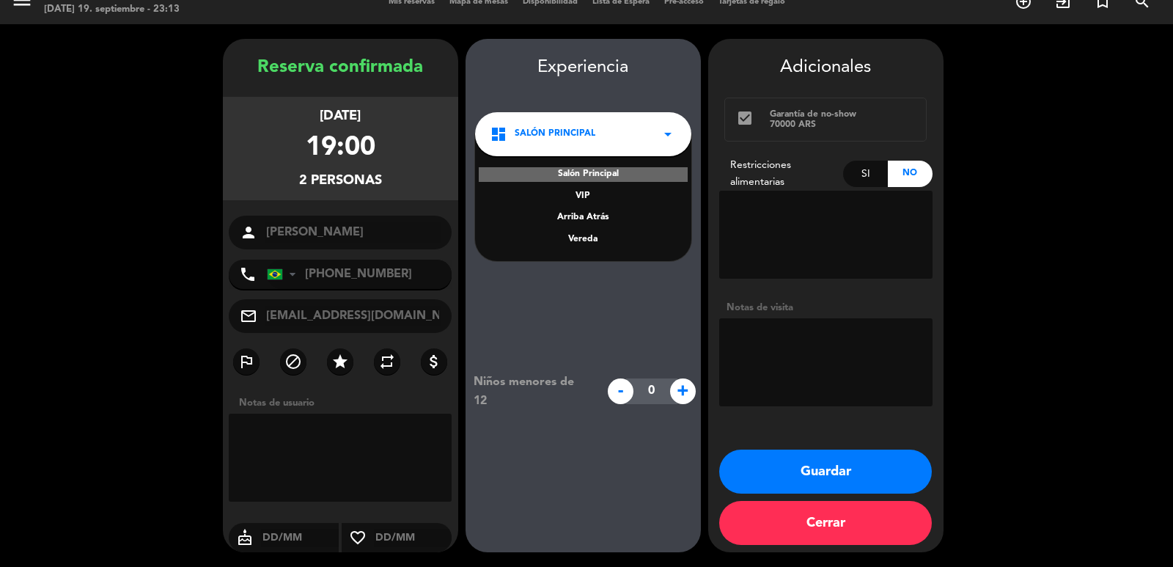
click at [570, 235] on div "Vereda" at bounding box center [583, 239] width 187 height 15
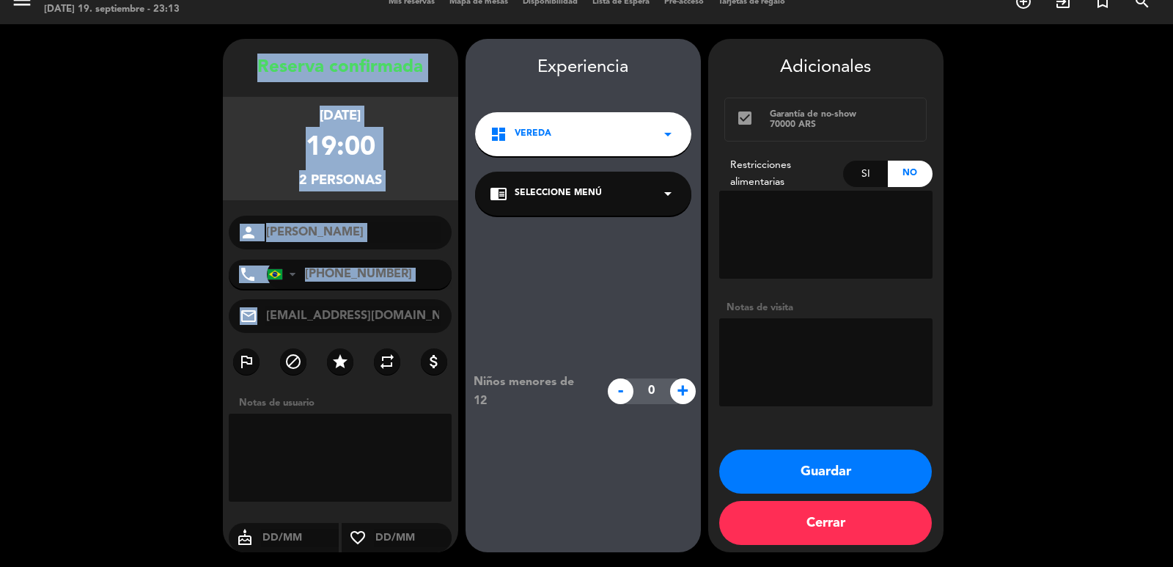
drag, startPoint x: 251, startPoint y: 68, endPoint x: 429, endPoint y: 301, distance: 293.0
click at [429, 301] on div "Reserva confirmada viernes 24, abr. 2026 19:00 2 personas person Giovanna Vita …" at bounding box center [340, 310] width 235 height 513
copy div "Reserva confirmada viernes 24, abr. 2026 19:00 2 personas person phone United S…"
click at [846, 467] on button "Guardar" at bounding box center [825, 471] width 213 height 44
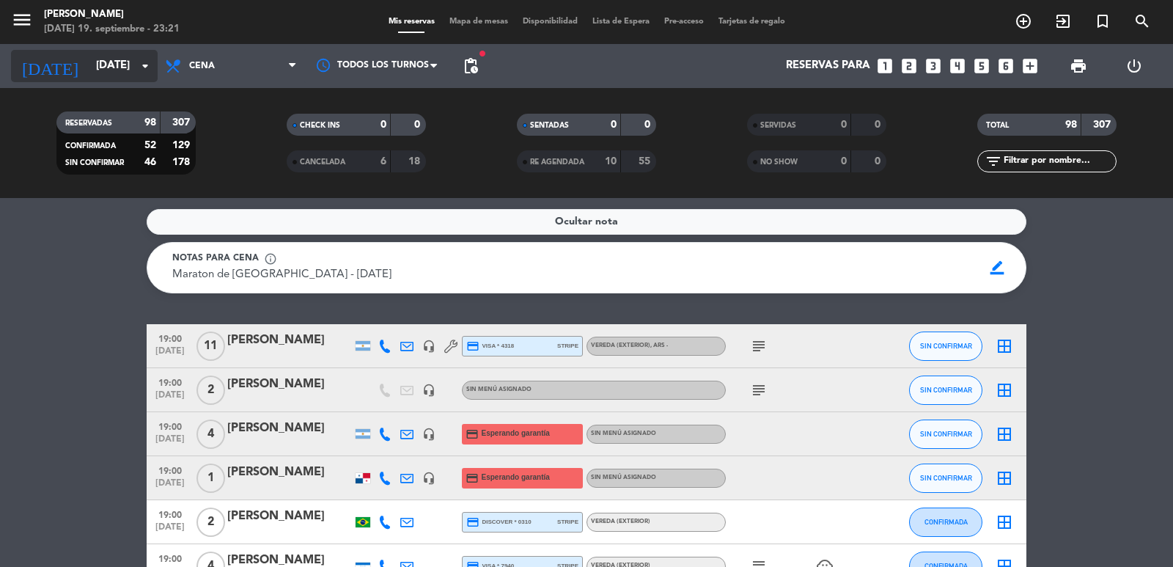
click at [129, 56] on input "lun. 22 sep." at bounding box center [160, 66] width 142 height 28
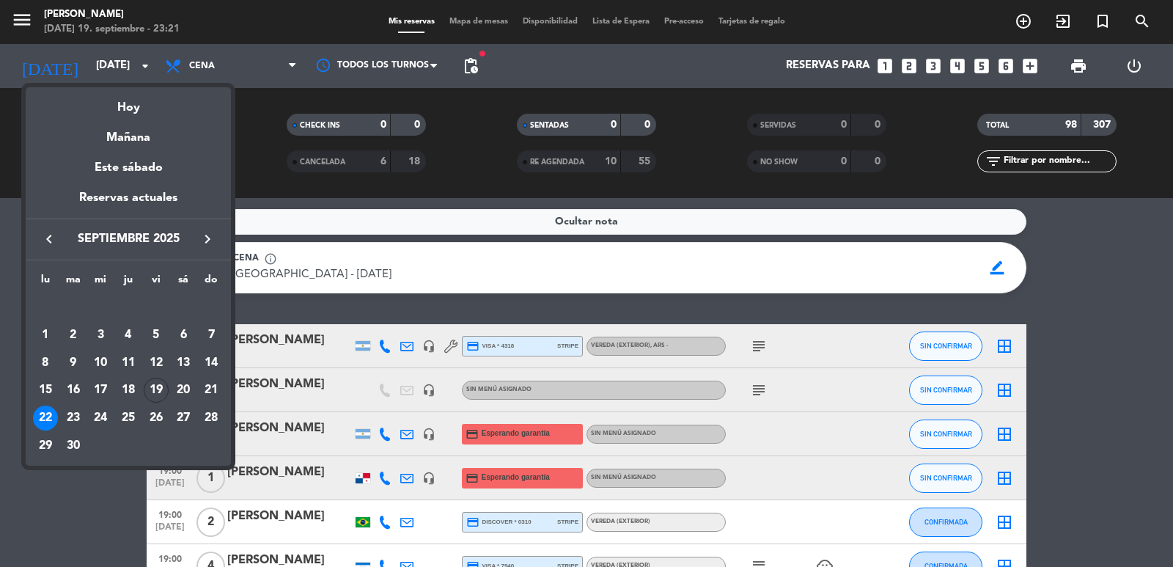
click at [211, 235] on icon "keyboard_arrow_right" at bounding box center [208, 239] width 18 height 18
click at [70, 416] on div "21" at bounding box center [73, 417] width 25 height 25
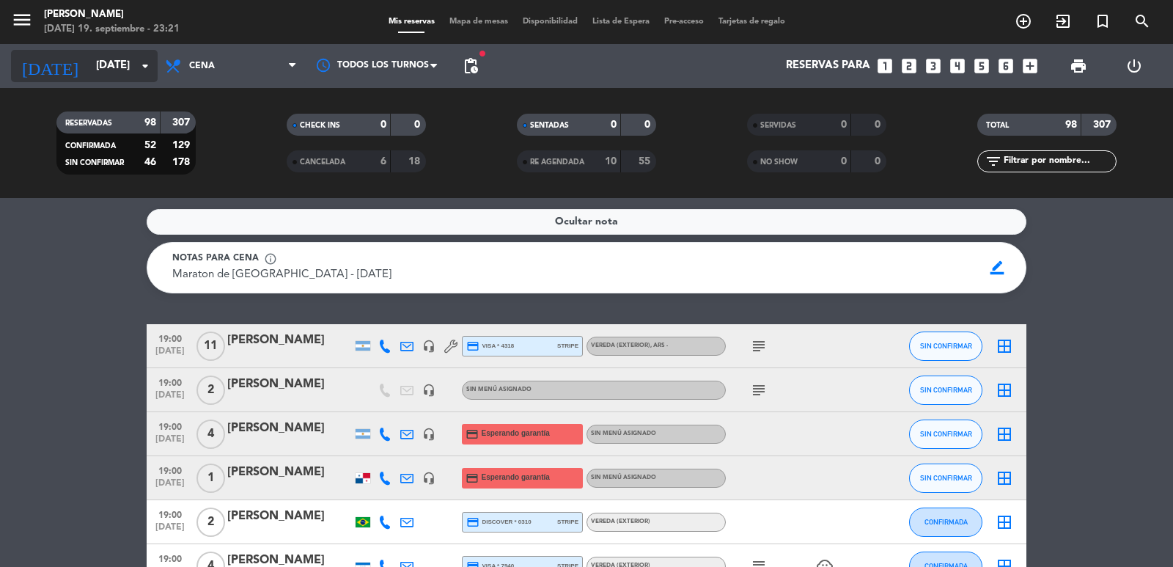
click at [89, 78] on input "mar. 21 oct." at bounding box center [160, 66] width 142 height 28
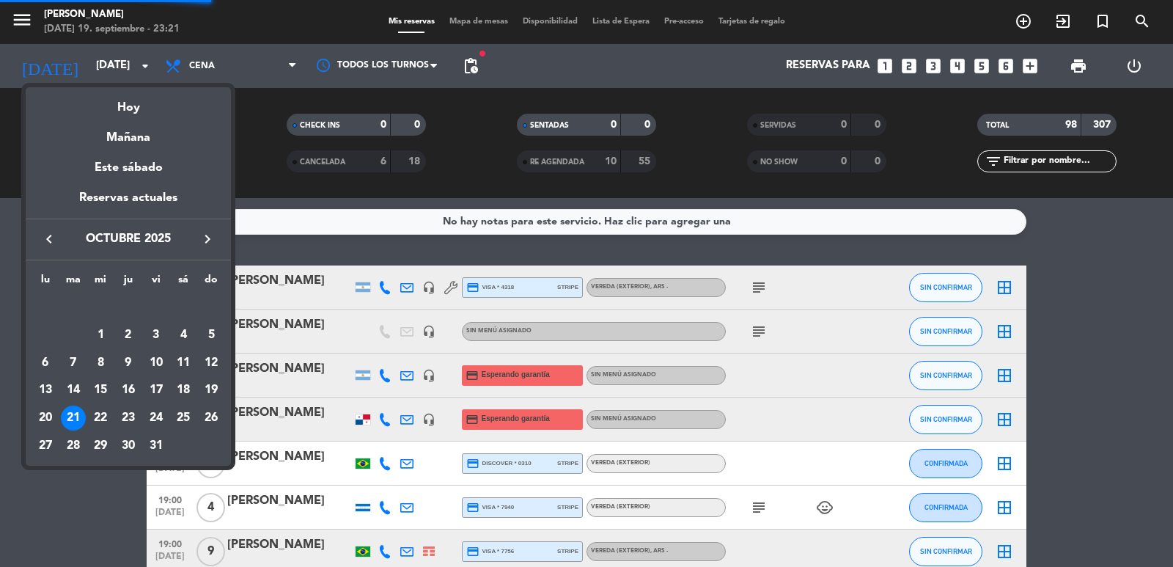
click at [212, 239] on icon "keyboard_arrow_right" at bounding box center [208, 239] width 18 height 18
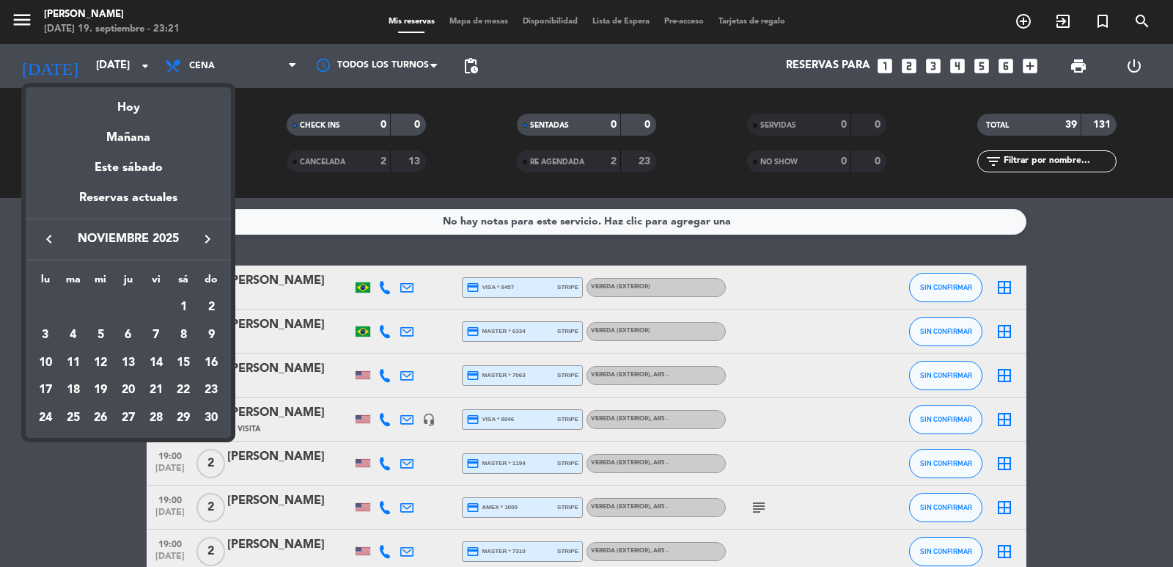
click at [158, 396] on div "21" at bounding box center [156, 390] width 25 height 25
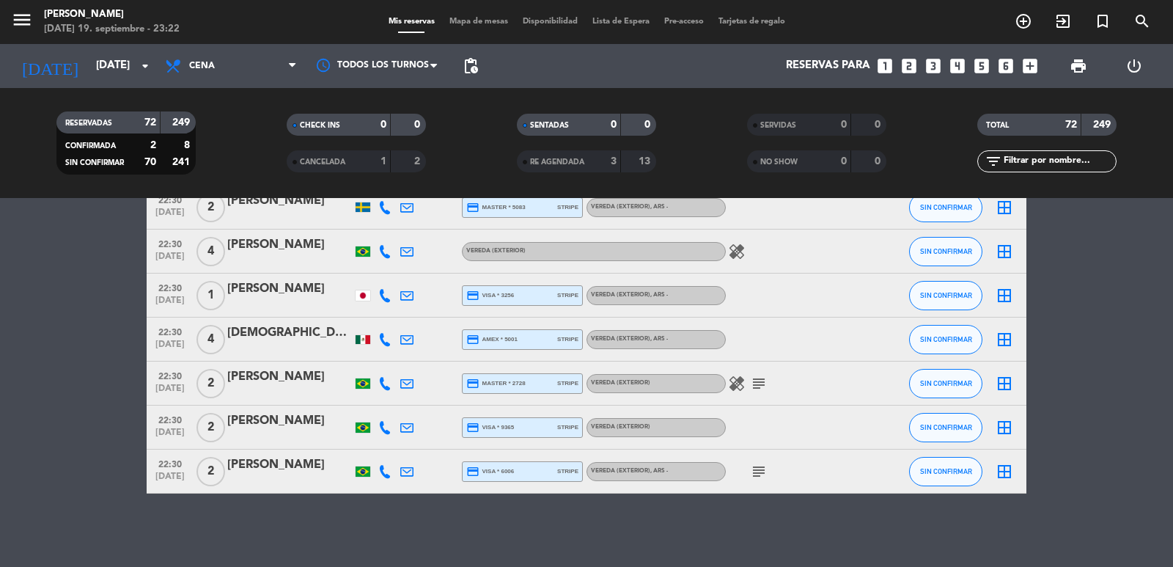
scroll to position [2708, 0]
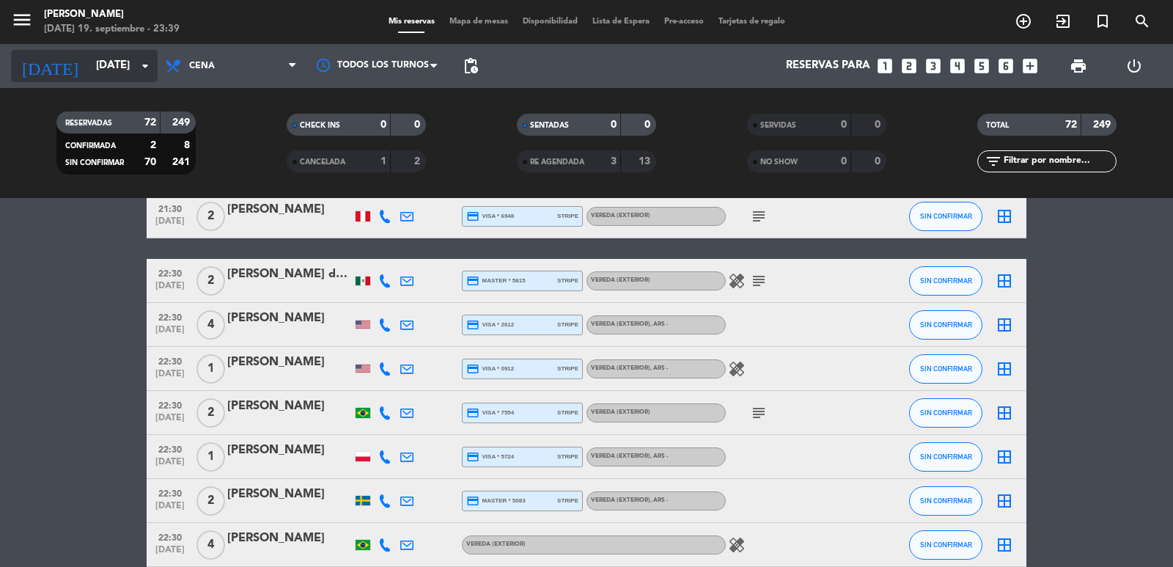
click at [97, 56] on input "vie. [DATE]" at bounding box center [160, 66] width 142 height 28
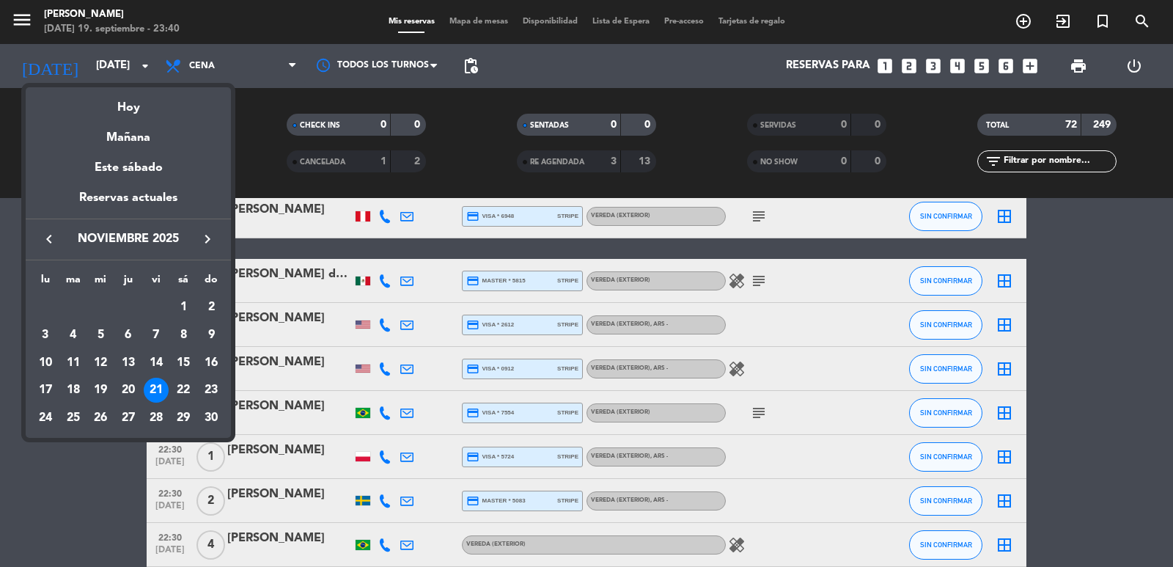
click at [43, 237] on icon "keyboard_arrow_left" at bounding box center [49, 239] width 18 height 18
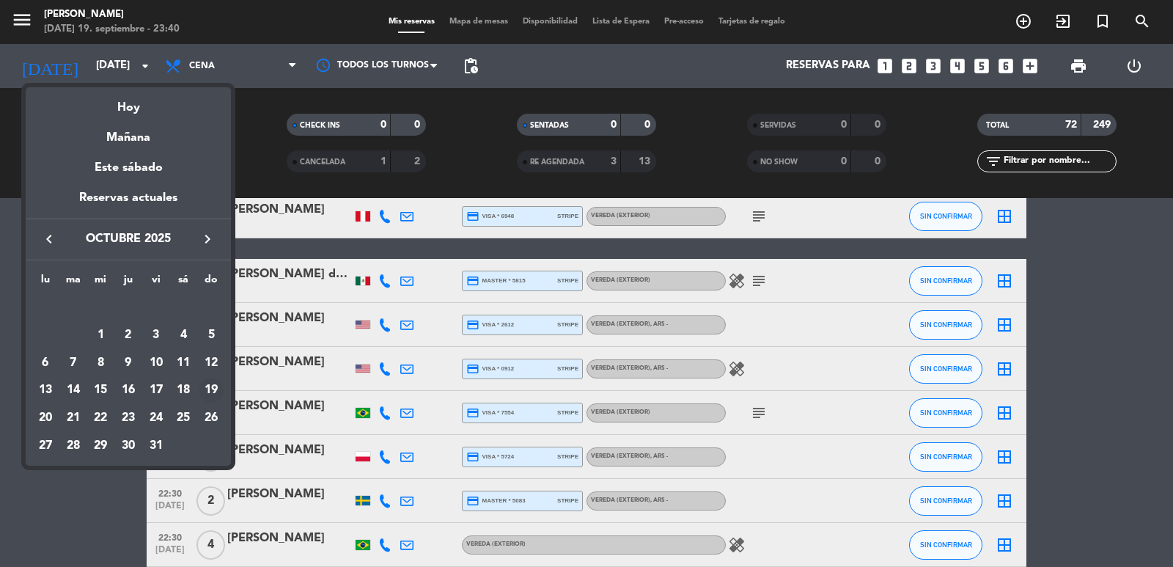
click at [210, 381] on div "19" at bounding box center [211, 390] width 25 height 25
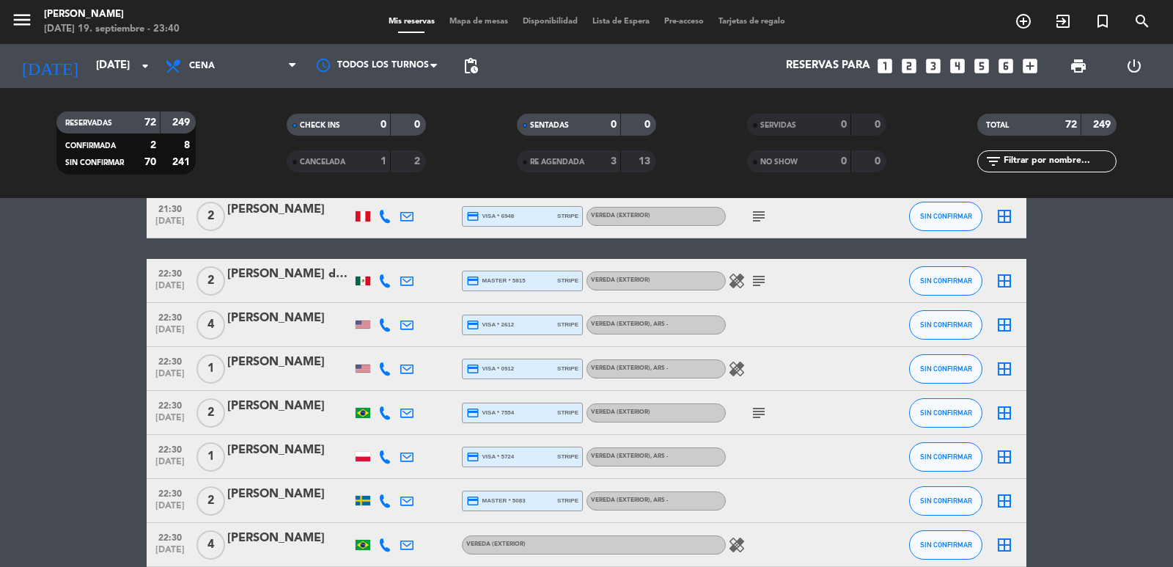
type input "dom. 19 oct."
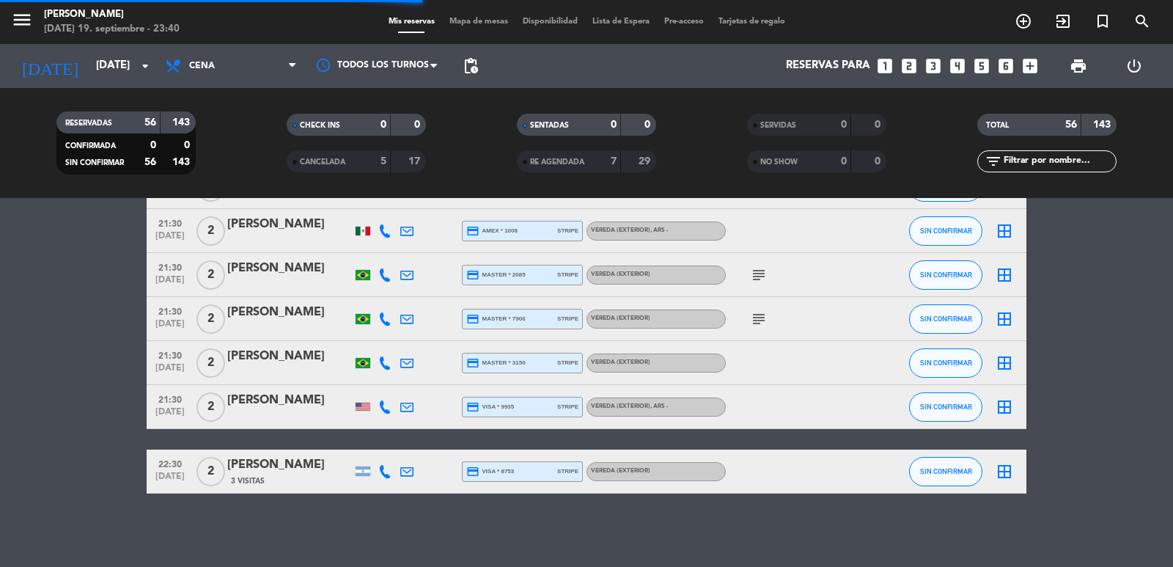
scroll to position [2297, 0]
click at [475, 65] on span "pending_actions" at bounding box center [471, 66] width 18 height 18
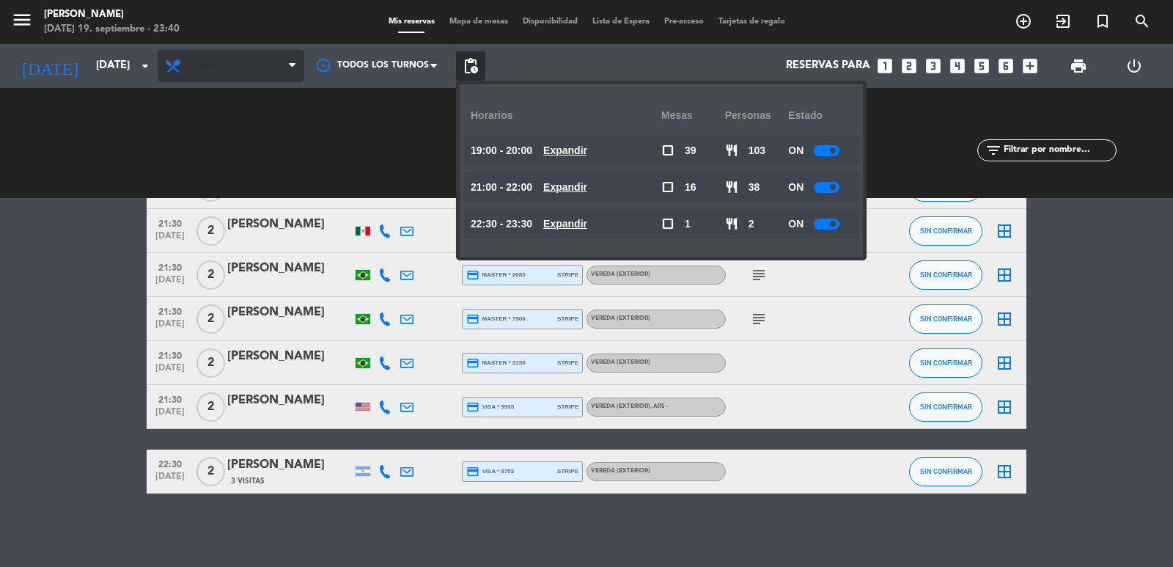
click at [216, 68] on span "Cena" at bounding box center [231, 66] width 147 height 32
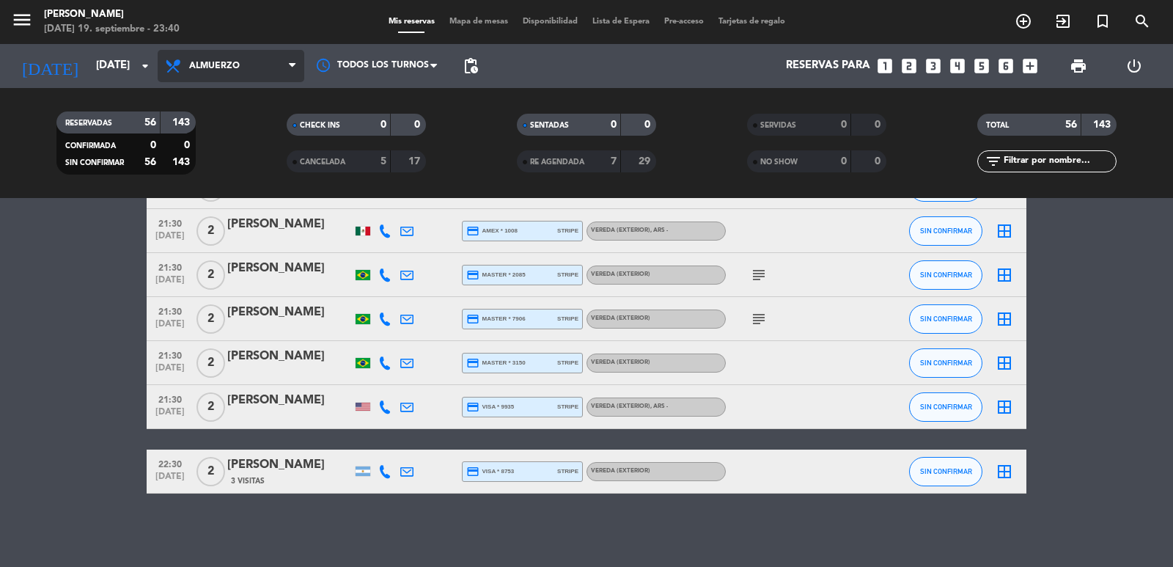
click at [240, 125] on div "menu Don Julio viernes 19. septiembre - 23:40 Mis reservas Mapa de mesas Dispon…" at bounding box center [586, 99] width 1173 height 198
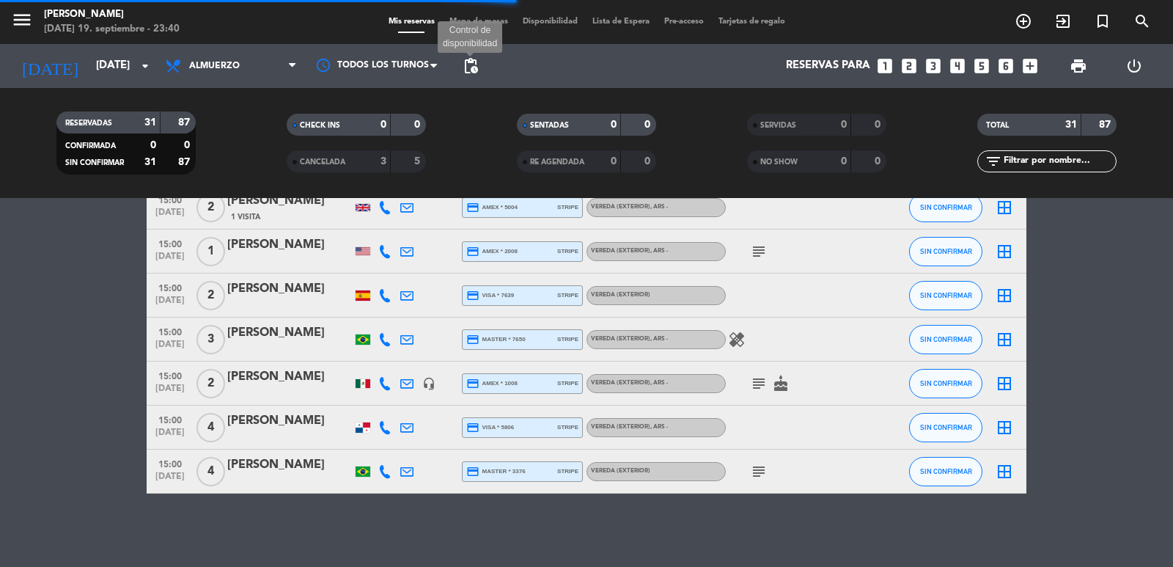
click at [468, 65] on span "pending_actions" at bounding box center [471, 66] width 18 height 18
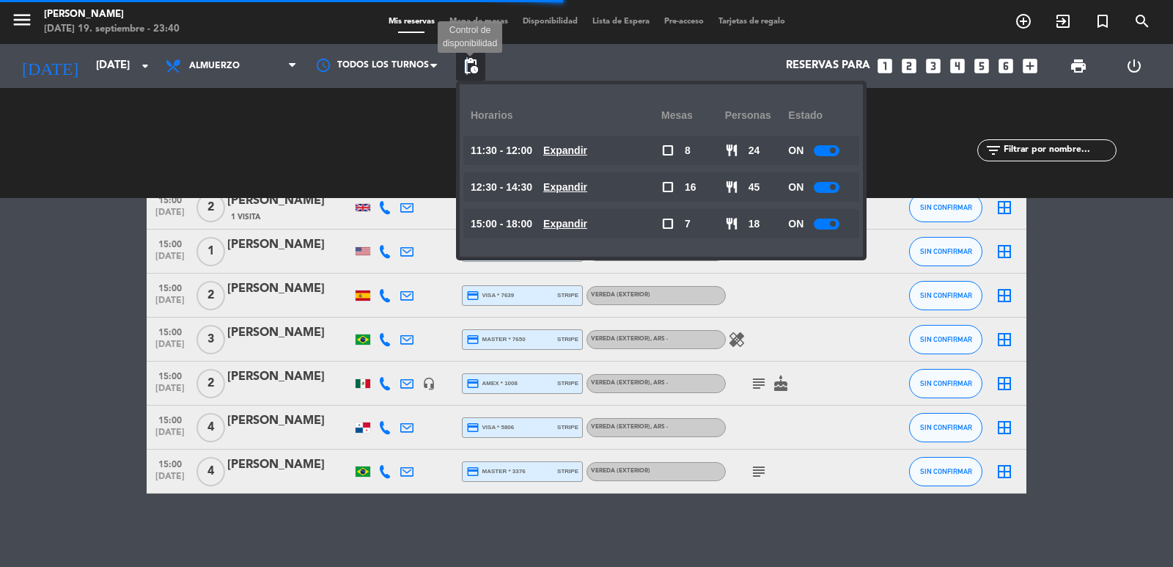
scroll to position [1238, 0]
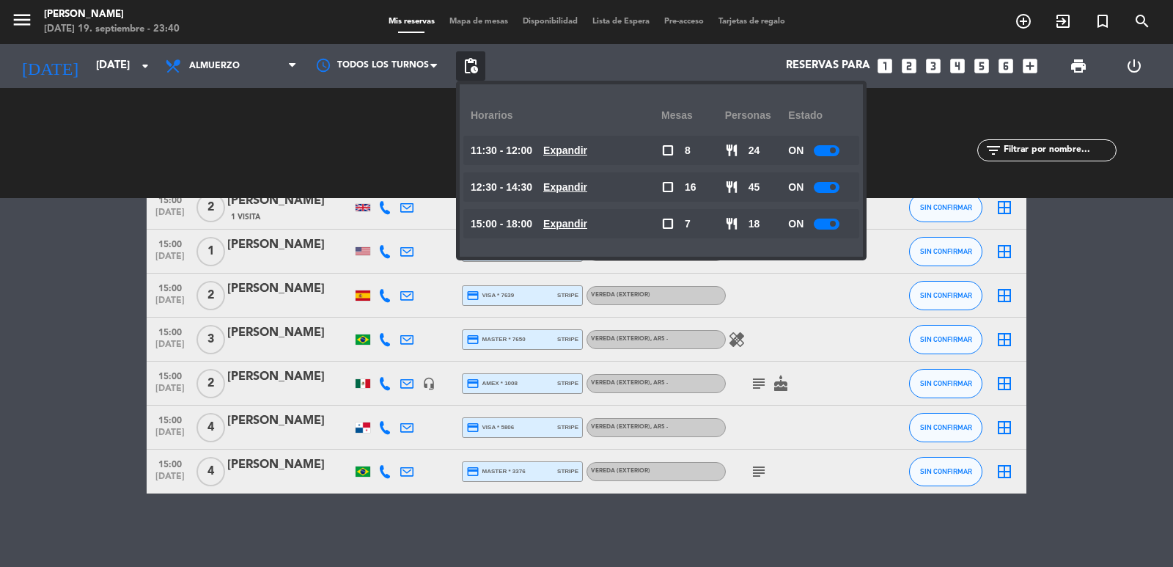
click at [562, 153] on u "Expandir" at bounding box center [565, 150] width 44 height 12
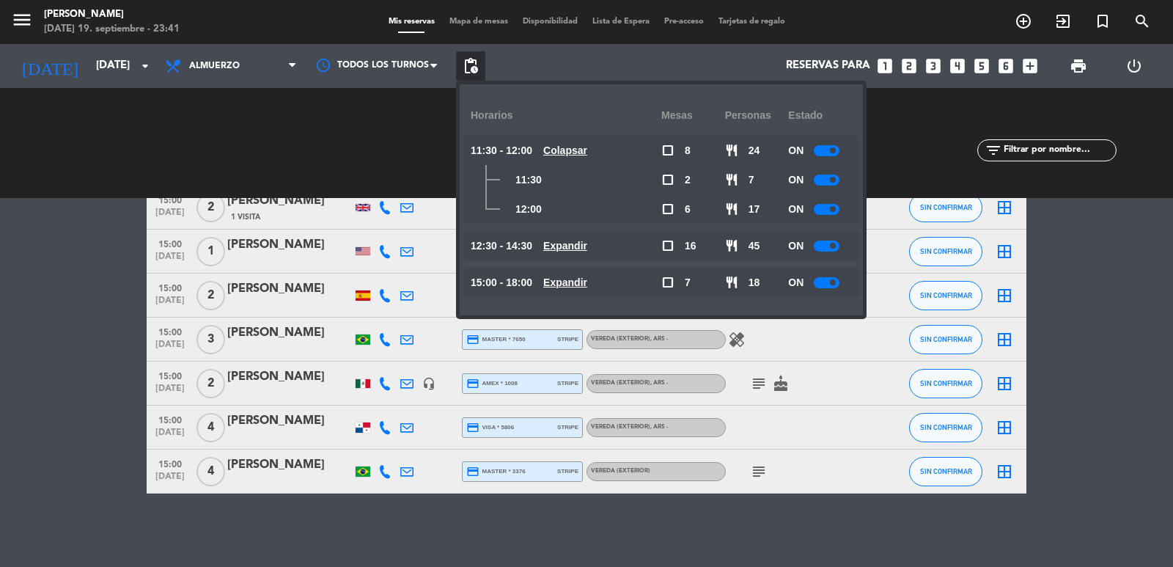
click at [559, 151] on u "Colapsar" at bounding box center [565, 150] width 44 height 12
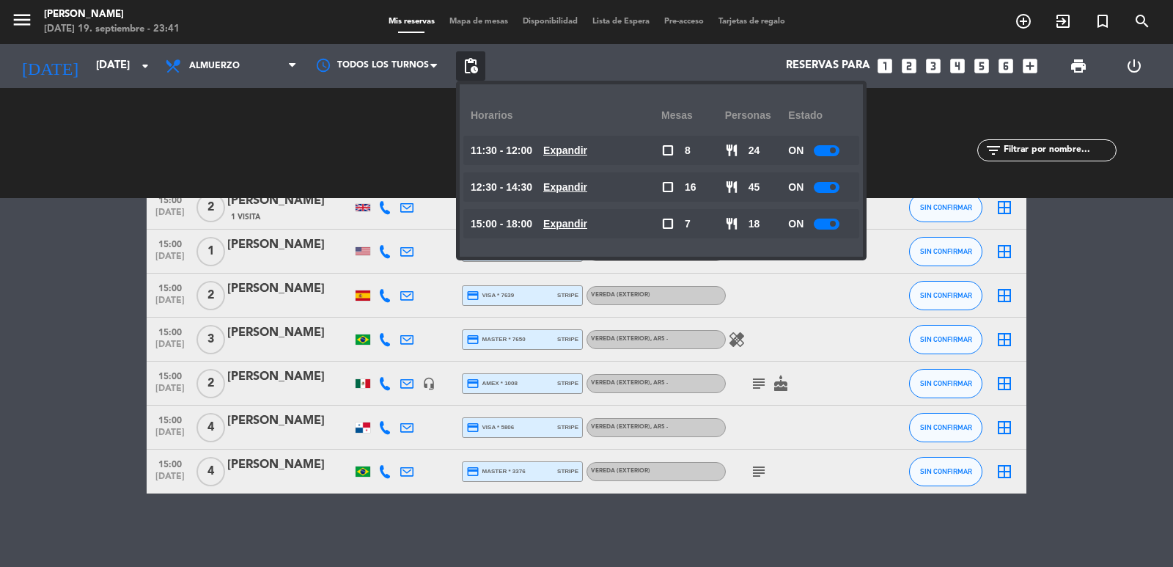
click at [587, 183] on u "Expandir" at bounding box center [565, 187] width 44 height 12
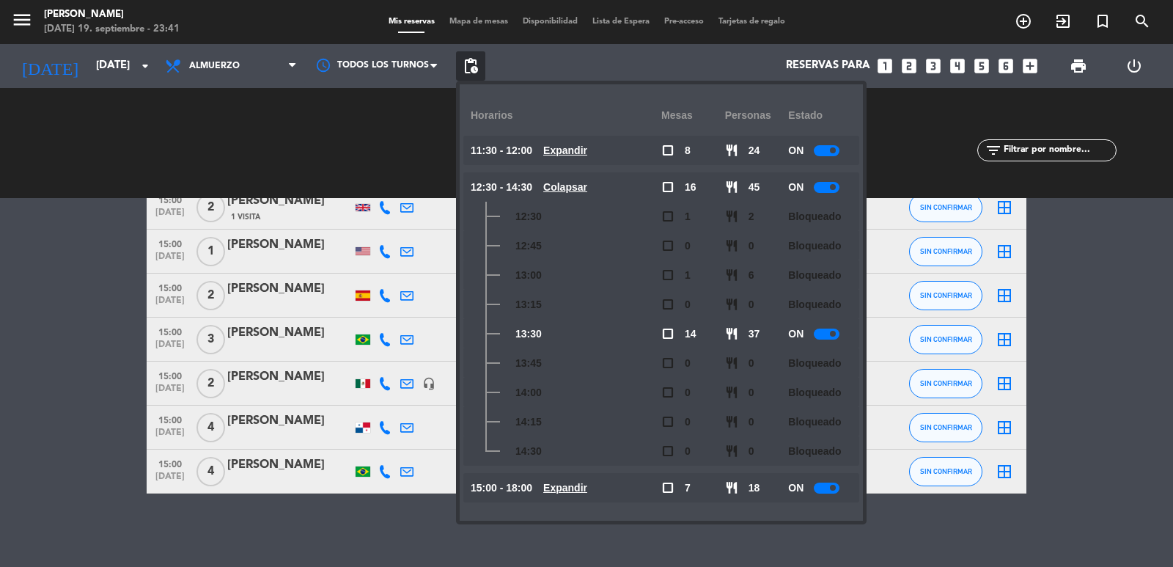
click at [587, 183] on u "Colapsar" at bounding box center [565, 187] width 44 height 12
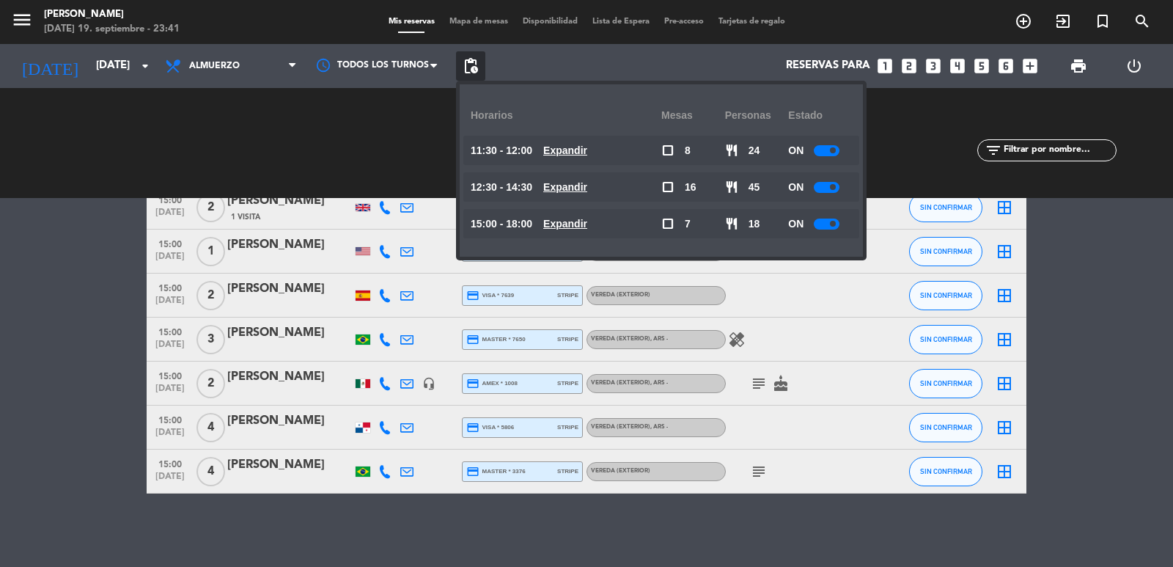
click at [587, 226] on u "Expandir" at bounding box center [565, 224] width 44 height 12
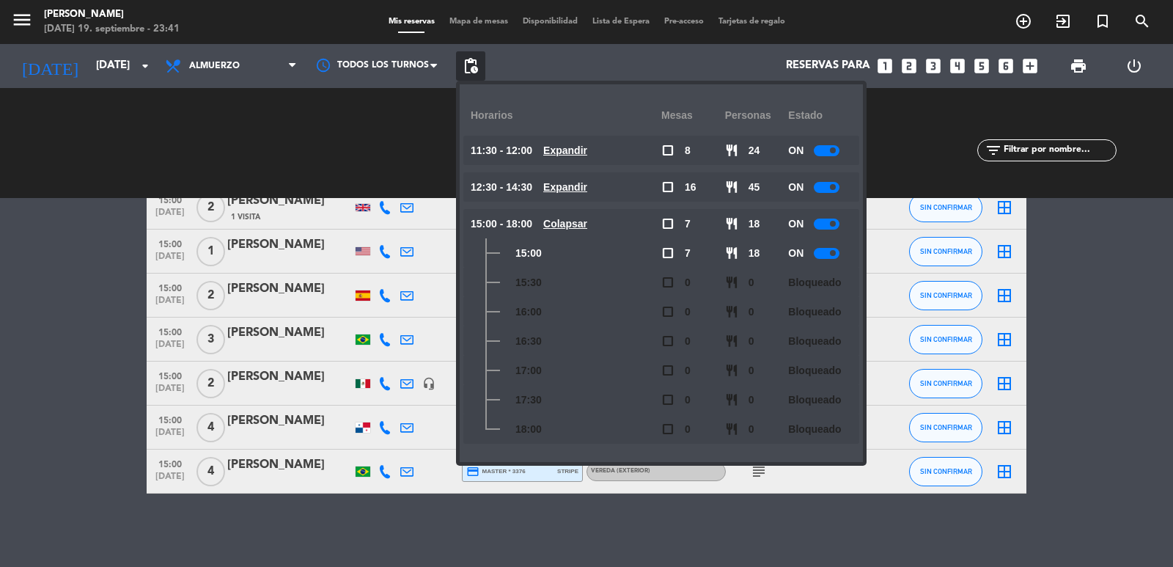
click at [587, 226] on u "Colapsar" at bounding box center [565, 224] width 44 height 12
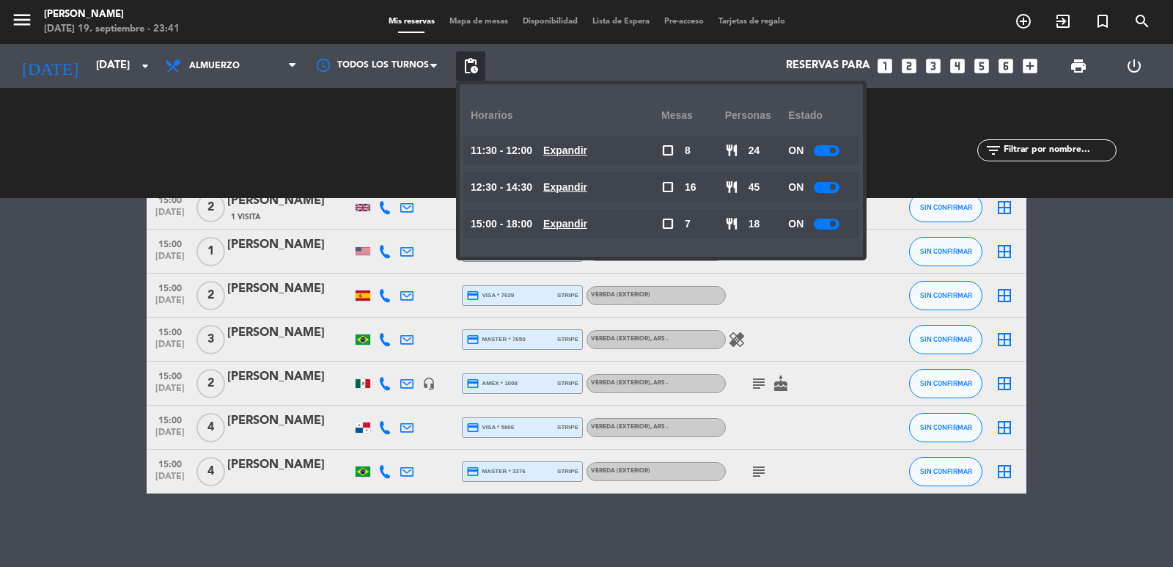
click at [569, 192] on u "Expandir" at bounding box center [565, 187] width 44 height 12
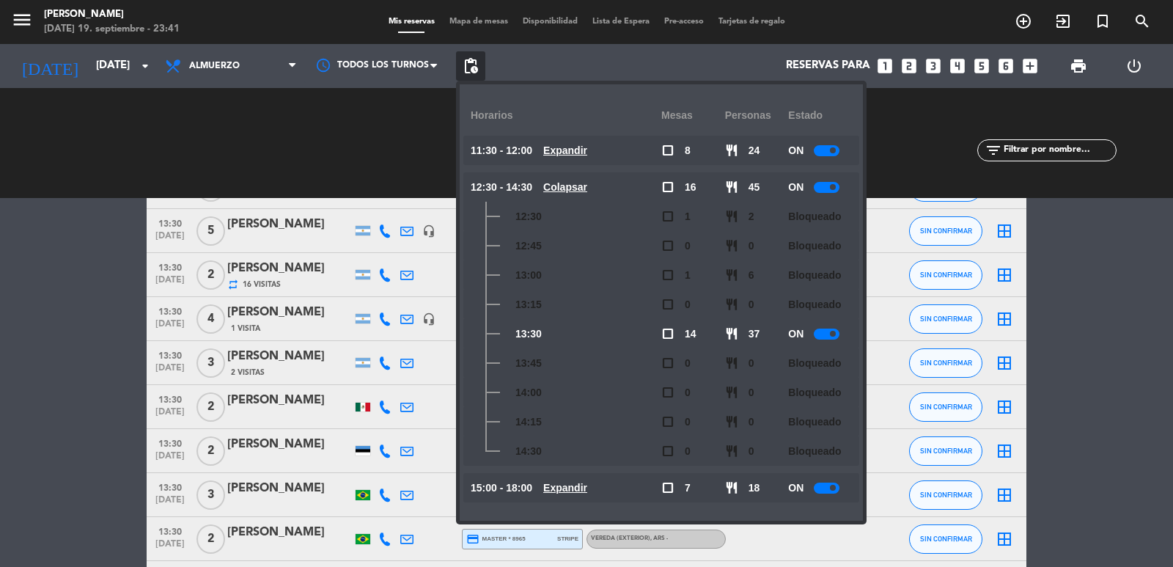
scroll to position [945, 0]
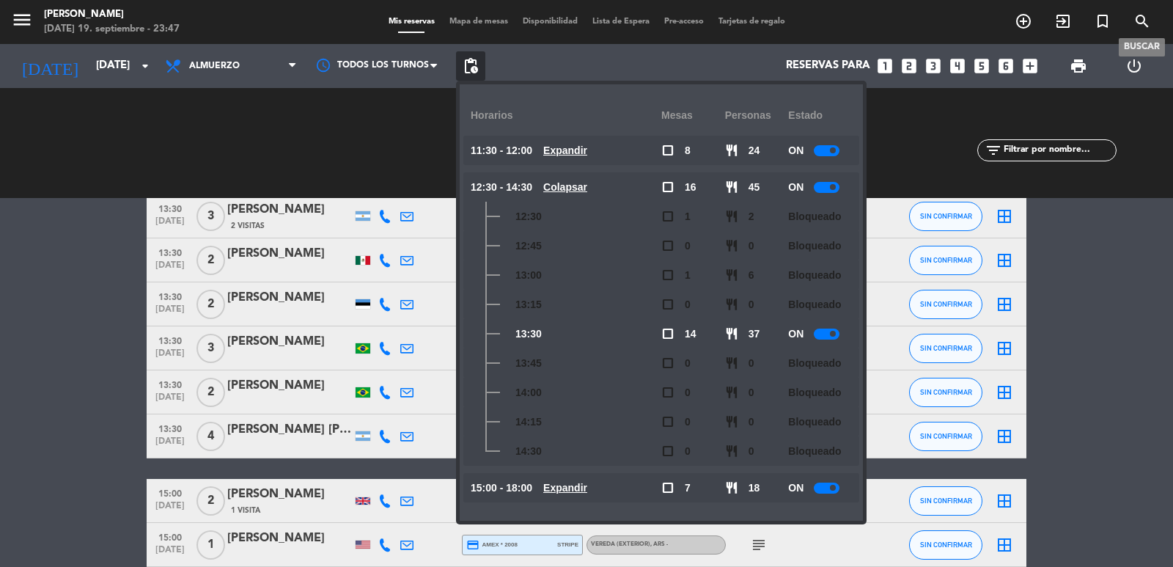
click at [1135, 22] on icon "search" at bounding box center [1143, 21] width 18 height 18
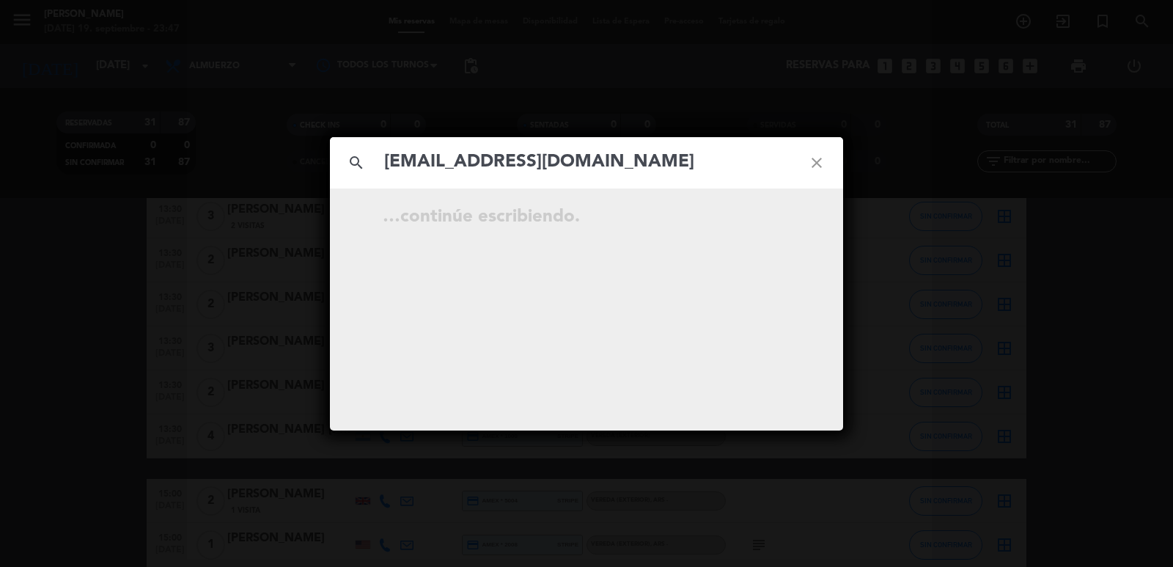
type input "nicolaimaajong@gmail.com"
click at [779, 221] on icon "open_in_new" at bounding box center [780, 219] width 18 height 18
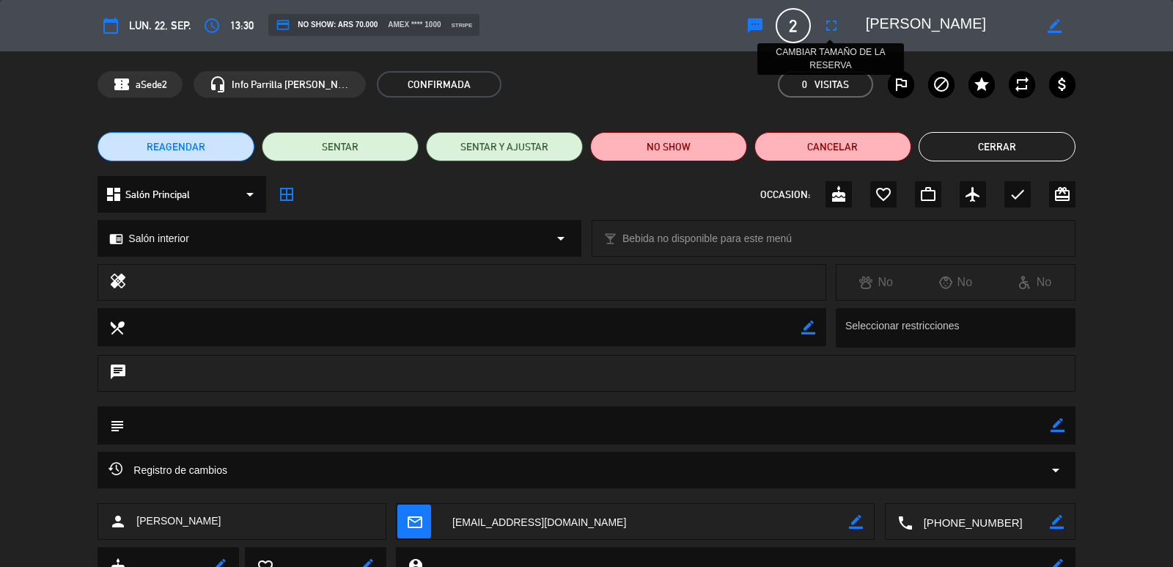
click at [836, 23] on icon "fullscreen" at bounding box center [832, 26] width 18 height 18
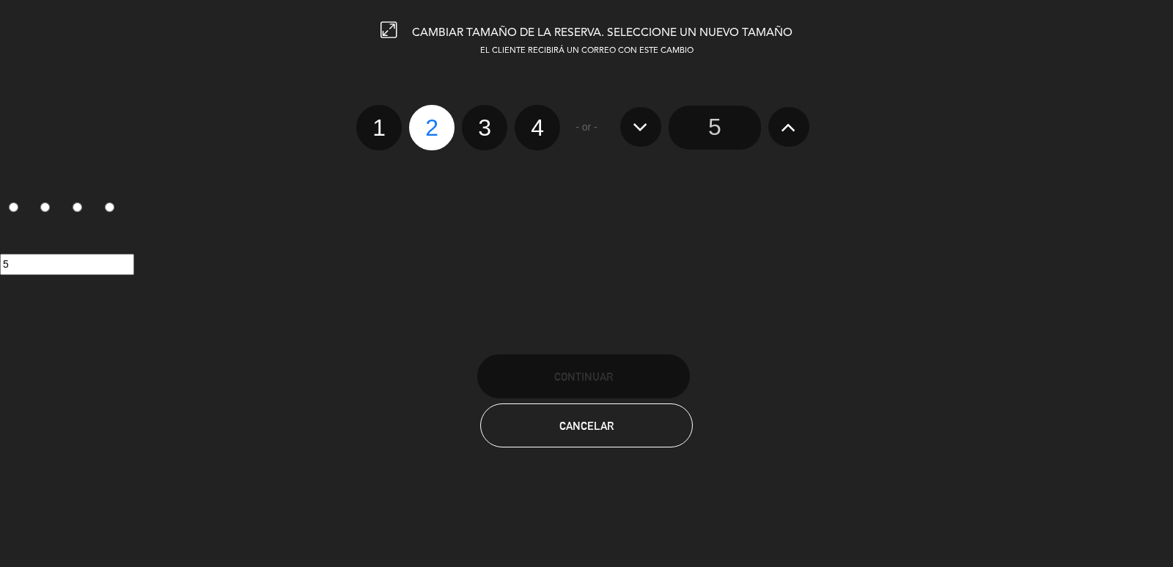
click at [525, 124] on label "4" at bounding box center [537, 127] width 45 height 45
click at [531, 120] on input "4" at bounding box center [536, 115] width 10 height 10
radio input "true"
radio input "false"
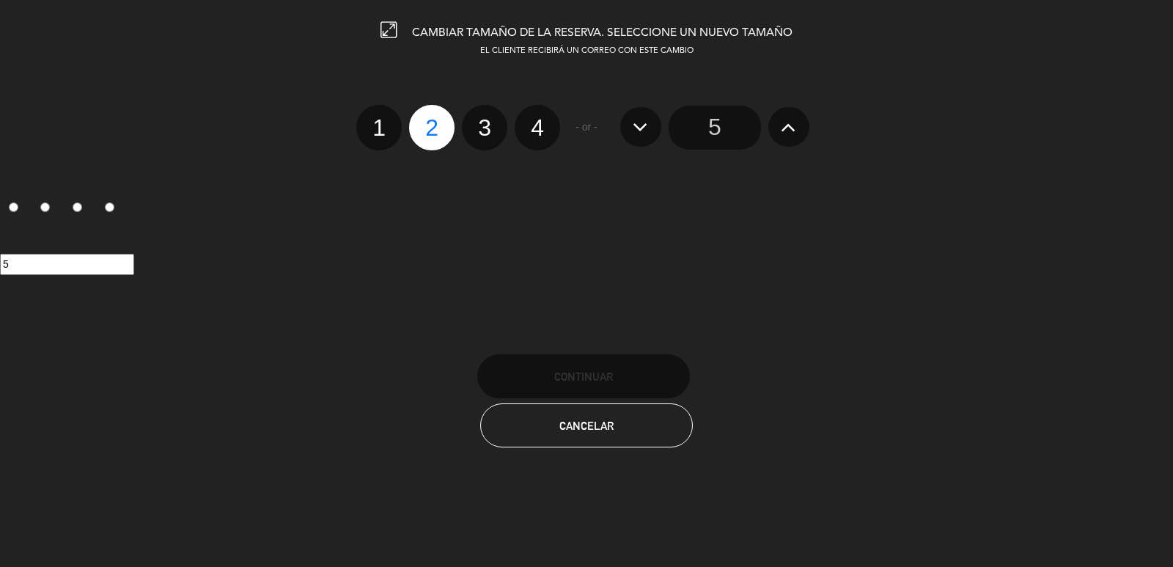
radio input "false"
radio input "true"
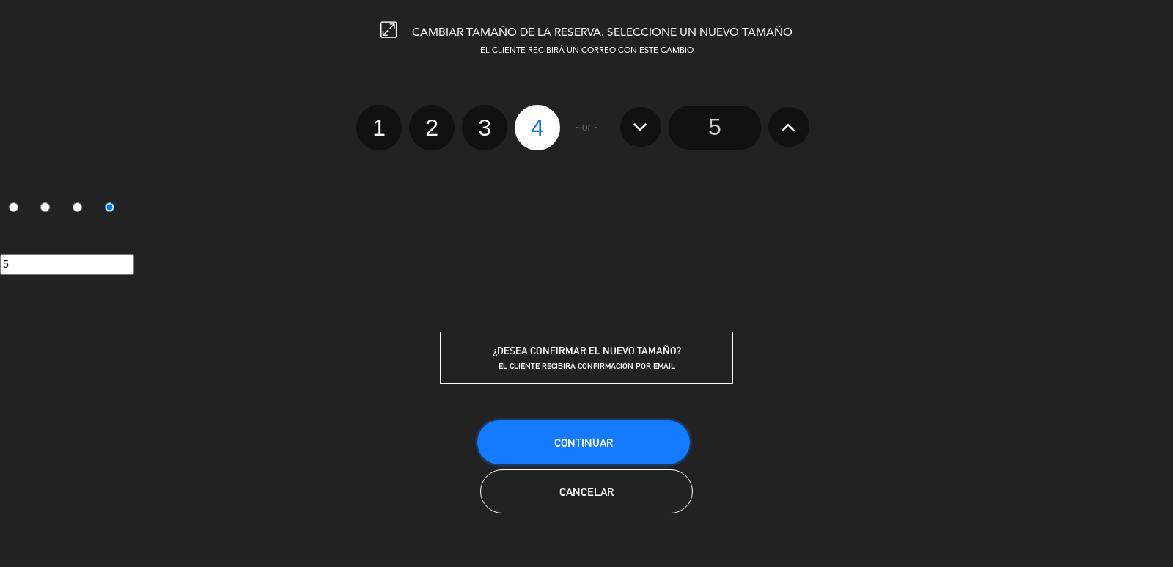
click at [620, 442] on button "Continuar" at bounding box center [583, 442] width 213 height 44
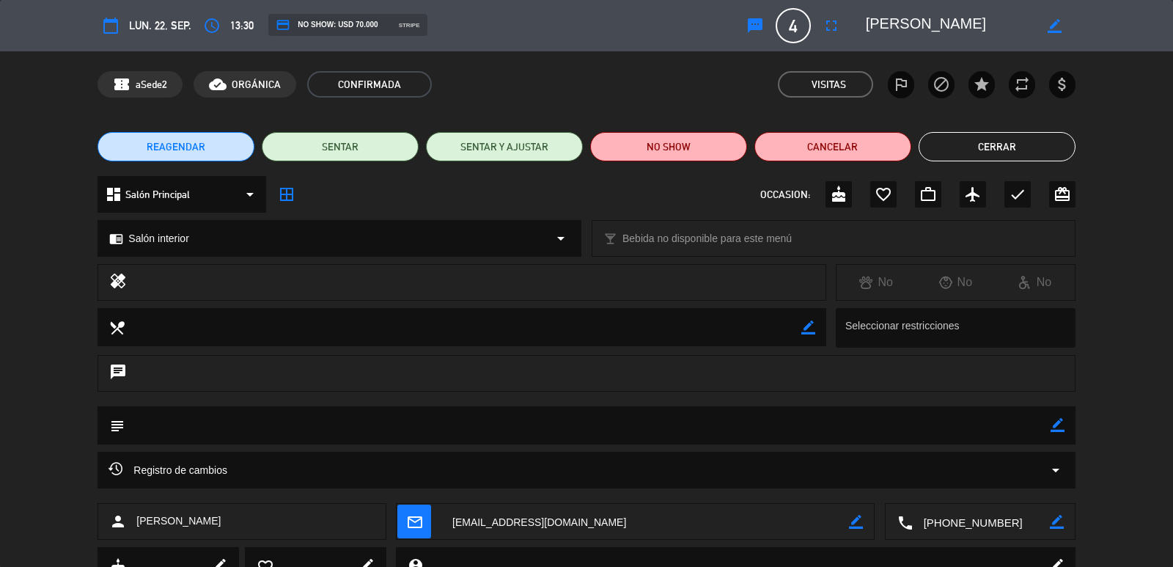
scroll to position [62, 0]
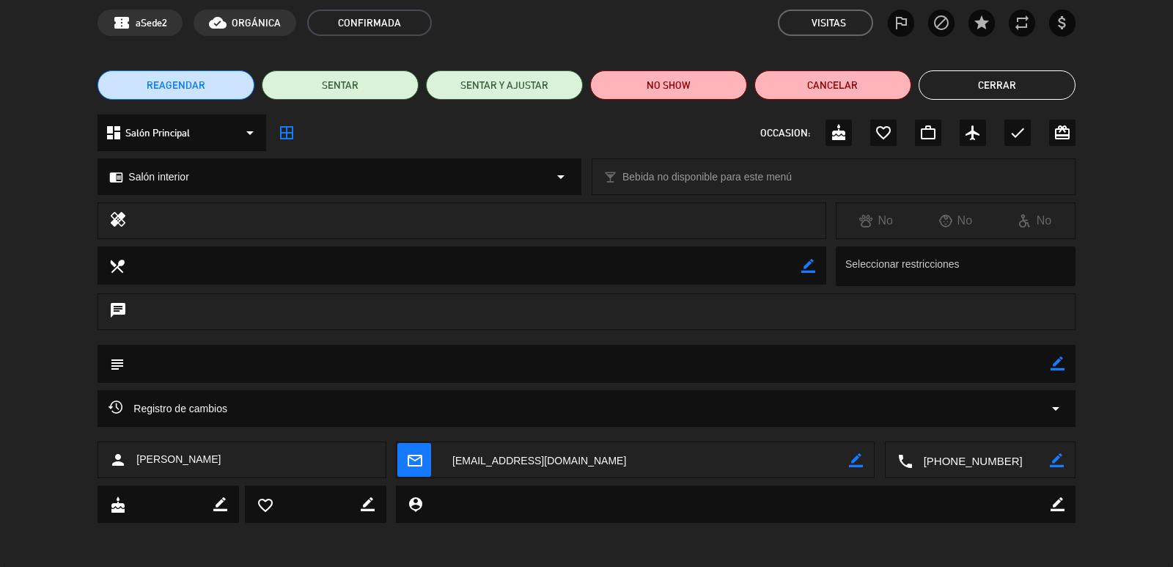
click at [411, 466] on icon "mail_outline" at bounding box center [414, 460] width 16 height 16
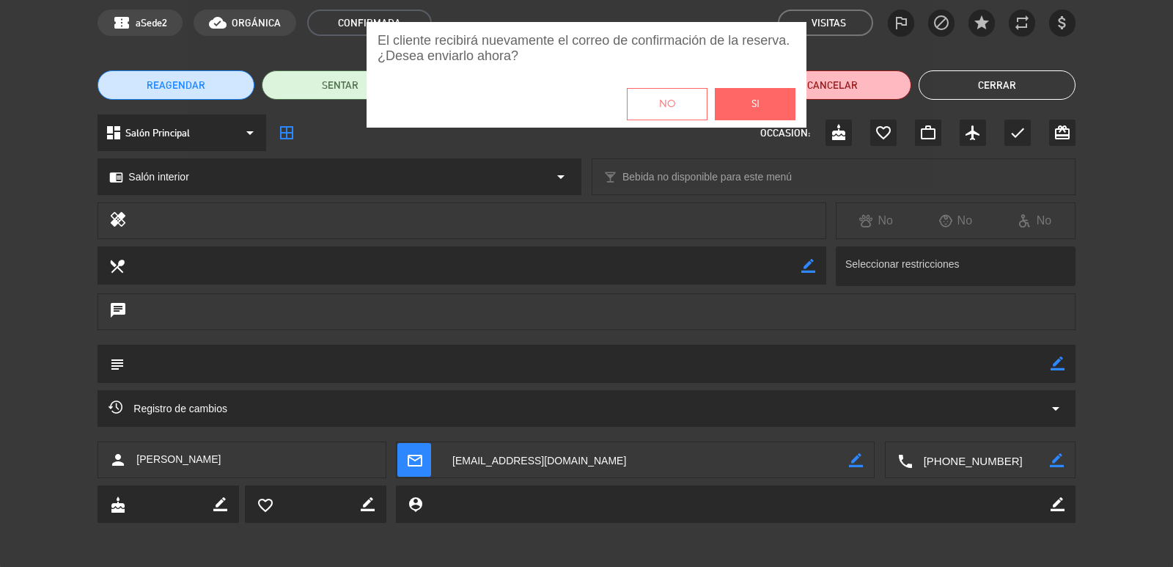
click at [736, 105] on button "Si" at bounding box center [755, 104] width 81 height 32
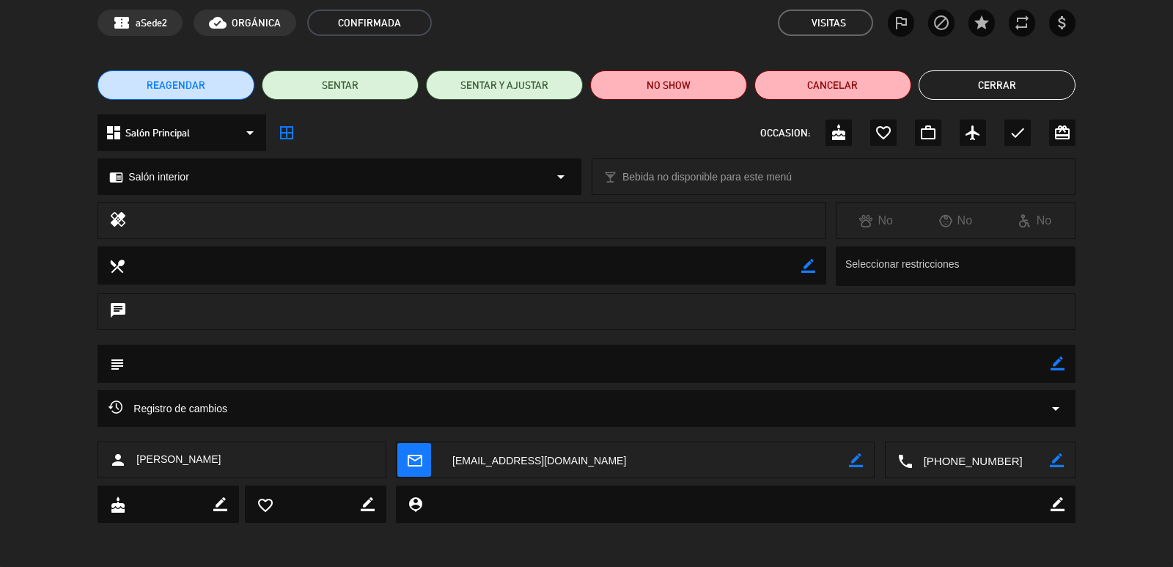
click at [1043, 84] on button "Cerrar" at bounding box center [997, 84] width 157 height 29
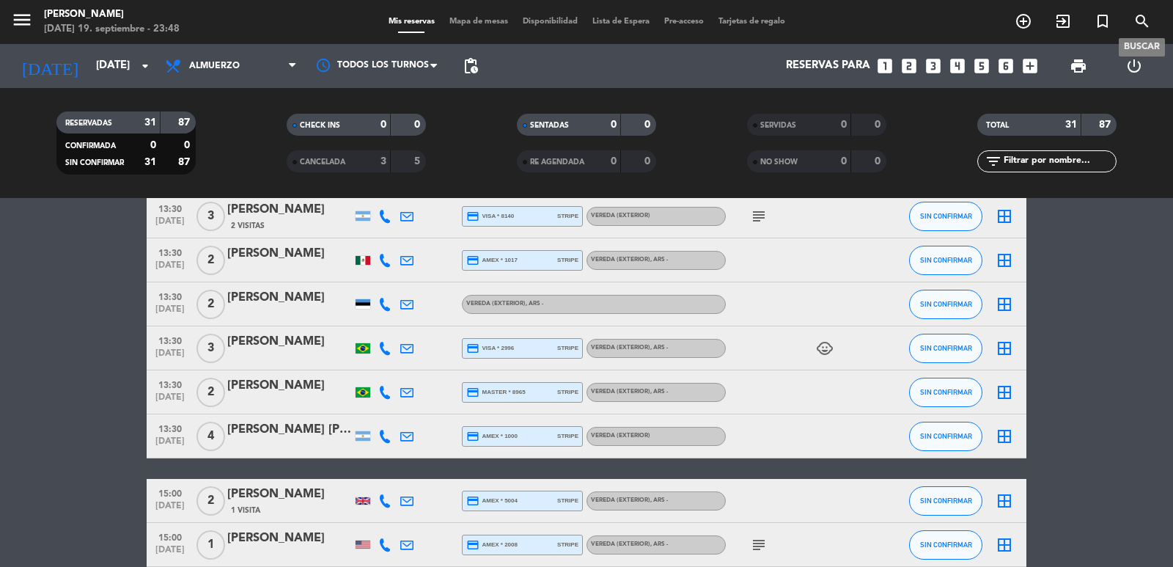
click at [1137, 23] on icon "search" at bounding box center [1143, 21] width 18 height 18
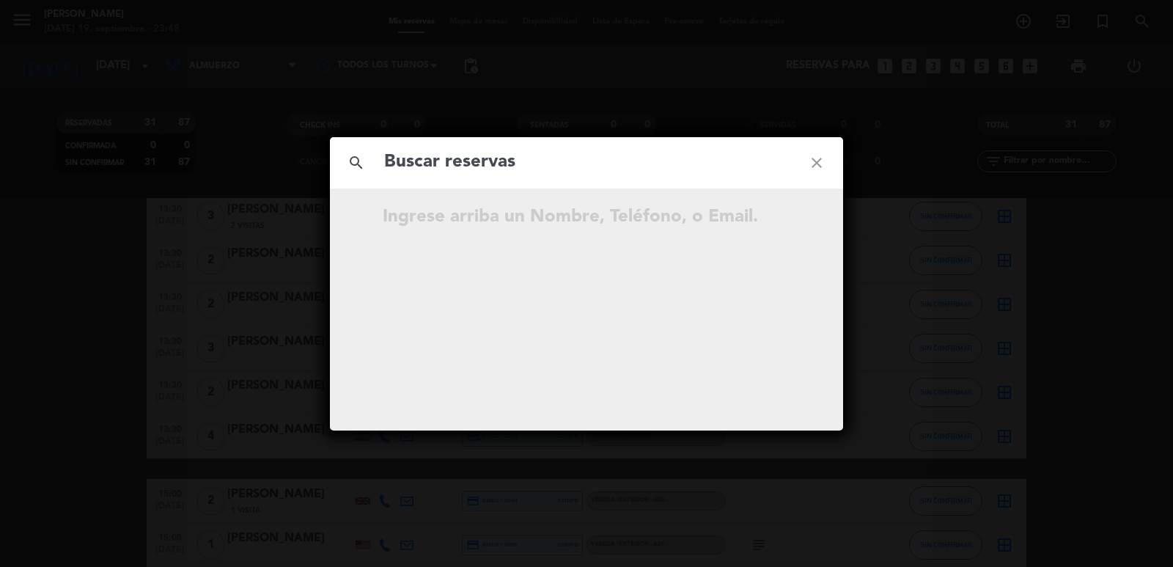
click at [514, 164] on input "text" at bounding box center [587, 162] width 408 height 30
type input "nicolaimaajong@gmail.com"
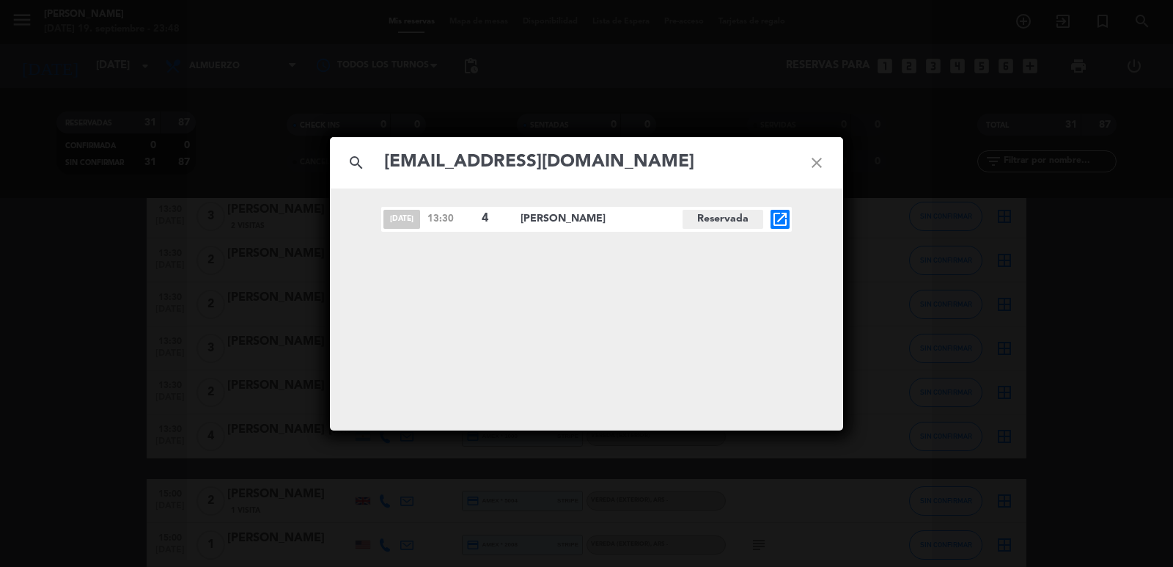
drag, startPoint x: 383, startPoint y: 215, endPoint x: 615, endPoint y: 226, distance: 232.0
click at [615, 226] on div "sep. 22 13:30 4 Nicolai Ma Ajong Reservada open_in_new" at bounding box center [586, 219] width 411 height 25
copy div "sep. 22 13:30 4 Nicolai Ma Ajong"
click at [817, 161] on icon "close" at bounding box center [816, 162] width 53 height 53
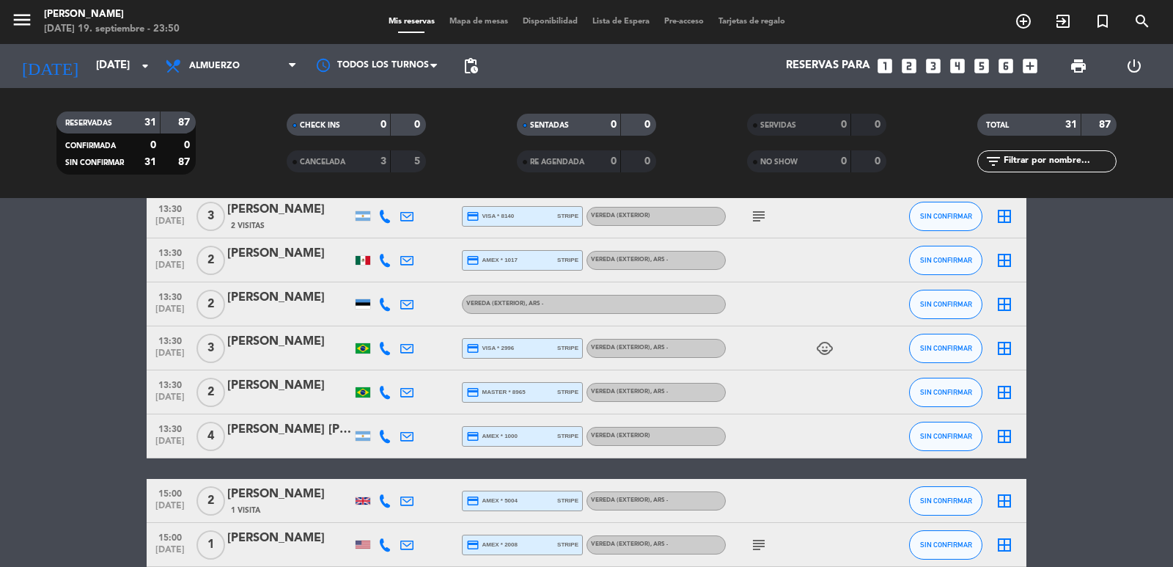
click at [914, 59] on icon "looks_two" at bounding box center [909, 65] width 19 height 19
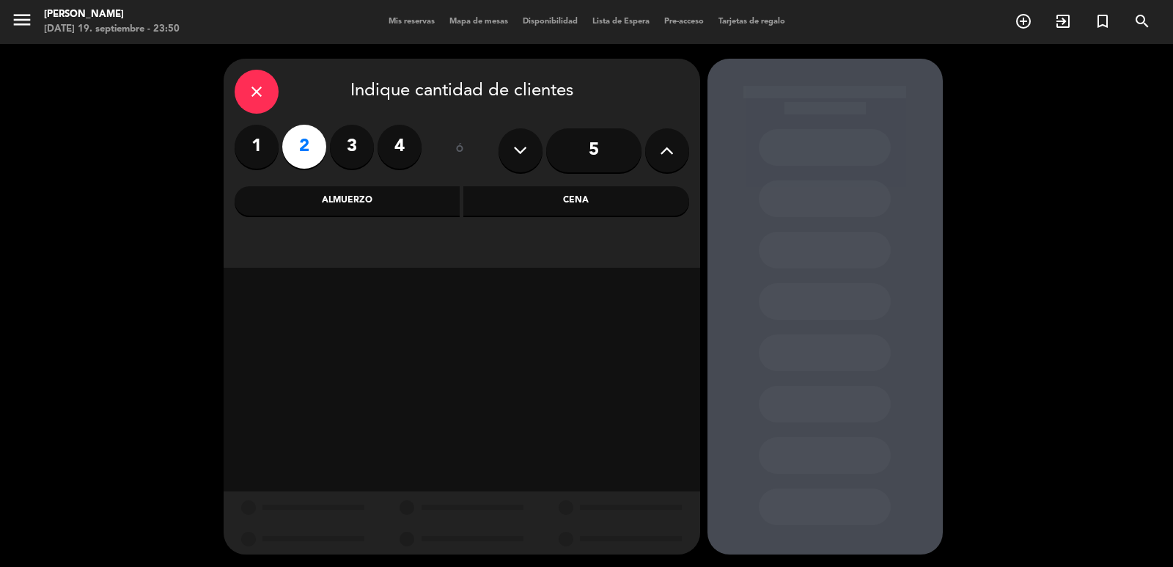
click at [500, 203] on div "Cena" at bounding box center [576, 200] width 226 height 29
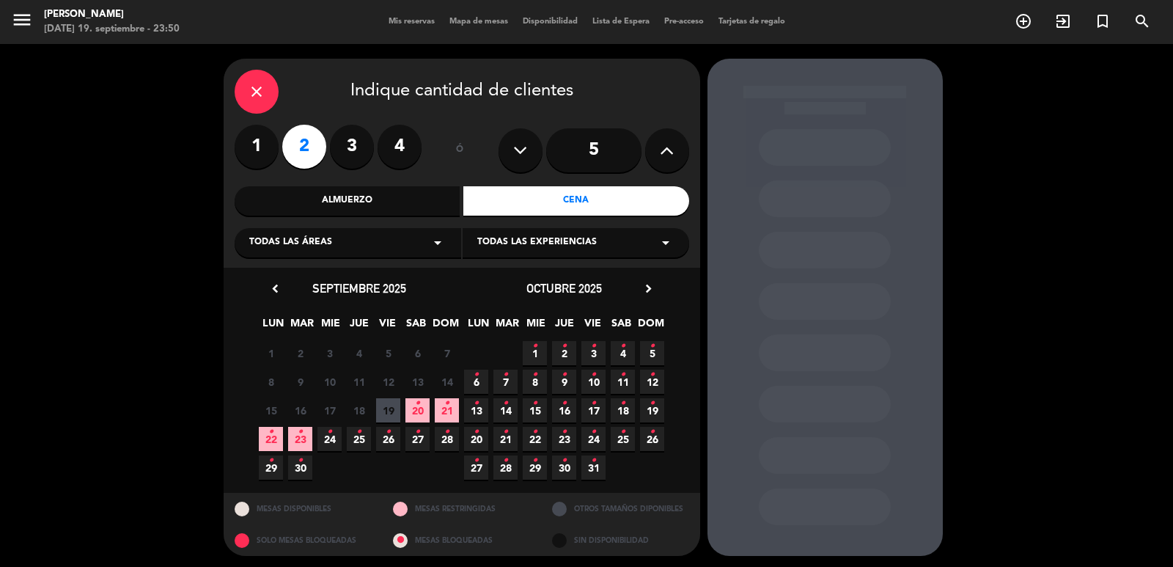
click at [648, 287] on icon "chevron_right" at bounding box center [648, 288] width 15 height 15
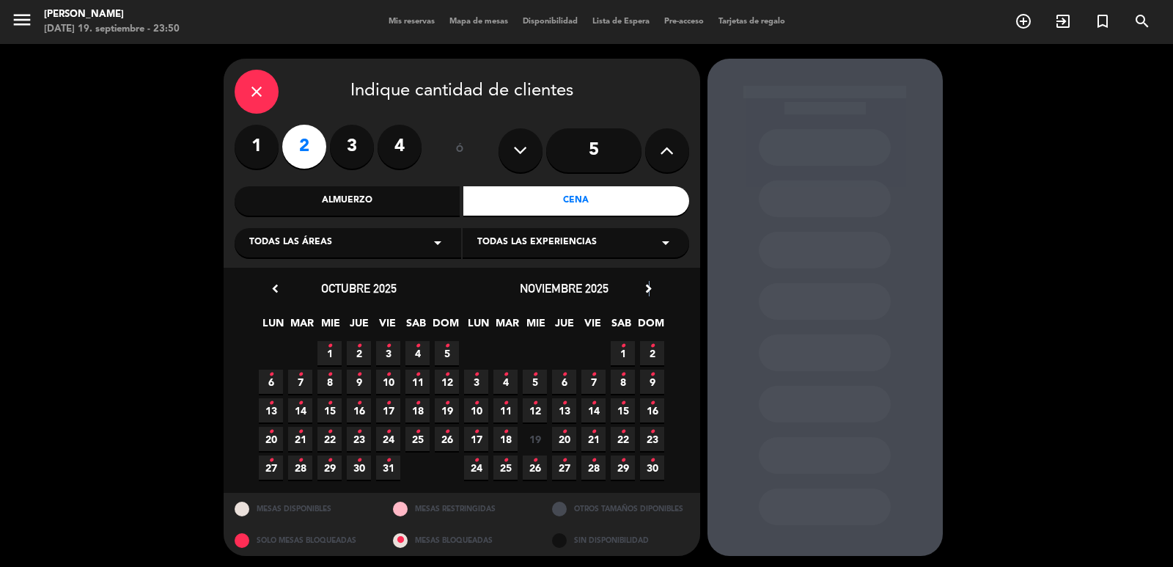
click at [650, 286] on icon "chevron_right" at bounding box center [648, 288] width 15 height 15
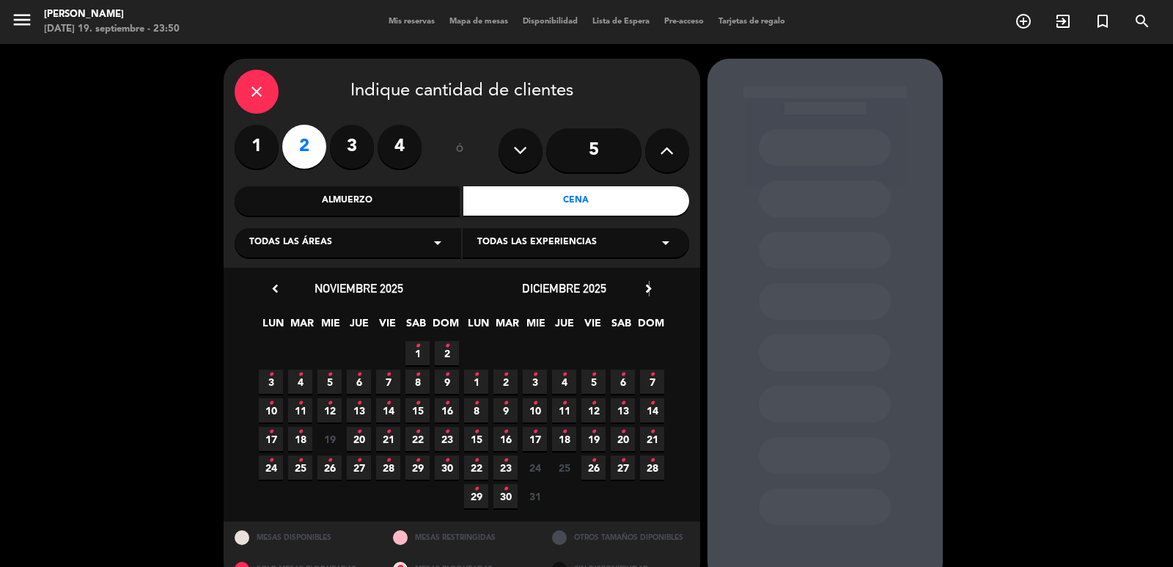
click at [502, 436] on span "16 •" at bounding box center [505, 439] width 24 height 24
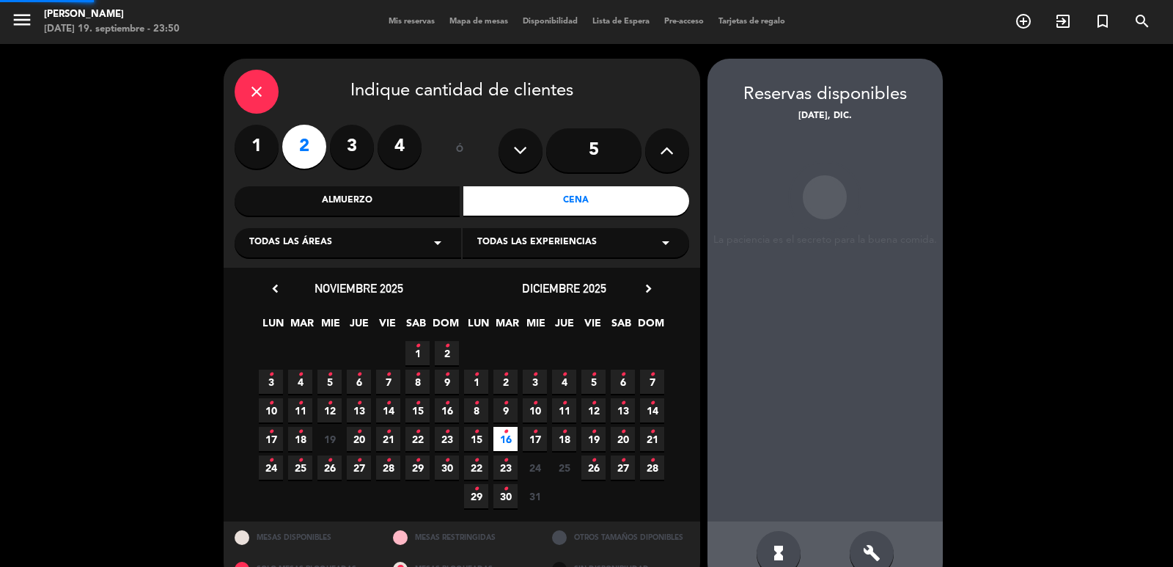
scroll to position [32, 0]
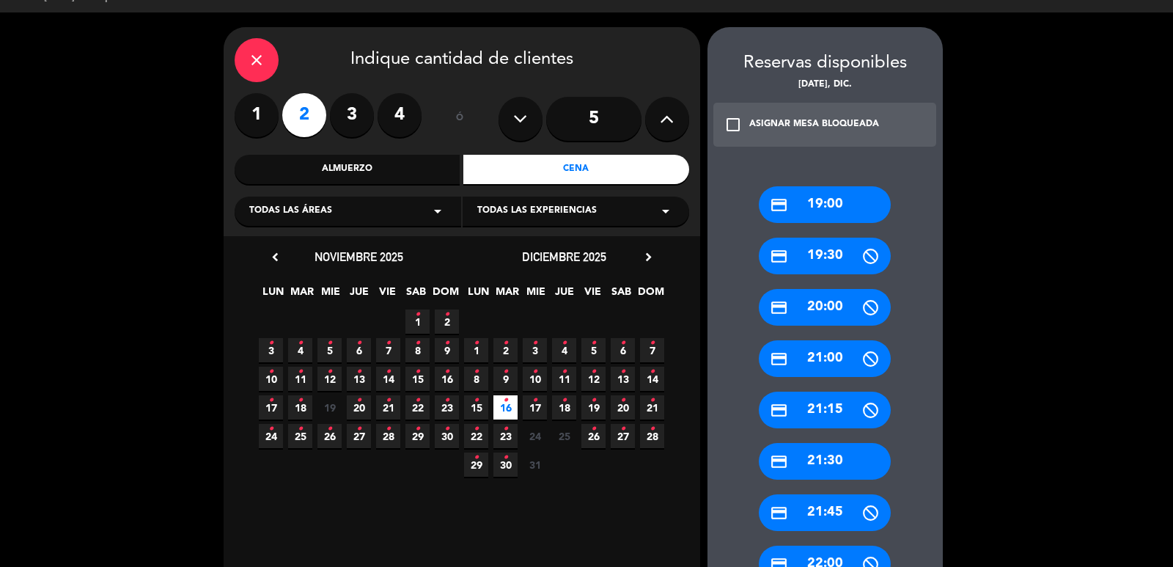
click at [829, 460] on div "credit_card 21:30" at bounding box center [825, 461] width 132 height 37
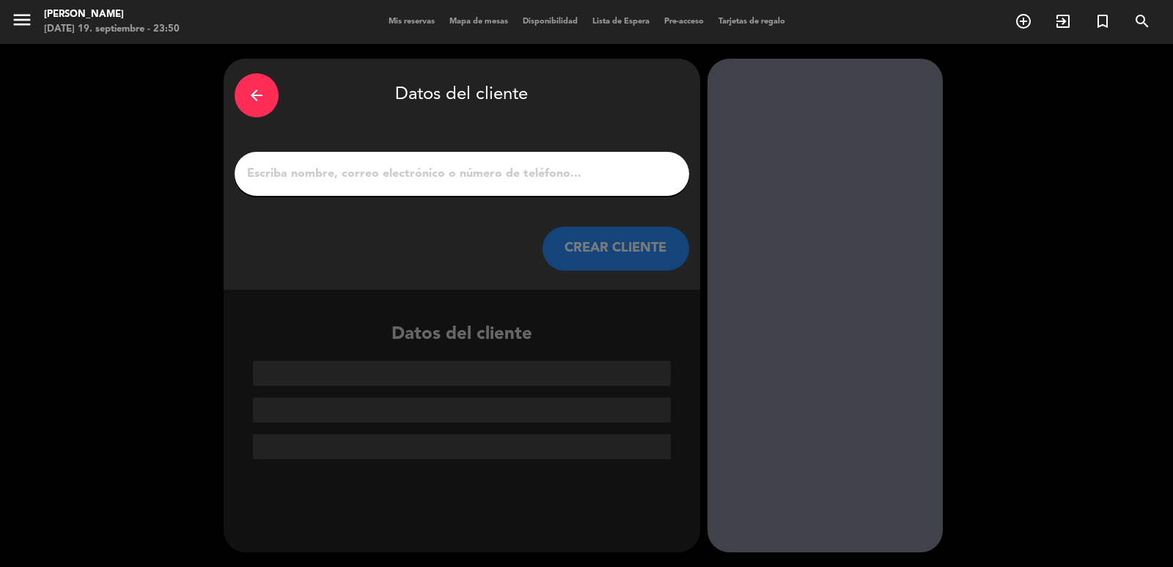
scroll to position [0, 0]
paste input "Mariana Ugalde"
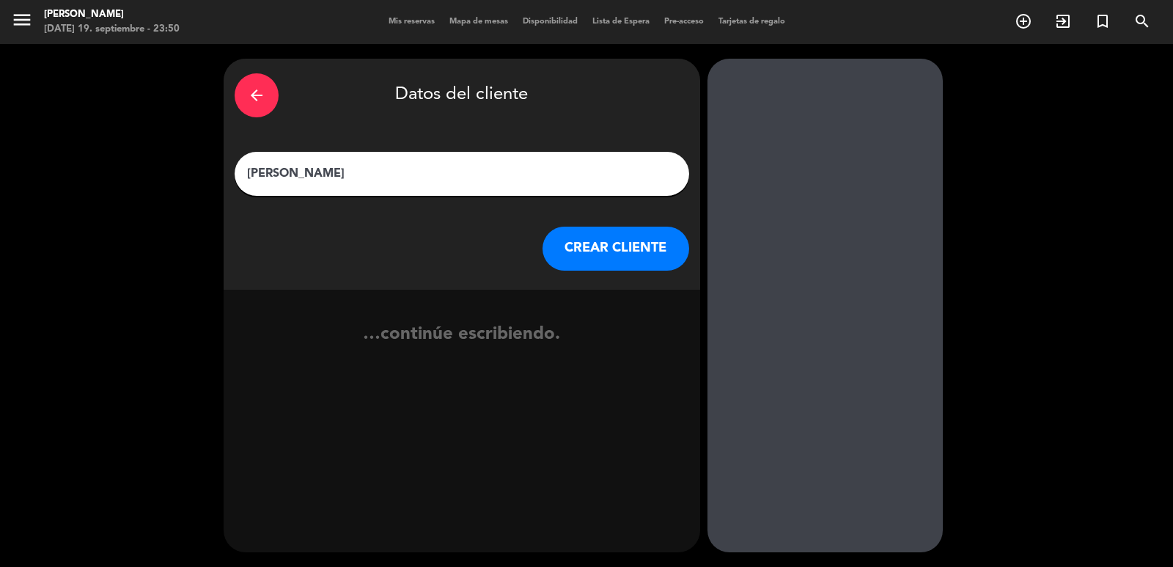
type input "Mariana Ugalde"
click at [610, 251] on button "CREAR CLIENTE" at bounding box center [616, 249] width 147 height 44
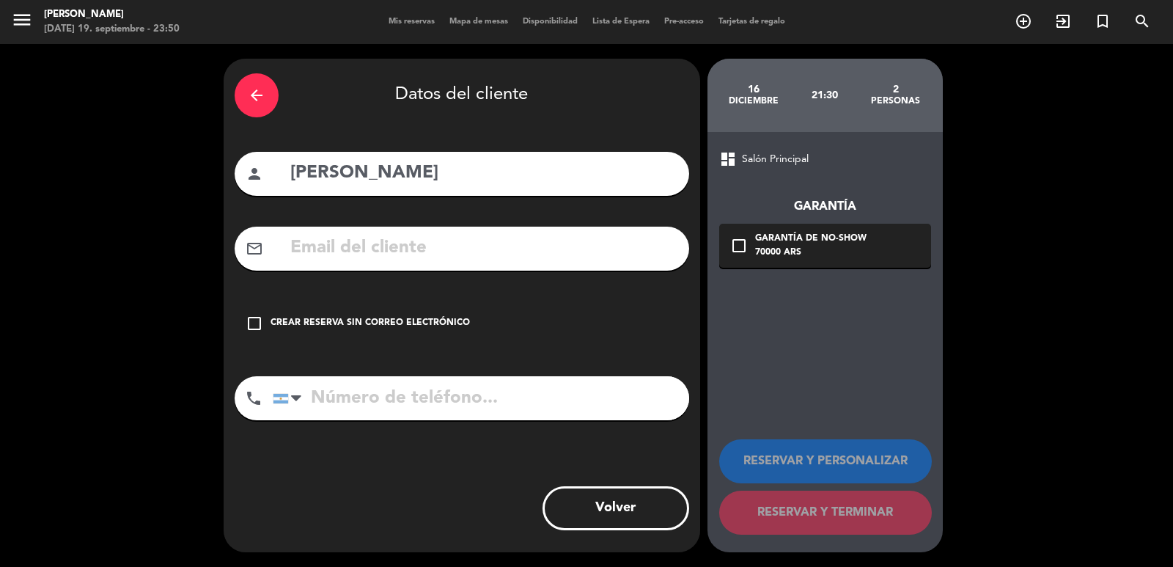
paste input "marianaul92@gmail.com"
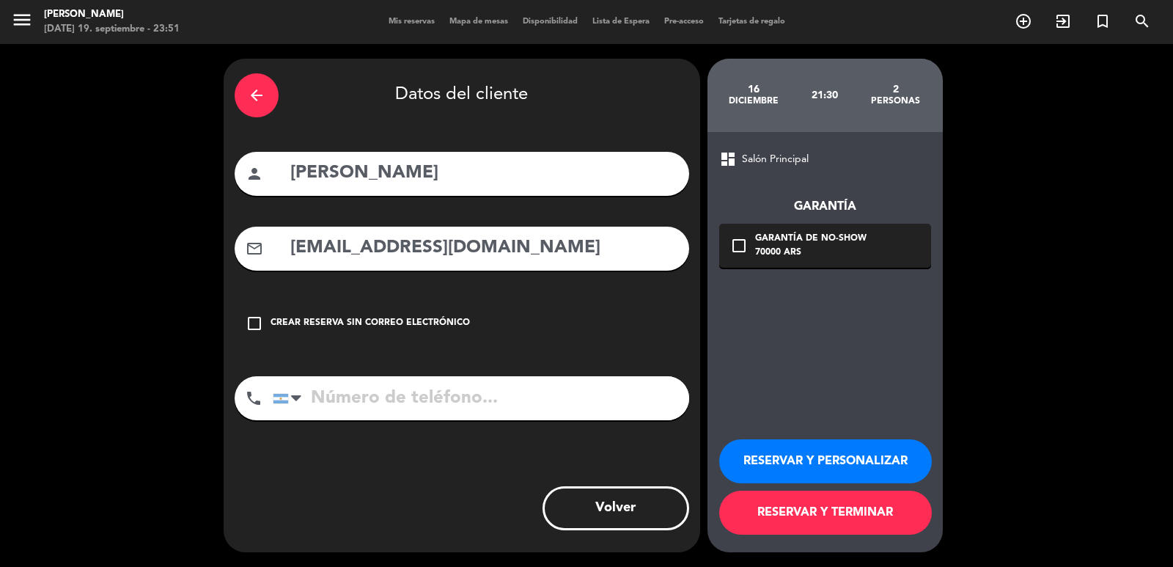
type input "marianaul92@gmail.com"
paste input "+52 5580106838"
type input "+52 5580106838"
click at [809, 271] on div "dashboard Salón Principal Garantía check_box_outline_blank Garantía de no-show …" at bounding box center [825, 342] width 235 height 420
click at [809, 261] on div "check_box_outline_blank Garantía de no-show 70000 ARS" at bounding box center [825, 246] width 212 height 44
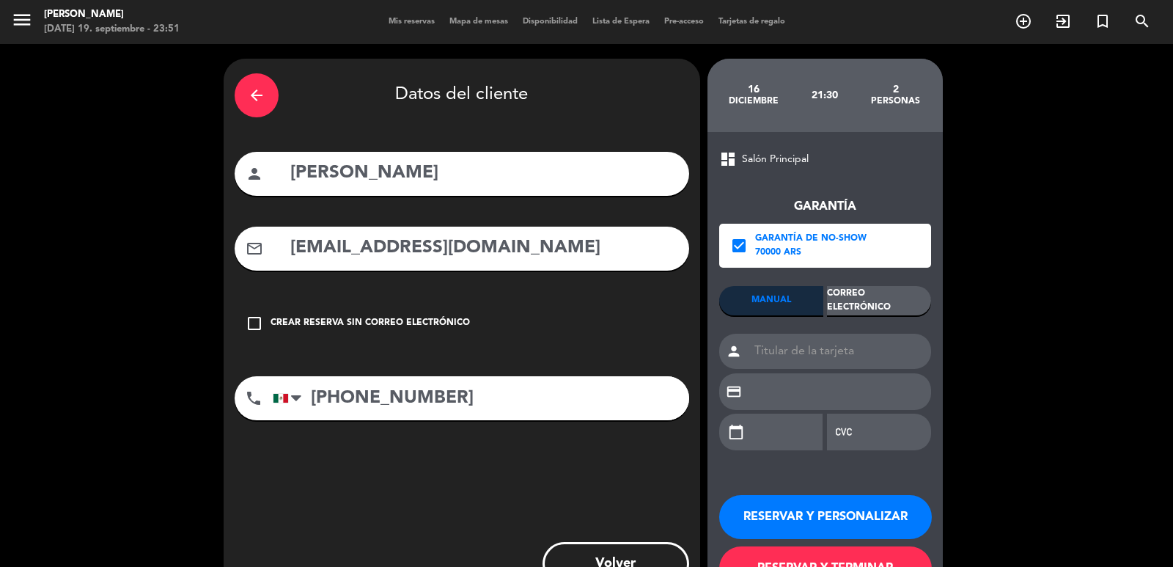
click at [885, 304] on div "Correo Electrónico" at bounding box center [879, 300] width 104 height 29
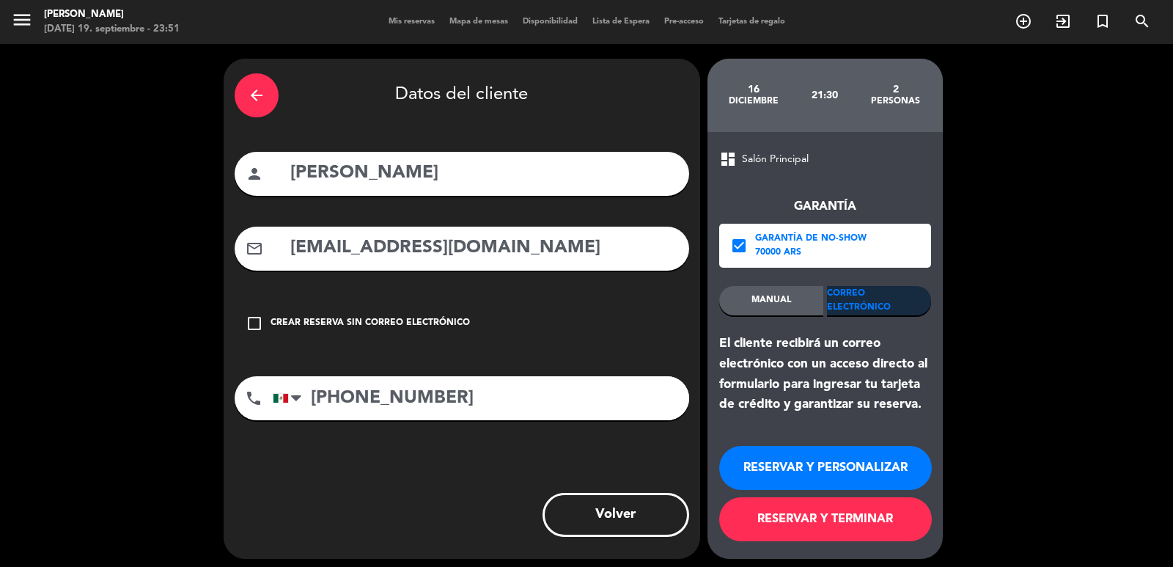
click at [867, 469] on button "RESERVAR Y PERSONALIZAR" at bounding box center [825, 468] width 213 height 44
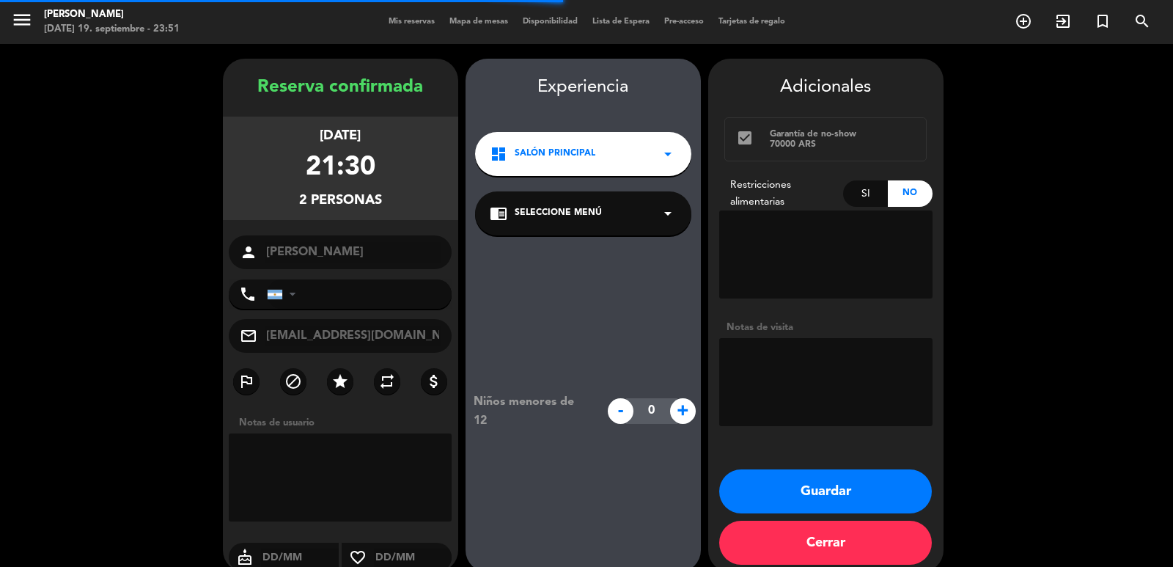
type input "+525580106838"
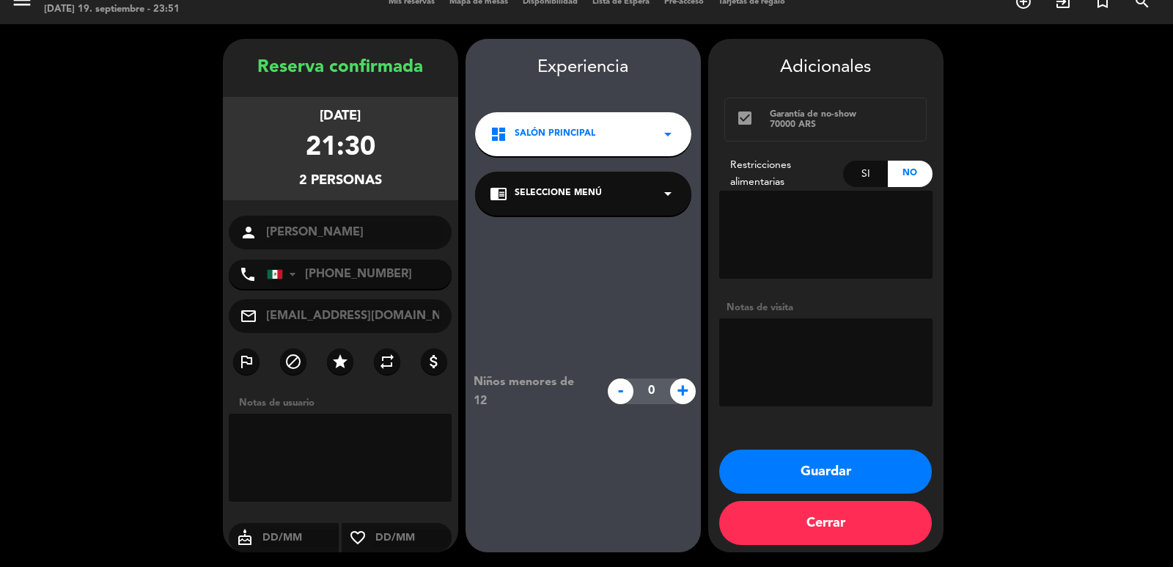
click at [609, 125] on div "dashboard Salón Principal arrow_drop_down" at bounding box center [583, 134] width 216 height 44
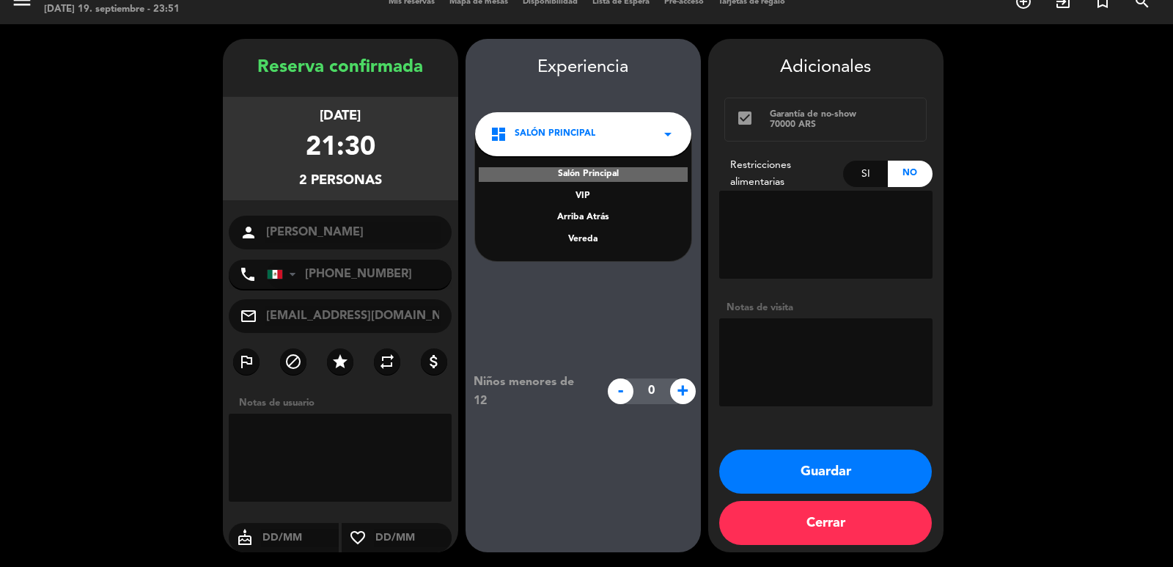
click at [581, 240] on div "Vereda" at bounding box center [583, 239] width 187 height 15
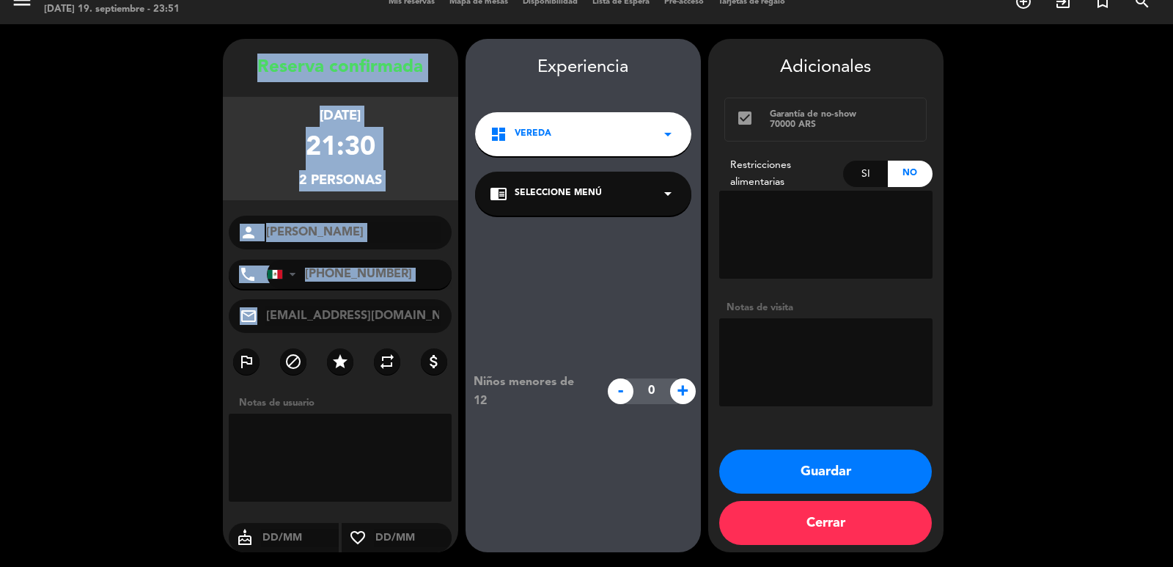
drag, startPoint x: 241, startPoint y: 72, endPoint x: 426, endPoint y: 328, distance: 316.2
click at [426, 327] on div "Reserva confirmada martes 16, dic. 2025 21:30 2 personas person Mariana Ugalde …" at bounding box center [340, 310] width 235 height 513
copy div "Reserva confirmada martes 16, dic. 2025 21:30 2 personas person phone United St…"
click at [891, 460] on button "Guardar" at bounding box center [825, 471] width 213 height 44
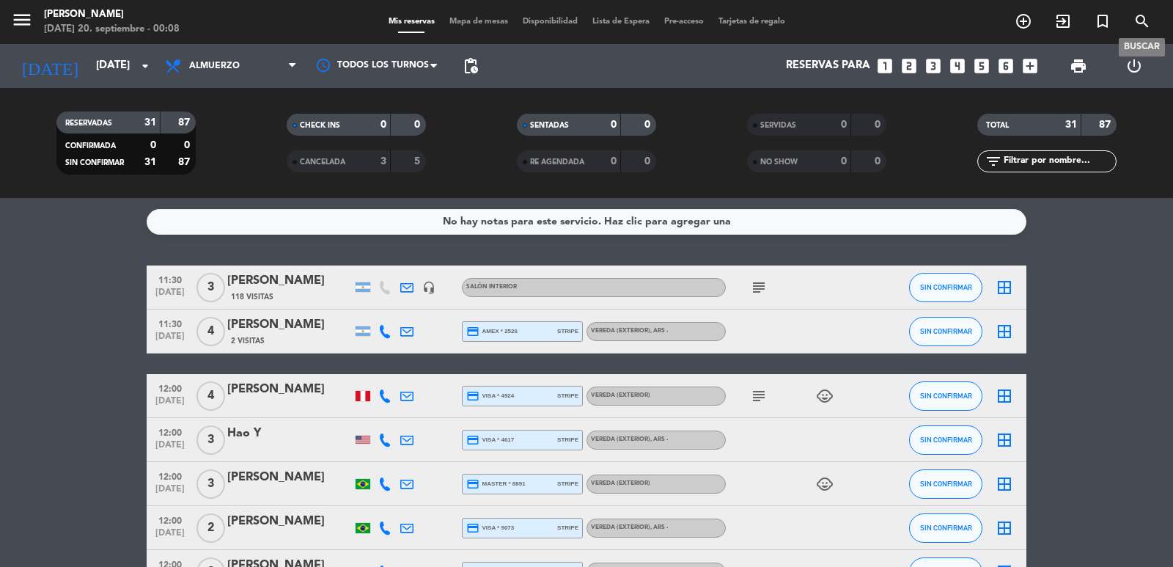
click at [1135, 23] on icon "search" at bounding box center [1143, 21] width 18 height 18
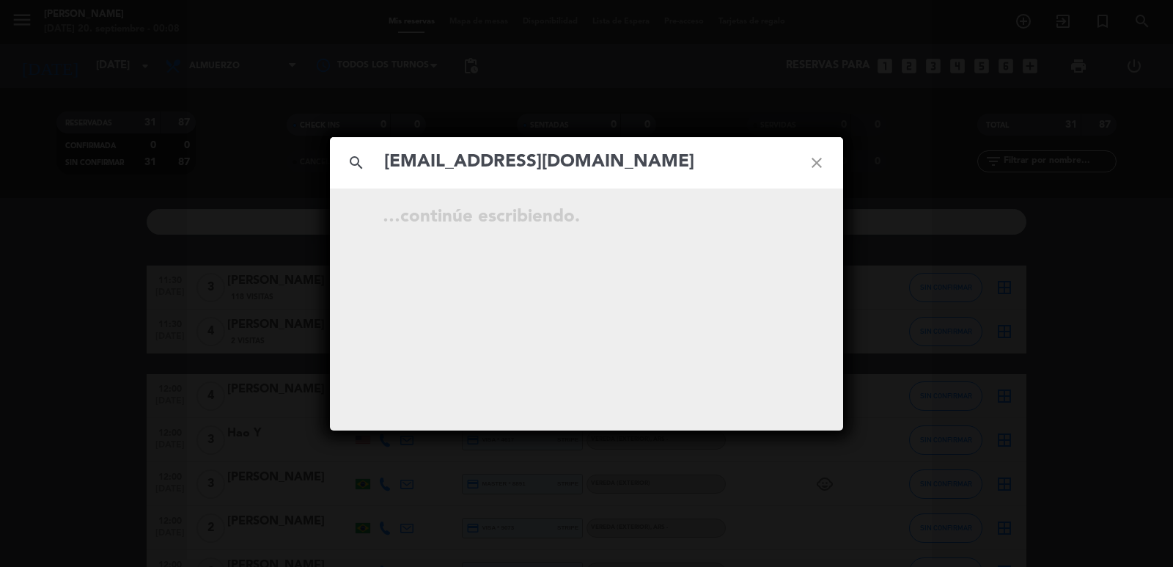
type input "petrosalifragkis@gmail.com"
click at [817, 161] on icon "close" at bounding box center [816, 162] width 53 height 53
paste input "Petros Alifragkis"
type input "Petros Alifragkis"
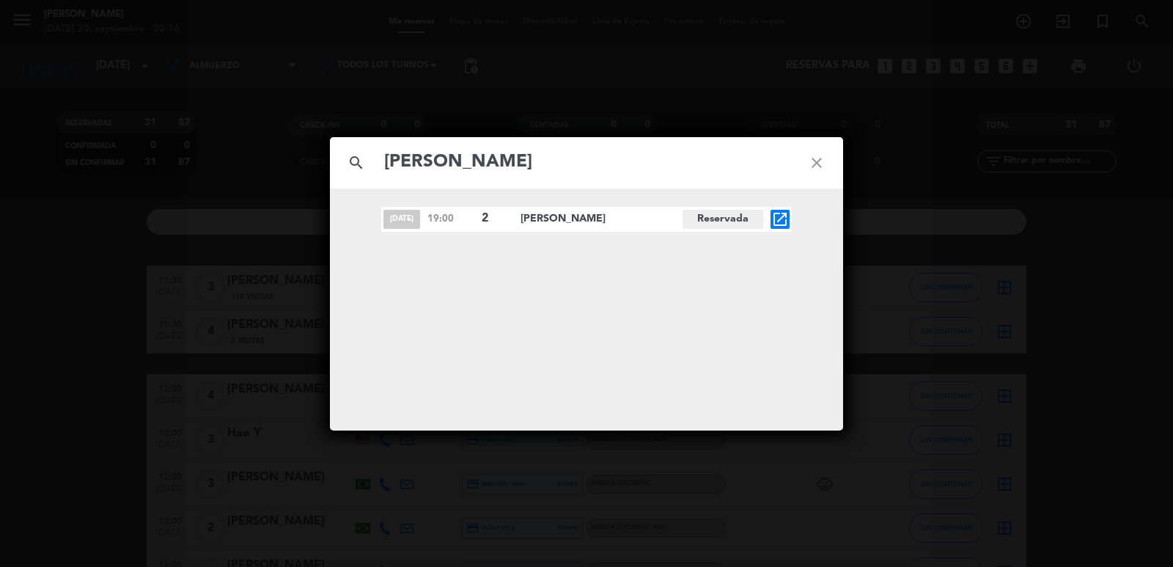
click at [780, 216] on icon "open_in_new" at bounding box center [780, 219] width 18 height 18
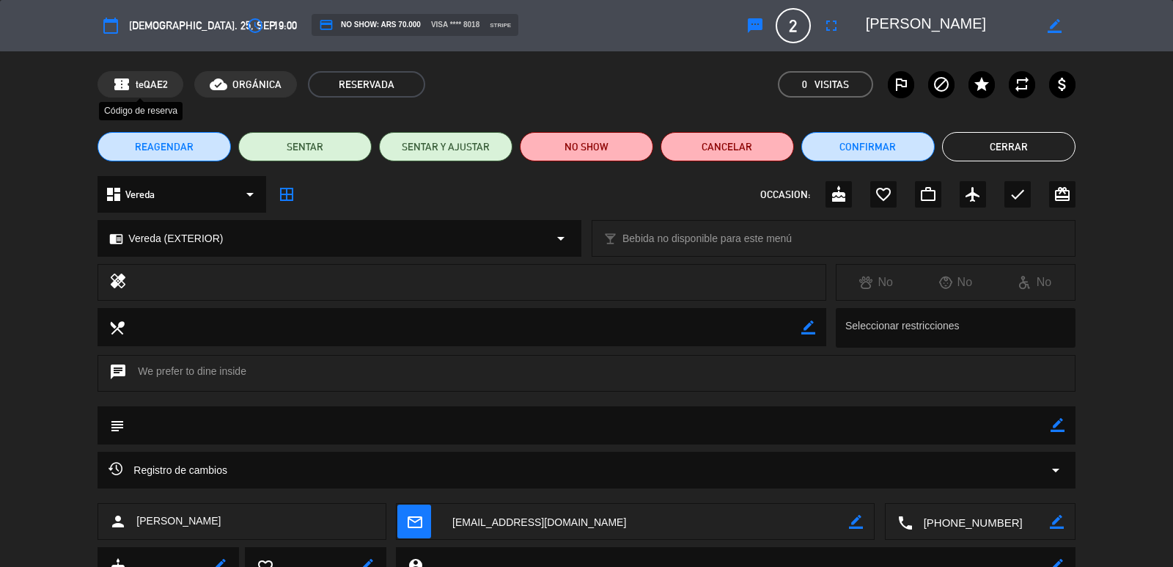
click at [150, 81] on span "teQAE2" at bounding box center [152, 84] width 32 height 17
click at [169, 81] on div "confirmation_number teQAE2" at bounding box center [141, 84] width 86 height 26
drag, startPoint x: 164, startPoint y: 79, endPoint x: 92, endPoint y: 93, distance: 73.9
click at [92, 93] on div "confirmation_number teQAE2 cloud_done ORGÁNICA RESERVADA 0 Visitas outlined_fla…" at bounding box center [586, 84] width 1173 height 66
click at [198, 65] on div "confirmation_number teQAE2 cloud_done ORGÁNICA RESERVADA 0 Visitas outlined_fla…" at bounding box center [586, 84] width 1173 height 66
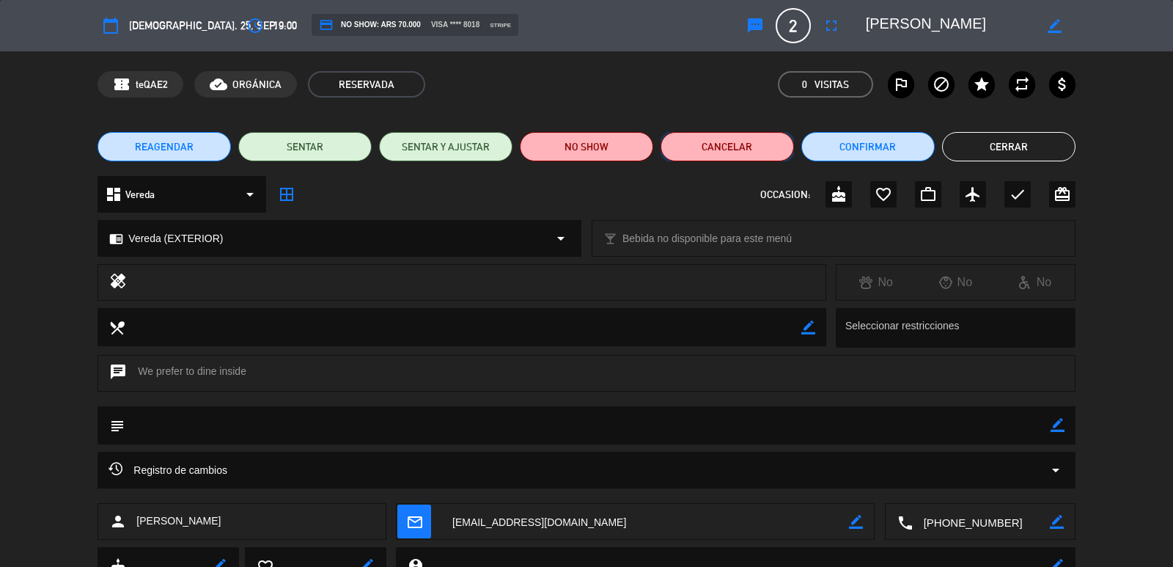
click at [721, 148] on button "Cancelar" at bounding box center [727, 146] width 133 height 29
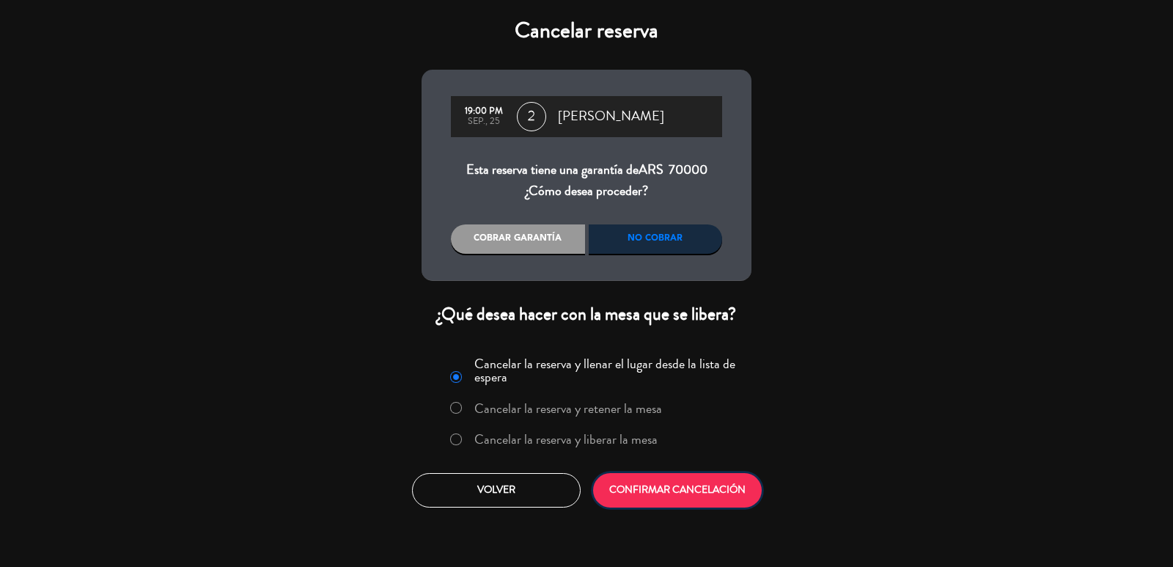
click at [683, 489] on button "CONFIRMAR CANCELACIÓN" at bounding box center [677, 490] width 169 height 34
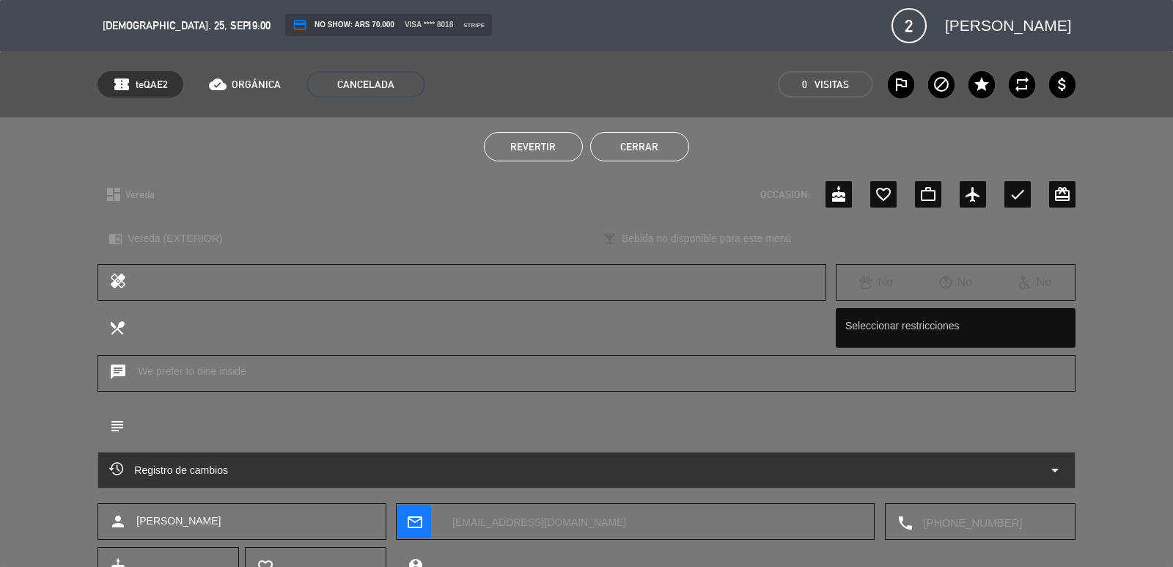
click at [647, 149] on button "Cerrar" at bounding box center [639, 146] width 99 height 29
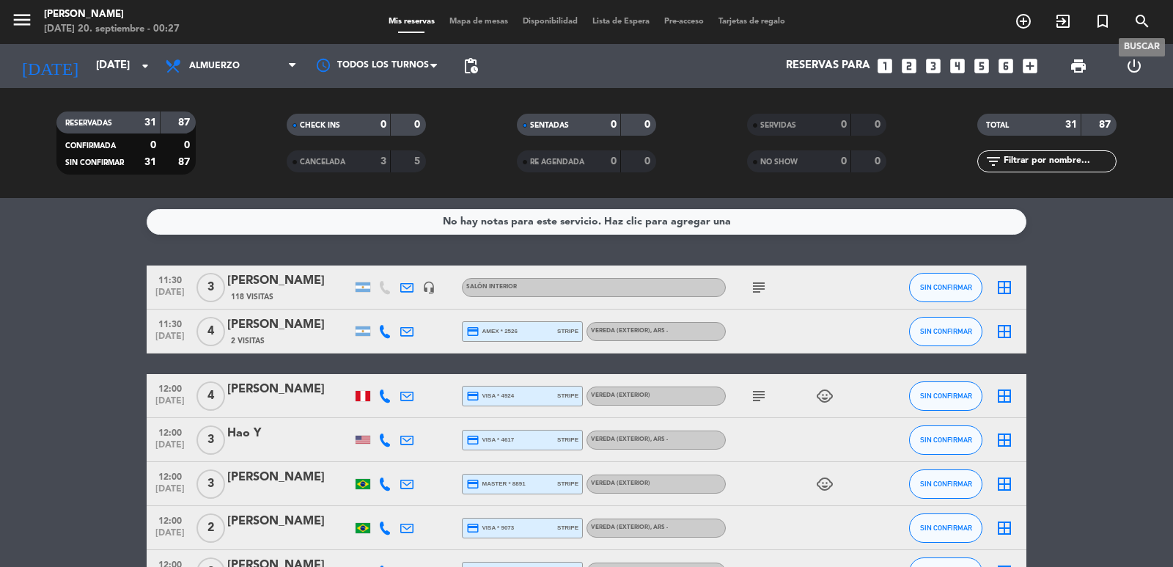
click at [1134, 20] on icon "search" at bounding box center [1143, 21] width 18 height 18
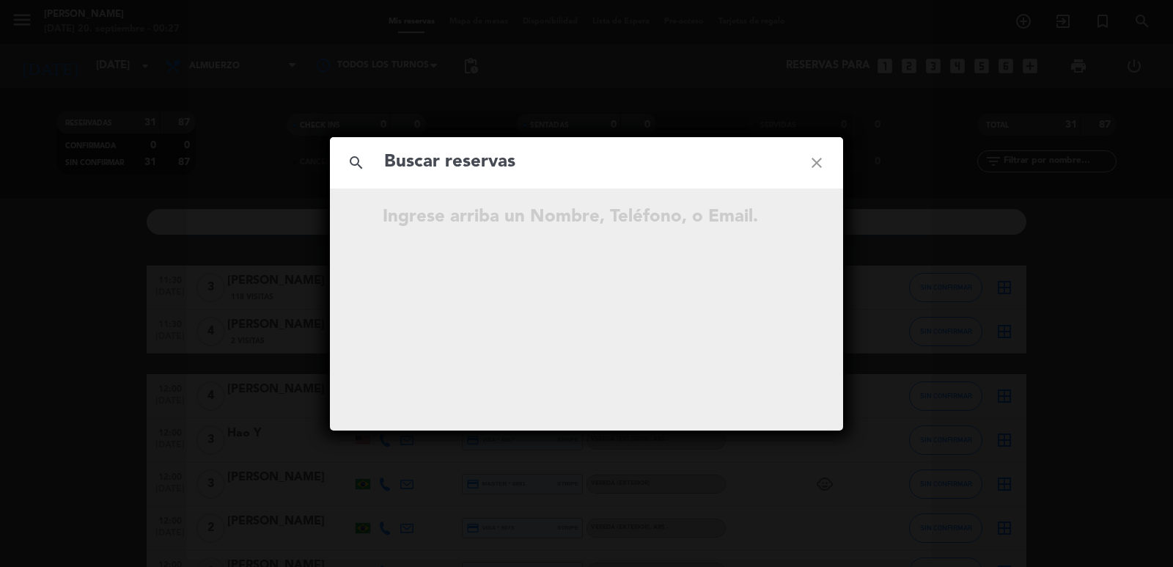
click at [527, 158] on input "text" at bounding box center [587, 162] width 408 height 30
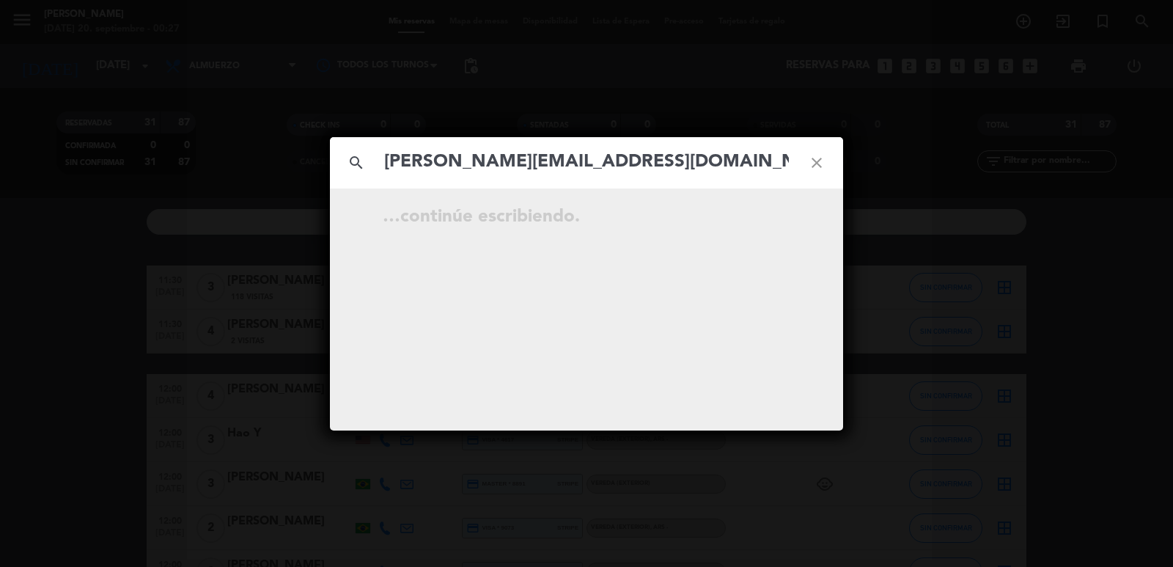
type input "andreajimenezv@hotmail.com"
click at [783, 216] on icon "open_in_new" at bounding box center [780, 219] width 18 height 18
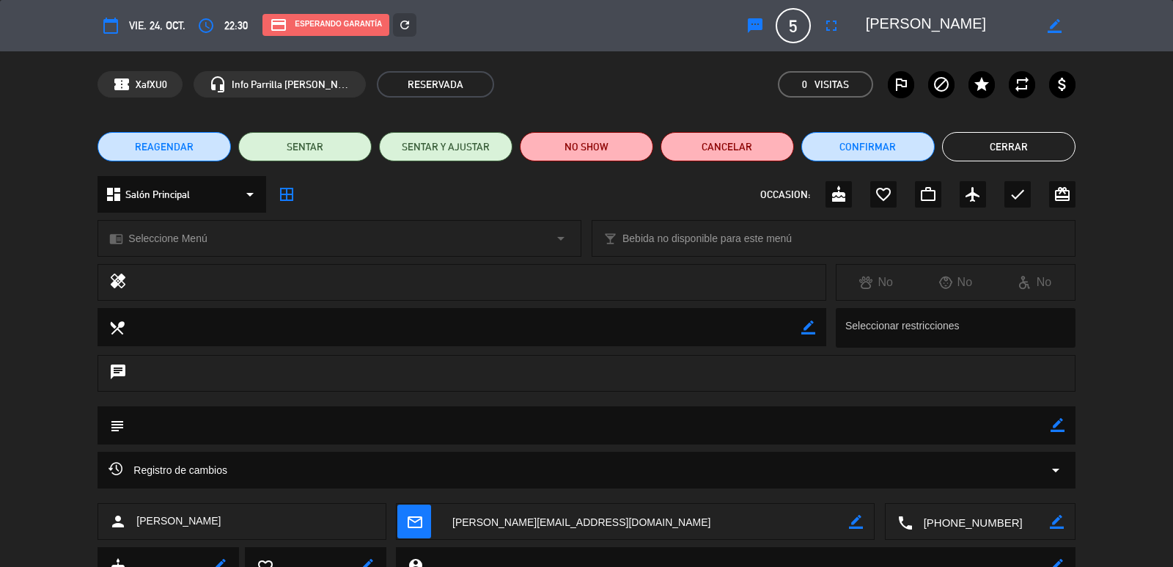
click at [1062, 147] on button "Cerrar" at bounding box center [1008, 146] width 133 height 29
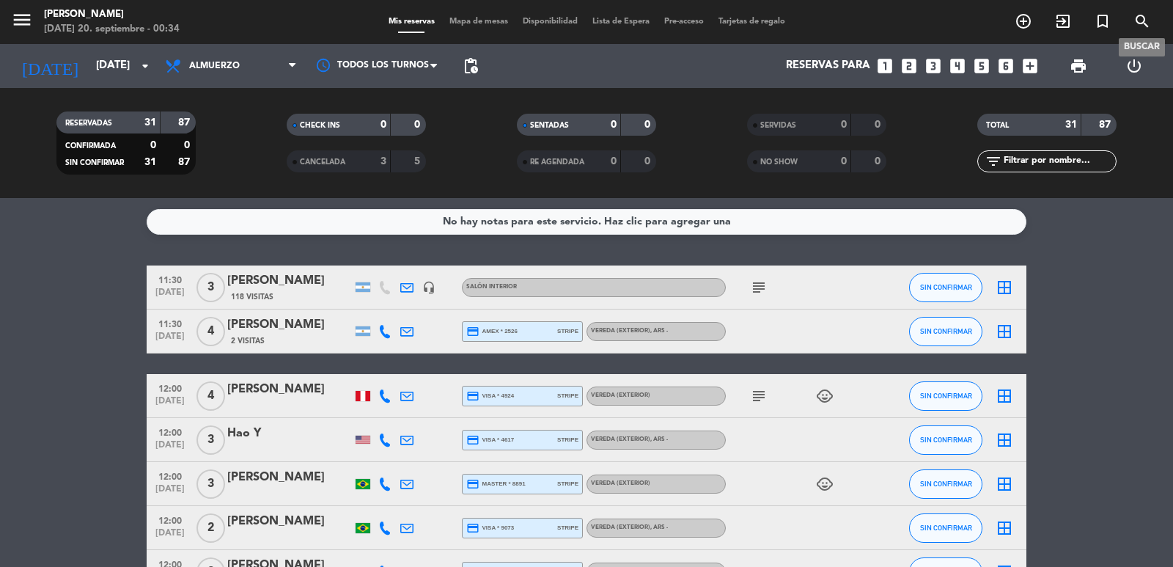
click at [1139, 21] on icon "search" at bounding box center [1143, 21] width 18 height 18
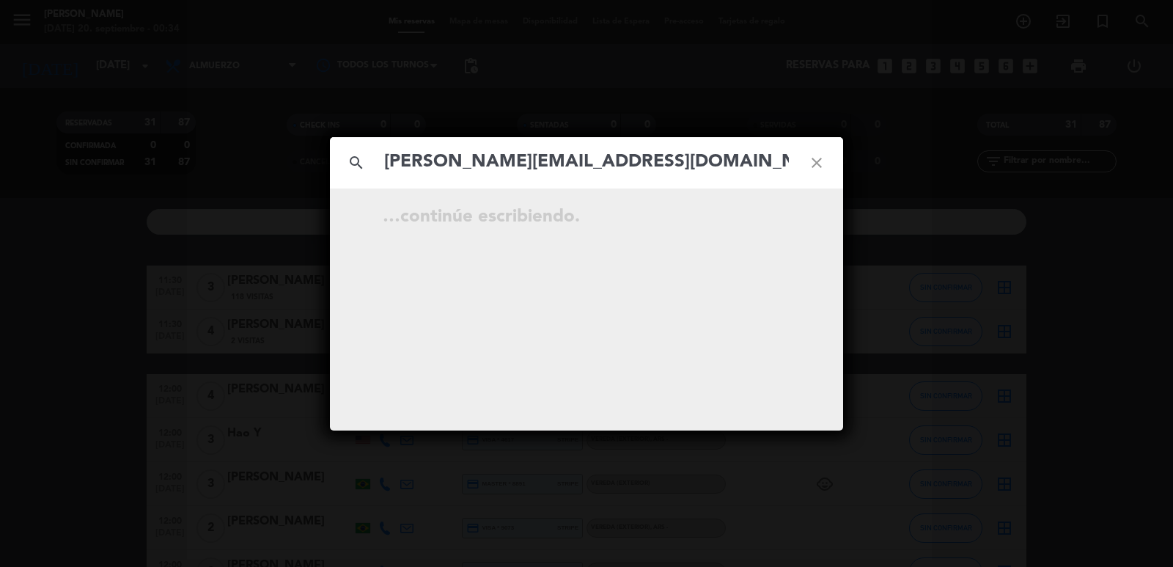
type input "andreajimenezv@hotmail.com"
click at [782, 223] on icon "open_in_new" at bounding box center [780, 219] width 18 height 18
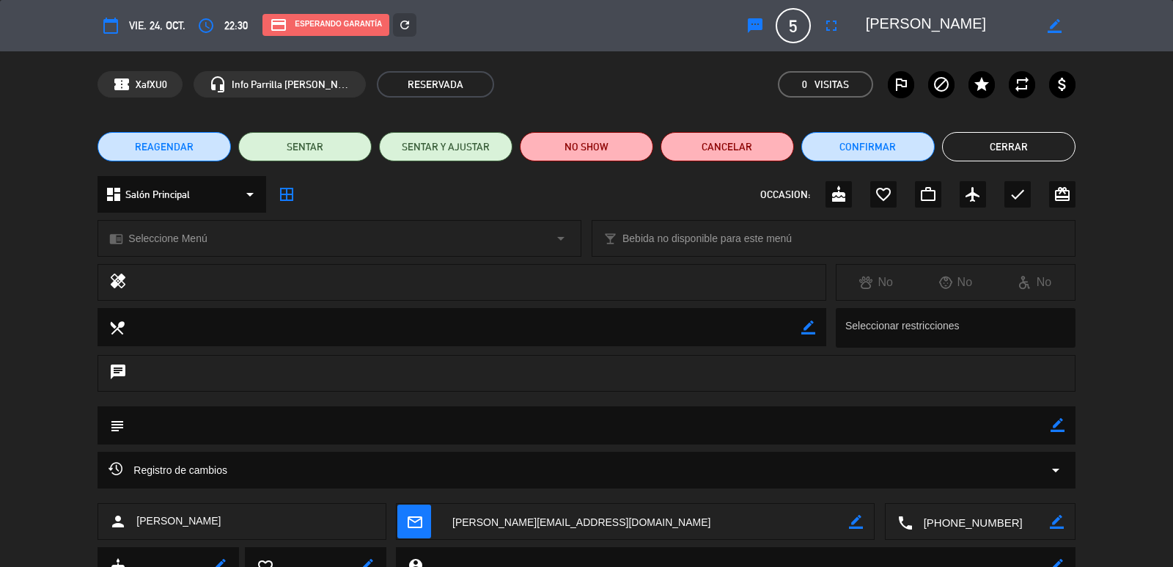
scroll to position [62, 0]
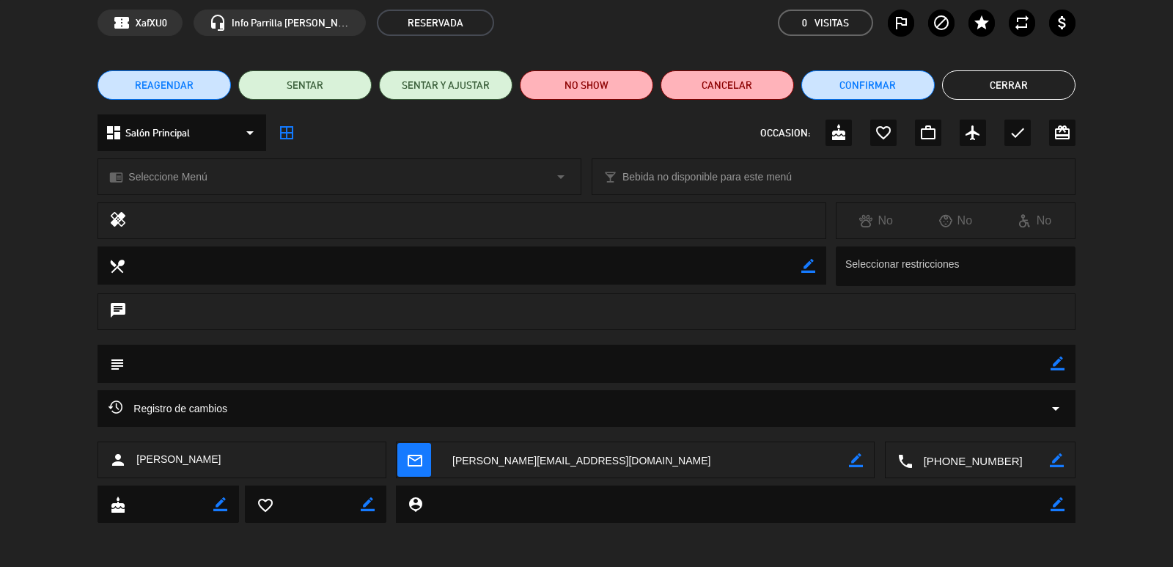
click at [856, 458] on icon "border_color" at bounding box center [856, 460] width 14 height 14
drag, startPoint x: 637, startPoint y: 455, endPoint x: 394, endPoint y: 463, distance: 242.8
click at [394, 463] on div "person Andrea jimenez mail_outline local_phone border_color" at bounding box center [586, 459] width 977 height 37
paste textarea "andreajimenezv@hotmail.com"
type textarea "andreajimenezv@hotmail.com"
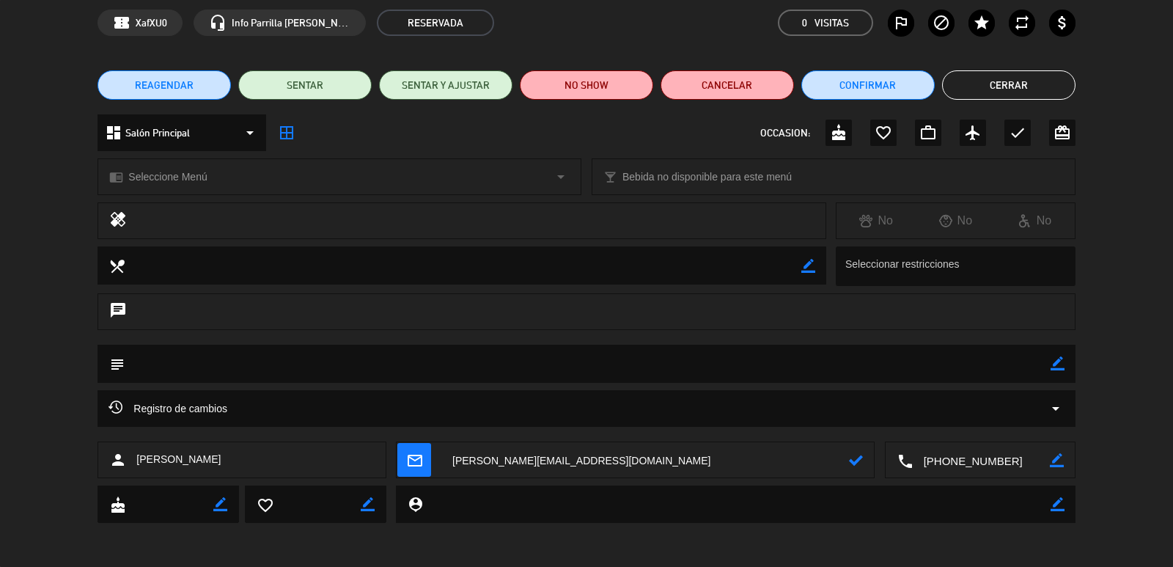
click at [425, 460] on span "mail_outline" at bounding box center [414, 460] width 34 height 34
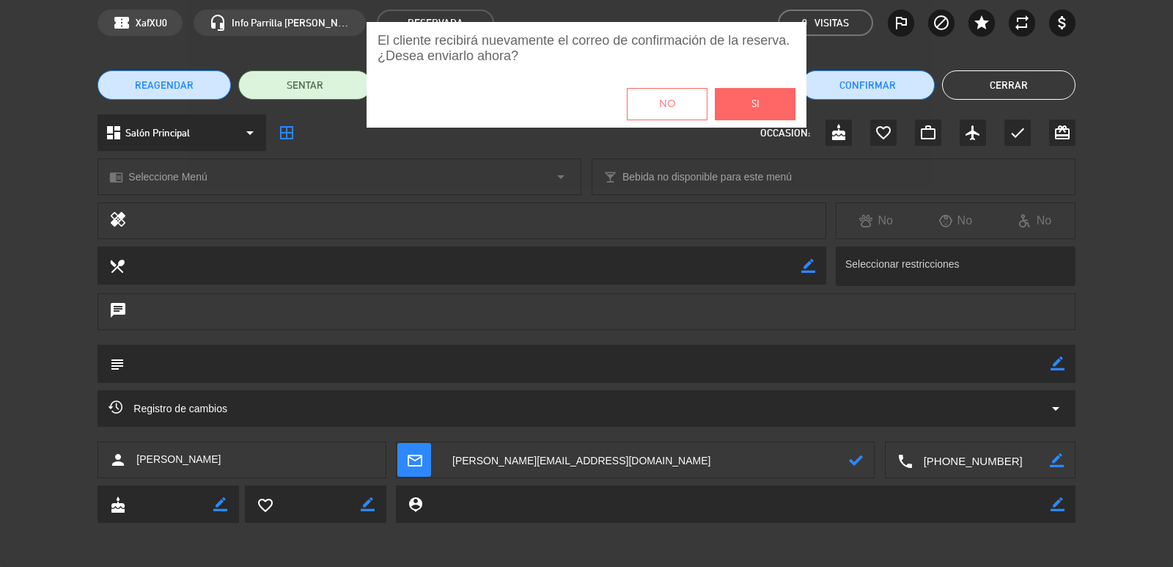
click at [774, 118] on button "Si" at bounding box center [755, 104] width 81 height 32
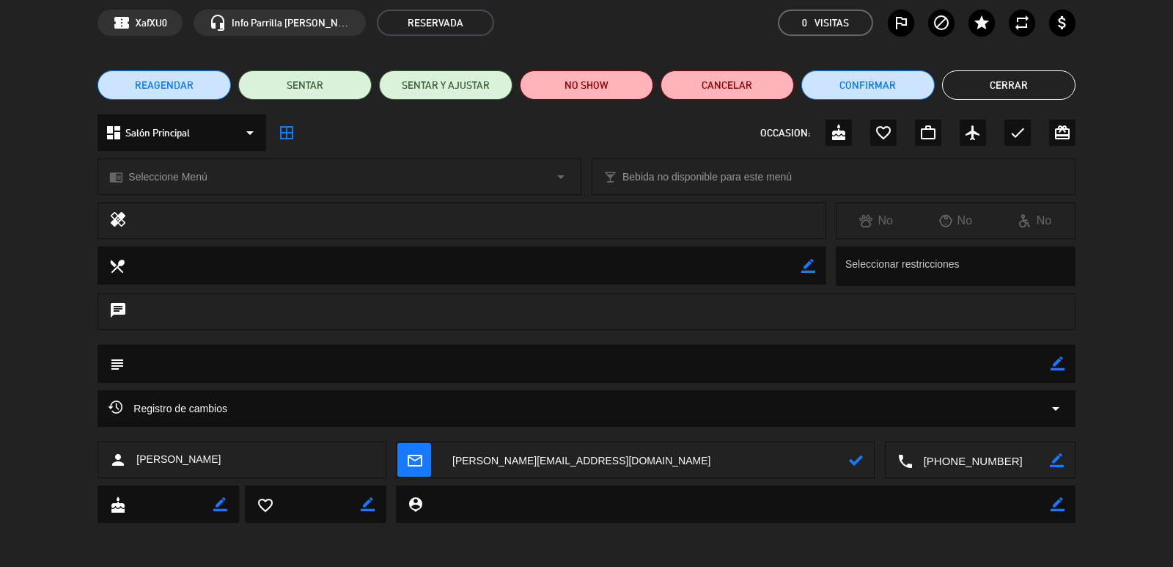
click at [853, 458] on icon at bounding box center [856, 460] width 14 height 14
click at [417, 460] on icon "mail_outline" at bounding box center [414, 460] width 16 height 16
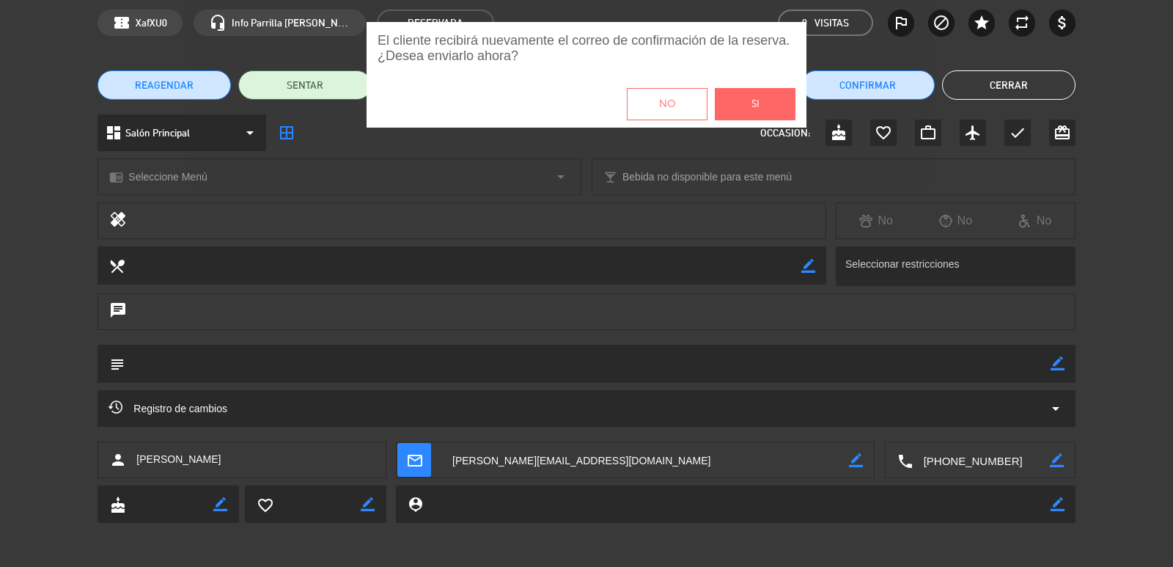
click at [747, 108] on button "Si" at bounding box center [755, 104] width 81 height 32
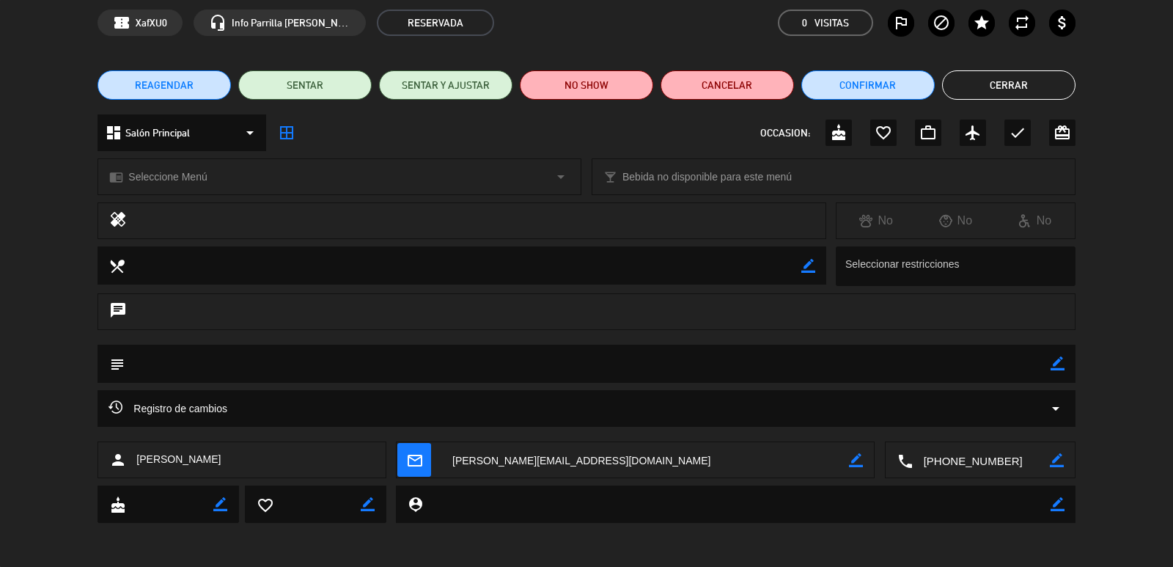
click at [995, 77] on button "Cerrar" at bounding box center [1008, 84] width 133 height 29
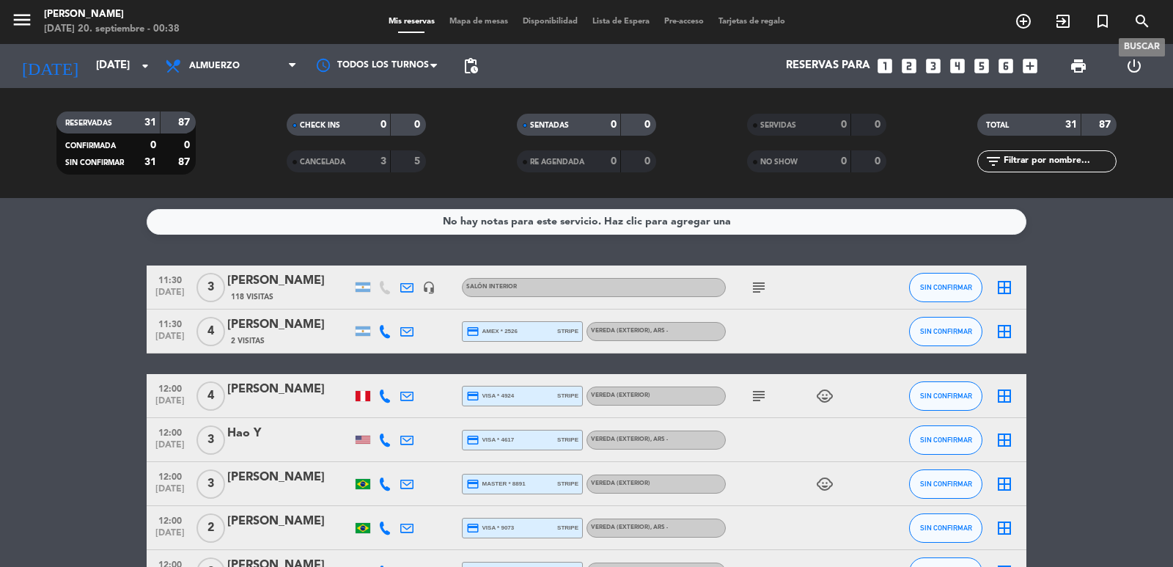
click at [1142, 23] on icon "search" at bounding box center [1143, 21] width 18 height 18
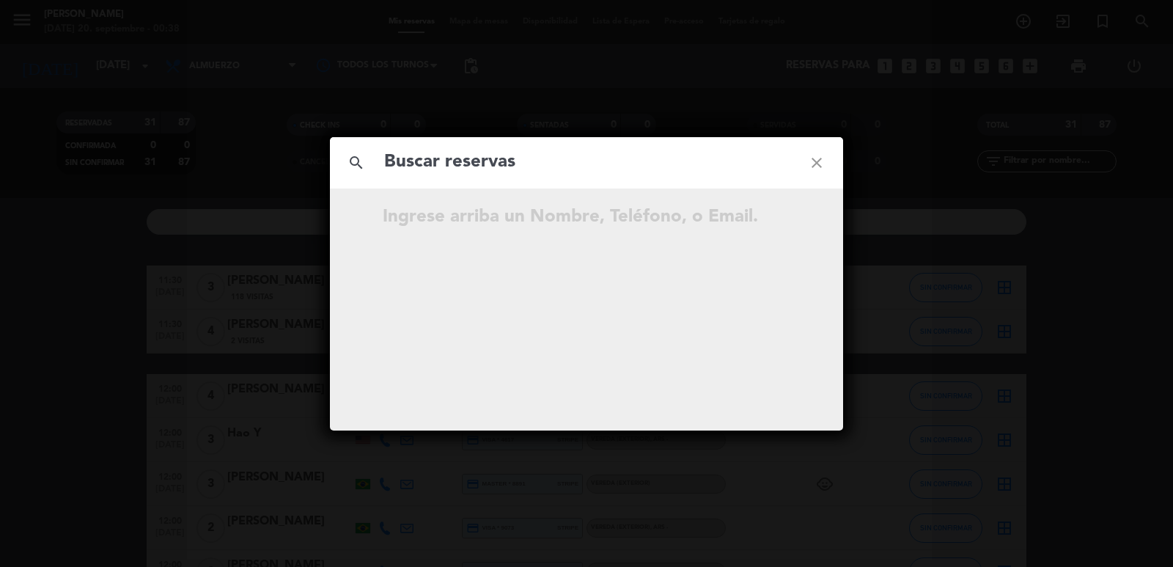
click at [614, 172] on input "text" at bounding box center [587, 162] width 408 height 30
type input "f"
type input ","
type input "n"
type input "maria fe garcia"
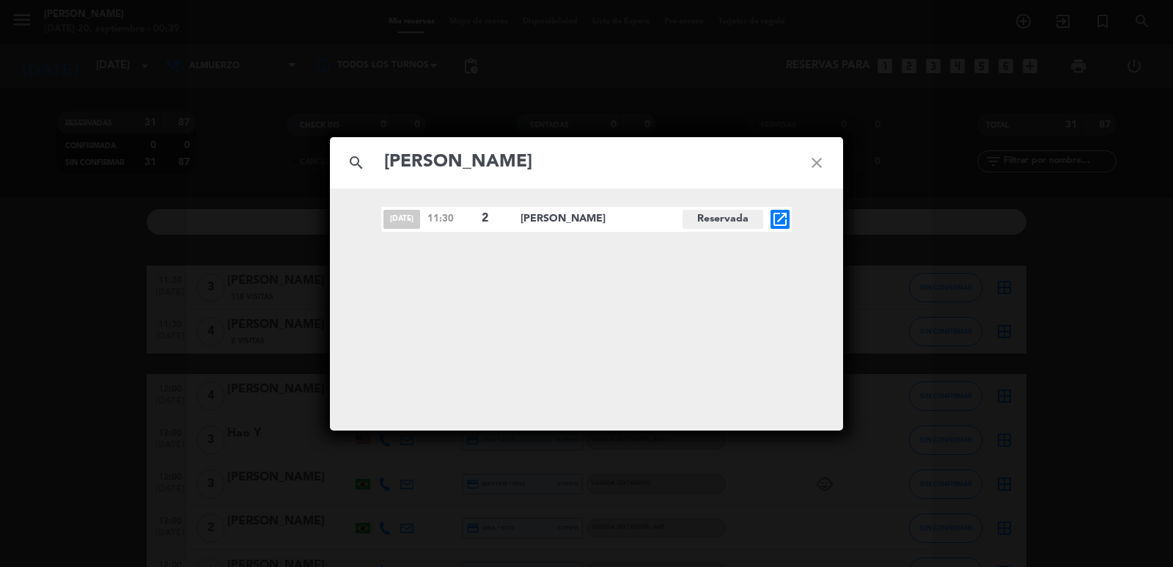
click at [779, 221] on icon "open_in_new" at bounding box center [780, 219] width 18 height 18
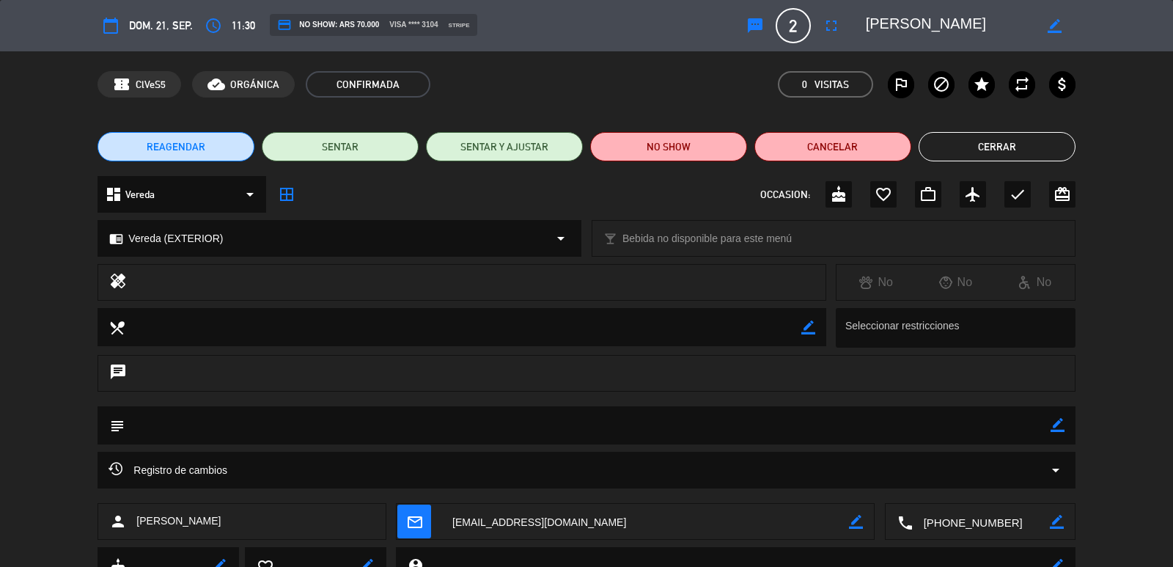
click at [264, 21] on div "credit_card NO SHOW: ARS 70.000 visa **** 3104 stripe" at bounding box center [498, 25] width 479 height 23
click at [228, 20] on div "access_time 11:30" at bounding box center [227, 25] width 55 height 26
click at [220, 22] on icon "access_time" at bounding box center [214, 26] width 18 height 18
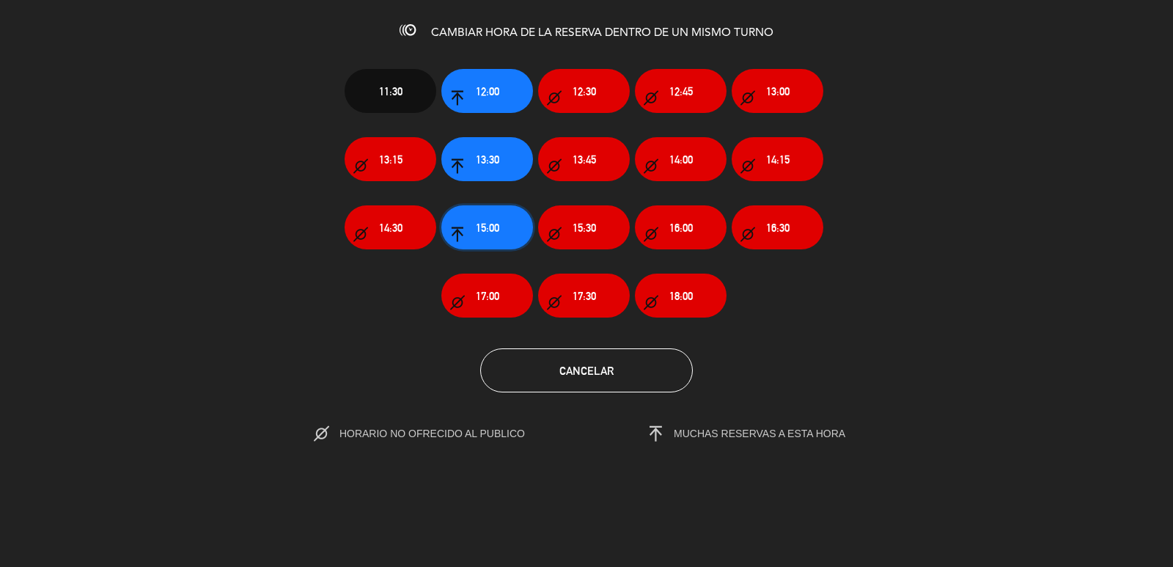
click at [499, 227] on span "15:00" at bounding box center [487, 227] width 23 height 17
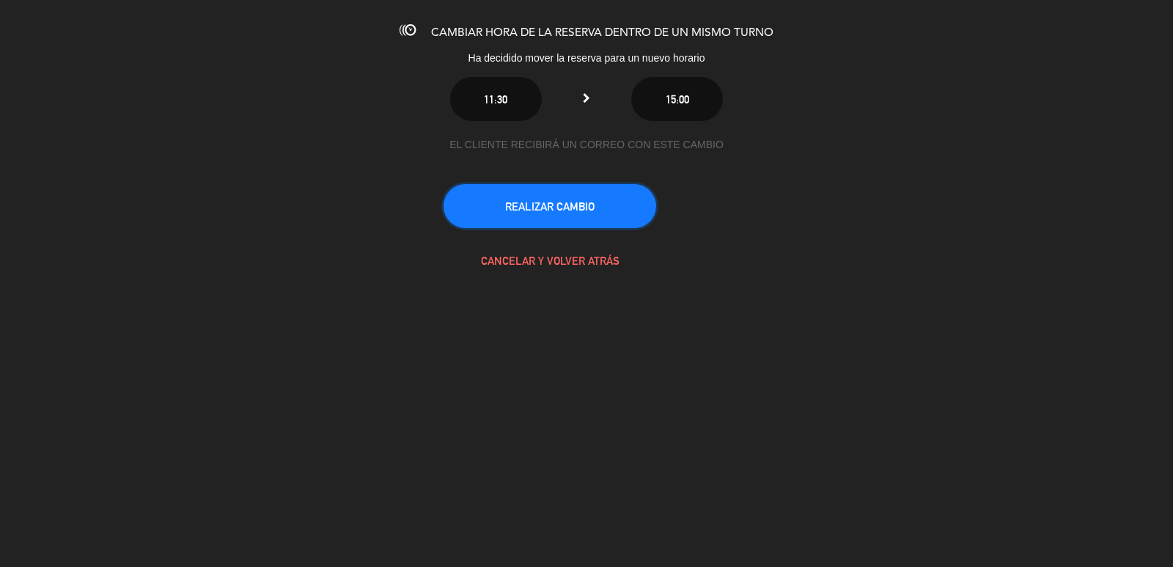
click at [530, 204] on button "REALIZAR CAMBIO" at bounding box center [550, 206] width 213 height 44
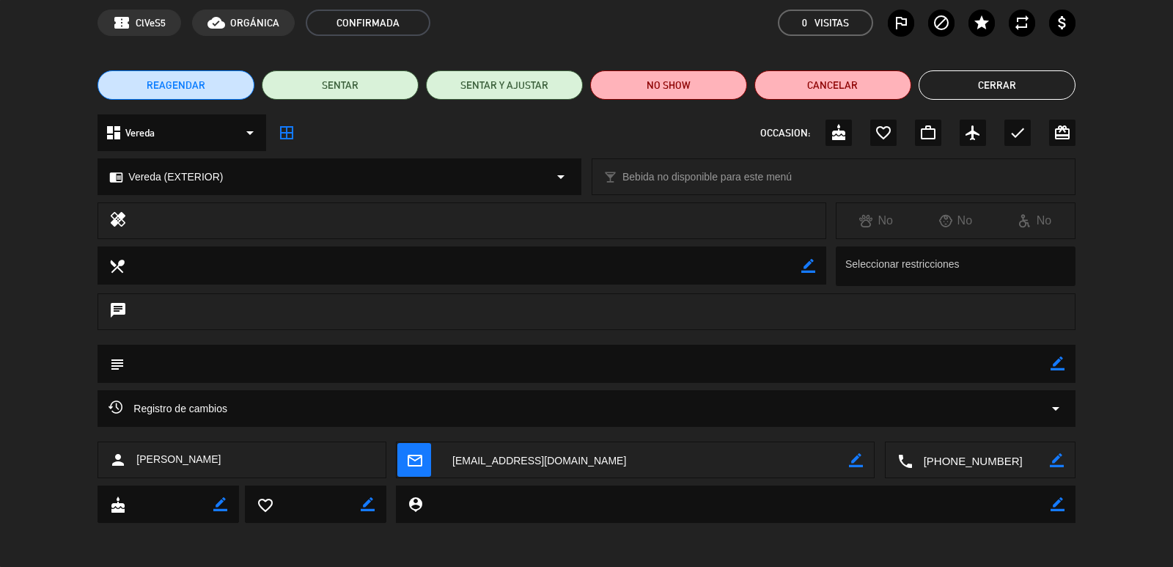
click at [415, 460] on icon "mail_outline" at bounding box center [414, 460] width 16 height 16
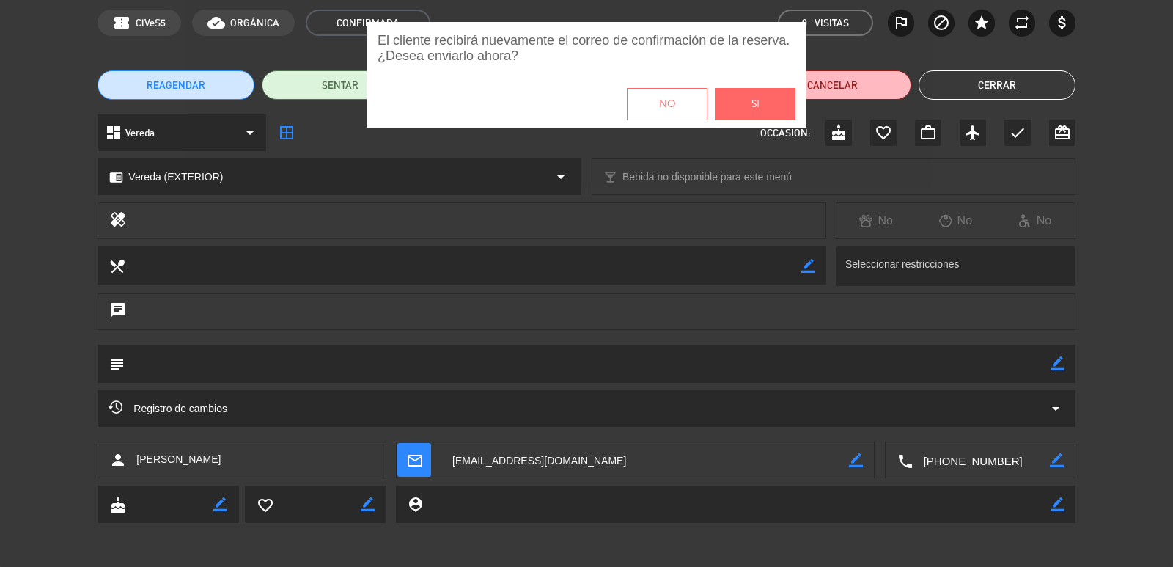
click at [738, 103] on button "Si" at bounding box center [755, 104] width 81 height 32
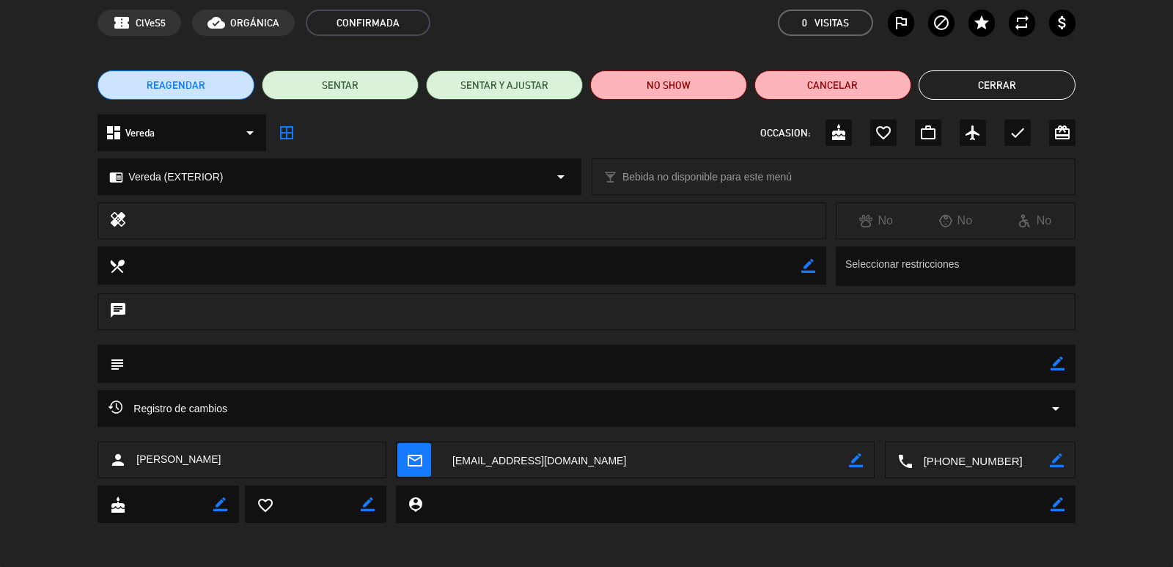
click at [982, 81] on button "Cerrar" at bounding box center [997, 84] width 157 height 29
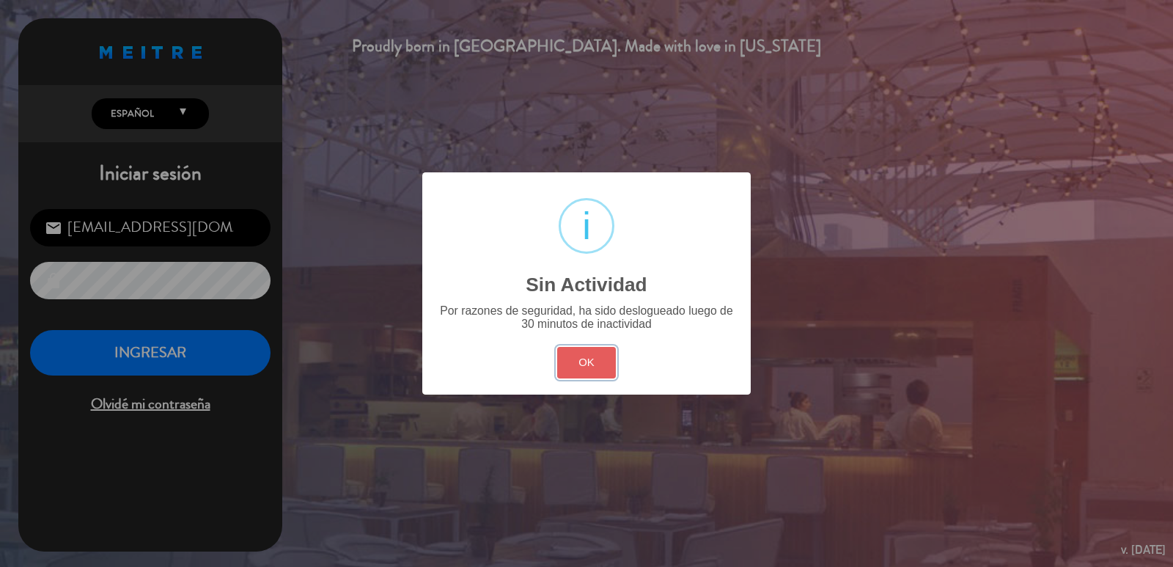
click at [590, 358] on button "OK" at bounding box center [586, 363] width 59 height 32
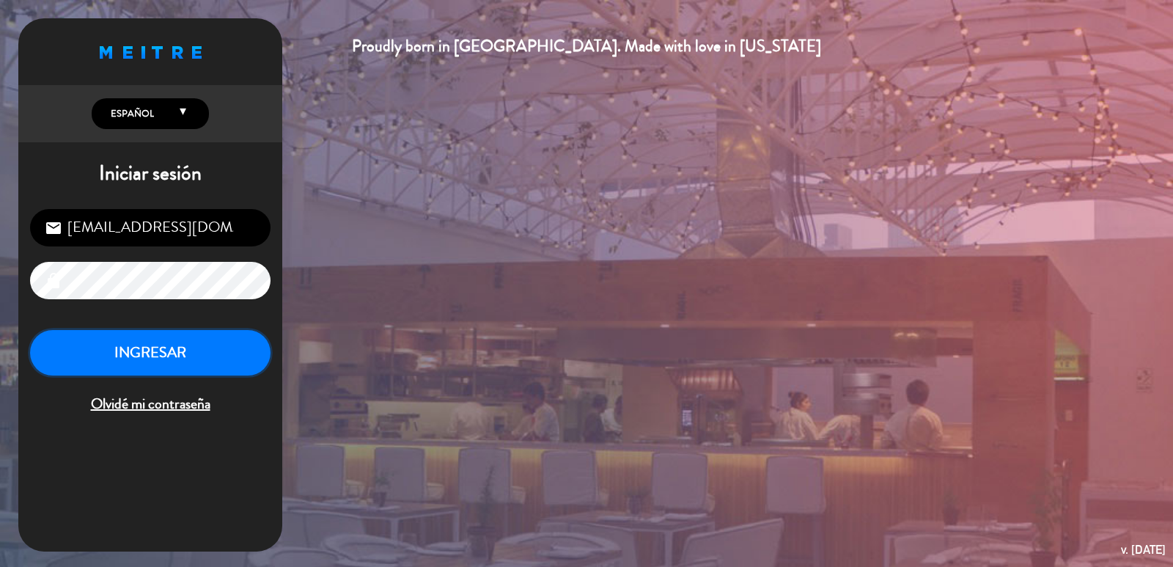
click at [203, 359] on button "INGRESAR" at bounding box center [150, 353] width 240 height 46
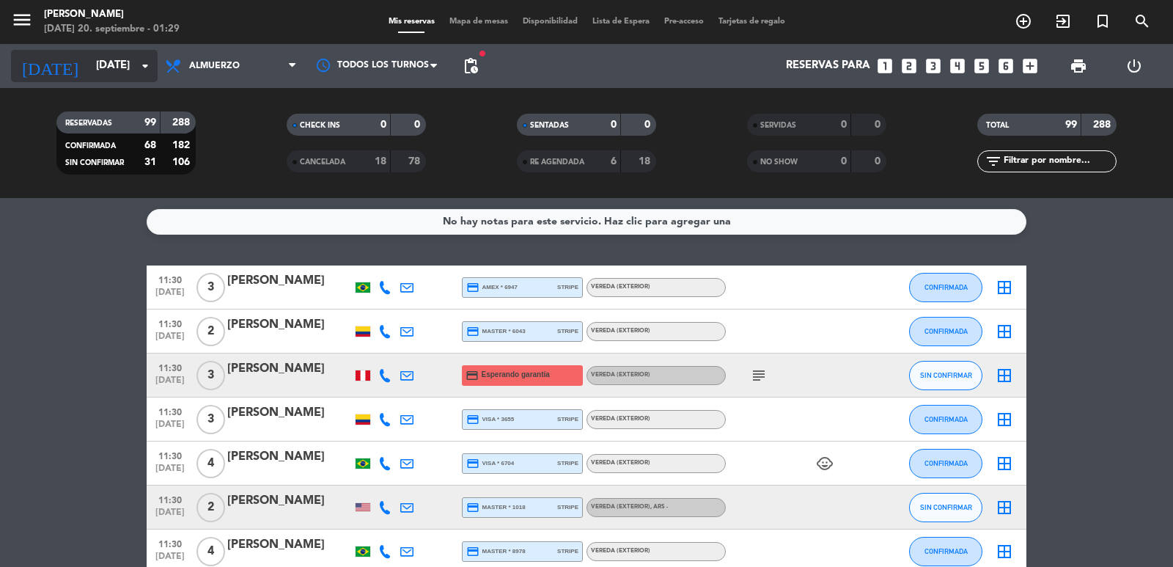
click at [141, 65] on icon "arrow_drop_down" at bounding box center [145, 66] width 18 height 18
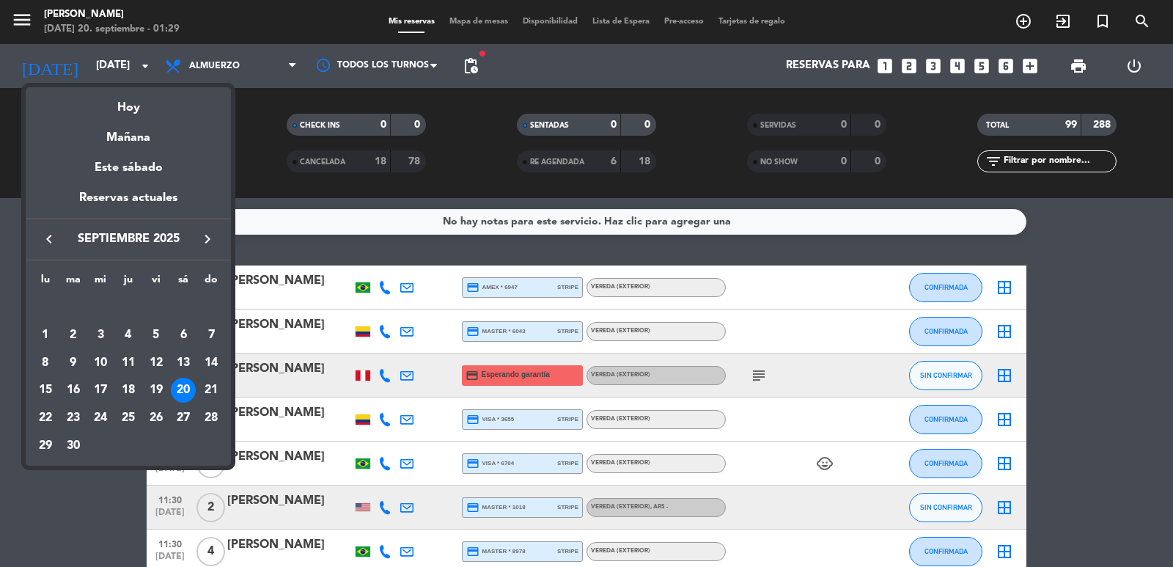
click at [202, 238] on icon "keyboard_arrow_right" at bounding box center [208, 239] width 18 height 18
click at [133, 386] on div "20" at bounding box center [128, 390] width 25 height 25
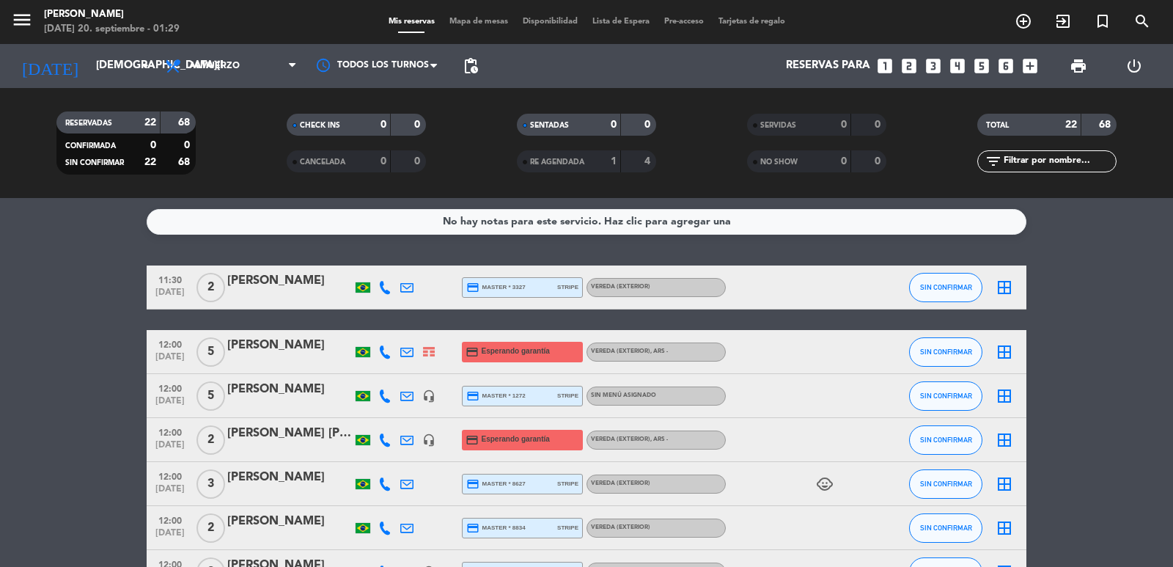
click at [480, 61] on span "pending_actions" at bounding box center [470, 65] width 29 height 29
click at [480, 63] on span "pending_actions" at bounding box center [470, 65] width 29 height 29
click at [460, 70] on span "pending_actions" at bounding box center [470, 65] width 29 height 29
click at [467, 66] on span "pending_actions" at bounding box center [471, 66] width 18 height 18
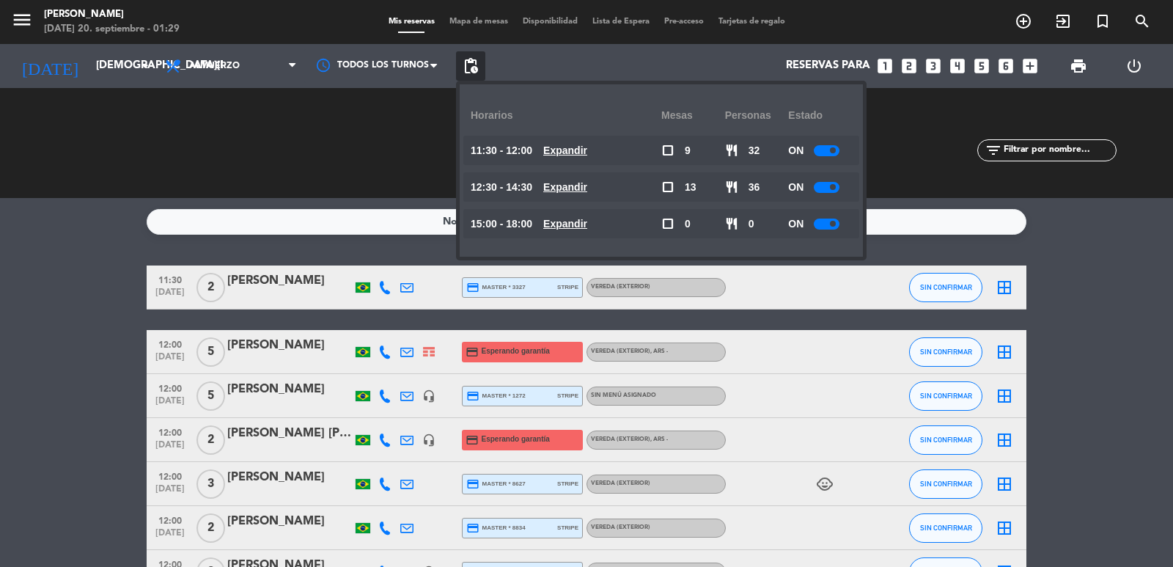
click at [575, 153] on u "Expandir" at bounding box center [565, 150] width 44 height 12
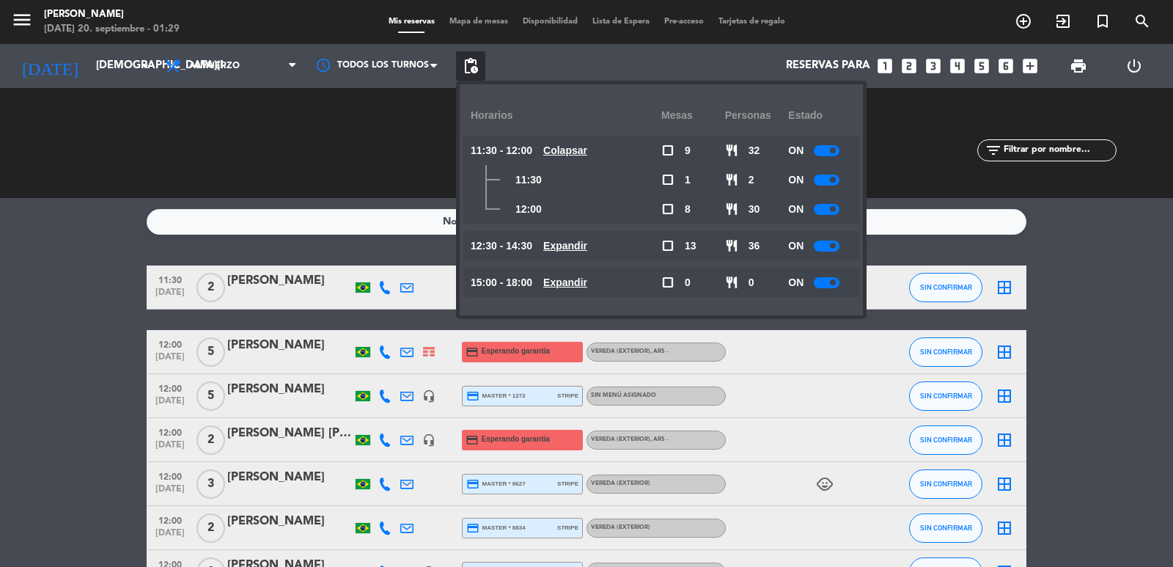
click at [575, 153] on u "Colapsar" at bounding box center [565, 150] width 44 height 12
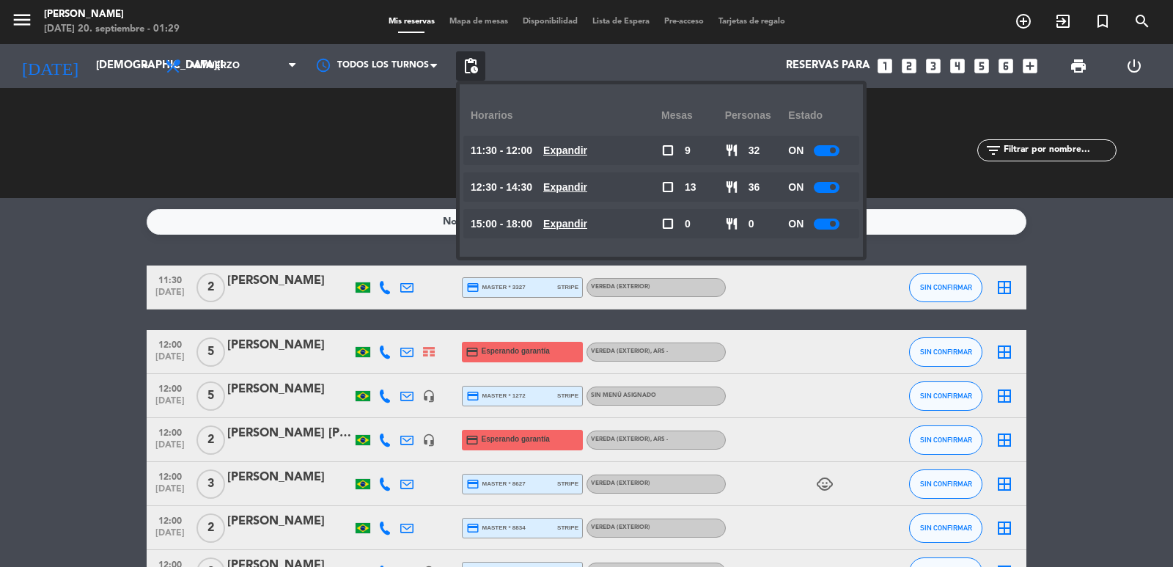
click at [587, 186] on u "Expandir" at bounding box center [565, 187] width 44 height 12
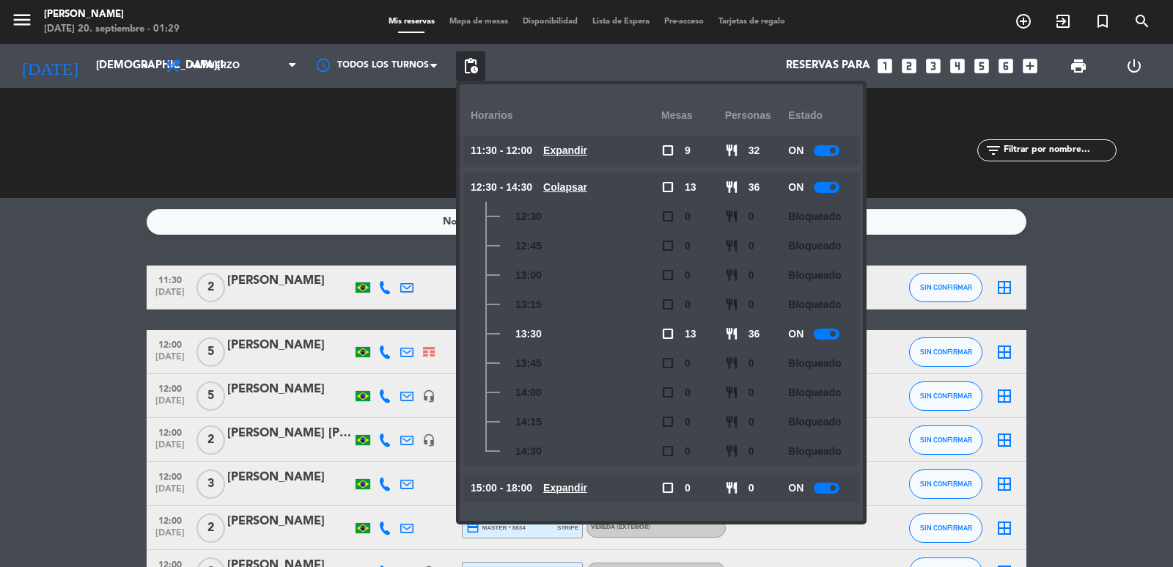
click at [587, 187] on u "Colapsar" at bounding box center [565, 187] width 44 height 12
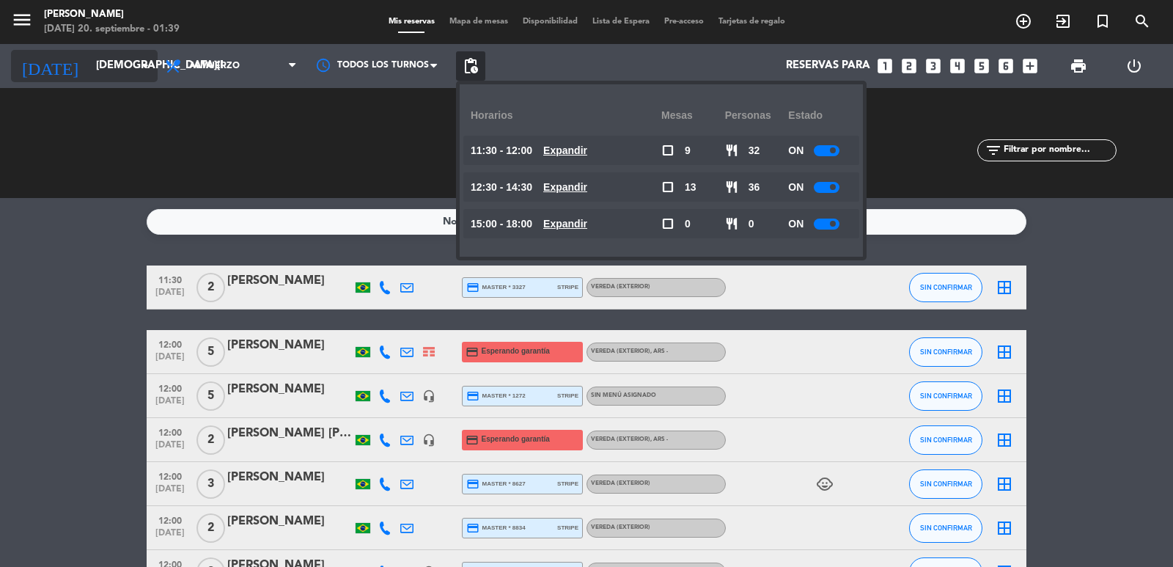
click at [89, 70] on input "jue. 20 nov." at bounding box center [160, 66] width 142 height 28
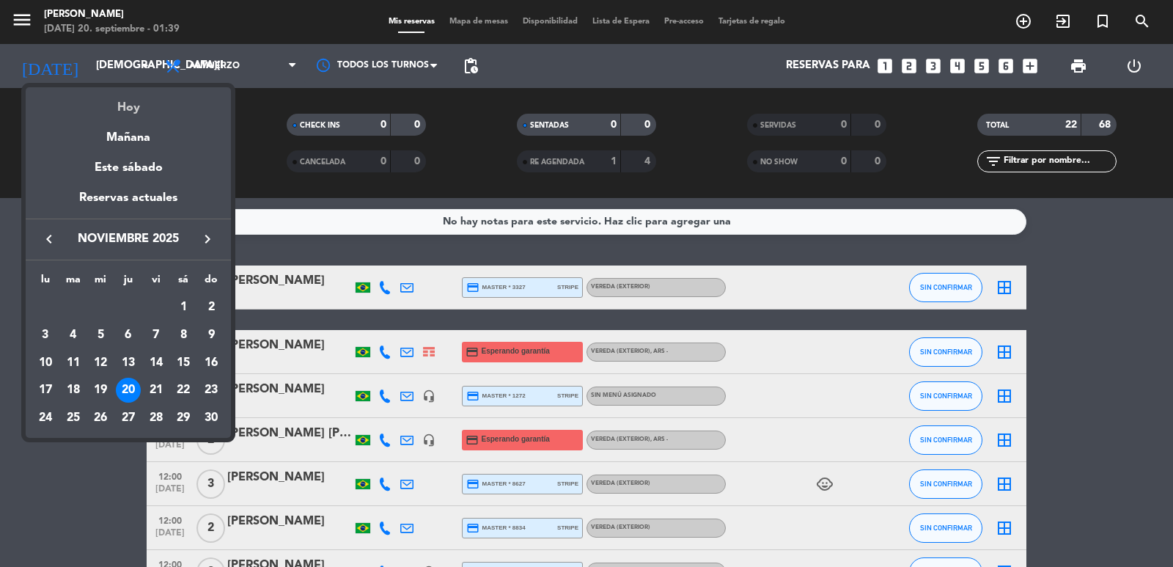
click at [131, 111] on div "Hoy" at bounding box center [128, 102] width 205 height 30
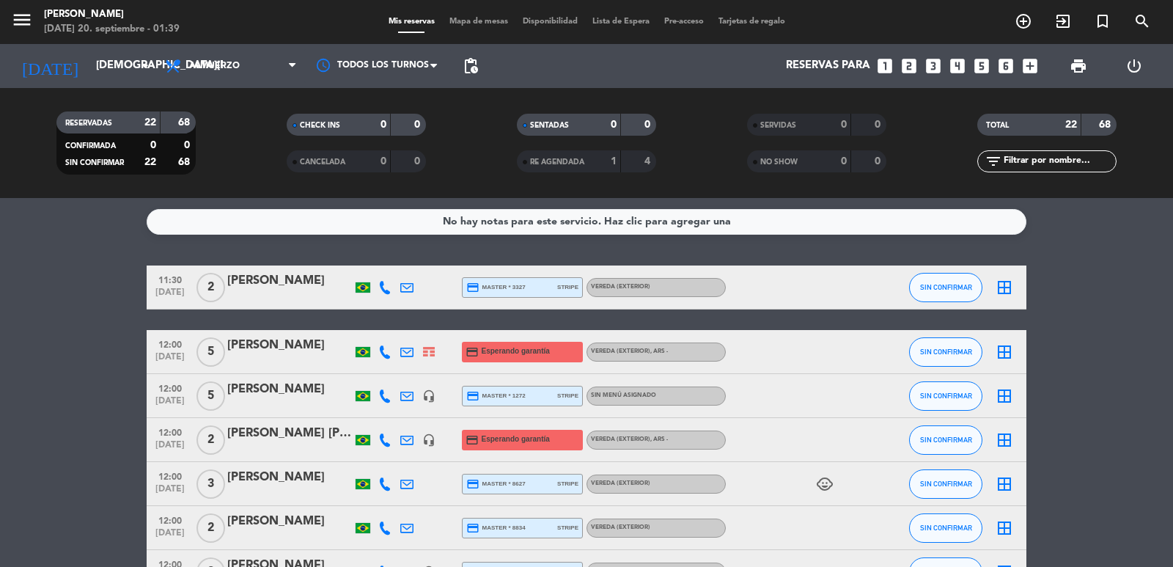
type input "sáb. [DATE]"
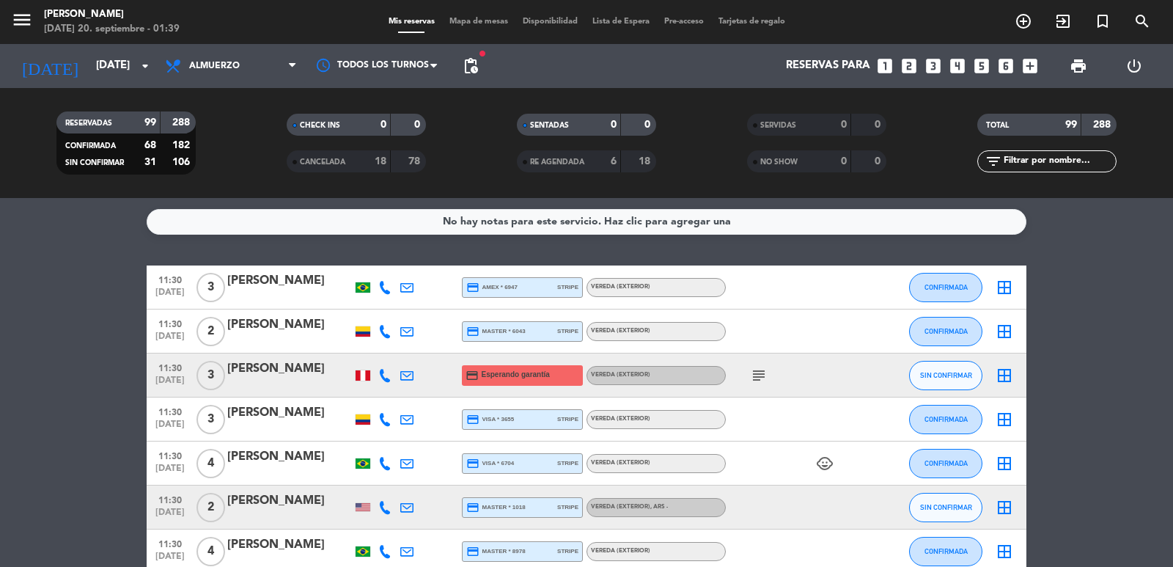
click at [216, 71] on span "Almuerzo" at bounding box center [231, 66] width 147 height 32
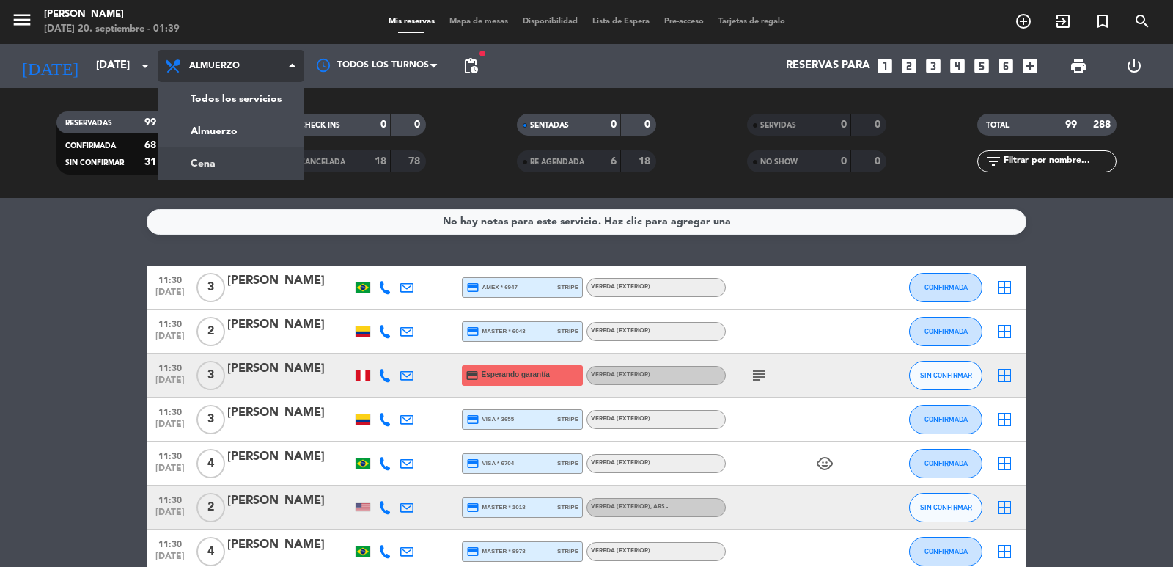
click at [218, 162] on div "menu Don Julio sábado 20. septiembre - 01:39 Mis reservas Mapa de mesas Disponi…" at bounding box center [586, 99] width 1173 height 198
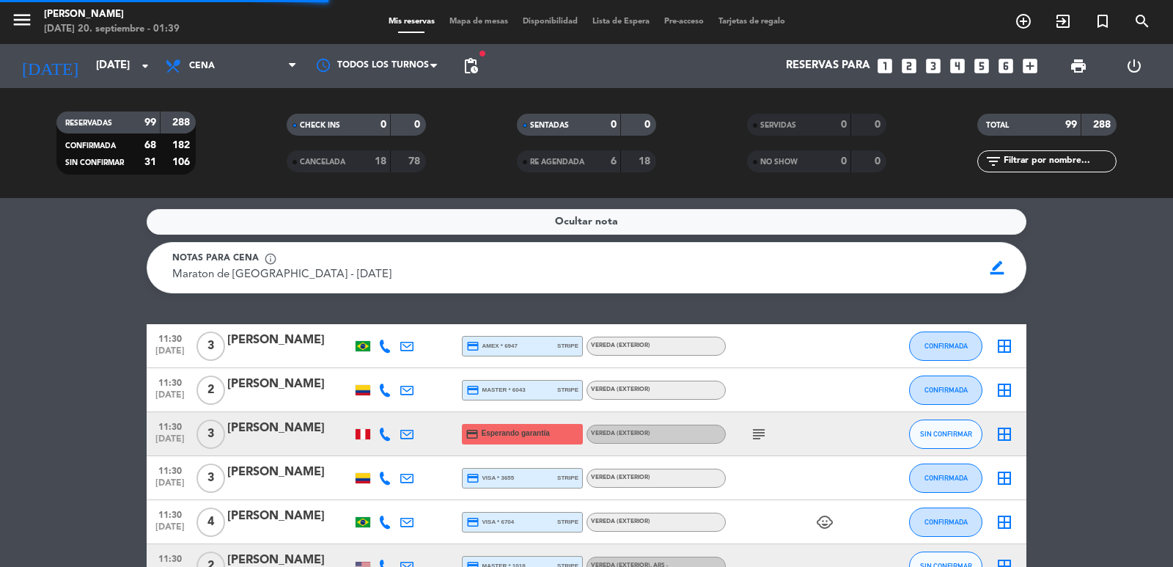
drag, startPoint x: 1019, startPoint y: 161, endPoint x: 1081, endPoint y: 27, distance: 147.6
click at [1019, 161] on input "text" at bounding box center [1059, 161] width 114 height 16
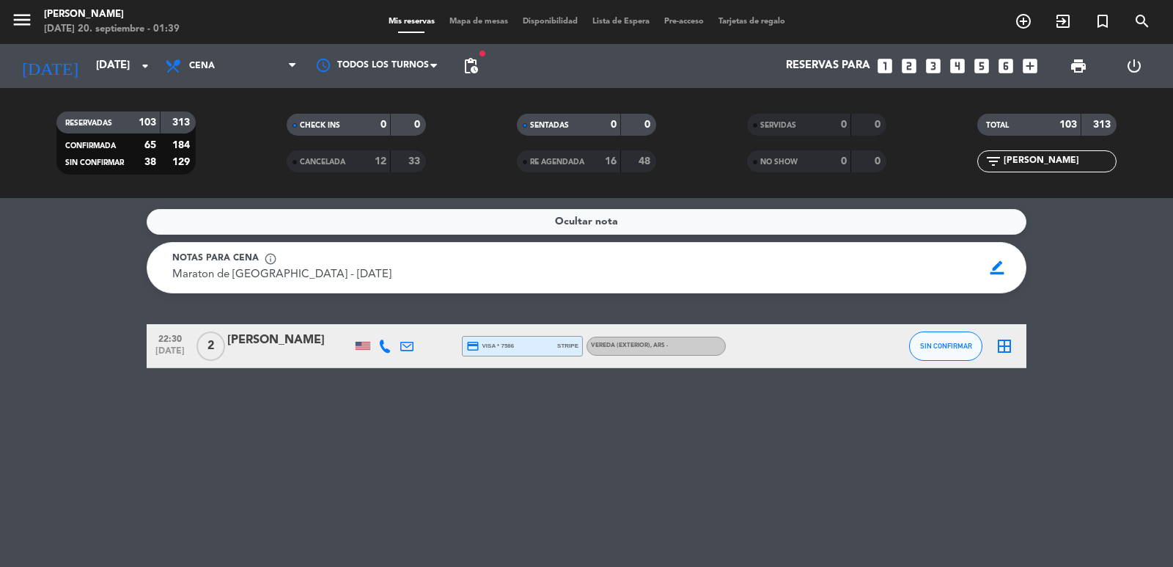
type input "jon"
drag, startPoint x: 768, startPoint y: 361, endPoint x: 739, endPoint y: 347, distance: 32.1
click at [766, 361] on div at bounding box center [792, 345] width 132 height 43
click at [736, 345] on div at bounding box center [792, 345] width 132 height 43
click at [740, 345] on div at bounding box center [792, 345] width 132 height 43
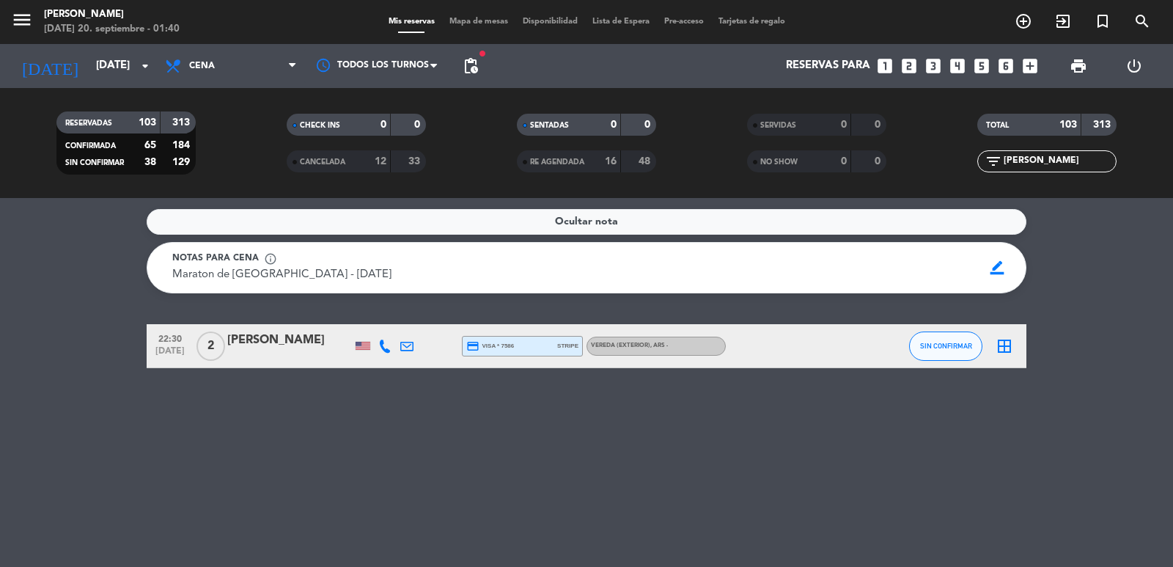
click at [741, 345] on div at bounding box center [792, 345] width 132 height 43
click at [770, 345] on div at bounding box center [792, 345] width 132 height 43
click at [751, 342] on div at bounding box center [792, 345] width 132 height 43
click at [743, 345] on div at bounding box center [792, 345] width 132 height 43
click at [793, 348] on div at bounding box center [792, 345] width 132 height 43
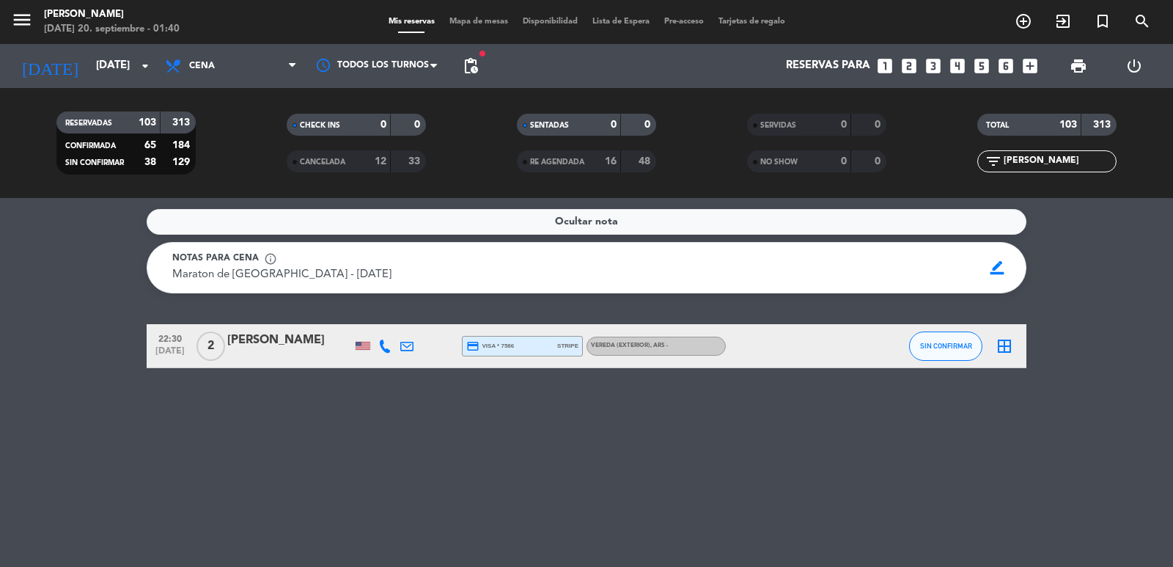
click at [741, 336] on div at bounding box center [792, 345] width 132 height 43
click at [745, 337] on div at bounding box center [792, 345] width 132 height 43
click at [773, 347] on div at bounding box center [792, 345] width 132 height 43
click at [260, 342] on div "[PERSON_NAME]" at bounding box center [289, 340] width 125 height 19
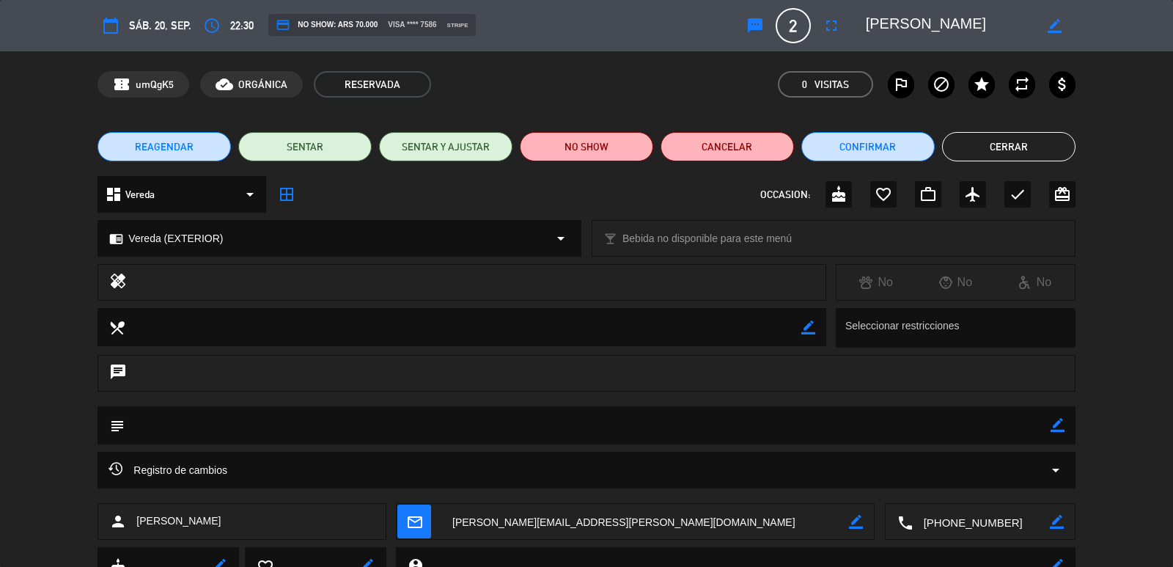
click at [1062, 431] on icon "border_color" at bounding box center [1058, 425] width 14 height 14
click at [1000, 430] on textarea at bounding box center [587, 424] width 925 height 37
type textarea "paso diego mansilla"
click at [1056, 430] on icon at bounding box center [1058, 425] width 14 height 14
click at [1007, 147] on button "Cerrar" at bounding box center [1008, 146] width 133 height 29
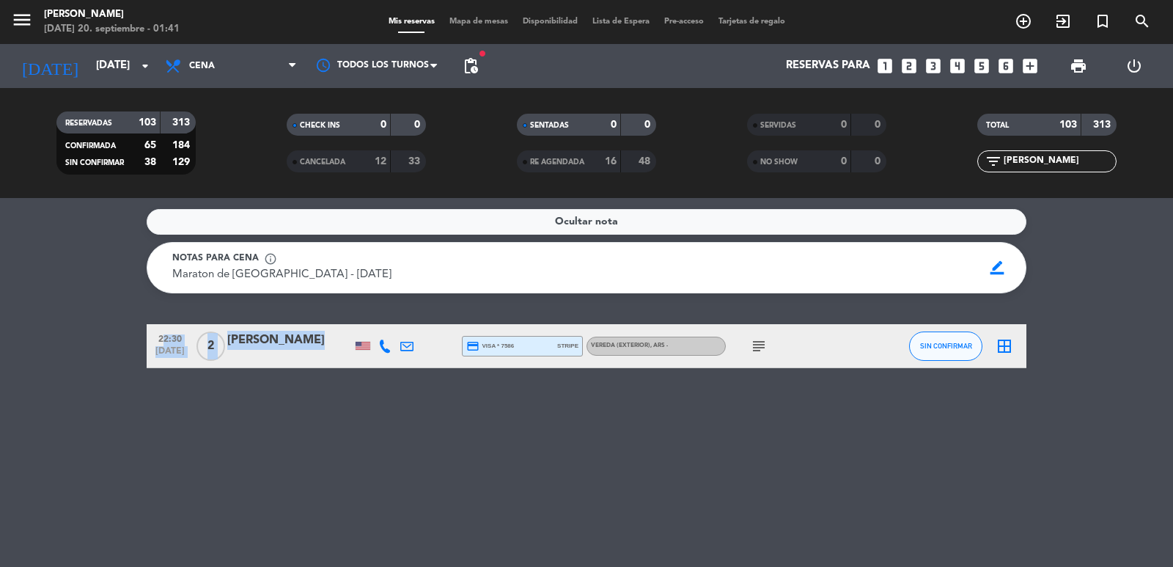
drag, startPoint x: 154, startPoint y: 342, endPoint x: 309, endPoint y: 356, distance: 155.3
click at [309, 356] on div "22:30 sep. 20 2 Jonathan Lai credit_card visa * 7586 stripe Vereda (EXTERIOR) ,…" at bounding box center [587, 346] width 880 height 44
copy div "22:30 sep. 20 2 Jonathan Lai"
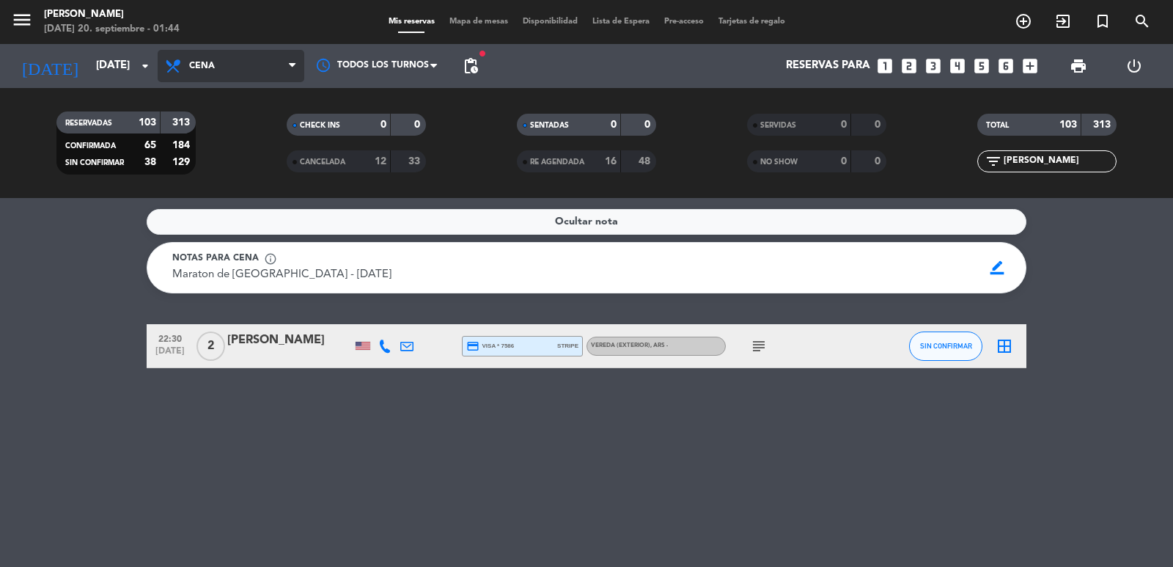
click at [206, 59] on span "Cena" at bounding box center [231, 66] width 147 height 32
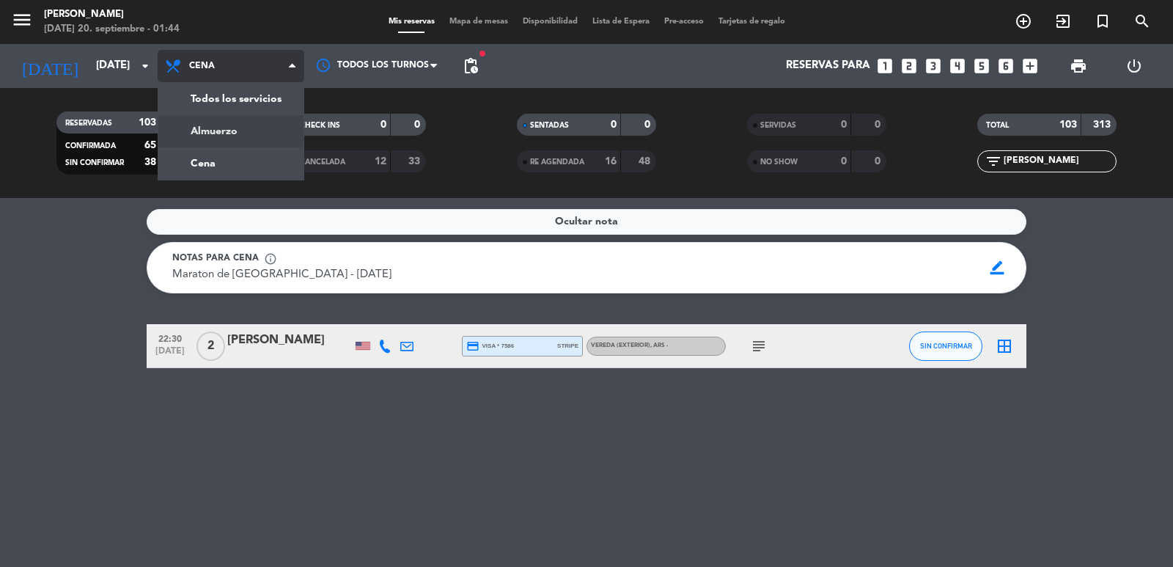
click at [219, 125] on div "menu Don Julio sábado 20. septiembre - 01:44 Mis reservas Mapa de mesas Disponi…" at bounding box center [586, 99] width 1173 height 198
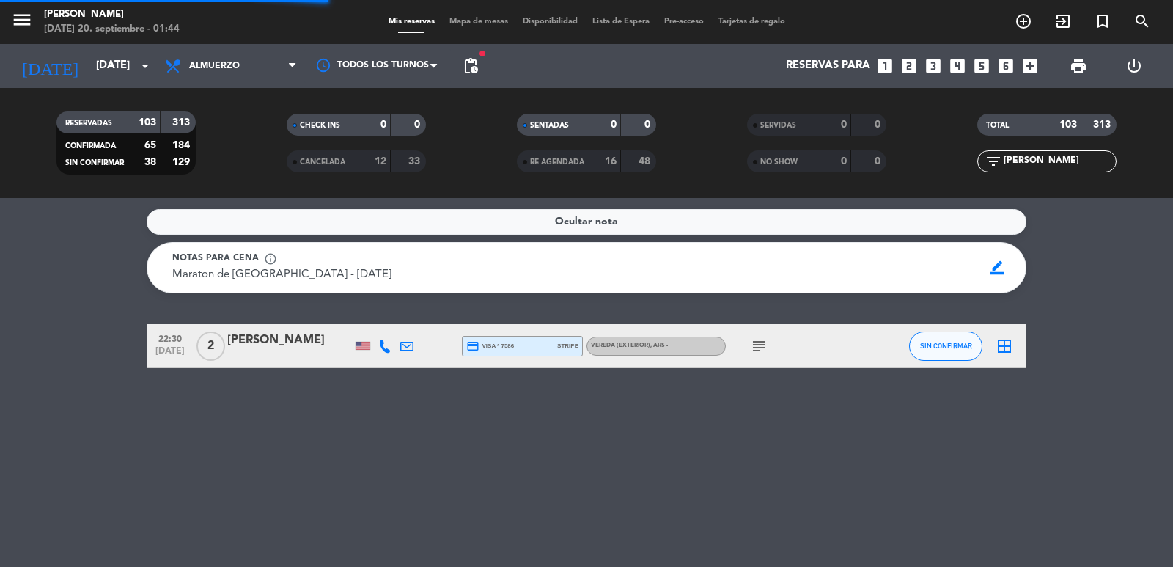
click at [1030, 169] on input "jon" at bounding box center [1059, 161] width 114 height 16
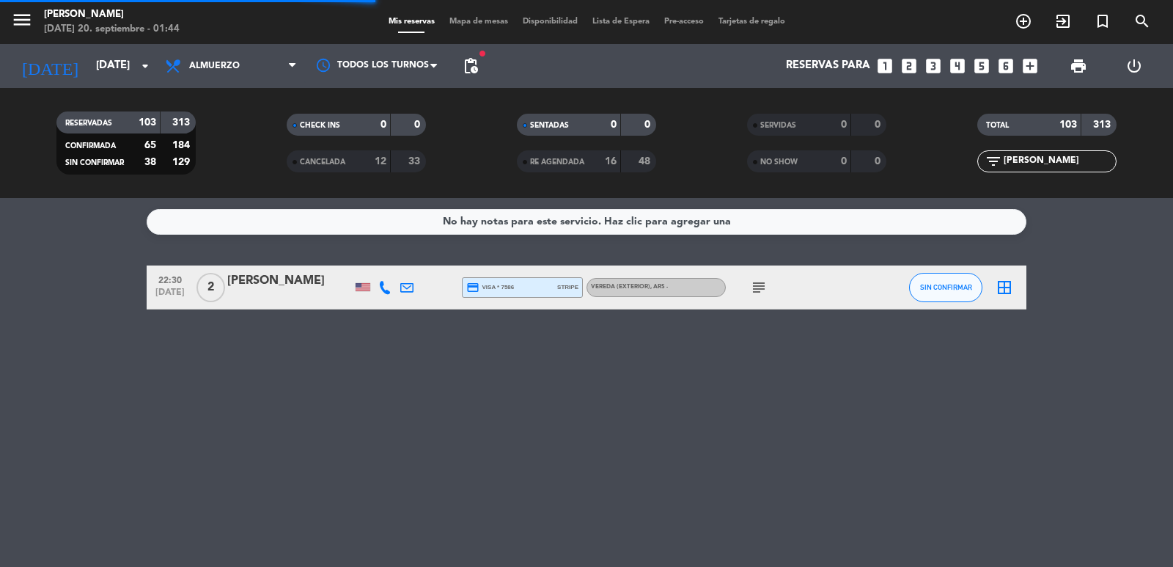
click at [1030, 168] on input "jon" at bounding box center [1059, 161] width 114 height 16
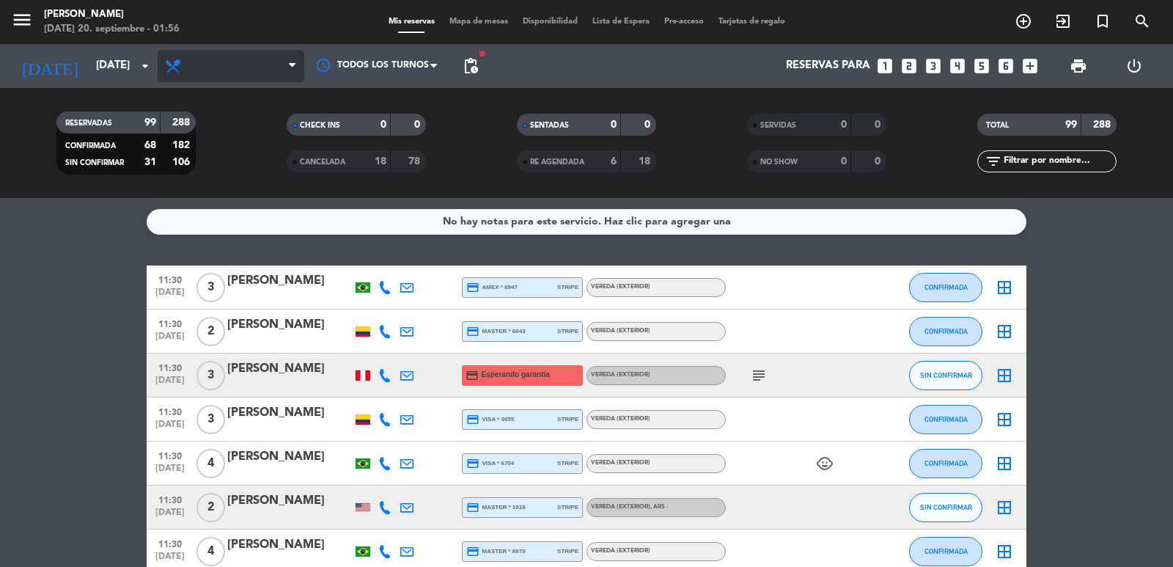
click at [252, 53] on span "Almuerzo" at bounding box center [231, 66] width 147 height 32
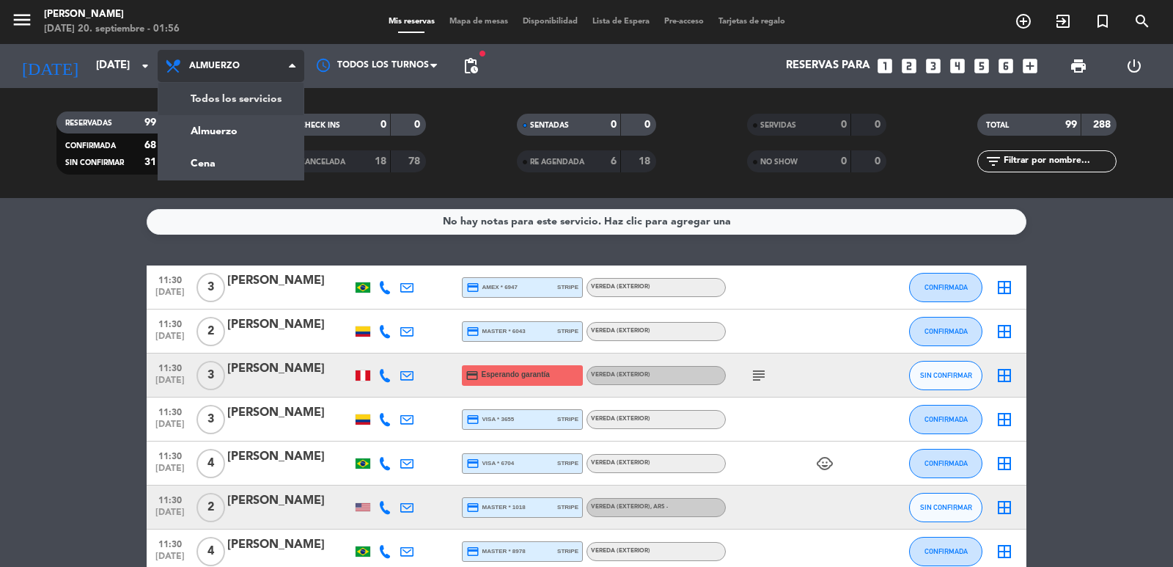
click at [213, 155] on div "menu Don Julio sábado 20. septiembre - 01:56 Mis reservas Mapa de mesas Disponi…" at bounding box center [586, 99] width 1173 height 198
